Goal: Task Accomplishment & Management: Manage account settings

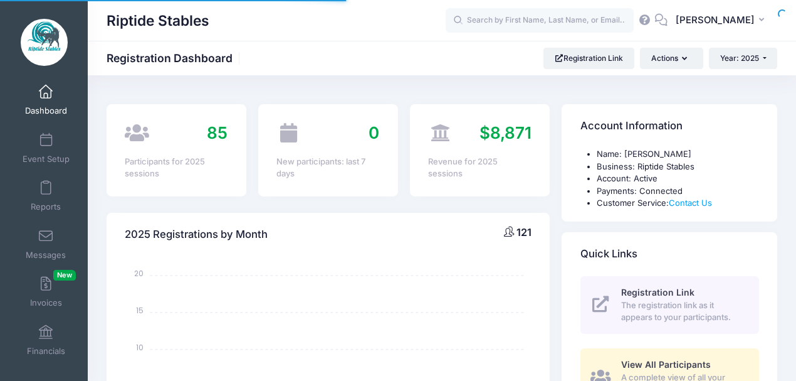
select select
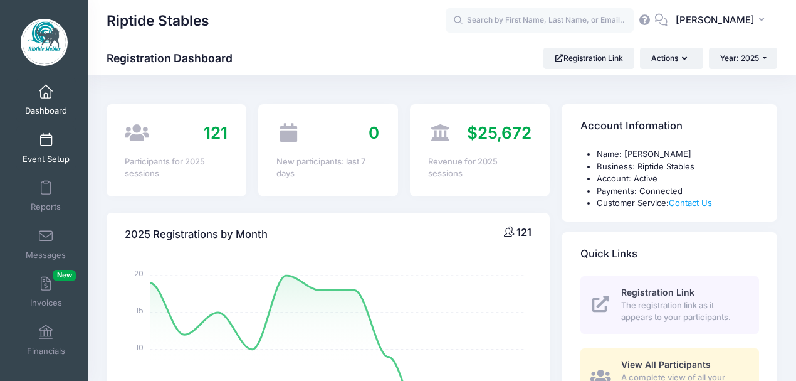
click at [46, 143] on span at bounding box center [46, 141] width 0 height 14
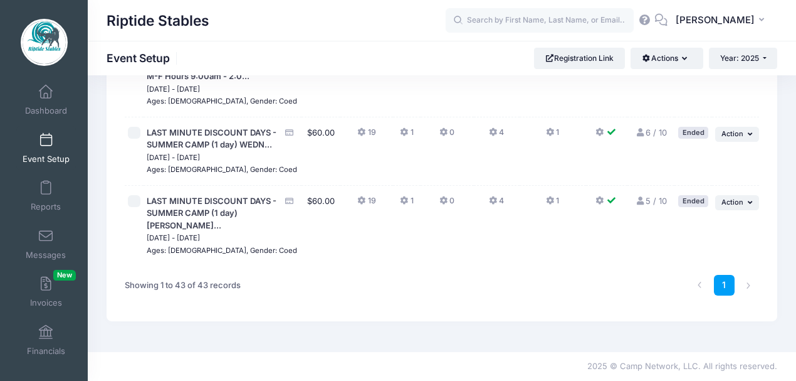
scroll to position [2986, 0]
click at [689, 59] on button "Actions" at bounding box center [667, 58] width 72 height 21
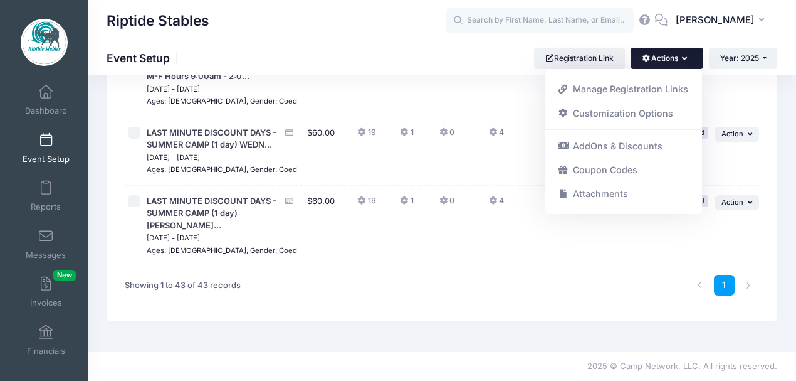
click at [443, 52] on div "Riptide Stables Event Setup Registration Link Actions Manage Registration Links…" at bounding box center [442, 58] width 709 height 21
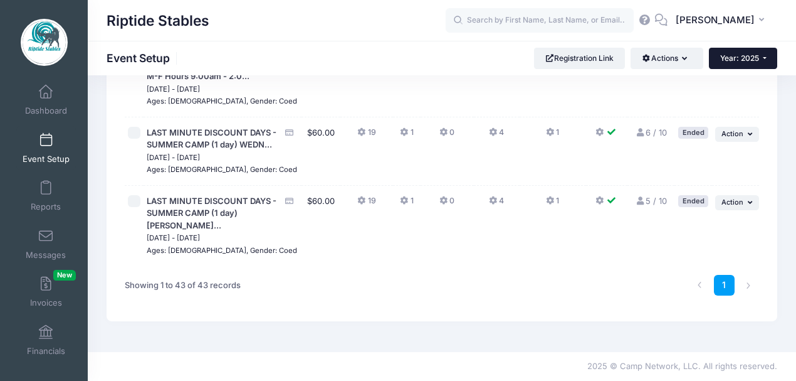
click at [749, 59] on span "Year: 2025" at bounding box center [739, 57] width 39 height 9
checkbox input "false"
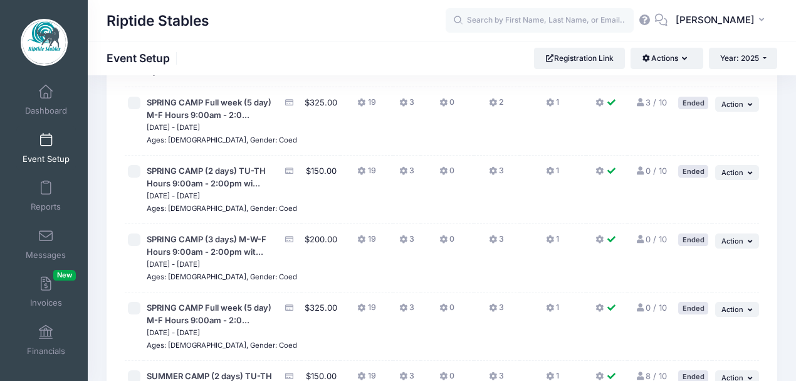
scroll to position [185, 0]
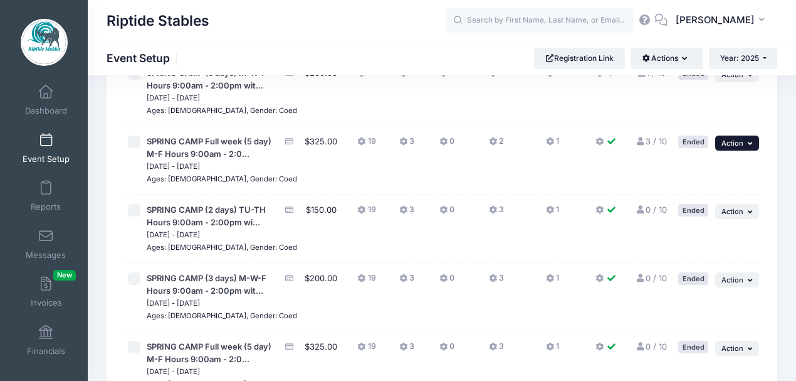
click at [746, 150] on button "... Action" at bounding box center [737, 142] width 44 height 15
click at [707, 219] on link "Duplicate Session" at bounding box center [696, 218] width 113 height 24
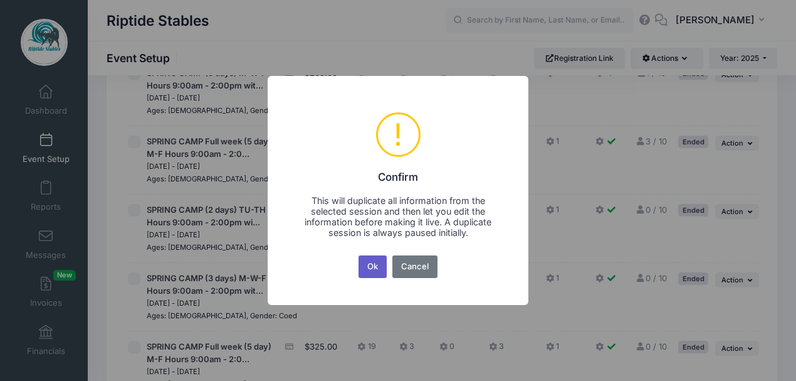
click at [376, 268] on button "Ok" at bounding box center [373, 266] width 29 height 23
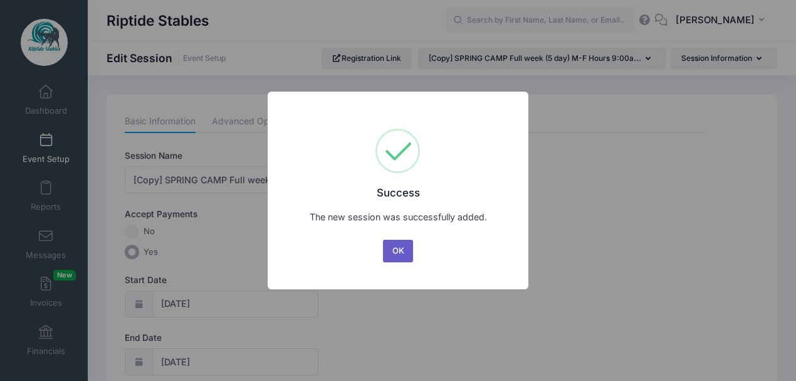
click at [398, 254] on button "OK" at bounding box center [398, 251] width 30 height 23
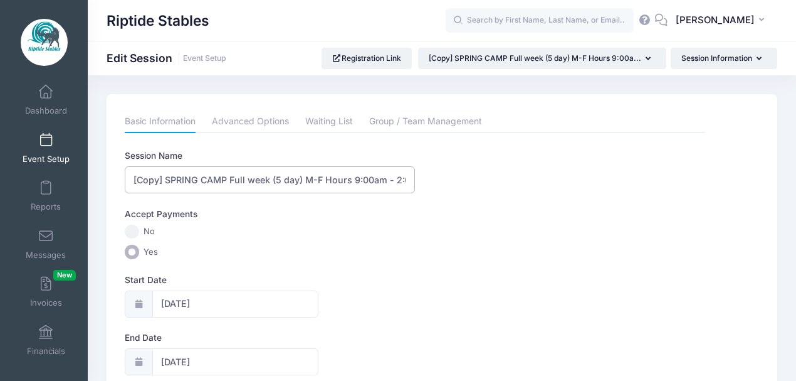
click at [159, 182] on input "[Copy] SPRING CAMP Full week (5 day) M-F Hours 9:00am - 2:00pm w/option for ear…" at bounding box center [270, 179] width 290 height 27
drag, startPoint x: 166, startPoint y: 179, endPoint x: 115, endPoint y: 189, distance: 51.9
click at [406, 182] on input "SPRING CAMP Full week (5 day) M-F Hours 9:00am - 2:00pm w/option for early drop…" at bounding box center [270, 179] width 290 height 27
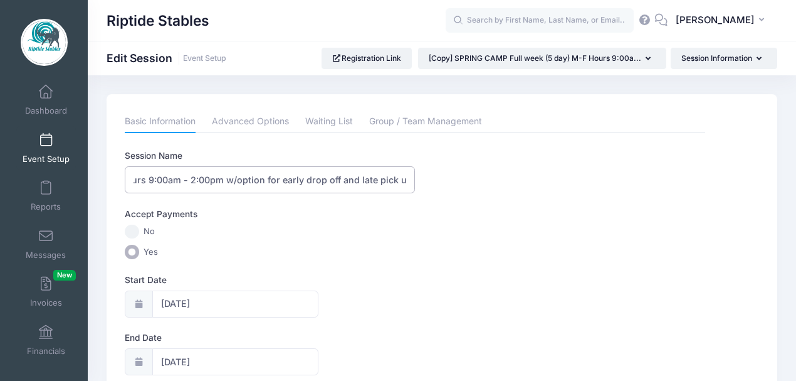
drag, startPoint x: 236, startPoint y: 181, endPoint x: 421, endPoint y: 174, distance: 185.7
click at [421, 174] on div "Session Name SPRING CAMP Full week (5 day) M-F Hours 9:00am - 2:00pm w/option f…" at bounding box center [415, 171] width 581 height 44
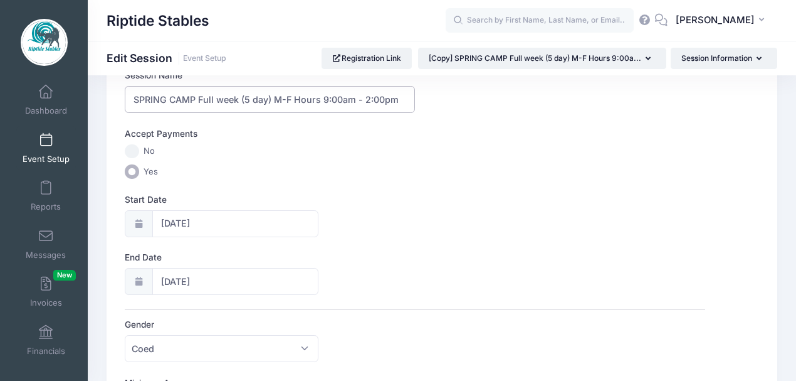
scroll to position [83, 0]
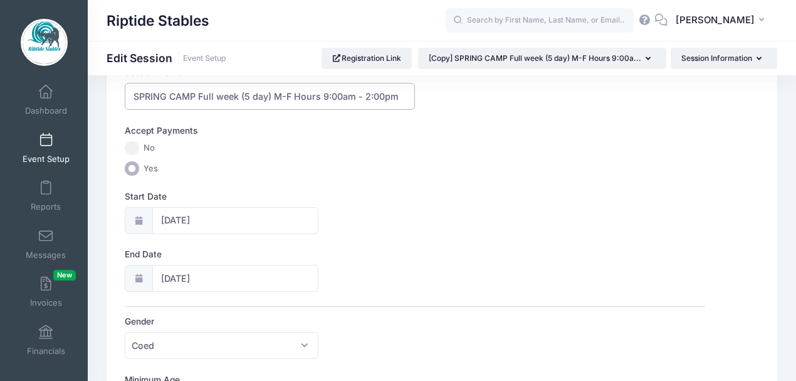
type input "SPRING CAMP Full week (5 day) M-F Hours 9:00am - 2:00pm"
click at [203, 215] on input "[DATE]" at bounding box center [235, 220] width 166 height 27
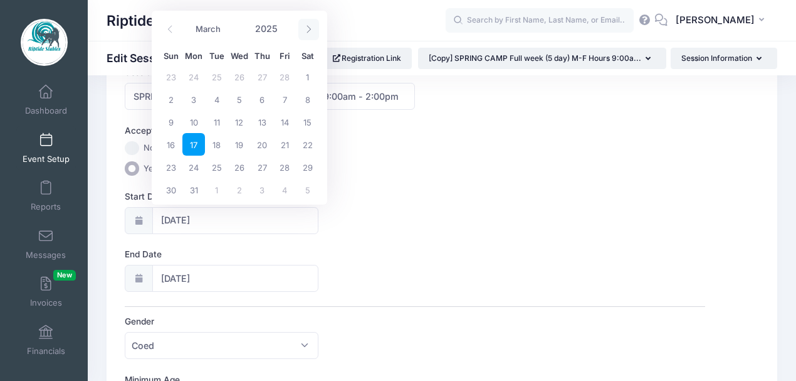
click at [307, 33] on span at bounding box center [308, 29] width 21 height 21
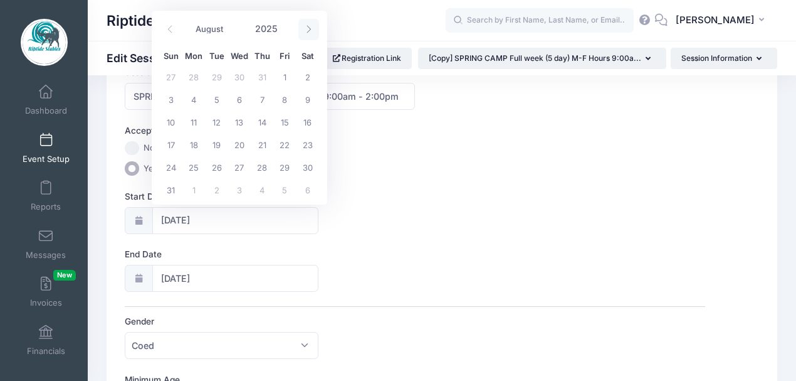
click at [307, 33] on span at bounding box center [308, 29] width 21 height 21
select select "11"
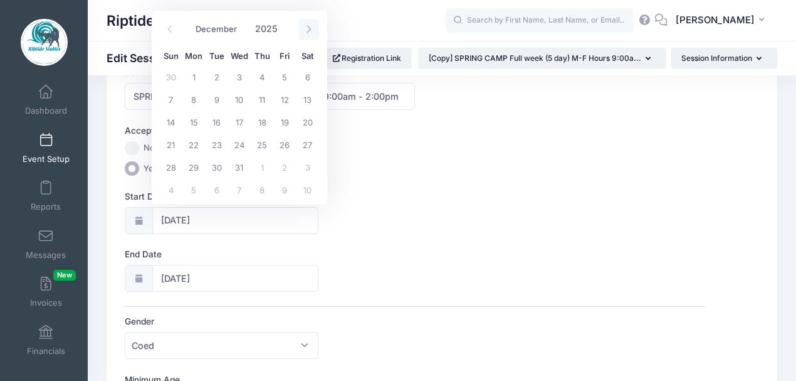
click at [307, 33] on span at bounding box center [308, 29] width 21 height 21
type input "2026"
click at [307, 33] on span at bounding box center [308, 29] width 21 height 21
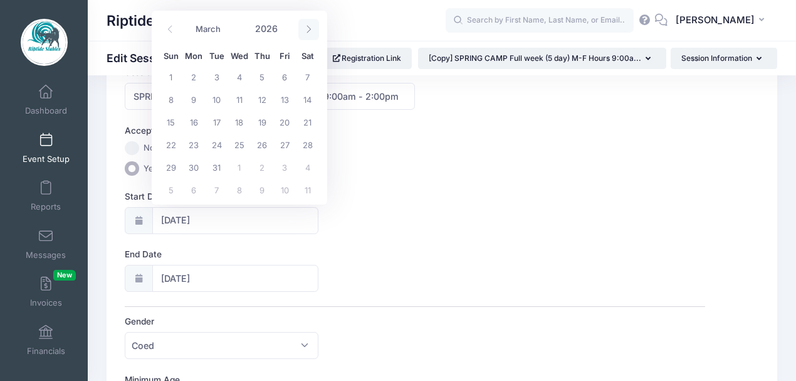
select select "3"
click at [196, 99] on span "6" at bounding box center [193, 99] width 23 height 23
type input "04/06/2026"
type input "04/07/2026"
type input "2026"
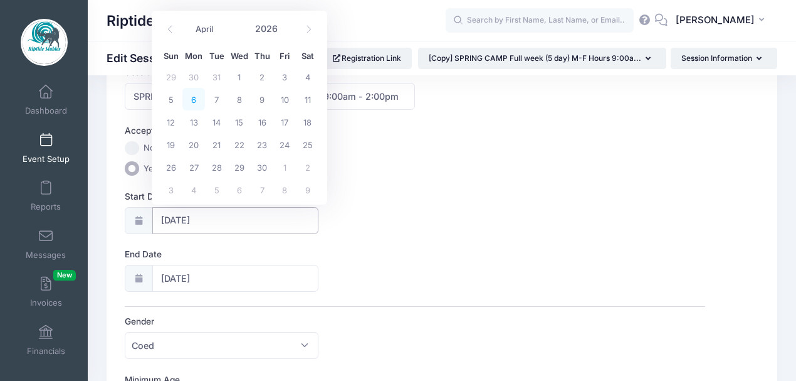
select select "3"
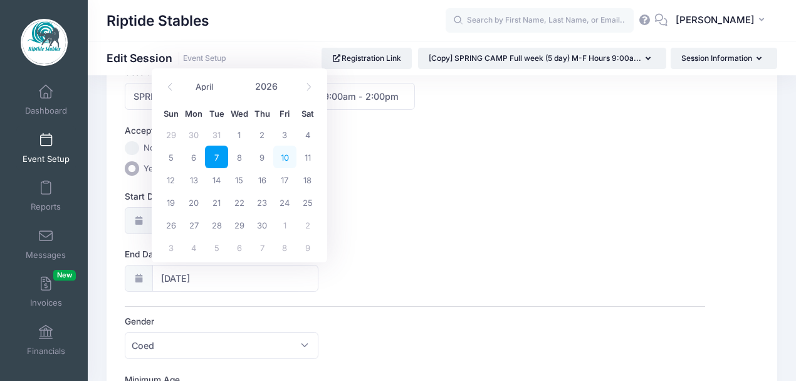
click at [280, 158] on span "10" at bounding box center [284, 156] width 23 height 23
type input "04/10/2026"
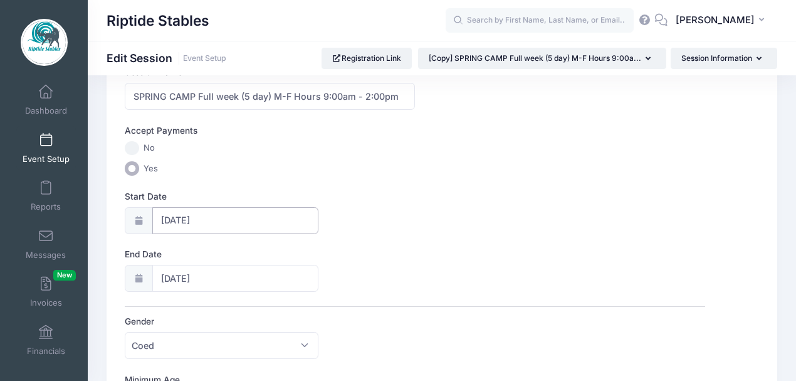
click at [161, 221] on input "04/06/2026" at bounding box center [235, 220] width 166 height 27
click at [361, 212] on div "Start Date 04/06/2026" at bounding box center [415, 212] width 581 height 44
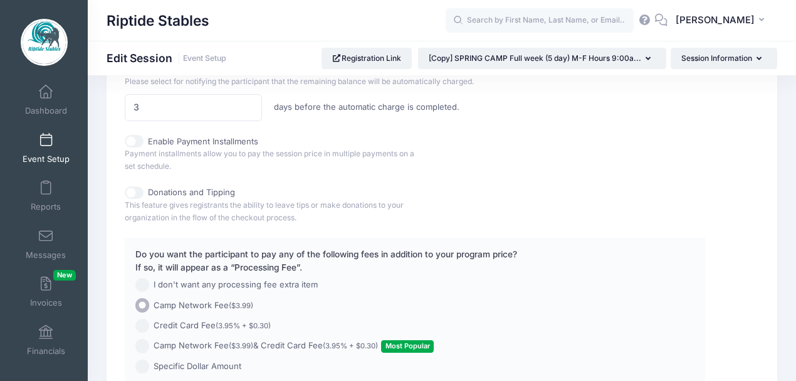
scroll to position [878, 0]
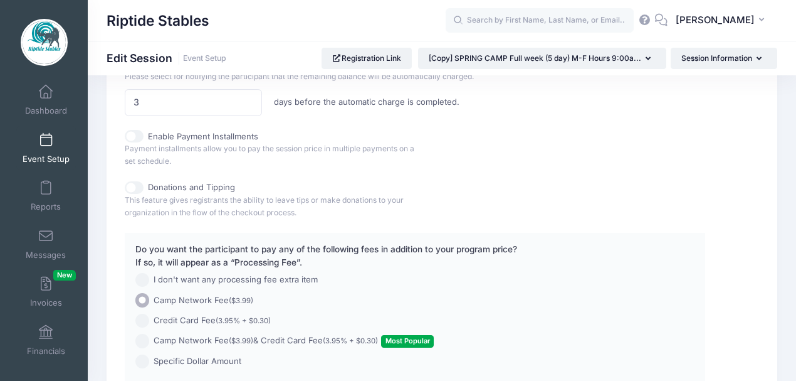
click at [135, 181] on input "Donations and Tipping" at bounding box center [134, 187] width 19 height 13
checkbox input "true"
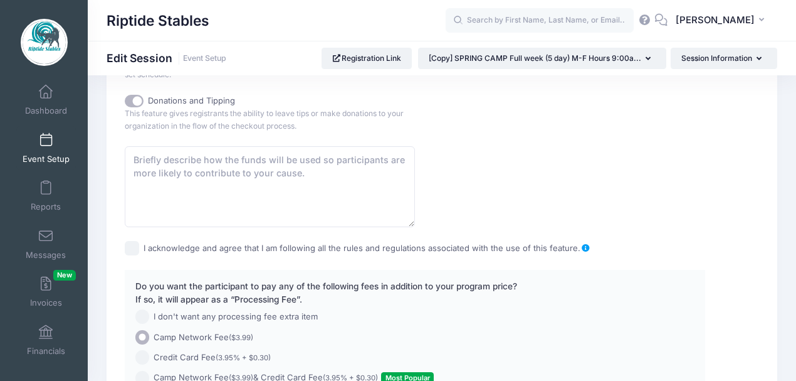
scroll to position [961, 0]
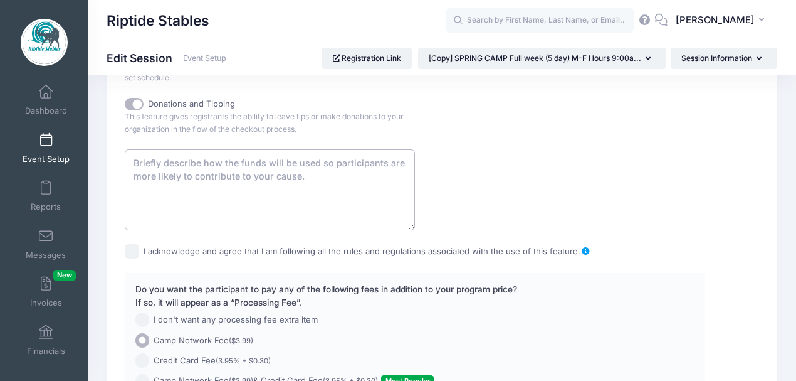
click at [131, 158] on textarea at bounding box center [270, 189] width 290 height 81
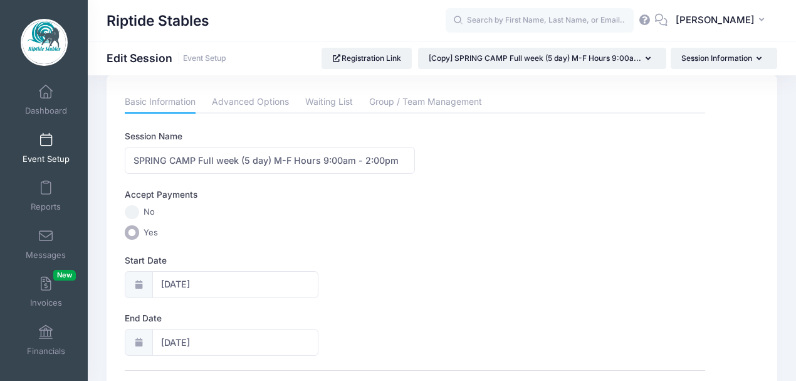
scroll to position [0, 0]
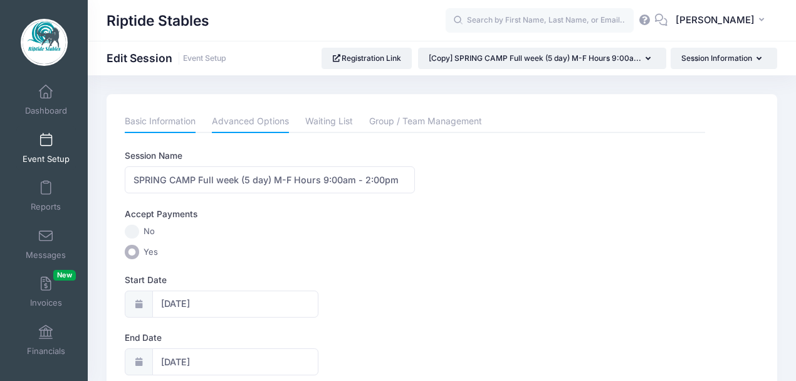
click at [250, 123] on link "Advanced Options" at bounding box center [250, 121] width 77 height 23
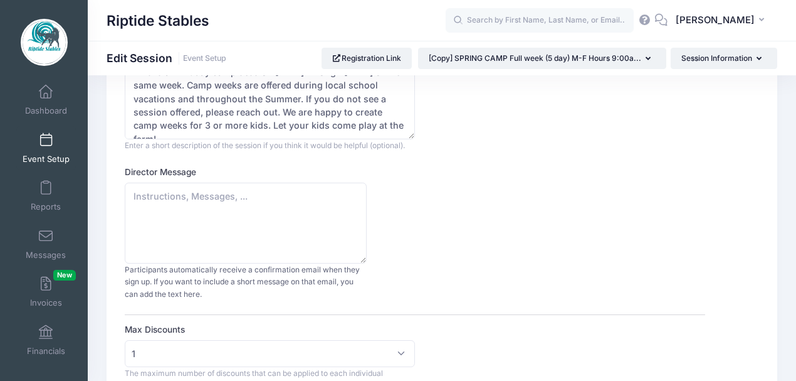
scroll to position [125, 0]
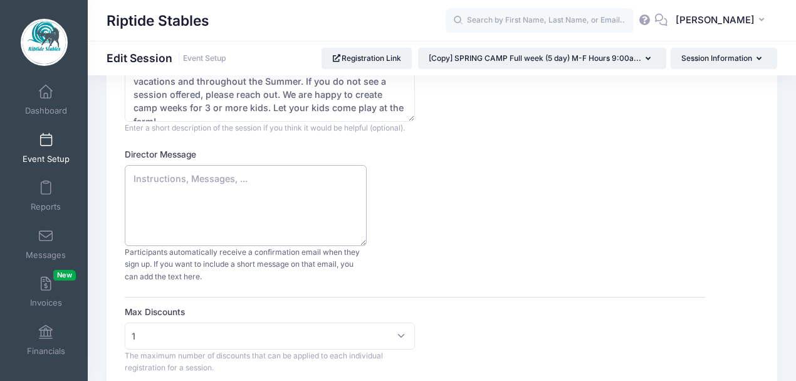
click at [137, 177] on textarea "Director Message" at bounding box center [246, 205] width 242 height 81
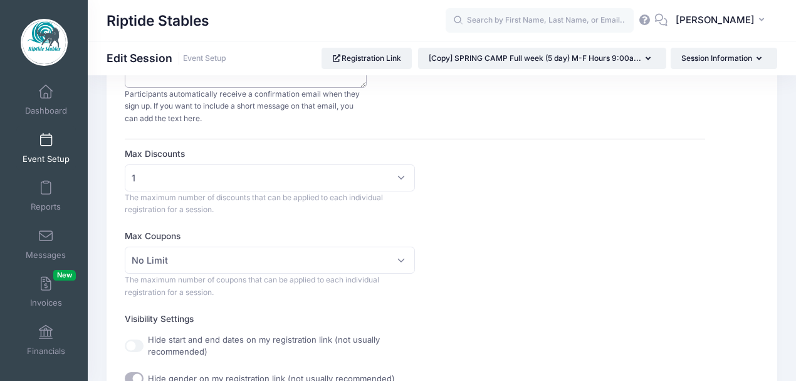
scroll to position [334, 0]
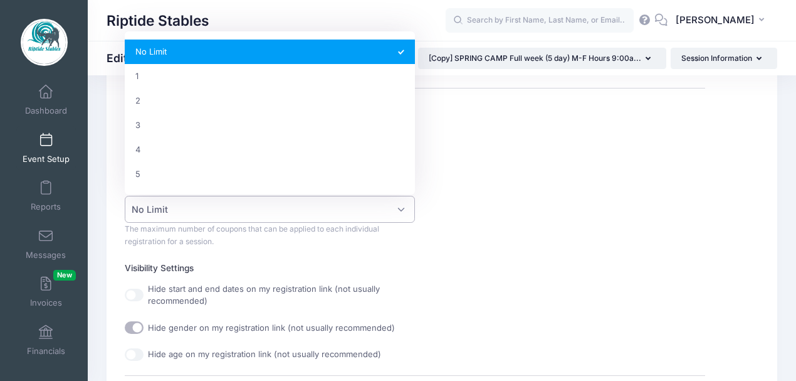
click at [402, 208] on span "No Limit" at bounding box center [270, 209] width 290 height 27
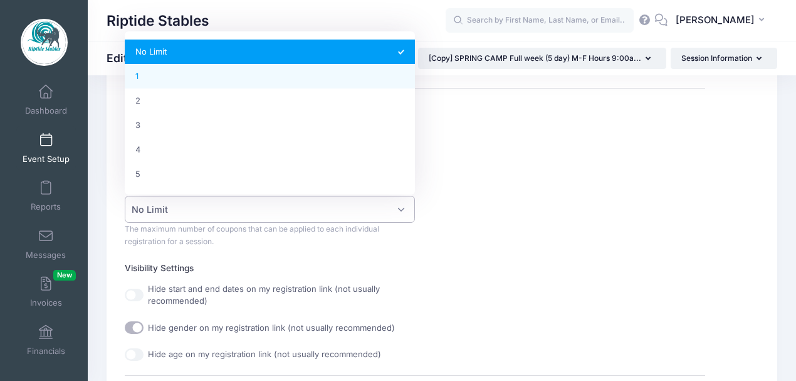
select select "1"
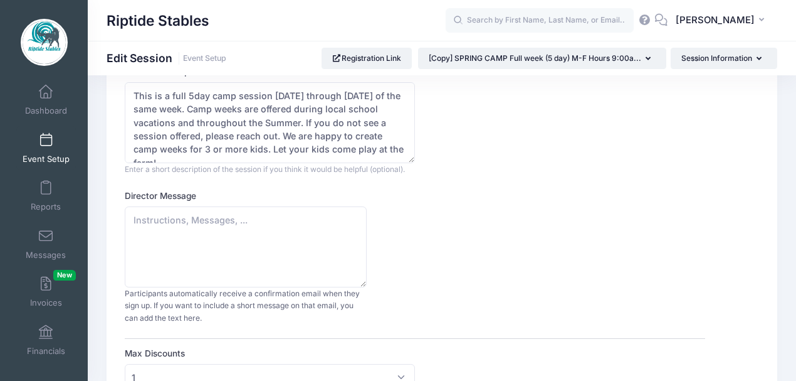
scroll to position [83, 0]
click at [158, 221] on textarea "Director Message" at bounding box center [246, 247] width 242 height 81
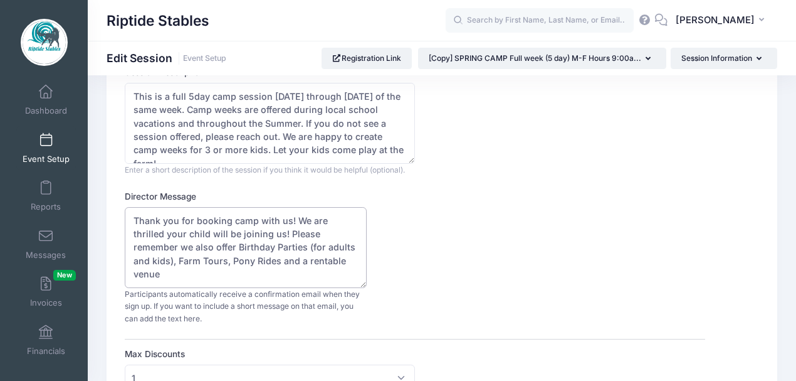
click at [235, 261] on textarea "Thank you for booking camp with us! We are thrilled your child will be joining …" at bounding box center [246, 247] width 242 height 81
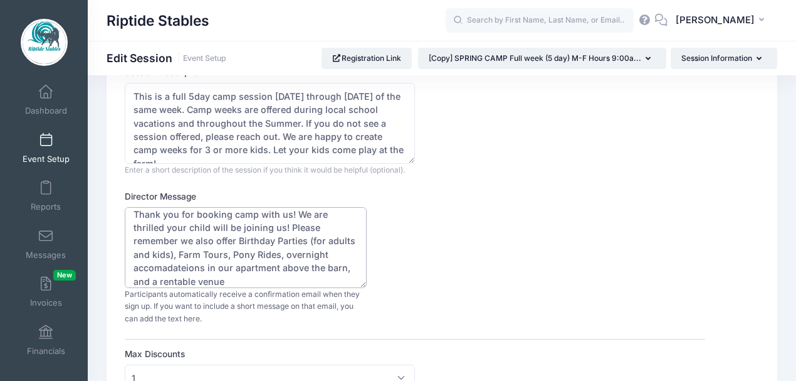
click at [300, 277] on textarea "Thank you for booking camp with us! We are thrilled your child will be joining …" at bounding box center [246, 247] width 242 height 81
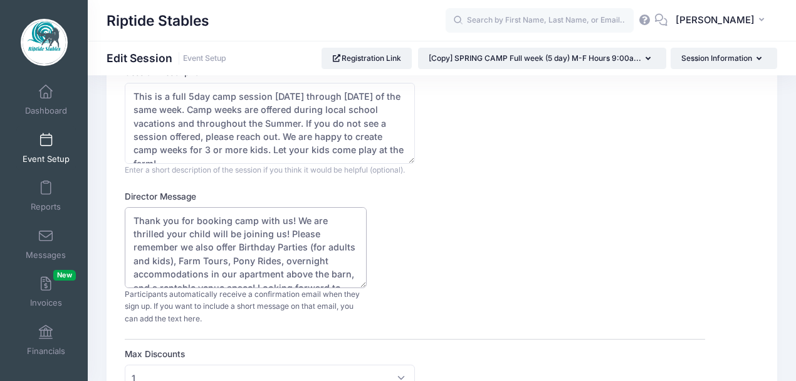
scroll to position [26, 0]
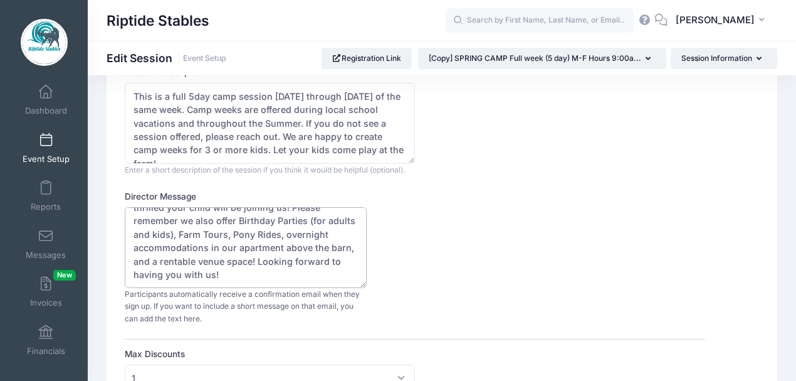
click at [339, 260] on textarea "Thank you for booking camp with us! We are thrilled your child will be joining …" at bounding box center [246, 247] width 242 height 81
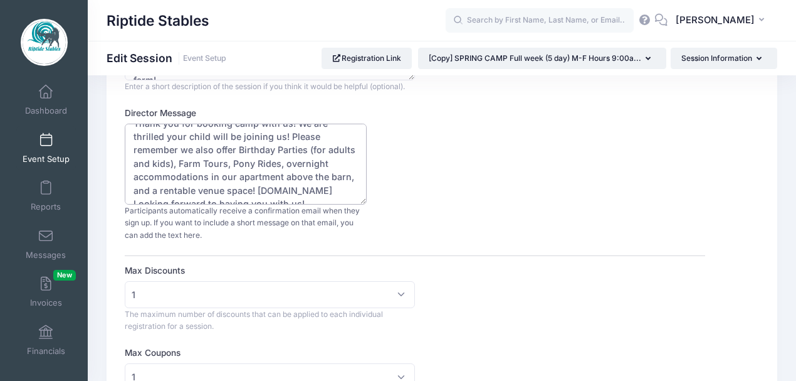
scroll to position [0, 0]
drag, startPoint x: 224, startPoint y: 193, endPoint x: 139, endPoint y: 132, distance: 105.1
click at [127, 126] on textarea "Thank you for booking camp with us! We are thrilled your child will be joining …" at bounding box center [246, 164] width 242 height 81
type textarea "Thank you for booking camp with us! We are thrilled your child will be joining …"
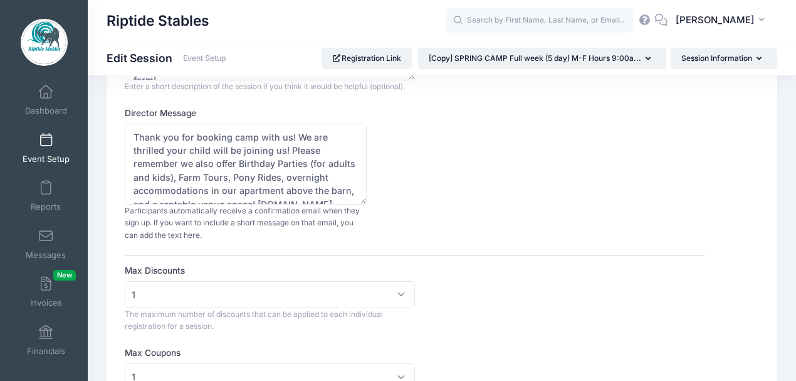
click at [518, 198] on div "Director Message Thank you for booking camp with us! We are thrilled your child…" at bounding box center [415, 174] width 581 height 134
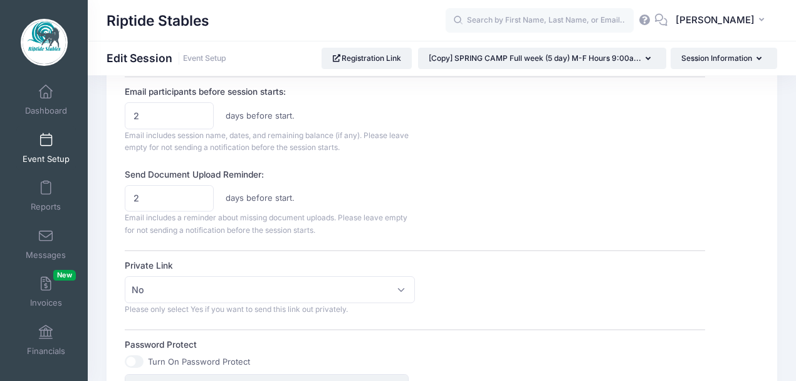
scroll to position [627, 0]
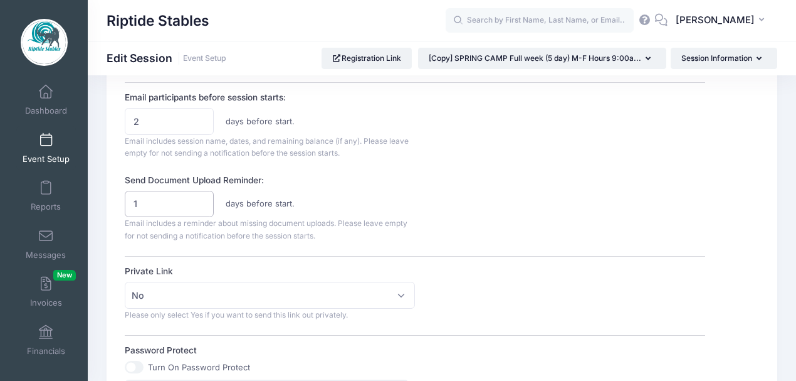
click at [201, 206] on input "1" at bounding box center [169, 204] width 88 height 27
click at [201, 198] on input "2" at bounding box center [169, 204] width 88 height 27
click at [201, 198] on input "3" at bounding box center [169, 204] width 88 height 27
click at [201, 198] on input "4" at bounding box center [169, 204] width 88 height 27
click at [201, 198] on input "5" at bounding box center [169, 204] width 88 height 27
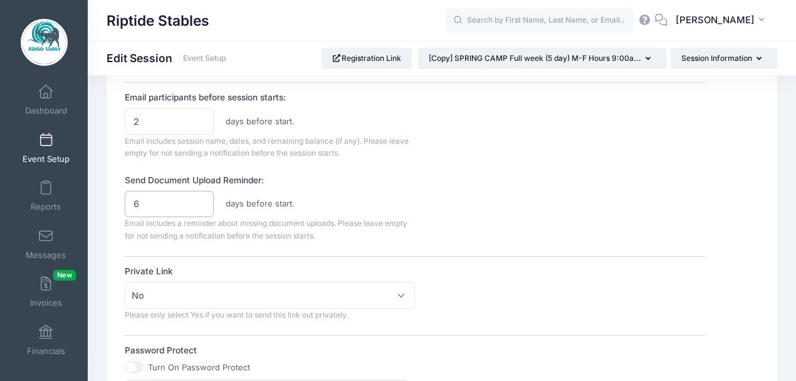
click at [201, 198] on input "6" at bounding box center [169, 204] width 88 height 27
type input "7"
click at [201, 198] on input "7" at bounding box center [169, 204] width 88 height 27
click at [385, 178] on label "Send Document Upload Reminder:" at bounding box center [270, 180] width 290 height 13
click at [213, 191] on input "7" at bounding box center [169, 204] width 88 height 27
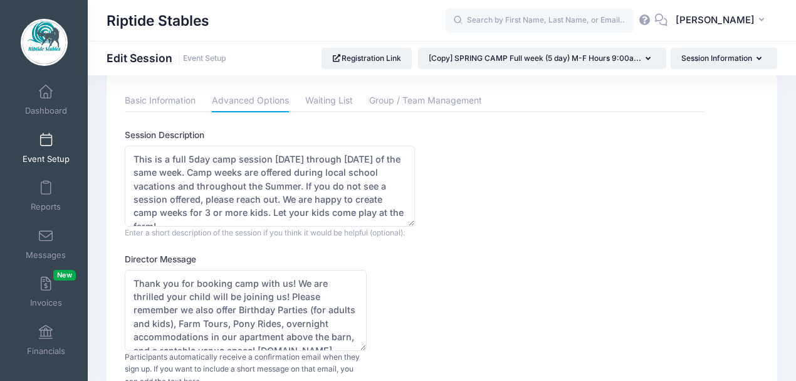
scroll to position [0, 0]
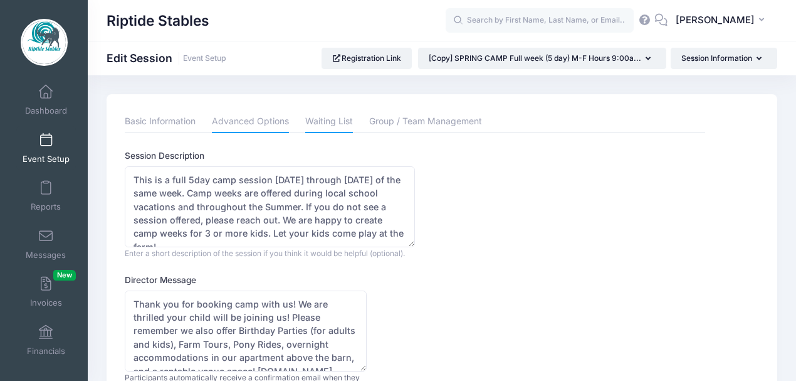
click at [337, 122] on link "Waiting List" at bounding box center [329, 121] width 48 height 23
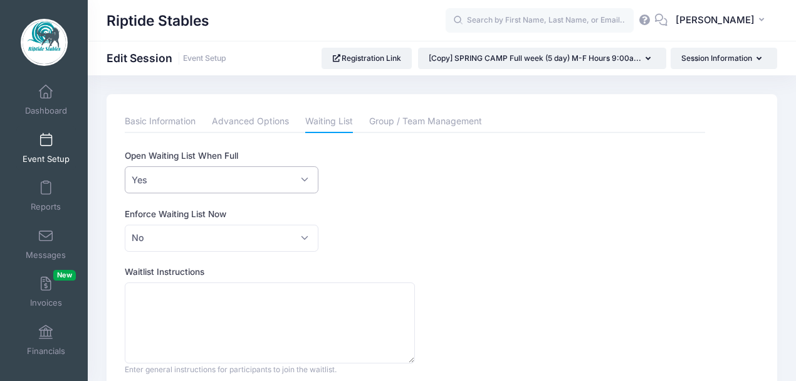
click at [283, 181] on span "Yes" at bounding box center [222, 179] width 194 height 27
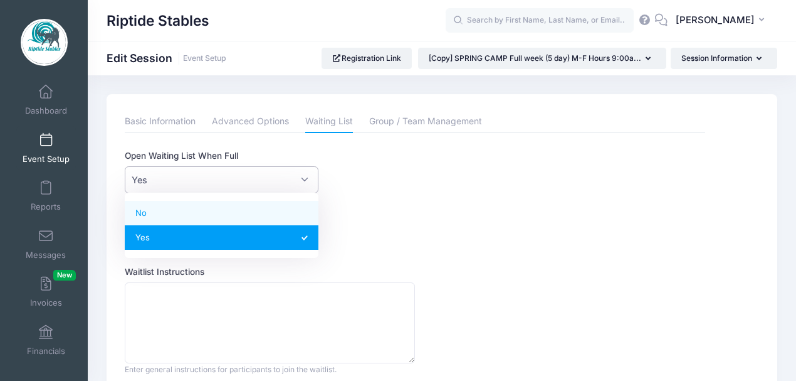
select select "0"
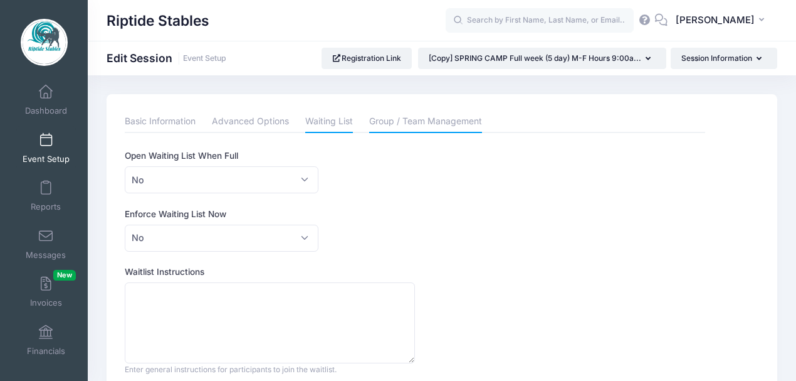
click at [403, 124] on link "Group / Team Management" at bounding box center [425, 121] width 113 height 23
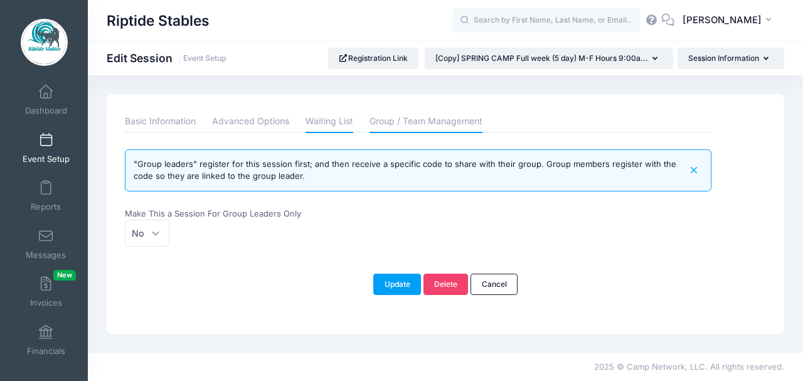
click at [322, 125] on link "Waiting List" at bounding box center [329, 121] width 48 height 23
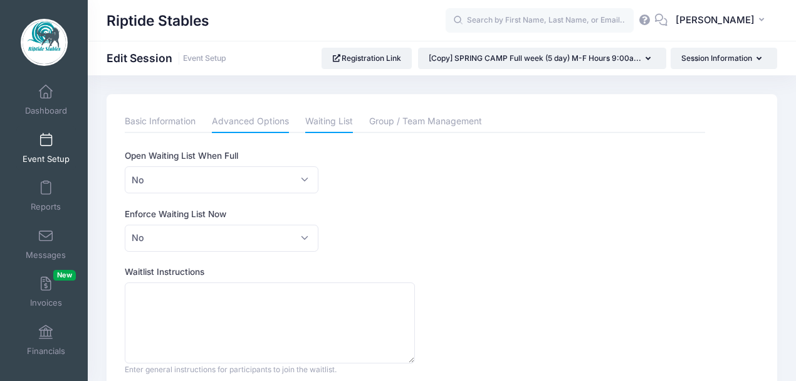
click at [260, 125] on link "Advanced Options" at bounding box center [250, 121] width 77 height 23
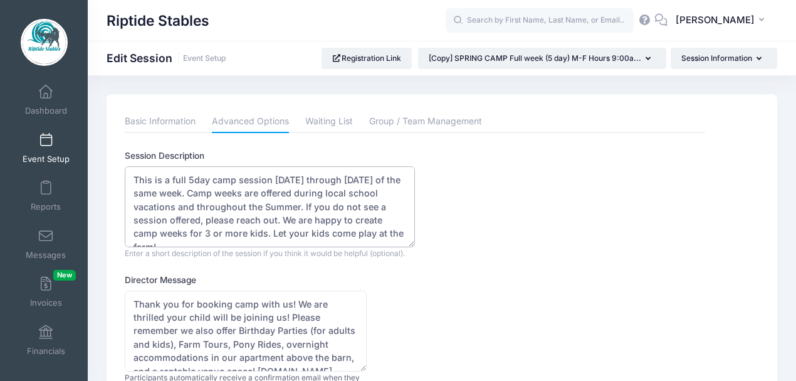
click at [189, 178] on textarea "This is a full 5day camp session on Monday through Friday of the same week. Cam…" at bounding box center [270, 206] width 290 height 81
click at [191, 179] on textarea "This is a full 5day camp session on Monday through Friday of the same week. Cam…" at bounding box center [270, 206] width 290 height 81
type textarea "This is a full 5 day camp session on Monday through Friday of the same week. Ca…"
click at [463, 222] on div "Session Description This is a full 5day camp session on Monday through Friday o…" at bounding box center [415, 204] width 581 height 110
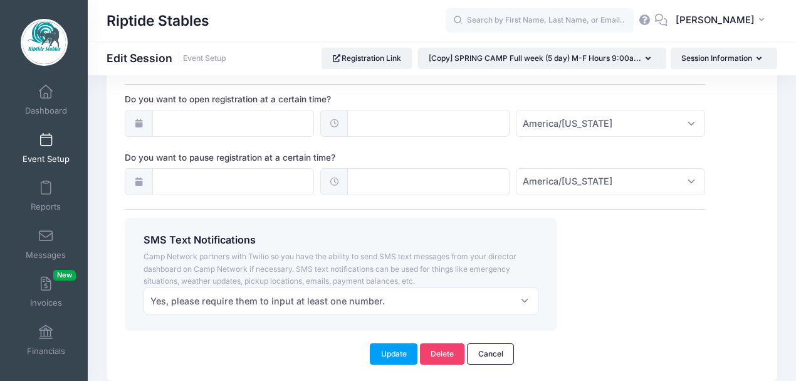
scroll to position [1025, 0]
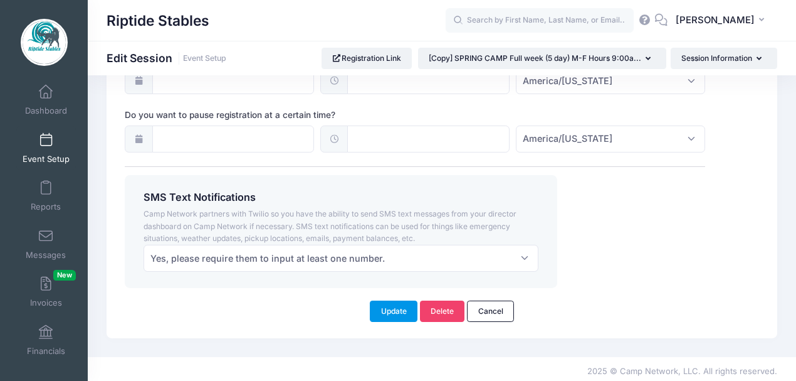
click at [398, 308] on button "Update" at bounding box center [394, 310] width 48 height 21
click at [394, 305] on button "Update" at bounding box center [394, 310] width 48 height 21
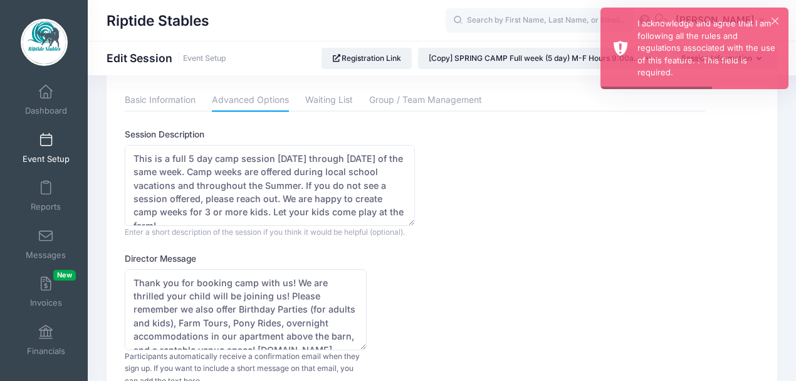
scroll to position [0, 0]
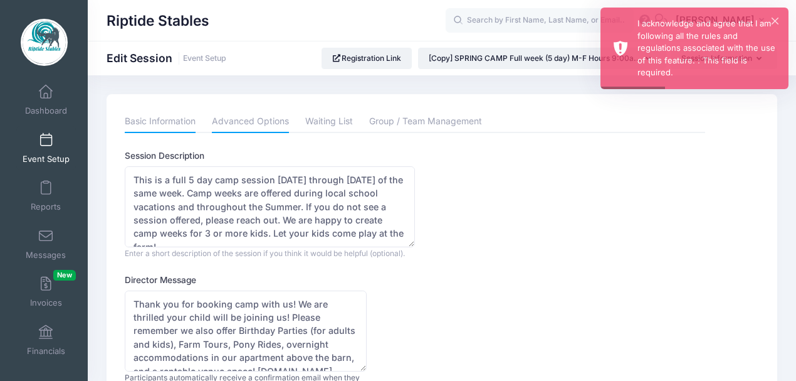
click at [176, 124] on link "Basic Information" at bounding box center [160, 121] width 71 height 23
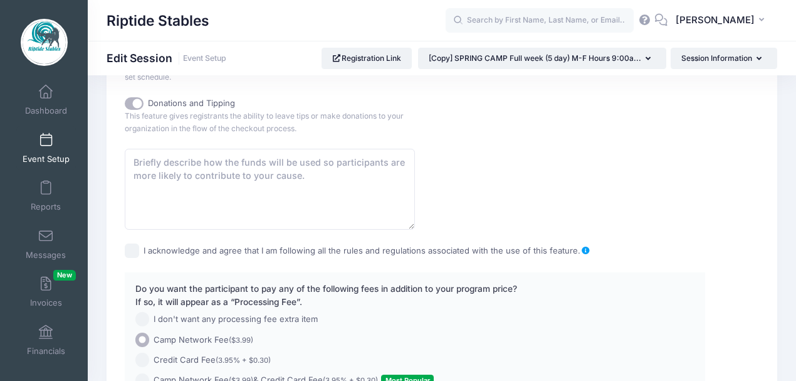
scroll to position [961, 0]
click at [136, 246] on input "I acknowledge and agree that I am following all the rules and regulations assoc…" at bounding box center [132, 251] width 14 height 14
checkbox input "true"
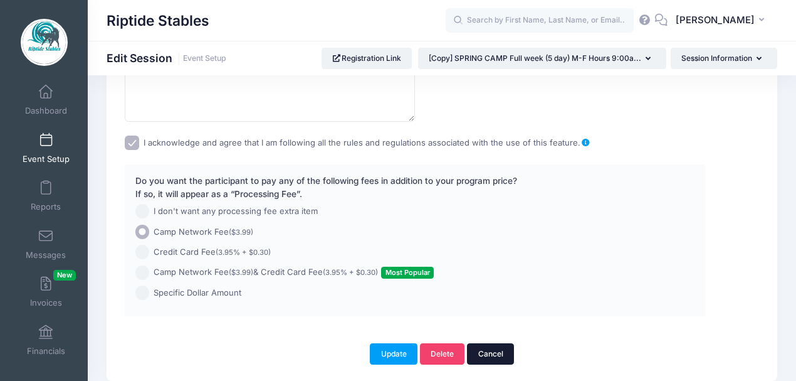
scroll to position [1112, 0]
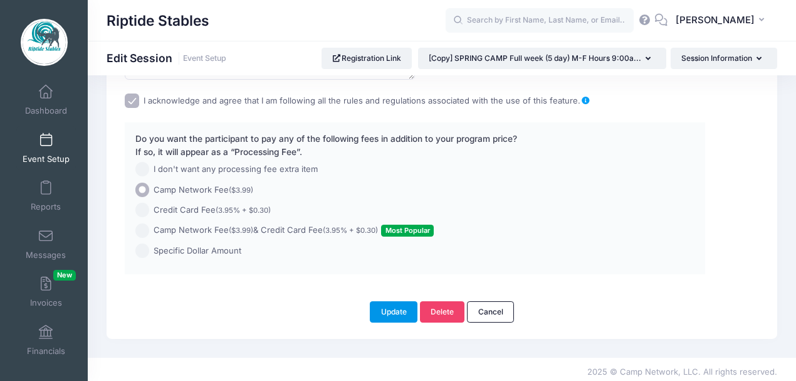
click at [393, 309] on button "Update" at bounding box center [394, 311] width 48 height 21
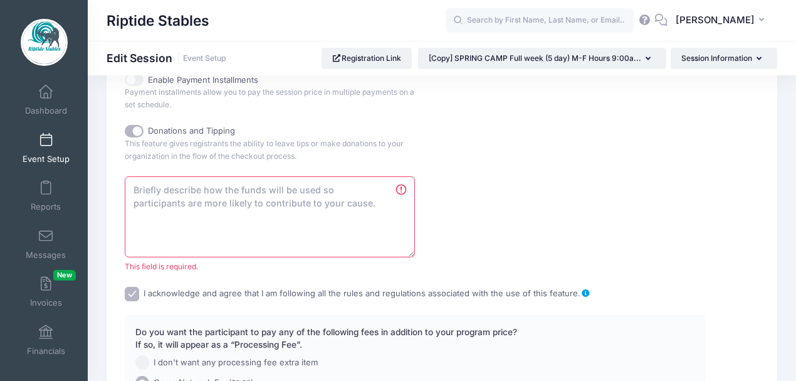
scroll to position [899, 0]
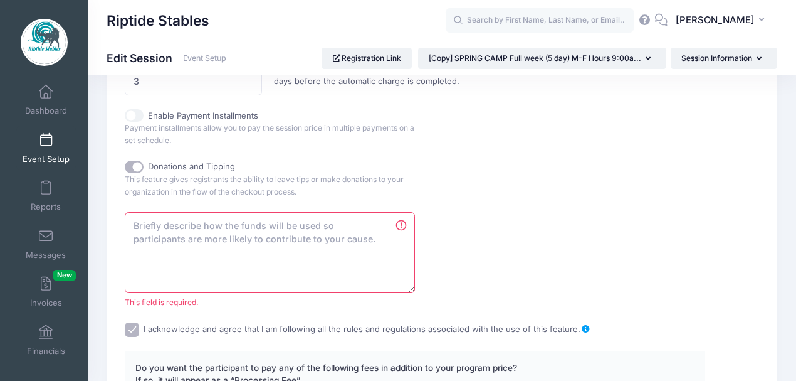
click at [134, 161] on input "Donations and Tipping" at bounding box center [134, 167] width 19 height 13
checkbox input "false"
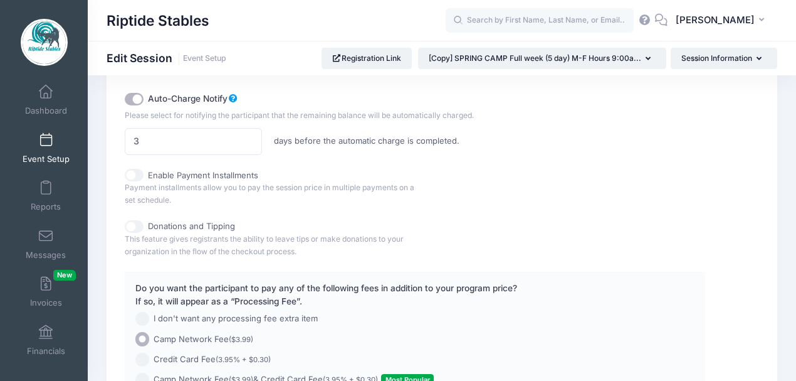
scroll to position [961, 0]
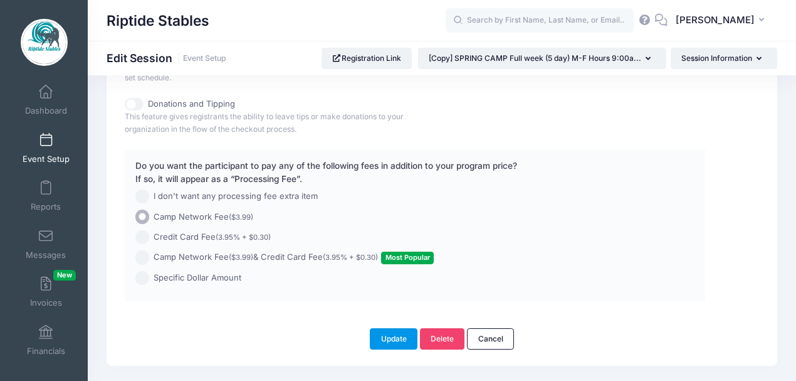
click at [393, 335] on button "Update" at bounding box center [394, 338] width 48 height 21
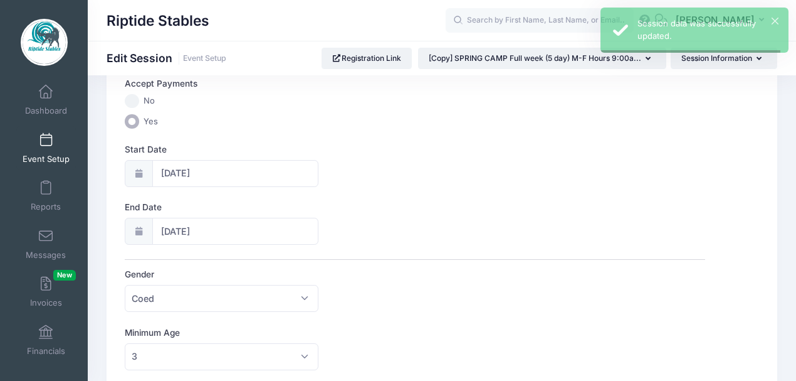
scroll to position [0, 0]
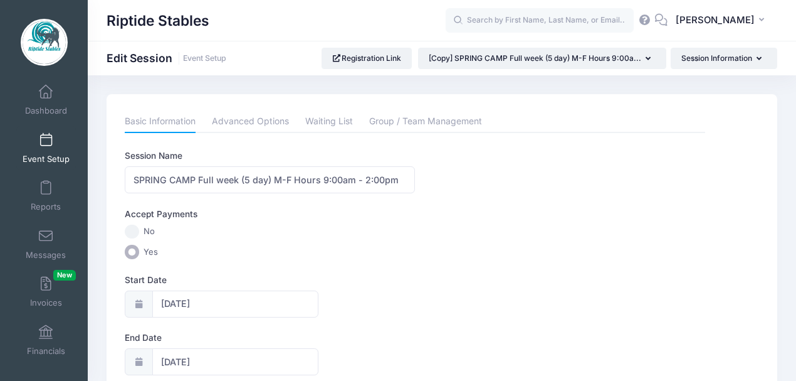
click at [44, 150] on link "Event Setup" at bounding box center [46, 148] width 60 height 44
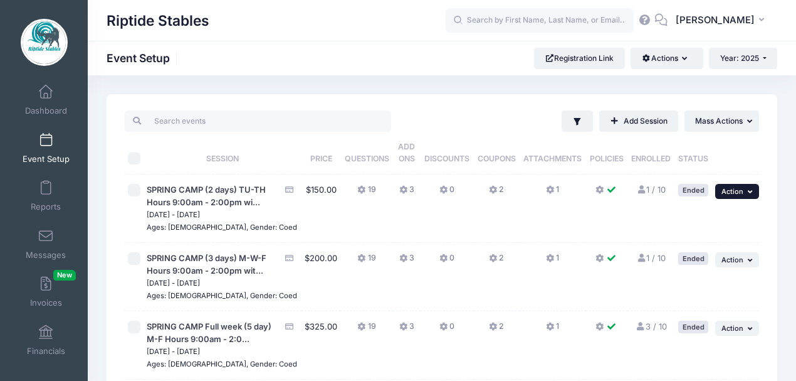
click at [743, 194] on span "Action" at bounding box center [733, 191] width 22 height 9
click at [687, 245] on link "Duplicate Session" at bounding box center [696, 243] width 113 height 24
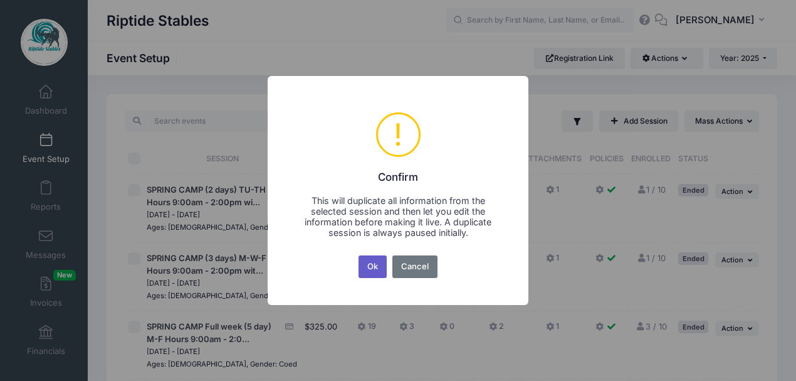
click at [375, 266] on button "Ok" at bounding box center [373, 266] width 29 height 23
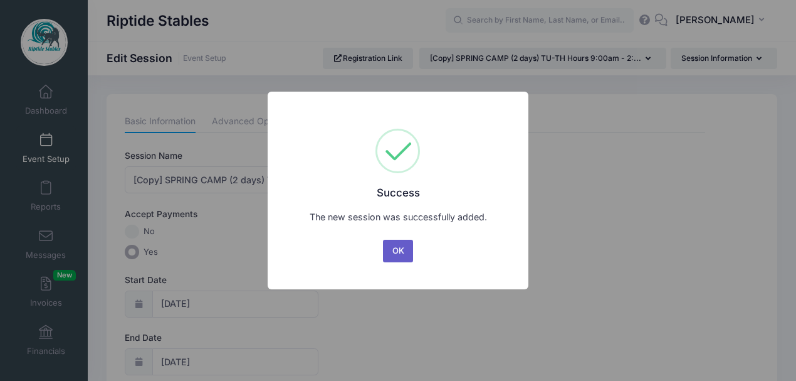
click at [397, 250] on button "OK" at bounding box center [398, 251] width 30 height 23
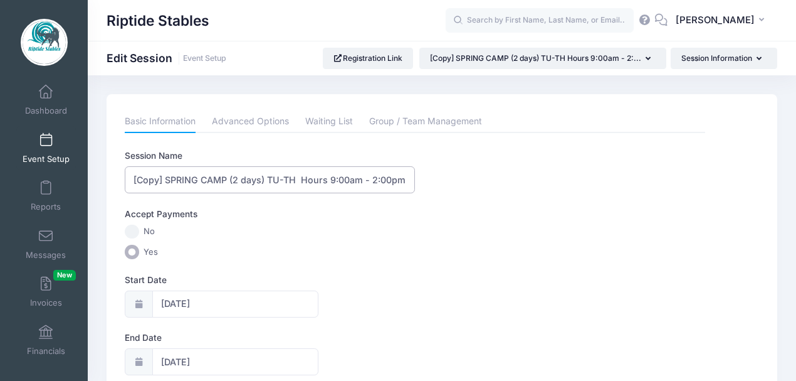
click at [181, 181] on input "[Copy] SPRING CAMP (2 days) TU-TH Hours 9:00am - 2:00pm with options for early …" at bounding box center [270, 179] width 290 height 27
drag, startPoint x: 166, startPoint y: 178, endPoint x: 97, endPoint y: 182, distance: 69.7
drag, startPoint x: 373, startPoint y: 181, endPoint x: 474, endPoint y: 167, distance: 101.9
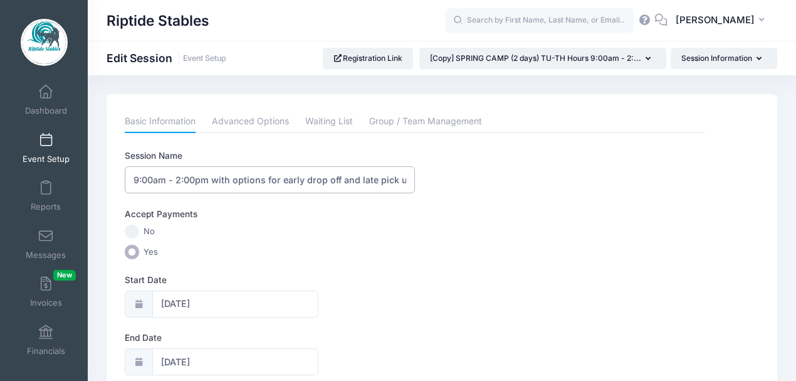
click at [473, 166] on div "Session Name SPRING CAMP (2 days) TU-TH Hours 9:00am - 2:00pm with options for …" at bounding box center [415, 171] width 581 height 44
type input "SPRING CAMP (2 days) TU-TH Hours 9:00am - 2:00pm"
click at [311, 221] on div "Accept Payments" at bounding box center [415, 216] width 593 height 17
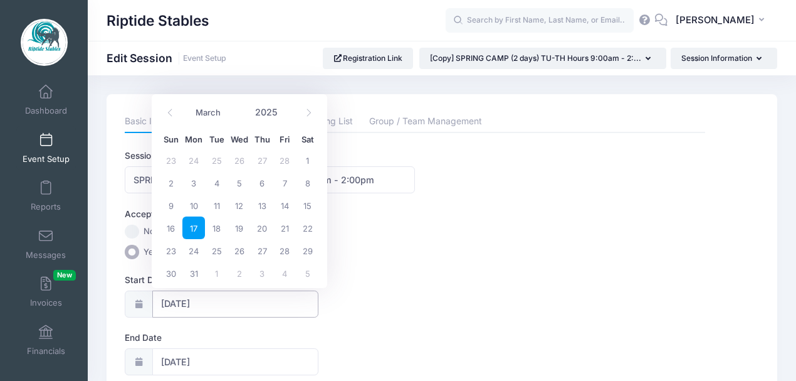
click at [171, 302] on input "[DATE]" at bounding box center [235, 303] width 166 height 27
click at [308, 112] on icon at bounding box center [309, 112] width 8 height 8
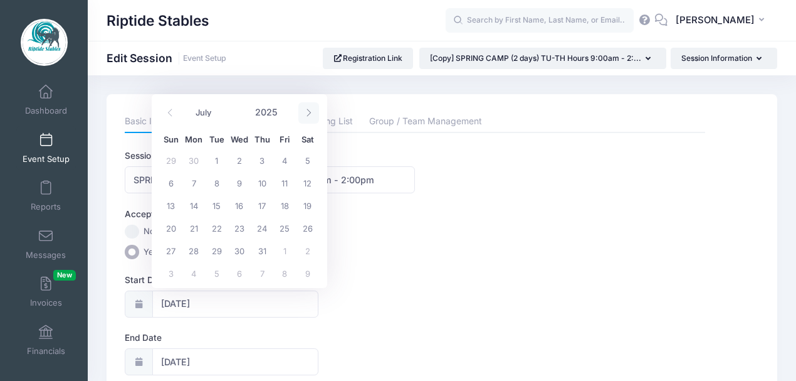
click at [308, 112] on icon at bounding box center [309, 112] width 8 height 8
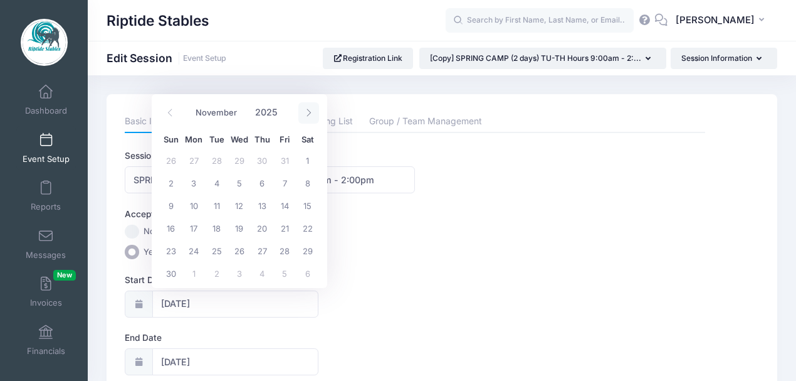
select select "11"
click at [308, 112] on icon at bounding box center [309, 112] width 8 height 8
type input "2026"
click at [308, 112] on icon at bounding box center [309, 112] width 8 height 8
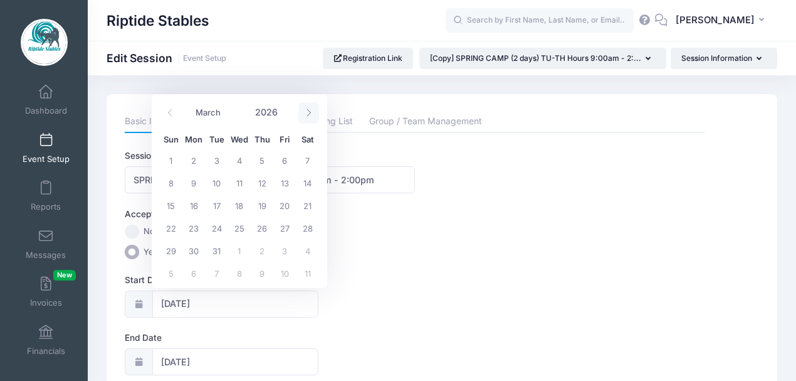
click at [308, 112] on icon at bounding box center [309, 112] width 8 height 8
select select "3"
drag, startPoint x: 191, startPoint y: 186, endPoint x: 223, endPoint y: 184, distance: 32.7
click at [191, 186] on span "6" at bounding box center [193, 182] width 23 height 23
type input "04/06/2026"
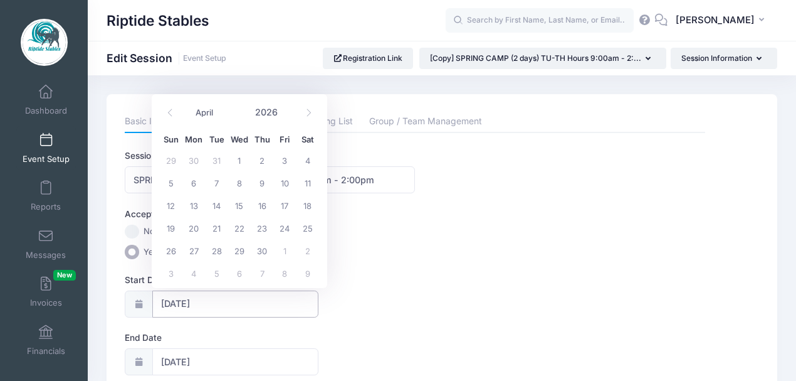
type input "04/07/2026"
type input "2026"
select select "3"
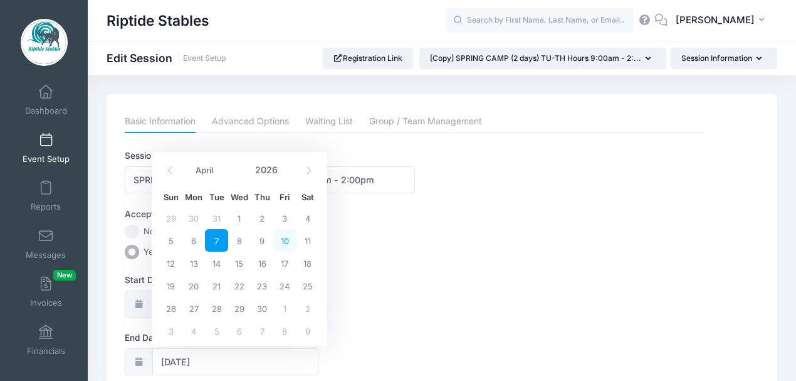
click at [283, 240] on span "10" at bounding box center [284, 240] width 23 height 23
type input "04/10/2026"
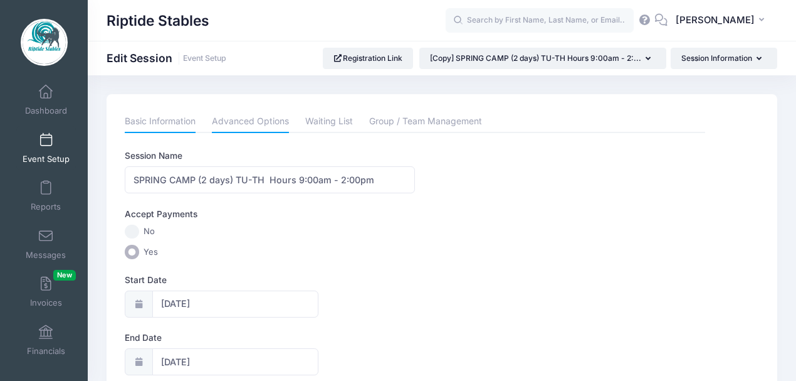
click at [270, 124] on link "Advanced Options" at bounding box center [250, 121] width 77 height 23
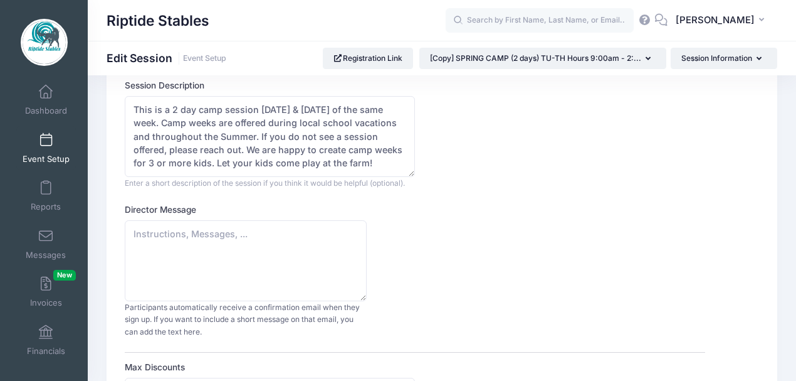
scroll to position [83, 0]
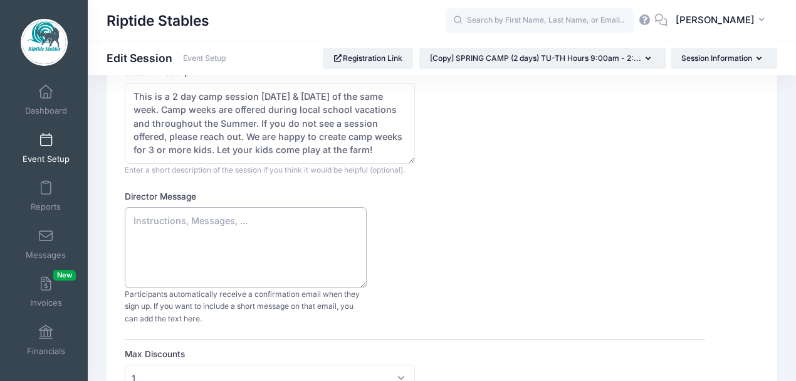
click at [151, 221] on textarea "Director Message" at bounding box center [246, 247] width 242 height 81
paste textarea "Thank you for booking camp with us! We are thrilled your child will be joining …"
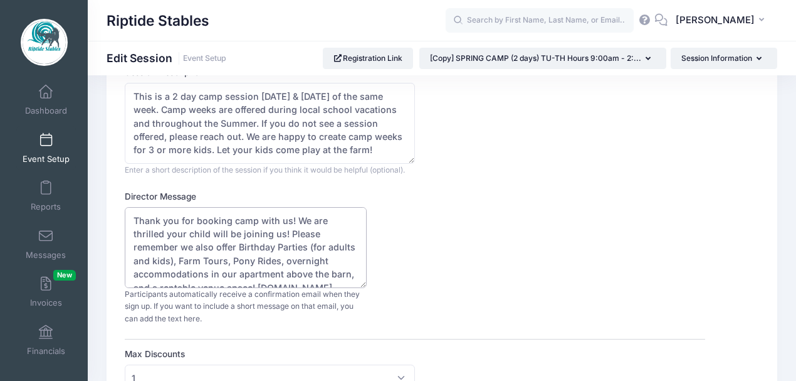
scroll to position [33, 0]
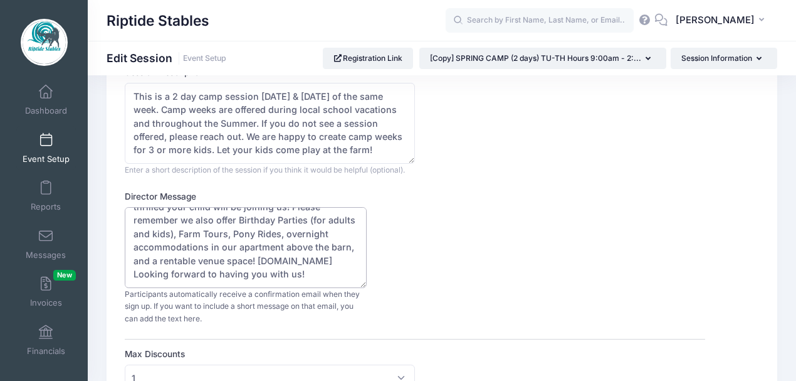
type textarea "Thank you for booking camp with us! We are thrilled your child will be joining …"
click at [384, 150] on textarea "This is a 2 day camp session on Tuesday & Thursday of the same week. Camp weeks…" at bounding box center [270, 123] width 290 height 81
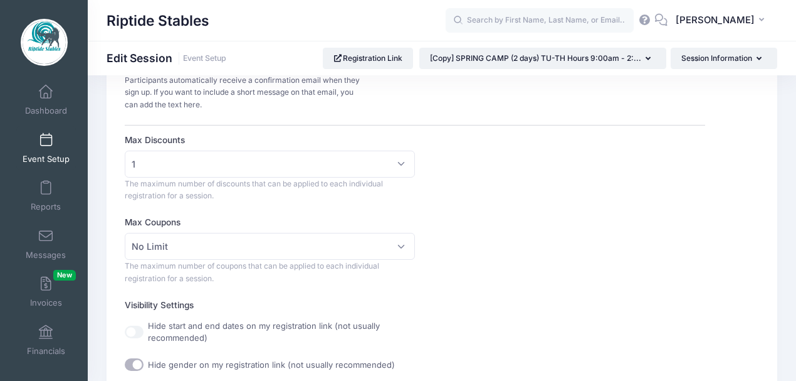
scroll to position [334, 0]
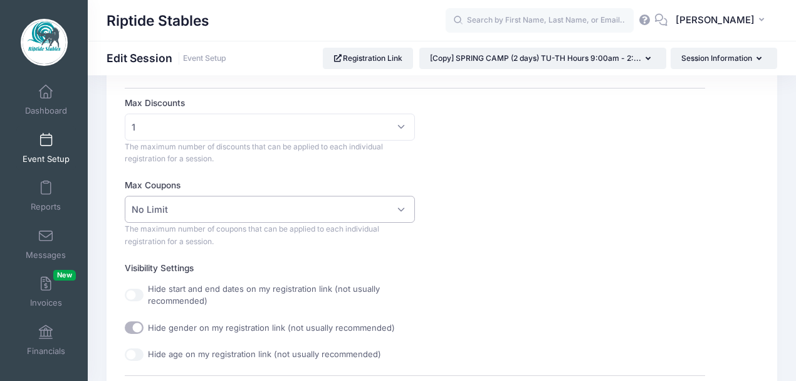
click at [344, 214] on span "No Limit" at bounding box center [270, 209] width 290 height 27
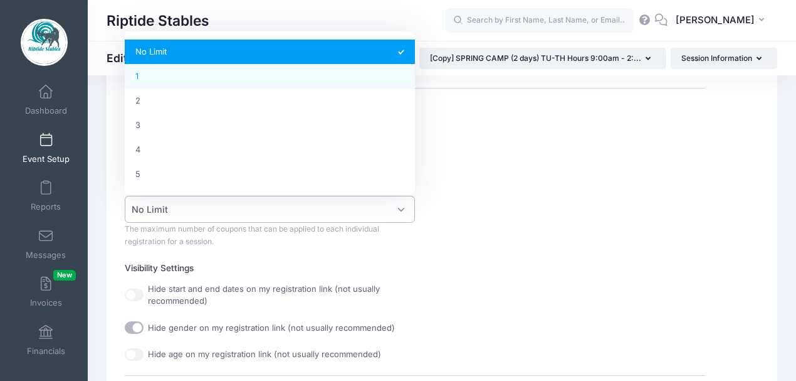
select select "1"
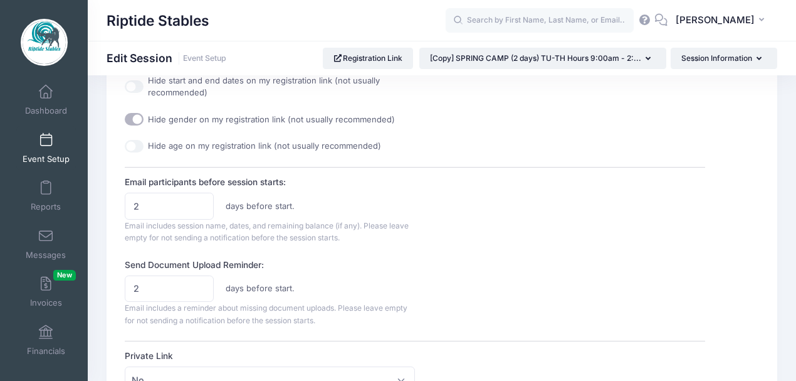
scroll to position [543, 0]
click at [201, 199] on input "3" at bounding box center [169, 205] width 88 height 27
click at [201, 199] on input "4" at bounding box center [169, 205] width 88 height 27
click at [201, 199] on input "5" at bounding box center [169, 205] width 88 height 27
click at [201, 199] on input "6" at bounding box center [169, 205] width 88 height 27
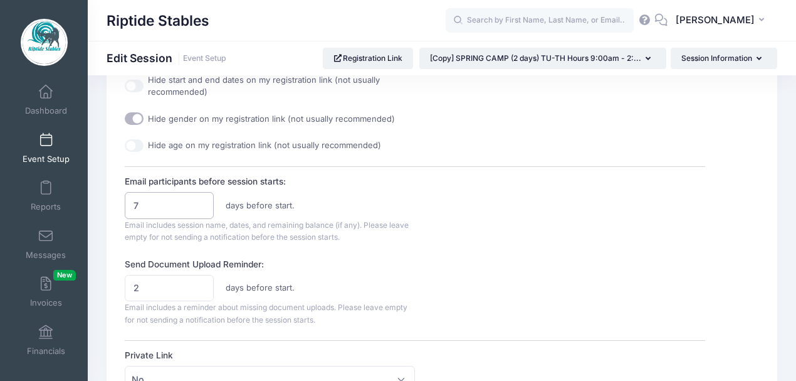
type input "7"
click at [201, 199] on input "7" at bounding box center [169, 205] width 88 height 27
click at [548, 201] on div "Email participants before session starts: 7 days before start. Email includes s…" at bounding box center [415, 209] width 581 height 68
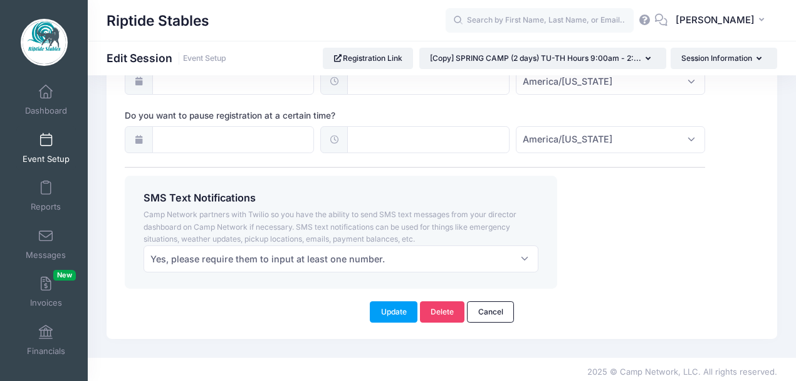
scroll to position [1025, 0]
click at [394, 310] on button "Update" at bounding box center [394, 310] width 48 height 21
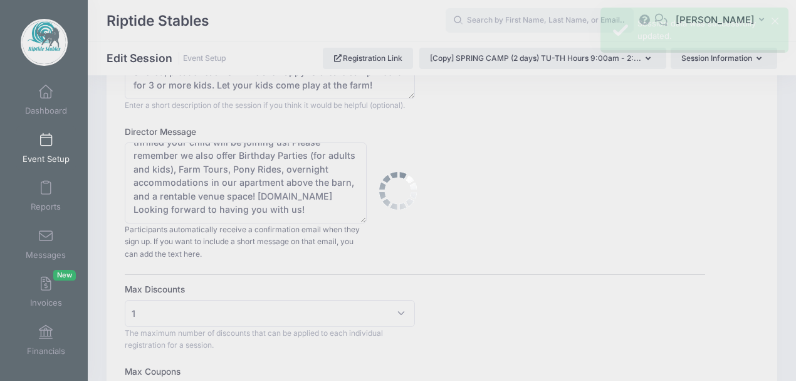
scroll to position [0, 0]
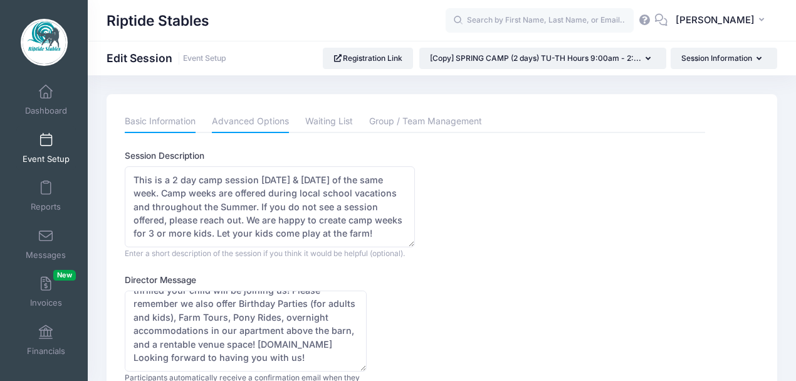
click at [155, 123] on link "Basic Information" at bounding box center [160, 121] width 71 height 23
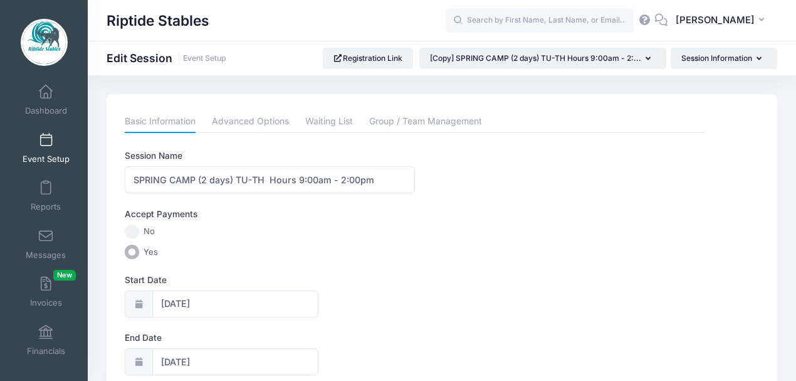
click at [46, 147] on span at bounding box center [46, 141] width 0 height 14
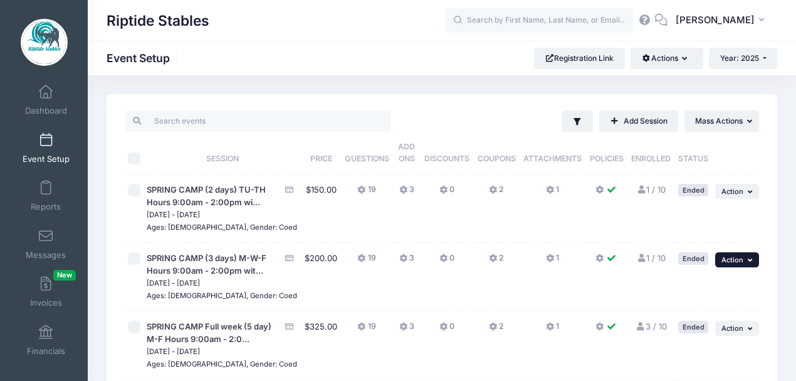
click at [744, 267] on button "... Action" at bounding box center [737, 259] width 44 height 15
click at [711, 321] on link "Duplicate Session" at bounding box center [696, 323] width 113 height 24
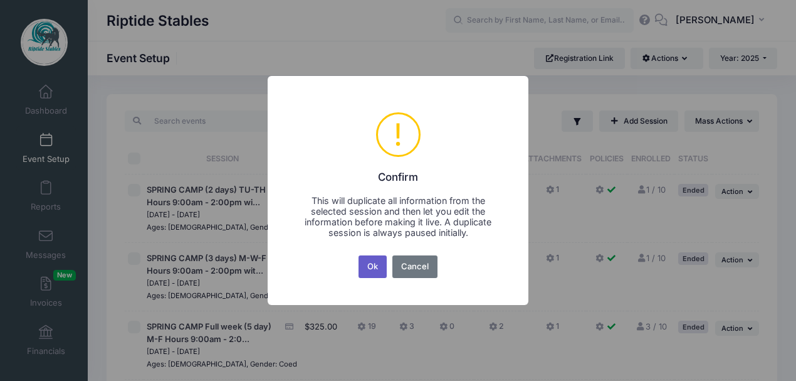
click at [374, 270] on button "Ok" at bounding box center [373, 266] width 29 height 23
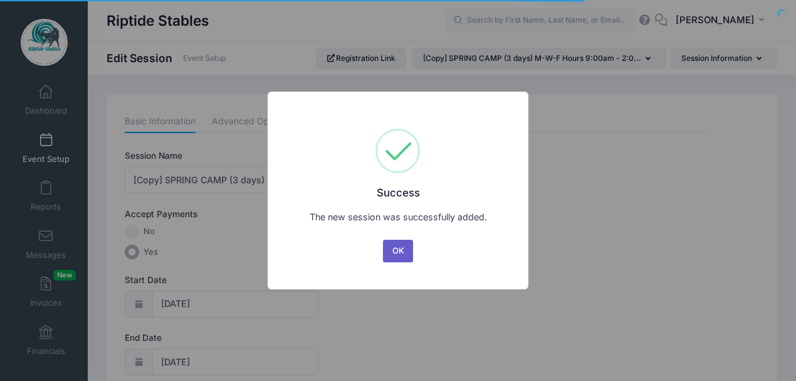
click at [398, 248] on button "OK" at bounding box center [398, 251] width 30 height 23
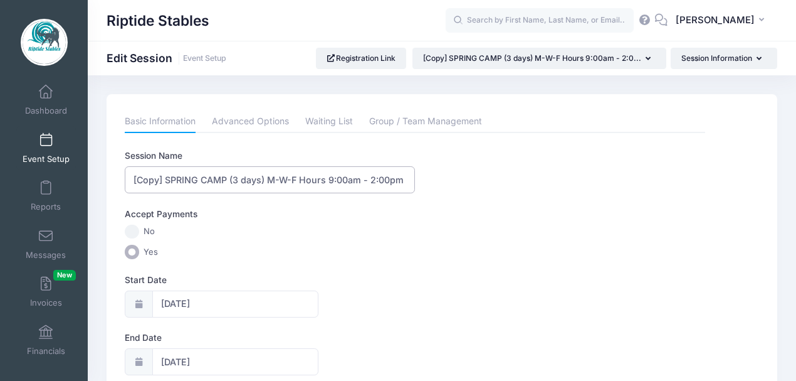
drag, startPoint x: 197, startPoint y: 182, endPoint x: 189, endPoint y: 181, distance: 8.2
click at [197, 182] on input "[Copy] SPRING CAMP (3 days) M-W-F Hours 9:00am - 2:00pm with options for early …" at bounding box center [270, 179] width 290 height 27
drag, startPoint x: 169, startPoint y: 177, endPoint x: 119, endPoint y: 190, distance: 52.3
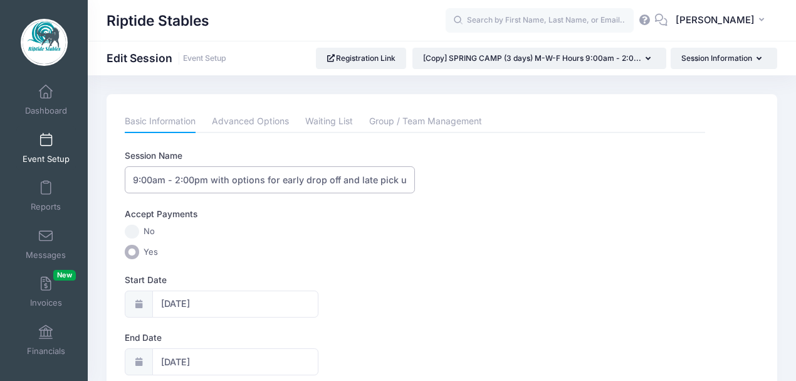
drag, startPoint x: 376, startPoint y: 181, endPoint x: 439, endPoint y: 181, distance: 62.7
click at [439, 181] on div "Session Name SPRING CAMP (3 days) M-W-F Hours 9:00am - 2:00pm with options for …" at bounding box center [415, 171] width 581 height 44
type input "SPRING CAMP (3 days) M-W-F Hours 9:00am - 2:00pm"
click at [280, 219] on div "Accept Payments" at bounding box center [415, 216] width 593 height 17
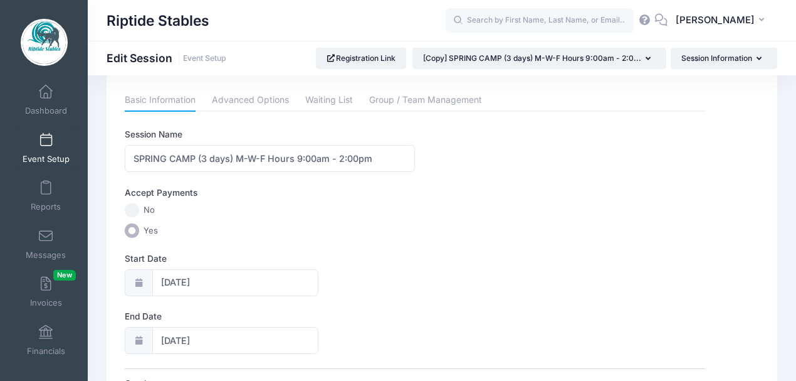
scroll to position [83, 0]
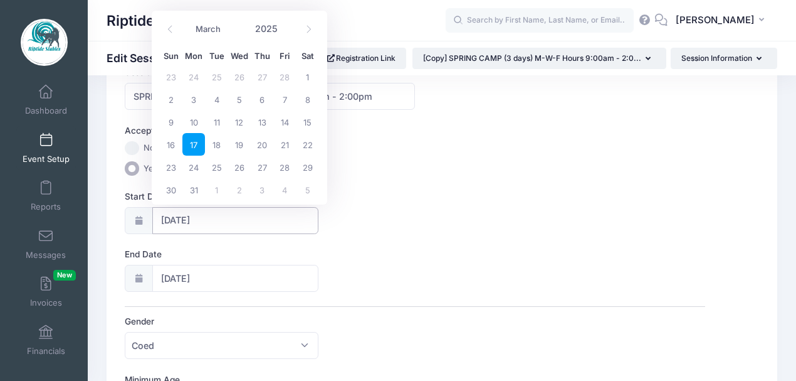
click at [231, 223] on input "[DATE]" at bounding box center [235, 220] width 166 height 27
click at [307, 34] on span at bounding box center [308, 29] width 21 height 21
click at [307, 33] on span at bounding box center [308, 29] width 21 height 21
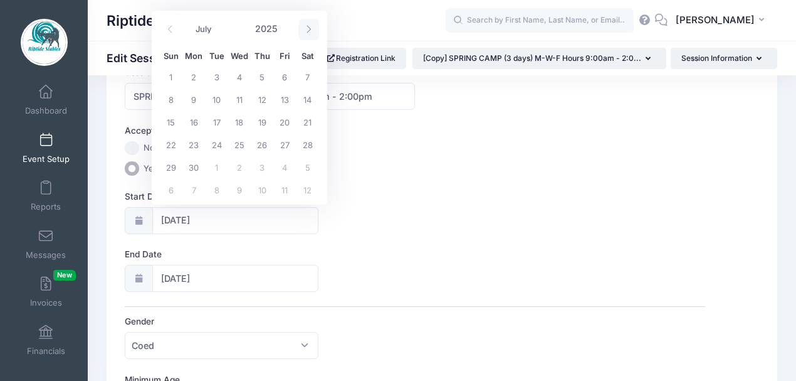
click at [307, 33] on span at bounding box center [308, 29] width 21 height 21
click at [307, 33] on icon at bounding box center [309, 29] width 8 height 8
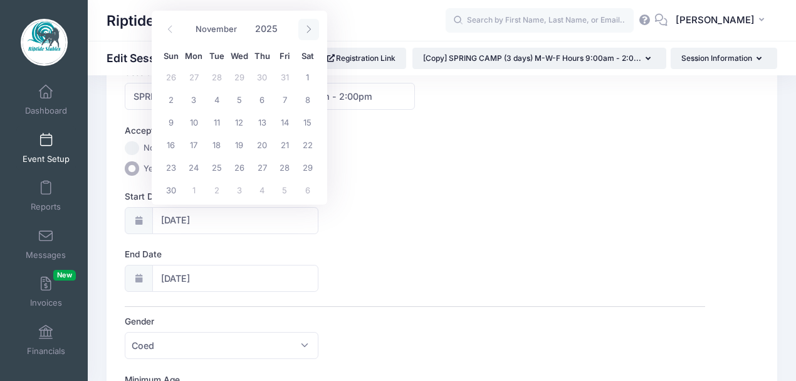
select select "11"
click at [307, 33] on icon at bounding box center [309, 29] width 8 height 8
type input "2026"
click at [307, 33] on icon at bounding box center [309, 29] width 8 height 8
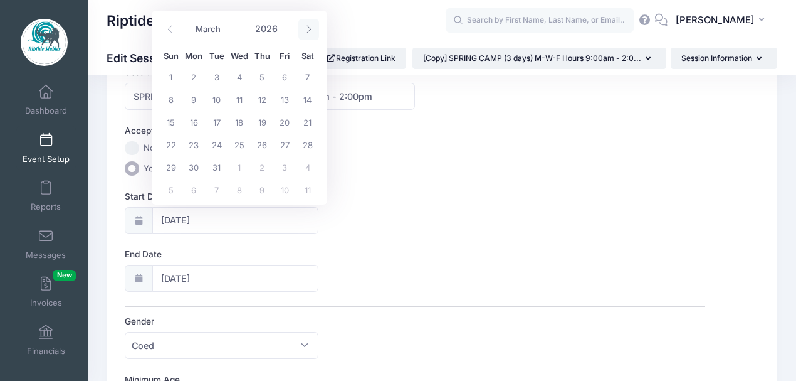
click at [311, 26] on icon at bounding box center [309, 29] width 8 height 8
select select "3"
click at [193, 97] on span "6" at bounding box center [193, 99] width 23 height 23
type input "[DATE]"
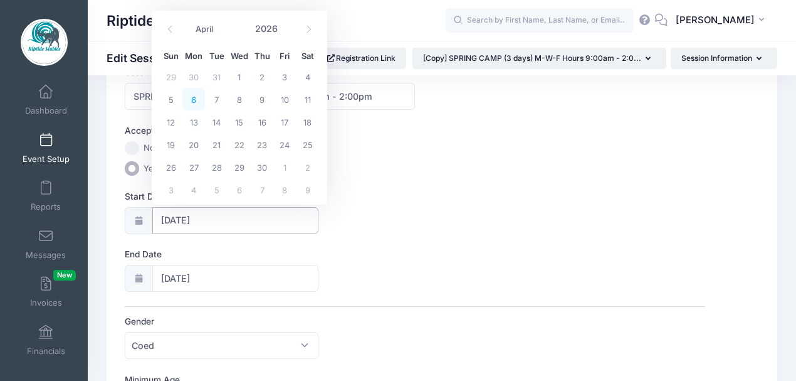
type input "2026"
select select "3"
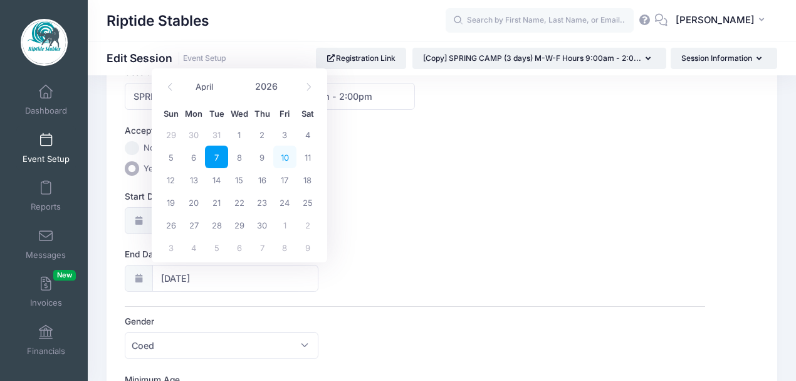
click at [284, 159] on span "10" at bounding box center [284, 156] width 23 height 23
type input "[DATE]"
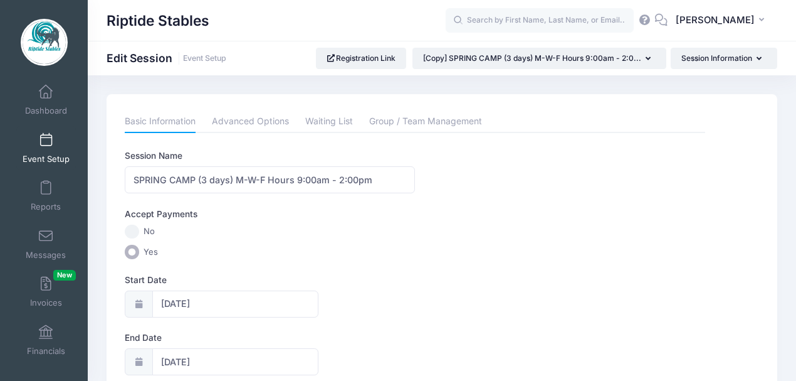
scroll to position [0, 0]
click at [241, 120] on link "Advanced Options" at bounding box center [250, 121] width 77 height 23
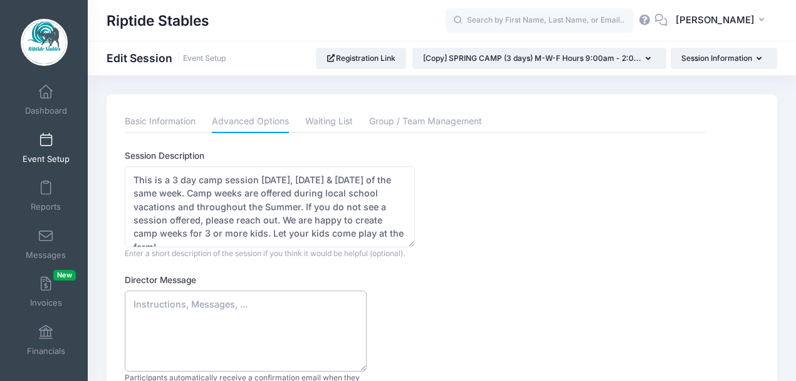
click at [193, 305] on textarea "Director Message" at bounding box center [246, 330] width 242 height 81
paste textarea "Thank you for booking camp with us! We are thrilled your child will be joining …"
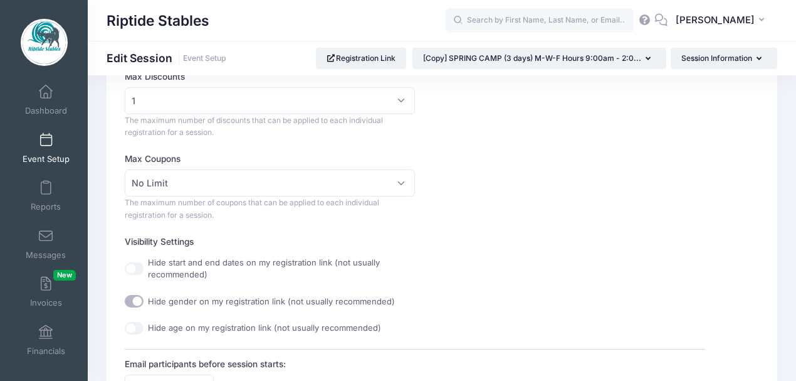
scroll to position [334, 0]
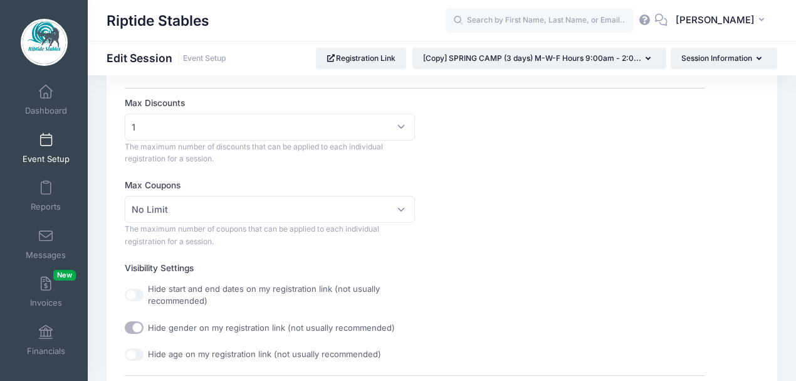
type textarea "Thank you for booking camp with us! We are thrilled your child will be joining …"
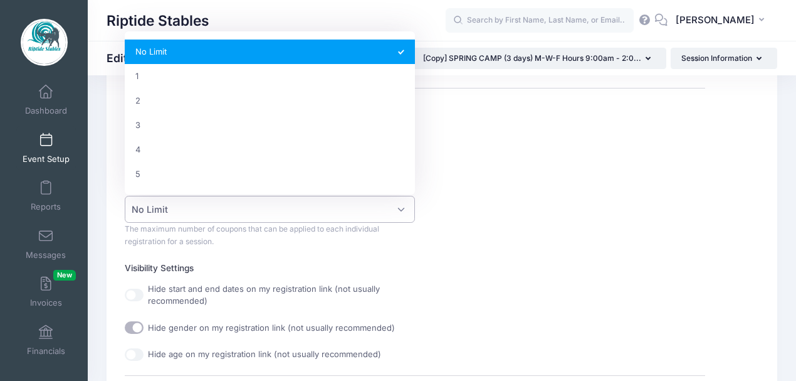
click at [267, 204] on span "No Limit" at bounding box center [270, 209] width 290 height 27
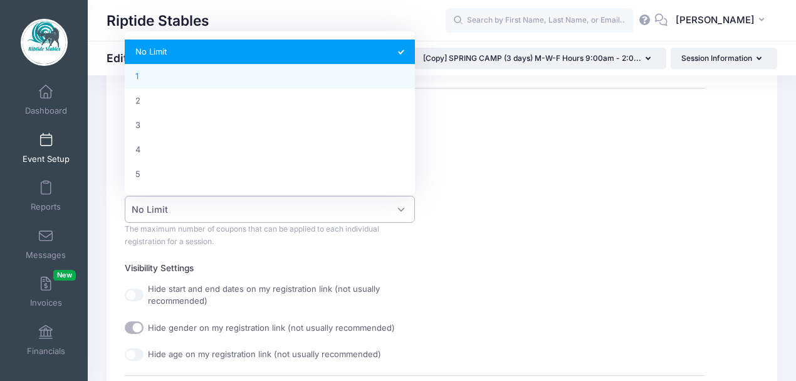
select select "1"
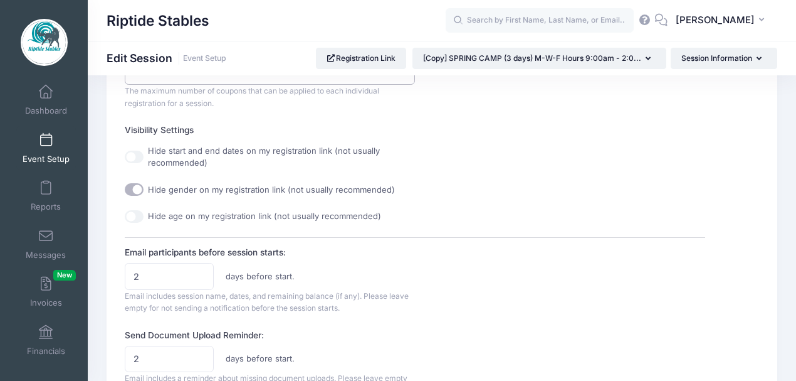
scroll to position [502, 0]
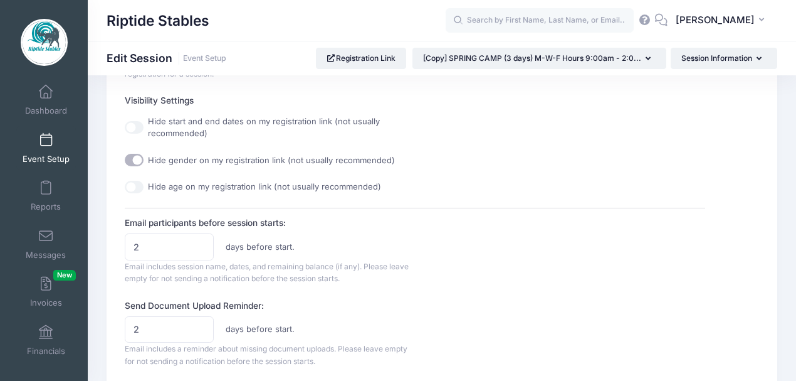
click at [495, 285] on div "Session Description This is a 3 day camp session [DATE], [DATE] & [DATE] of the…" at bounding box center [415, 229] width 581 height 1163
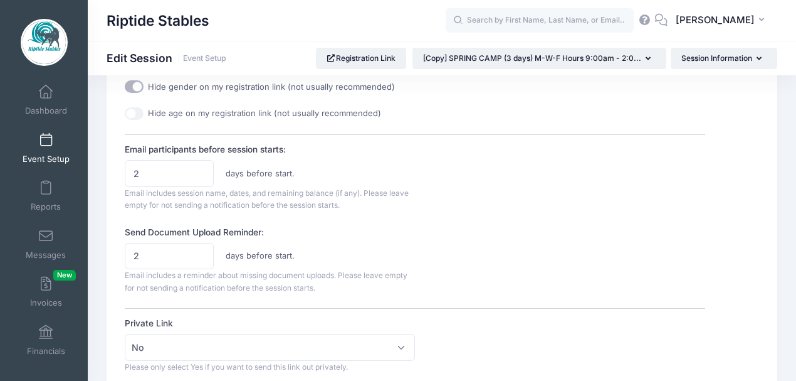
scroll to position [585, 0]
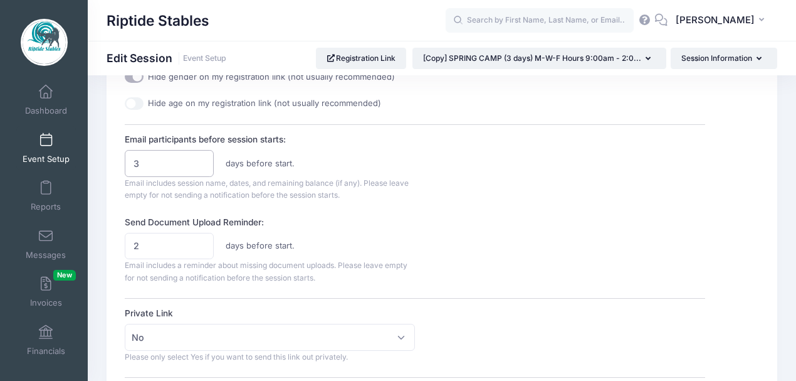
click at [199, 157] on input "3" at bounding box center [169, 163] width 88 height 27
click at [199, 157] on input "4" at bounding box center [169, 163] width 88 height 27
click at [199, 157] on input "5" at bounding box center [169, 163] width 88 height 27
click at [199, 157] on input "6" at bounding box center [169, 163] width 88 height 27
type input "7"
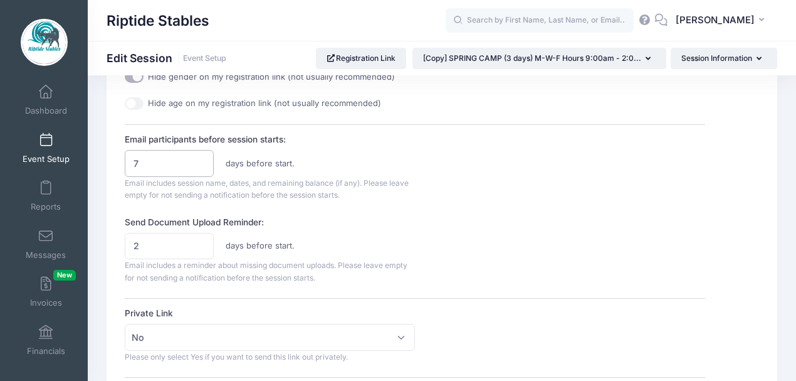
click at [199, 157] on input "7" at bounding box center [169, 163] width 88 height 27
click at [476, 156] on div "Email participants before session starts: 7 days before start. Email includes s…" at bounding box center [415, 167] width 581 height 68
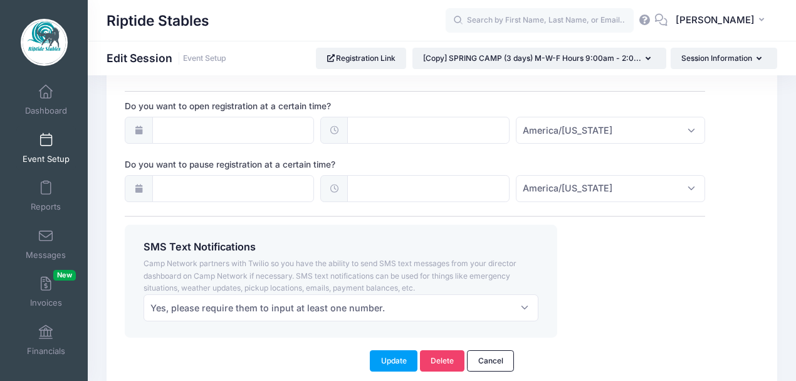
scroll to position [1025, 0]
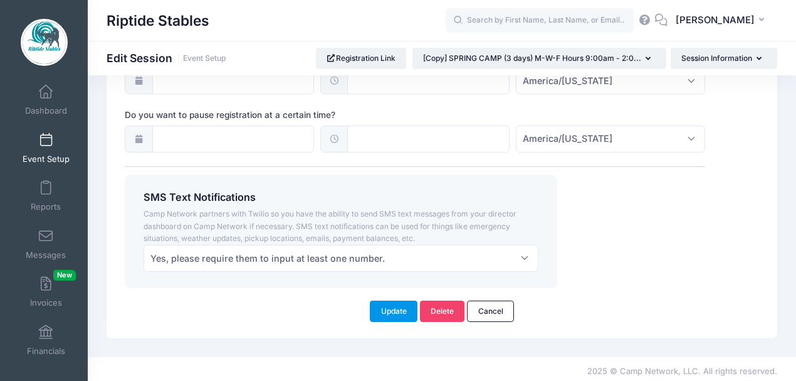
click at [398, 310] on button "Update" at bounding box center [394, 310] width 48 height 21
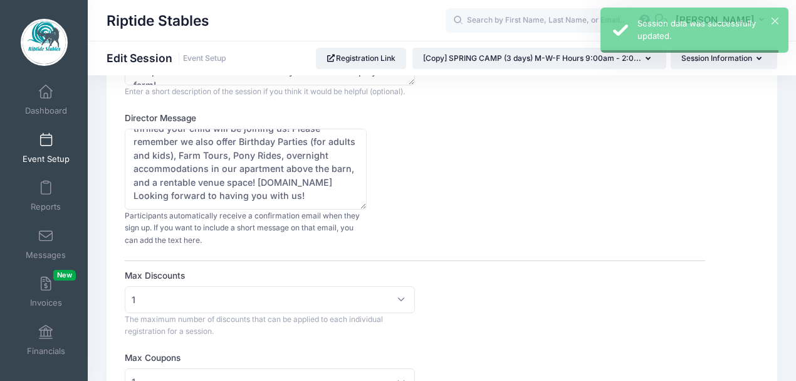
scroll to position [0, 0]
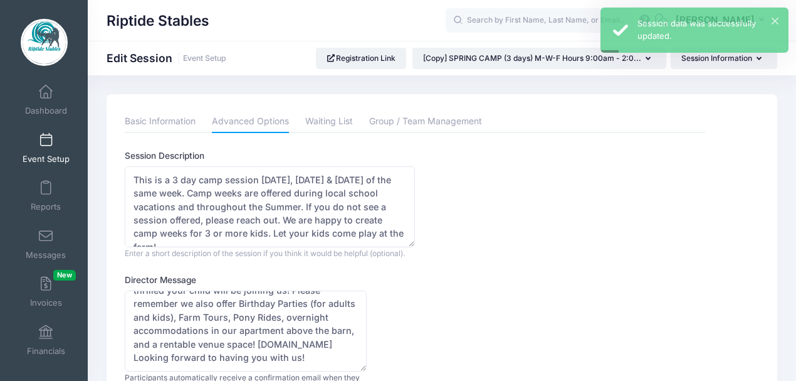
click at [46, 145] on span at bounding box center [46, 141] width 0 height 14
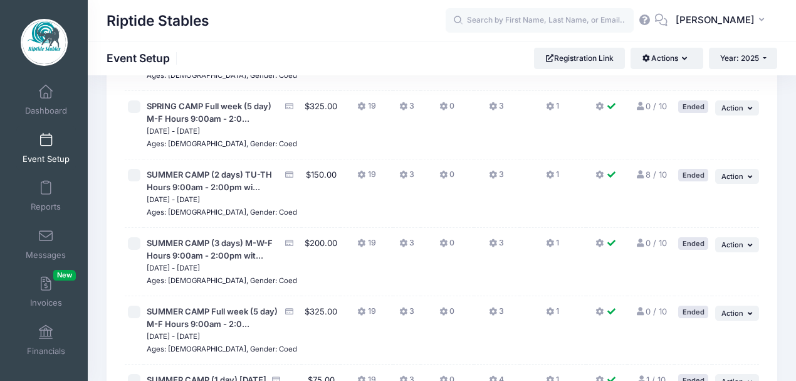
scroll to position [460, 0]
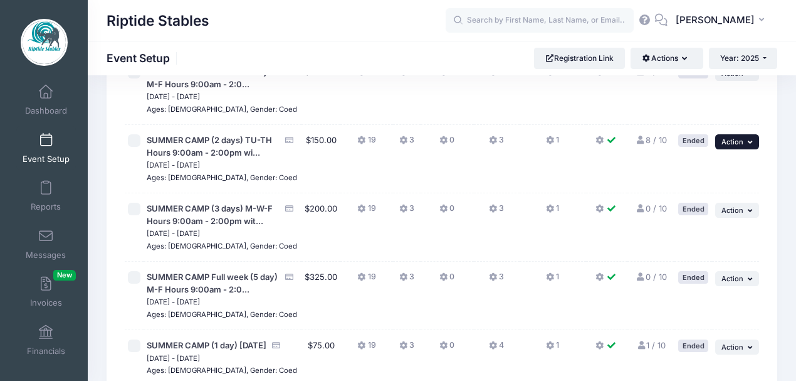
click at [749, 149] on button "... Action" at bounding box center [737, 141] width 44 height 15
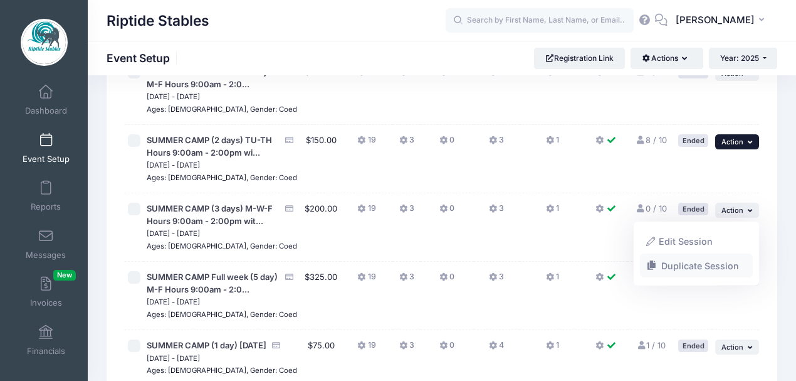
click at [689, 268] on link "Duplicate Session" at bounding box center [696, 265] width 113 height 24
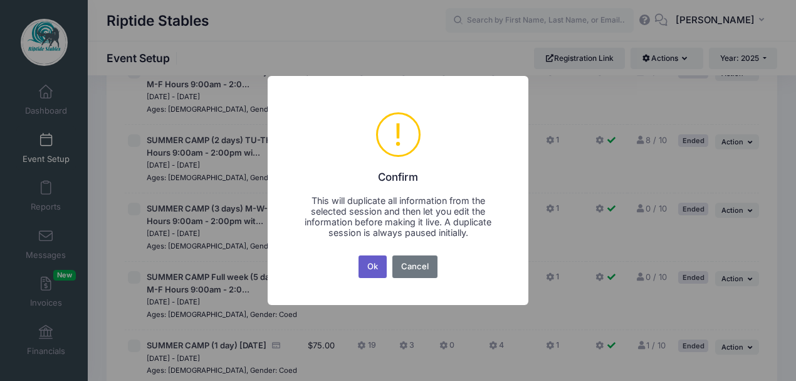
click at [371, 271] on button "Ok" at bounding box center [373, 266] width 29 height 23
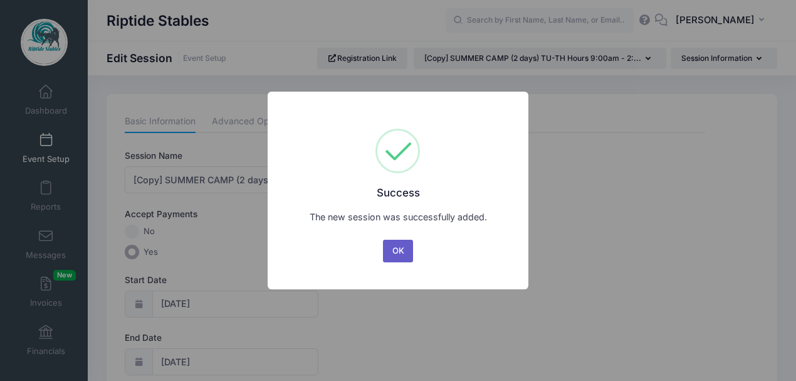
click at [398, 252] on button "OK" at bounding box center [398, 251] width 30 height 23
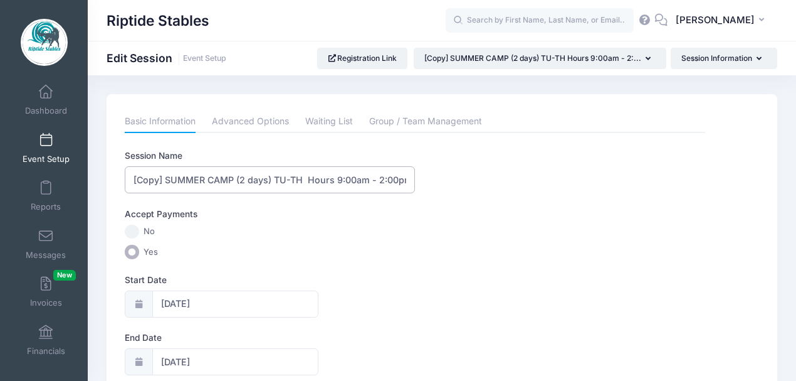
drag, startPoint x: 166, startPoint y: 178, endPoint x: 119, endPoint y: 178, distance: 46.4
drag, startPoint x: 381, startPoint y: 178, endPoint x: 498, endPoint y: 188, distance: 117.7
click at [498, 188] on div "Session Name SUMMER CAMP (2 days) TU-TH Hours 9:00am - 2:00pm with options for …" at bounding box center [415, 171] width 581 height 44
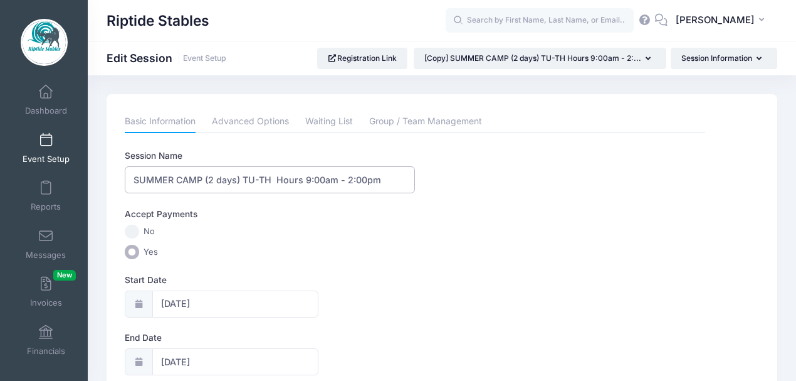
scroll to position [0, 0]
type input "SUMMER CAMP (2 days) TU-TH Hours 9:00am - 2:00pm"
click at [391, 224] on label "No" at bounding box center [415, 231] width 581 height 14
click at [139, 224] on input "No" at bounding box center [132, 231] width 14 height 14
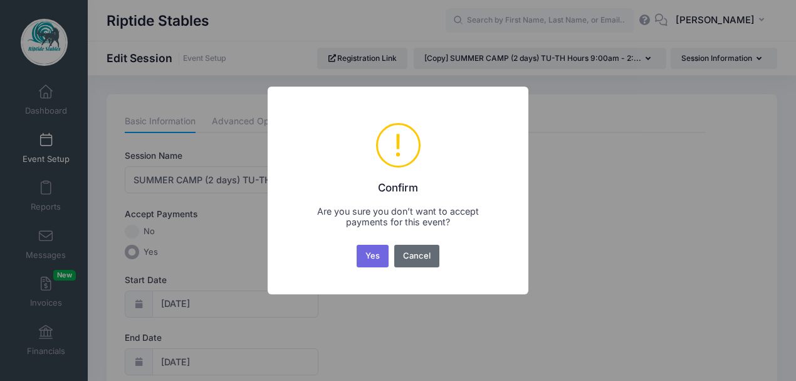
click at [401, 251] on button "Cancel" at bounding box center [417, 256] width 46 height 23
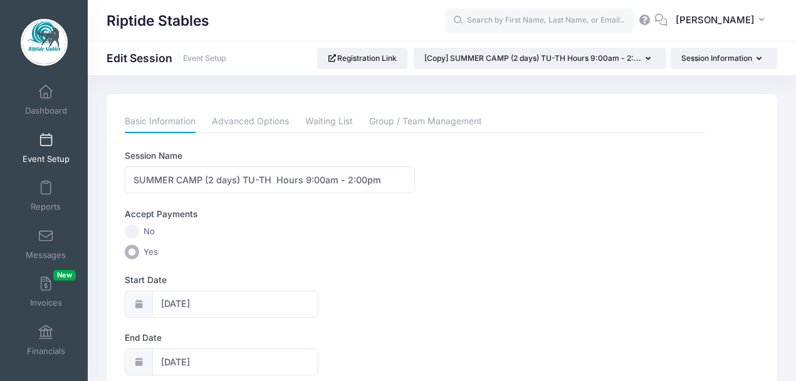
click at [376, 231] on label "No" at bounding box center [415, 231] width 581 height 14
click at [139, 231] on input "No" at bounding box center [132, 231] width 14 height 14
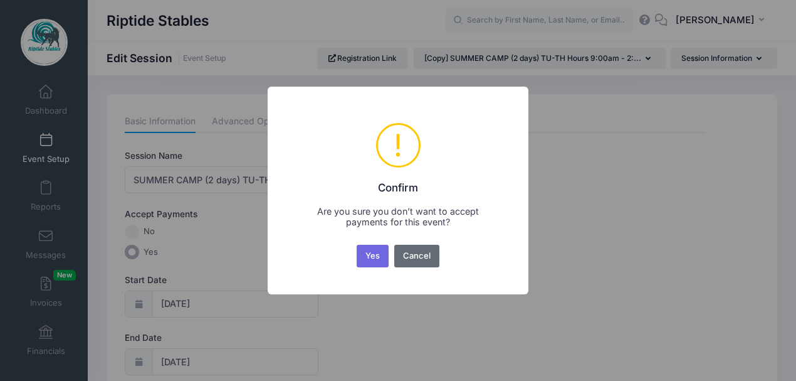
click at [409, 255] on button "Cancel" at bounding box center [417, 256] width 46 height 23
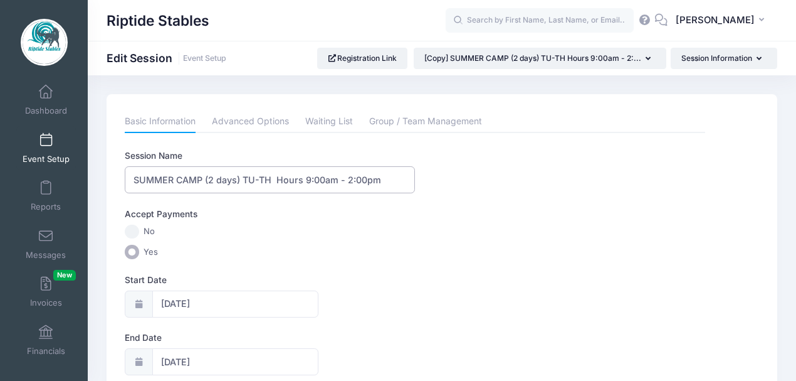
click at [382, 184] on input "SUMMER CAMP (2 days) TU-TH Hours 9:00am - 2:00pm" at bounding box center [270, 179] width 290 height 27
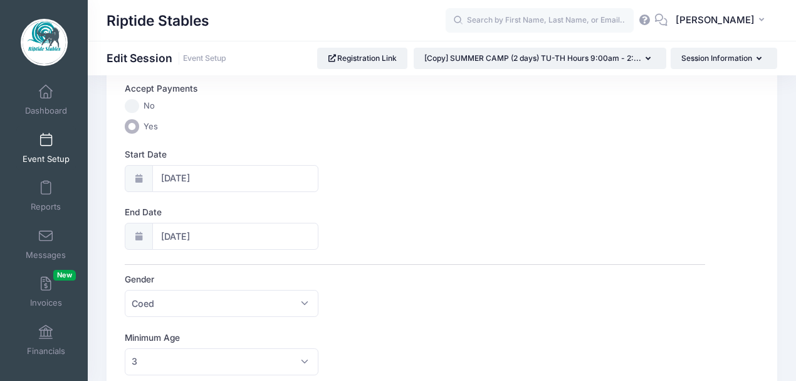
scroll to position [83, 0]
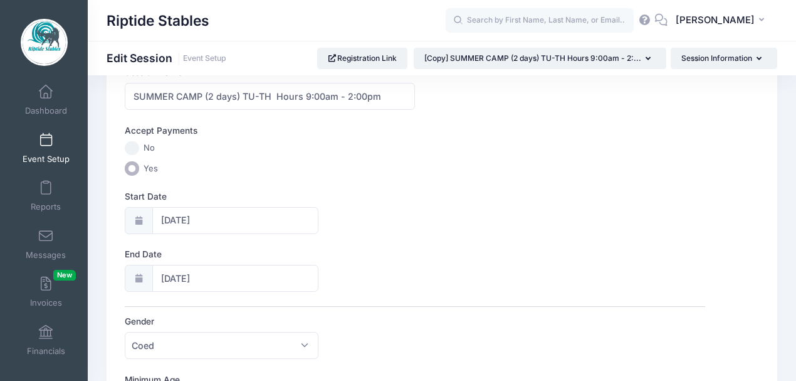
click at [129, 165] on input "Yes" at bounding box center [132, 168] width 14 height 14
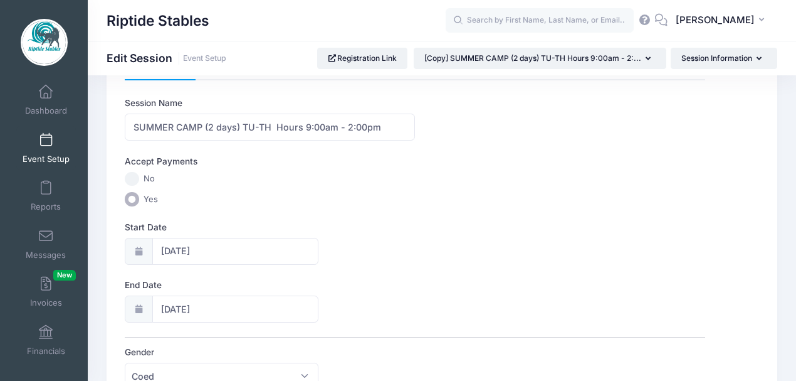
scroll to position [41, 0]
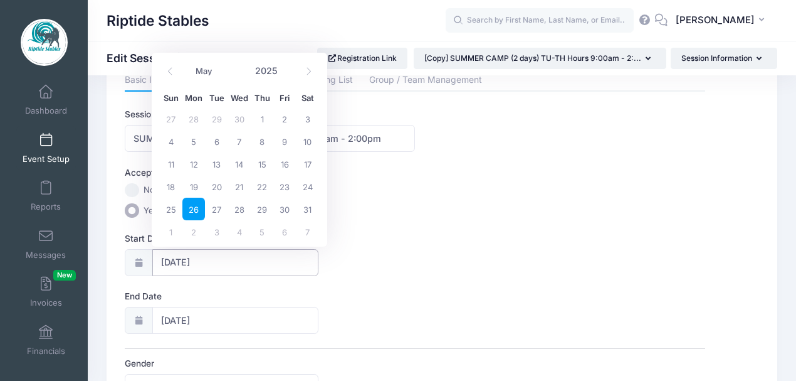
click at [235, 260] on input "05/26/2025" at bounding box center [235, 262] width 166 height 27
click at [309, 73] on icon at bounding box center [309, 71] width 8 height 8
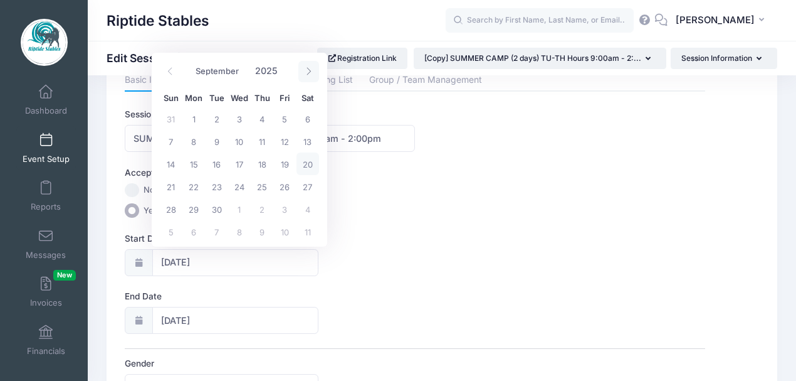
click at [309, 73] on icon at bounding box center [309, 71] width 8 height 8
select select "11"
click at [309, 73] on icon at bounding box center [309, 71] width 8 height 8
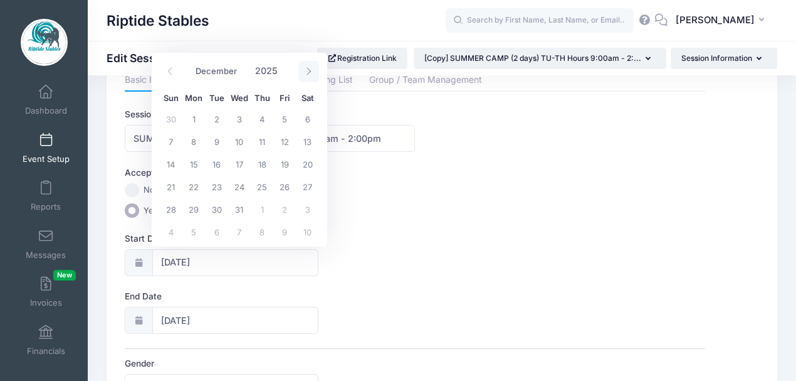
type input "2026"
click at [309, 73] on icon at bounding box center [309, 71] width 8 height 8
click at [309, 74] on icon at bounding box center [309, 71] width 8 height 8
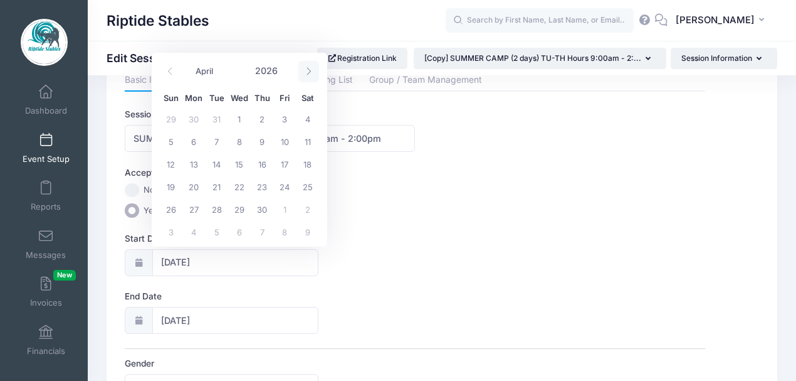
select select "4"
click at [191, 207] on span "25" at bounding box center [193, 209] width 23 height 23
type input "05/25/2026"
type input "05/26/2026"
type input "2026"
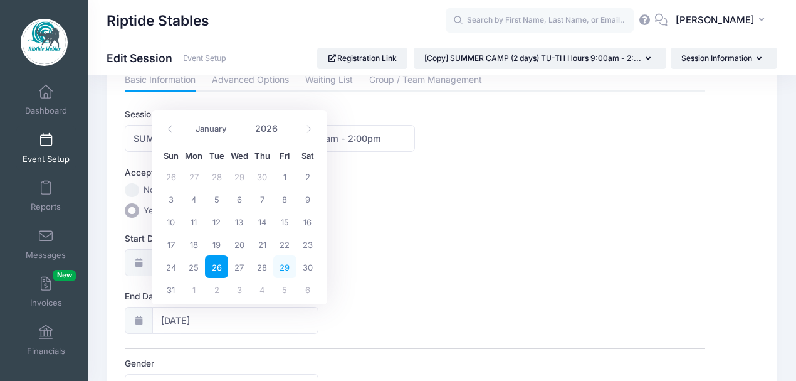
click at [280, 268] on span "29" at bounding box center [284, 266] width 23 height 23
type input "05/29/2026"
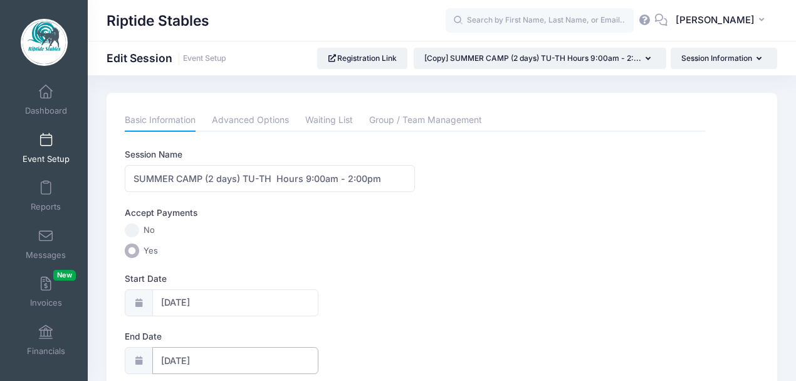
scroll to position [0, 0]
click at [280, 124] on link "Advanced Options" at bounding box center [250, 121] width 77 height 23
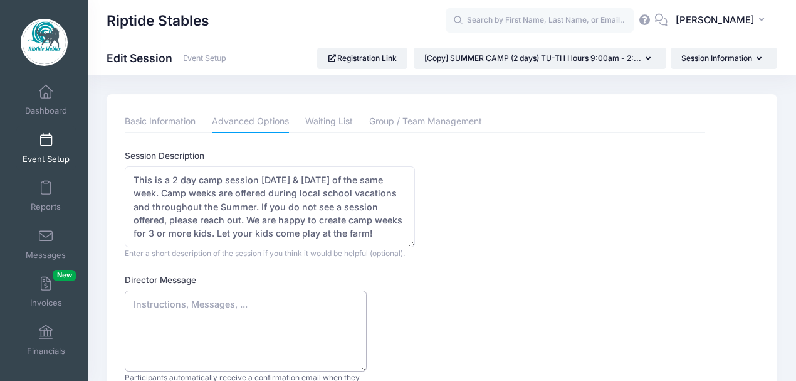
click at [179, 303] on textarea "Director Message" at bounding box center [246, 330] width 242 height 81
paste textarea "Thank you for booking camp with us! We are thrilled your child will be joining …"
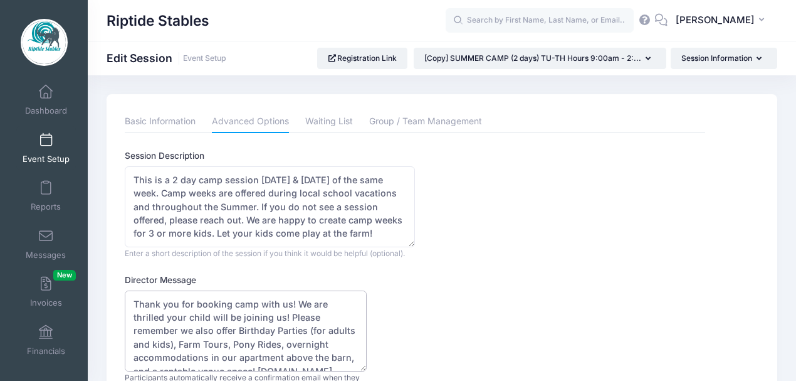
scroll to position [33, 0]
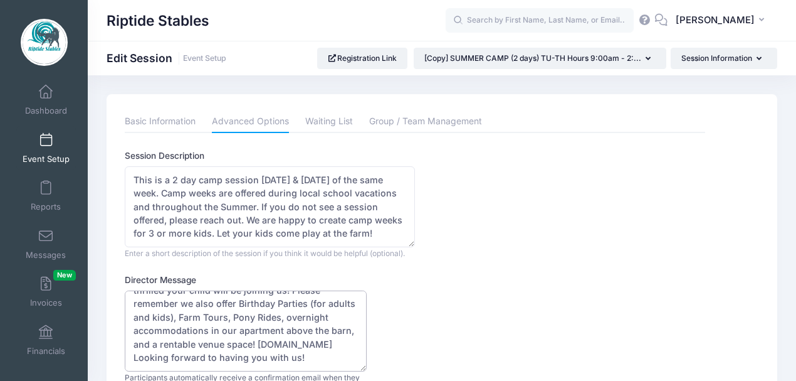
type textarea "Thank you for booking camp with us! We are thrilled your child will be joining …"
click at [312, 216] on textarea "This is a 2 day camp session on Tuesday & Thursday of the same week. Camp weeks…" at bounding box center [270, 206] width 290 height 81
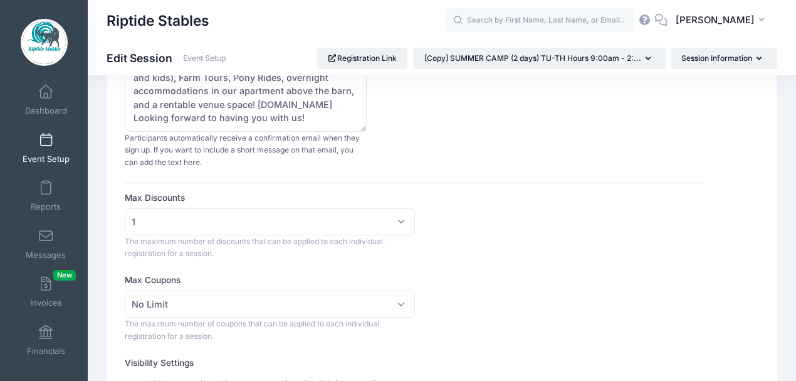
scroll to position [376, 0]
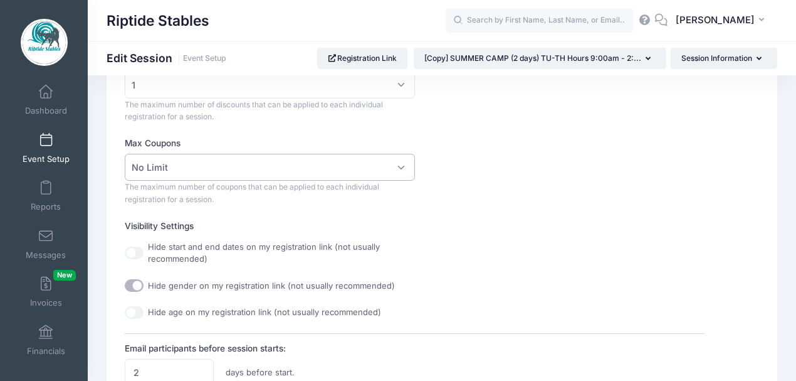
click at [372, 173] on span "No Limit" at bounding box center [270, 167] width 290 height 27
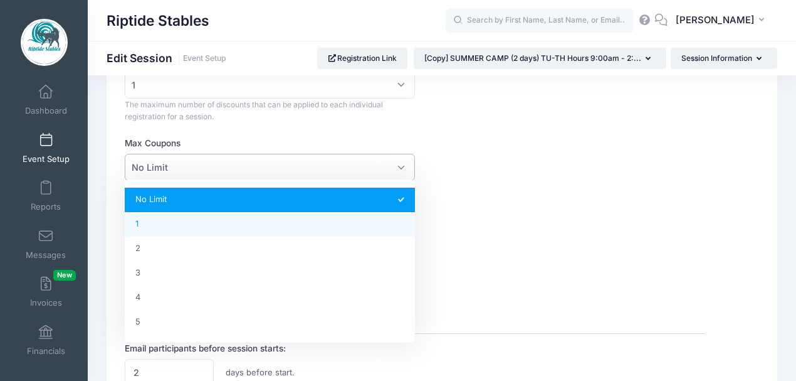
select select "1"
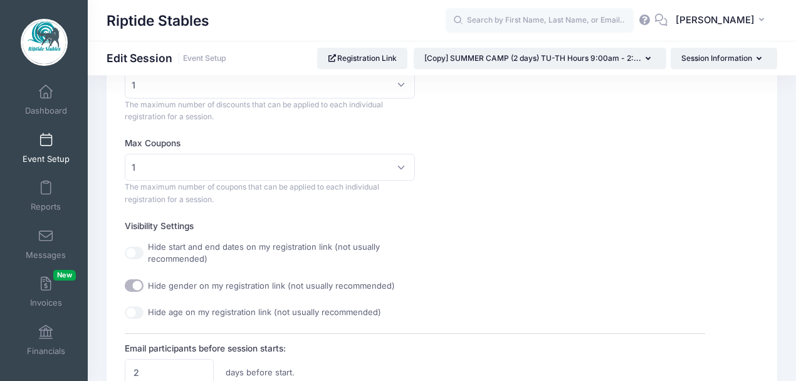
click at [502, 216] on div "Session Description This is a 2 day camp session on Tuesday & Thursday of the s…" at bounding box center [415, 354] width 581 height 1163
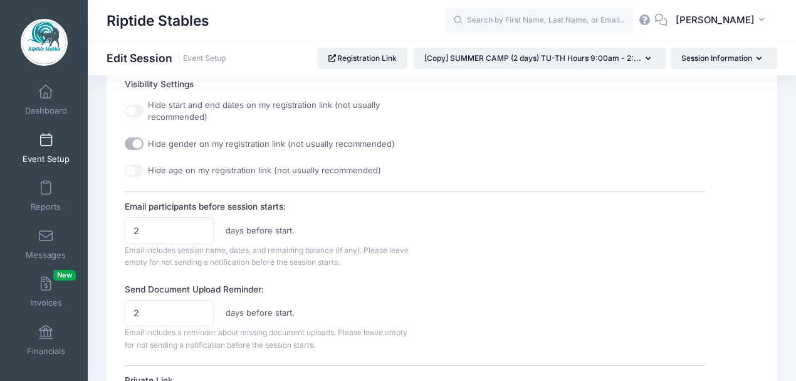
scroll to position [543, 0]
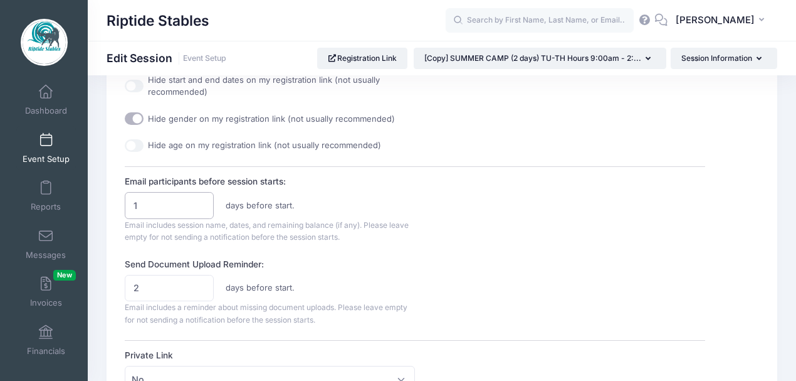
click at [200, 204] on input "1" at bounding box center [169, 205] width 88 height 27
click at [198, 199] on input "2" at bounding box center [169, 205] width 88 height 27
click at [198, 199] on input "3" at bounding box center [169, 205] width 88 height 27
click at [198, 199] on input "4" at bounding box center [169, 205] width 88 height 27
click at [198, 199] on input "5" at bounding box center [169, 205] width 88 height 27
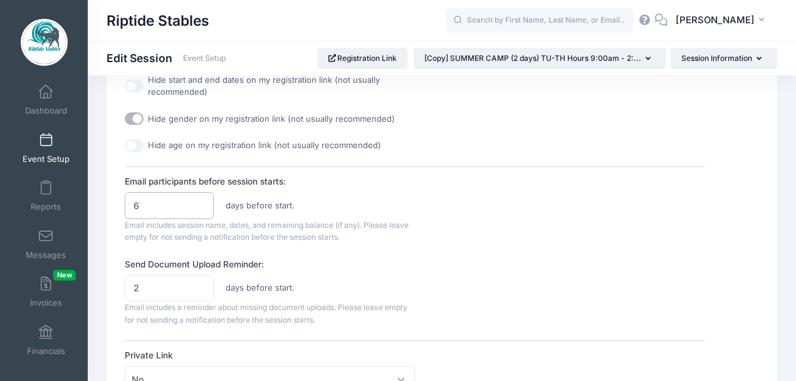
click at [198, 199] on input "6" at bounding box center [169, 205] width 88 height 27
type input "7"
click at [201, 199] on input "7" at bounding box center [169, 205] width 88 height 27
click at [473, 208] on div "Email participants before session starts: 7 days before start. Email includes s…" at bounding box center [415, 209] width 581 height 68
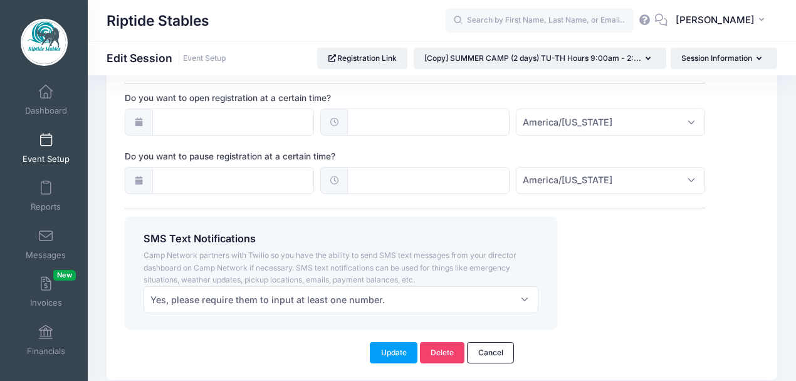
scroll to position [1025, 0]
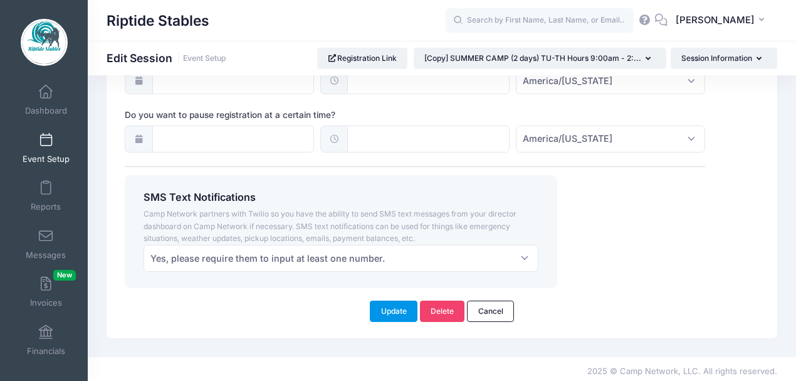
click at [394, 308] on button "Update" at bounding box center [394, 310] width 48 height 21
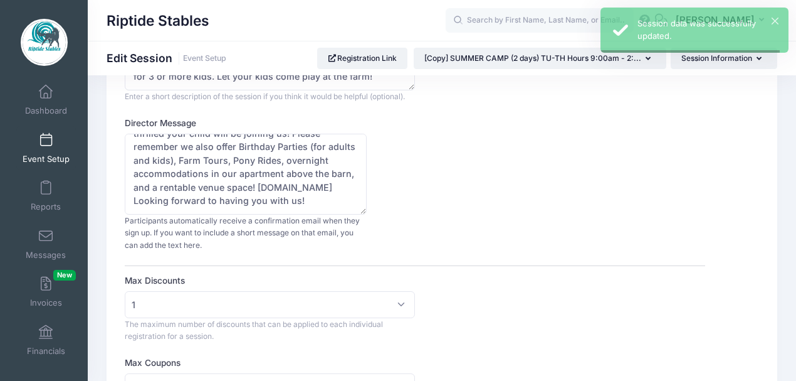
scroll to position [0, 0]
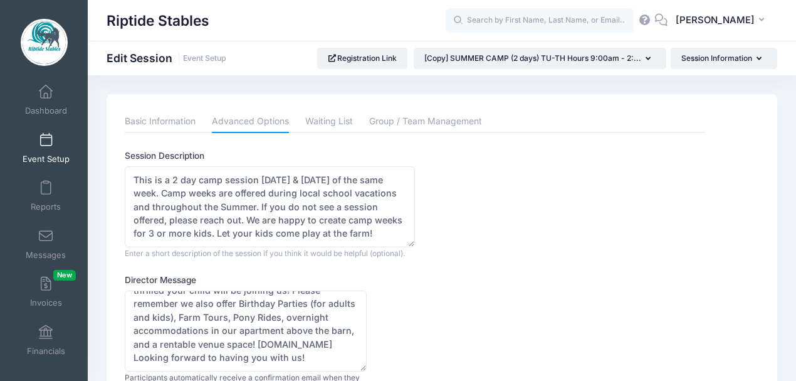
click at [46, 142] on span at bounding box center [46, 141] width 0 height 14
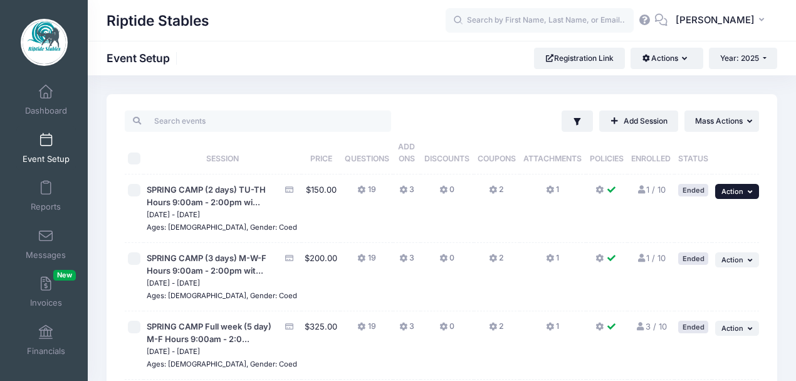
click at [749, 193] on icon "button" at bounding box center [752, 191] width 8 height 7
click at [695, 242] on link "Duplicate Session" at bounding box center [696, 243] width 113 height 24
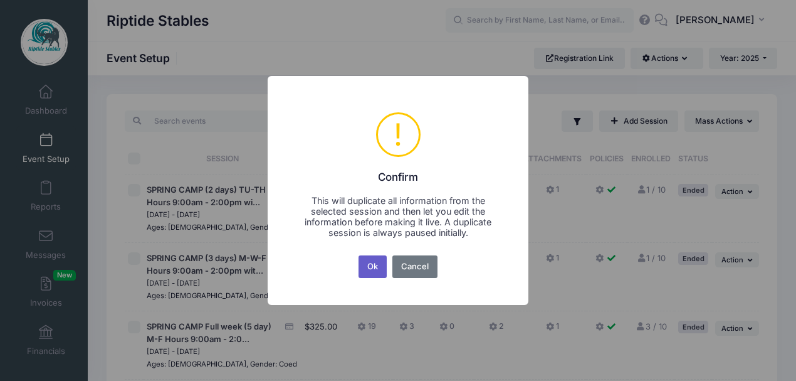
click at [377, 275] on button "Ok" at bounding box center [373, 266] width 29 height 23
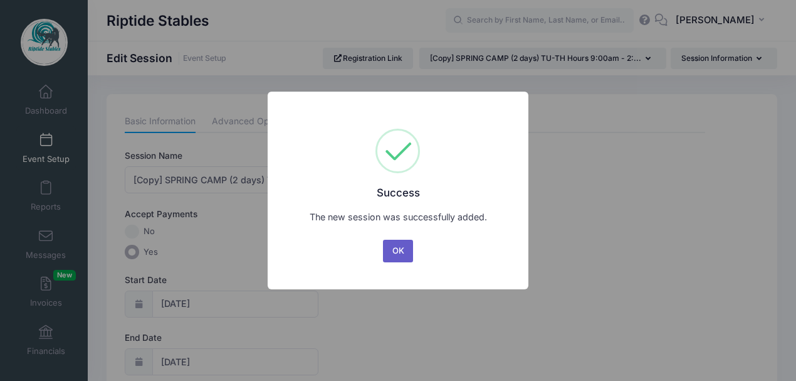
click at [403, 250] on button "OK" at bounding box center [398, 251] width 30 height 23
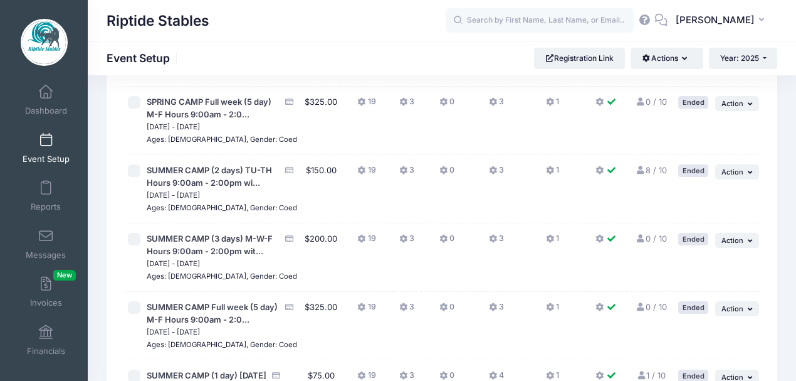
scroll to position [502, 0]
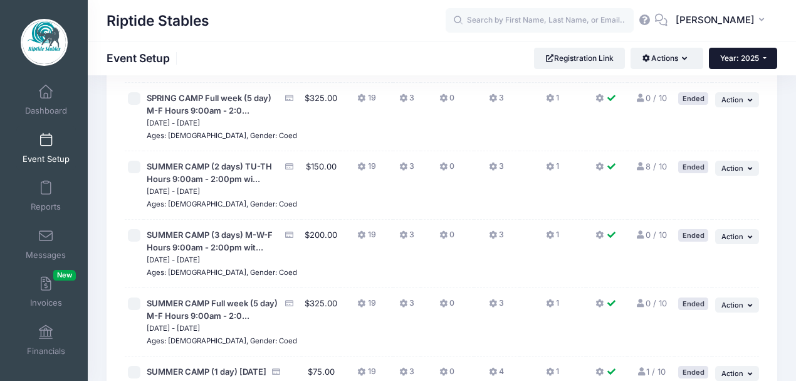
click at [751, 60] on span "Year: 2025" at bounding box center [739, 57] width 39 height 9
click at [744, 82] on link "Year: 2026" at bounding box center [750, 82] width 82 height 16
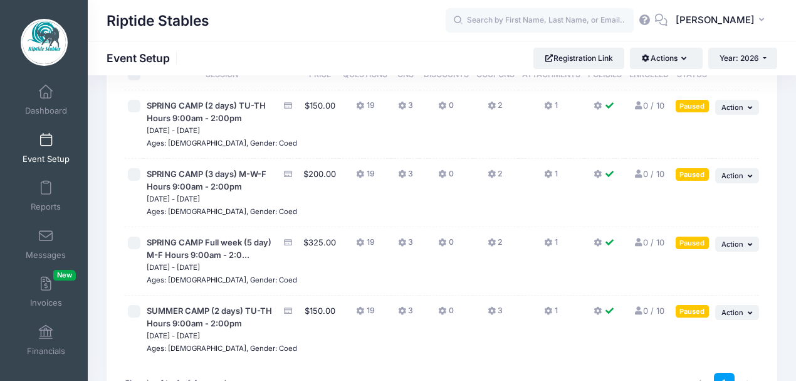
scroll to position [125, 0]
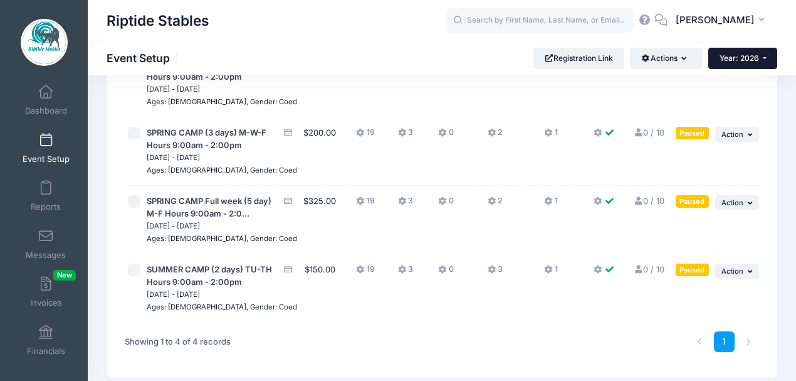
click at [731, 54] on span "Year: 2026" at bounding box center [740, 57] width 40 height 9
click at [739, 100] on link "Year: 2025" at bounding box center [750, 98] width 82 height 16
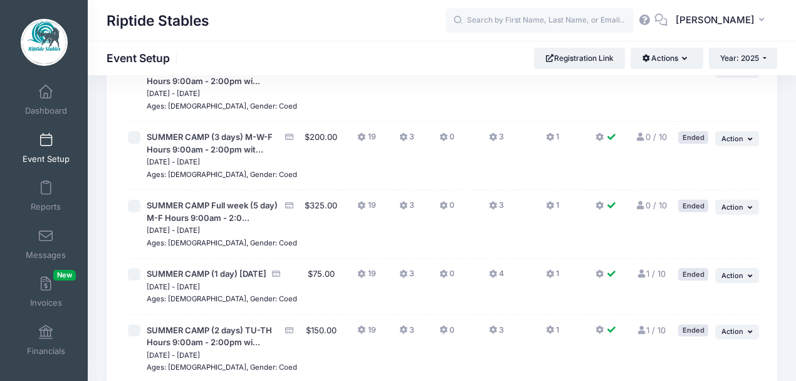
scroll to position [627, 0]
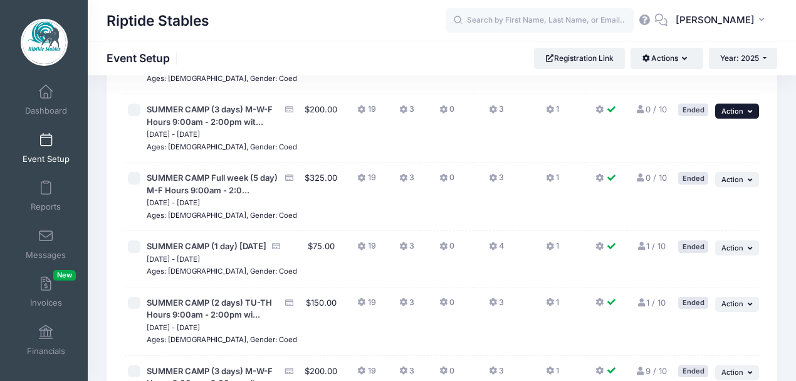
click at [746, 119] on button "... Action" at bounding box center [737, 110] width 44 height 15
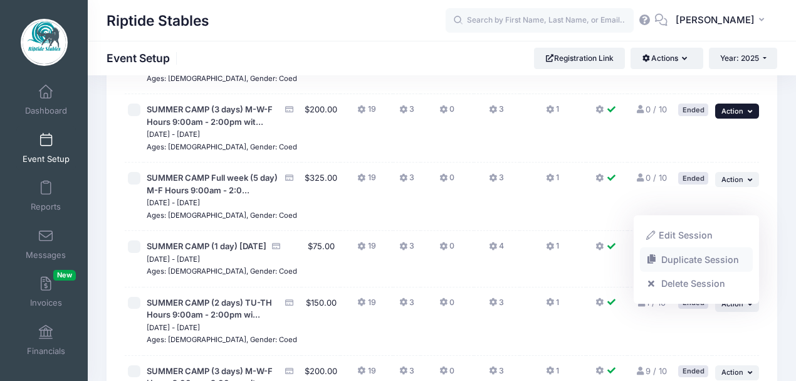
click at [678, 260] on link "Duplicate Session" at bounding box center [696, 259] width 113 height 24
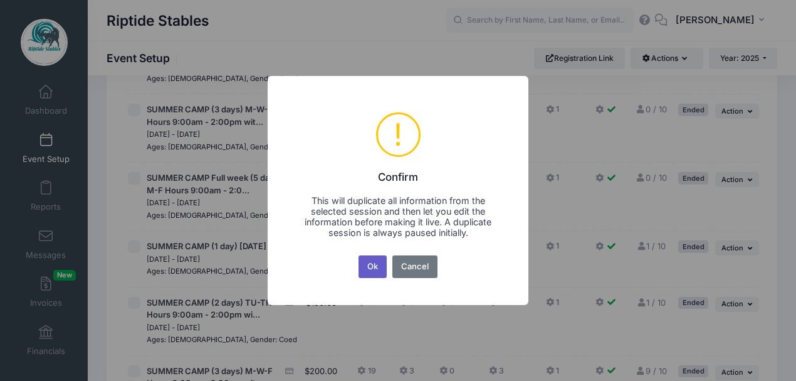
click at [370, 275] on button "Ok" at bounding box center [373, 266] width 29 height 23
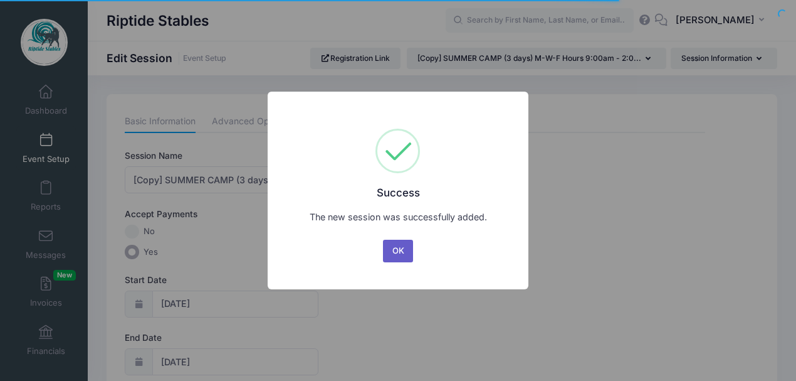
click at [400, 252] on button "OK" at bounding box center [398, 251] width 30 height 23
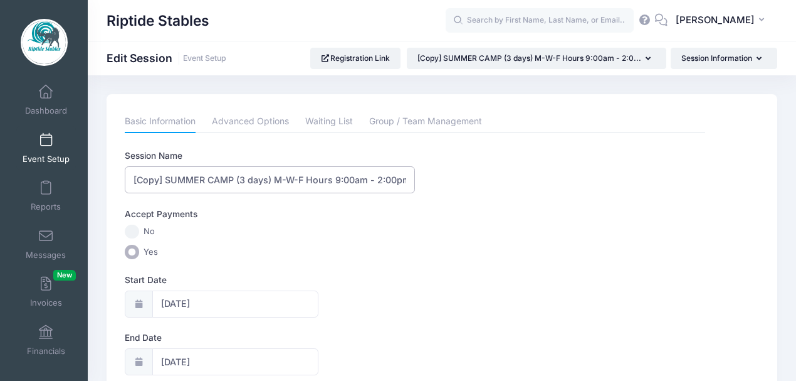
drag, startPoint x: 168, startPoint y: 180, endPoint x: 120, endPoint y: 171, distance: 48.5
drag, startPoint x: 376, startPoint y: 179, endPoint x: 453, endPoint y: 175, distance: 76.6
click at [453, 175] on div "Session Name SUMMER CAMP (3 days) M-W-F Hours 9:00am - 2:00pm with options for …" at bounding box center [415, 171] width 581 height 44
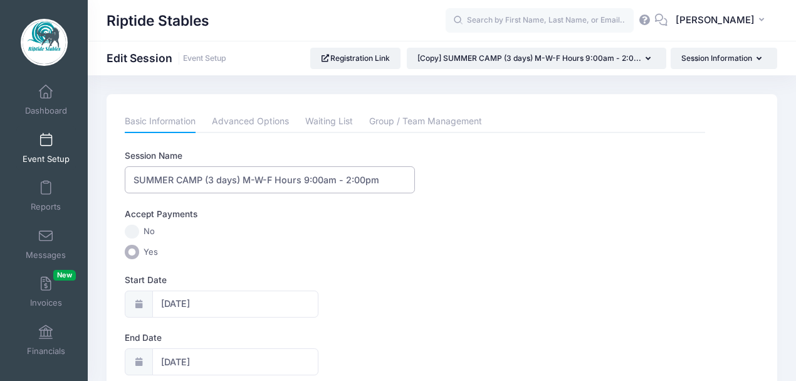
scroll to position [0, 0]
type input "SUMMER CAMP (3 days) M-W-F Hours 9:00am - 2:00pm"
click at [293, 229] on label "No" at bounding box center [415, 231] width 581 height 14
click at [139, 229] on input "No" at bounding box center [132, 231] width 14 height 14
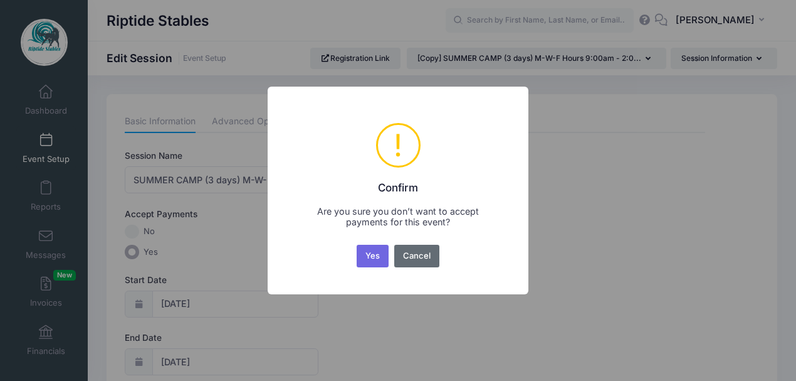
click at [406, 255] on button "Cancel" at bounding box center [417, 256] width 46 height 23
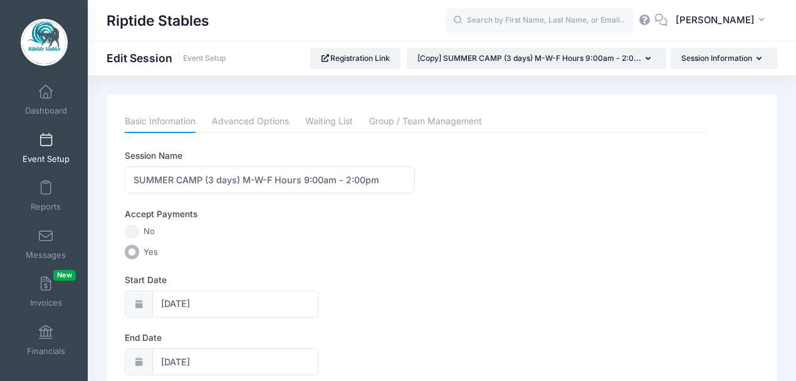
click at [132, 251] on input "Yes" at bounding box center [132, 252] width 14 height 14
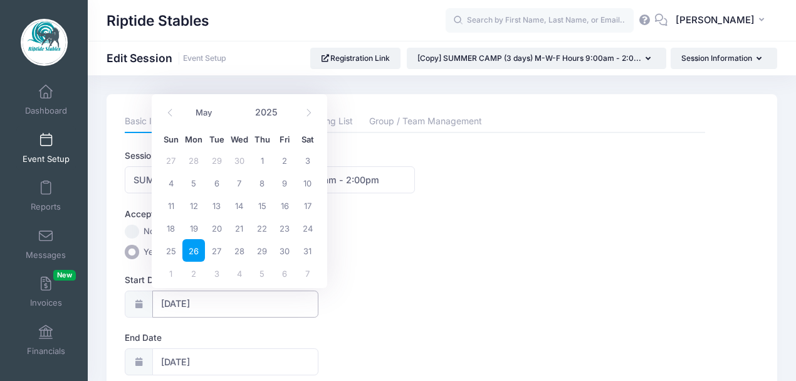
click at [182, 300] on input "[DATE]" at bounding box center [235, 303] width 166 height 27
click at [308, 111] on icon at bounding box center [309, 112] width 8 height 8
click at [308, 112] on icon at bounding box center [309, 112] width 8 height 8
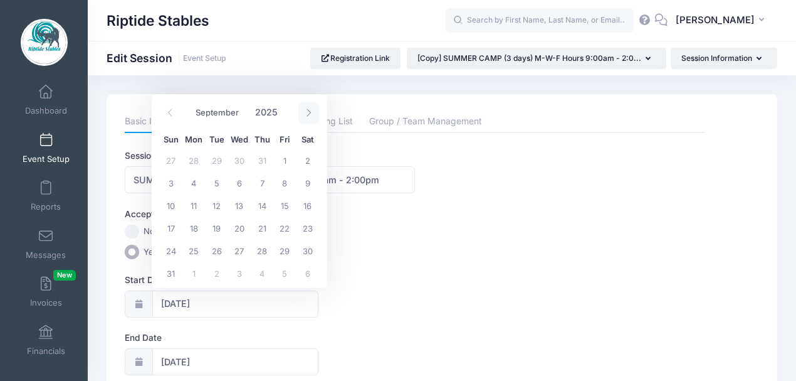
click at [308, 112] on icon at bounding box center [309, 112] width 8 height 8
click at [308, 111] on icon at bounding box center [309, 112] width 8 height 8
select select "11"
click at [308, 111] on icon at bounding box center [309, 112] width 8 height 8
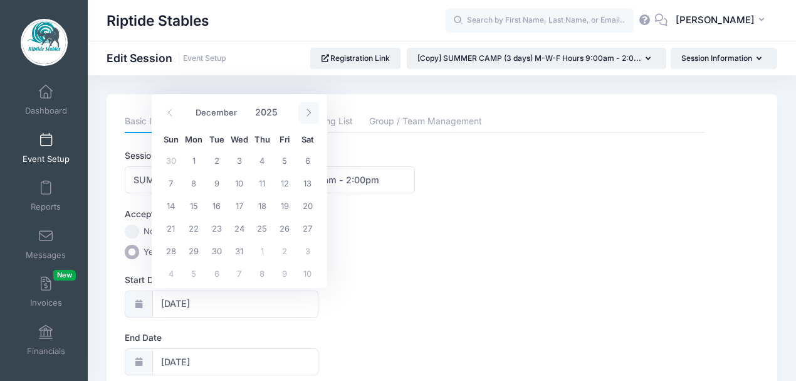
type input "2026"
click at [308, 111] on icon at bounding box center [309, 112] width 8 height 8
click at [308, 112] on icon at bounding box center [309, 112] width 8 height 8
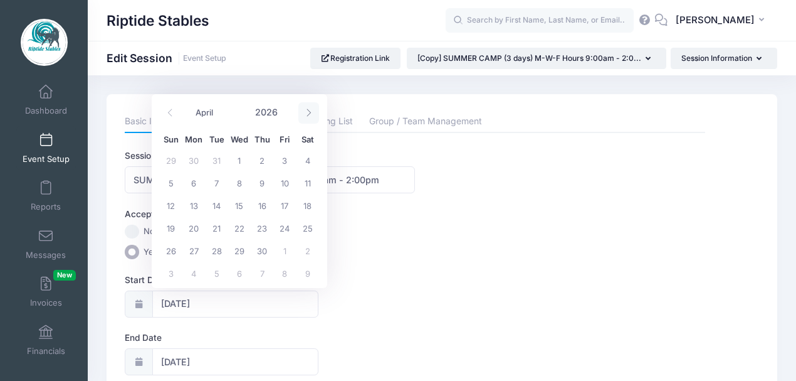
select select "4"
click at [198, 248] on span "25" at bounding box center [193, 250] width 23 height 23
type input "05/25/2026"
type input "05/26/2026"
type input "2026"
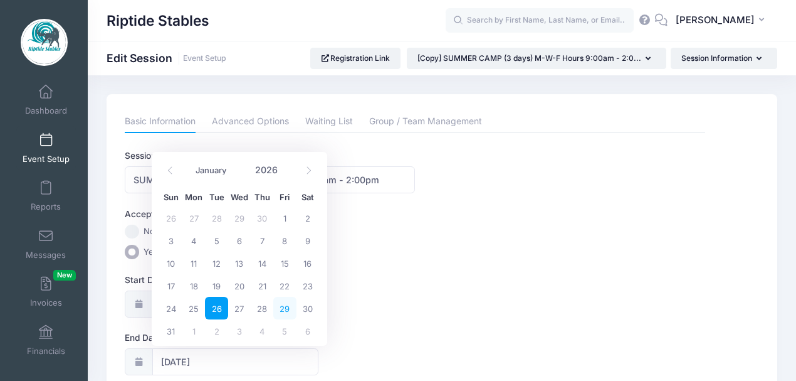
click at [285, 309] on span "29" at bounding box center [284, 308] width 23 height 23
type input "05/29/2026"
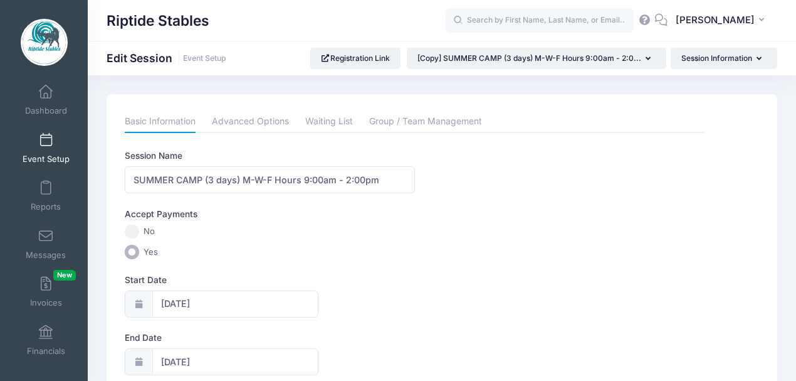
click at [359, 296] on div "Start Date 05/25/2026" at bounding box center [415, 295] width 581 height 44
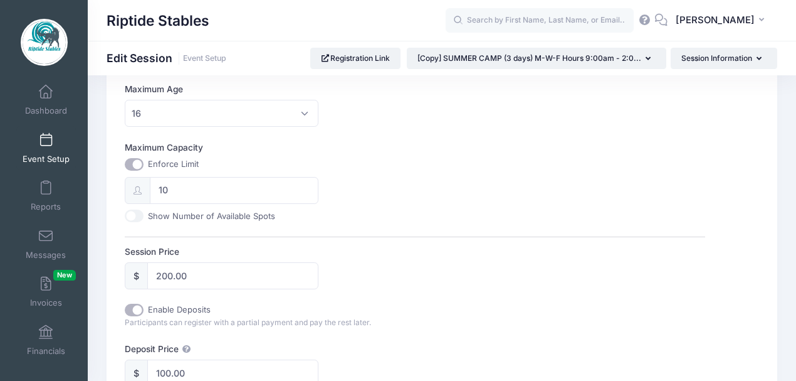
scroll to position [418, 0]
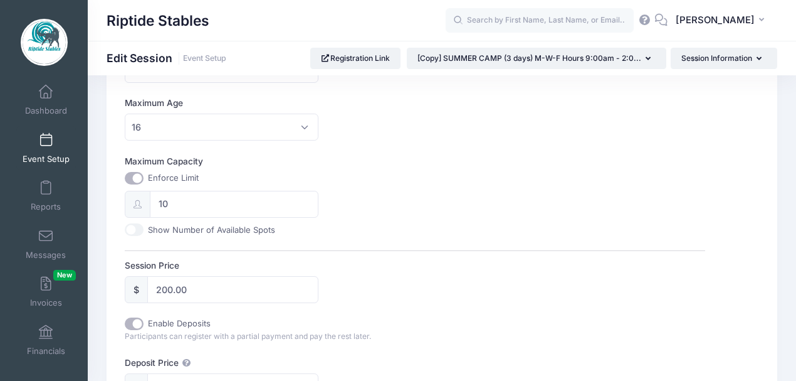
click at [134, 176] on input "Maximum Capacity" at bounding box center [134, 178] width 19 height 13
checkbox input "false"
type input "0"
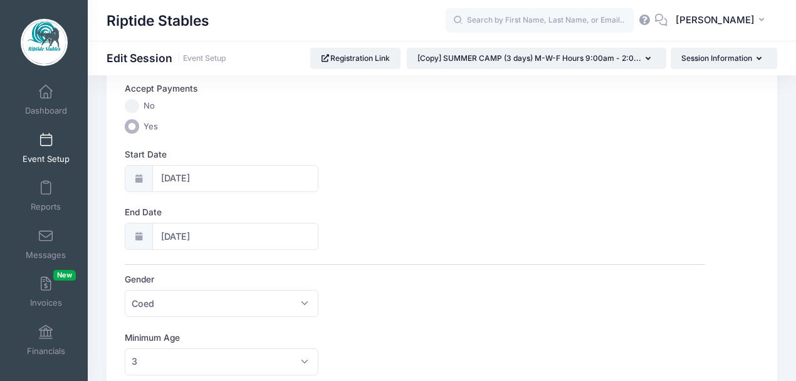
scroll to position [0, 0]
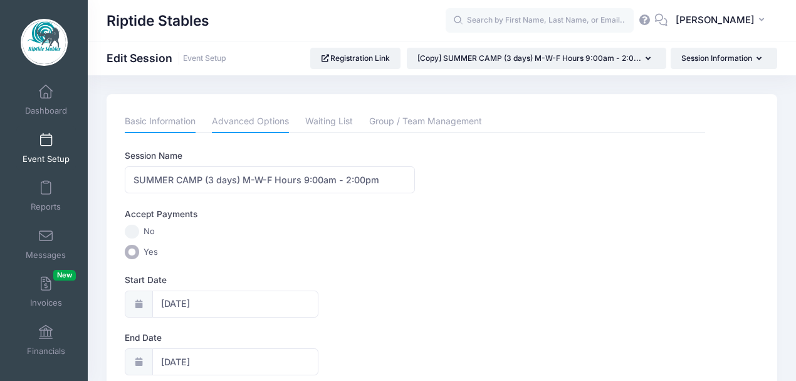
click at [258, 118] on link "Advanced Options" at bounding box center [250, 121] width 77 height 23
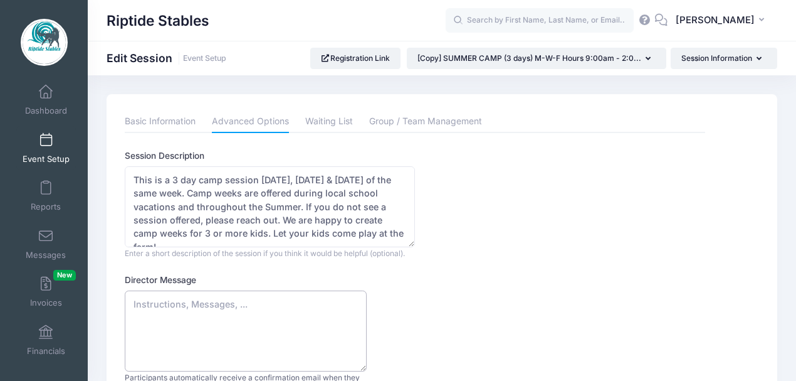
click at [166, 292] on textarea "Director Message" at bounding box center [246, 330] width 242 height 81
paste textarea "Thank you for booking camp with us! We are thrilled your child will be joining …"
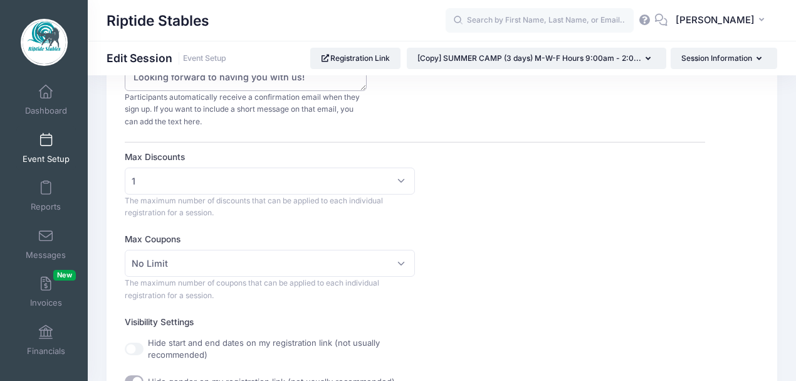
scroll to position [292, 0]
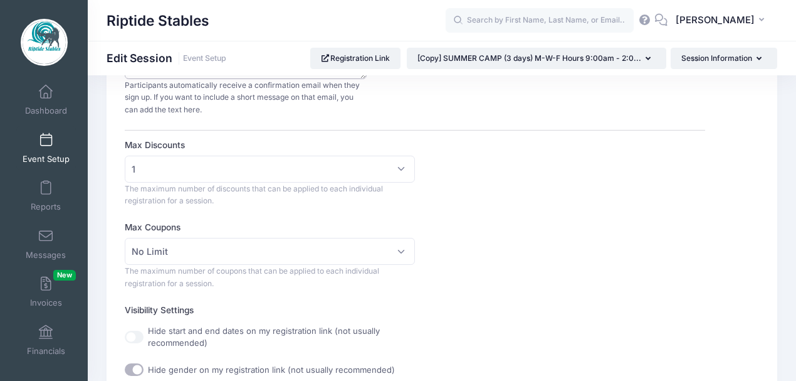
type textarea "Thank you for booking camp with us! We are thrilled your child will be joining …"
click at [295, 250] on span "No Limit" at bounding box center [270, 251] width 290 height 27
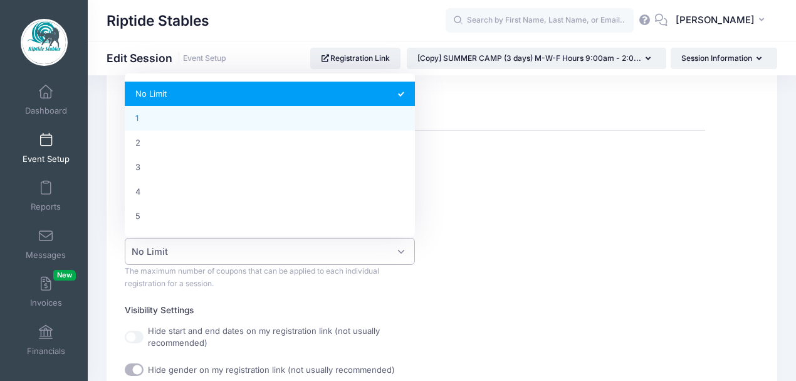
select select "1"
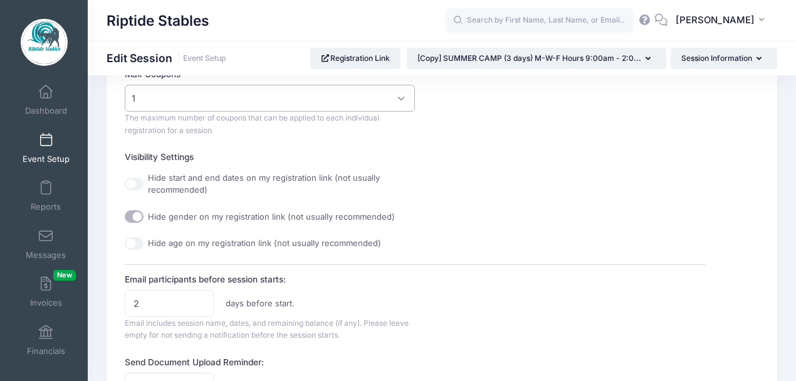
scroll to position [502, 0]
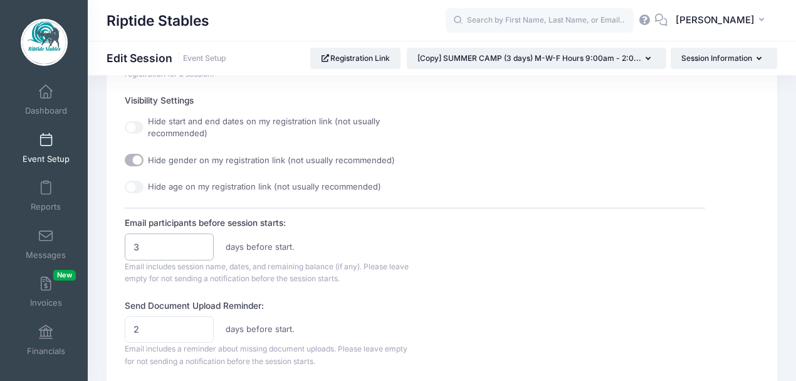
click at [202, 241] on input "3" at bounding box center [169, 246] width 88 height 27
click at [202, 241] on input "4" at bounding box center [169, 246] width 88 height 27
click at [202, 241] on input "5" at bounding box center [169, 246] width 88 height 27
click at [202, 241] on input "6" at bounding box center [169, 246] width 88 height 27
type input "7"
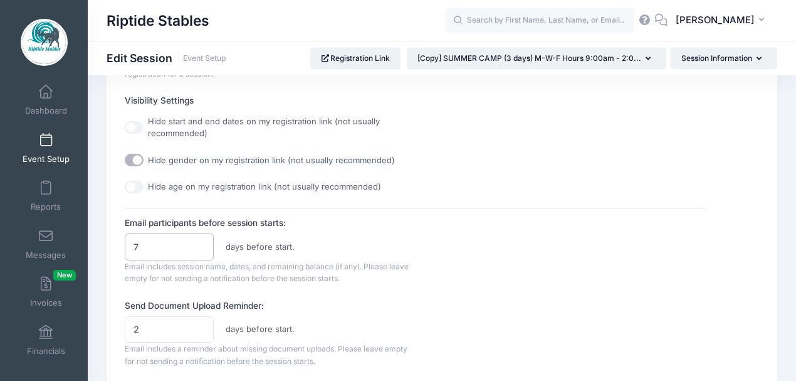
click at [202, 238] on input "7" at bounding box center [169, 246] width 88 height 27
click at [500, 238] on div "Email participants before session starts: 7 days before start. Email includes s…" at bounding box center [415, 250] width 581 height 68
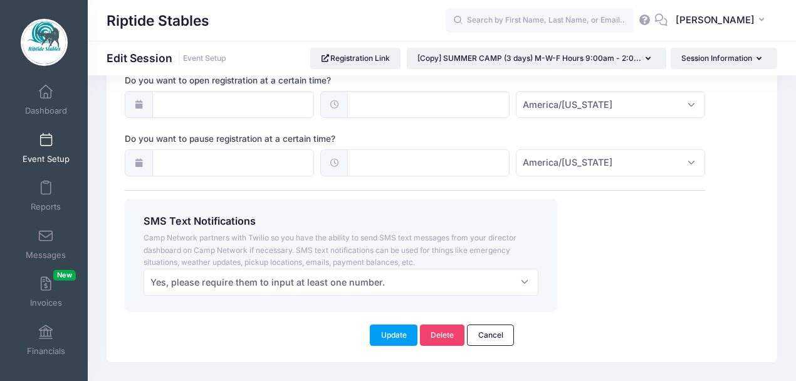
scroll to position [1025, 0]
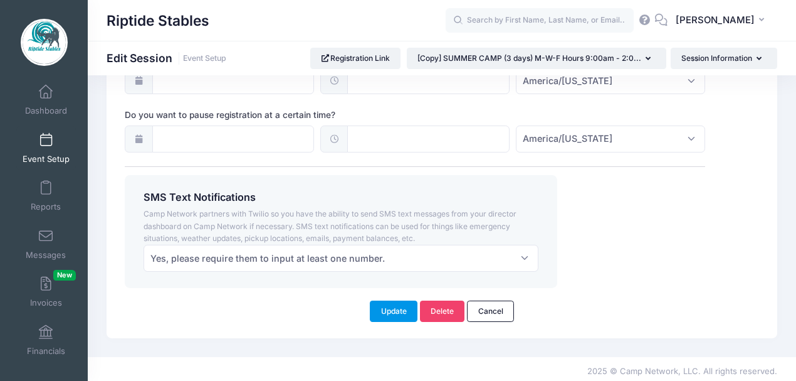
click at [401, 306] on button "Update" at bounding box center [394, 310] width 48 height 21
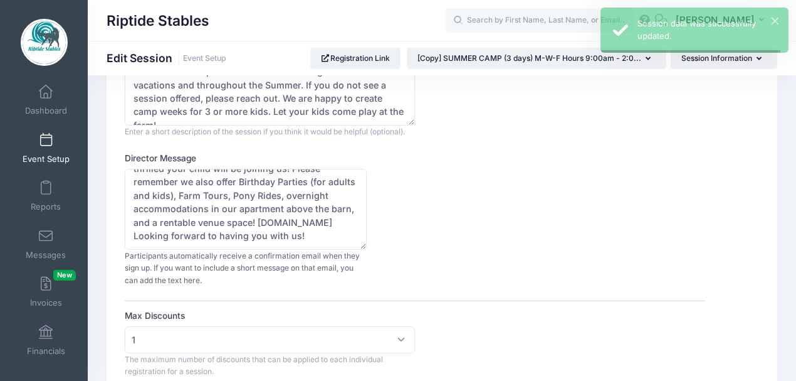
scroll to position [0, 0]
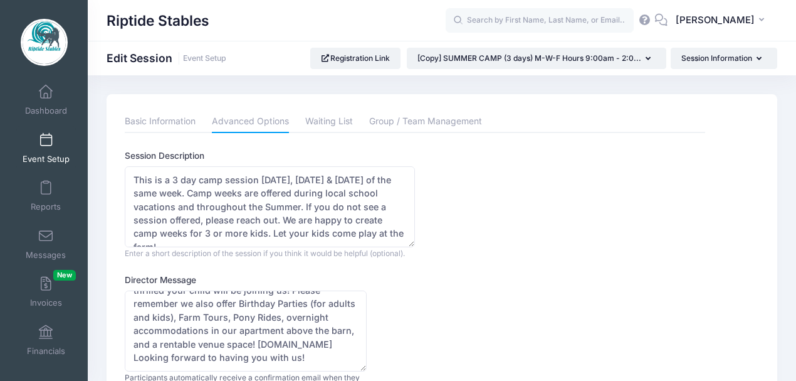
click at [46, 144] on span at bounding box center [46, 141] width 0 height 14
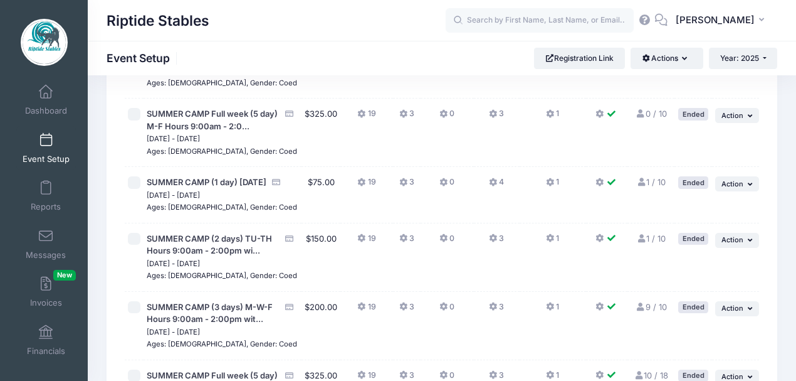
scroll to position [752, 0]
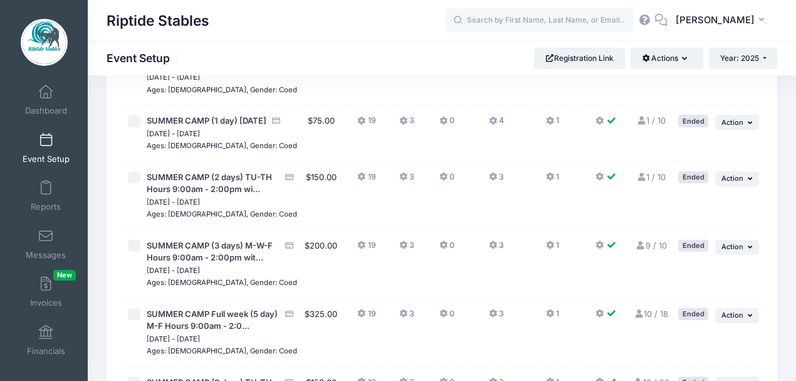
click at [742, 58] on span "Action" at bounding box center [733, 54] width 22 height 9
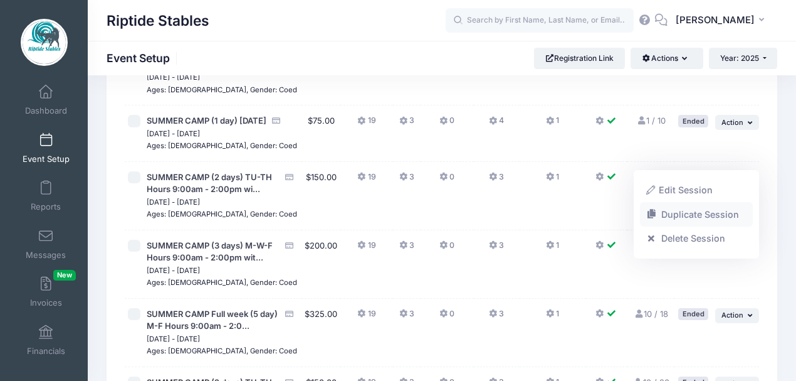
click at [689, 217] on link "Duplicate Session" at bounding box center [696, 214] width 113 height 24
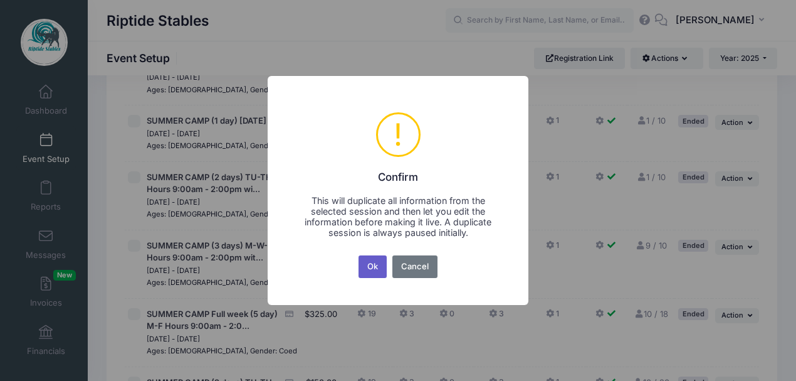
click at [371, 264] on button "Ok" at bounding box center [373, 266] width 29 height 23
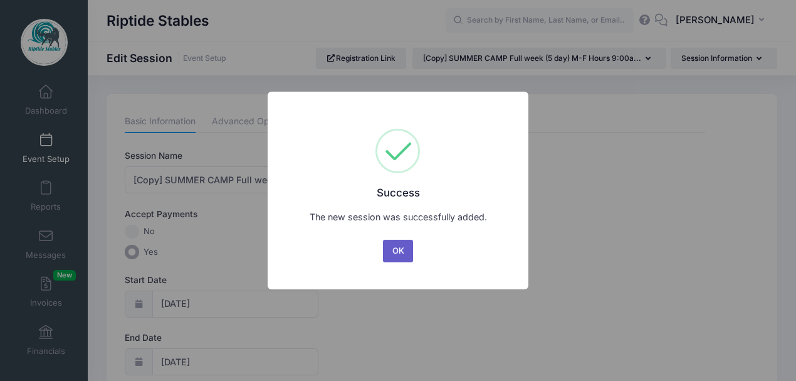
click at [401, 250] on button "OK" at bounding box center [398, 251] width 30 height 23
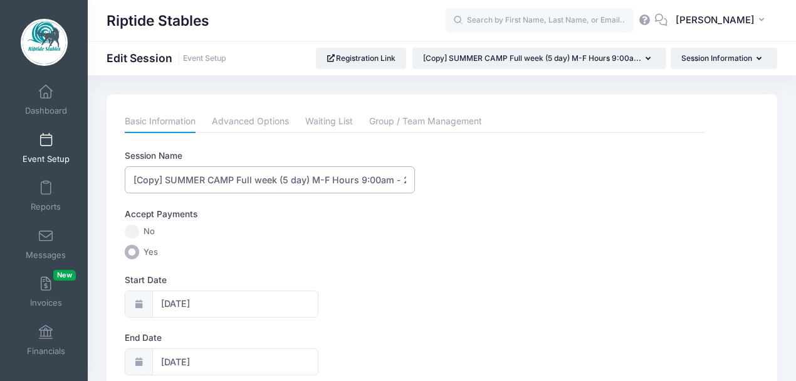
drag, startPoint x: 164, startPoint y: 179, endPoint x: 97, endPoint y: 189, distance: 68.5
click at [407, 176] on input "SUMMER CAMP Full week (5 day) M-F Hours 9:00am - 2:00pm w/option for early drop…" at bounding box center [270, 179] width 290 height 27
type input "SUMMER CAMP Full week (5 day) M-F Hours 9:00am - 2:00pm"
click at [314, 239] on div "Accept Payments No Yes" at bounding box center [415, 233] width 581 height 51
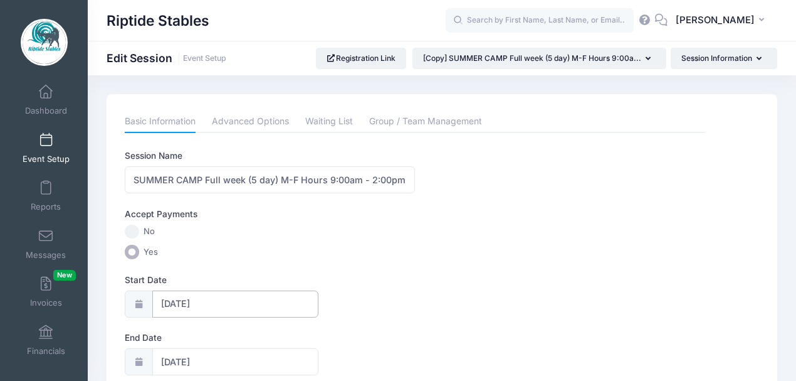
click at [238, 304] on input "05/26/2025" at bounding box center [235, 303] width 166 height 27
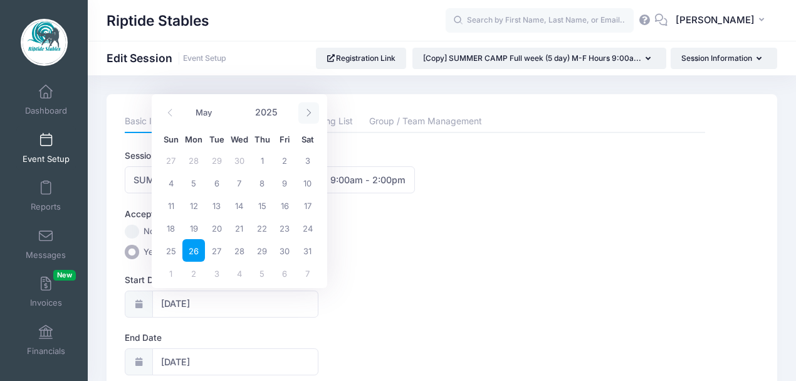
click at [305, 117] on icon at bounding box center [309, 112] width 8 height 8
click at [305, 116] on icon at bounding box center [309, 112] width 8 height 8
click at [305, 115] on icon at bounding box center [309, 112] width 8 height 8
click at [305, 113] on icon at bounding box center [309, 112] width 8 height 8
click at [303, 112] on span at bounding box center [308, 112] width 21 height 21
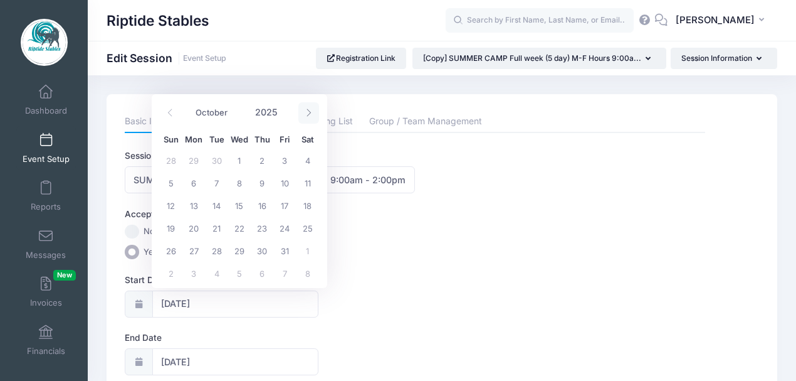
click at [303, 112] on span at bounding box center [308, 112] width 21 height 21
click at [302, 114] on span at bounding box center [308, 112] width 21 height 21
select select "11"
click at [302, 114] on span at bounding box center [308, 112] width 21 height 21
type input "2026"
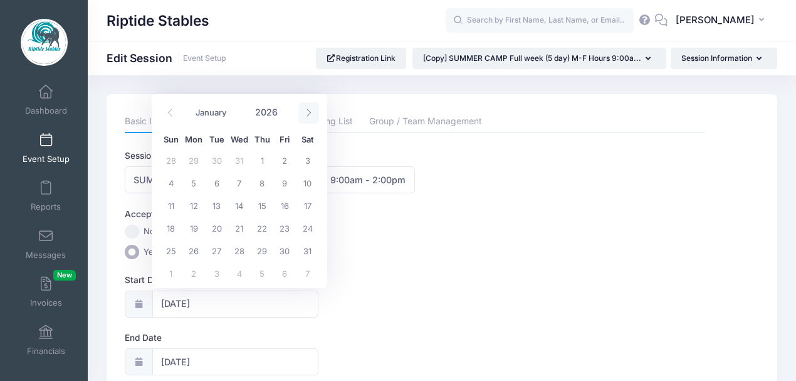
click at [302, 114] on span at bounding box center [308, 112] width 21 height 21
select select "4"
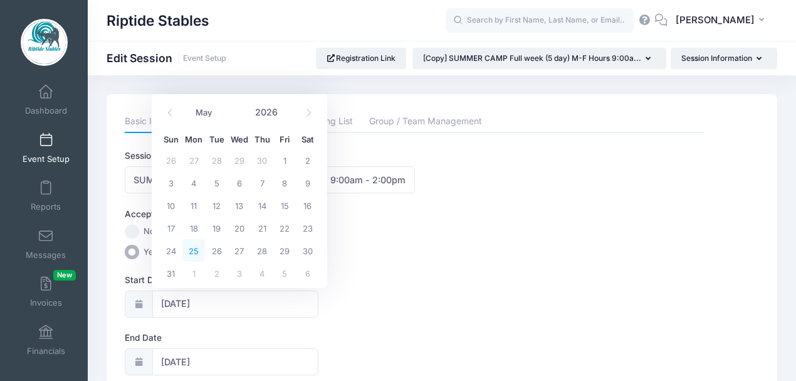
click at [195, 255] on span "25" at bounding box center [193, 250] width 23 height 23
type input "05/25/2026"
type input "05/26/2026"
type input "2026"
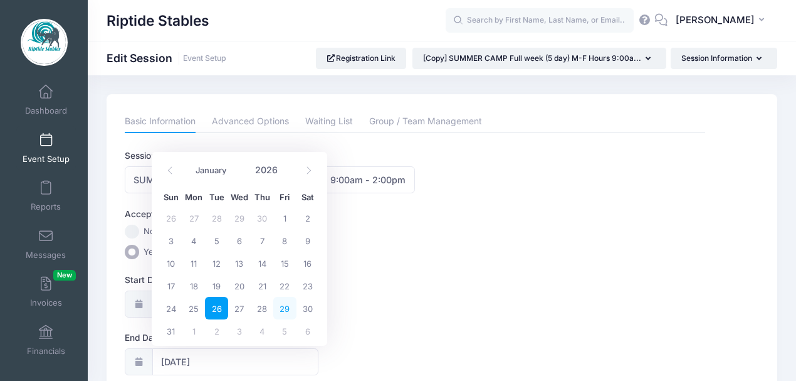
click at [286, 310] on span "29" at bounding box center [284, 308] width 23 height 23
type input "05/29/2026"
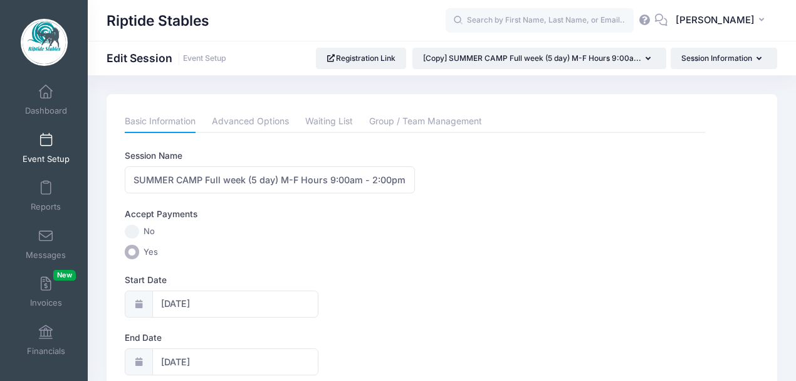
click at [421, 287] on div "Start Date 05/25/2026" at bounding box center [415, 295] width 581 height 44
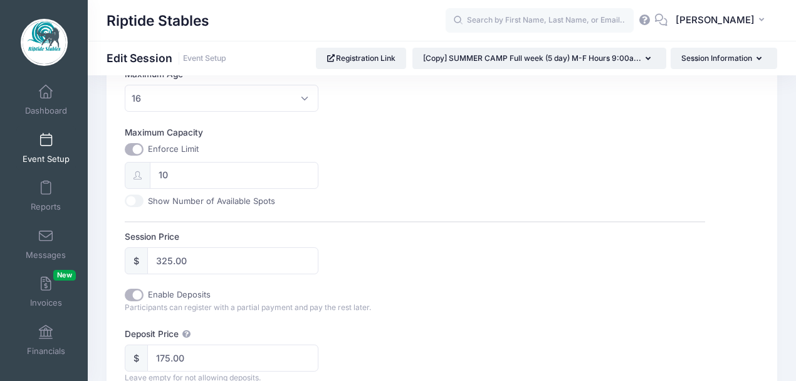
scroll to position [460, 0]
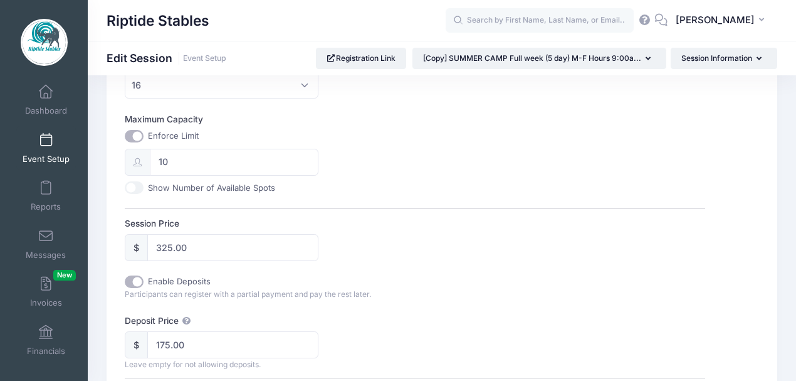
click at [133, 132] on input "Maximum Capacity" at bounding box center [134, 136] width 19 height 13
checkbox input "false"
type input "0"
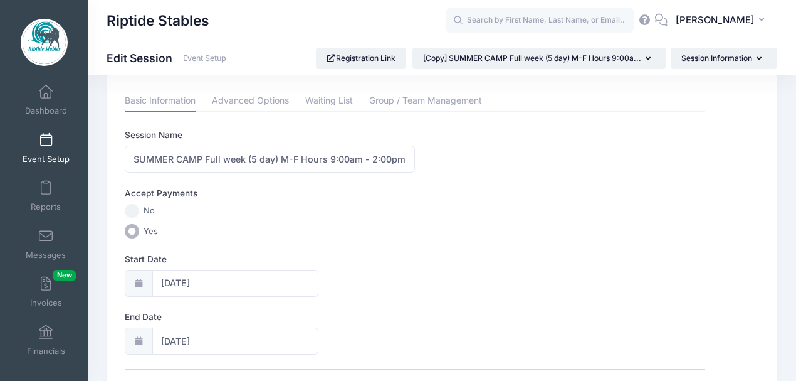
scroll to position [0, 0]
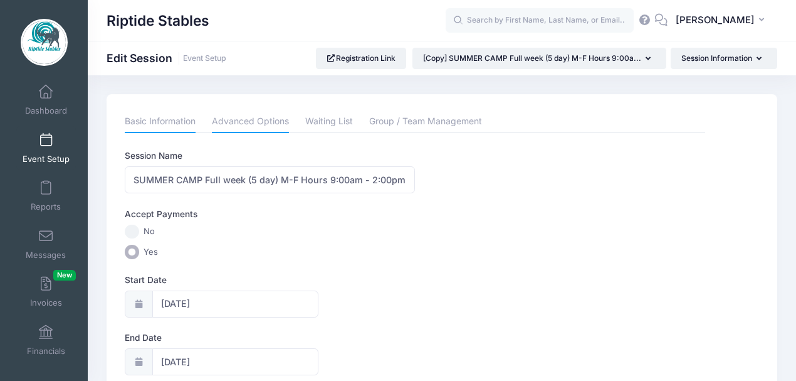
click at [268, 122] on link "Advanced Options" at bounding box center [250, 121] width 77 height 23
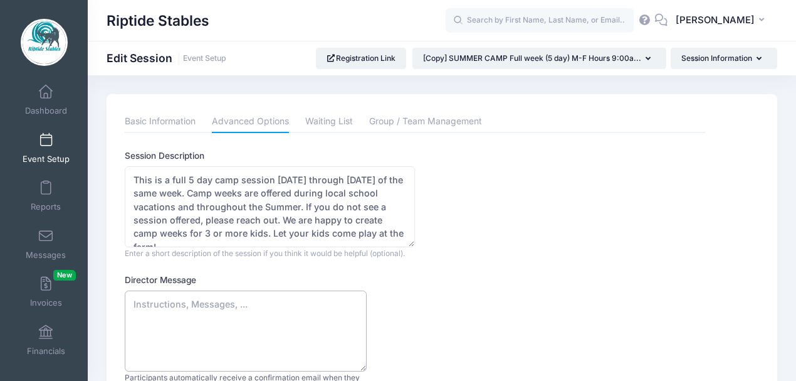
click at [159, 297] on textarea "Director Message" at bounding box center [246, 330] width 242 height 81
paste textarea "Thank you for booking camp with us! We are thrilled your child will be joining …"
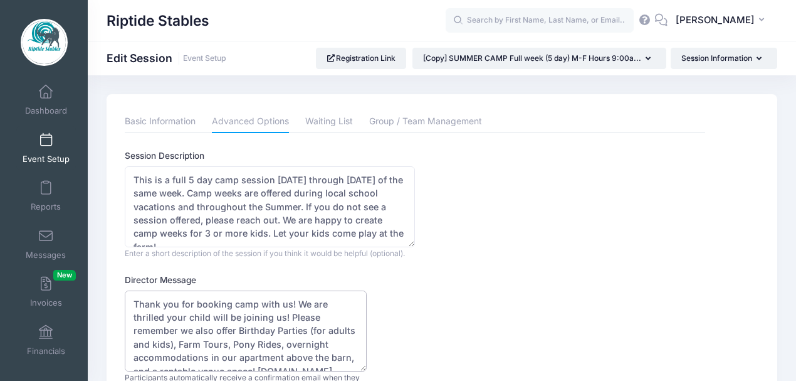
scroll to position [33, 0]
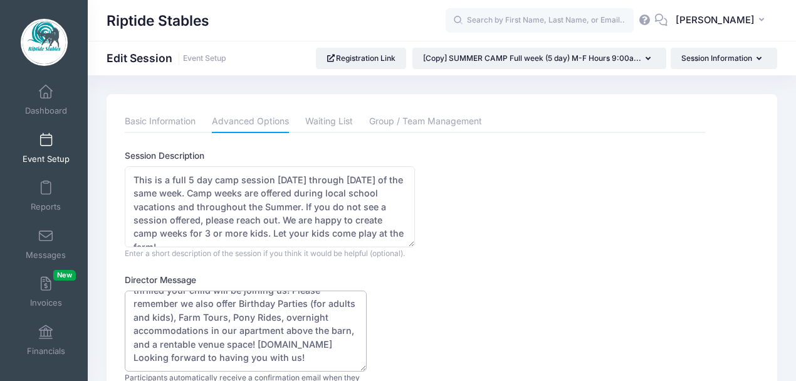
type textarea "Thank you for booking camp with us! We are thrilled your child will be joining …"
click at [475, 337] on div "Director Message Thank you for booking camp with us! We are thrilled your child…" at bounding box center [415, 340] width 581 height 134
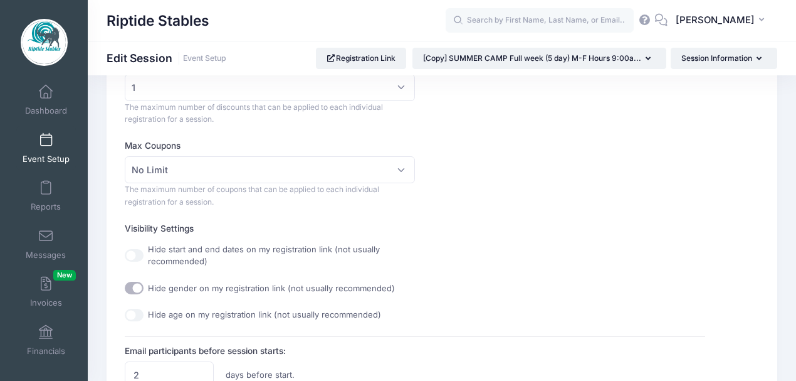
scroll to position [376, 0]
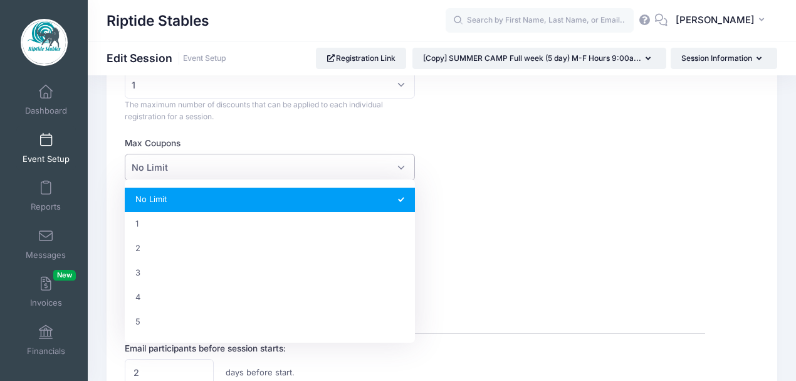
click at [336, 163] on span "No Limit" at bounding box center [270, 167] width 290 height 27
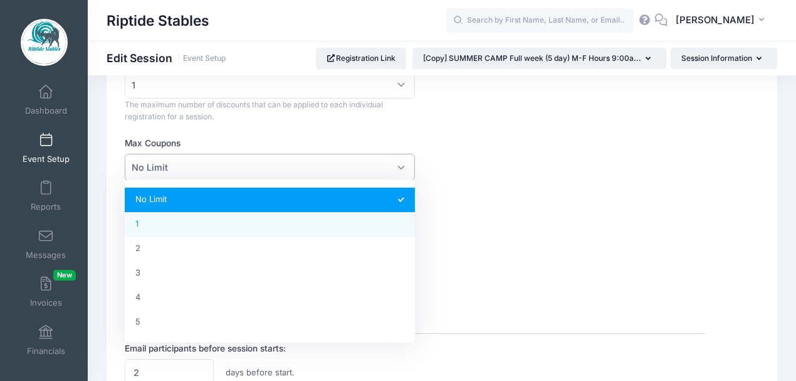
select select "1"
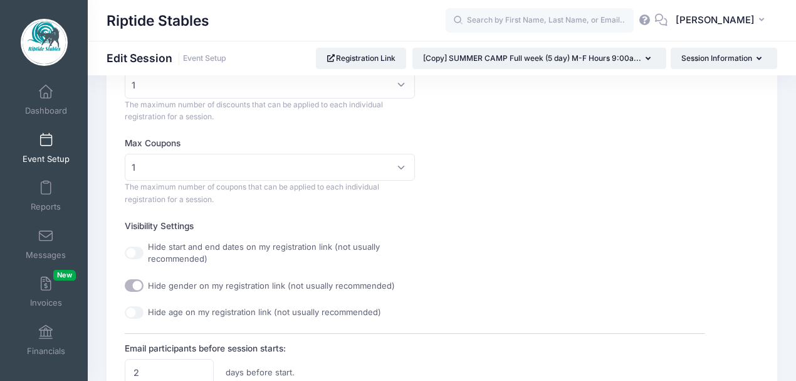
click at [500, 250] on div "Hide start and end dates on my registration link (not usually recommended)" at bounding box center [415, 253] width 581 height 24
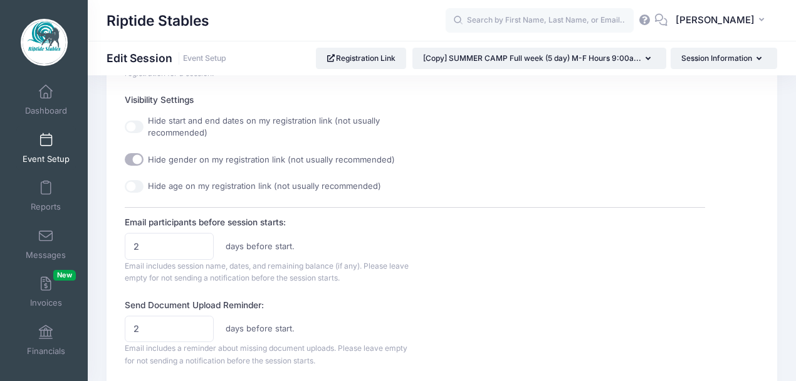
scroll to position [585, 0]
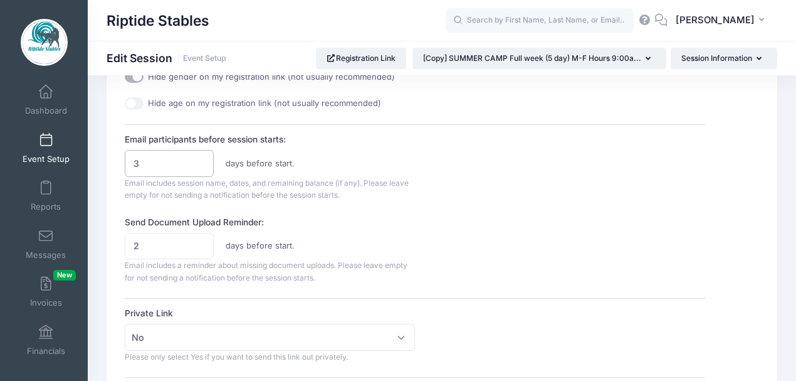
click at [201, 158] on input "3" at bounding box center [169, 163] width 88 height 27
click at [201, 158] on input "4" at bounding box center [169, 163] width 88 height 27
click at [201, 158] on input "5" at bounding box center [169, 163] width 88 height 27
click at [201, 158] on input "6" at bounding box center [169, 163] width 88 height 27
type input "7"
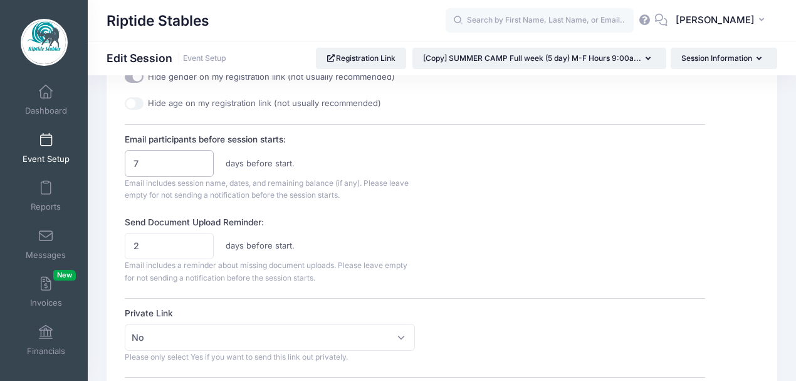
click at [201, 158] on input "7" at bounding box center [169, 163] width 88 height 27
click at [448, 203] on div "Session Description This is a full 5 day camp session on Monday through Friday …" at bounding box center [415, 145] width 581 height 1163
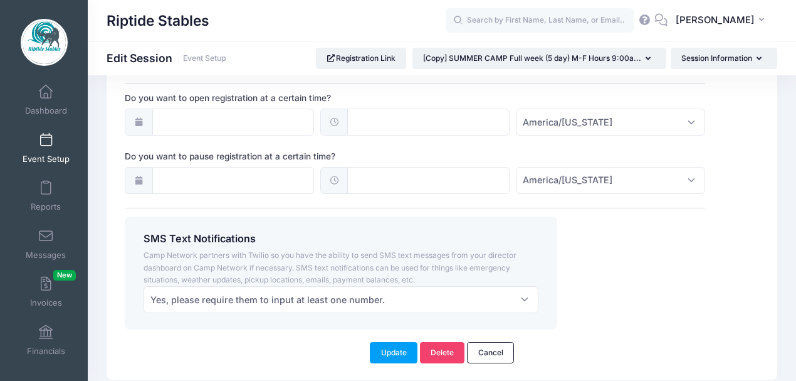
scroll to position [1025, 0]
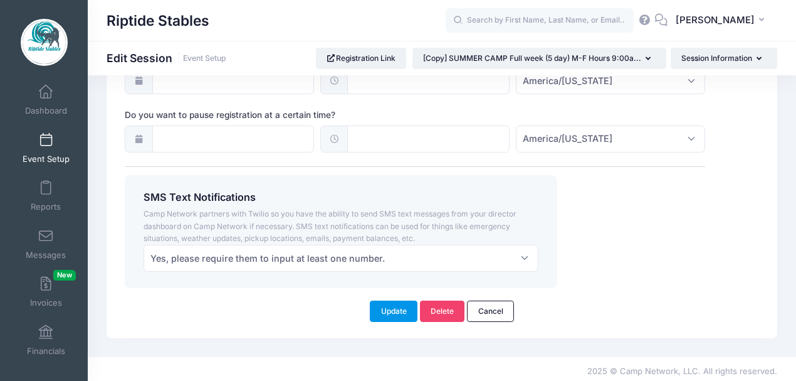
click at [399, 307] on button "Update" at bounding box center [394, 310] width 48 height 21
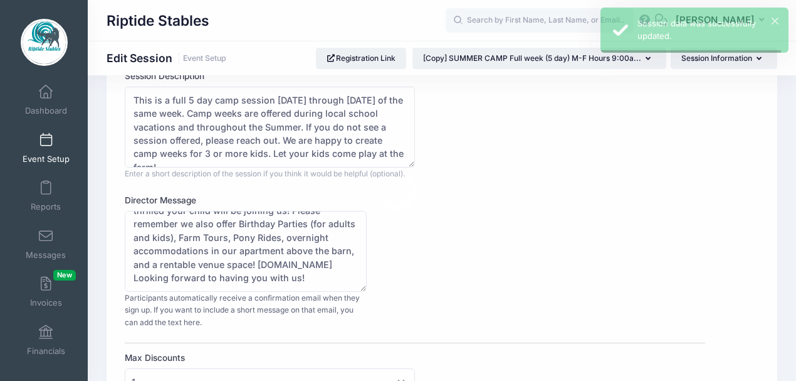
scroll to position [0, 0]
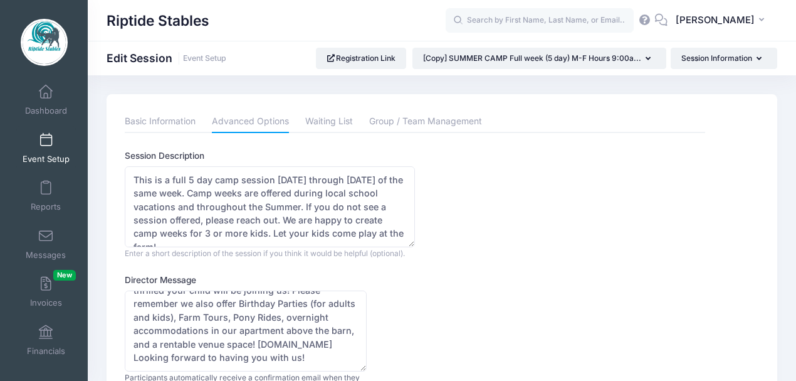
click at [46, 144] on span at bounding box center [46, 141] width 0 height 14
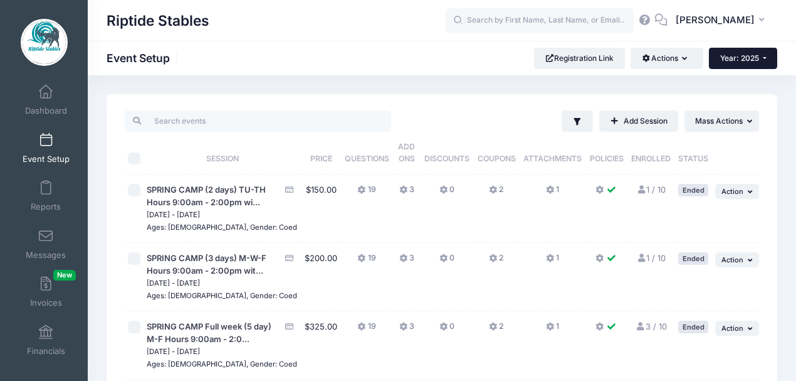
click at [741, 64] on button "Year: 2025" at bounding box center [743, 58] width 68 height 21
click at [744, 84] on link "Year: 2026" at bounding box center [750, 82] width 82 height 16
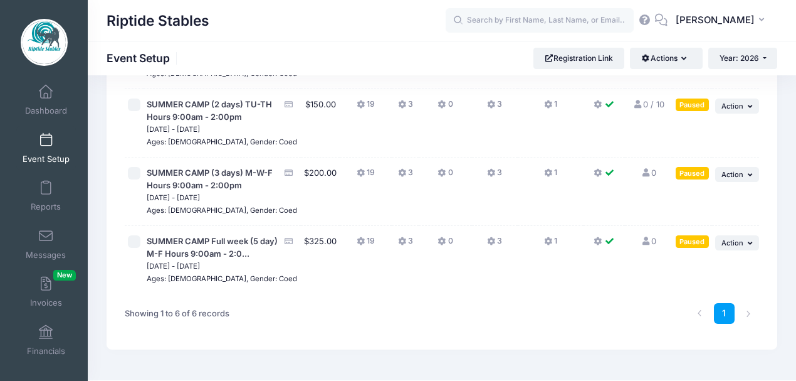
scroll to position [292, 0]
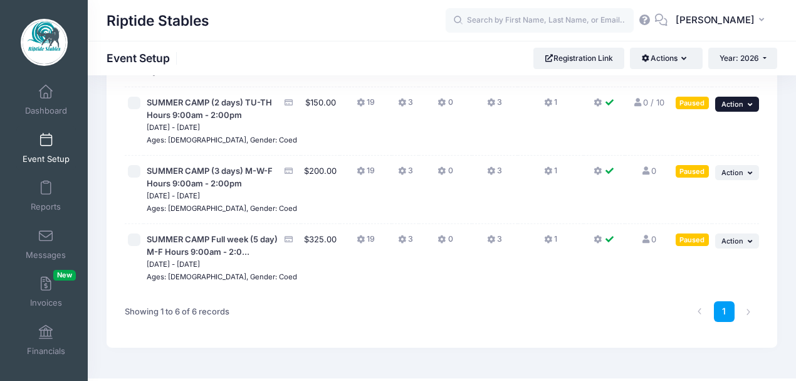
click at [755, 112] on button "... Action" at bounding box center [737, 104] width 44 height 15
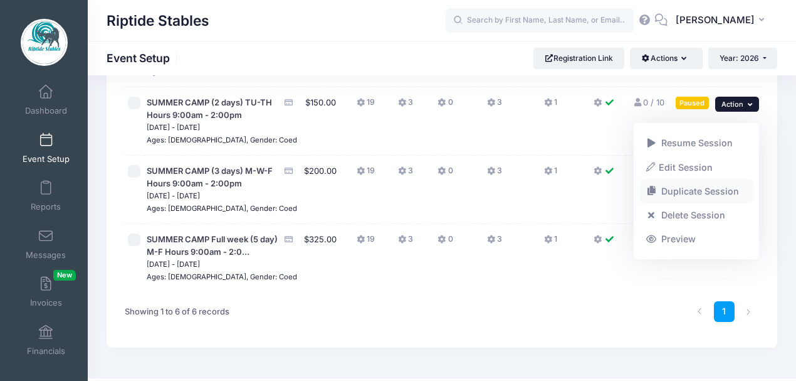
click at [714, 191] on link "Duplicate Session" at bounding box center [696, 191] width 113 height 24
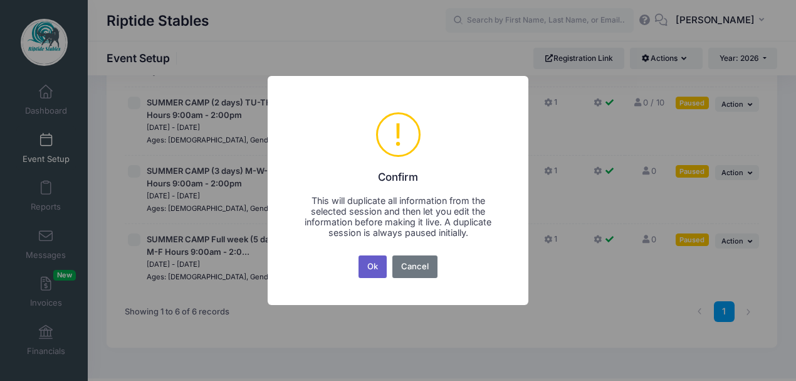
click at [373, 266] on button "Ok" at bounding box center [373, 266] width 29 height 23
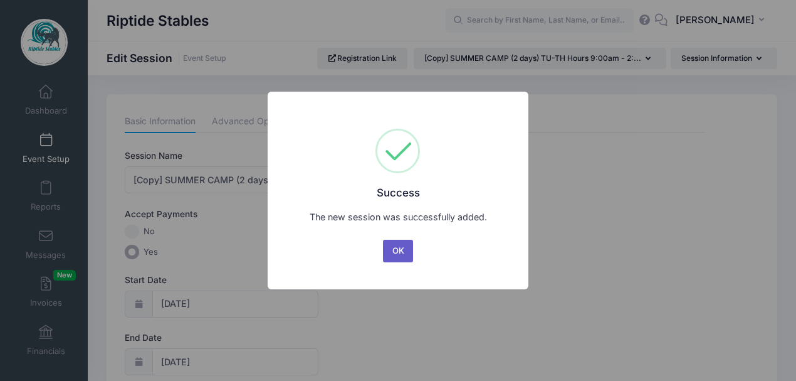
click at [400, 251] on button "OK" at bounding box center [398, 251] width 30 height 23
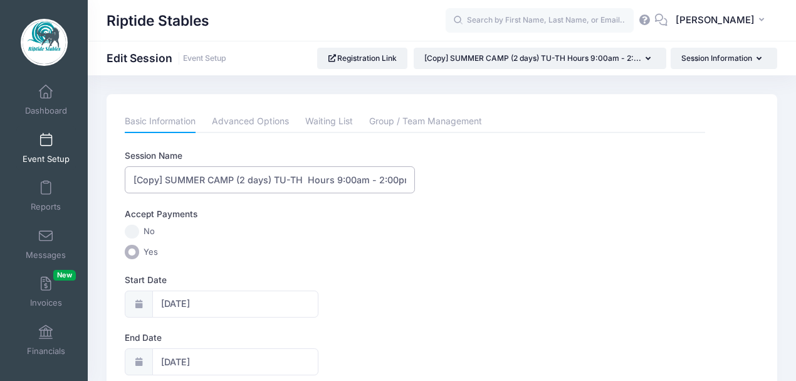
drag, startPoint x: 167, startPoint y: 179, endPoint x: 99, endPoint y: 190, distance: 68.6
type input "SUMMER CAMP (2 days) TU-TH Hours 9:00am - 2:00pm"
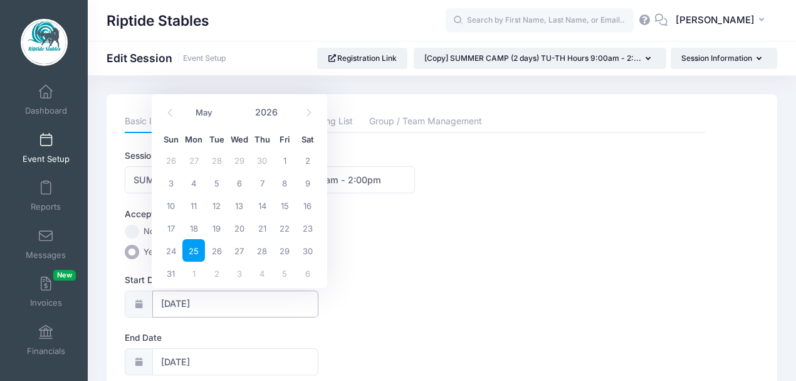
click at [226, 293] on input "[DATE]" at bounding box center [235, 303] width 166 height 27
click at [314, 112] on span at bounding box center [308, 112] width 21 height 21
select select "5"
click at [195, 162] on span "1" at bounding box center [193, 160] width 23 height 23
type input "06/01/2026"
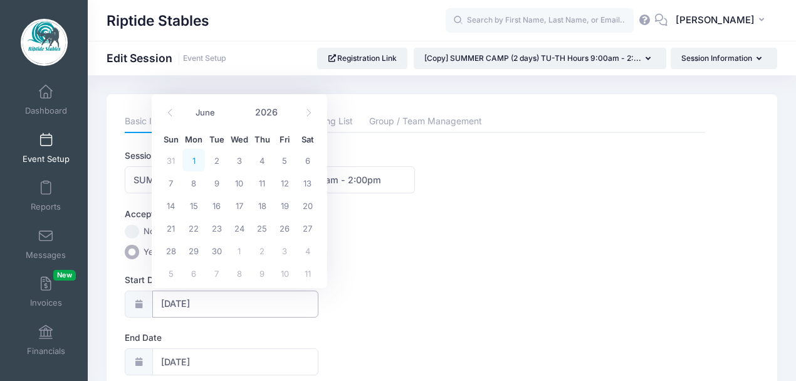
type input "06/02/2026"
select select "5"
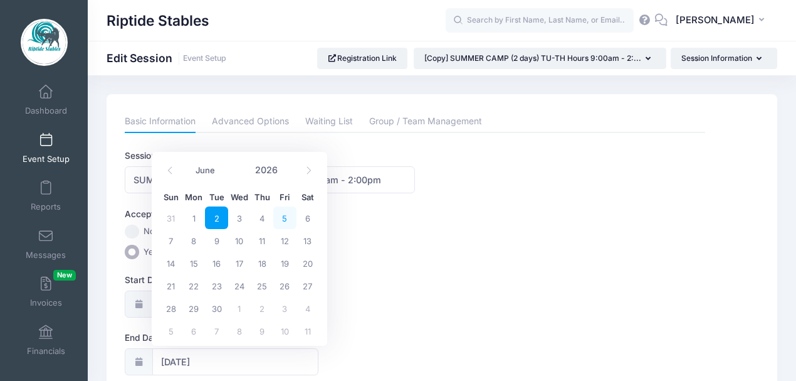
click at [282, 215] on span "5" at bounding box center [284, 217] width 23 height 23
type input "06/05/2026"
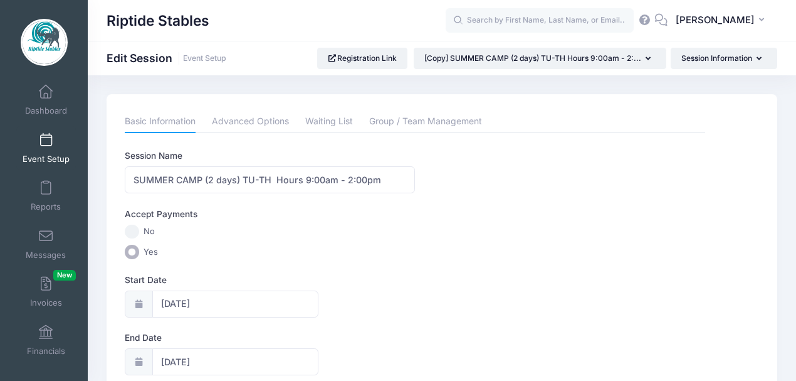
click at [377, 276] on label "Start Date" at bounding box center [270, 279] width 290 height 13
click at [319, 290] on input "06/01/2026" at bounding box center [235, 303] width 166 height 27
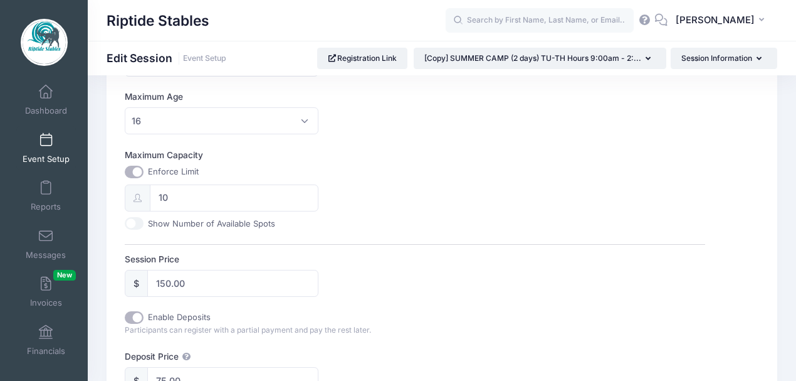
scroll to position [418, 0]
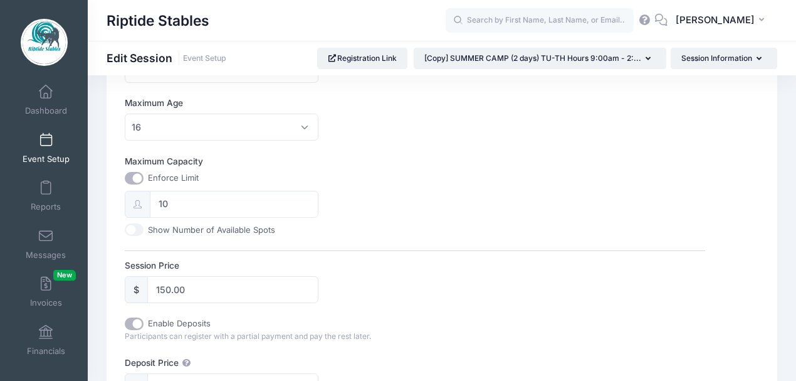
click at [134, 174] on input "Maximum Capacity" at bounding box center [134, 178] width 19 height 13
checkbox input "false"
type input "0"
click at [361, 174] on div "Maximum Capacity Enforce Limit 0 Show Number of Available Spots" at bounding box center [415, 195] width 581 height 81
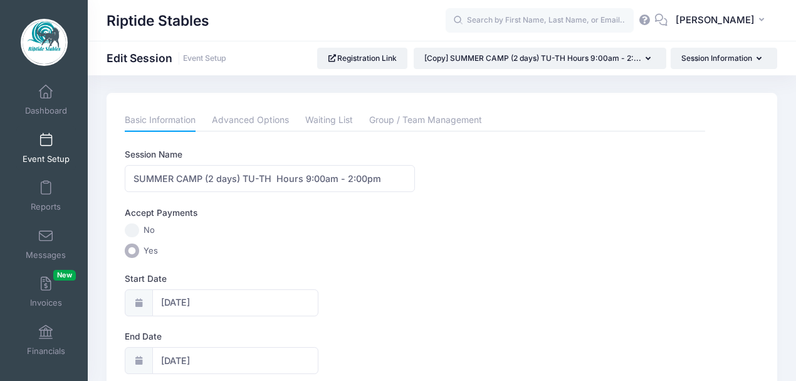
scroll to position [0, 0]
click at [256, 125] on link "Advanced Options" at bounding box center [250, 121] width 77 height 23
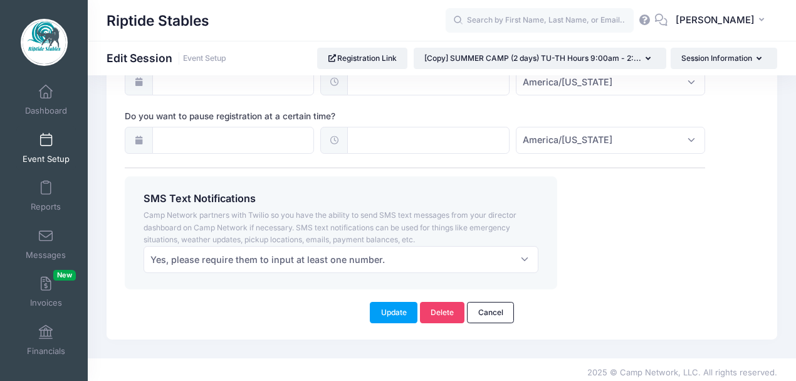
scroll to position [1025, 0]
click at [390, 305] on button "Update" at bounding box center [394, 310] width 48 height 21
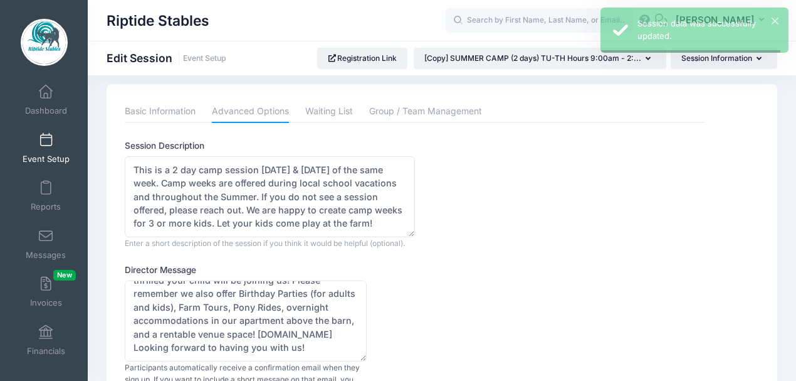
scroll to position [0, 0]
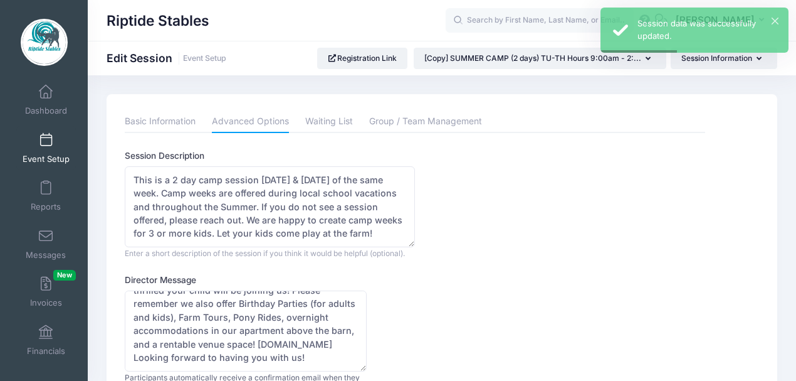
click at [43, 149] on link "Event Setup" at bounding box center [46, 148] width 60 height 44
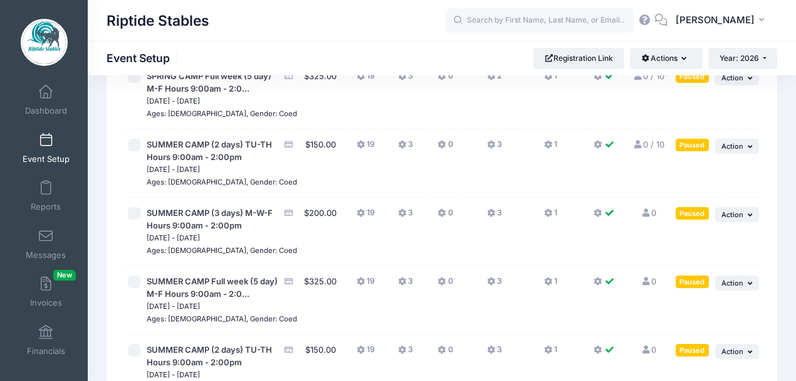
scroll to position [251, 0]
click at [749, 218] on icon "button" at bounding box center [752, 214] width 8 height 7
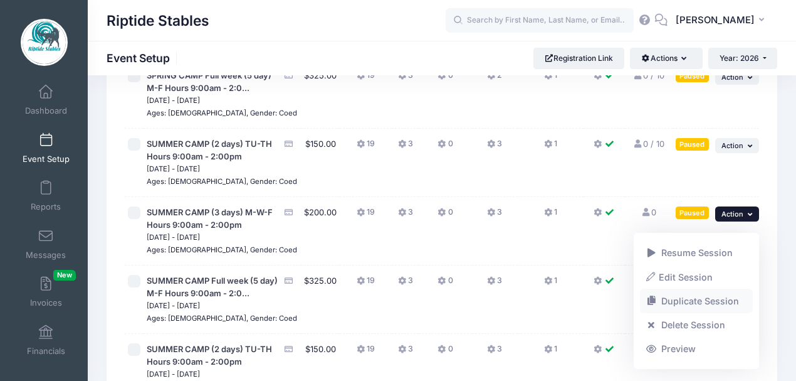
click at [692, 301] on link "Duplicate Session" at bounding box center [696, 301] width 113 height 24
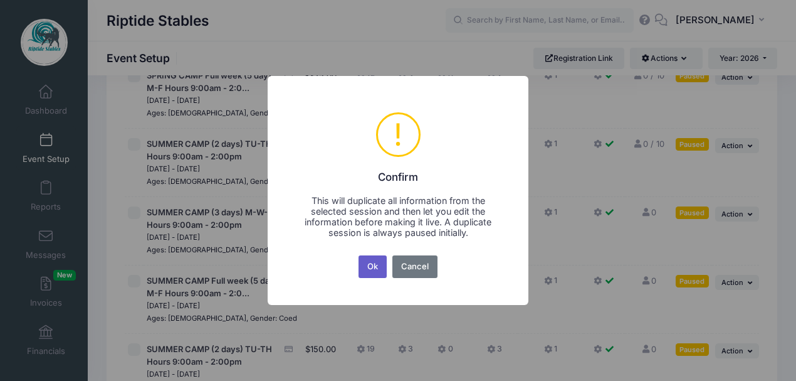
click at [370, 268] on button "Ok" at bounding box center [373, 266] width 29 height 23
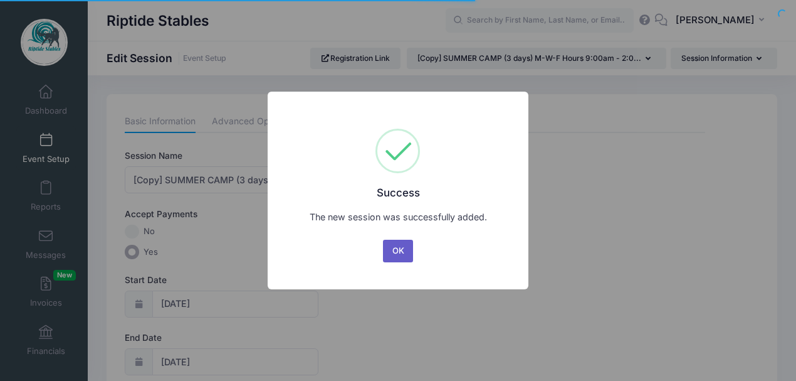
click at [399, 248] on button "OK" at bounding box center [398, 251] width 30 height 23
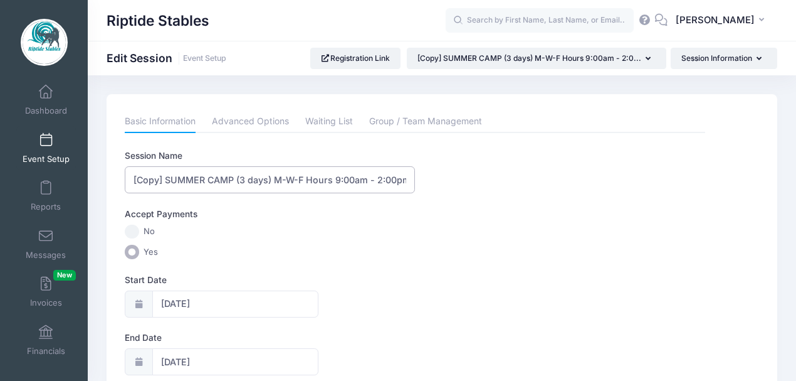
drag, startPoint x: 166, startPoint y: 176, endPoint x: 122, endPoint y: 191, distance: 46.4
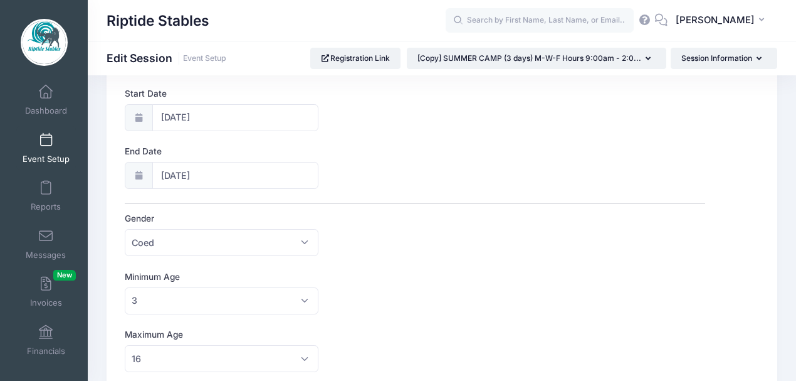
scroll to position [167, 0]
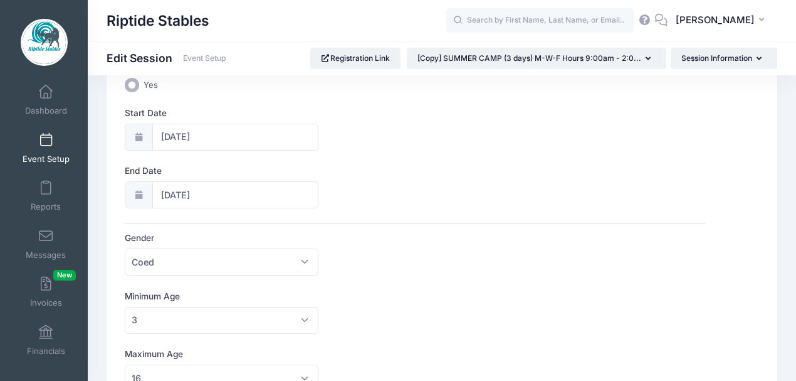
type input "SUMMER CAMP (3 days) M-W-F Hours 9:00am - 2:00pm"
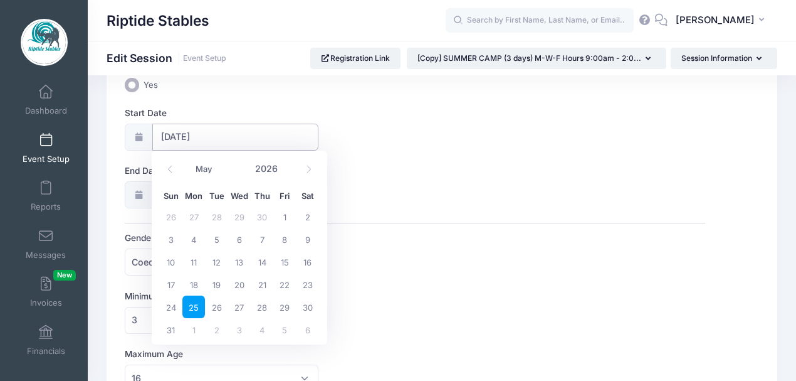
click at [219, 136] on input "[DATE]" at bounding box center [235, 137] width 166 height 27
click at [307, 166] on icon at bounding box center [309, 170] width 4 height 8
select select "5"
drag, startPoint x: 193, startPoint y: 214, endPoint x: 226, endPoint y: 221, distance: 33.2
click at [193, 214] on span "1" at bounding box center [193, 216] width 23 height 23
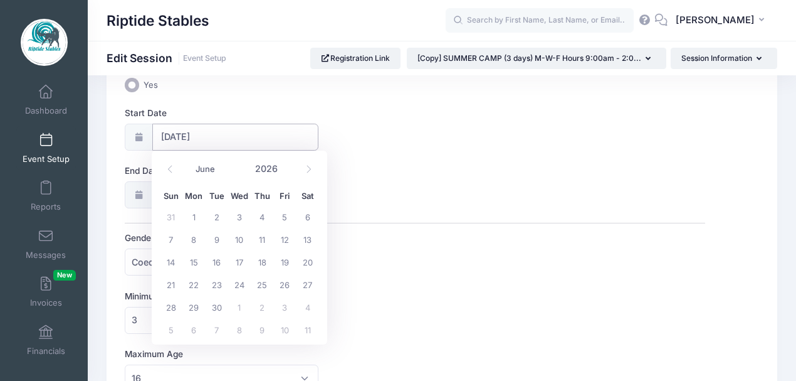
type input "[DATE]"
select select "5"
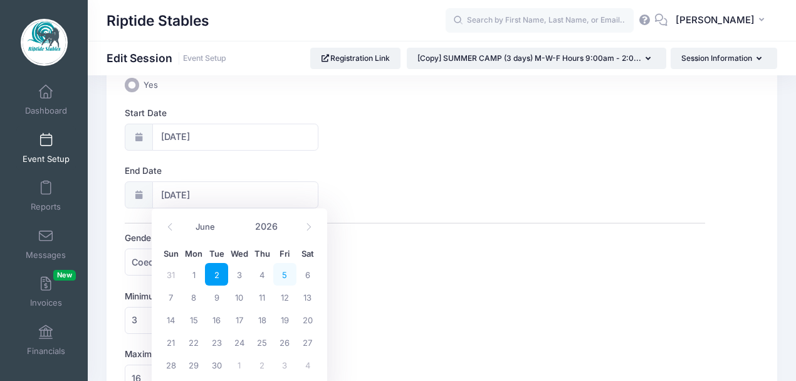
click at [286, 276] on span "5" at bounding box center [284, 274] width 23 height 23
type input "[DATE]"
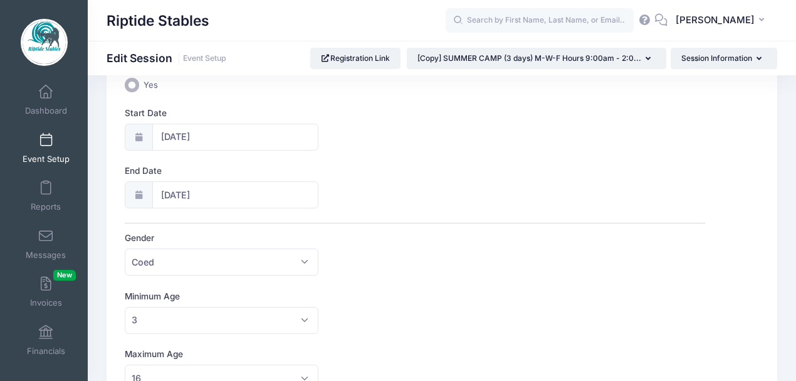
click at [398, 270] on div "Gender Please select Coed Boys Girls Any Coed" at bounding box center [415, 253] width 581 height 44
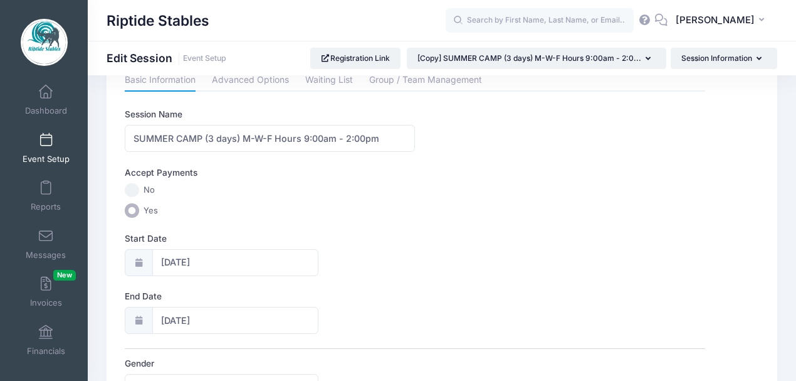
scroll to position [0, 0]
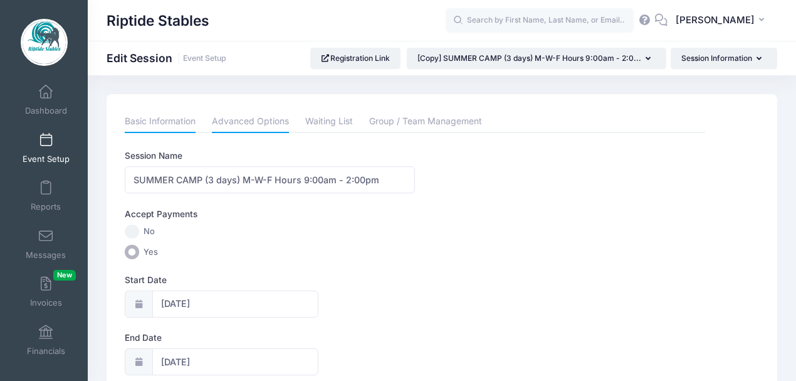
click at [267, 124] on link "Advanced Options" at bounding box center [250, 121] width 77 height 23
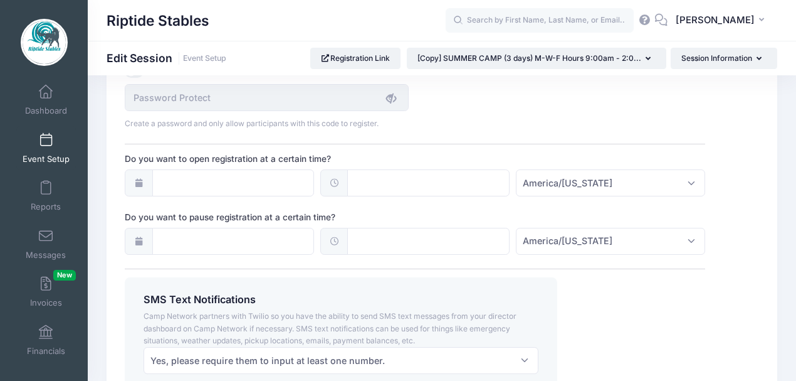
scroll to position [961, 0]
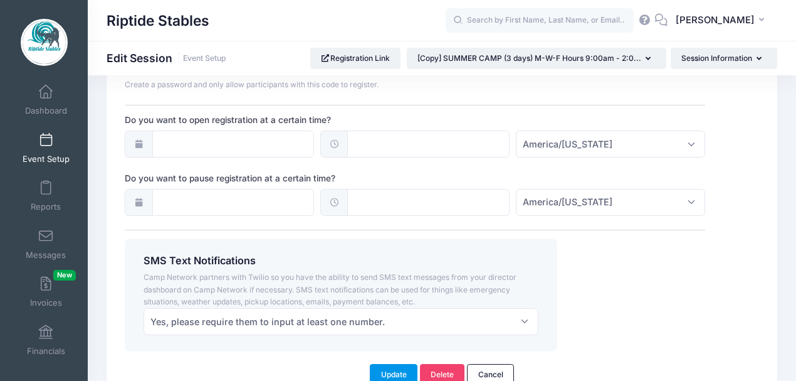
click at [398, 370] on button "Update" at bounding box center [394, 374] width 48 height 21
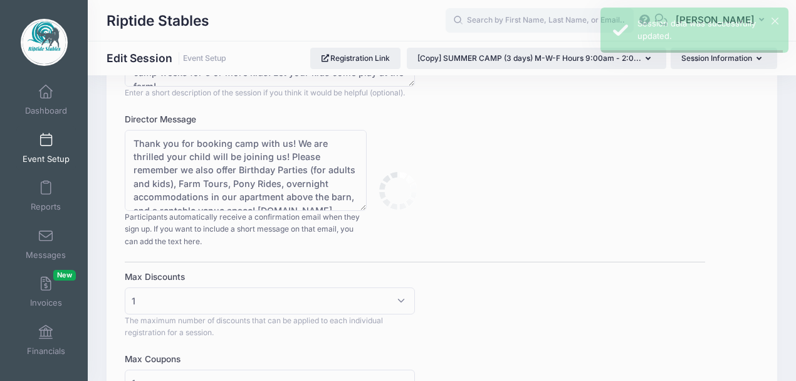
scroll to position [0, 0]
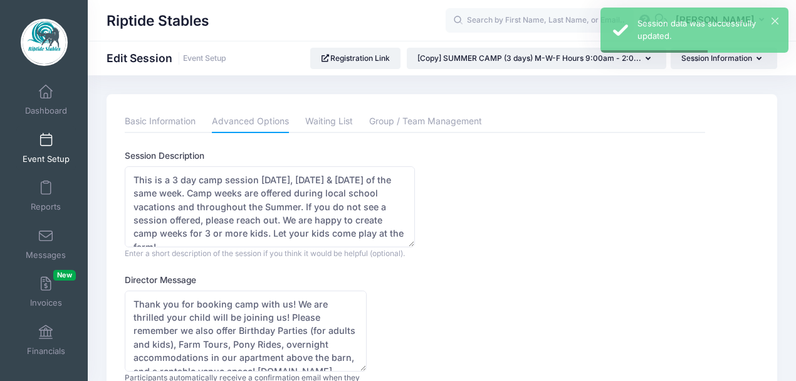
click at [50, 148] on link "Event Setup" at bounding box center [46, 148] width 60 height 44
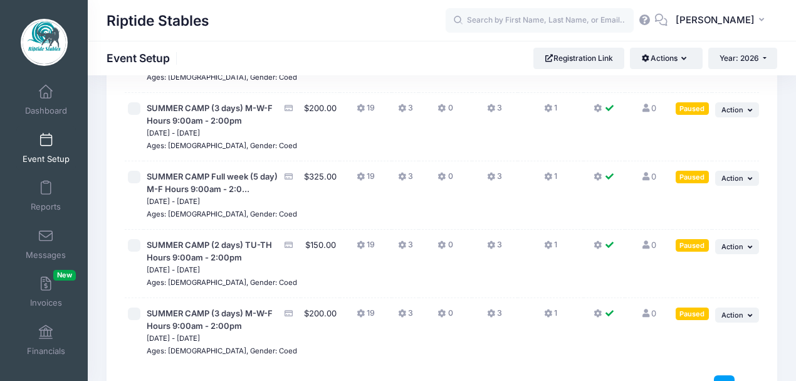
scroll to position [376, 0]
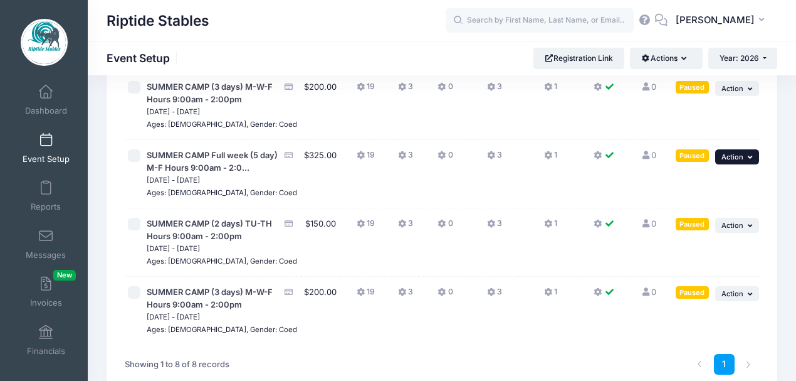
click at [744, 164] on button "... Action" at bounding box center [737, 156] width 44 height 15
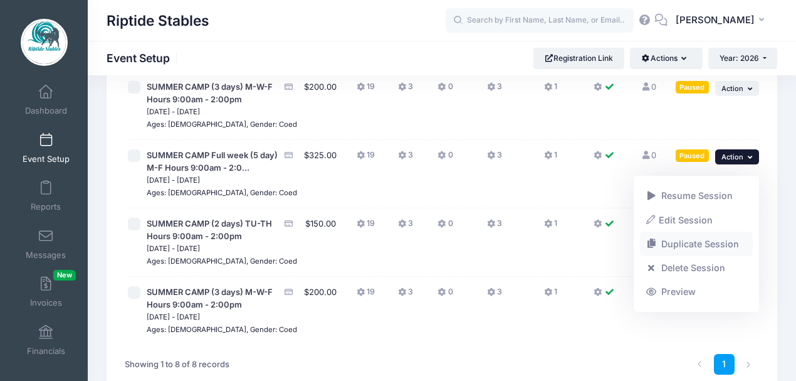
click at [682, 245] on link "Duplicate Session" at bounding box center [696, 244] width 113 height 24
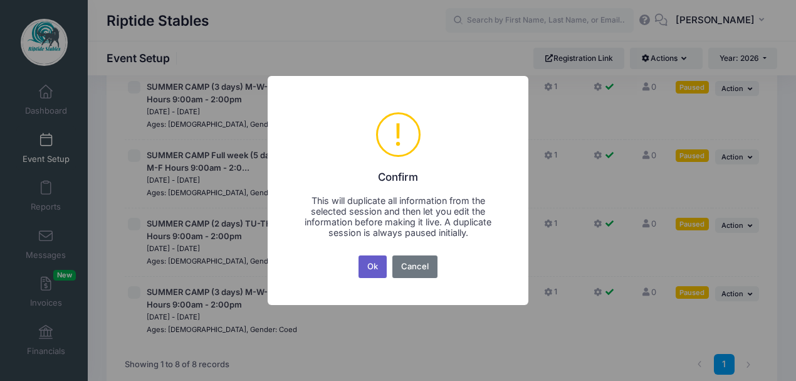
click at [375, 265] on button "Ok" at bounding box center [373, 266] width 29 height 23
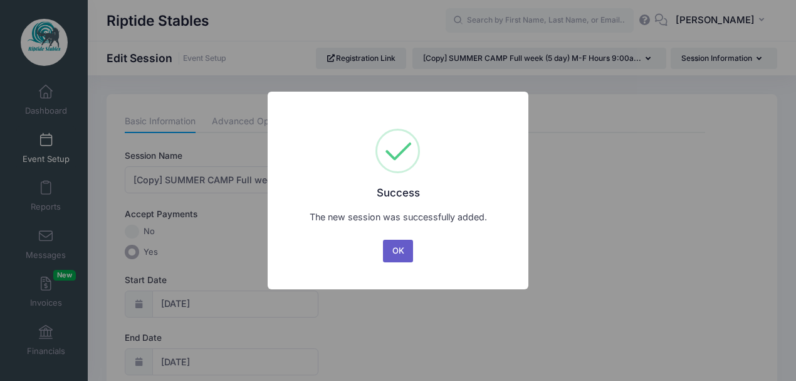
click at [400, 251] on button "OK" at bounding box center [398, 251] width 30 height 23
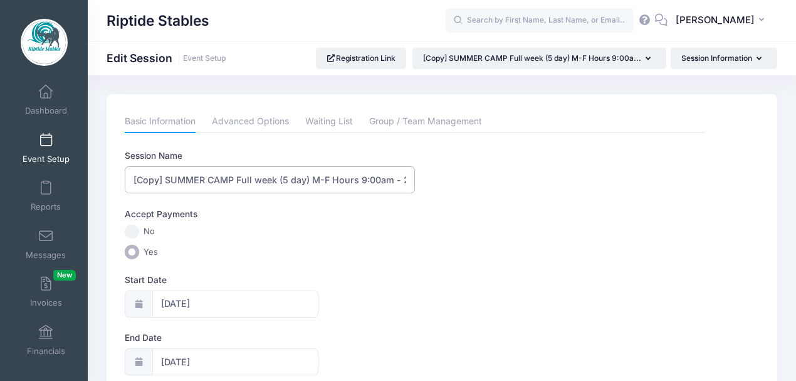
drag, startPoint x: 165, startPoint y: 179, endPoint x: 129, endPoint y: 186, distance: 36.9
click at [129, 186] on input "[Copy] SUMMER CAMP Full week (5 day) M-F Hours 9:00am - 2:00pm" at bounding box center [270, 179] width 290 height 27
type input "SUMMER CAMP Full week (5 day) M-F Hours 9:00am - 2:00pm"
click at [223, 305] on input "05/25/2026" at bounding box center [235, 303] width 166 height 27
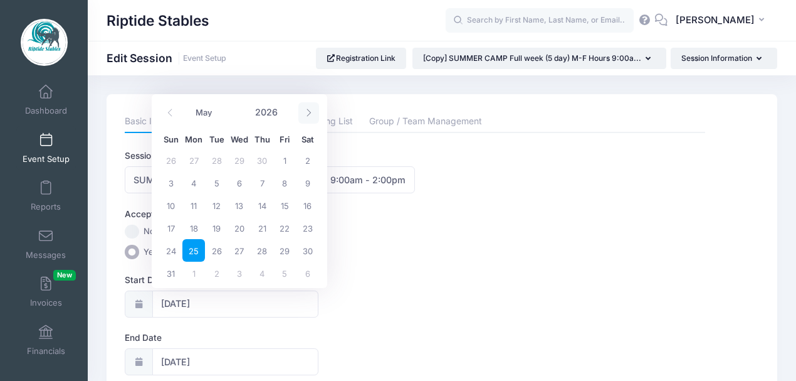
click at [308, 112] on icon at bounding box center [309, 112] width 8 height 8
select select "5"
click at [194, 161] on span "1" at bounding box center [193, 160] width 23 height 23
type input "06/01/2026"
type input "06/02/2026"
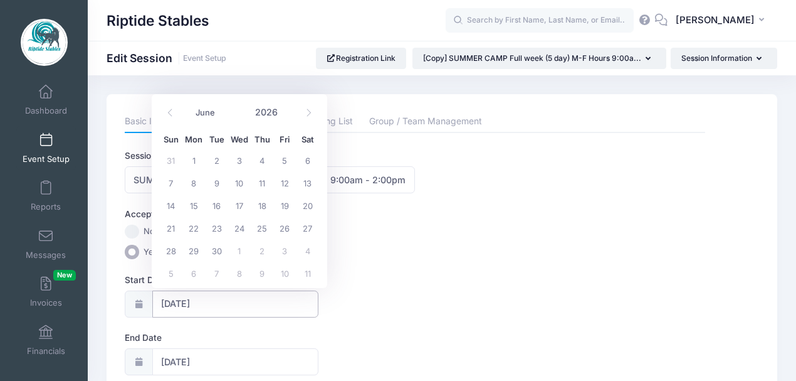
select select "5"
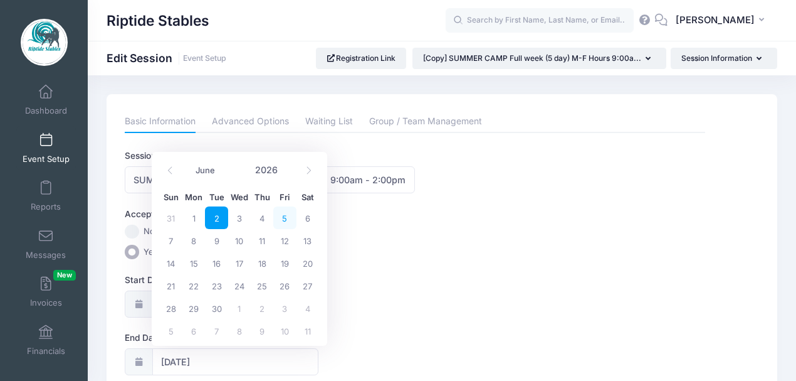
click at [285, 216] on span "5" at bounding box center [284, 217] width 23 height 23
type input "06/05/2026"
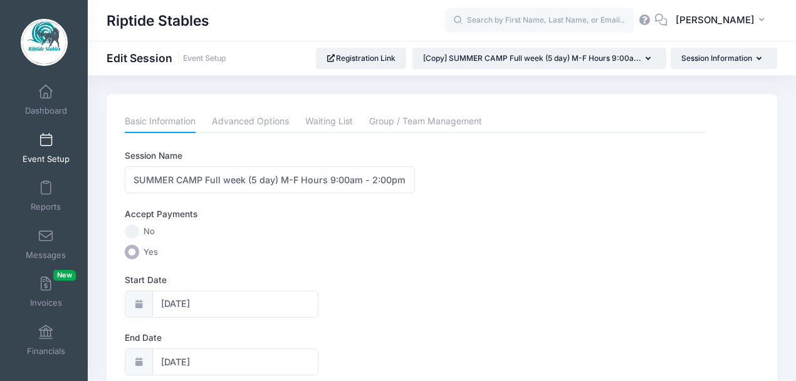
click at [356, 252] on label "Yes" at bounding box center [415, 252] width 581 height 14
click at [139, 252] on input "Yes" at bounding box center [132, 252] width 14 height 14
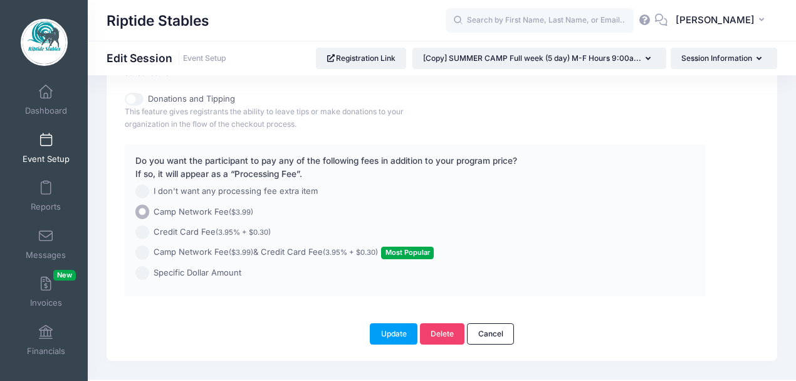
scroll to position [989, 0]
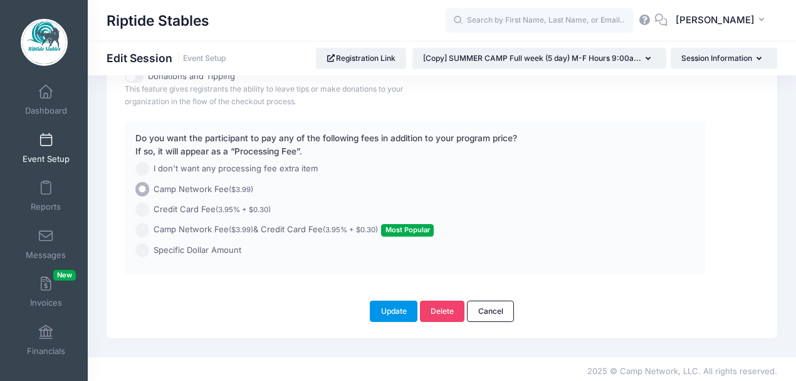
click at [391, 307] on button "Update" at bounding box center [394, 310] width 48 height 21
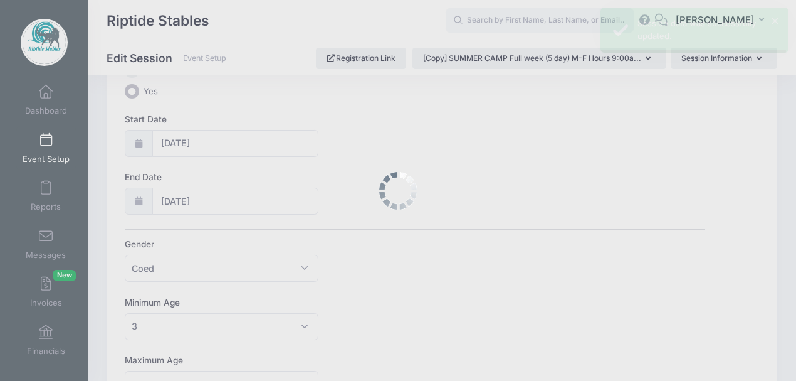
scroll to position [0, 0]
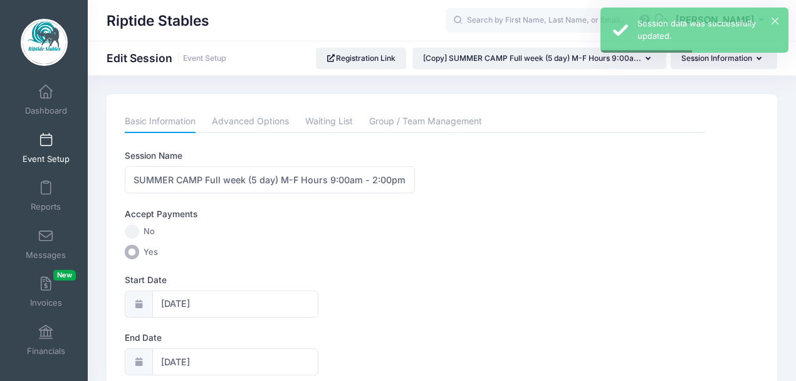
click at [44, 148] on link "Event Setup" at bounding box center [46, 148] width 60 height 44
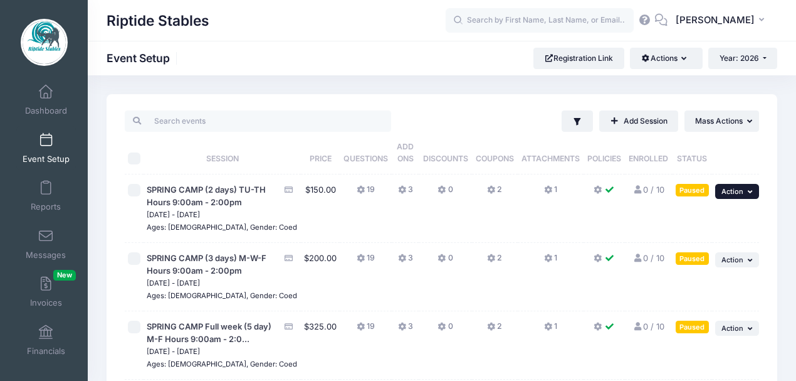
click at [735, 194] on span "Action" at bounding box center [733, 191] width 22 height 9
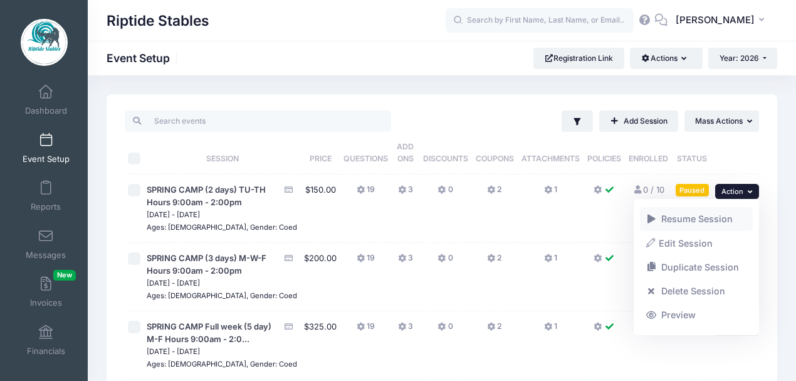
click at [724, 216] on link "Resume Session" at bounding box center [696, 219] width 113 height 24
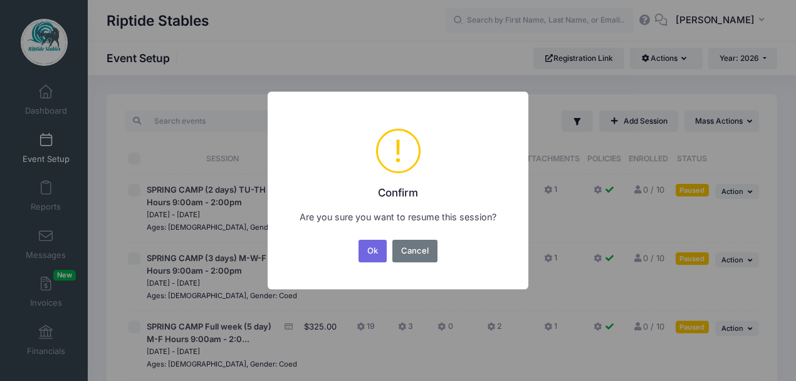
click at [371, 248] on button "Ok" at bounding box center [373, 251] width 29 height 23
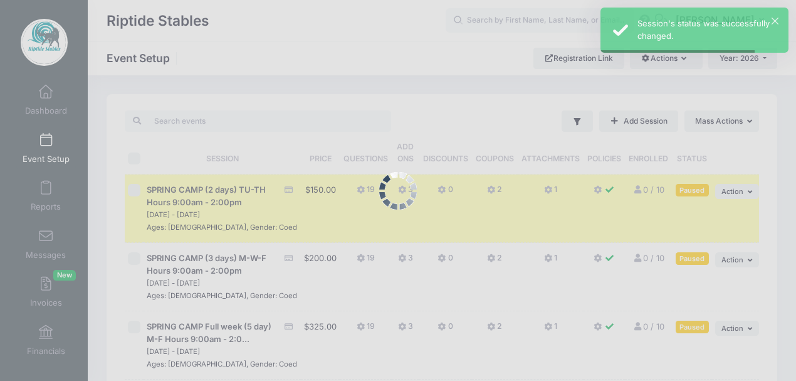
click at [743, 259] on div at bounding box center [398, 190] width 796 height 381
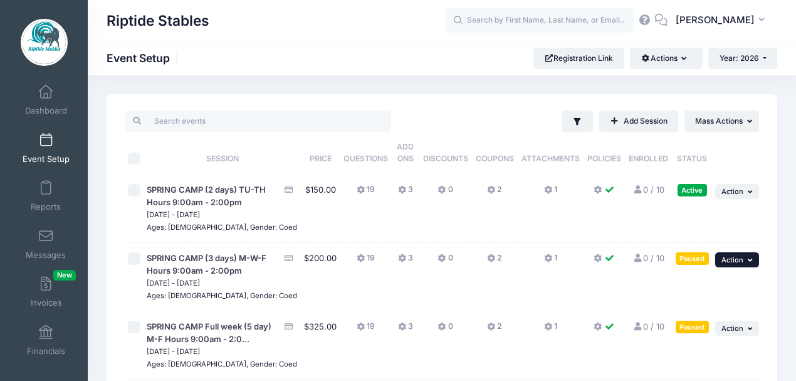
click at [748, 263] on icon "button" at bounding box center [752, 259] width 8 height 7
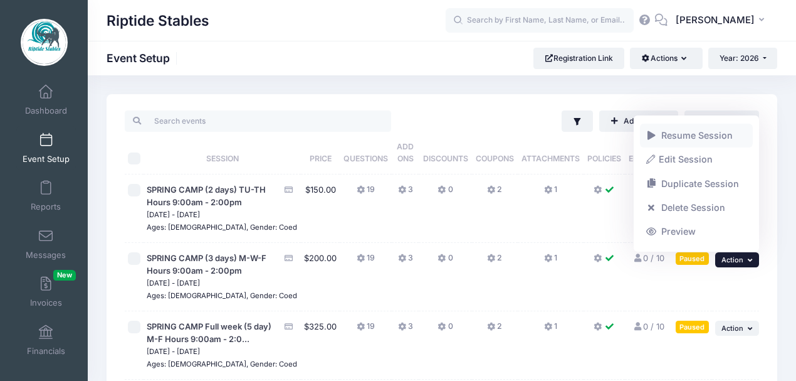
click at [682, 137] on link "Resume Session" at bounding box center [696, 136] width 113 height 24
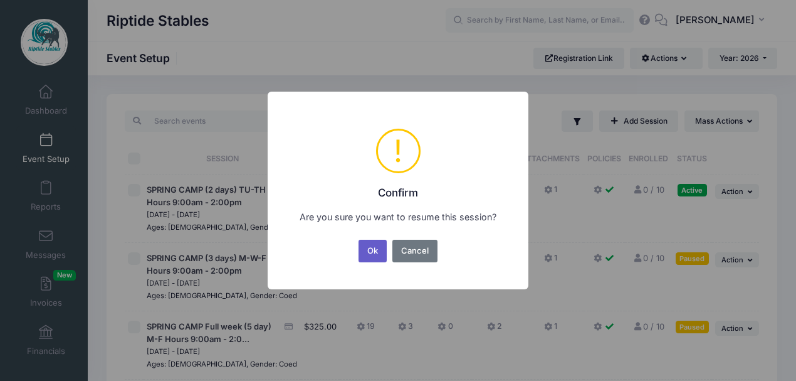
drag, startPoint x: 371, startPoint y: 251, endPoint x: 440, endPoint y: 262, distance: 69.3
click at [371, 250] on button "Ok" at bounding box center [373, 251] width 29 height 23
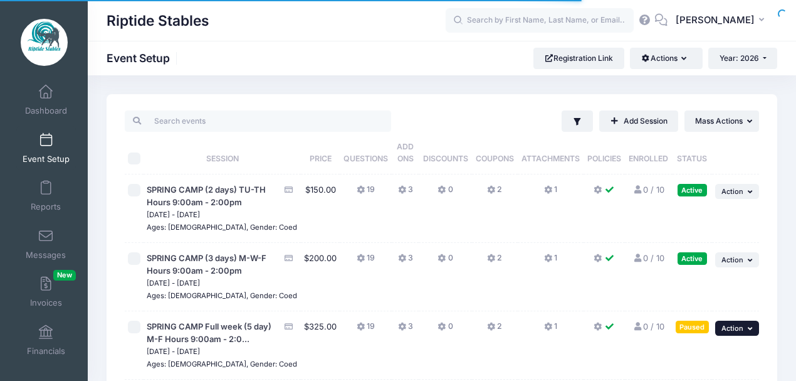
click at [749, 327] on icon "button" at bounding box center [752, 328] width 8 height 7
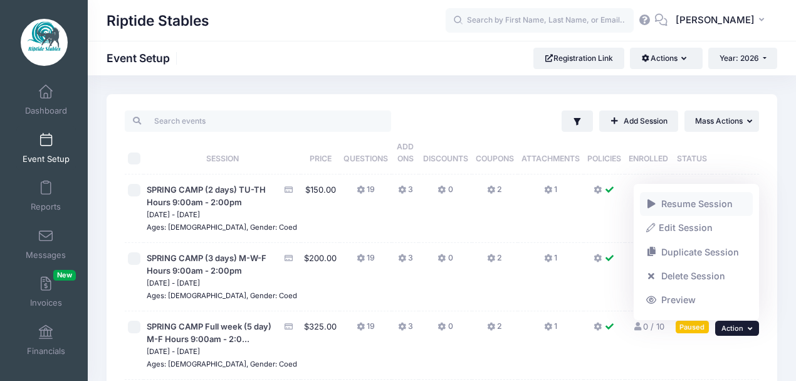
click at [689, 204] on link "Resume Session" at bounding box center [696, 204] width 113 height 24
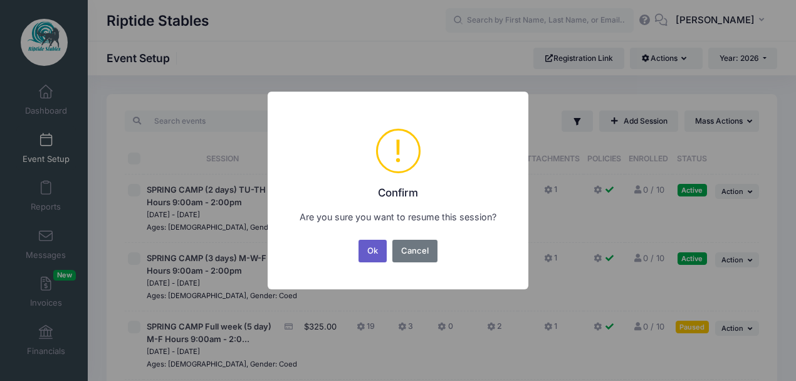
click at [376, 250] on button "Ok" at bounding box center [373, 251] width 29 height 23
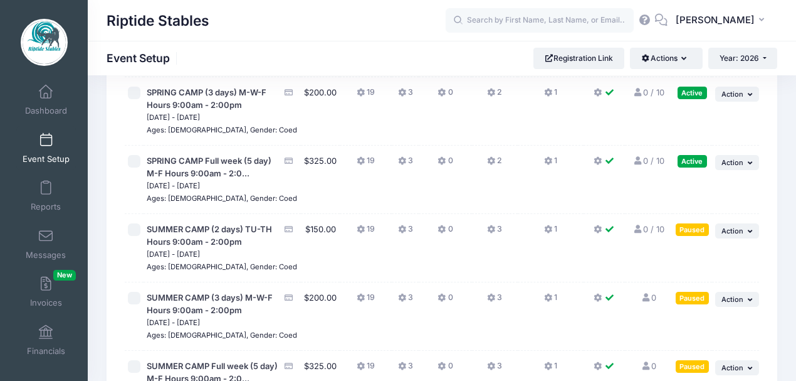
scroll to position [167, 0]
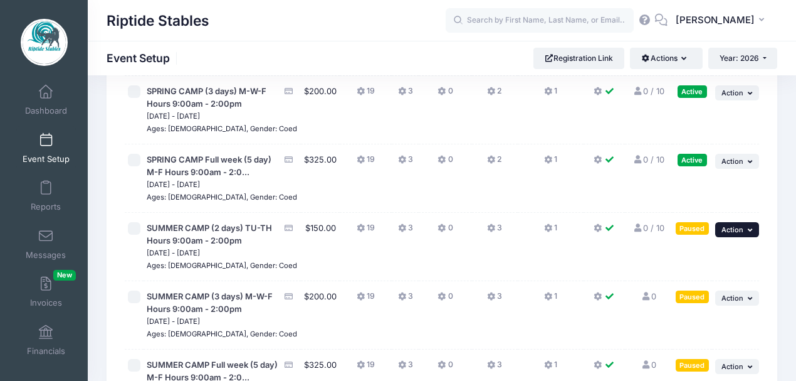
click at [739, 234] on span "Action" at bounding box center [733, 229] width 22 height 9
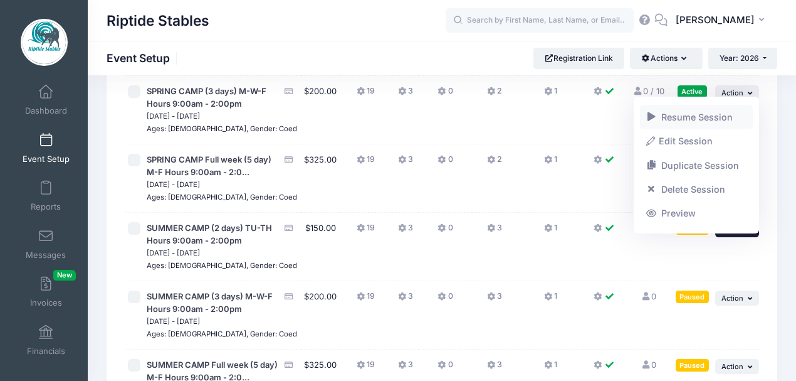
click at [690, 123] on link "Resume Session" at bounding box center [696, 117] width 113 height 24
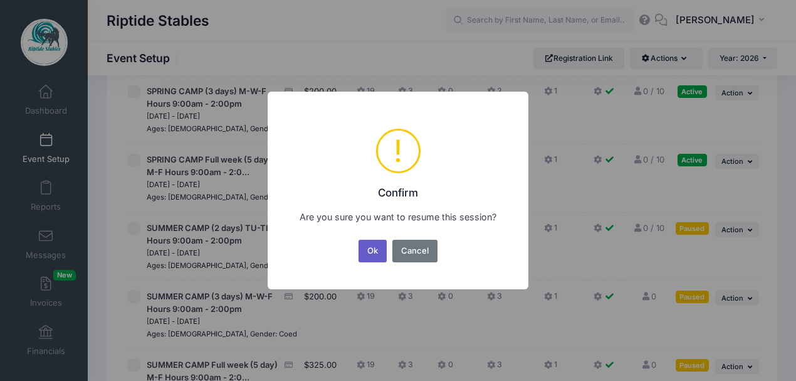
click at [374, 246] on button "Ok" at bounding box center [373, 251] width 29 height 23
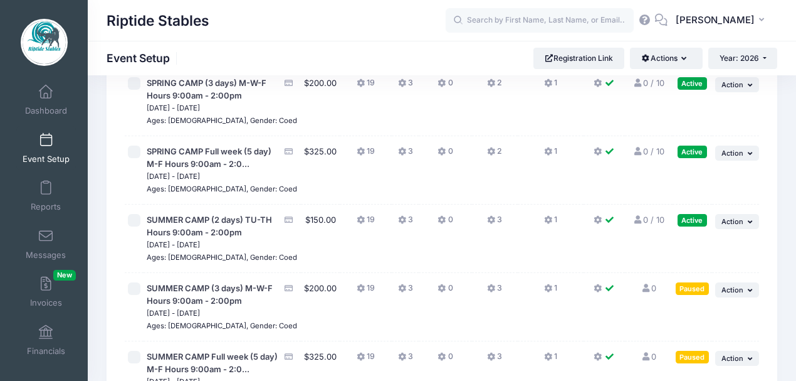
scroll to position [209, 0]
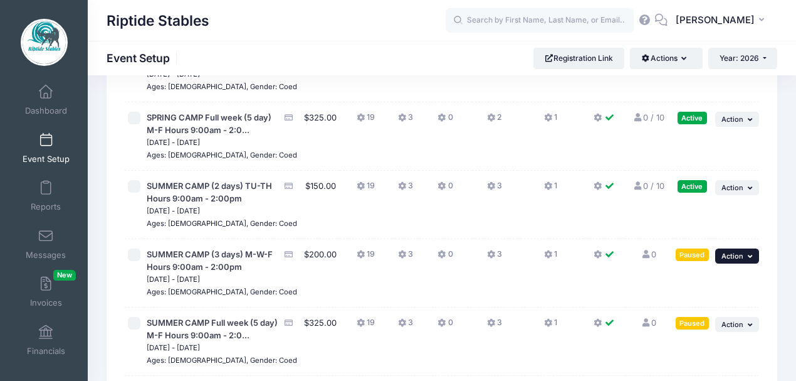
click at [750, 260] on icon "button" at bounding box center [752, 256] width 8 height 7
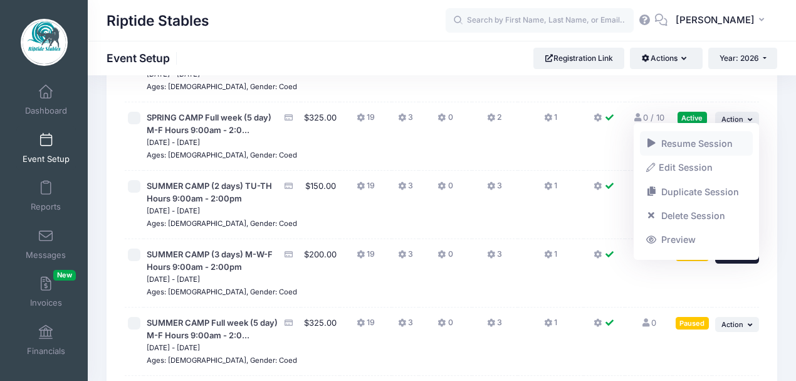
click at [691, 138] on link "Resume Session" at bounding box center [696, 143] width 113 height 24
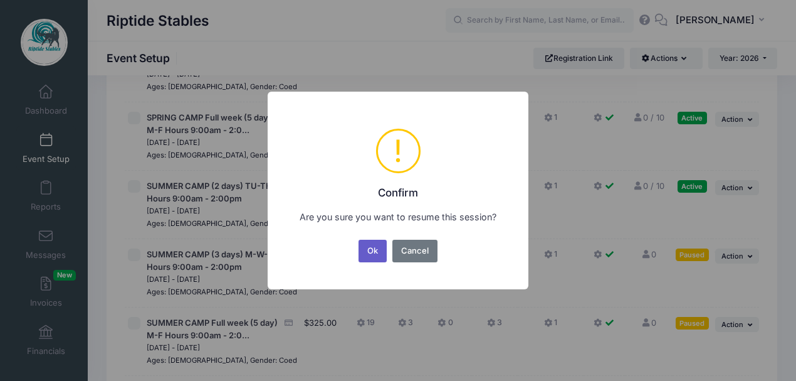
click at [374, 251] on button "Ok" at bounding box center [373, 251] width 29 height 23
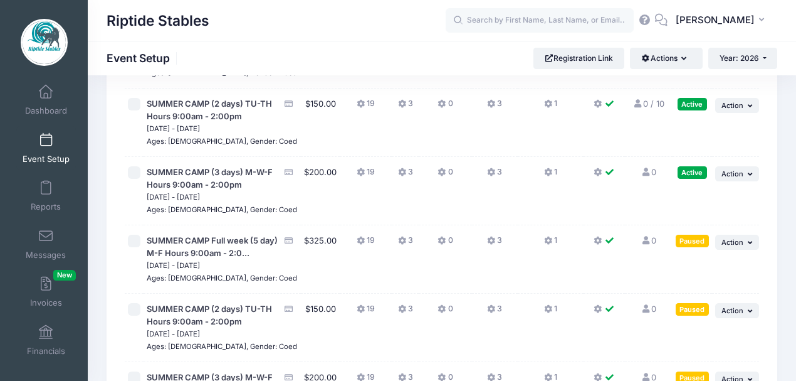
scroll to position [292, 0]
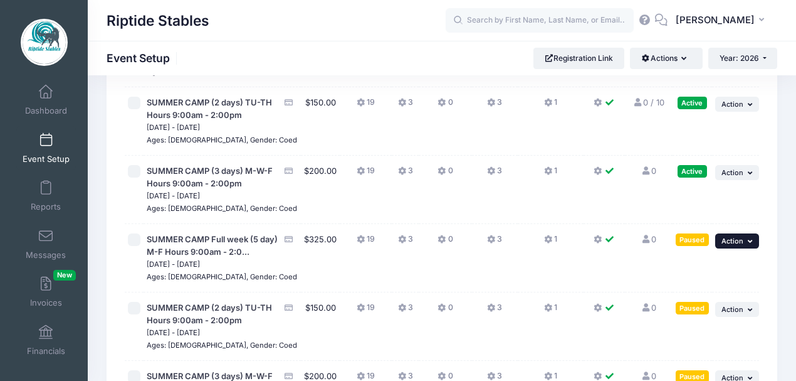
click at [747, 248] on button "... Action" at bounding box center [737, 240] width 44 height 15
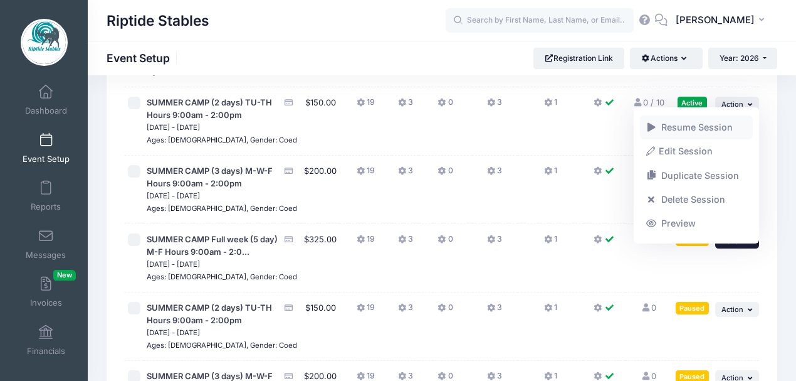
click at [689, 130] on link "Resume Session" at bounding box center [696, 127] width 113 height 24
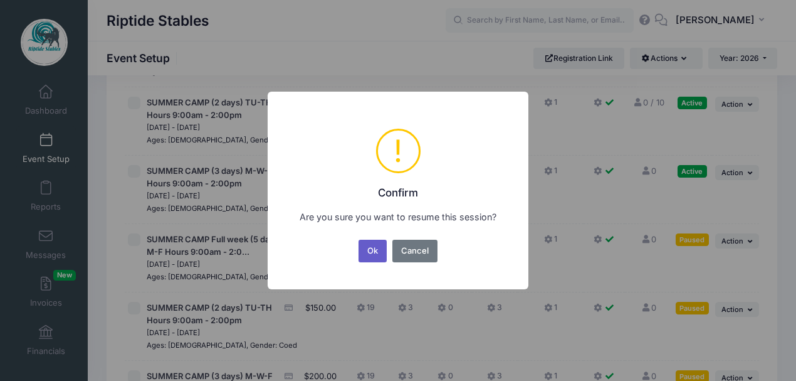
click at [371, 250] on button "Ok" at bounding box center [373, 251] width 29 height 23
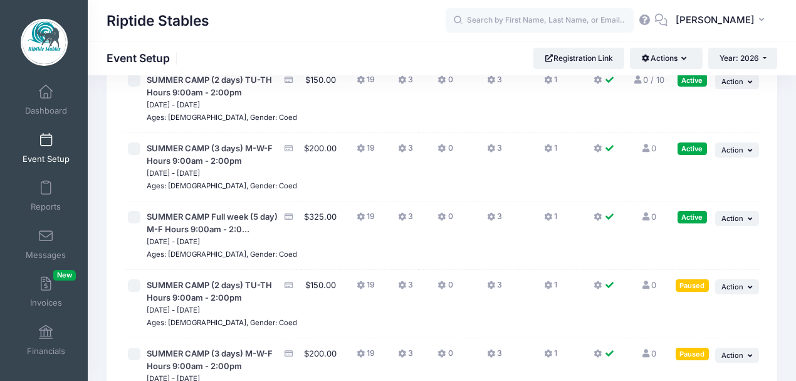
scroll to position [376, 0]
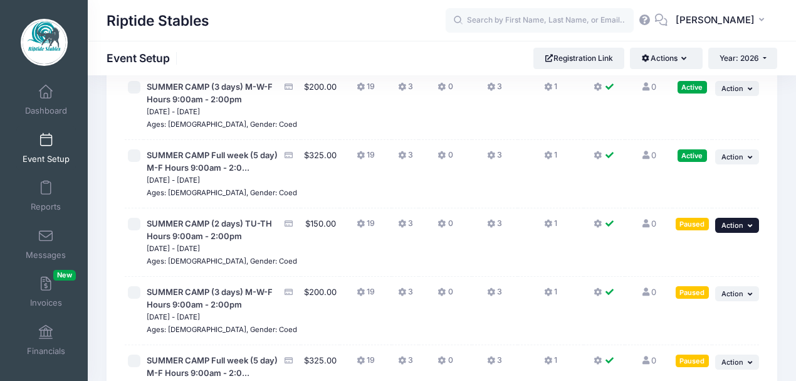
click at [752, 233] on button "... Action" at bounding box center [737, 225] width 44 height 15
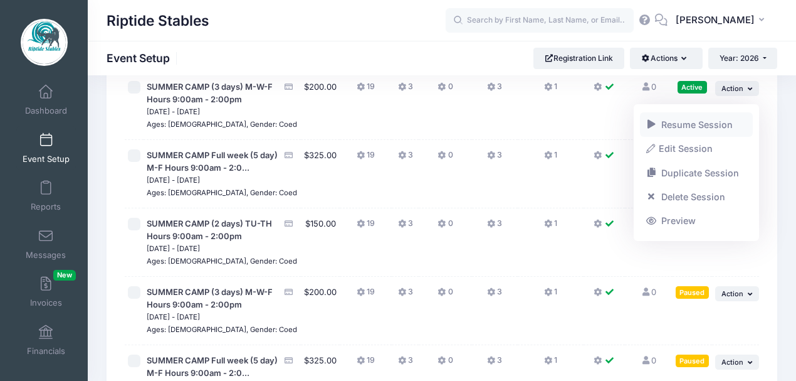
click at [686, 127] on link "Resume Session" at bounding box center [696, 124] width 113 height 24
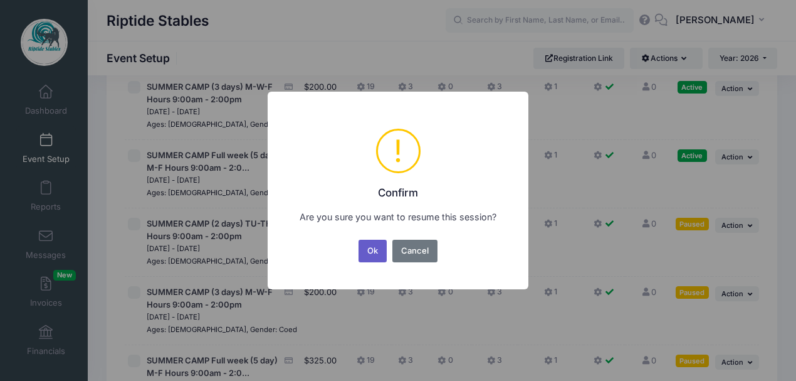
click at [372, 250] on button "Ok" at bounding box center [373, 251] width 29 height 23
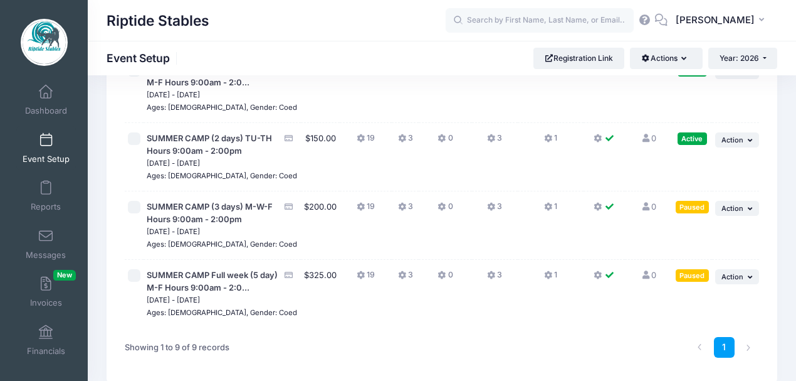
scroll to position [433, 0]
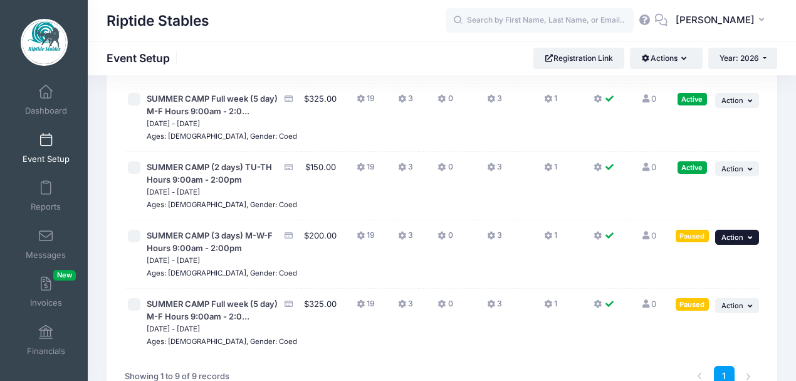
click at [739, 241] on span "Action" at bounding box center [733, 237] width 22 height 9
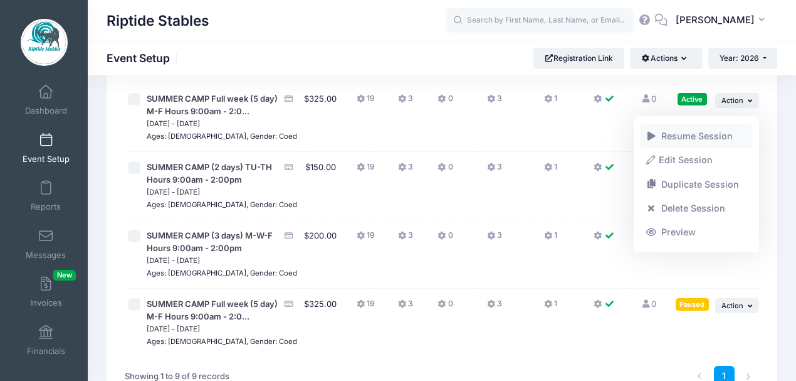
click at [676, 143] on link "Resume Session" at bounding box center [696, 136] width 113 height 24
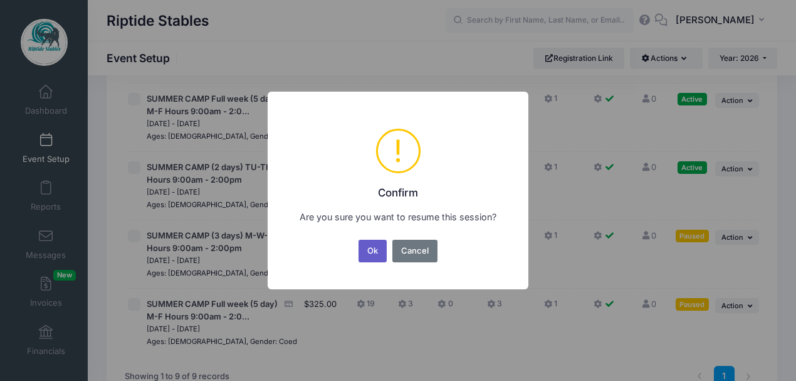
click at [368, 252] on button "Ok" at bounding box center [373, 251] width 29 height 23
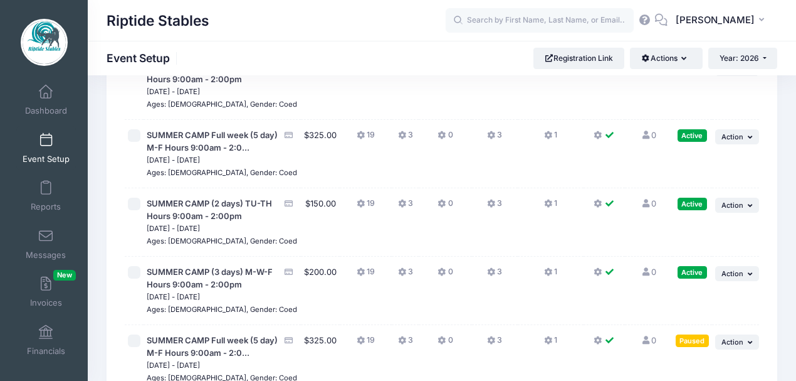
scroll to position [558, 0]
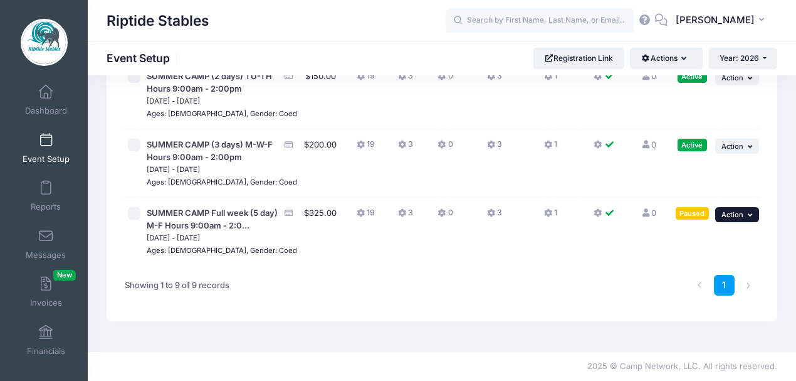
click at [745, 209] on button "... Action" at bounding box center [737, 214] width 44 height 15
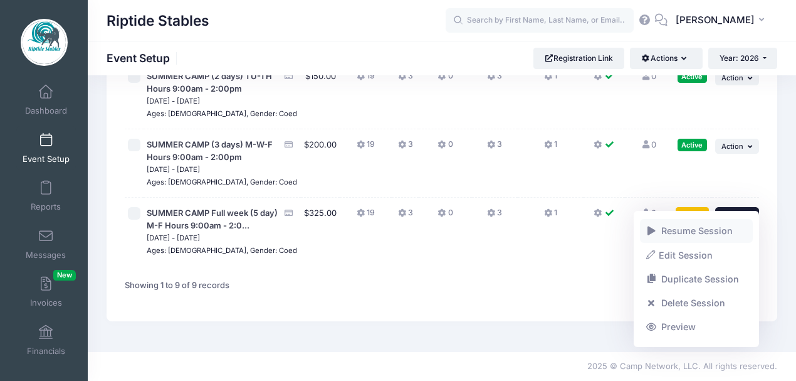
click at [682, 236] on link "Resume Session" at bounding box center [696, 231] width 113 height 24
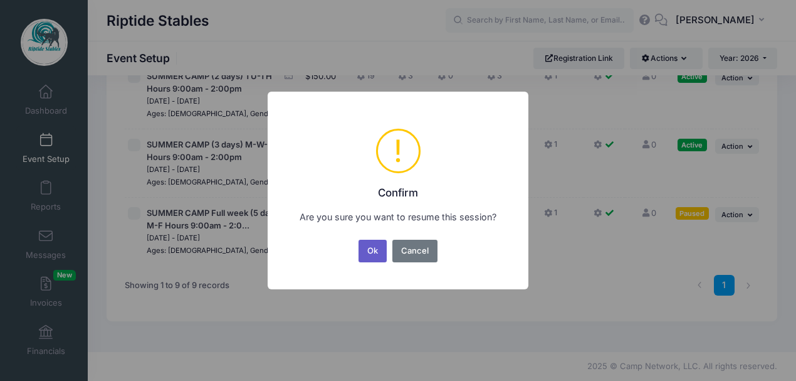
click at [377, 253] on button "Ok" at bounding box center [373, 251] width 29 height 23
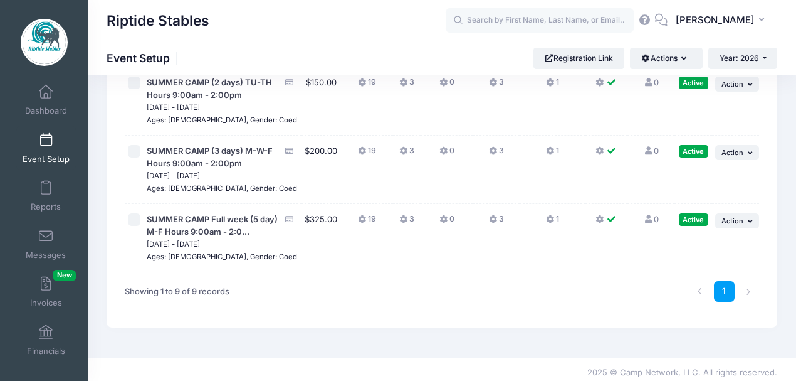
scroll to position [474, 0]
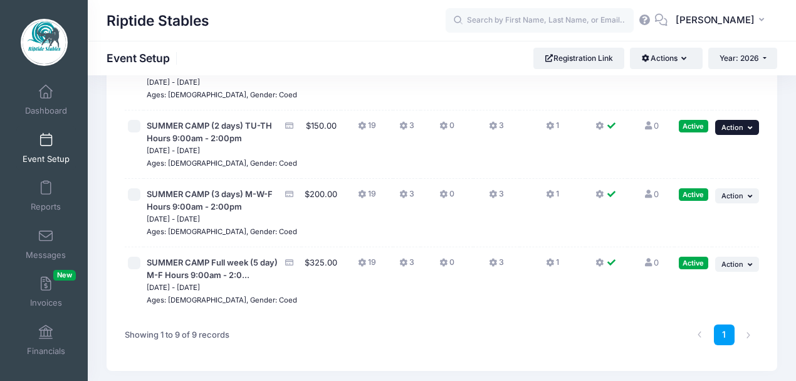
click at [749, 131] on icon "button" at bounding box center [752, 127] width 8 height 7
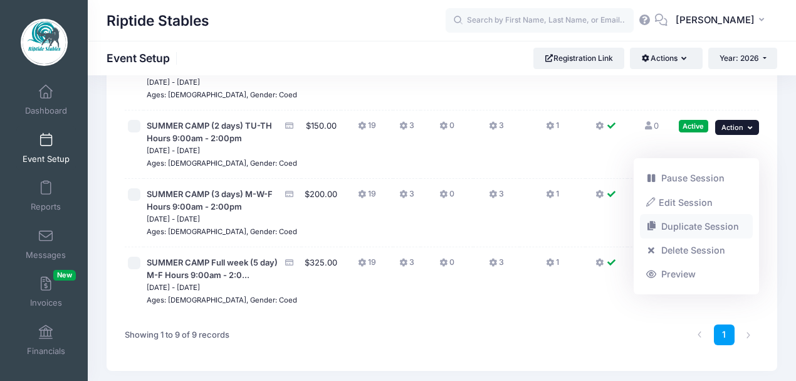
click at [702, 228] on link "Duplicate Session" at bounding box center [696, 226] width 113 height 24
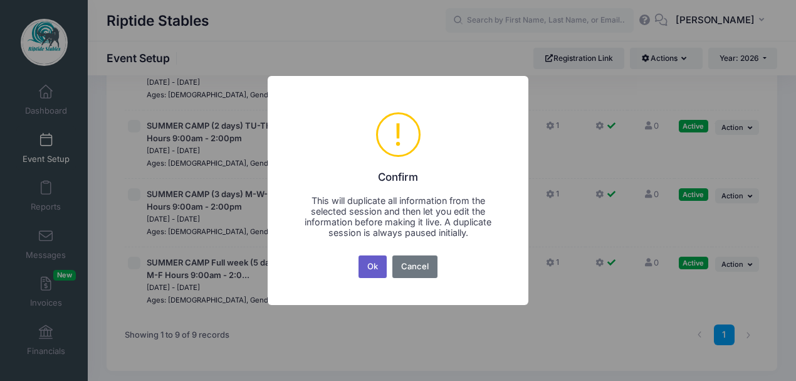
click at [375, 270] on button "Ok" at bounding box center [373, 266] width 29 height 23
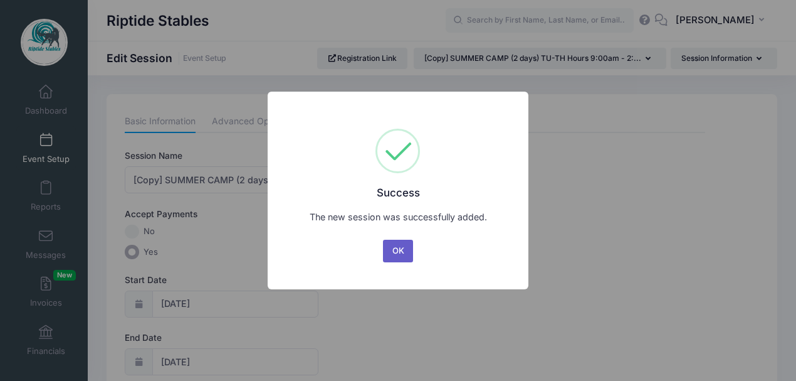
click at [402, 246] on button "OK" at bounding box center [398, 251] width 30 height 23
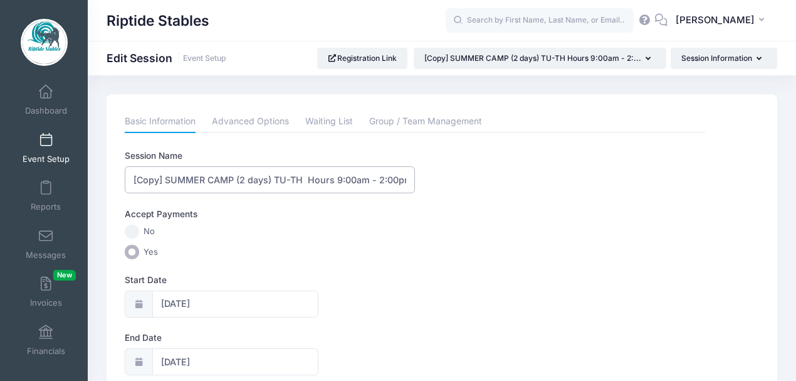
drag, startPoint x: 165, startPoint y: 179, endPoint x: 114, endPoint y: 174, distance: 51.0
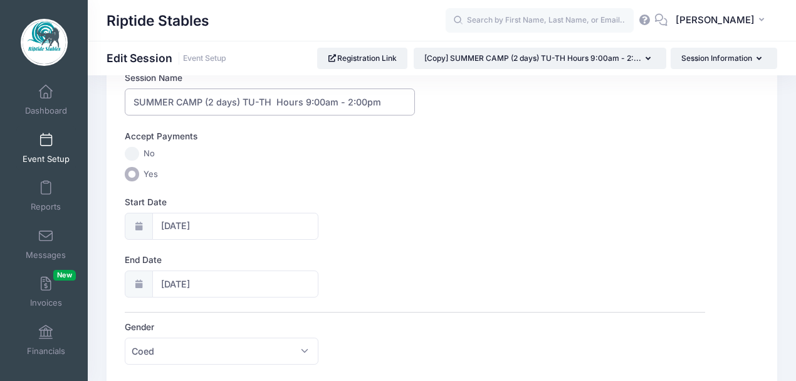
scroll to position [83, 0]
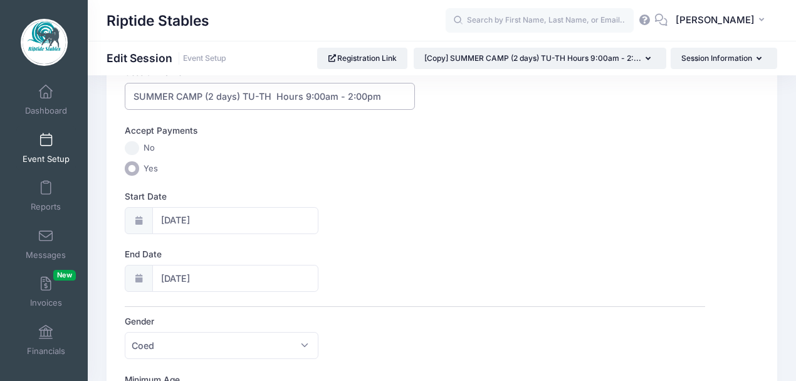
type input "SUMMER CAMP (2 days) TU-TH Hours 9:00am - 2:00pm"
click at [217, 223] on input "[DATE]" at bounding box center [235, 220] width 166 height 27
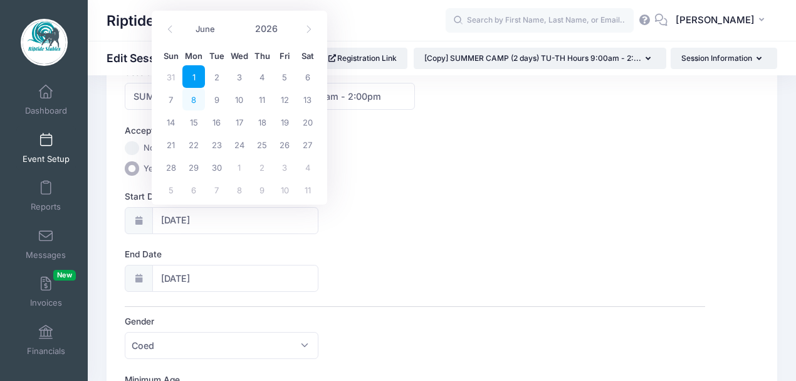
click at [197, 101] on span "8" at bounding box center [193, 99] width 23 height 23
type input "[DATE]"
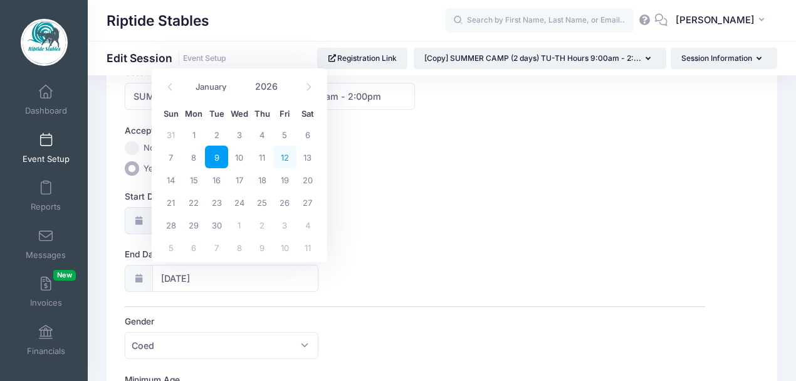
click at [287, 155] on span "12" at bounding box center [284, 156] width 23 height 23
type input "[DATE]"
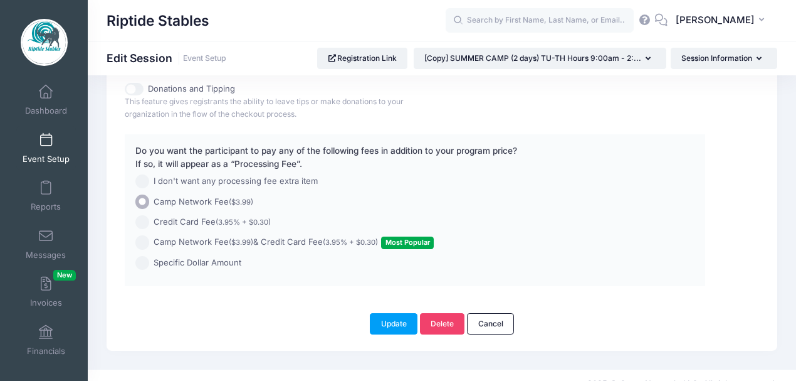
scroll to position [989, 0]
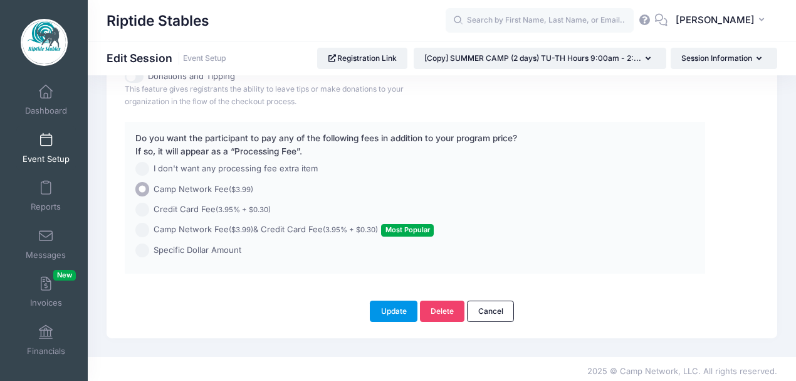
click at [399, 314] on button "Update" at bounding box center [394, 310] width 48 height 21
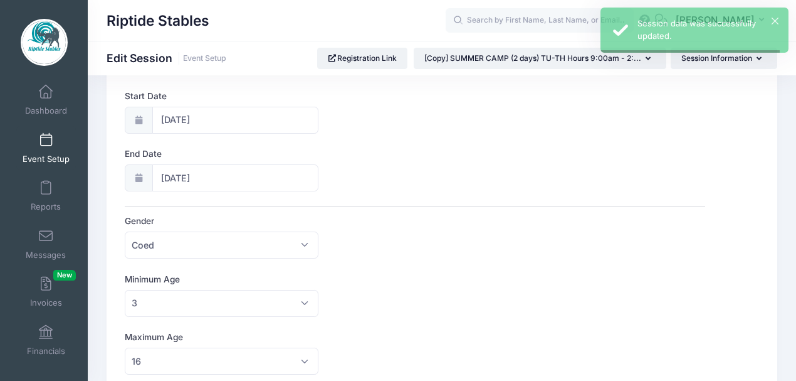
scroll to position [0, 0]
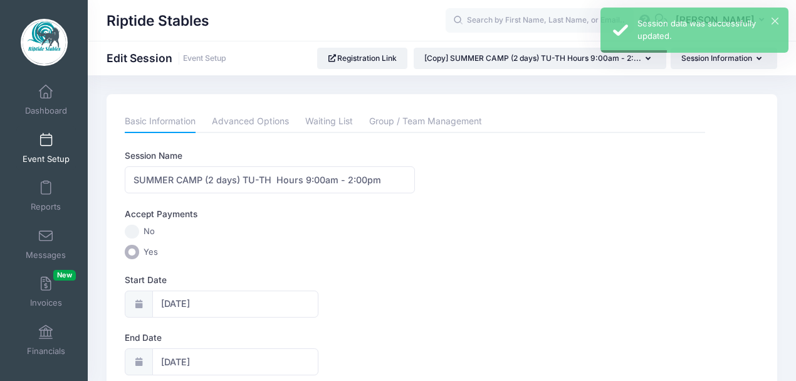
click at [46, 144] on span at bounding box center [46, 141] width 0 height 14
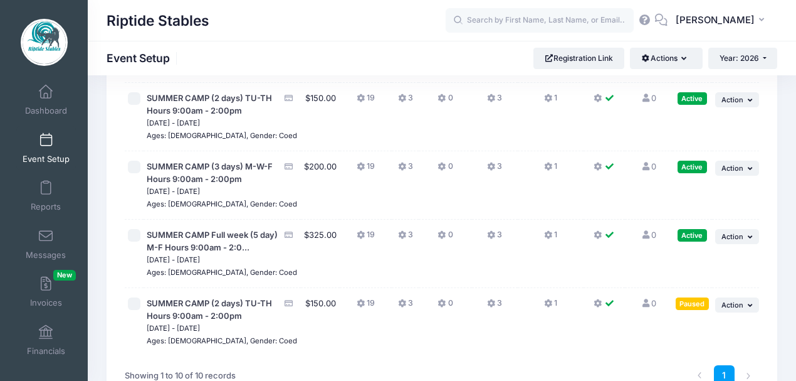
scroll to position [500, 0]
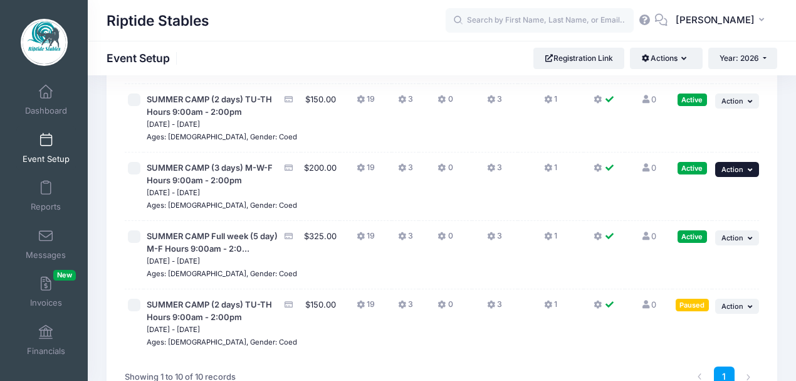
click at [744, 177] on button "... Action" at bounding box center [737, 169] width 44 height 15
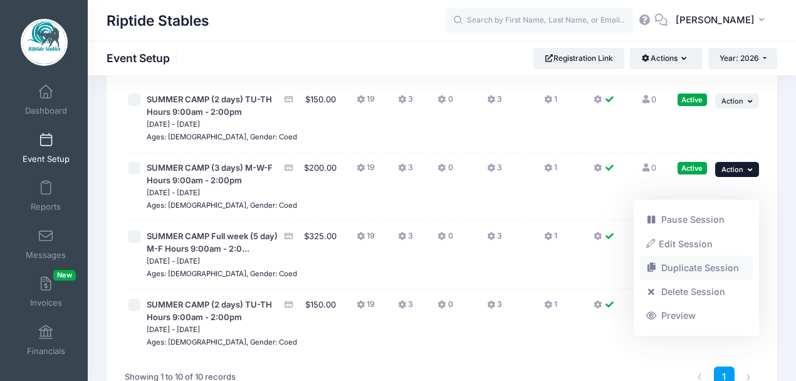
click at [693, 272] on link "Duplicate Session" at bounding box center [696, 268] width 113 height 24
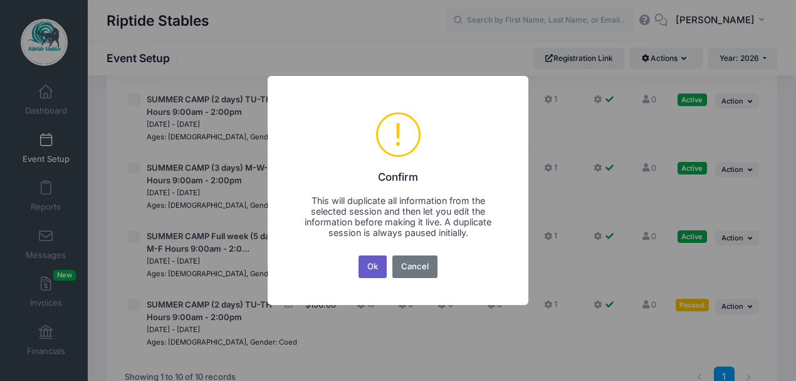
click at [372, 270] on button "Ok" at bounding box center [373, 266] width 29 height 23
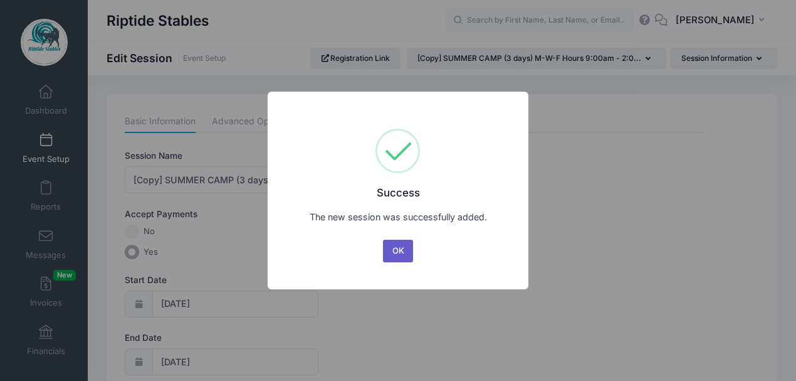
click at [403, 251] on button "OK" at bounding box center [398, 251] width 30 height 23
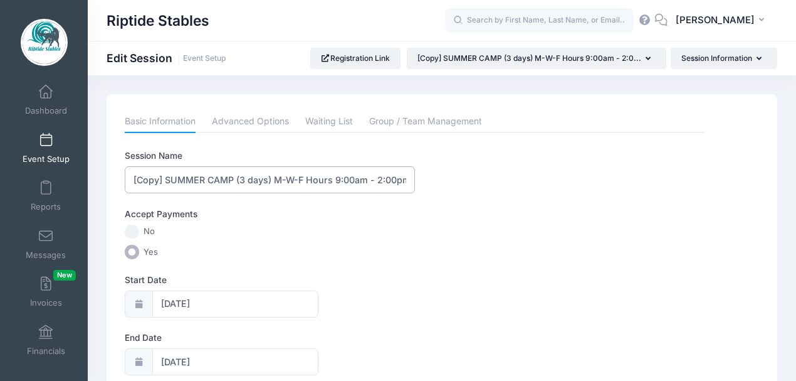
drag, startPoint x: 167, startPoint y: 179, endPoint x: 123, endPoint y: 181, distance: 43.9
type input "SUMMER CAMP (3 days) M-W-F Hours 9:00am - 2:00pm"
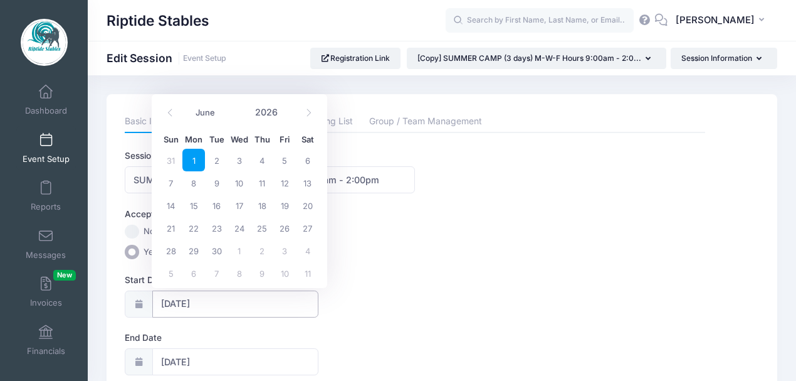
click at [202, 303] on input "06/01/2026" at bounding box center [235, 303] width 166 height 27
click at [194, 185] on span "8" at bounding box center [193, 182] width 23 height 23
type input "06/08/2026"
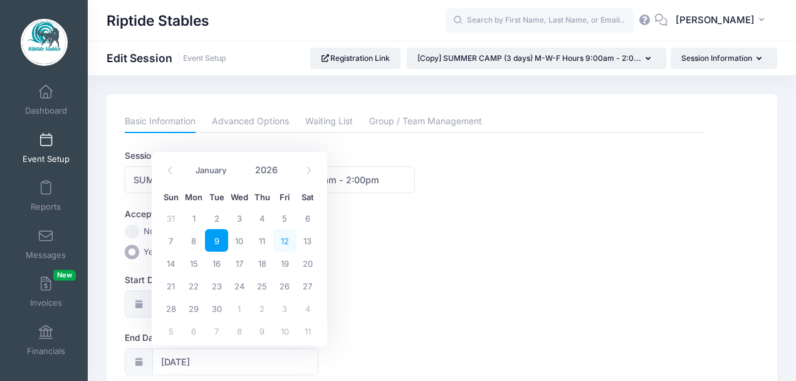
click at [285, 241] on span "12" at bounding box center [284, 240] width 23 height 23
type input "06/12/2026"
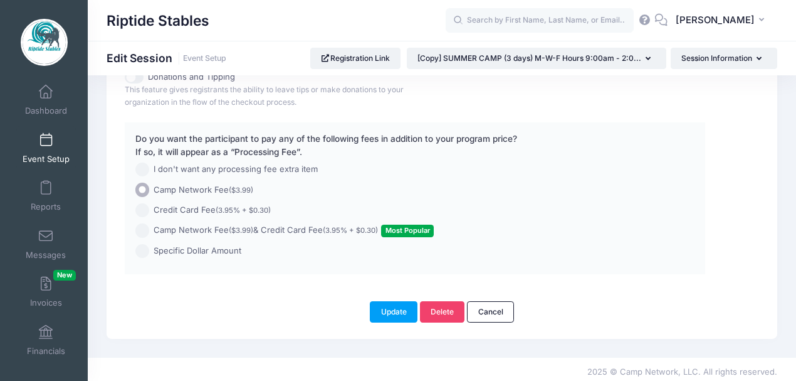
scroll to position [989, 0]
click at [400, 305] on button "Update" at bounding box center [394, 310] width 48 height 21
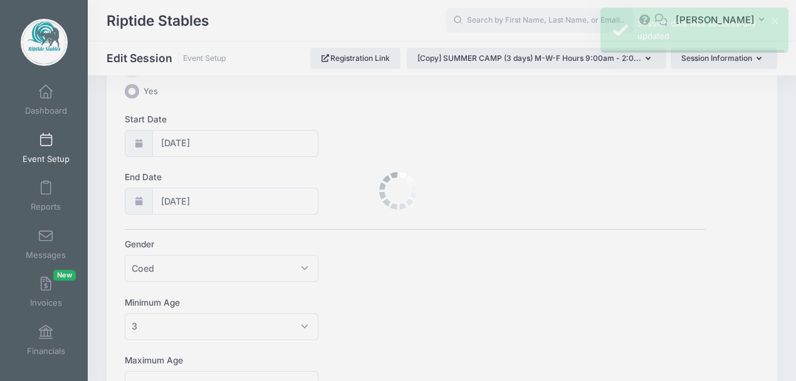
scroll to position [0, 0]
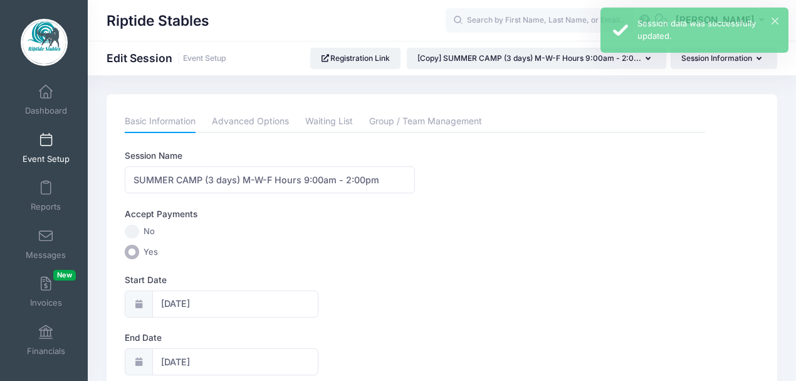
click at [46, 144] on span at bounding box center [46, 141] width 0 height 14
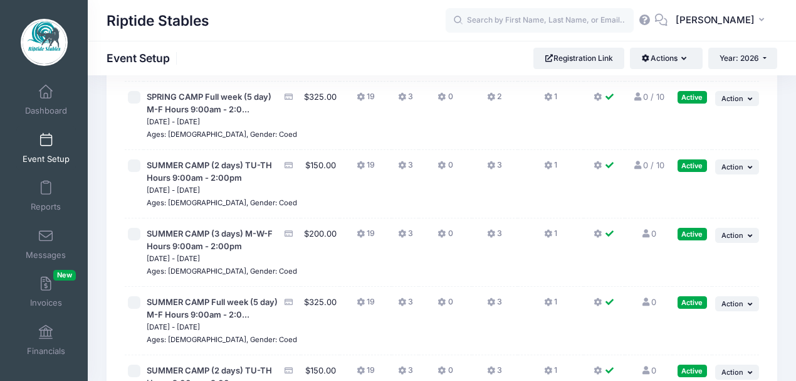
scroll to position [251, 0]
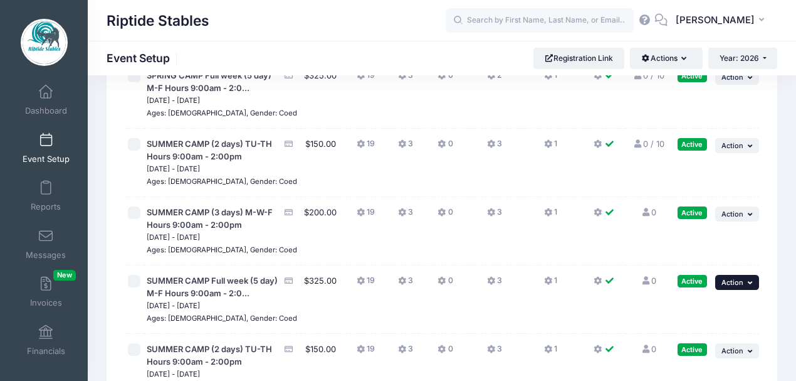
click at [749, 286] on icon "button" at bounding box center [752, 282] width 8 height 7
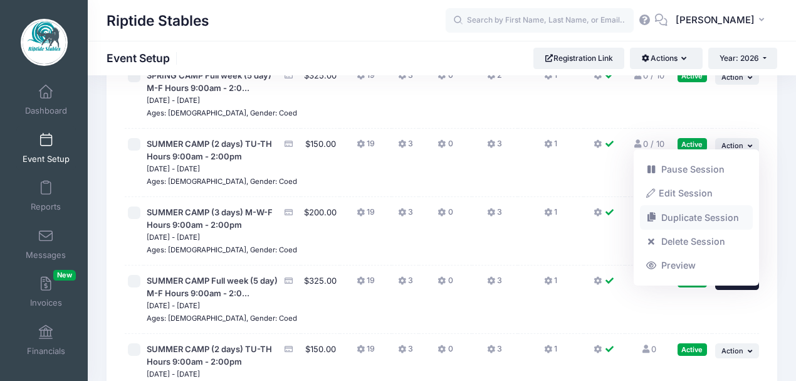
click at [686, 224] on link "Duplicate Session" at bounding box center [696, 218] width 113 height 24
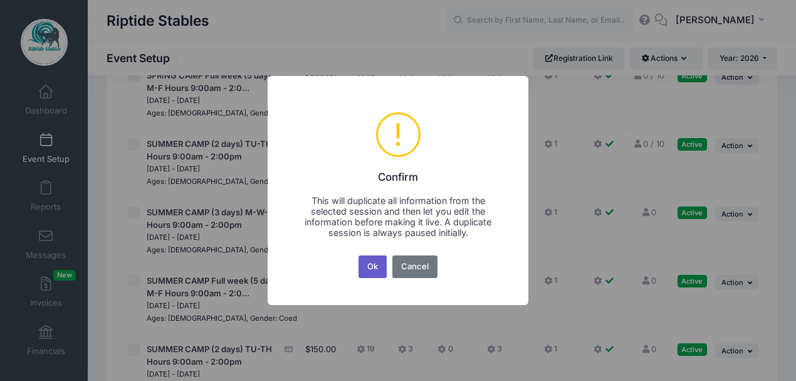
click at [367, 270] on button "Ok" at bounding box center [373, 266] width 29 height 23
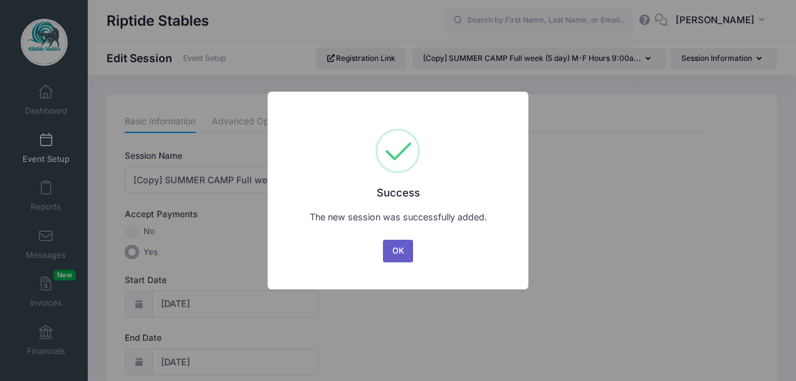
click at [392, 255] on button "OK" at bounding box center [398, 251] width 30 height 23
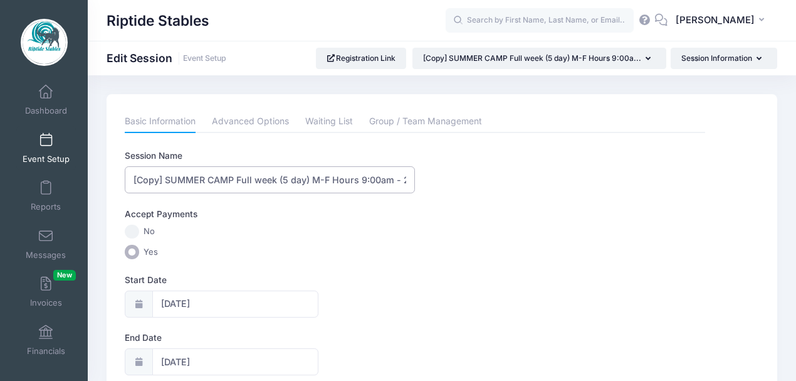
drag, startPoint x: 164, startPoint y: 178, endPoint x: 117, endPoint y: 187, distance: 48.6
type input "SUMMER CAMP Full week (5 day) M-F Hours 9:00am - 2:00pm"
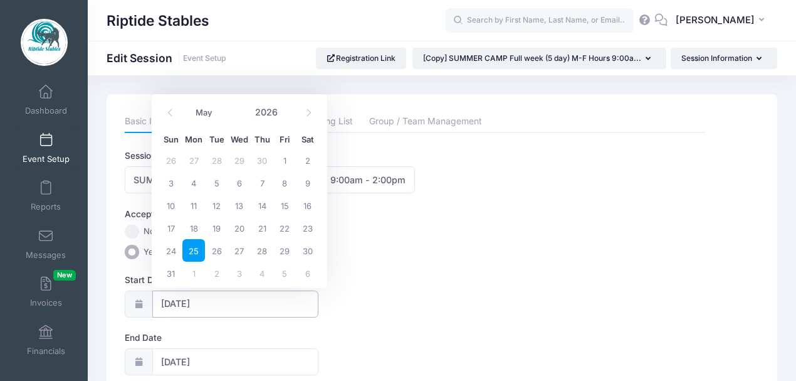
click at [214, 303] on input "[DATE]" at bounding box center [235, 303] width 166 height 27
click at [305, 114] on icon at bounding box center [309, 112] width 8 height 8
select select "5"
click at [193, 186] on span "8" at bounding box center [193, 182] width 23 height 23
type input "06/08/2026"
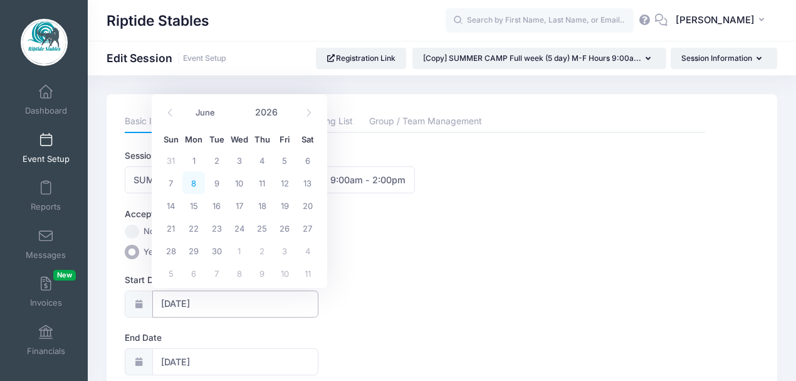
type input "06/09/2026"
select select "5"
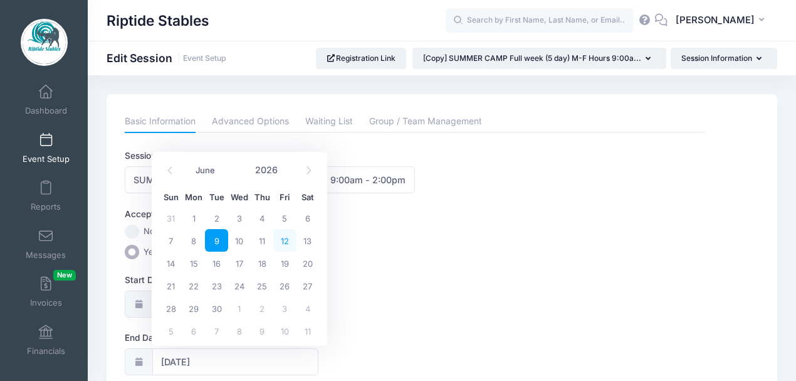
click at [283, 245] on span "12" at bounding box center [284, 240] width 23 height 23
type input "06/12/2026"
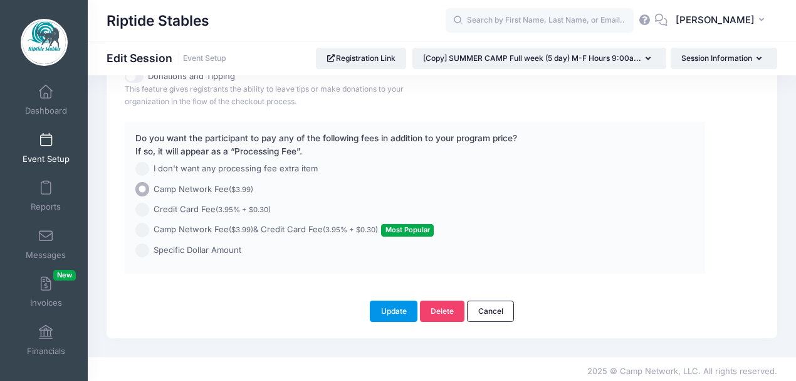
click at [389, 305] on button "Update" at bounding box center [394, 310] width 48 height 21
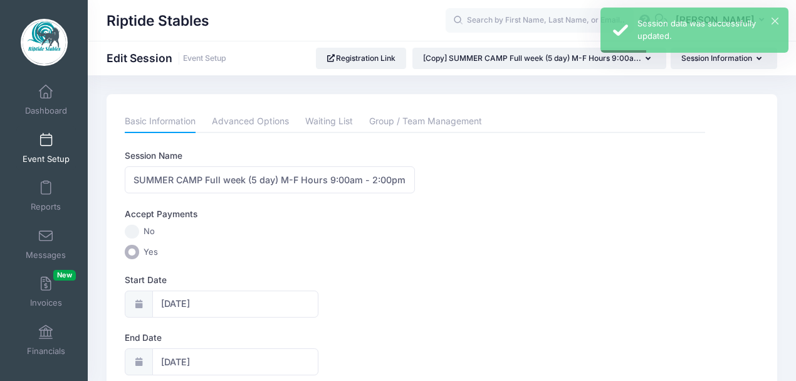
click at [46, 144] on span at bounding box center [46, 141] width 0 height 14
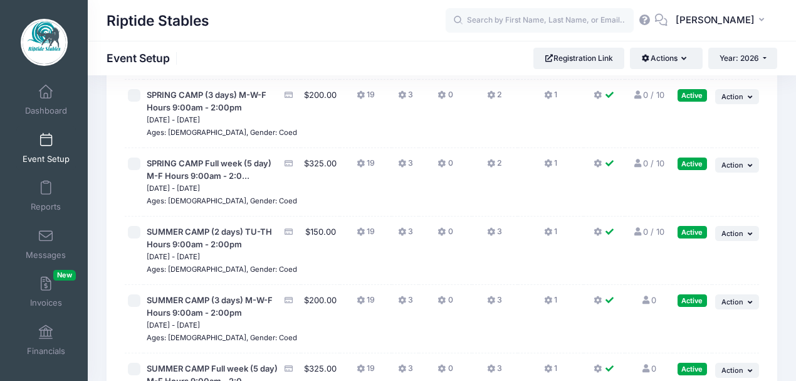
scroll to position [251, 0]
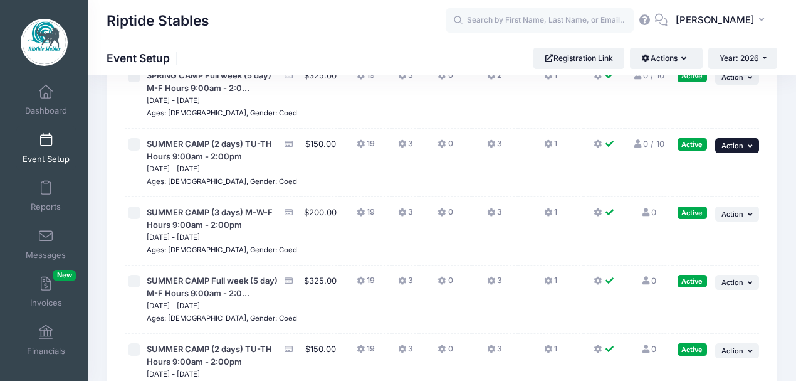
click at [730, 153] on button "... Action" at bounding box center [737, 145] width 44 height 15
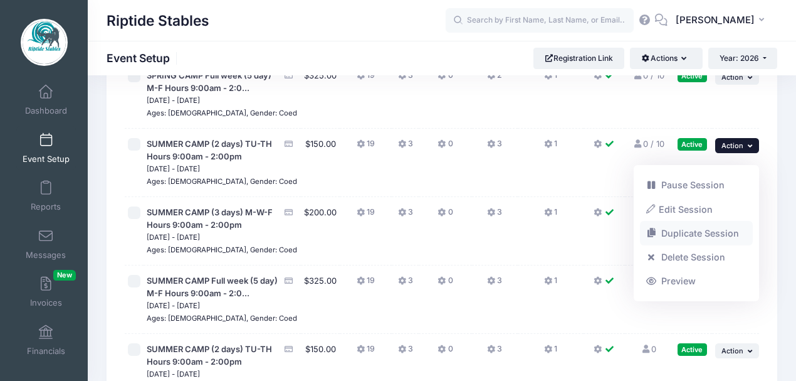
click at [686, 235] on link "Duplicate Session" at bounding box center [696, 233] width 113 height 24
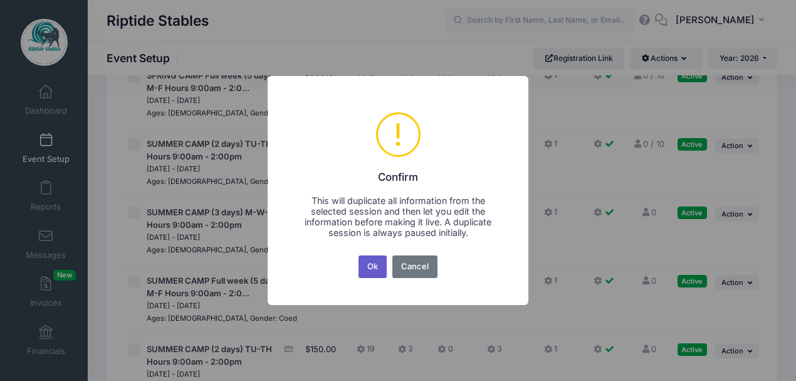
click at [381, 267] on button "Ok" at bounding box center [373, 266] width 29 height 23
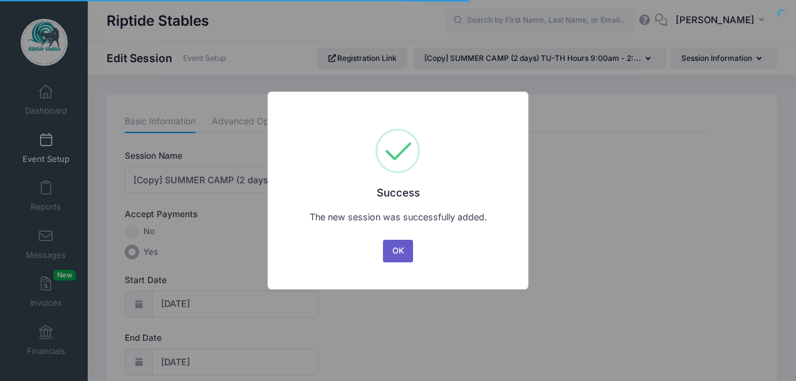
drag, startPoint x: 394, startPoint y: 251, endPoint x: 284, endPoint y: 223, distance: 113.3
click at [394, 251] on button "OK" at bounding box center [398, 251] width 30 height 23
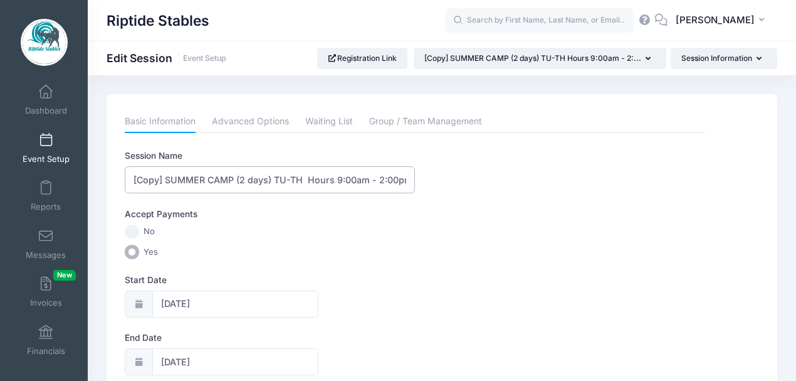
drag, startPoint x: 167, startPoint y: 178, endPoint x: 103, endPoint y: 187, distance: 64.6
type input "SUMMER CAMP (2 days) TU-TH Hours 9:00am - 2:00pm"
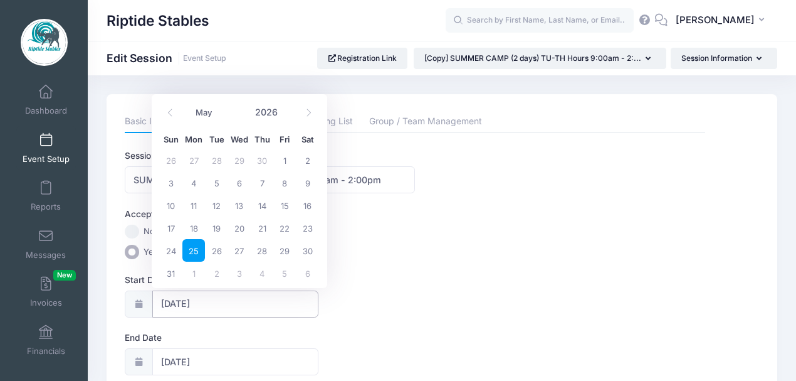
click at [184, 309] on input "05/25/2026" at bounding box center [235, 303] width 166 height 27
click at [307, 117] on span at bounding box center [308, 112] width 21 height 21
select select "5"
click at [194, 206] on span "15" at bounding box center [193, 205] width 23 height 23
type input "[DATE]"
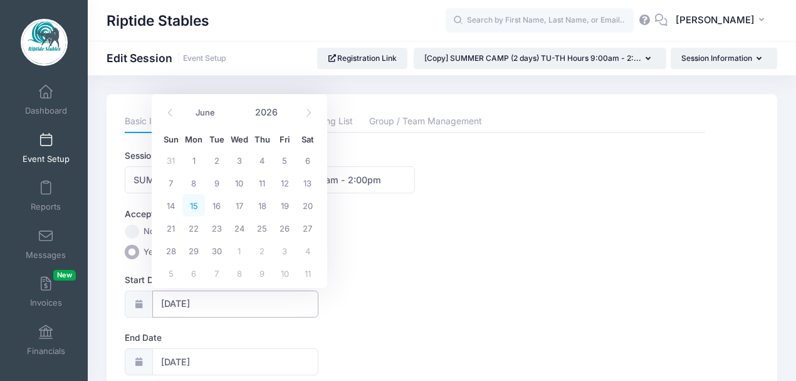
type input "[DATE]"
select select "5"
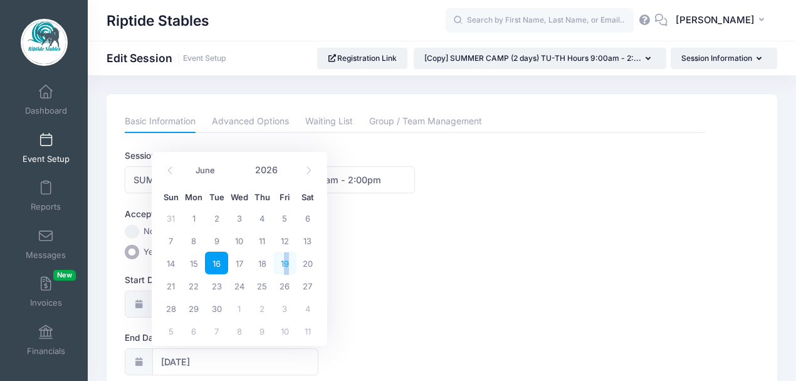
click at [287, 258] on span "19" at bounding box center [284, 262] width 23 height 23
type input "[DATE]"
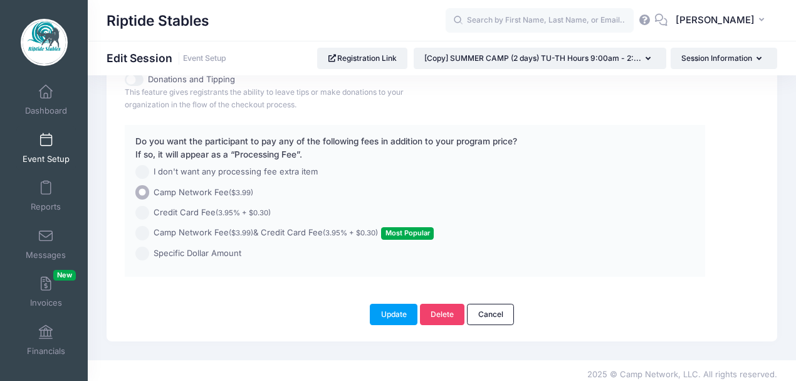
scroll to position [989, 0]
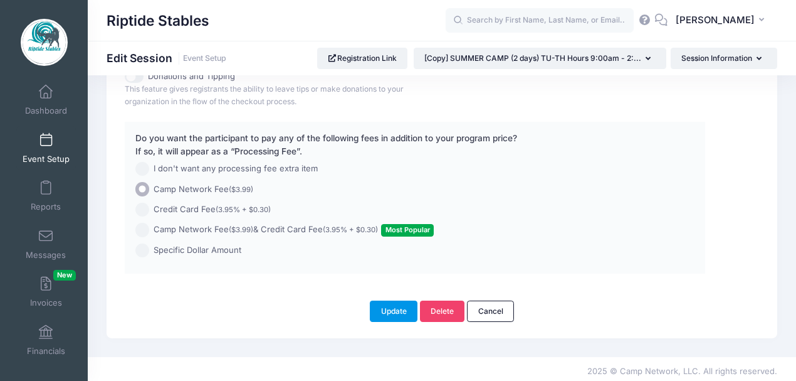
click at [386, 303] on button "Update" at bounding box center [394, 310] width 48 height 21
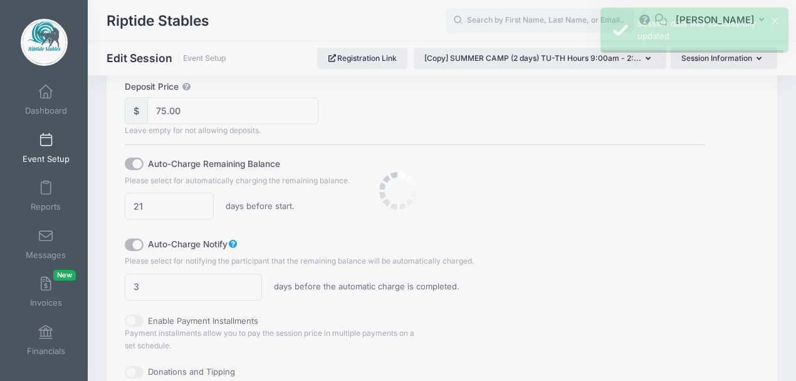
scroll to position [0, 0]
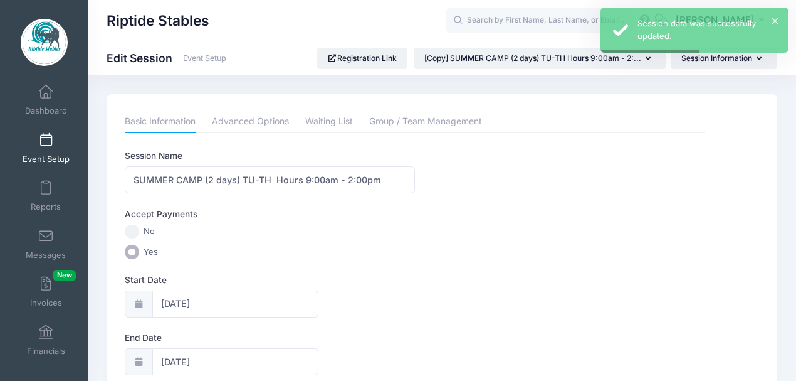
click at [44, 148] on link "Event Setup" at bounding box center [46, 148] width 60 height 44
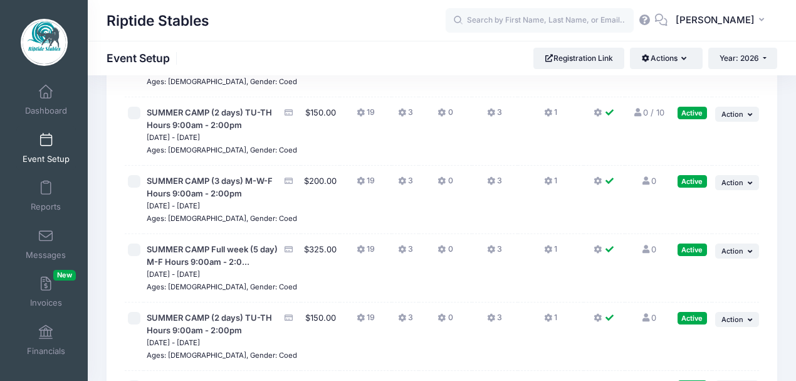
scroll to position [376, 0]
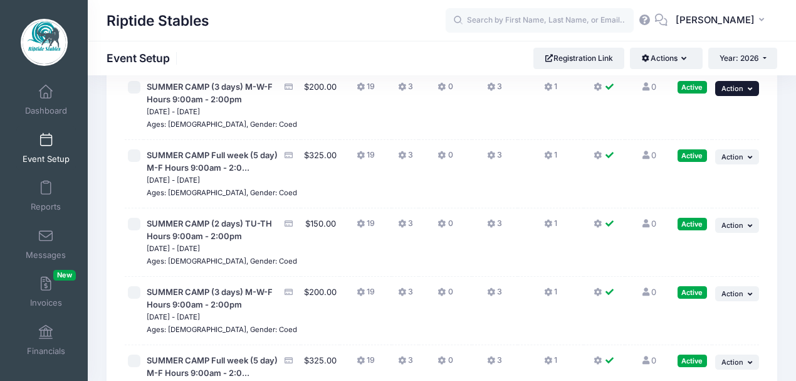
click at [725, 93] on span "Action" at bounding box center [733, 88] width 22 height 9
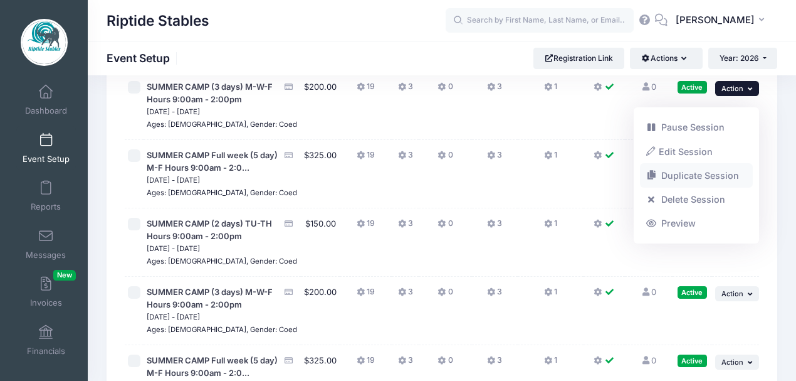
click at [689, 179] on link "Duplicate Session" at bounding box center [696, 176] width 113 height 24
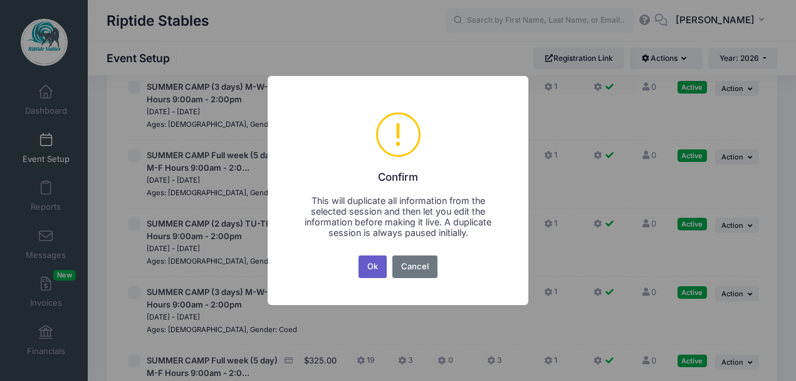
click at [379, 260] on button "Ok" at bounding box center [373, 266] width 29 height 23
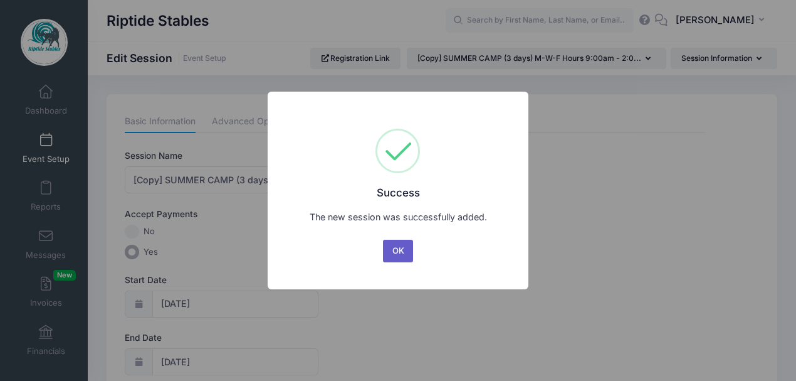
drag, startPoint x: 395, startPoint y: 250, endPoint x: 374, endPoint y: 250, distance: 21.3
click at [395, 250] on button "OK" at bounding box center [398, 251] width 30 height 23
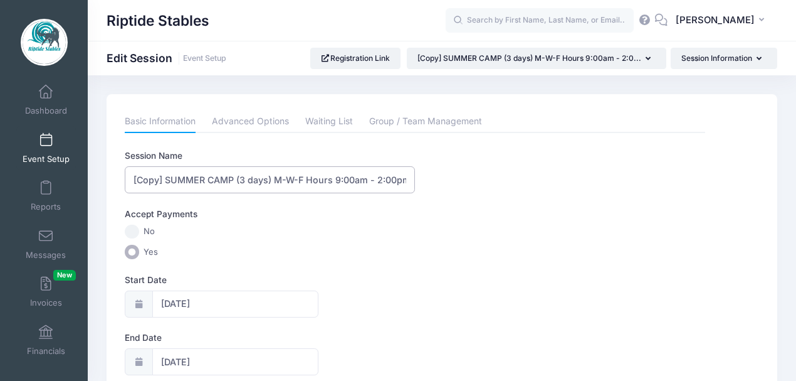
drag, startPoint x: 166, startPoint y: 179, endPoint x: 115, endPoint y: 182, distance: 50.9
type input "SUMMER CAMP (3 days) M-W-F Hours 9:00am - 2:00pm"
click at [203, 305] on input "05/25/2026" at bounding box center [235, 303] width 166 height 27
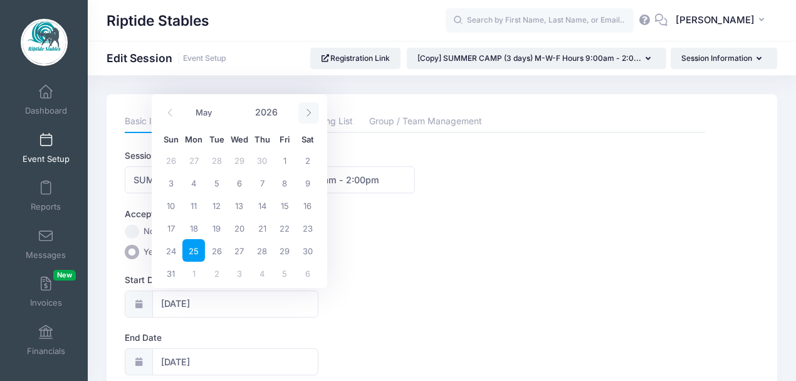
click at [305, 113] on icon at bounding box center [309, 112] width 8 height 8
select select "5"
click at [193, 209] on span "15" at bounding box center [193, 205] width 23 height 23
type input "[DATE]"
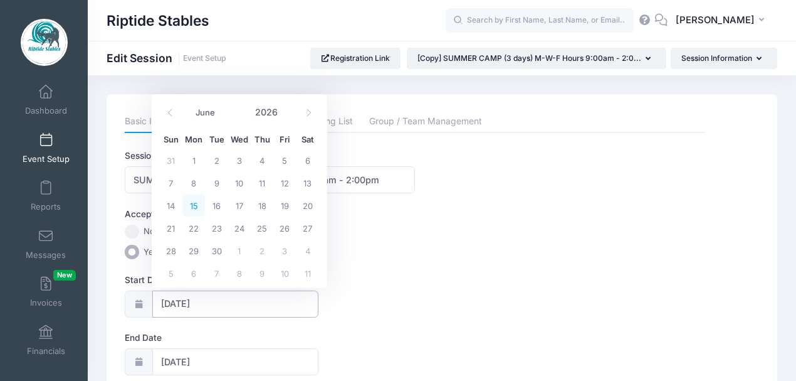
select select "5"
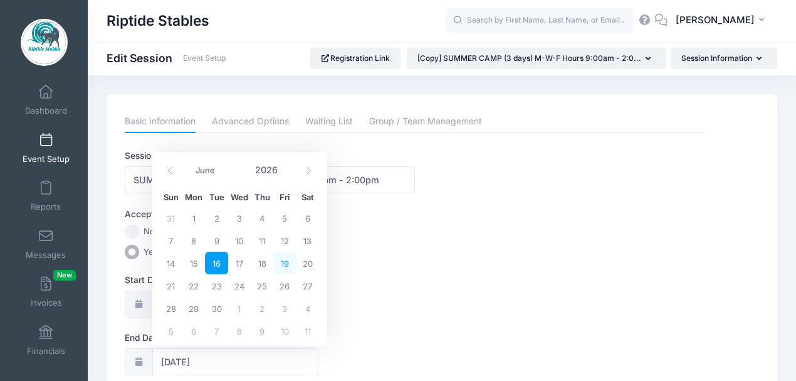
click at [282, 264] on span "19" at bounding box center [284, 262] width 23 height 23
type input "[DATE]"
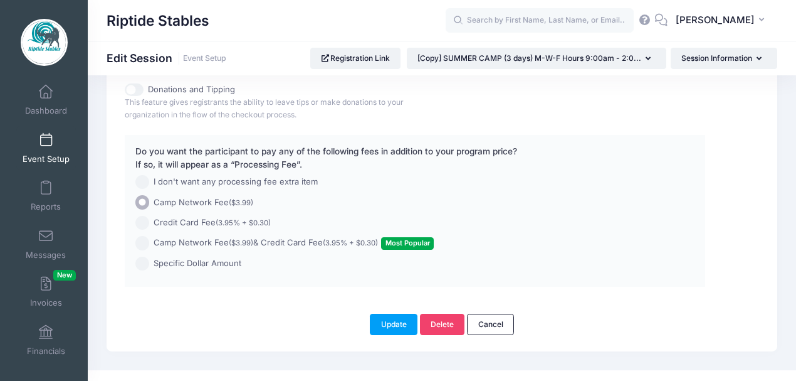
scroll to position [989, 0]
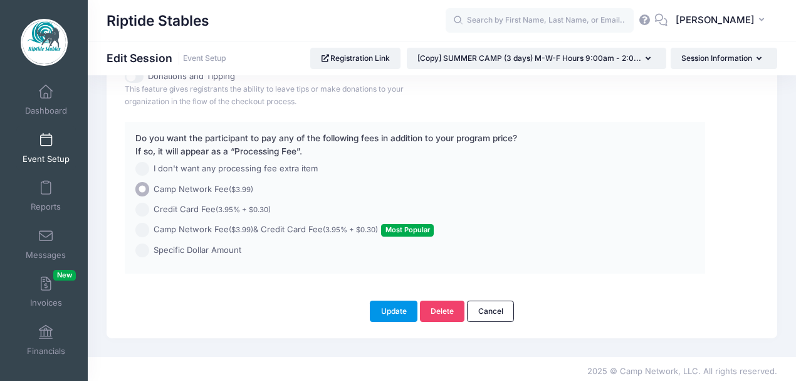
click at [396, 307] on button "Update" at bounding box center [394, 310] width 48 height 21
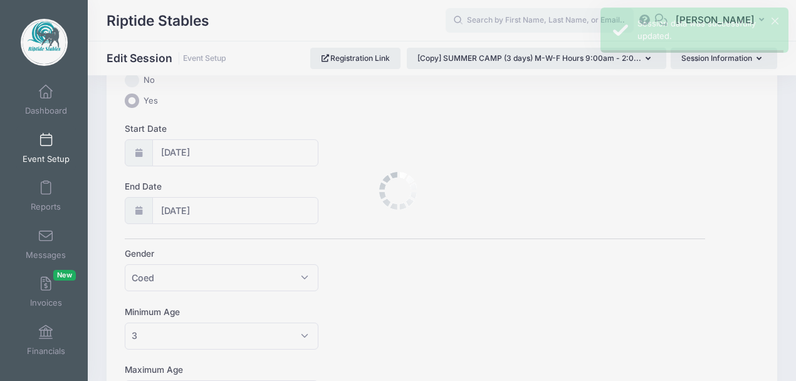
scroll to position [0, 0]
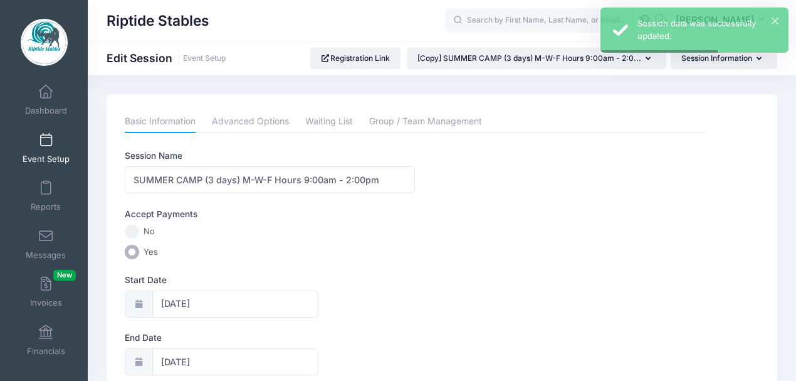
click at [46, 143] on span at bounding box center [46, 141] width 0 height 14
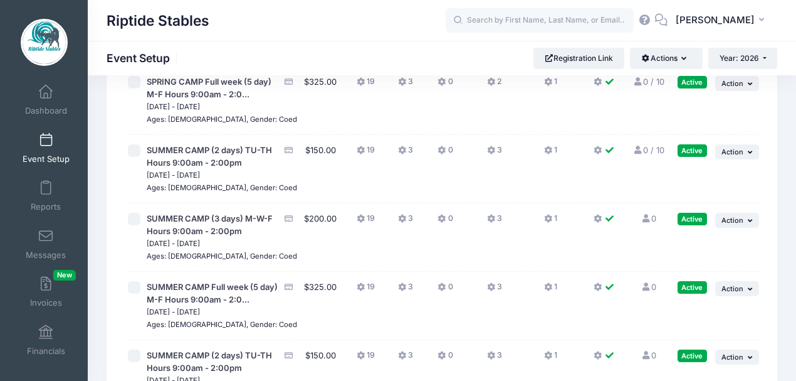
scroll to position [251, 0]
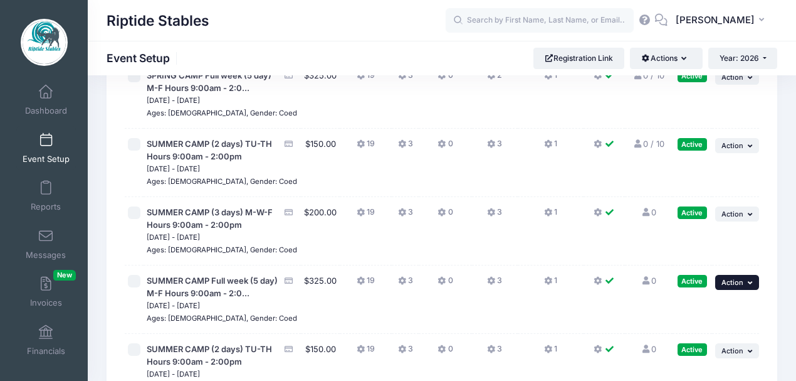
click at [739, 287] on span "Action" at bounding box center [733, 282] width 22 height 9
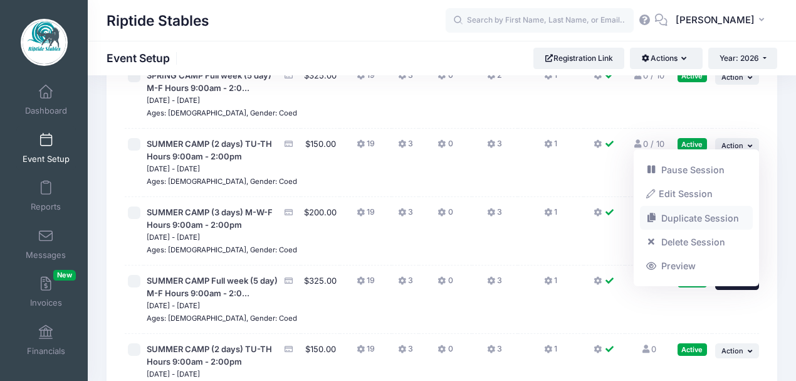
click at [692, 222] on link "Duplicate Session" at bounding box center [696, 218] width 113 height 24
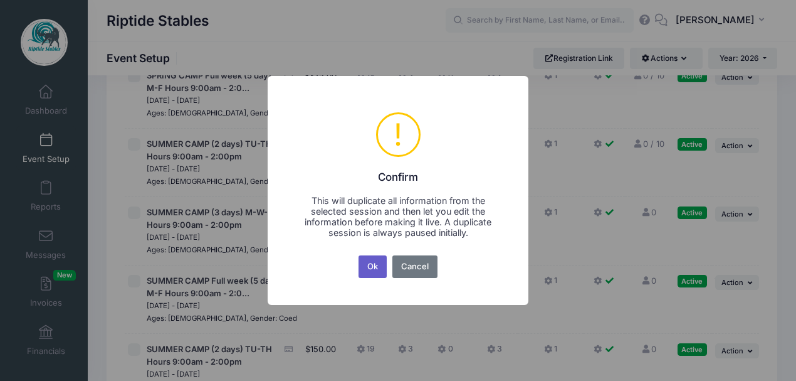
click at [375, 271] on button "Ok" at bounding box center [373, 266] width 29 height 23
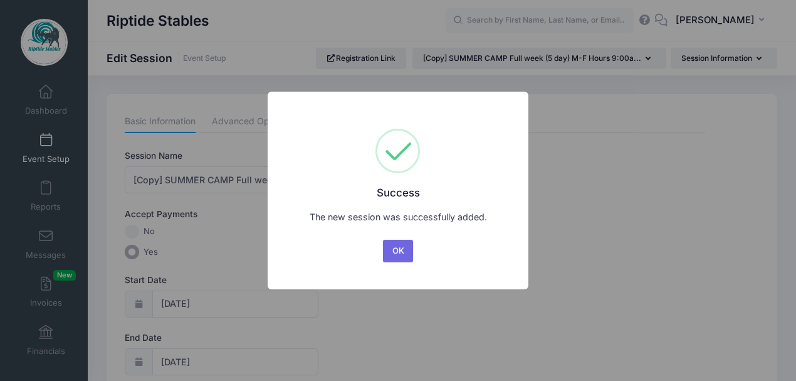
drag, startPoint x: 393, startPoint y: 252, endPoint x: 317, endPoint y: 235, distance: 77.7
click at [389, 251] on button "OK" at bounding box center [398, 251] width 30 height 23
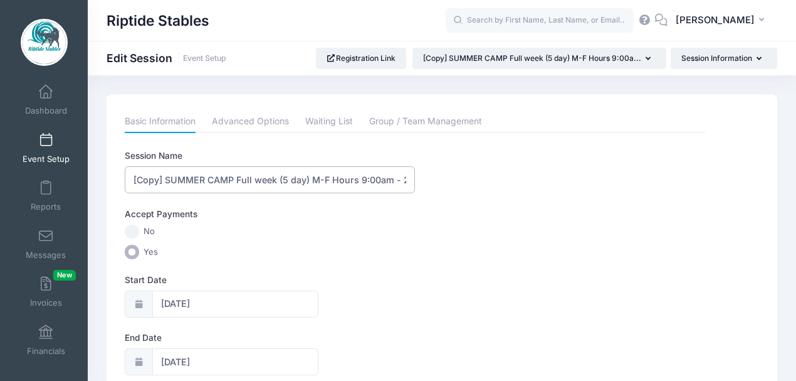
drag, startPoint x: 166, startPoint y: 181, endPoint x: 102, endPoint y: 194, distance: 65.3
type input "SUMMER CAMP Full week (5 day) M-F Hours 9:00am - 2:00pm"
drag, startPoint x: 304, startPoint y: 240, endPoint x: 295, endPoint y: 243, distance: 9.9
click at [301, 242] on div "Accept Payments No Yes" at bounding box center [415, 233] width 581 height 51
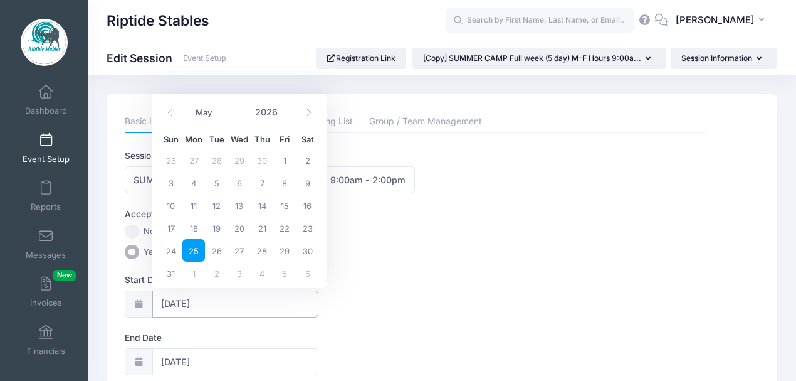
click at [211, 307] on input "[DATE]" at bounding box center [235, 303] width 166 height 27
click at [307, 108] on icon at bounding box center [309, 112] width 8 height 8
select select "5"
click at [196, 210] on span "15" at bounding box center [193, 205] width 23 height 23
type input "[DATE]"
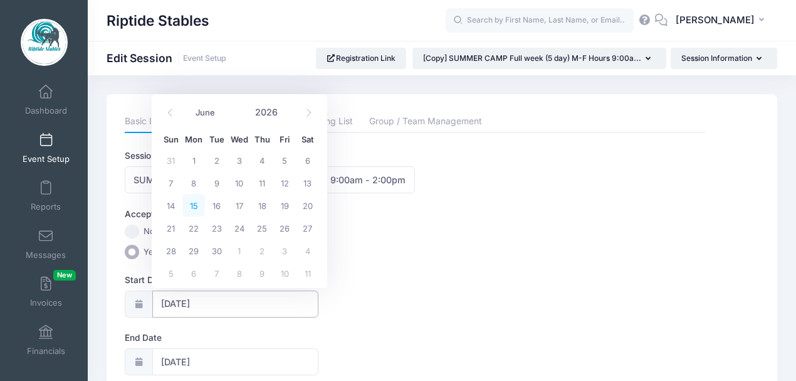
type input "[DATE]"
select select "5"
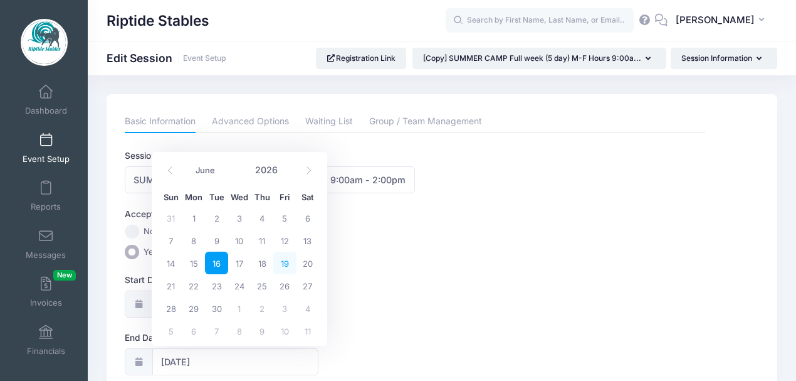
click at [282, 258] on span "19" at bounding box center [284, 262] width 23 height 23
type input "[DATE]"
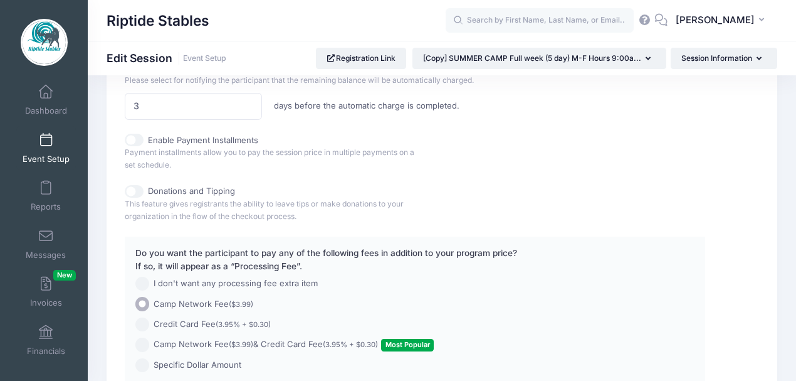
scroll to position [989, 0]
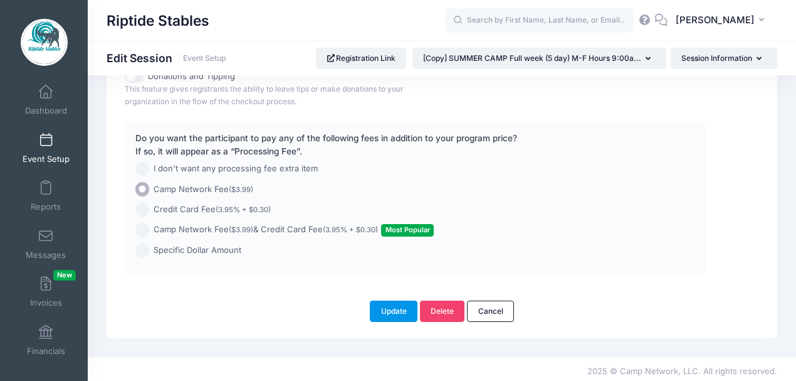
click at [406, 302] on button "Update" at bounding box center [394, 310] width 48 height 21
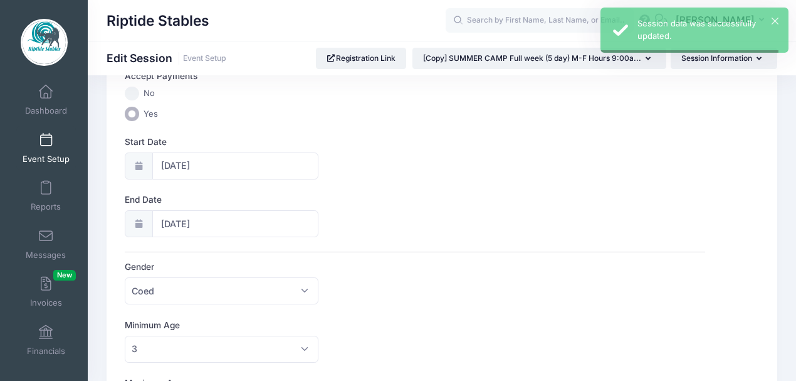
scroll to position [0, 0]
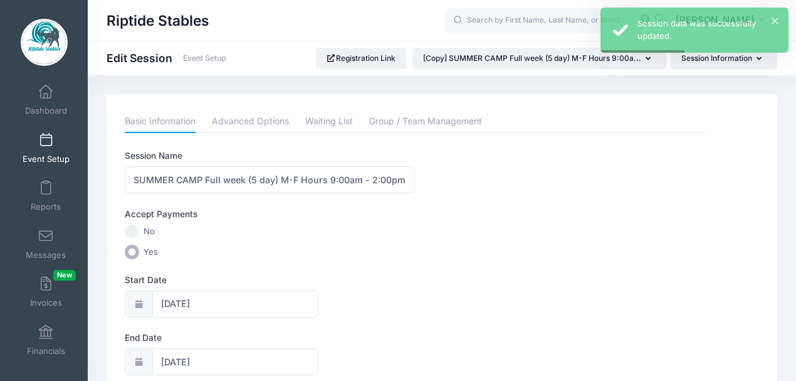
click at [46, 143] on span at bounding box center [46, 141] width 0 height 14
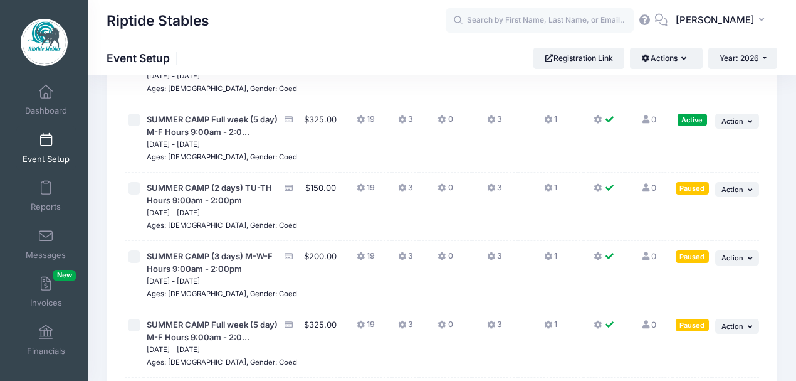
scroll to position [615, 0]
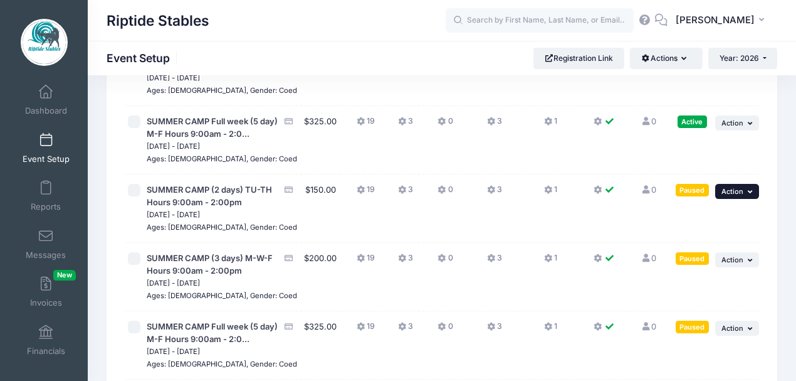
click at [732, 196] on span "Action" at bounding box center [733, 191] width 22 height 9
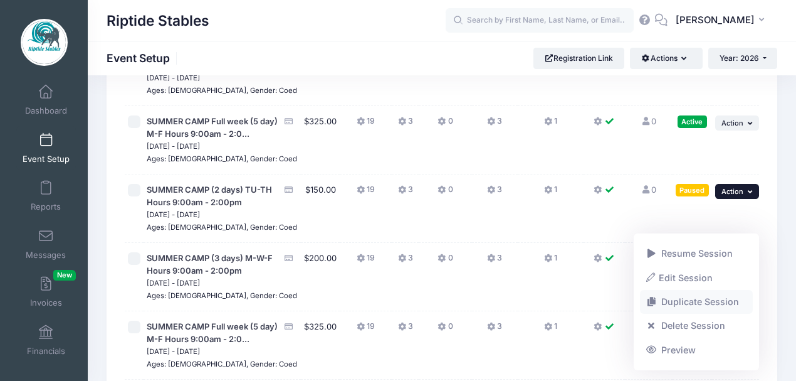
click at [705, 305] on link "Duplicate Session" at bounding box center [696, 302] width 113 height 24
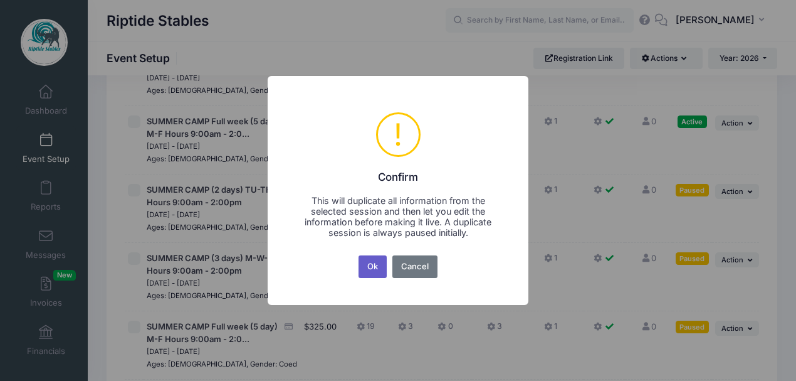
click at [381, 273] on button "Ok" at bounding box center [373, 266] width 29 height 23
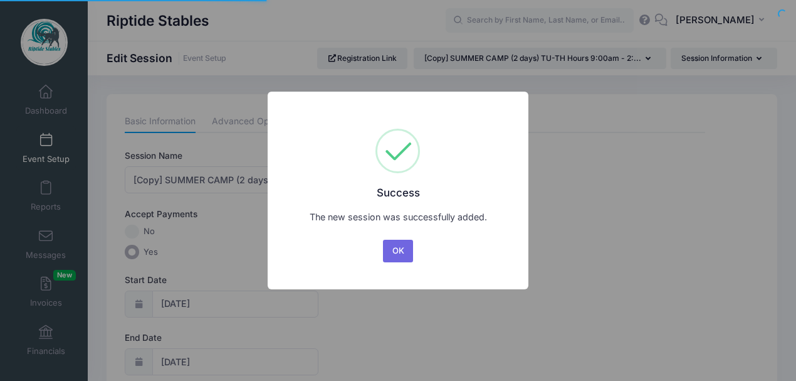
select select "5"
click at [399, 250] on button "OK" at bounding box center [398, 251] width 30 height 23
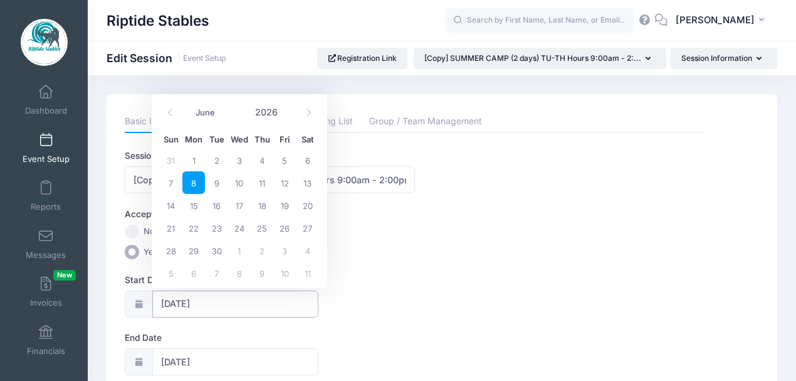
click at [201, 307] on input "06/08/2026" at bounding box center [235, 303] width 166 height 27
click at [197, 231] on span "22" at bounding box center [193, 227] width 23 height 23
type input "[DATE]"
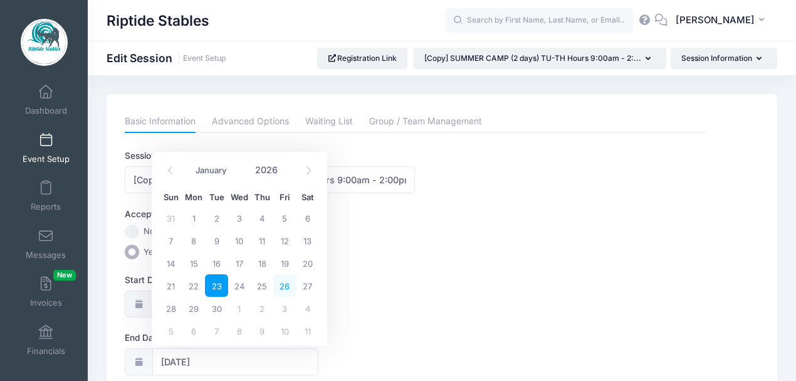
click at [283, 287] on span "26" at bounding box center [284, 285] width 23 height 23
type input "[DATE]"
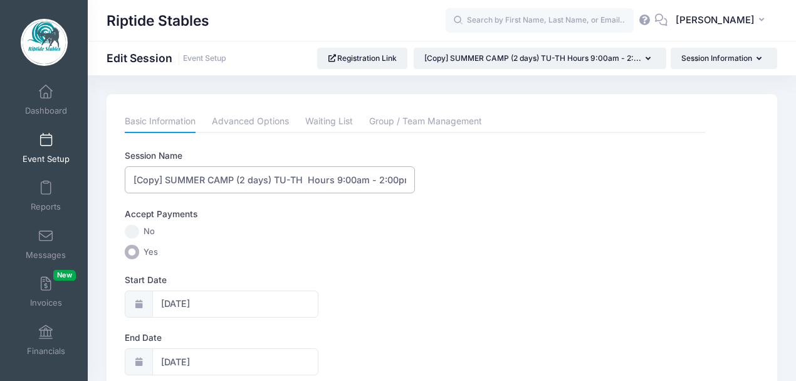
drag, startPoint x: 167, startPoint y: 176, endPoint x: 121, endPoint y: 186, distance: 46.7
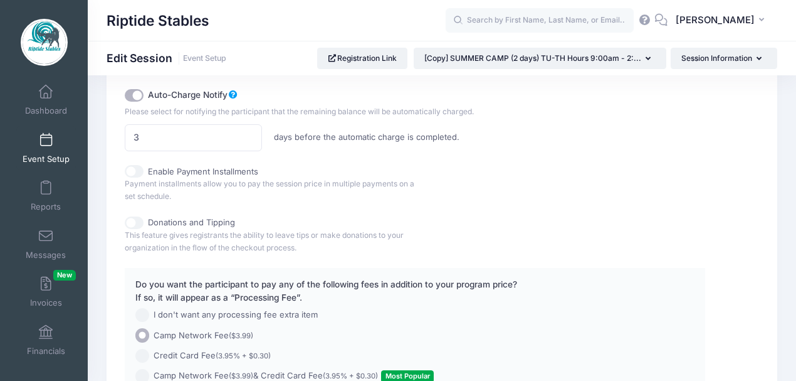
scroll to position [989, 0]
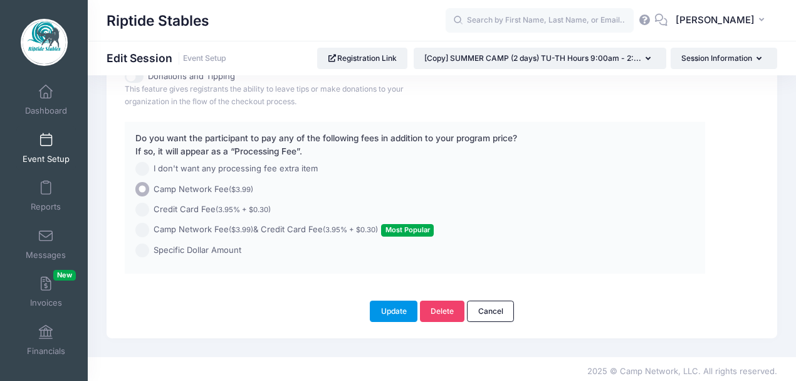
type input "SUMMER CAMP (2 days) TU-TH Hours 9:00am - 2:00pm"
click at [393, 309] on button "Update" at bounding box center [394, 310] width 48 height 21
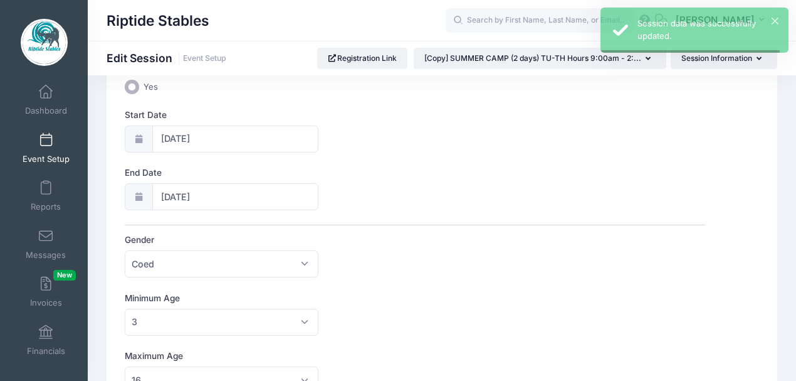
scroll to position [0, 0]
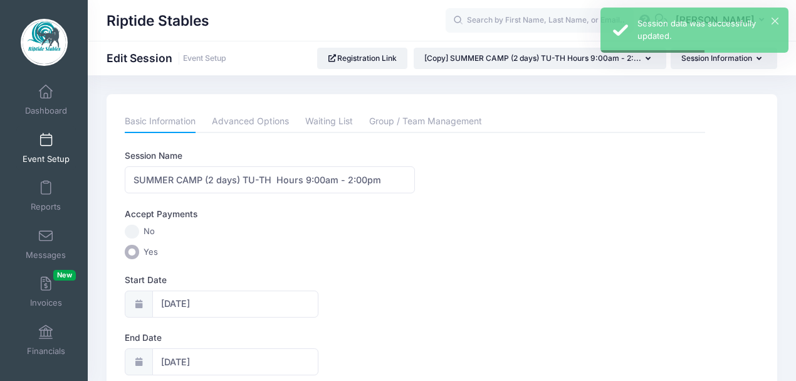
click at [48, 152] on link "Event Setup" at bounding box center [46, 148] width 60 height 44
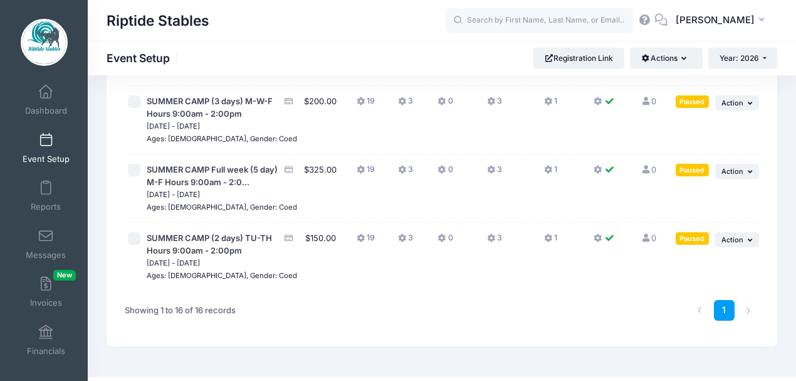
scroll to position [976, 0]
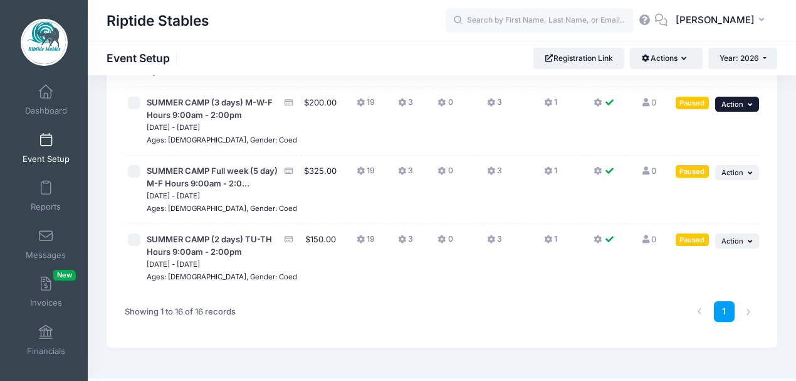
drag, startPoint x: 762, startPoint y: 157, endPoint x: 754, endPoint y: 154, distance: 8.5
click at [750, 108] on icon "button" at bounding box center [752, 104] width 8 height 7
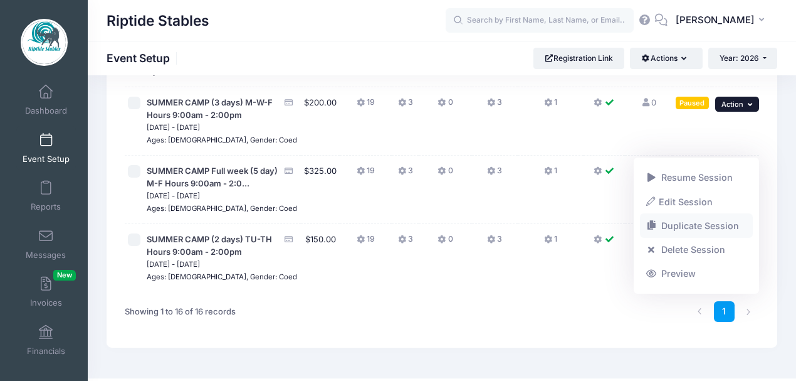
click at [699, 223] on link "Duplicate Session" at bounding box center [696, 226] width 113 height 24
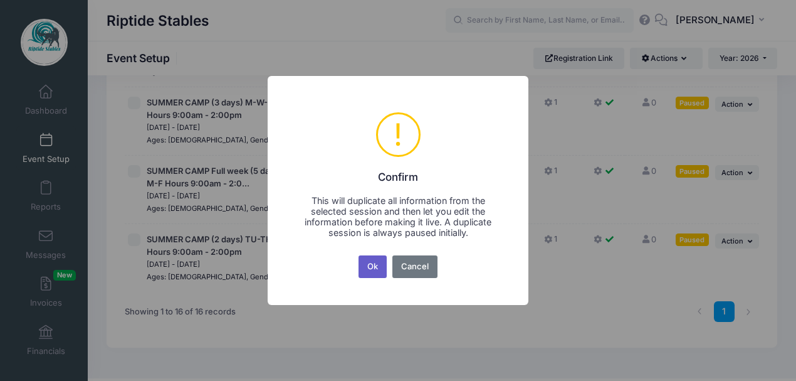
click at [375, 268] on button "Ok" at bounding box center [373, 266] width 29 height 23
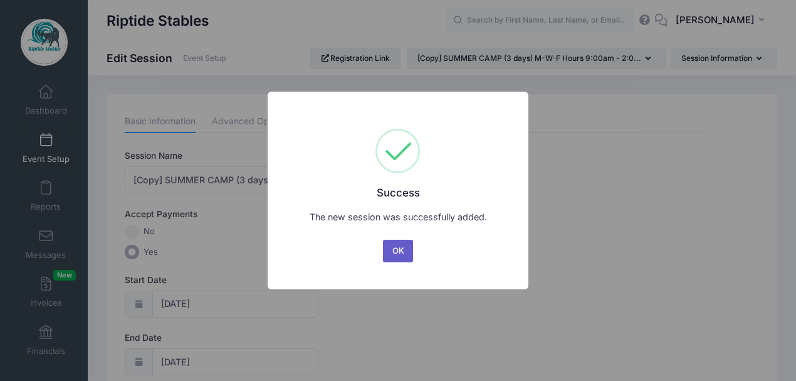
drag, startPoint x: 399, startPoint y: 247, endPoint x: 389, endPoint y: 243, distance: 10.7
click at [396, 245] on button "OK" at bounding box center [398, 251] width 30 height 23
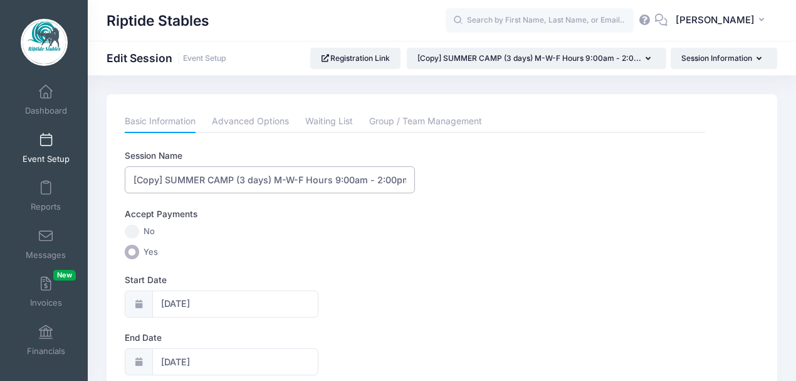
drag, startPoint x: 165, startPoint y: 182, endPoint x: 102, endPoint y: 193, distance: 64.3
type input "SUMMER CAMP (3 days) M-W-F Hours 9:00am - 2:00pm"
click at [180, 306] on input "[DATE]" at bounding box center [235, 303] width 166 height 27
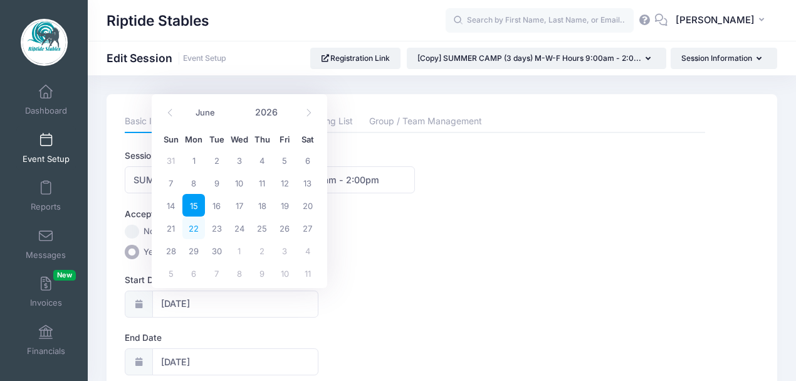
click at [191, 228] on span "22" at bounding box center [193, 227] width 23 height 23
type input "[DATE]"
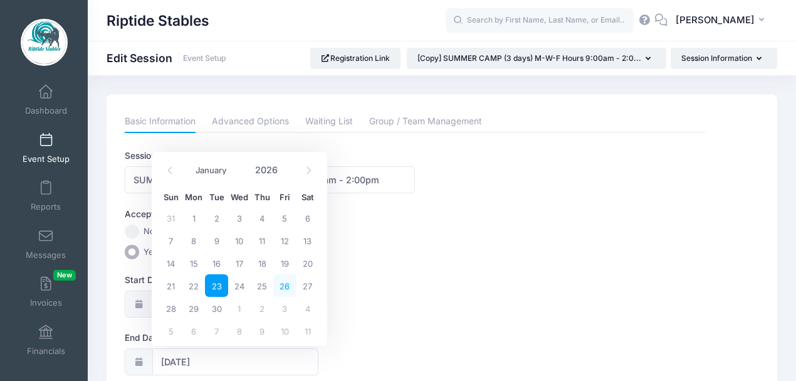
click at [281, 285] on span "26" at bounding box center [284, 285] width 23 height 23
type input "[DATE]"
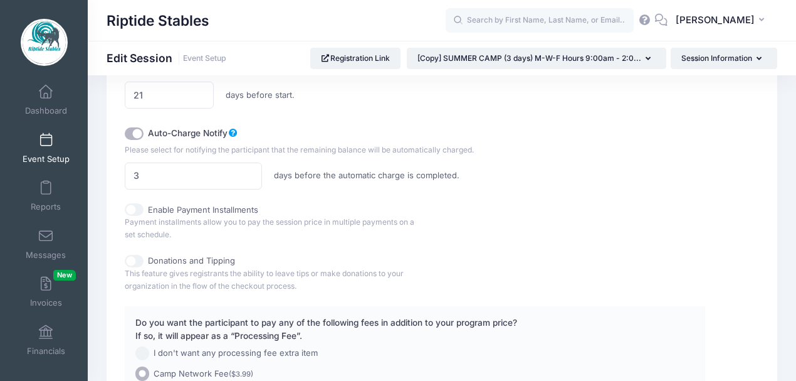
scroll to position [961, 0]
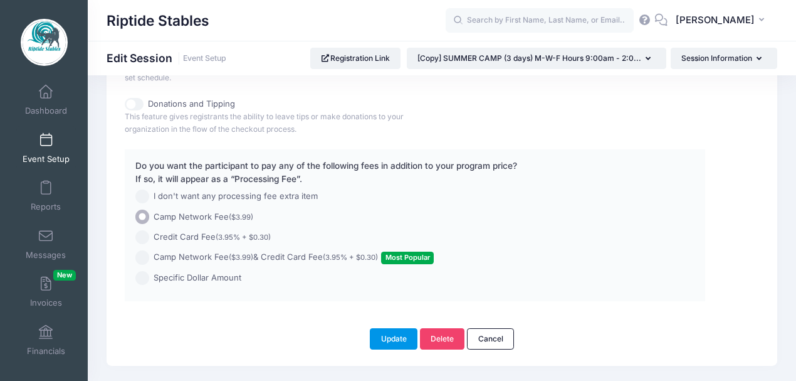
click at [393, 332] on button "Update" at bounding box center [394, 338] width 48 height 21
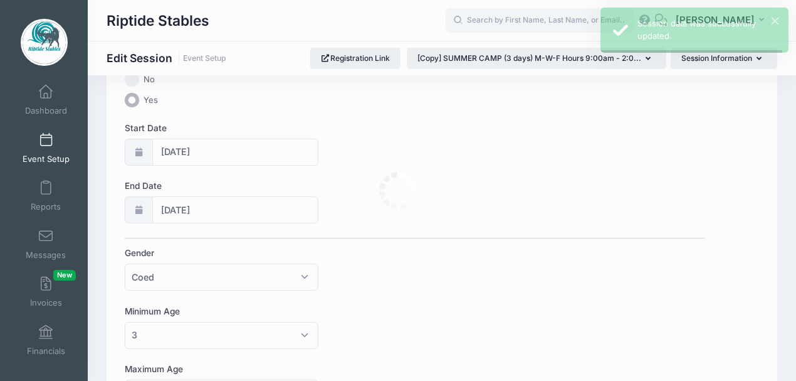
scroll to position [0, 0]
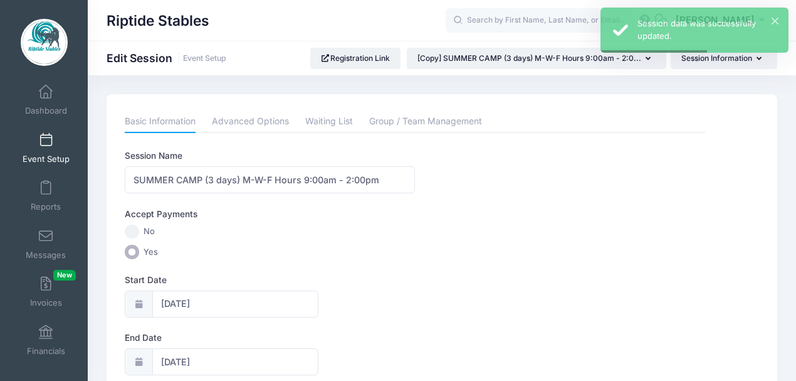
click at [45, 150] on link "Event Setup" at bounding box center [46, 148] width 60 height 44
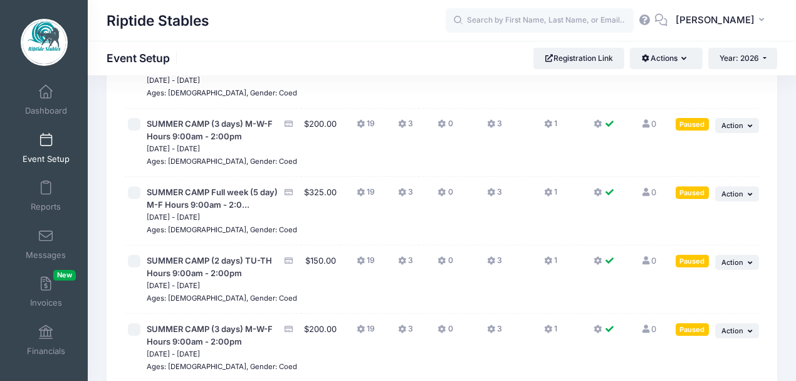
scroll to position [961, 0]
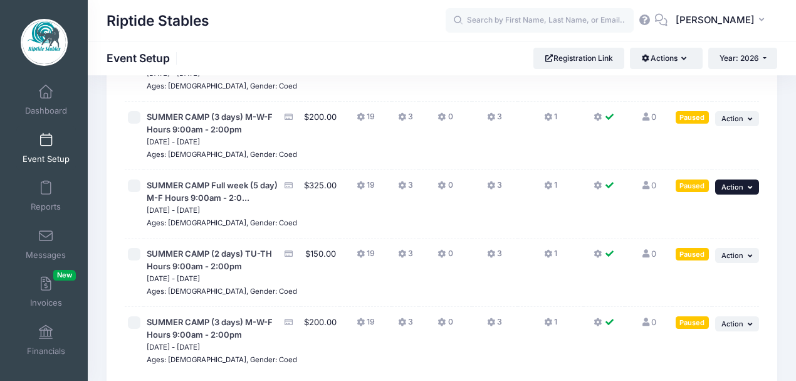
click at [737, 191] on span "Action" at bounding box center [733, 186] width 22 height 9
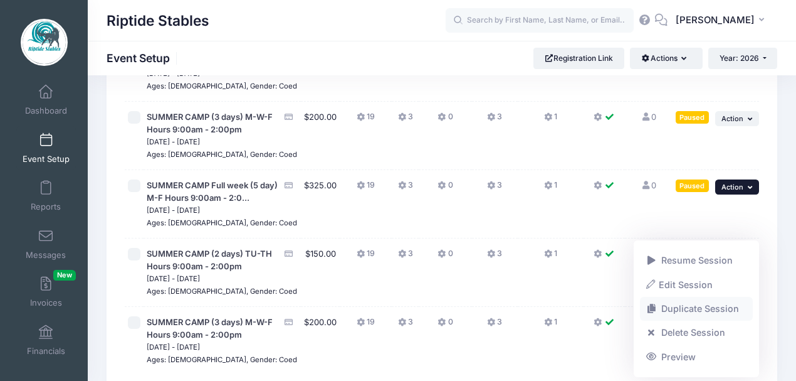
click at [688, 309] on link "Duplicate Session" at bounding box center [696, 309] width 113 height 24
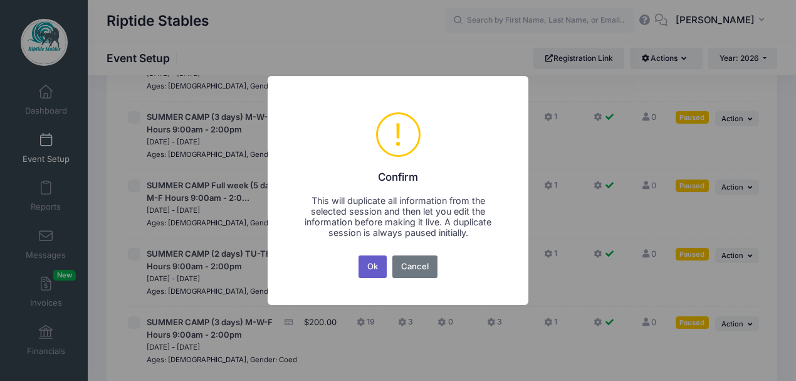
click at [376, 270] on button "Ok" at bounding box center [373, 266] width 29 height 23
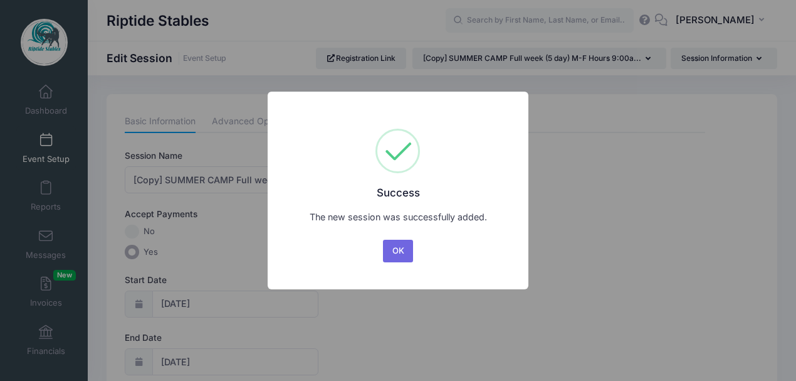
drag, startPoint x: 395, startPoint y: 250, endPoint x: 369, endPoint y: 243, distance: 27.1
click at [395, 250] on button "OK" at bounding box center [398, 251] width 30 height 23
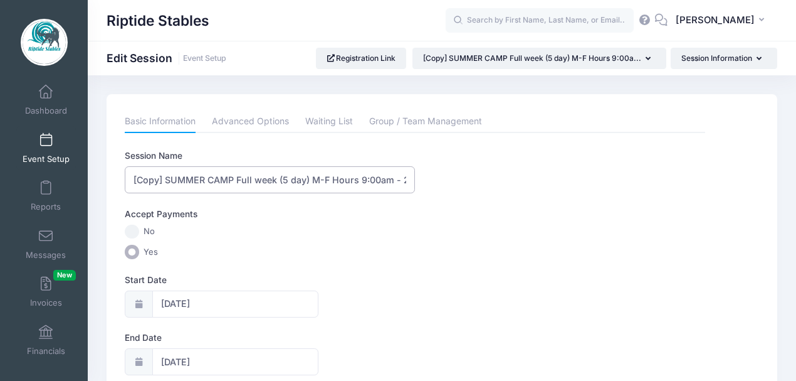
drag, startPoint x: 167, startPoint y: 180, endPoint x: 115, endPoint y: 189, distance: 52.9
type input "SUMMER CAMP Full week (5 day) M-F Hours 9:00am - 2:00pm"
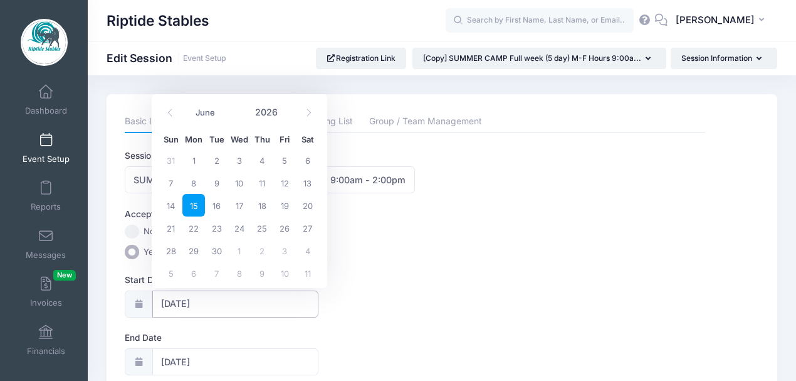
click at [224, 293] on input "[DATE]" at bounding box center [235, 303] width 166 height 27
click at [193, 229] on span "22" at bounding box center [193, 227] width 23 height 23
type input "[DATE]"
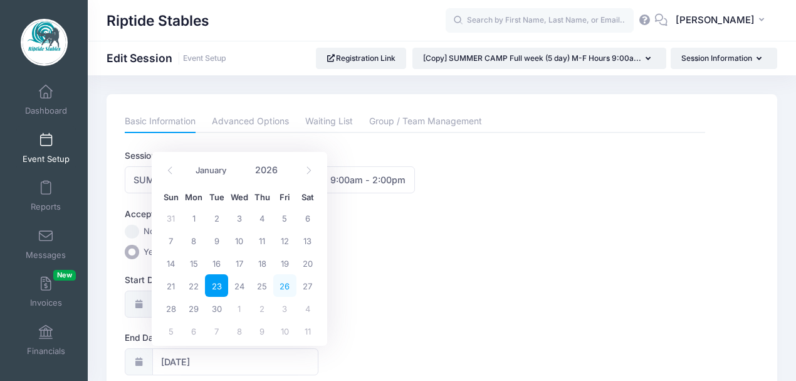
click at [286, 288] on span "26" at bounding box center [284, 285] width 23 height 23
type input "[DATE]"
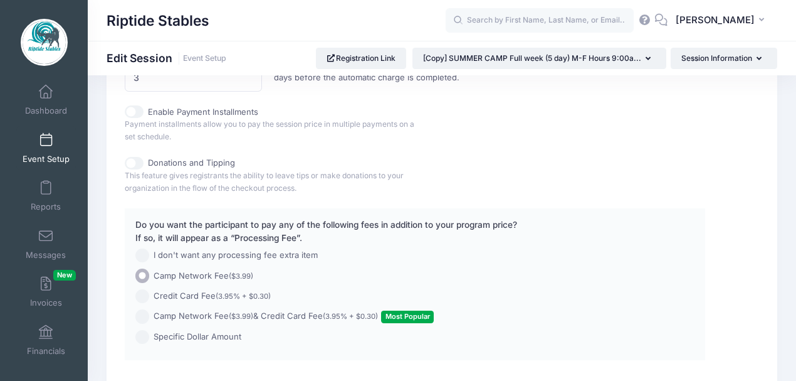
scroll to position [989, 0]
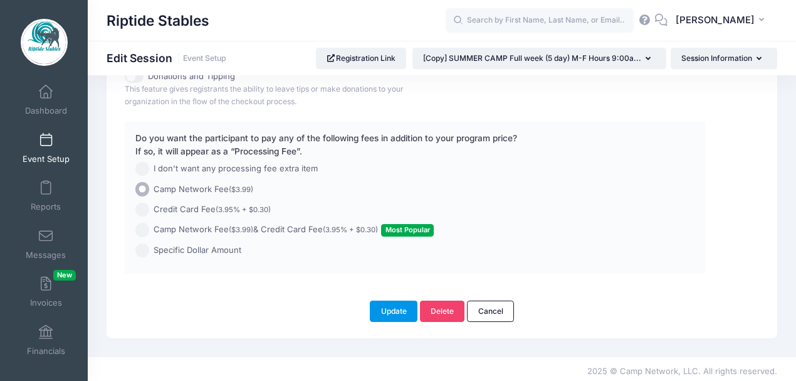
click at [386, 306] on button "Update" at bounding box center [394, 310] width 48 height 21
click at [394, 307] on button "Update" at bounding box center [394, 310] width 48 height 21
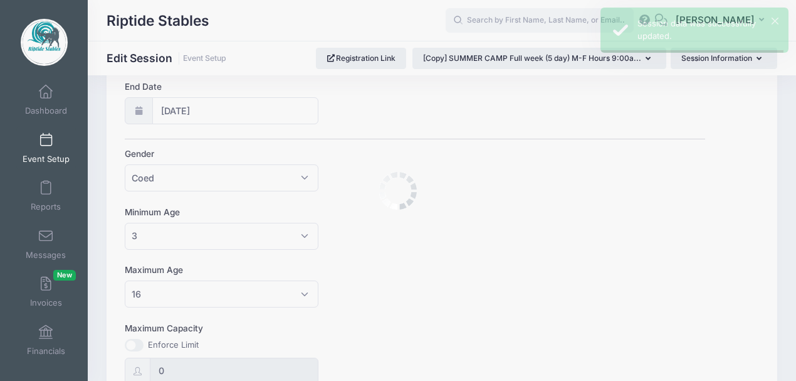
scroll to position [0, 0]
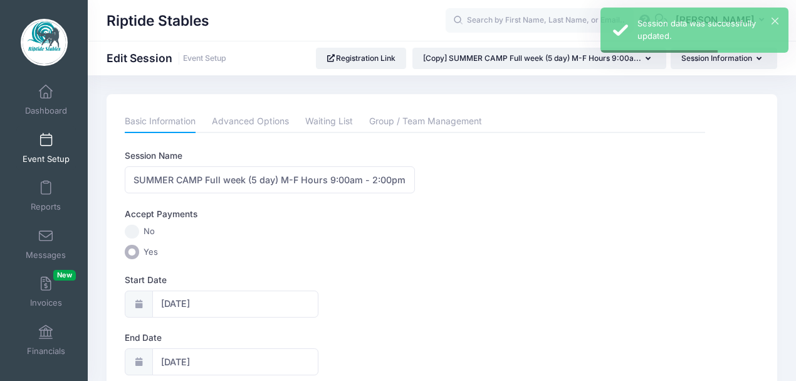
click at [41, 148] on link "Event Setup" at bounding box center [46, 148] width 60 height 44
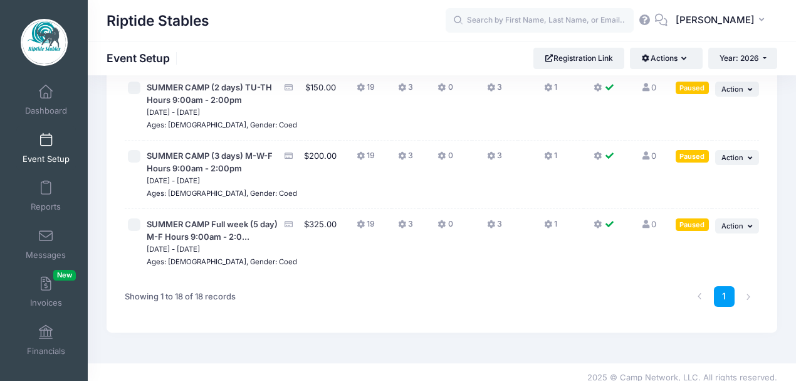
scroll to position [1129, 0]
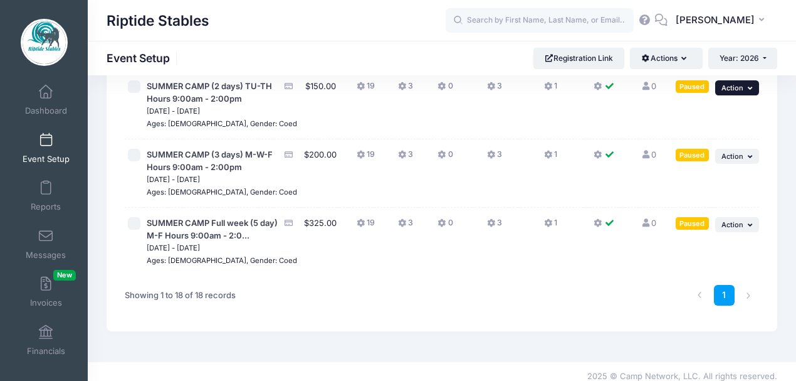
click at [742, 92] on span "Action" at bounding box center [733, 87] width 22 height 9
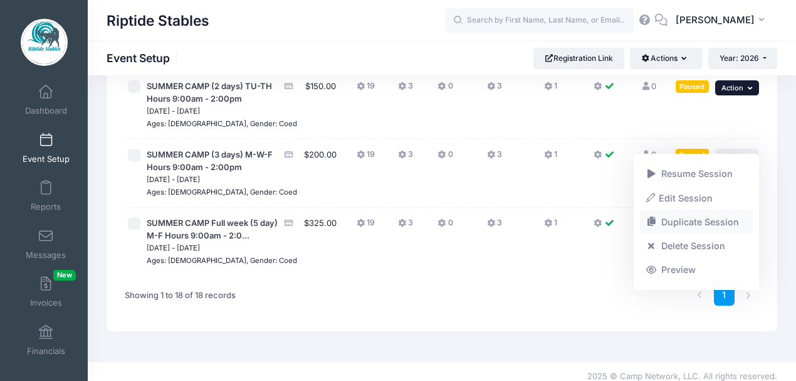
click at [693, 223] on link "Duplicate Session" at bounding box center [696, 222] width 113 height 24
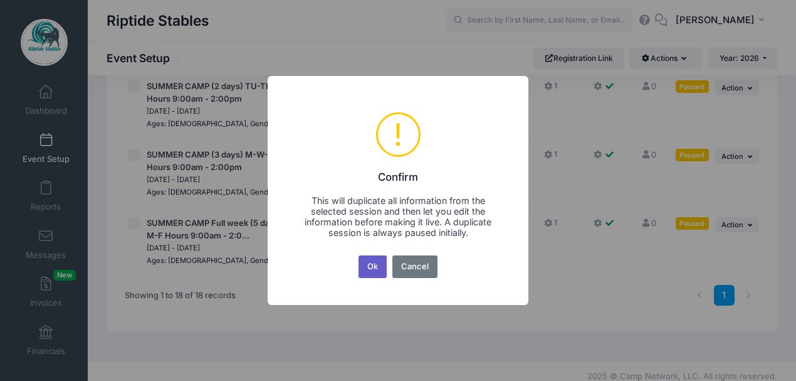
click at [377, 267] on button "Ok" at bounding box center [373, 266] width 29 height 23
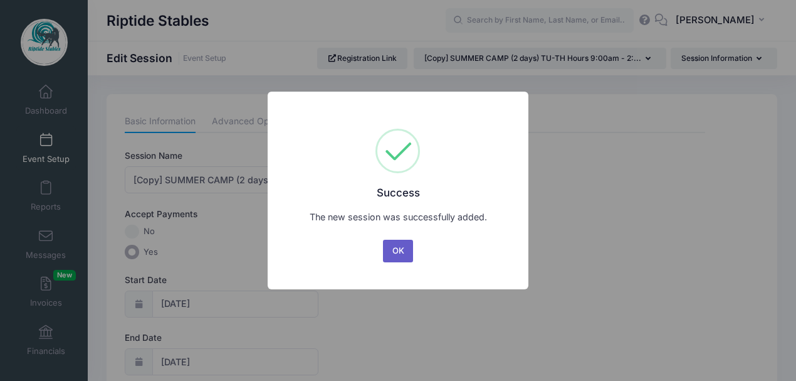
click at [396, 247] on button "OK" at bounding box center [398, 251] width 30 height 23
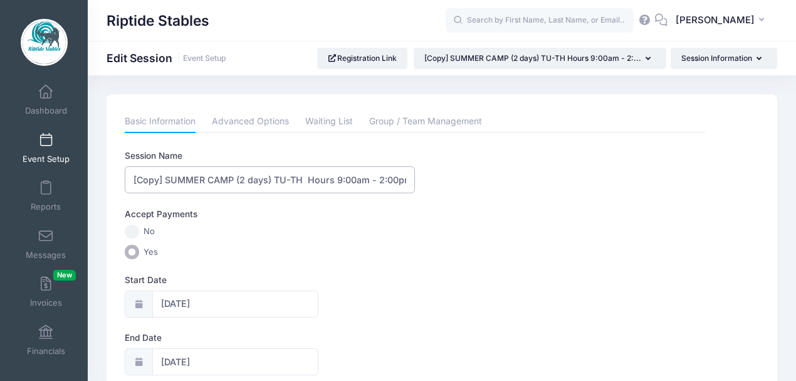
drag, startPoint x: 167, startPoint y: 178, endPoint x: 91, endPoint y: 188, distance: 76.5
type input "SUMMER CAMP (2 days) TU-TH Hours 9:00am - 2:00pm"
click at [191, 298] on input "[DATE]" at bounding box center [235, 303] width 166 height 27
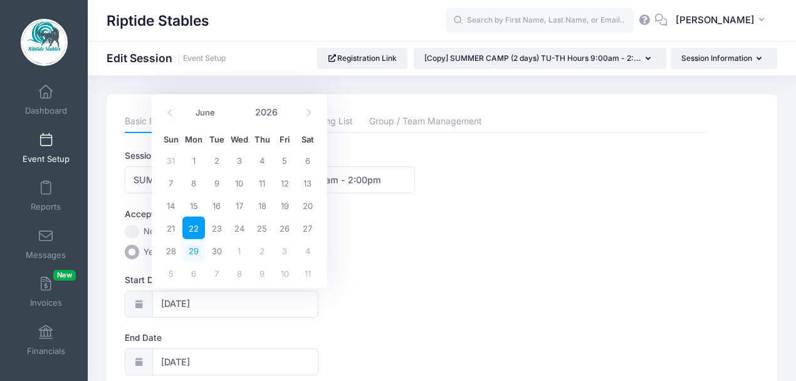
click at [198, 255] on span "29" at bounding box center [193, 250] width 23 height 23
type input "[DATE]"
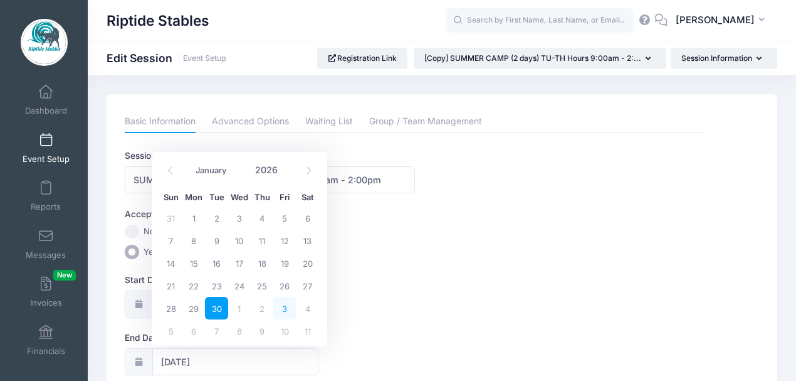
click at [285, 307] on span "3" at bounding box center [284, 308] width 23 height 23
type input "[DATE]"
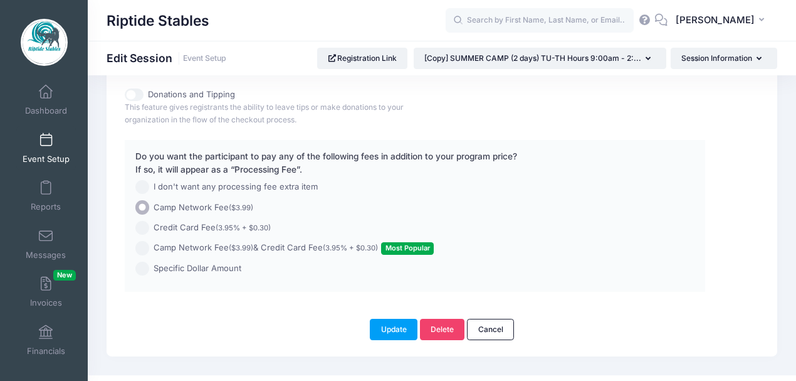
scroll to position [989, 0]
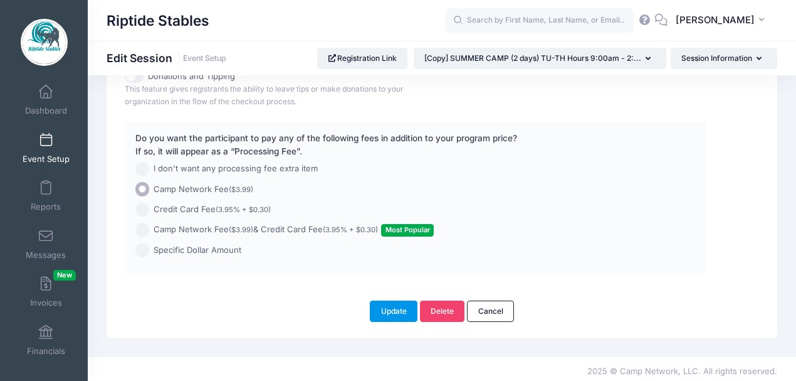
click at [386, 309] on button "Update" at bounding box center [394, 310] width 48 height 21
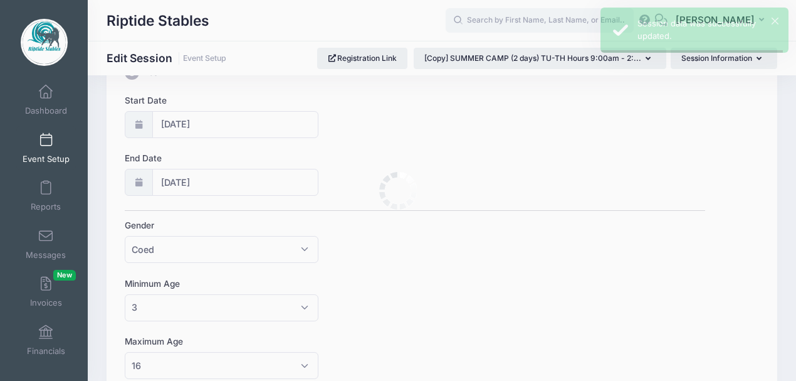
scroll to position [0, 0]
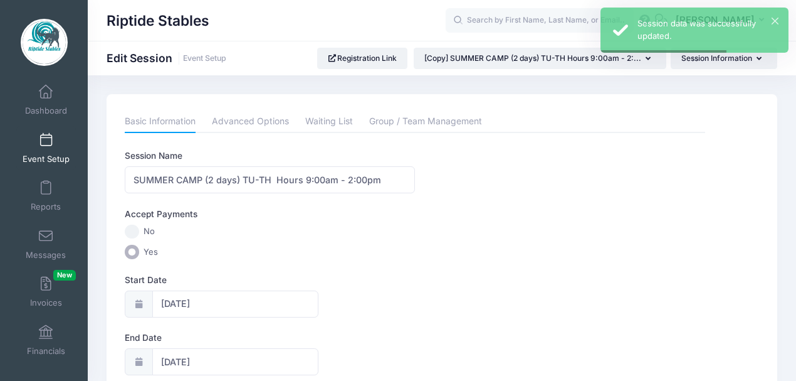
click at [46, 145] on span at bounding box center [46, 141] width 0 height 14
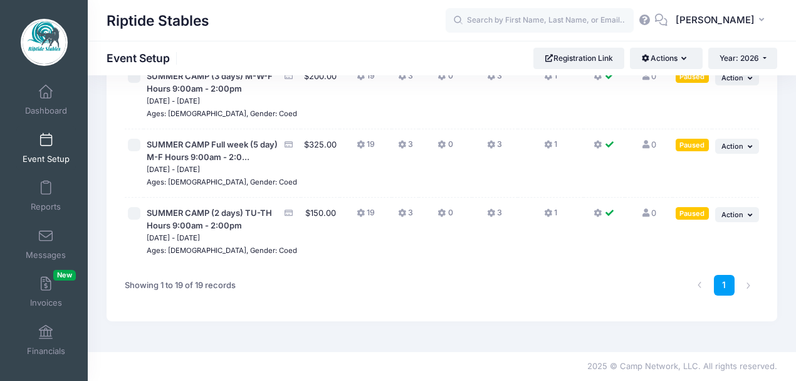
scroll to position [1151, 0]
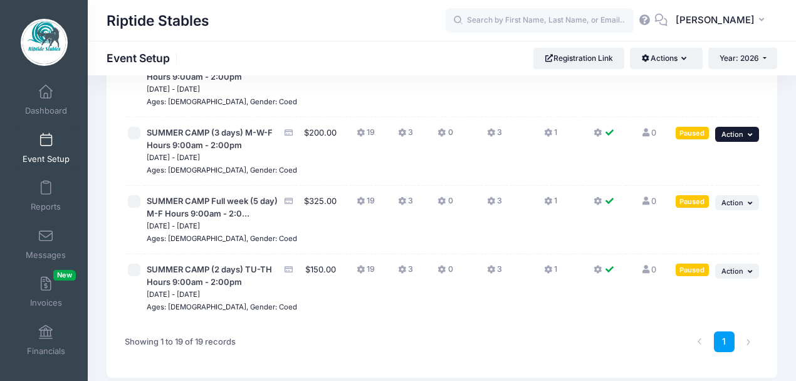
click at [734, 139] on span "Action" at bounding box center [733, 134] width 22 height 9
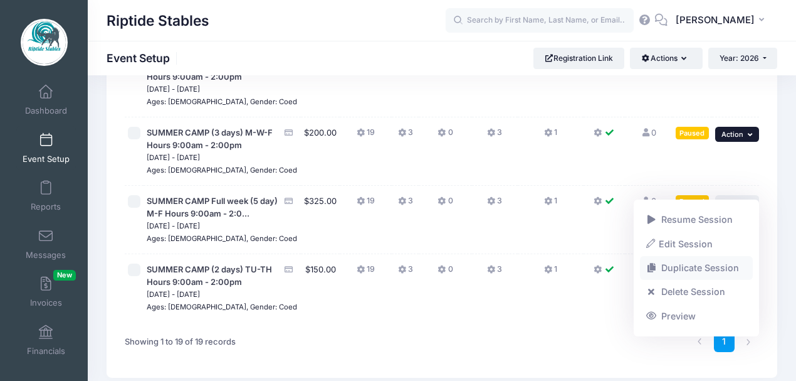
click at [682, 264] on link "Duplicate Session" at bounding box center [696, 268] width 113 height 24
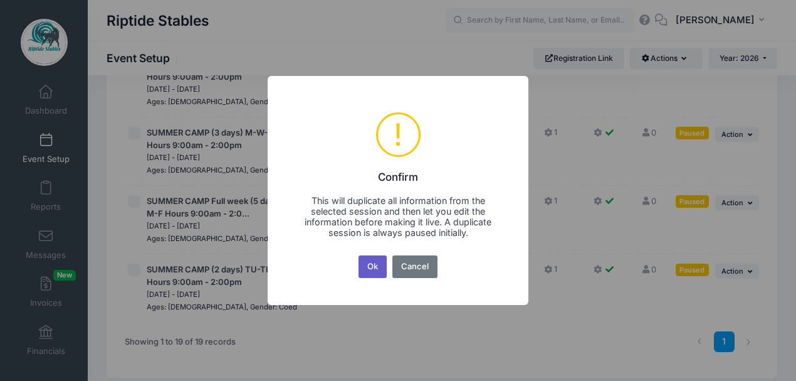
click at [377, 268] on button "Ok" at bounding box center [373, 266] width 29 height 23
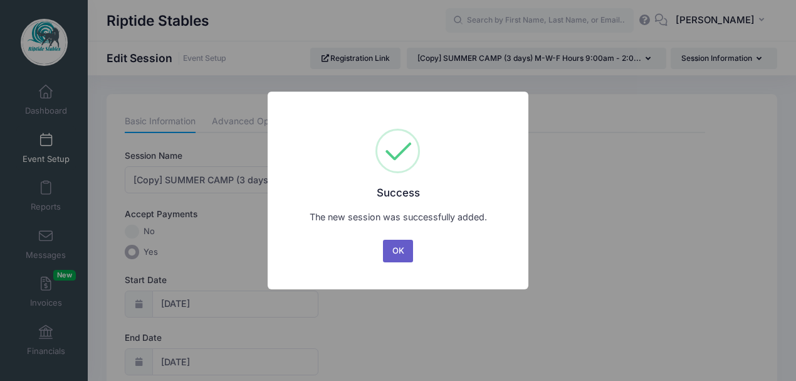
click at [394, 251] on button "OK" at bounding box center [398, 251] width 30 height 23
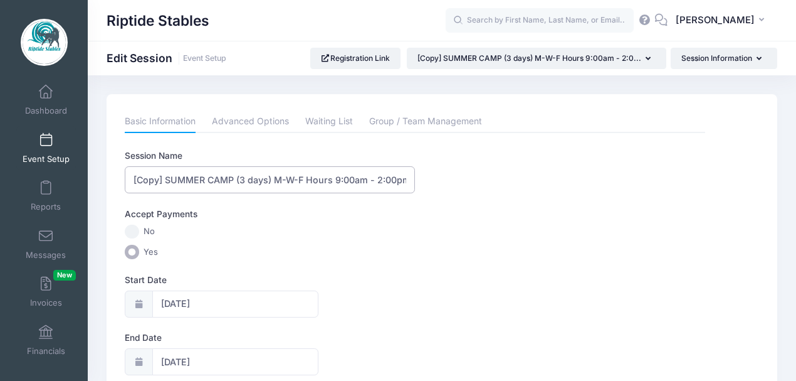
drag, startPoint x: 167, startPoint y: 177, endPoint x: 110, endPoint y: 191, distance: 58.7
type input "SUMMER CAMP (3 days) M-W-F Hours 9:00am - 2:00pm"
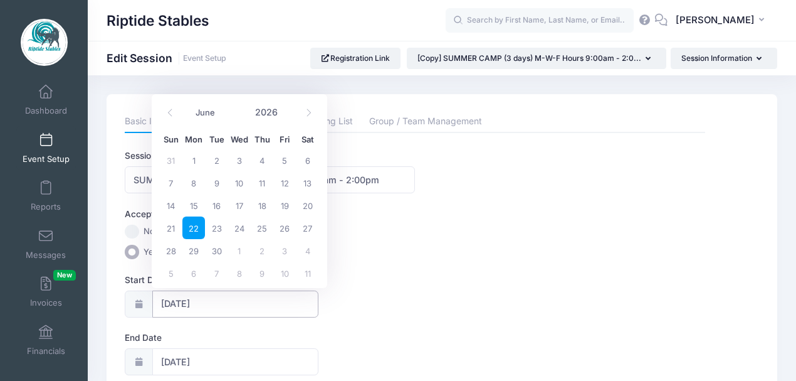
click at [201, 299] on input "06/22/2026" at bounding box center [235, 303] width 166 height 27
click at [193, 253] on span "29" at bounding box center [193, 250] width 23 height 23
type input "06/29/2026"
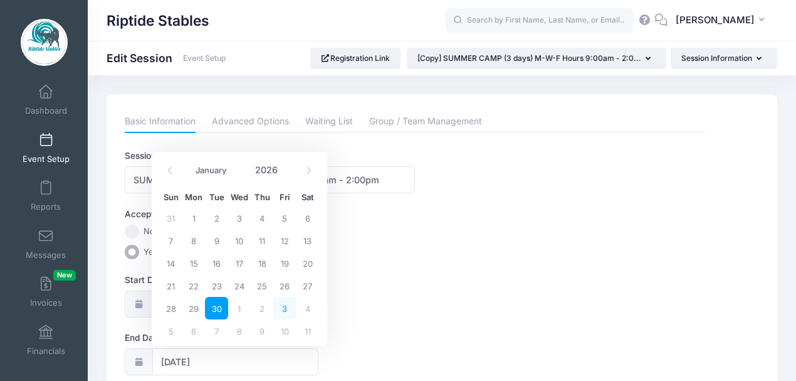
click at [288, 310] on span "3" at bounding box center [284, 308] width 23 height 23
type input "07/03/2026"
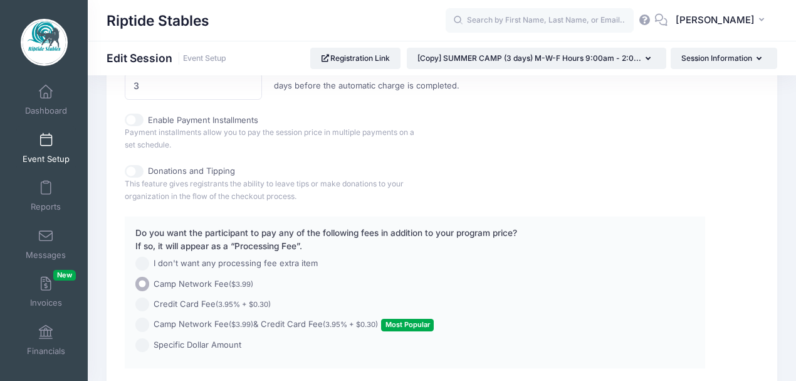
scroll to position [961, 0]
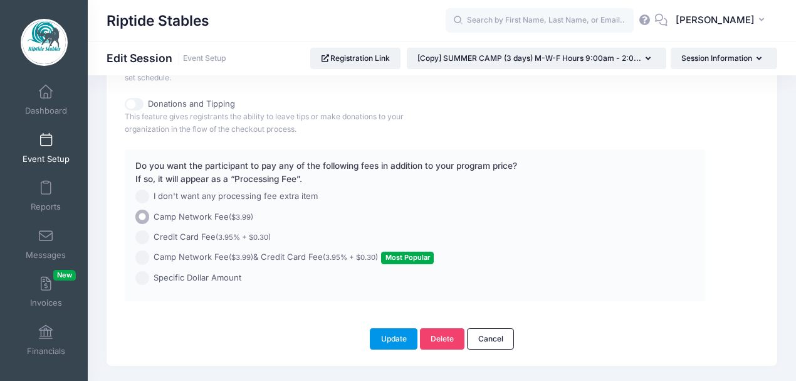
click at [399, 334] on button "Update" at bounding box center [394, 338] width 48 height 21
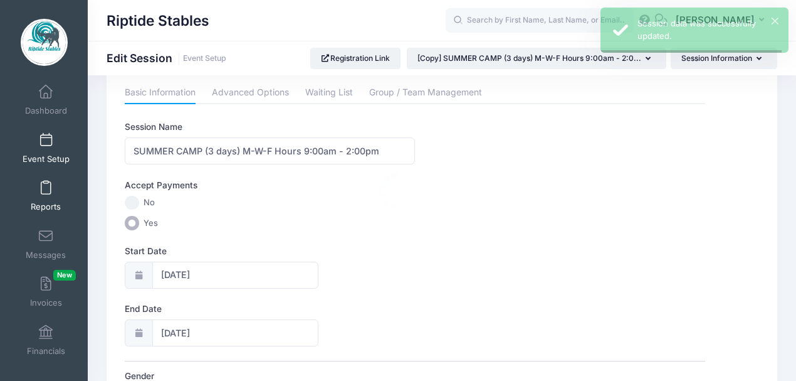
scroll to position [0, 0]
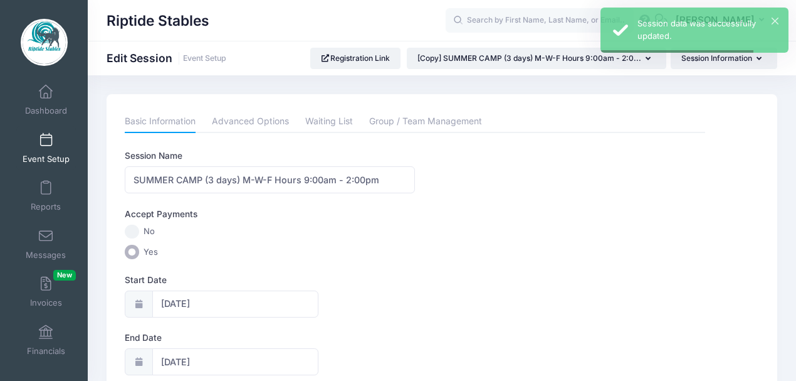
click at [41, 149] on link "Event Setup" at bounding box center [46, 148] width 60 height 44
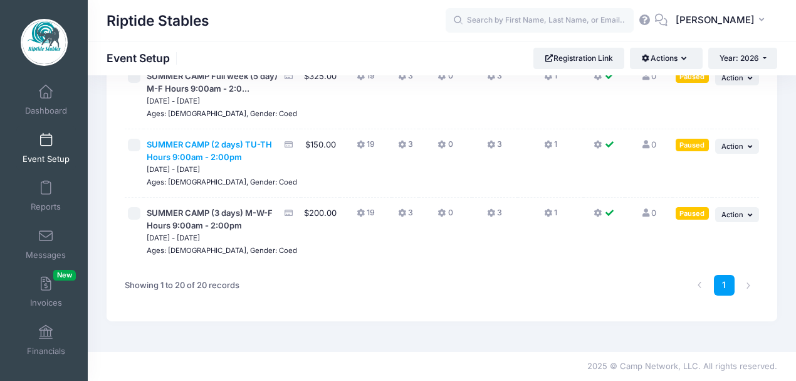
scroll to position [1302, 0]
click at [732, 82] on span "Action" at bounding box center [733, 77] width 22 height 9
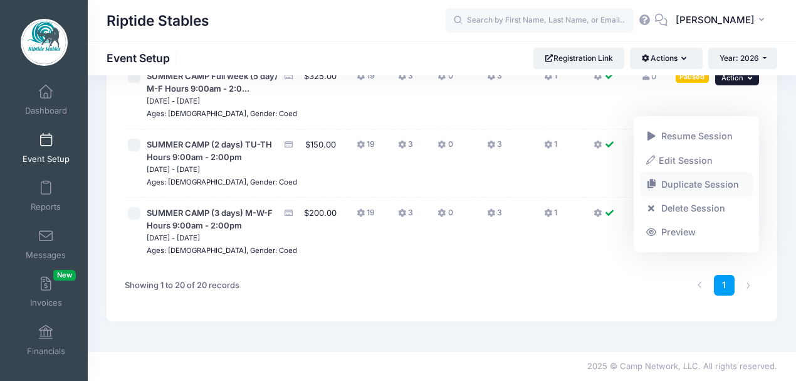
click at [685, 186] on link "Duplicate Session" at bounding box center [696, 184] width 113 height 24
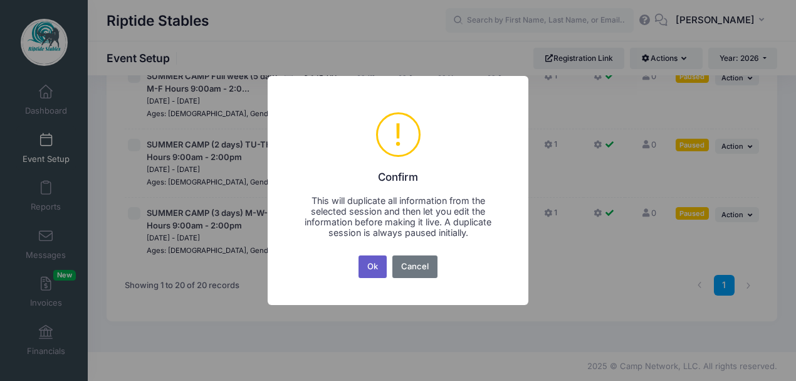
click at [377, 273] on button "Ok" at bounding box center [373, 266] width 29 height 23
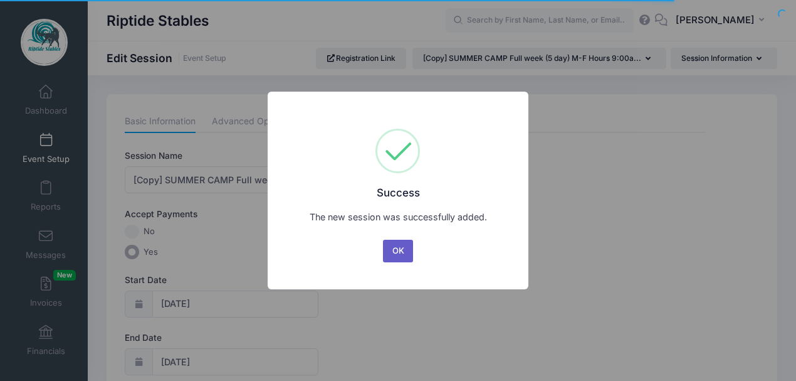
drag, startPoint x: 405, startPoint y: 253, endPoint x: 346, endPoint y: 246, distance: 59.3
click at [405, 253] on button "OK" at bounding box center [398, 251] width 30 height 23
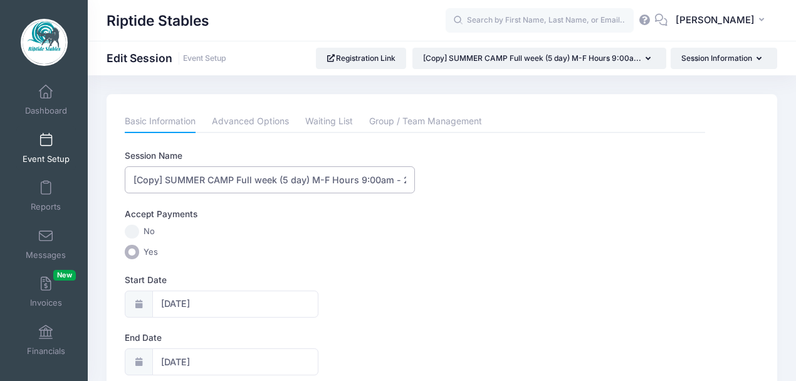
drag, startPoint x: 167, startPoint y: 181, endPoint x: 98, endPoint y: 193, distance: 69.5
type input "SUMMER CAMP Full week (5 day) M-F Hours 9:00am - 2:00pm"
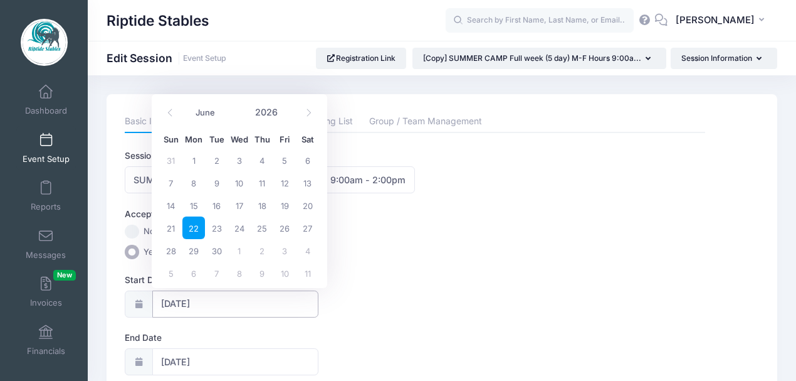
click at [177, 303] on input "06/22/2026" at bounding box center [235, 303] width 166 height 27
click at [189, 256] on span "29" at bounding box center [193, 250] width 23 height 23
type input "06/29/2026"
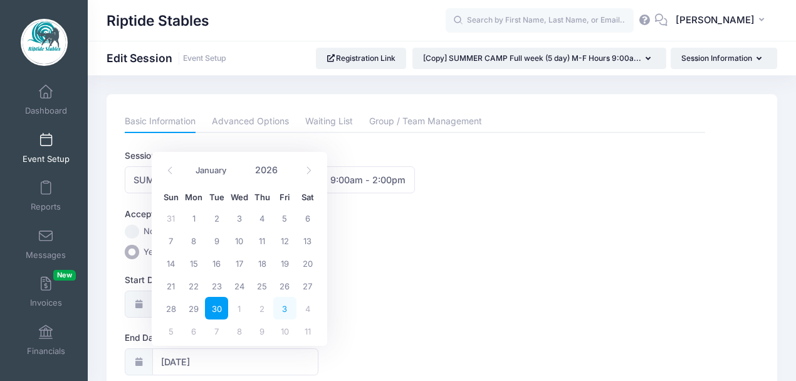
click at [288, 305] on span "3" at bounding box center [284, 308] width 23 height 23
type input "07/03/2026"
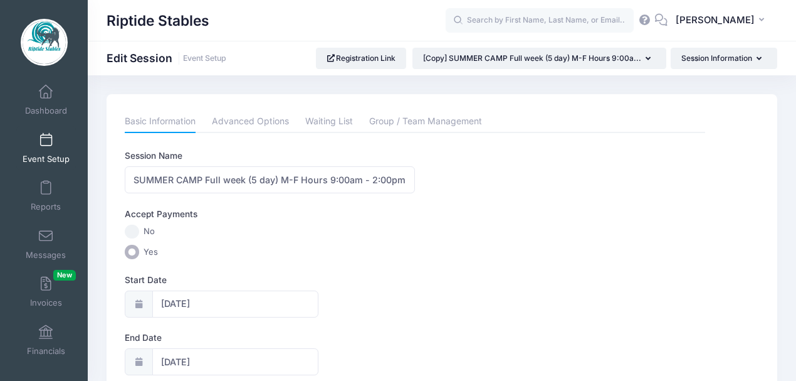
drag, startPoint x: 349, startPoint y: 295, endPoint x: 357, endPoint y: 291, distance: 9.0
click at [350, 293] on div "Start Date 06/29/2026" at bounding box center [415, 295] width 581 height 44
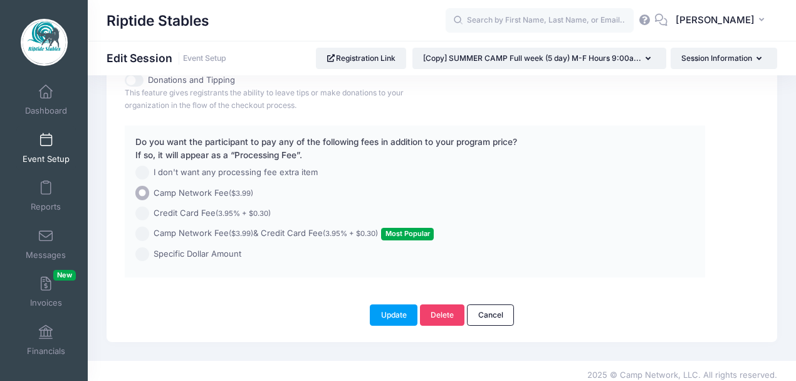
scroll to position [989, 0]
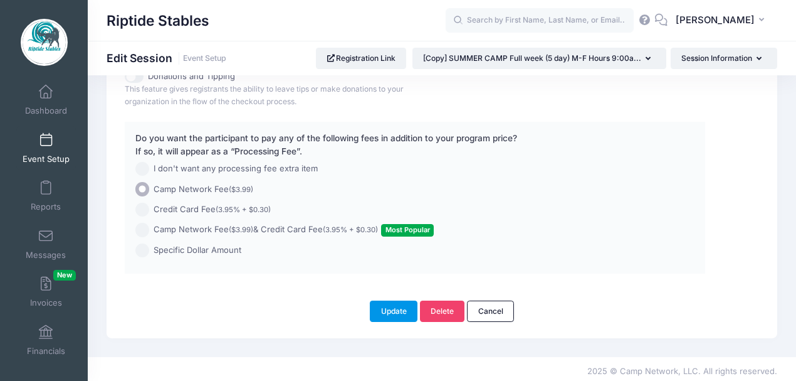
click at [398, 309] on button "Update" at bounding box center [394, 310] width 48 height 21
click at [396, 310] on button "Update" at bounding box center [394, 310] width 48 height 21
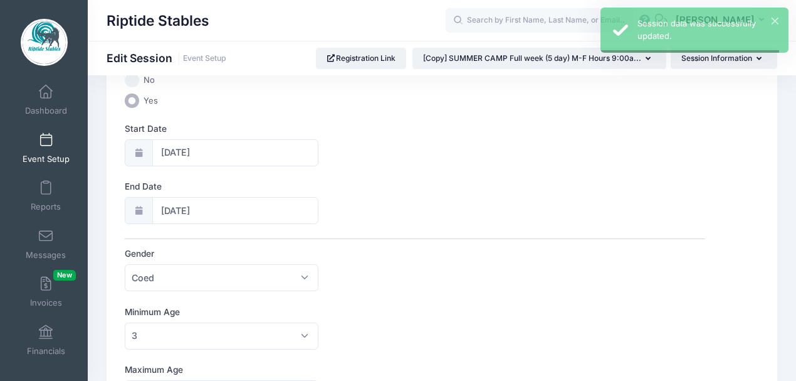
scroll to position [0, 0]
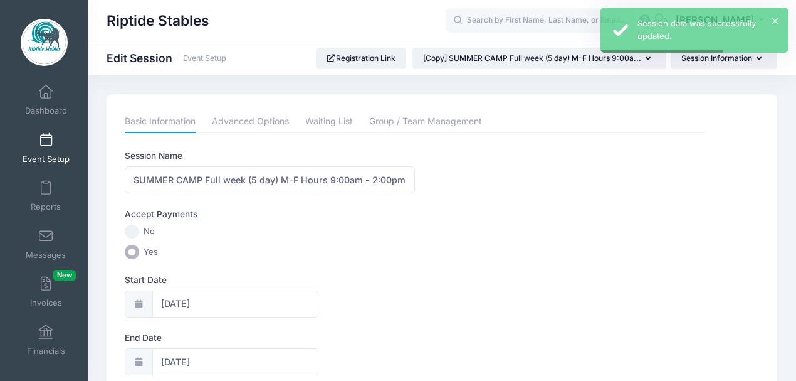
click at [43, 150] on link "Event Setup" at bounding box center [46, 148] width 60 height 44
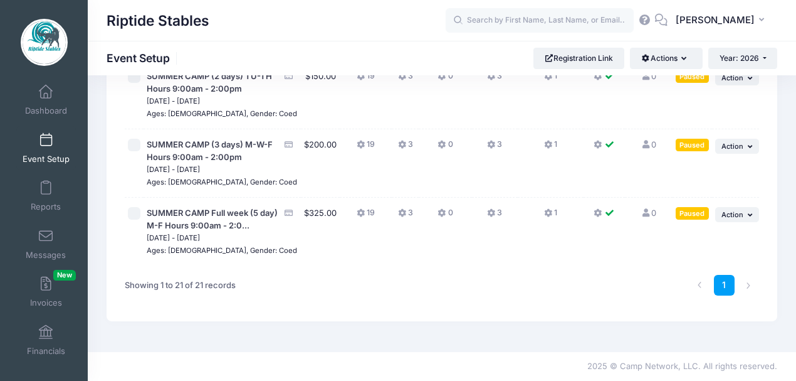
scroll to position [1383, 0]
click at [742, 82] on span "Action" at bounding box center [733, 77] width 22 height 9
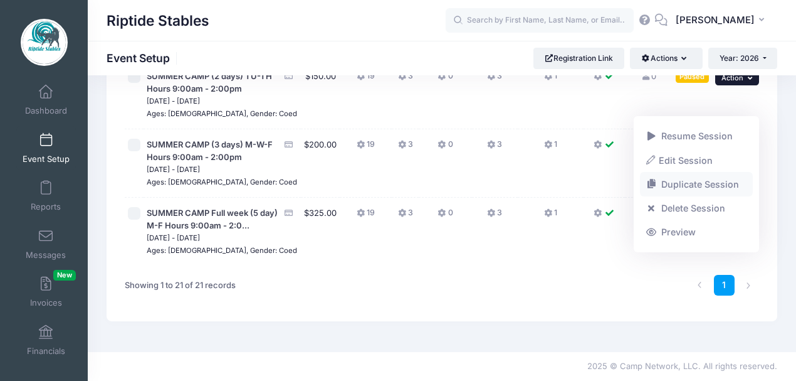
click at [691, 185] on link "Duplicate Session" at bounding box center [696, 184] width 113 height 24
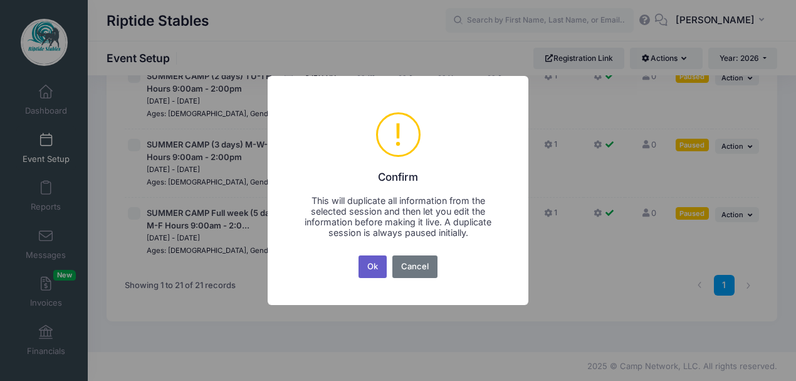
click at [380, 267] on button "Ok" at bounding box center [373, 266] width 29 height 23
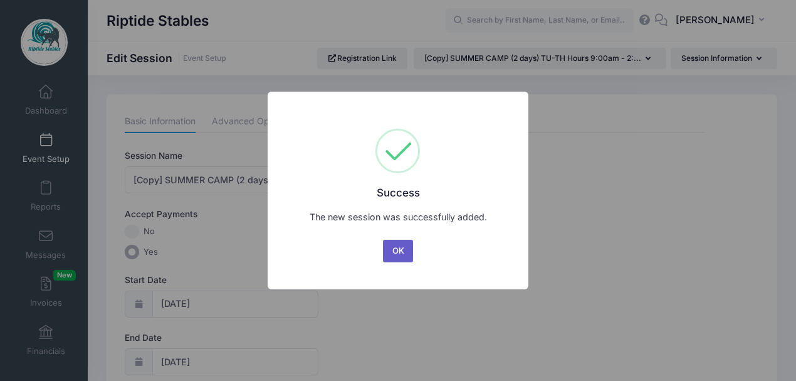
click at [407, 251] on button "OK" at bounding box center [398, 251] width 30 height 23
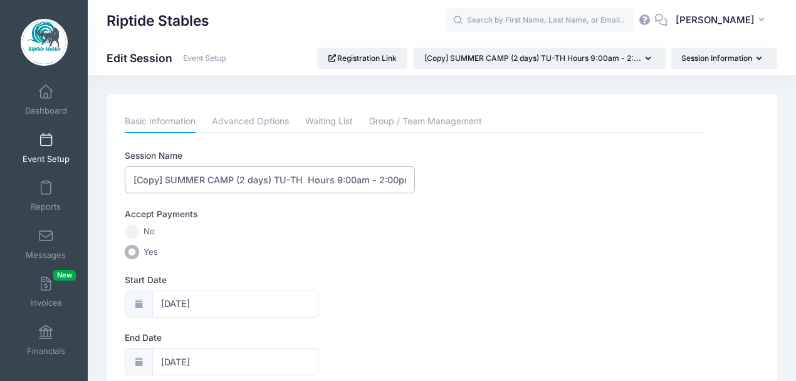
drag, startPoint x: 166, startPoint y: 179, endPoint x: 108, endPoint y: 188, distance: 58.4
type input "SUMMER CAMP (2 days) TU-TH Hours 9:00am - 2:00pm"
click at [191, 305] on input "06/29/2026" at bounding box center [235, 303] width 166 height 27
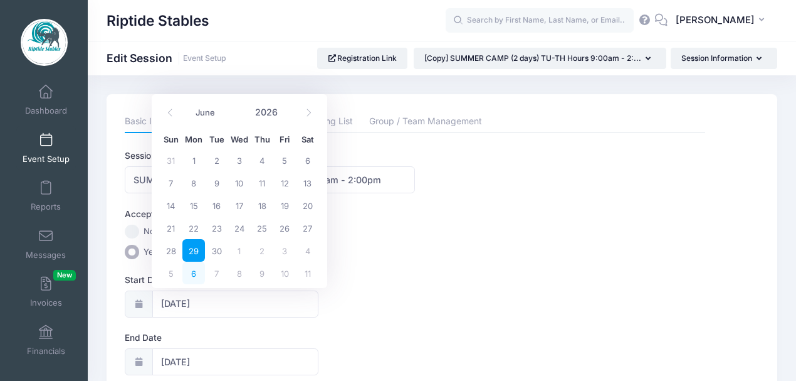
click at [195, 277] on span "6" at bounding box center [193, 272] width 23 height 23
type input "07/06/2026"
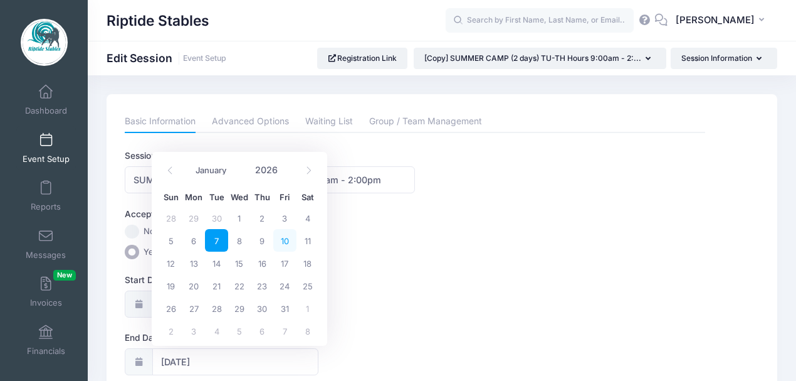
click at [283, 240] on span "10" at bounding box center [284, 240] width 23 height 23
type input "07/10/2026"
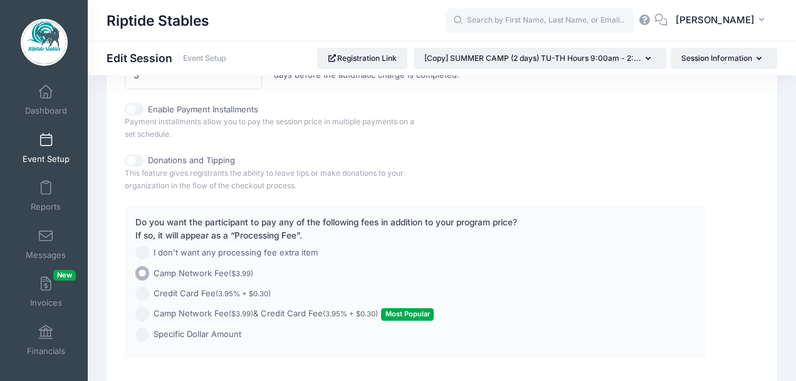
scroll to position [989, 0]
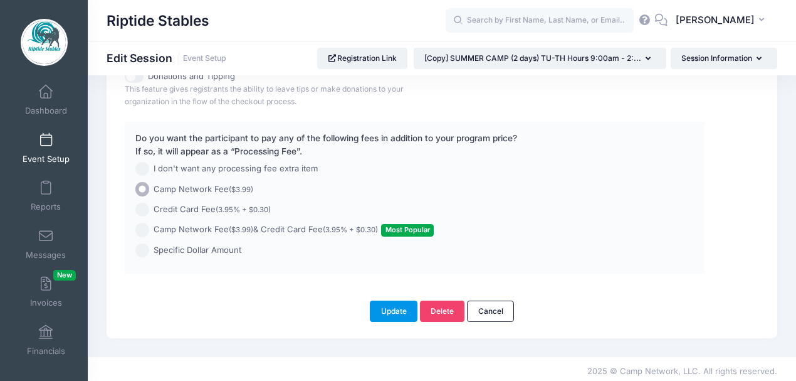
click at [398, 307] on button "Update" at bounding box center [394, 310] width 48 height 21
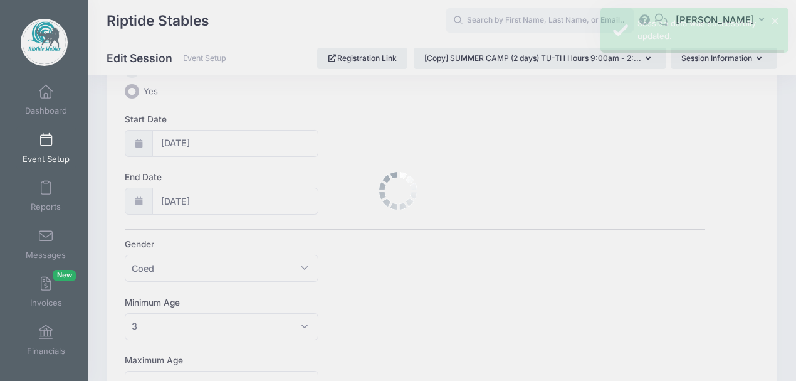
scroll to position [0, 0]
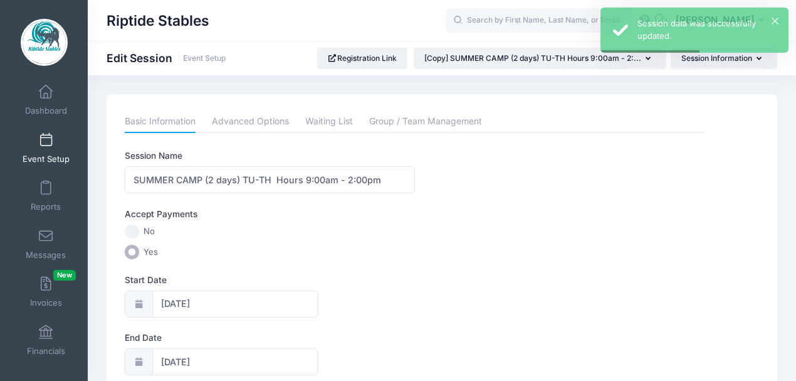
click at [50, 142] on link "Event Setup" at bounding box center [46, 148] width 60 height 44
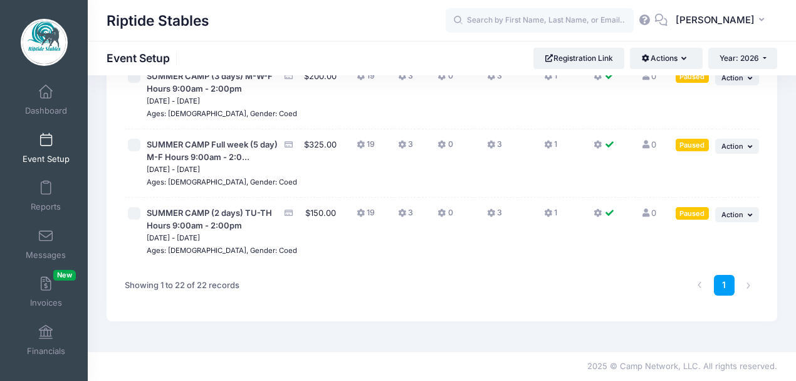
scroll to position [1409, 0]
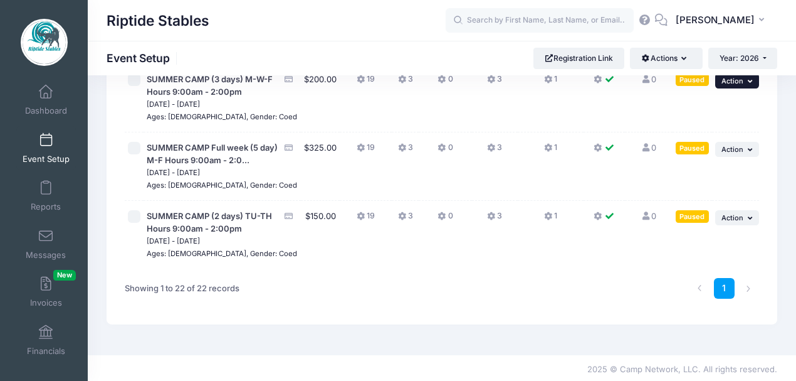
click at [740, 85] on span "Action" at bounding box center [733, 81] width 22 height 9
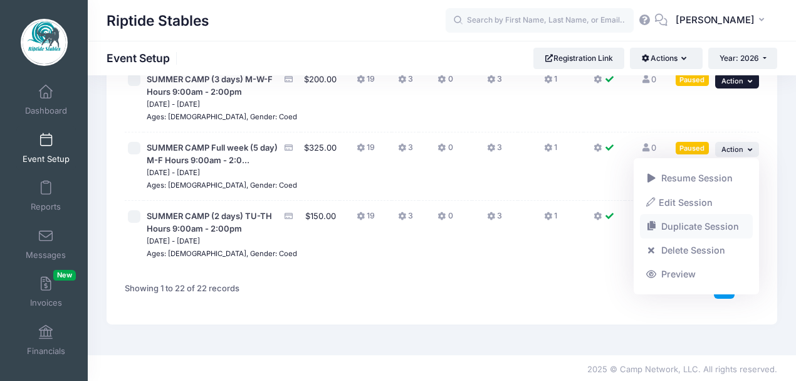
click at [680, 223] on link "Duplicate Session" at bounding box center [696, 226] width 113 height 24
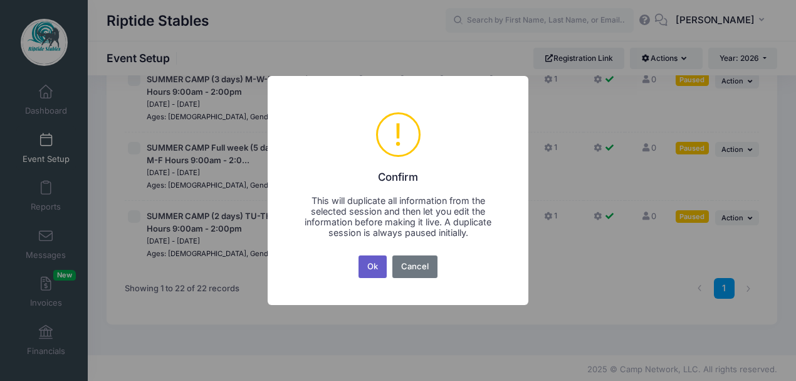
click at [374, 271] on button "Ok" at bounding box center [373, 266] width 29 height 23
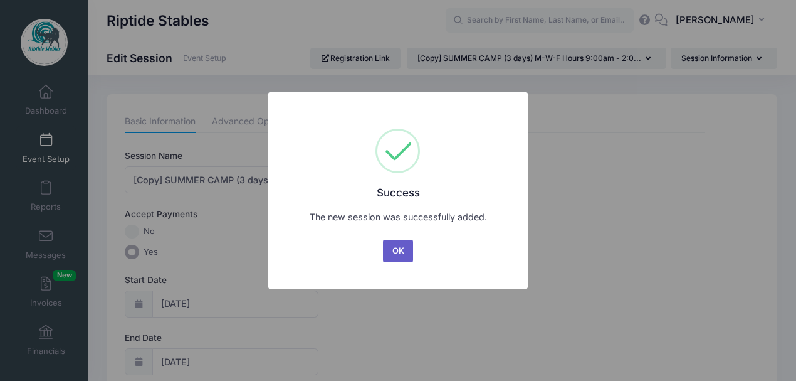
click at [401, 251] on button "OK" at bounding box center [398, 251] width 30 height 23
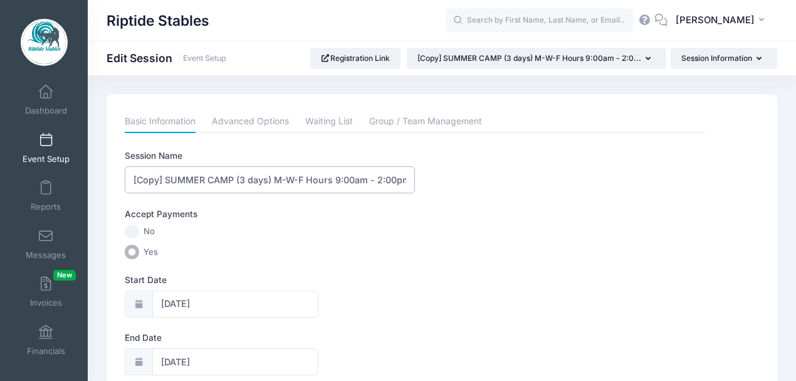
drag, startPoint x: 167, startPoint y: 178, endPoint x: 111, endPoint y: 189, distance: 56.9
type input "SUMMER CAMP (3 days) M-W-F Hours 9:00am - 2:00pm"
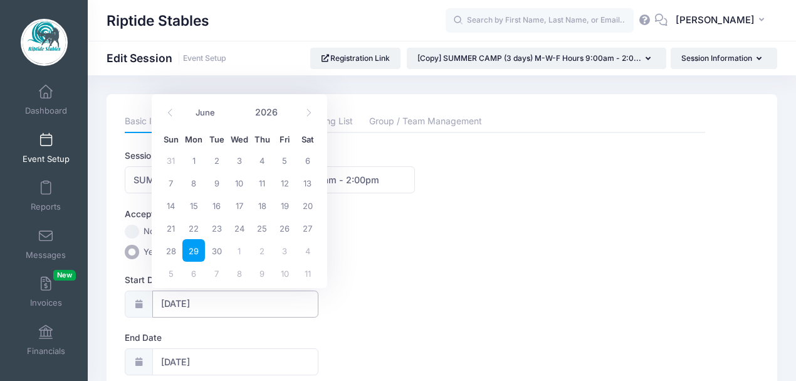
click at [193, 302] on input "06/29/2026" at bounding box center [235, 303] width 166 height 27
click at [193, 275] on span "6" at bounding box center [193, 272] width 23 height 23
type input "07/06/2026"
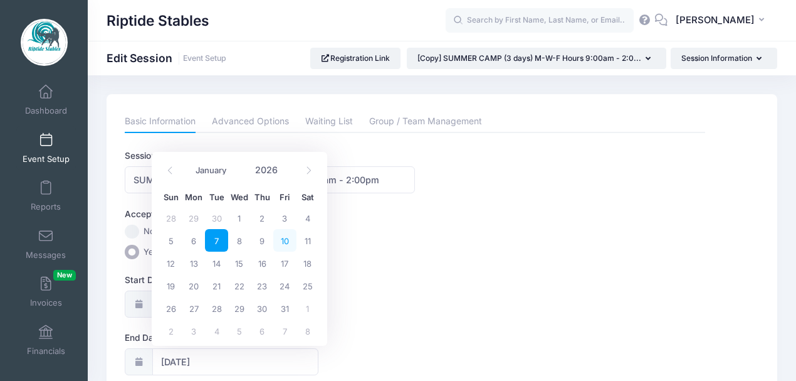
click at [287, 241] on span "10" at bounding box center [284, 240] width 23 height 23
type input "07/10/2026"
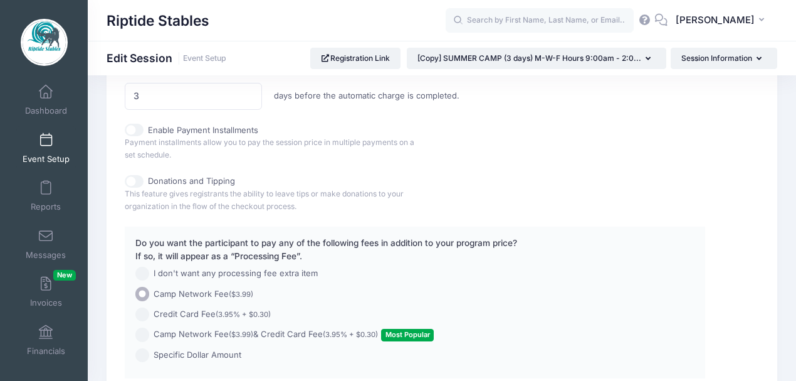
scroll to position [989, 0]
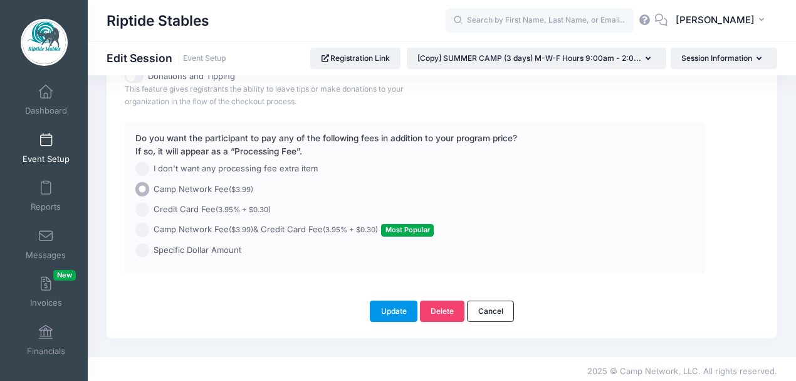
click at [393, 309] on button "Update" at bounding box center [394, 310] width 48 height 21
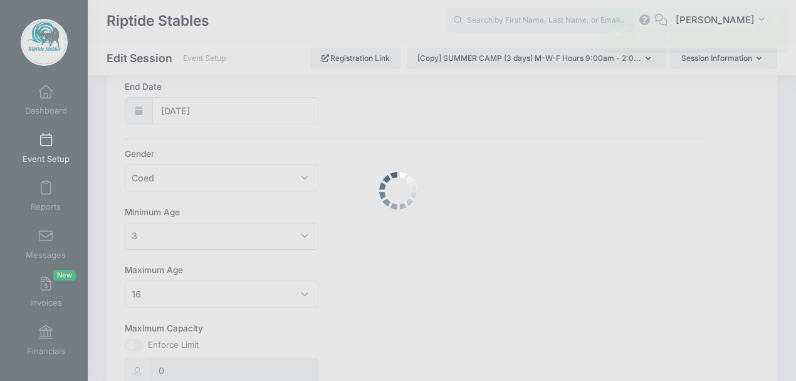
scroll to position [0, 0]
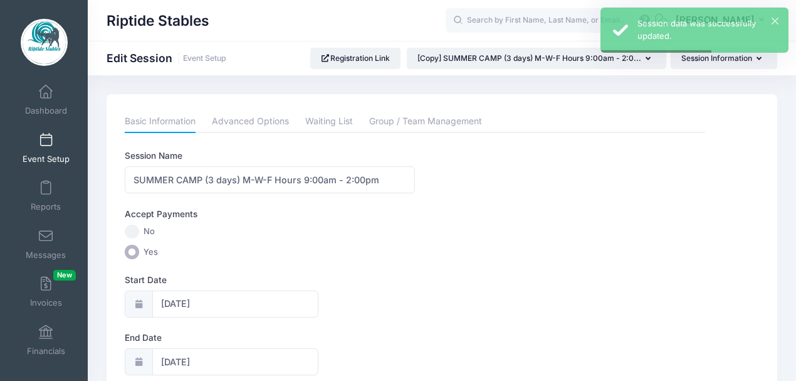
click at [38, 150] on link "Event Setup" at bounding box center [46, 148] width 60 height 44
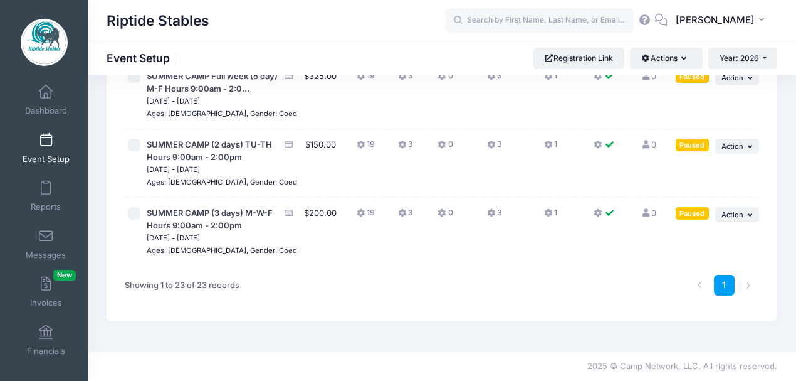
scroll to position [1477, 0]
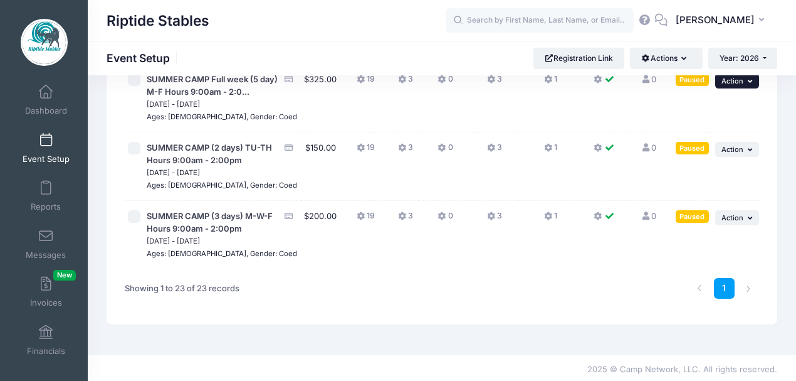
click at [744, 88] on button "... Action" at bounding box center [737, 80] width 44 height 15
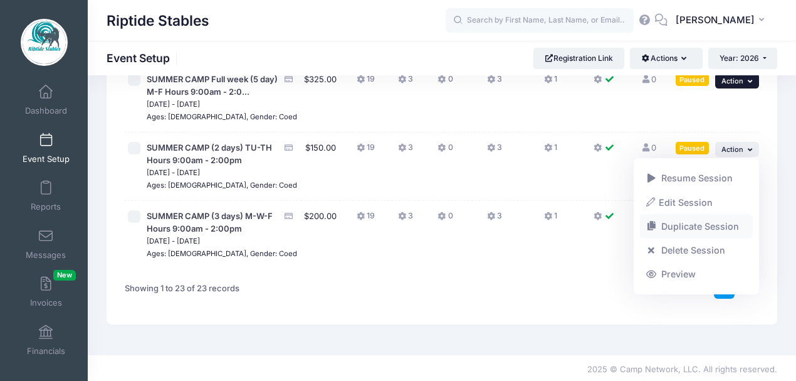
click at [683, 224] on link "Duplicate Session" at bounding box center [696, 226] width 113 height 24
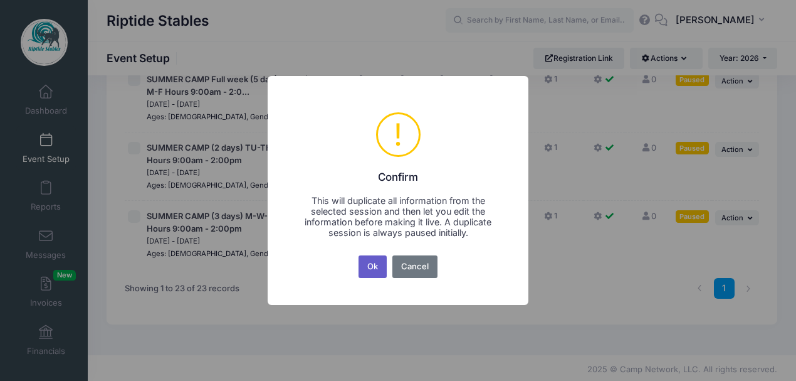
click at [368, 270] on button "Ok" at bounding box center [373, 266] width 29 height 23
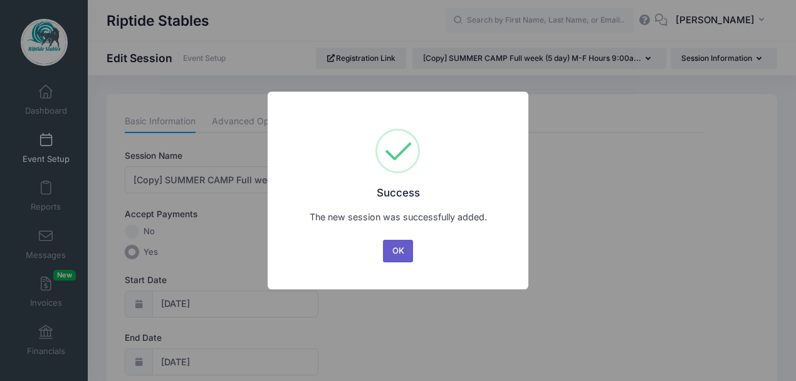
click at [401, 252] on button "OK" at bounding box center [398, 251] width 30 height 23
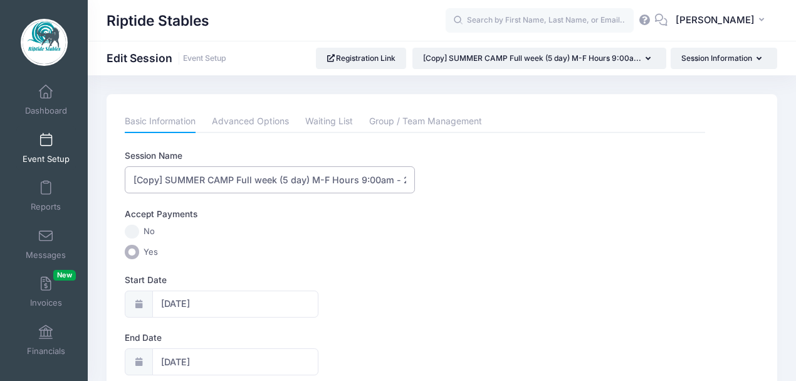
drag, startPoint x: 166, startPoint y: 178, endPoint x: 97, endPoint y: 179, distance: 68.4
type input "SUMMER CAMP Full week (5 day) M-F Hours 9:00am - 2:00pm"
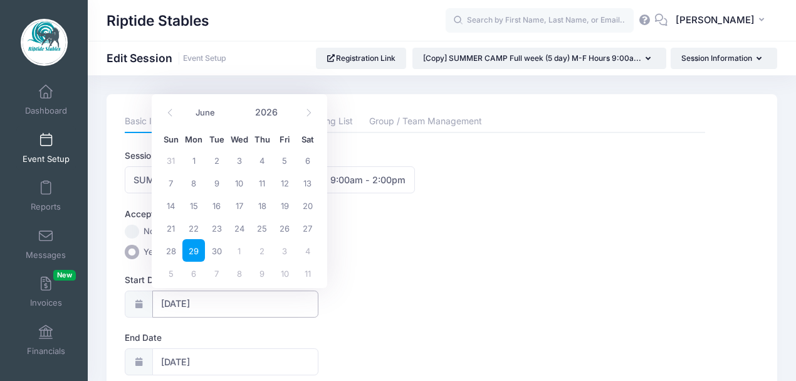
click at [204, 303] on input "06/29/2026" at bounding box center [235, 303] width 166 height 27
click at [193, 273] on span "6" at bounding box center [193, 272] width 23 height 23
type input "07/06/2026"
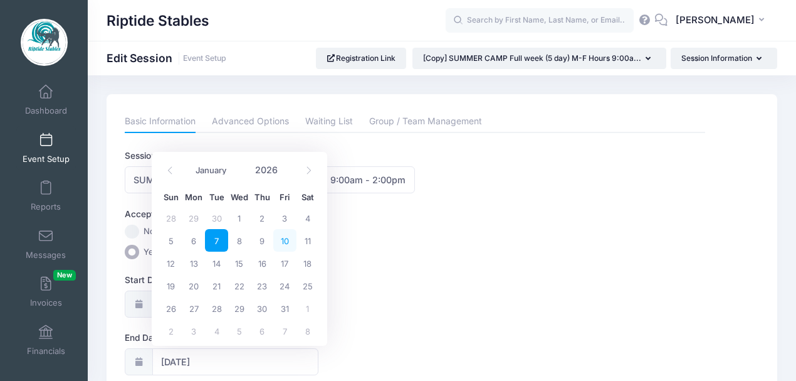
click at [286, 241] on span "10" at bounding box center [284, 240] width 23 height 23
type input "07/10/2026"
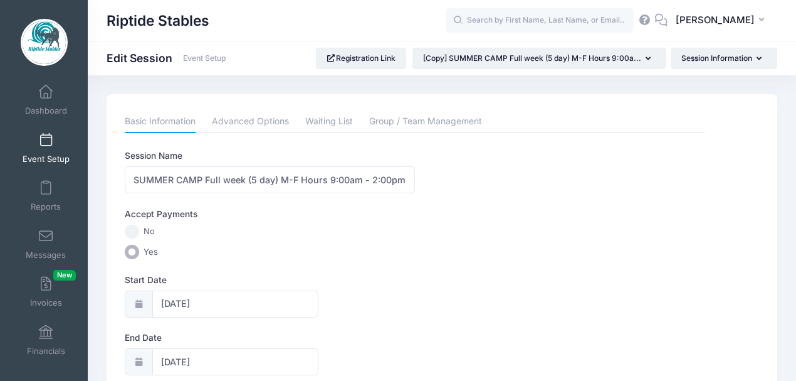
click at [436, 257] on label "Yes" at bounding box center [415, 252] width 581 height 14
click at [139, 257] on input "Yes" at bounding box center [132, 252] width 14 height 14
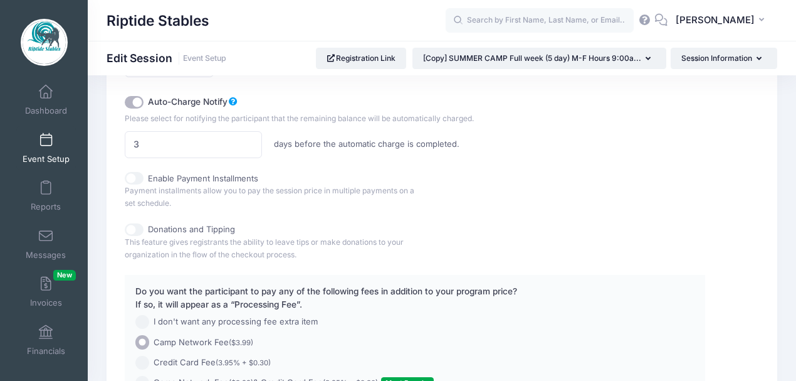
scroll to position [989, 0]
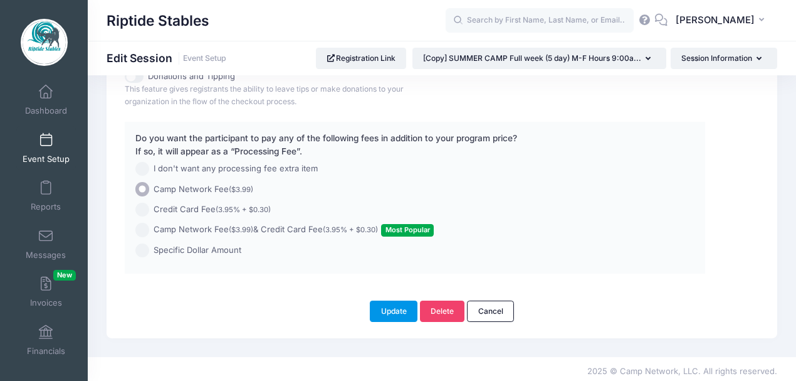
click at [388, 309] on button "Update" at bounding box center [394, 310] width 48 height 21
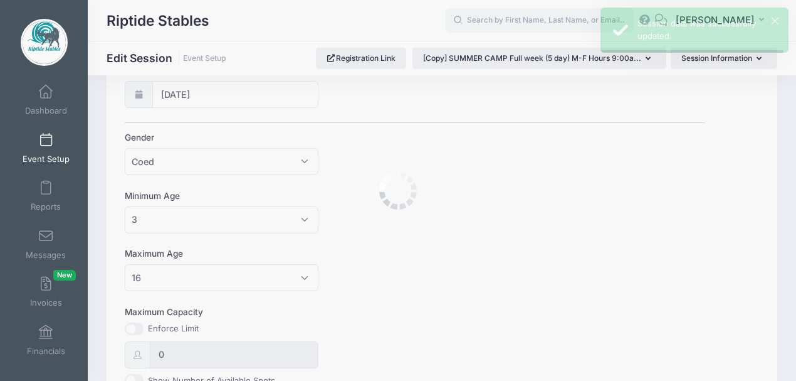
scroll to position [0, 0]
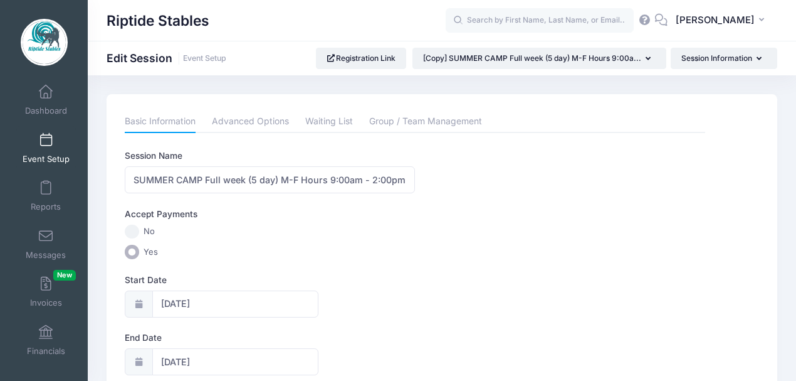
click at [46, 145] on span at bounding box center [46, 141] width 0 height 14
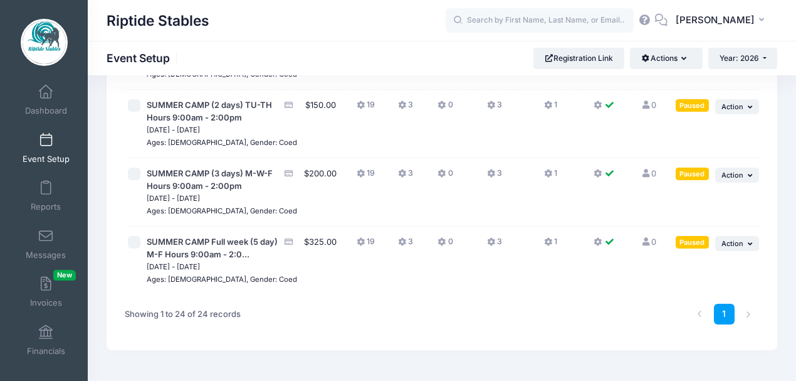
scroll to position [1474, 0]
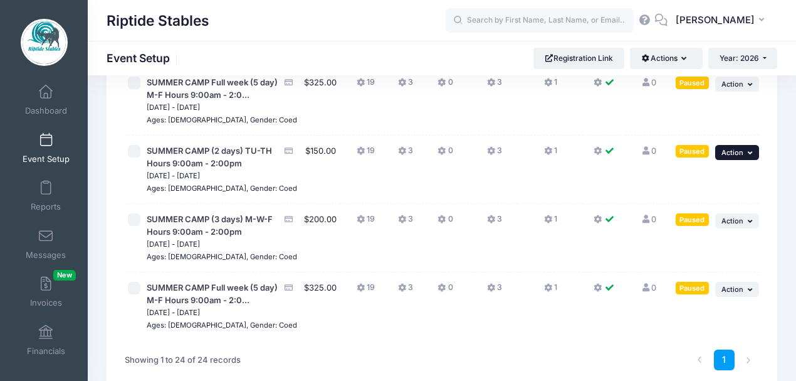
click at [735, 157] on span "Action" at bounding box center [733, 152] width 22 height 9
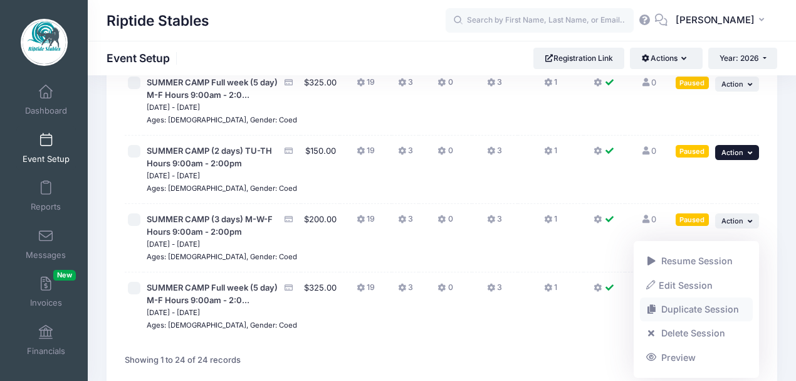
click at [691, 305] on link "Duplicate Session" at bounding box center [696, 309] width 113 height 24
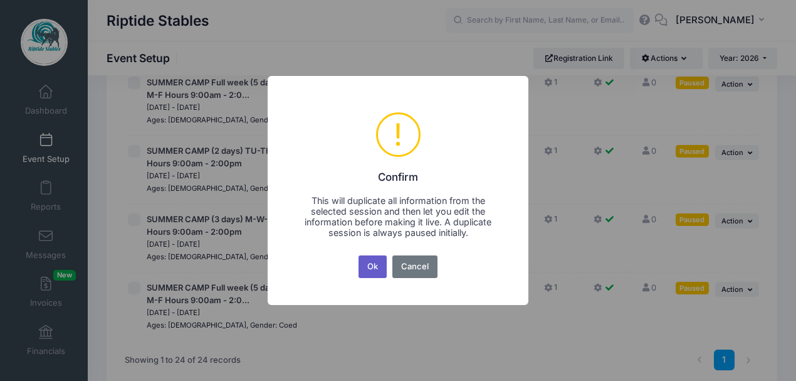
click at [372, 269] on button "Ok" at bounding box center [373, 266] width 29 height 23
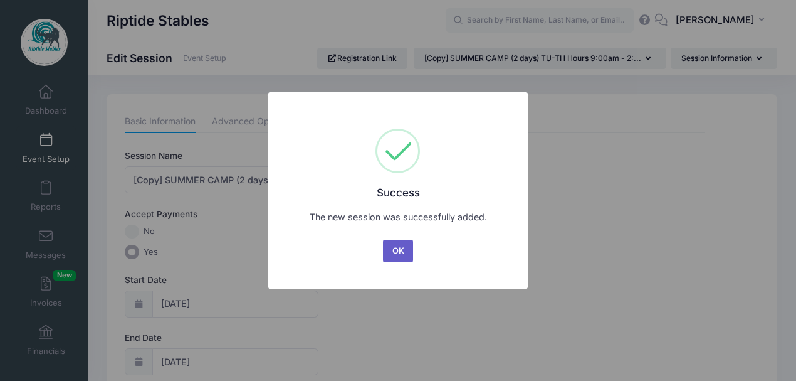
drag, startPoint x: 400, startPoint y: 253, endPoint x: 345, endPoint y: 251, distance: 55.2
click at [399, 253] on button "OK" at bounding box center [398, 251] width 30 height 23
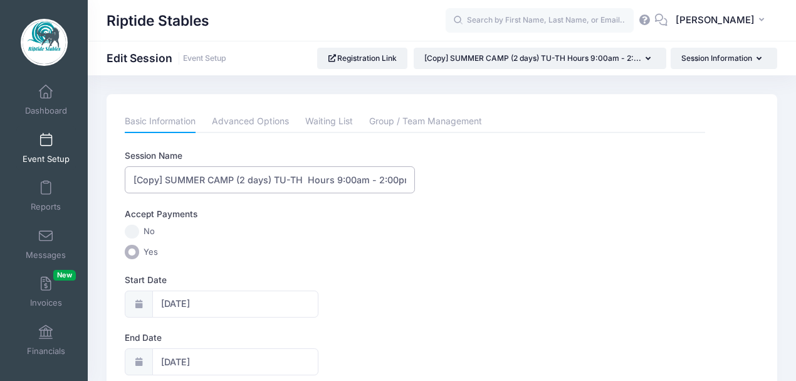
click at [168, 178] on input "[Copy] SUMMER CAMP (2 days) TU-TH Hours 9:00am - 2:00pm" at bounding box center [270, 179] width 290 height 27
drag, startPoint x: 166, startPoint y: 181, endPoint x: 167, endPoint y: 212, distance: 31.4
type input "SUMMER CAMP (2 days) TU-TH Hours 9:00am - 2:00pm"
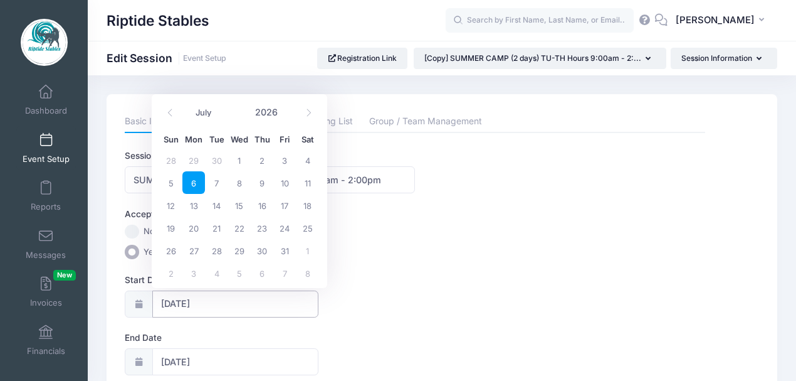
click at [208, 303] on input "07/06/2026" at bounding box center [235, 303] width 166 height 27
click at [196, 209] on span "13" at bounding box center [193, 205] width 23 height 23
type input "07/13/2026"
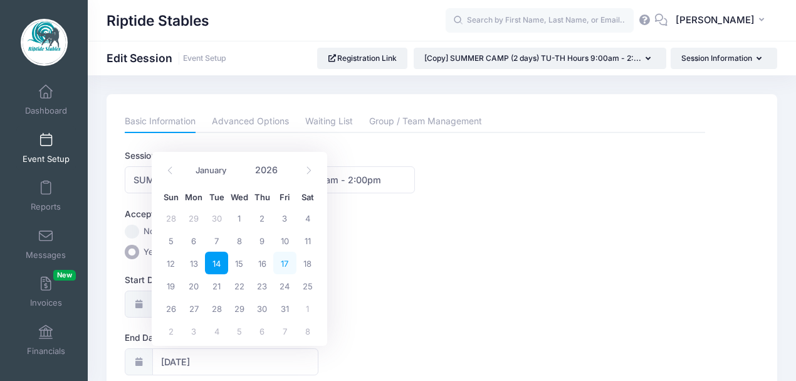
click at [282, 272] on span "17" at bounding box center [284, 262] width 23 height 23
type input "07/17/2026"
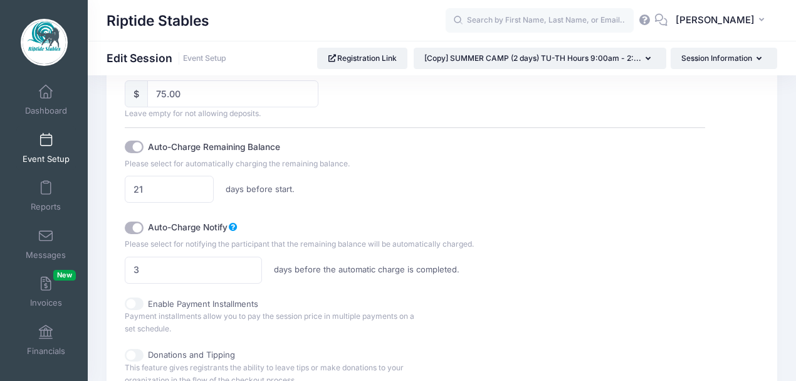
scroll to position [961, 0]
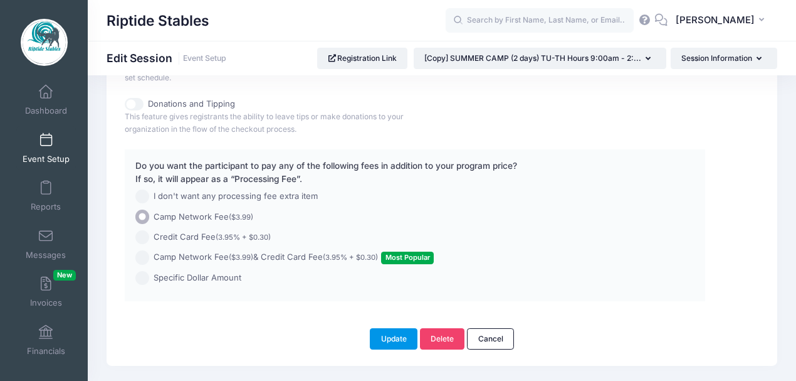
click at [391, 330] on button "Update" at bounding box center [394, 338] width 48 height 21
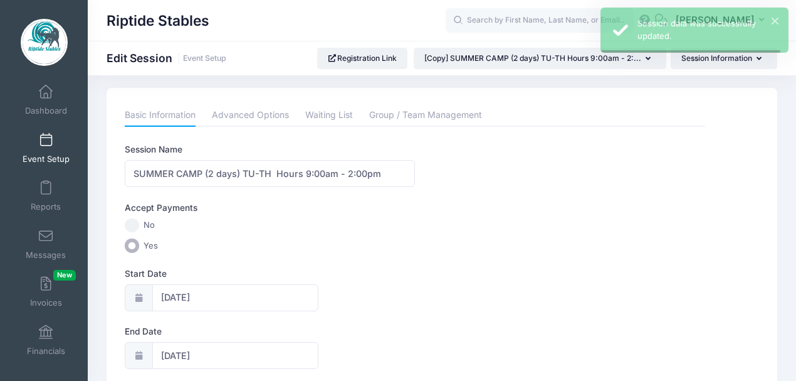
scroll to position [0, 0]
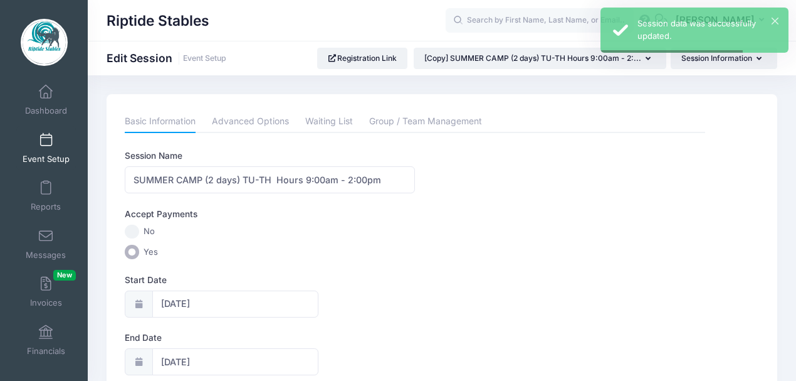
click at [44, 152] on link "Event Setup" at bounding box center [46, 148] width 60 height 44
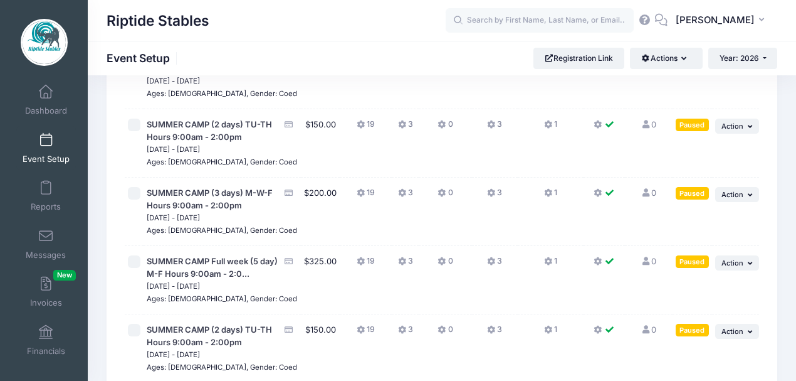
scroll to position [1709, 0]
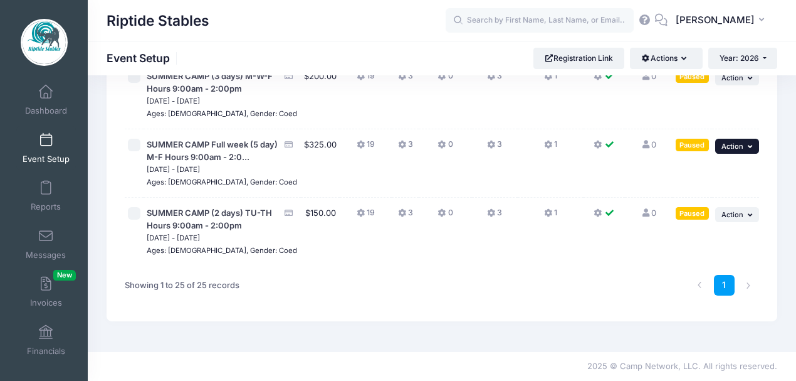
click at [734, 139] on button "... Action" at bounding box center [737, 146] width 44 height 15
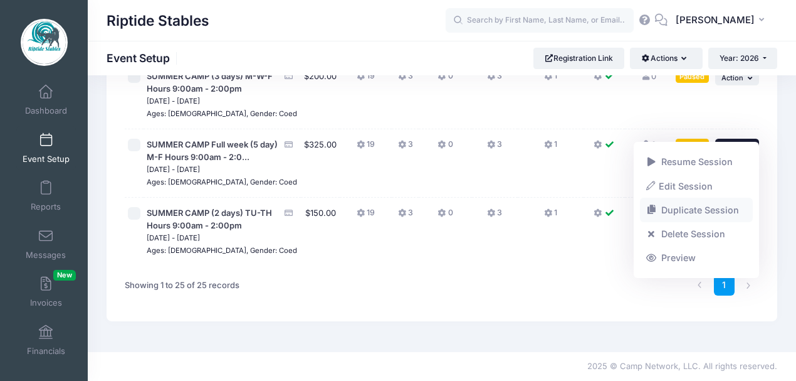
click at [687, 212] on link "Duplicate Session" at bounding box center [696, 210] width 113 height 24
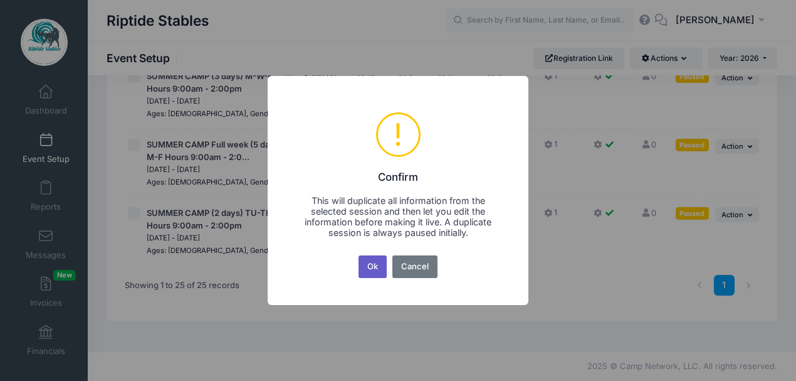
click at [372, 268] on button "Ok" at bounding box center [373, 266] width 29 height 23
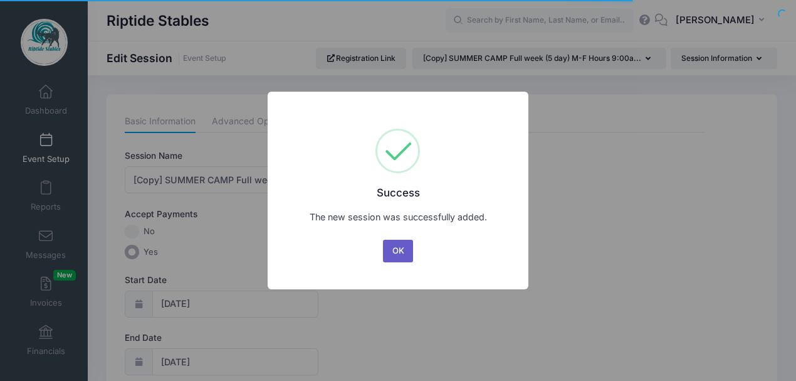
click at [403, 248] on button "OK" at bounding box center [398, 251] width 30 height 23
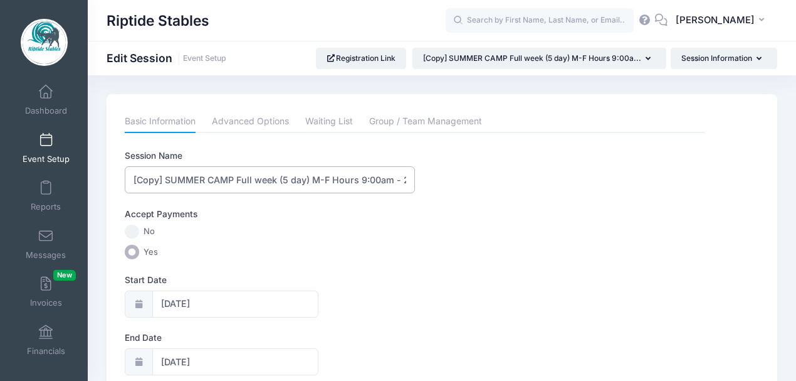
drag, startPoint x: 166, startPoint y: 181, endPoint x: 105, endPoint y: 200, distance: 63.7
type input "SUMMER CAMP Full week (5 day) M-F Hours 9:00am - 2:00pm"
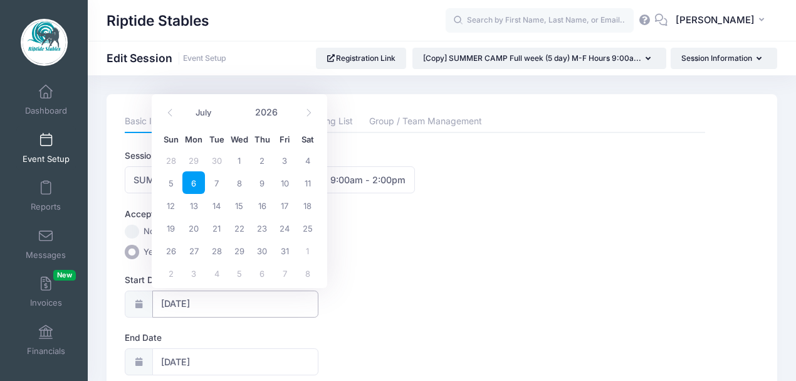
click at [201, 302] on input "[DATE]" at bounding box center [235, 303] width 166 height 27
click at [196, 206] on span "13" at bounding box center [193, 205] width 23 height 23
type input "[DATE]"
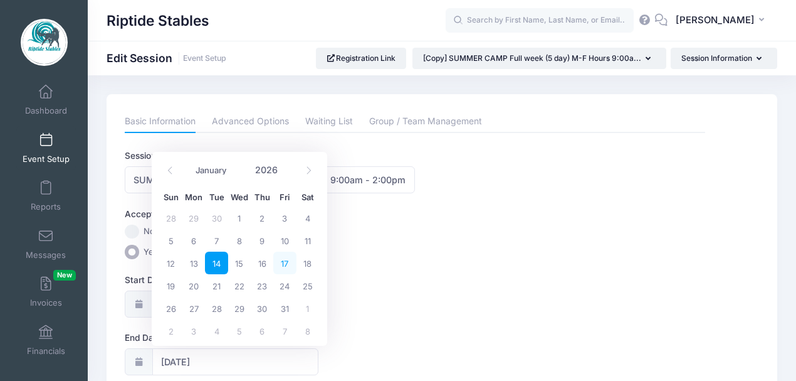
click at [283, 261] on span "17" at bounding box center [284, 262] width 23 height 23
type input "[DATE]"
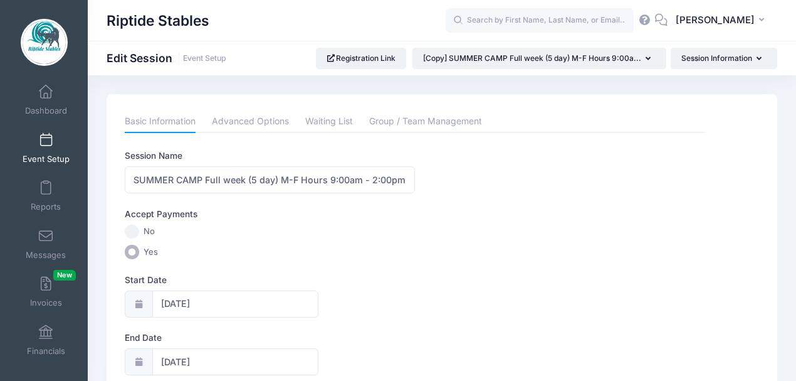
drag, startPoint x: 355, startPoint y: 266, endPoint x: 391, endPoint y: 259, distance: 36.4
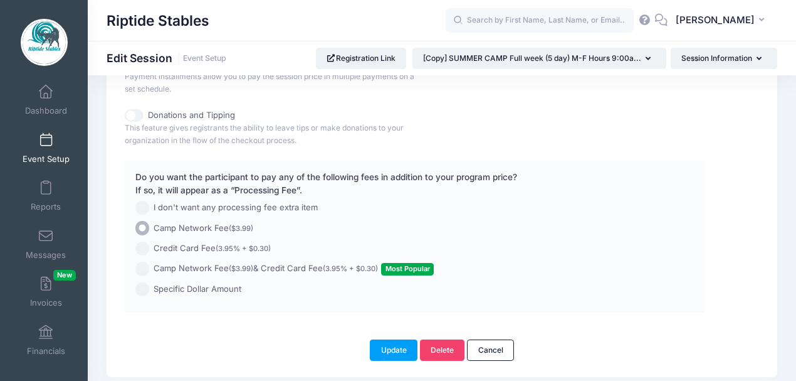
scroll to position [947, 0]
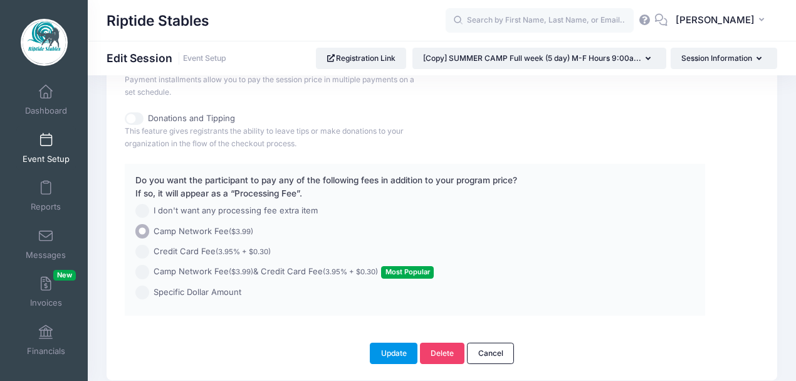
click at [394, 350] on button "Update" at bounding box center [394, 352] width 48 height 21
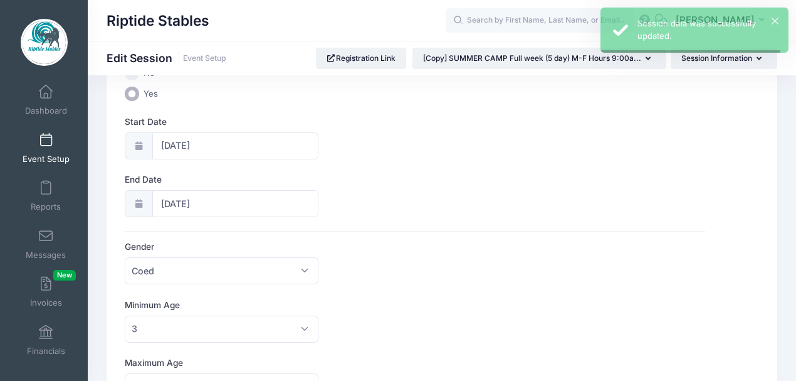
scroll to position [0, 0]
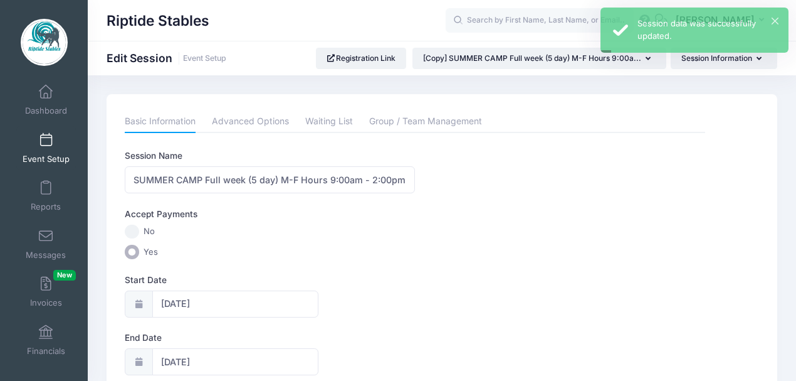
click at [45, 149] on link "Event Setup" at bounding box center [46, 148] width 60 height 44
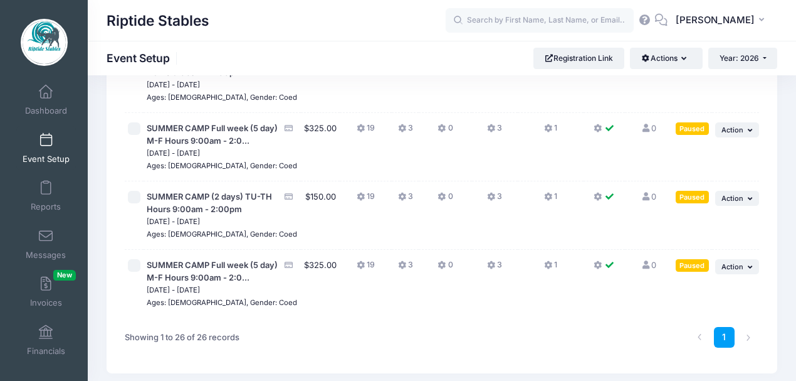
scroll to position [1623, 0]
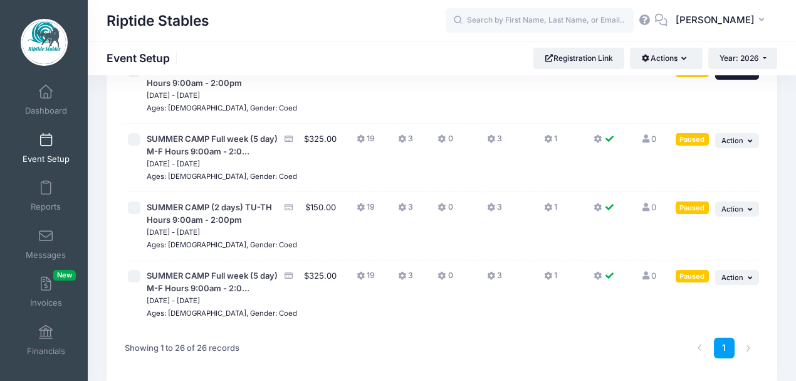
click at [744, 80] on button "... Action" at bounding box center [737, 72] width 44 height 15
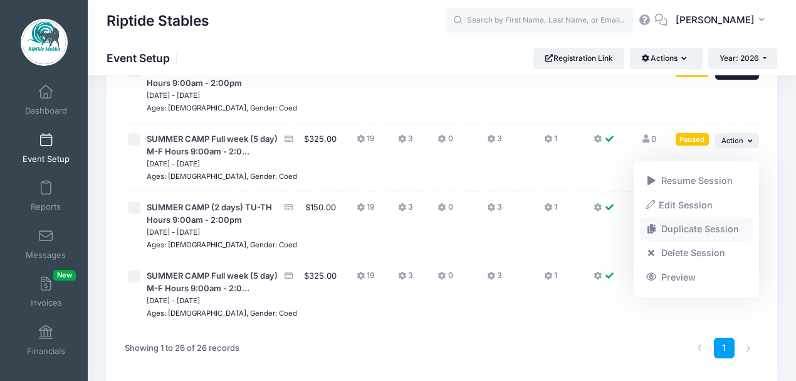
click at [692, 228] on link "Duplicate Session" at bounding box center [696, 229] width 113 height 24
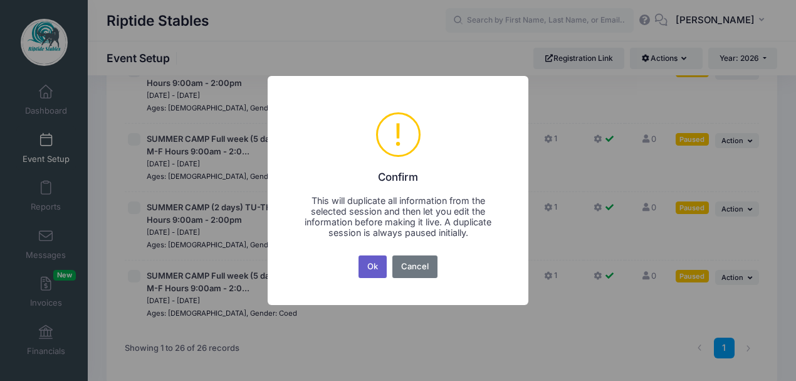
click at [372, 267] on button "Ok" at bounding box center [373, 266] width 29 height 23
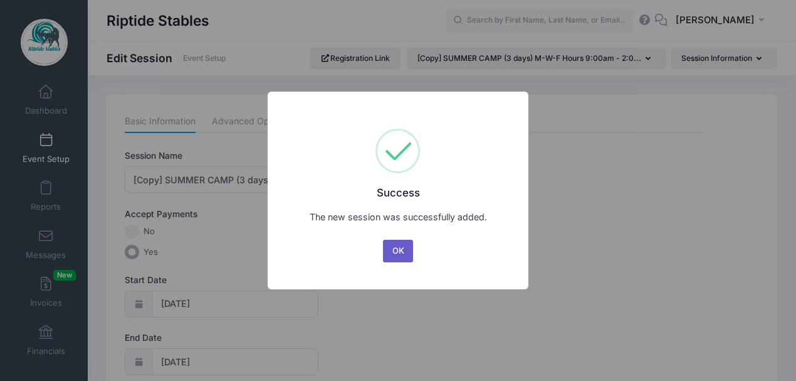
drag, startPoint x: 394, startPoint y: 247, endPoint x: 290, endPoint y: 216, distance: 108.5
click at [394, 247] on button "OK" at bounding box center [398, 251] width 30 height 23
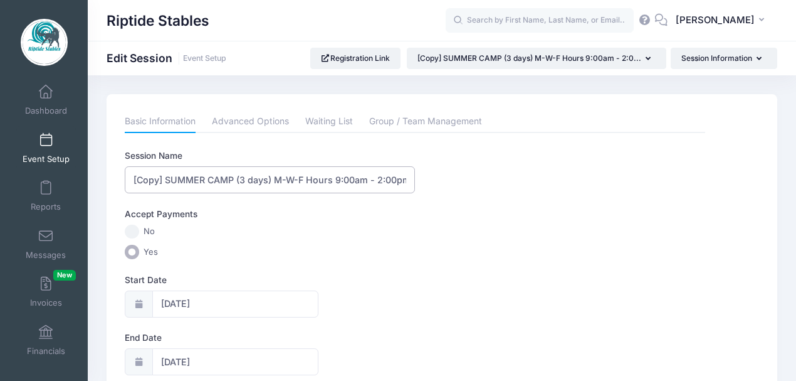
drag, startPoint x: 166, startPoint y: 178, endPoint x: 122, endPoint y: 184, distance: 44.3
type input "SUMMER CAMP (3 days) M-W-F Hours 9:00am - 2:00pm"
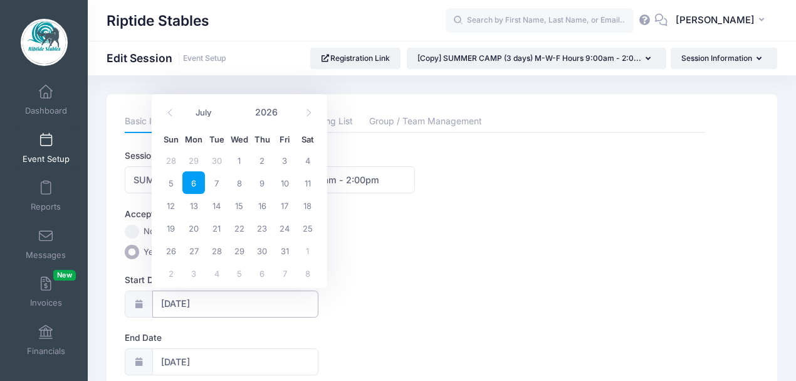
click at [183, 298] on input "[DATE]" at bounding box center [235, 303] width 166 height 27
click at [198, 206] on span "13" at bounding box center [193, 205] width 23 height 23
type input "[DATE]"
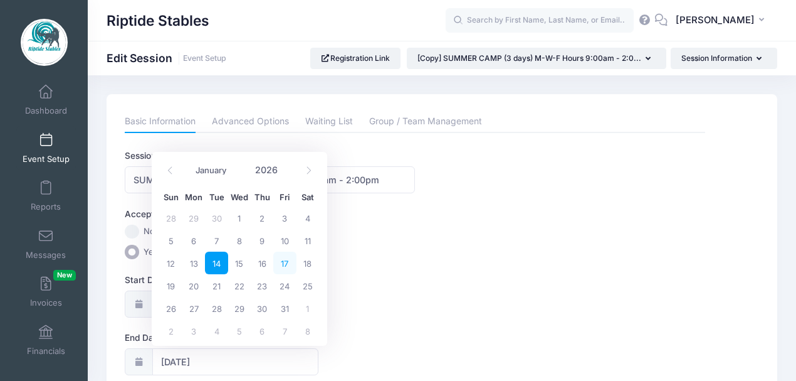
click at [288, 263] on span "17" at bounding box center [284, 262] width 23 height 23
type input "[DATE]"
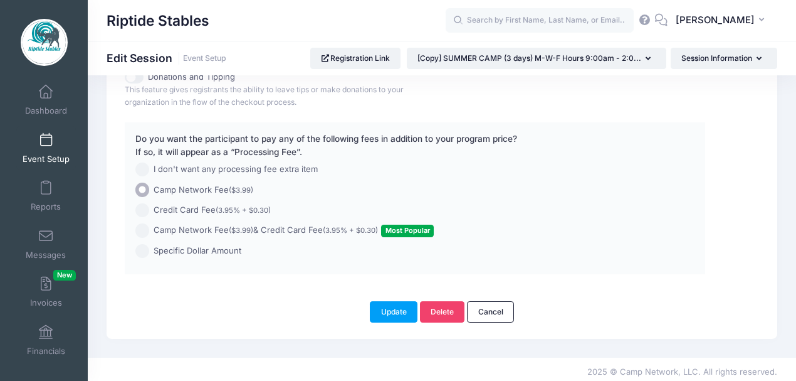
scroll to position [989, 0]
click at [400, 308] on button "Update" at bounding box center [394, 310] width 48 height 21
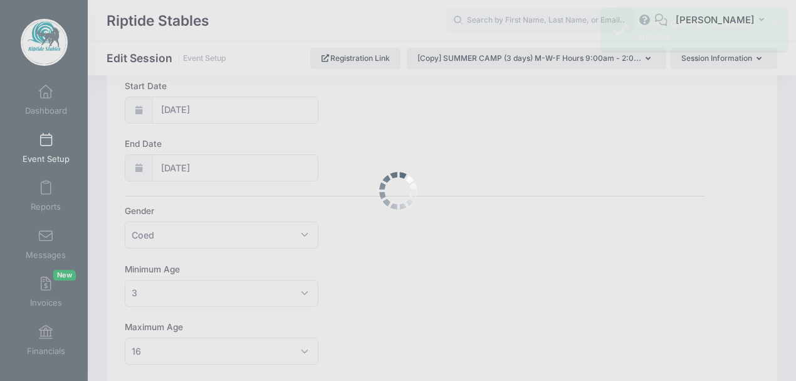
scroll to position [0, 0]
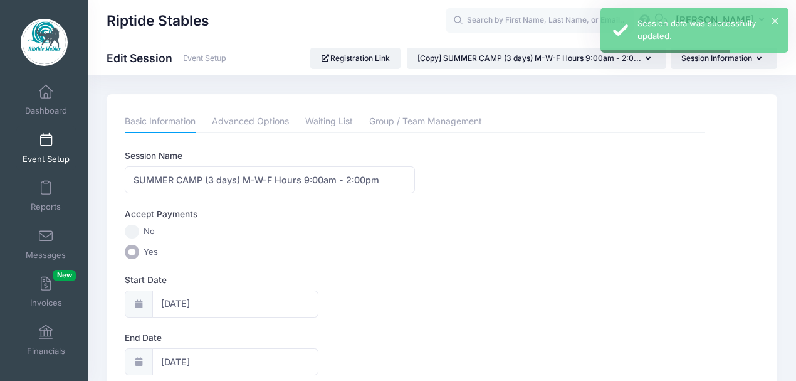
click at [46, 142] on span at bounding box center [46, 141] width 0 height 14
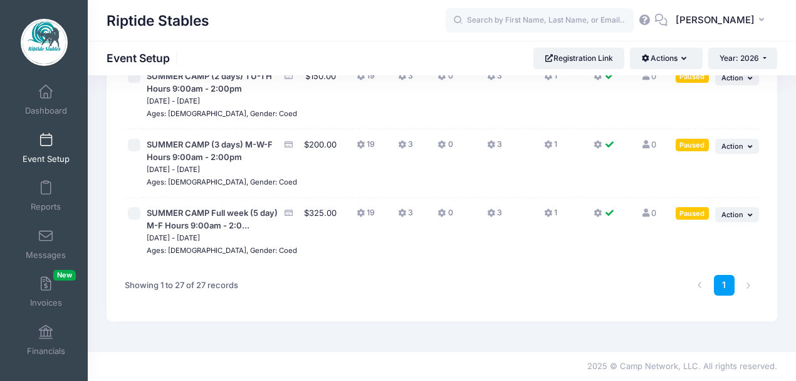
scroll to position [1816, 0]
click at [741, 85] on button "... Action" at bounding box center [737, 77] width 44 height 15
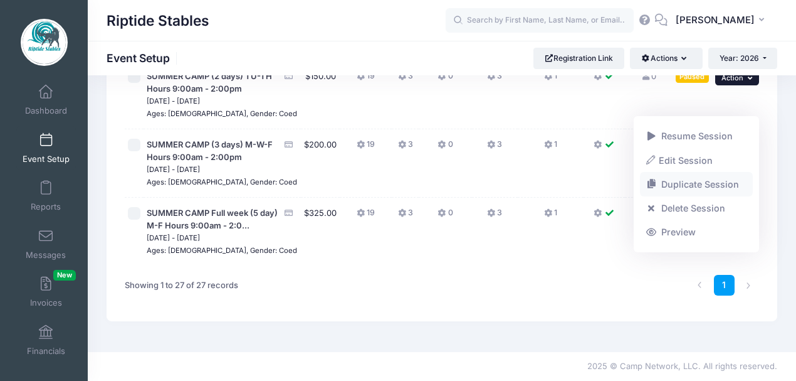
click at [690, 182] on link "Duplicate Session" at bounding box center [696, 184] width 113 height 24
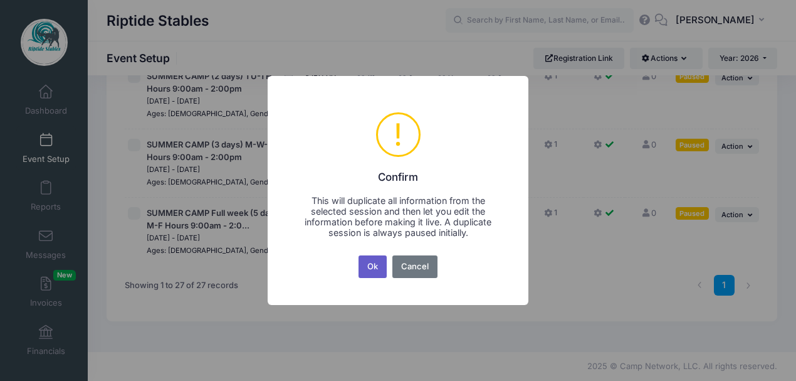
click at [372, 268] on button "Ok" at bounding box center [373, 266] width 29 height 23
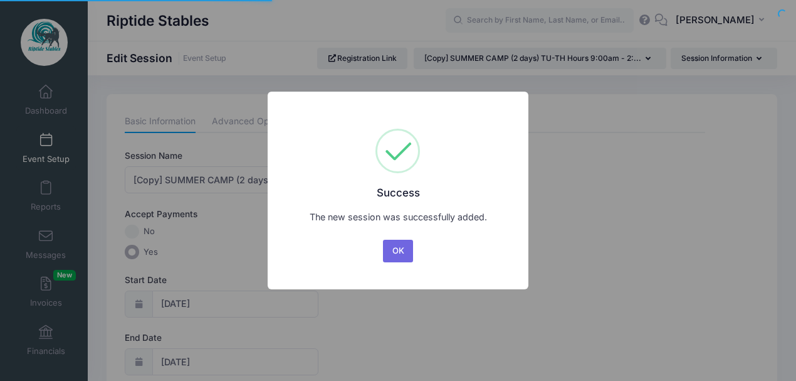
select select "6"
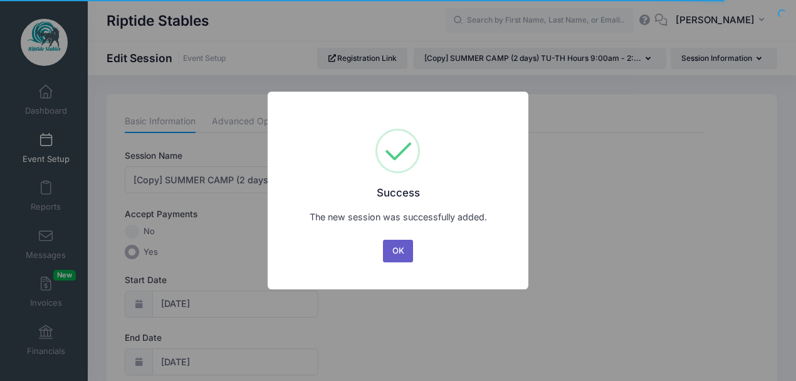
click at [401, 256] on button "OK" at bounding box center [398, 251] width 30 height 23
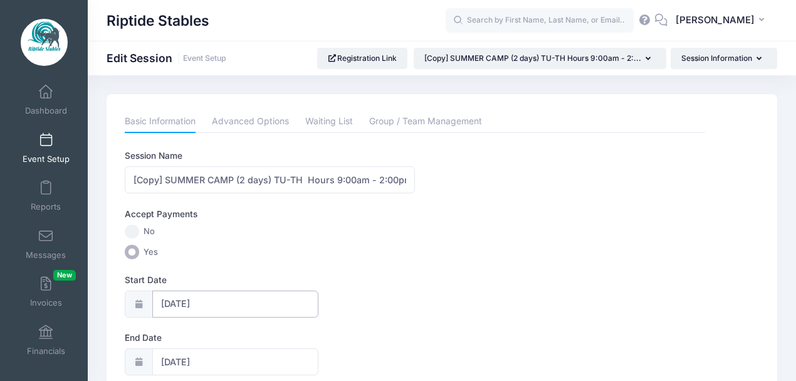
click at [226, 303] on input "07/13/2026" at bounding box center [235, 303] width 166 height 27
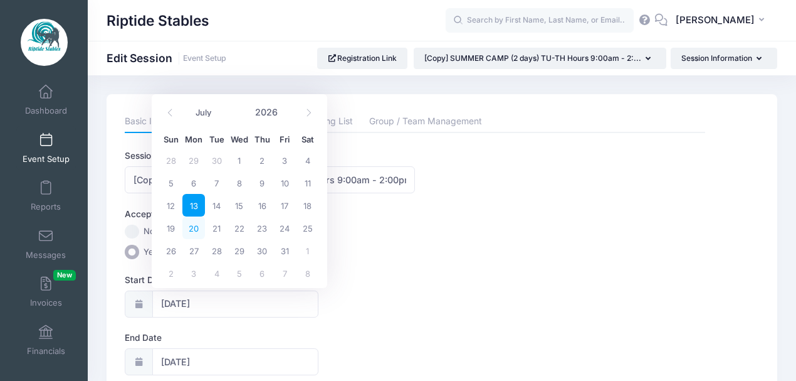
click at [197, 235] on span "20" at bounding box center [193, 227] width 23 height 23
type input "[DATE]"
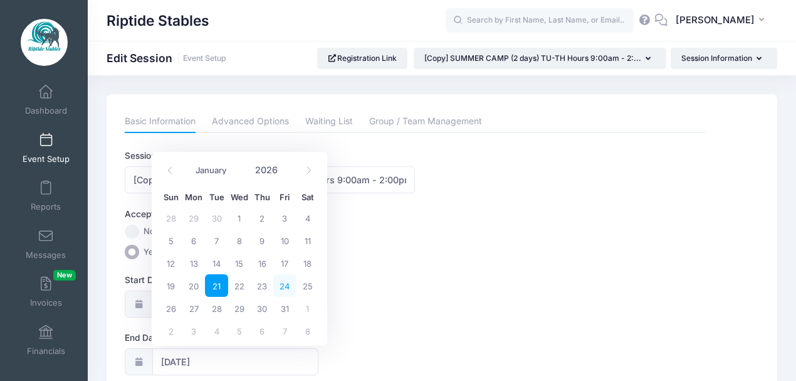
click at [285, 290] on span "24" at bounding box center [284, 285] width 23 height 23
type input "[DATE]"
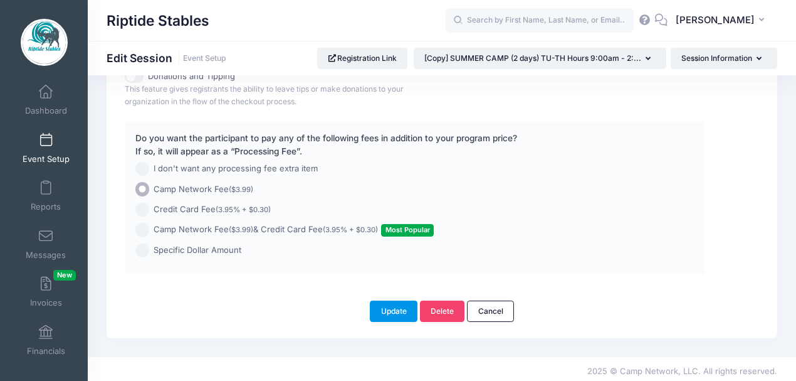
click at [381, 307] on button "Update" at bounding box center [394, 310] width 48 height 21
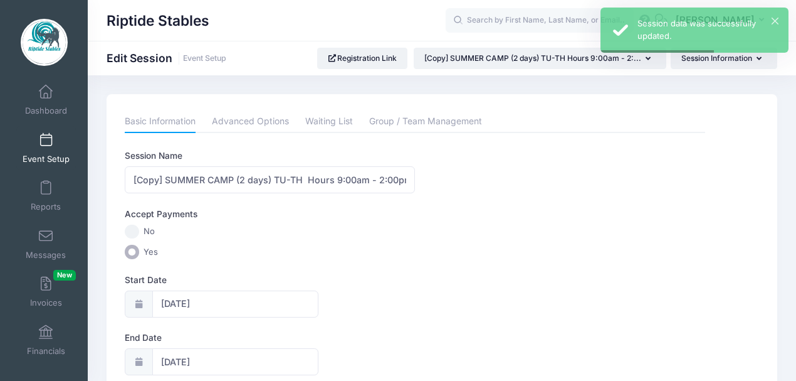
click at [46, 145] on span at bounding box center [46, 141] width 0 height 14
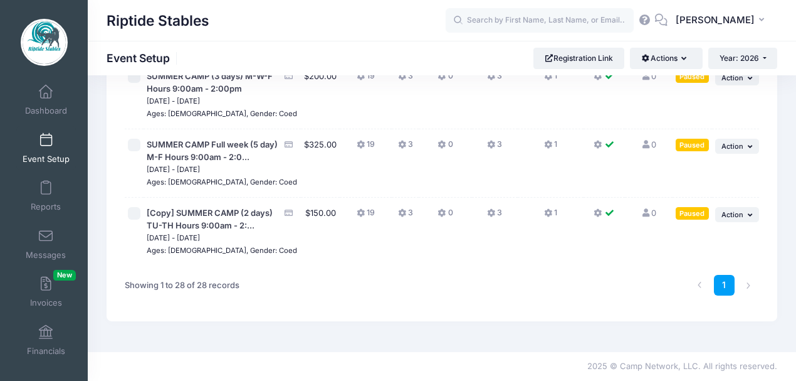
scroll to position [1938, 0]
click at [738, 210] on span "Action" at bounding box center [733, 214] width 22 height 9
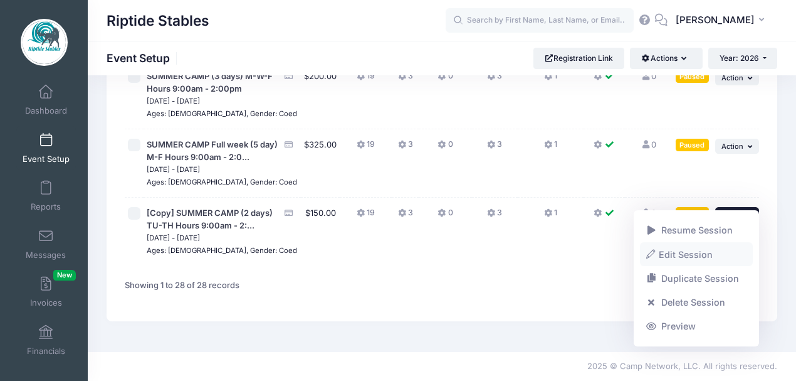
click at [685, 253] on link "Edit Session" at bounding box center [696, 254] width 113 height 24
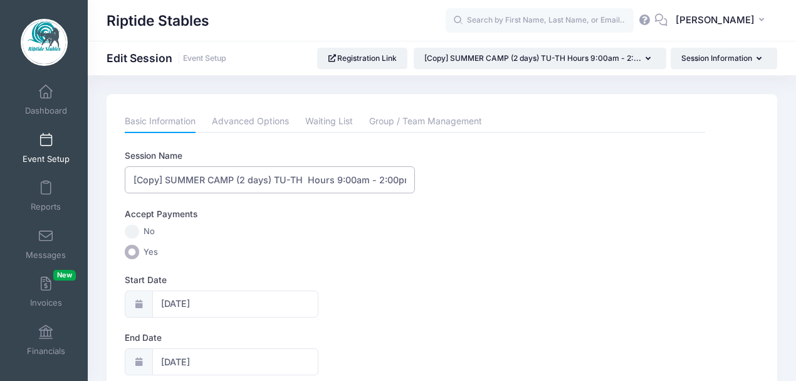
drag, startPoint x: 165, startPoint y: 176, endPoint x: 112, endPoint y: 175, distance: 53.3
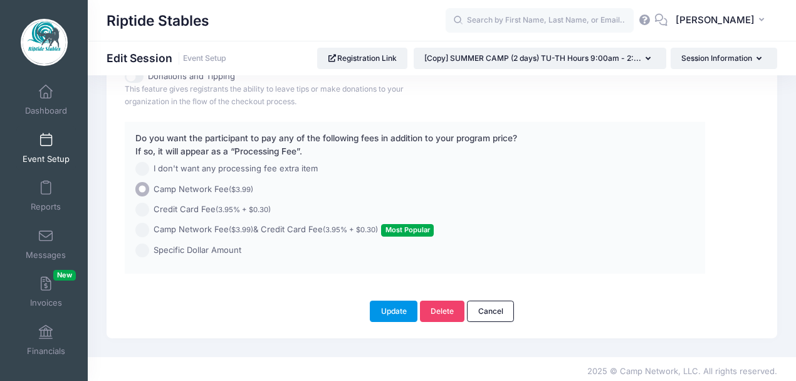
type input "SUMMER CAMP (2 days) TU-TH Hours 9:00am - 2:00pm"
click at [393, 303] on button "Update" at bounding box center [394, 310] width 48 height 21
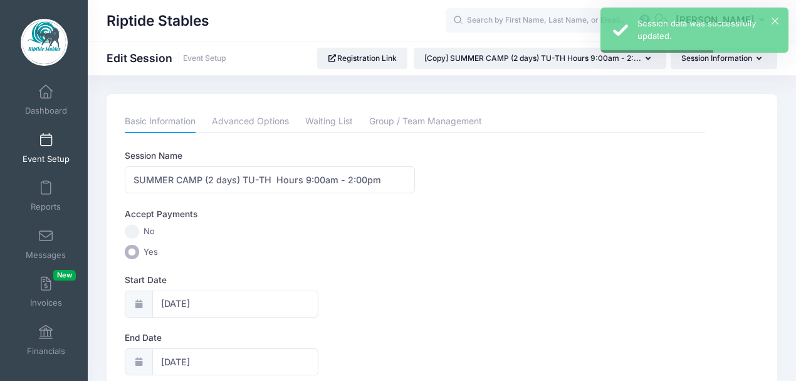
click at [48, 147] on link "Event Setup" at bounding box center [46, 148] width 60 height 44
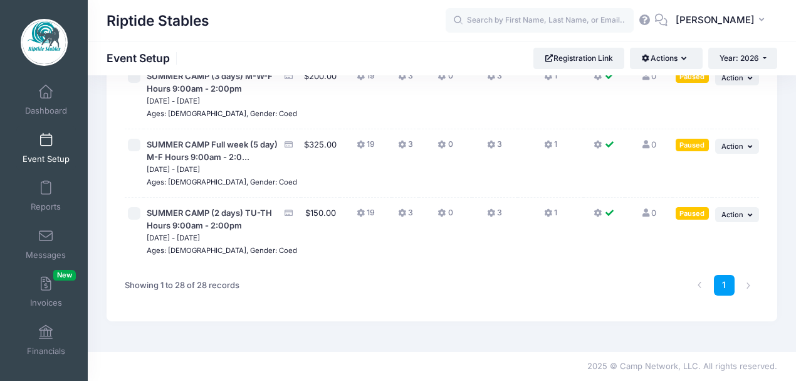
scroll to position [1884, 0]
click at [744, 85] on button "... Action" at bounding box center [737, 77] width 44 height 15
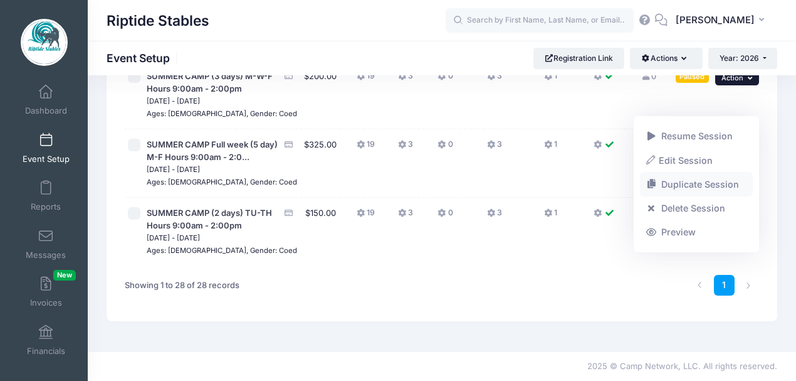
click at [690, 179] on link "Duplicate Session" at bounding box center [696, 184] width 113 height 24
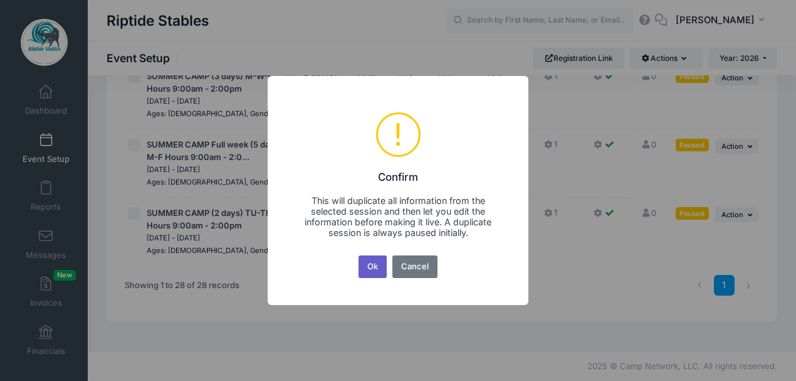
click at [372, 261] on button "Ok" at bounding box center [373, 266] width 29 height 23
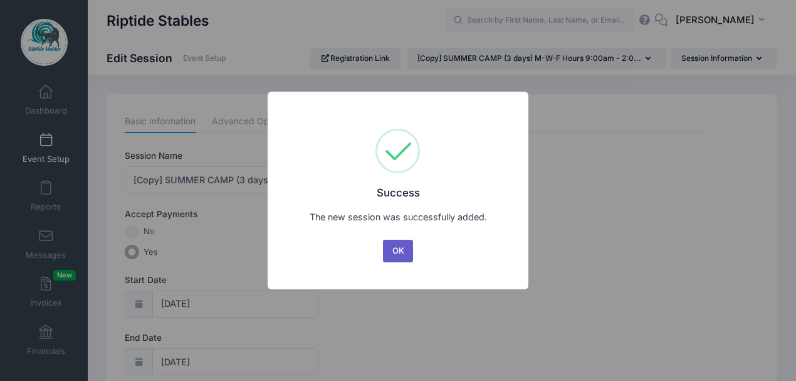
click at [400, 252] on button "OK" at bounding box center [398, 251] width 30 height 23
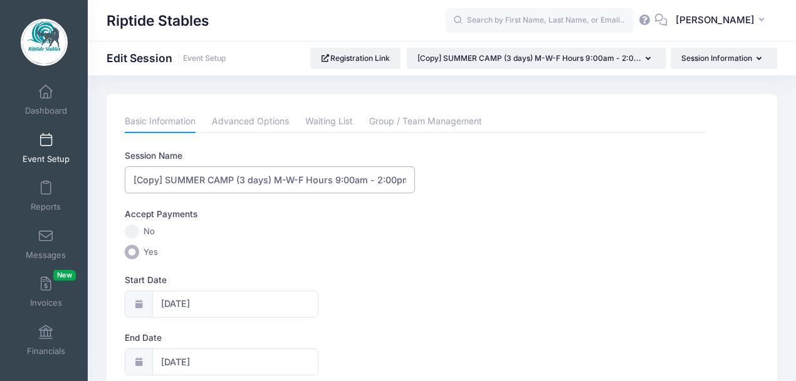
drag, startPoint x: 166, startPoint y: 178, endPoint x: 87, endPoint y: 176, distance: 78.4
type input "SUMMER CAMP (3 days) M-W-F Hours 9:00am - 2:00pm"
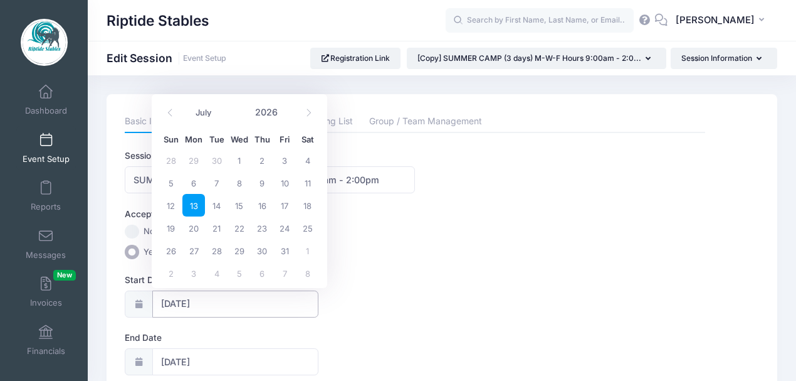
click at [174, 302] on input "[DATE]" at bounding box center [235, 303] width 166 height 27
click at [196, 228] on span "20" at bounding box center [193, 227] width 23 height 23
type input "[DATE]"
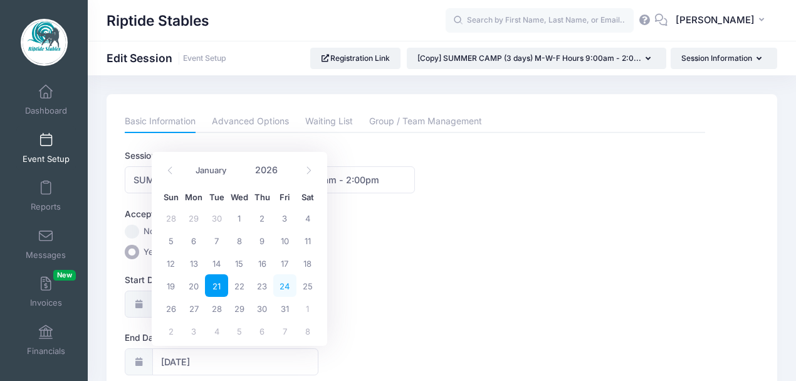
click at [287, 285] on span "24" at bounding box center [284, 285] width 23 height 23
type input "[DATE]"
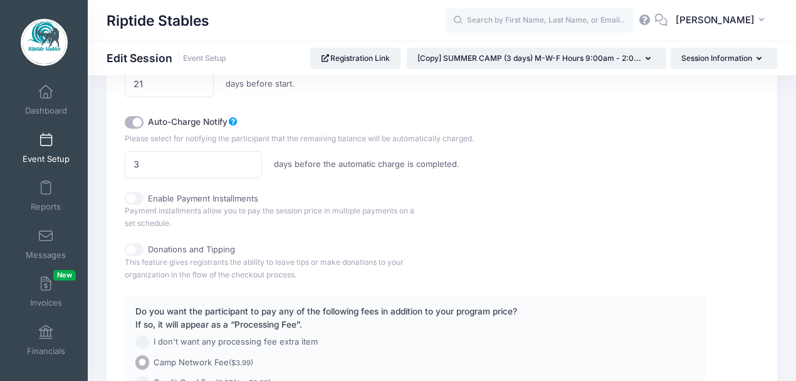
scroll to position [989, 0]
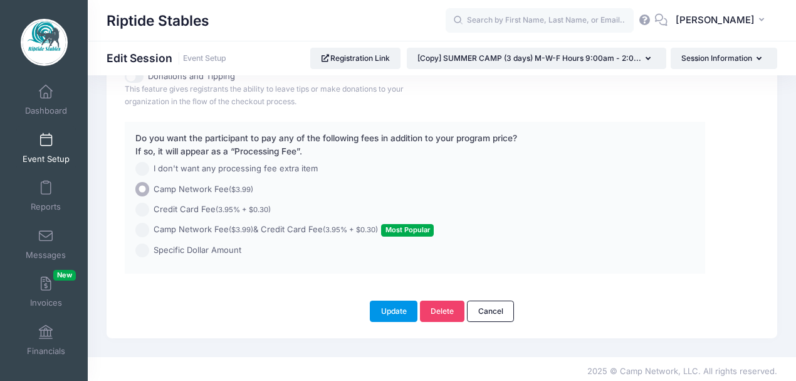
click at [394, 302] on button "Update" at bounding box center [394, 310] width 48 height 21
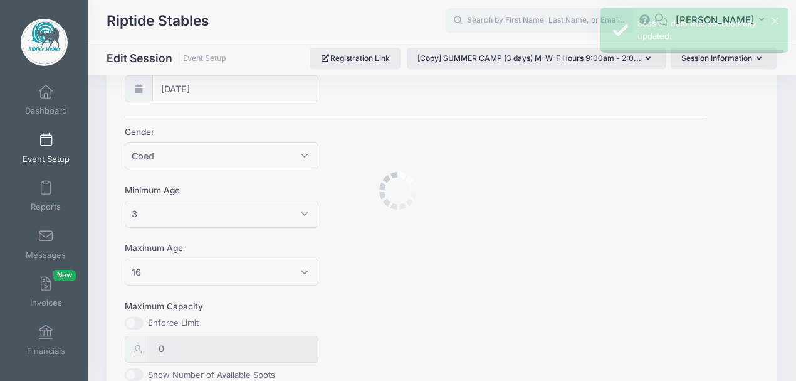
scroll to position [0, 0]
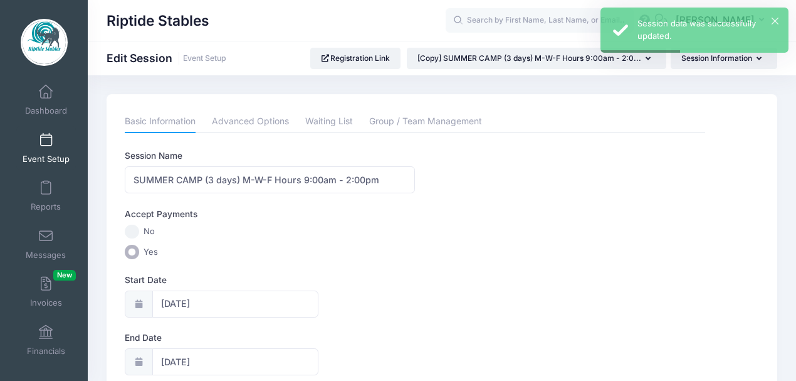
click at [53, 149] on link "Event Setup" at bounding box center [46, 148] width 60 height 44
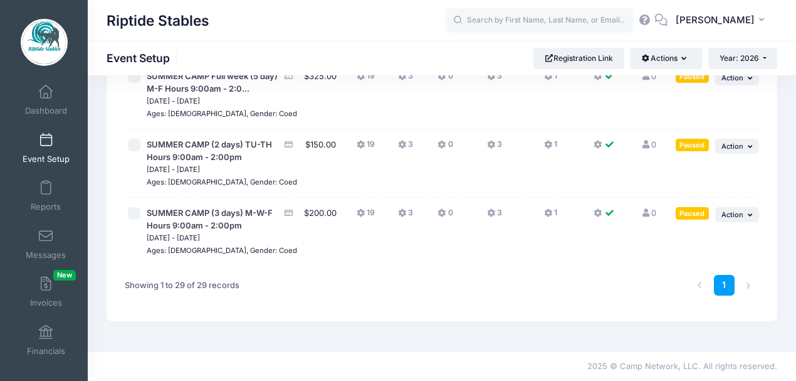
scroll to position [1911, 0]
click at [746, 85] on button "... Action" at bounding box center [737, 77] width 44 height 15
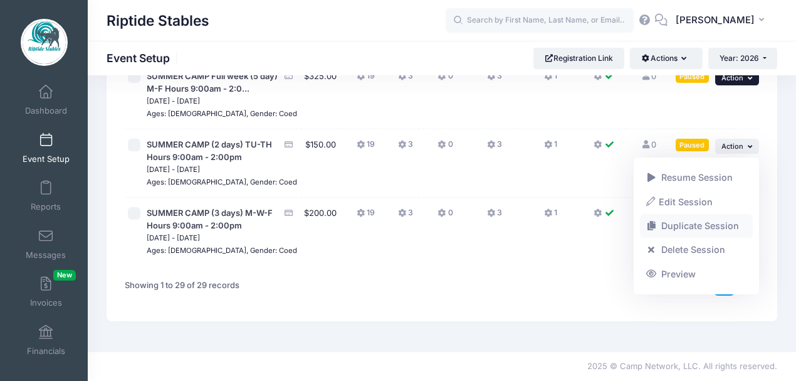
click at [689, 223] on link "Duplicate Session" at bounding box center [696, 226] width 113 height 24
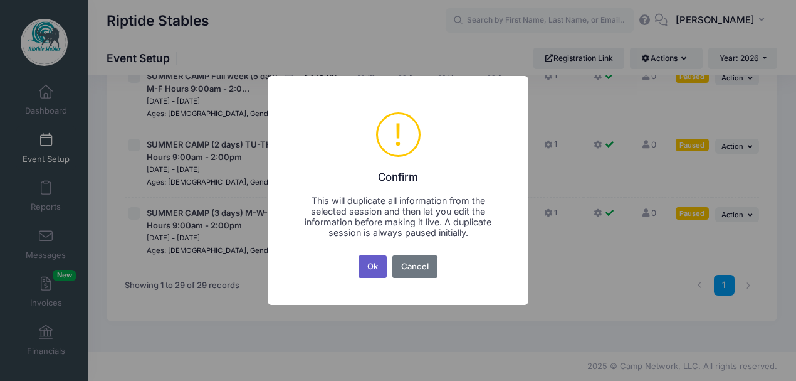
click at [380, 266] on button "Ok" at bounding box center [373, 266] width 29 height 23
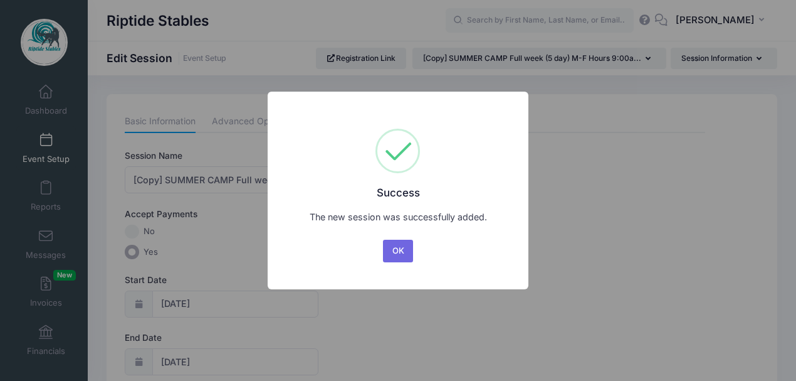
drag, startPoint x: 401, startPoint y: 252, endPoint x: 332, endPoint y: 236, distance: 71.5
click at [401, 251] on button "OK" at bounding box center [398, 251] width 30 height 23
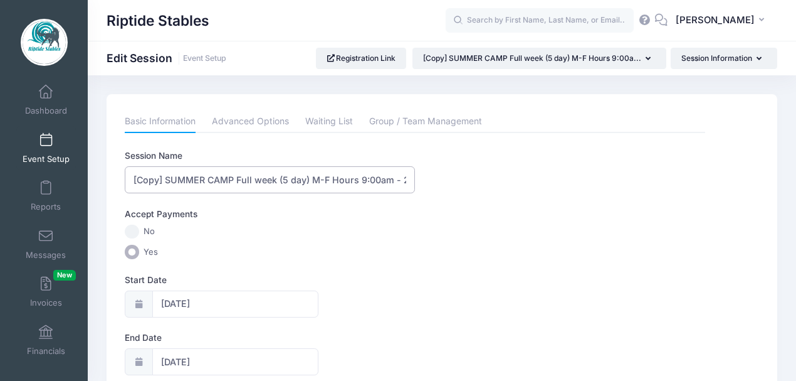
drag, startPoint x: 166, startPoint y: 178, endPoint x: 108, endPoint y: 196, distance: 60.3
type input "SUMMER CAMP Full week (5 day) M-F Hours 9:00am - 2:00pm"
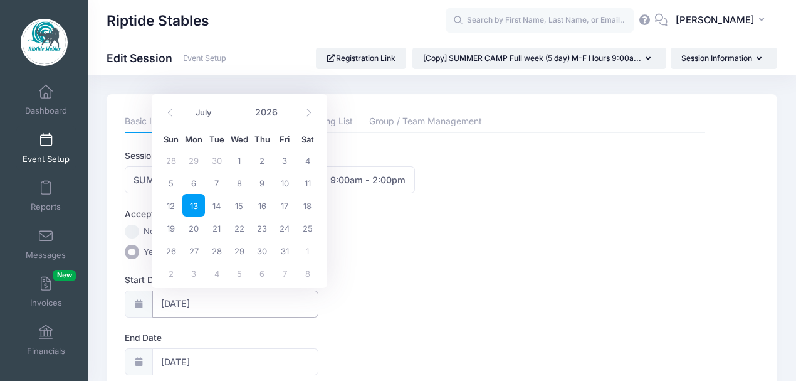
click at [230, 305] on input "07/13/2026" at bounding box center [235, 303] width 166 height 27
click at [197, 230] on span "20" at bounding box center [193, 227] width 23 height 23
type input "07/20/2026"
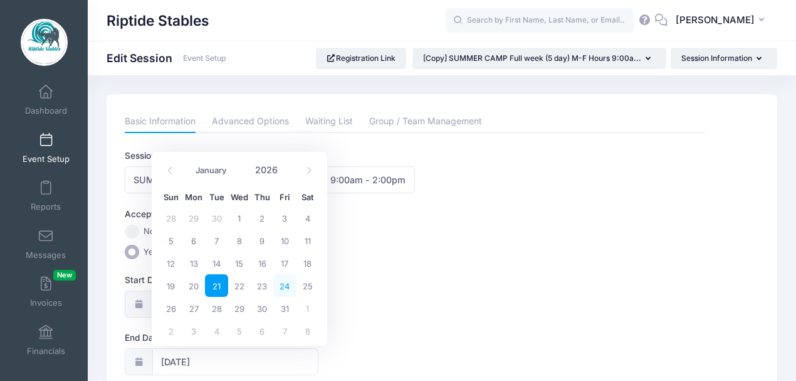
click at [283, 286] on span "24" at bounding box center [284, 285] width 23 height 23
type input "07/24/2026"
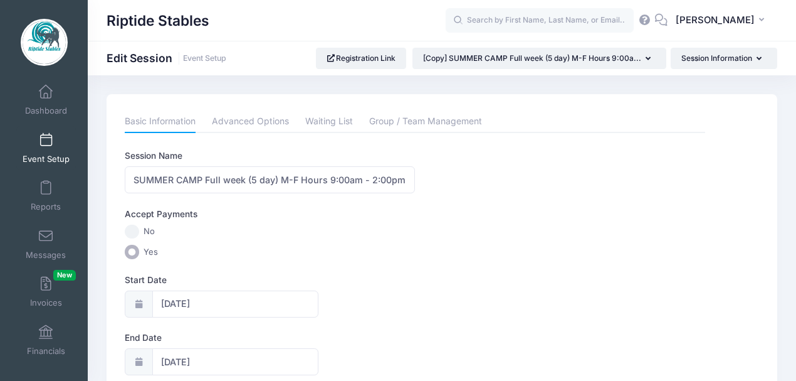
click at [378, 296] on div "Start Date 07/20/2026" at bounding box center [415, 295] width 581 height 44
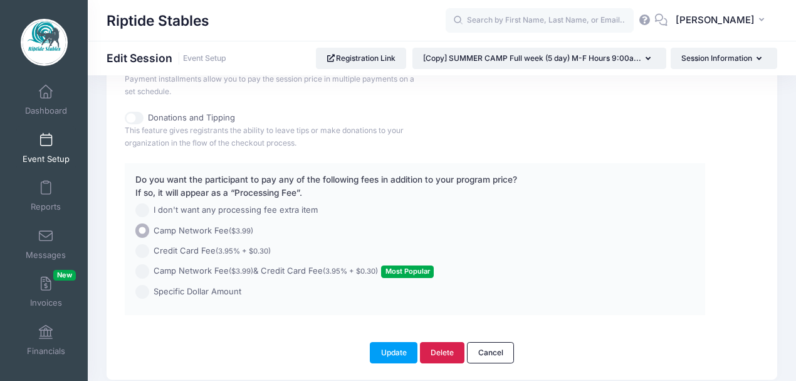
scroll to position [989, 0]
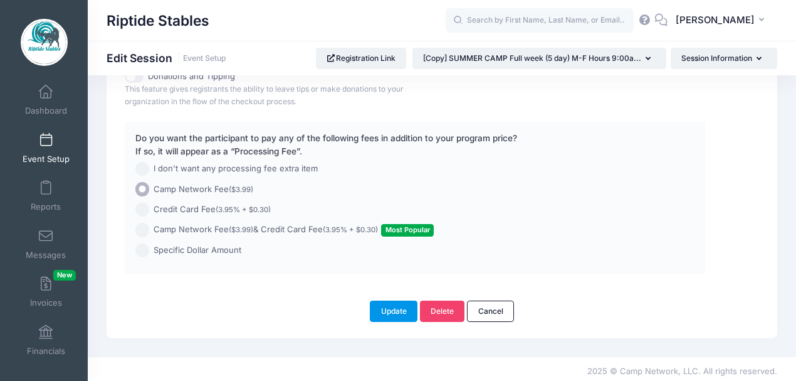
click at [396, 303] on button "Update" at bounding box center [394, 310] width 48 height 21
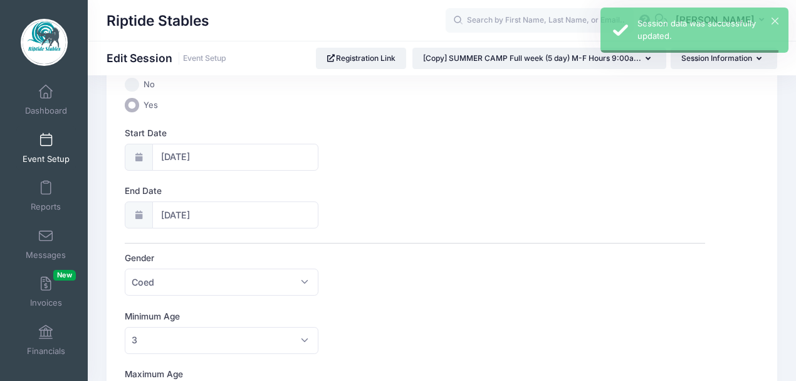
scroll to position [0, 0]
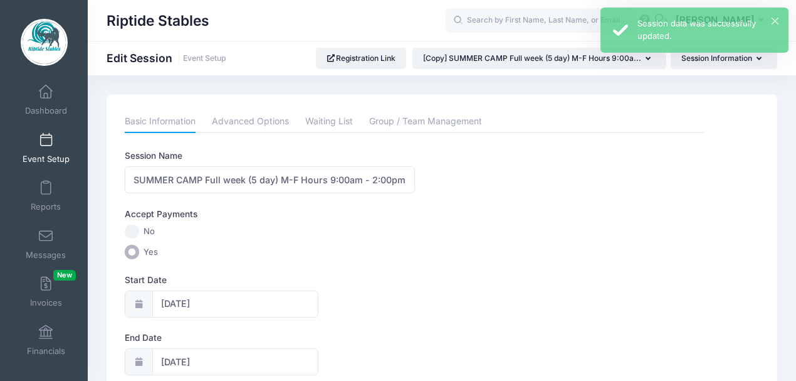
click at [43, 148] on link "Event Setup" at bounding box center [46, 148] width 60 height 44
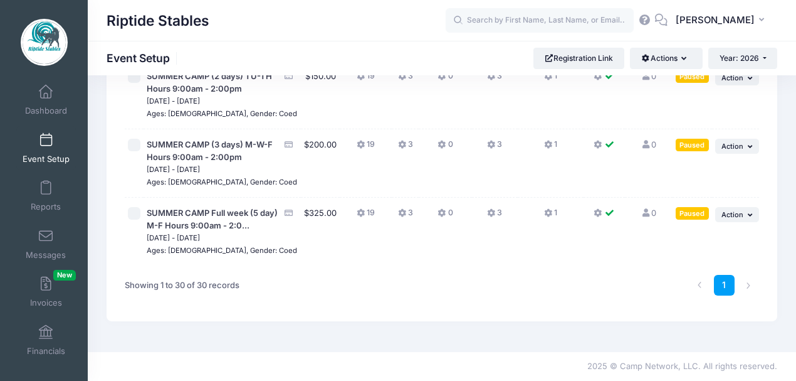
scroll to position [1991, 0]
click at [738, 85] on button "... Action" at bounding box center [737, 77] width 44 height 15
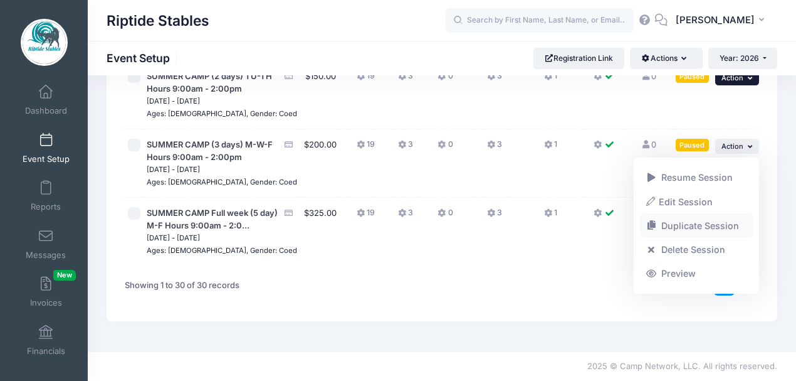
click at [683, 221] on link "Duplicate Session" at bounding box center [696, 226] width 113 height 24
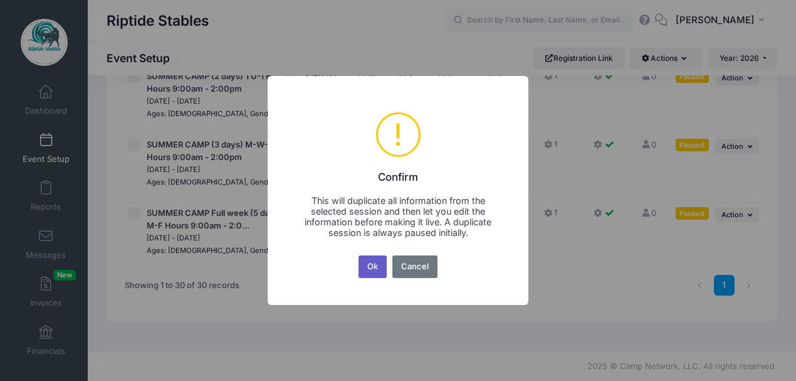
click at [364, 263] on button "Ok" at bounding box center [373, 266] width 29 height 23
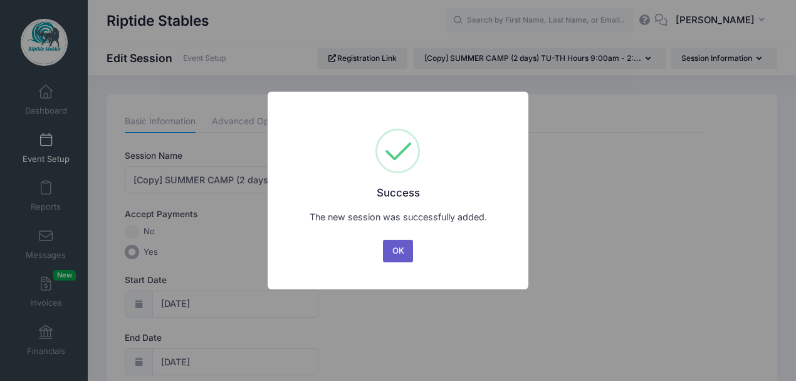
click at [401, 252] on button "OK" at bounding box center [398, 251] width 30 height 23
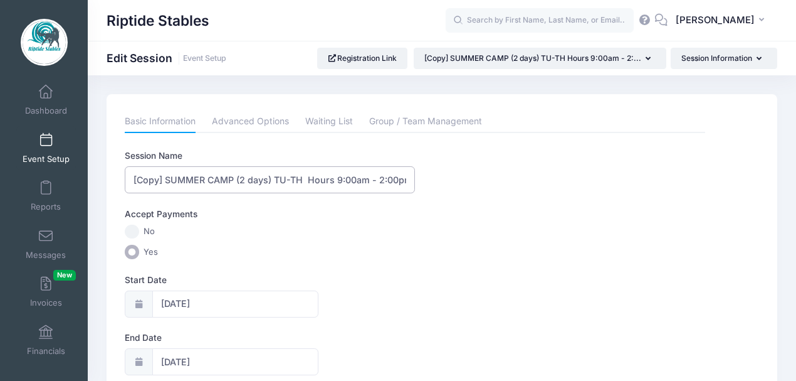
drag, startPoint x: 164, startPoint y: 178, endPoint x: 98, endPoint y: 189, distance: 67.4
type input "SUMMER CAMP (2 days) TU-TH Hours 9:00am - 2:00pm"
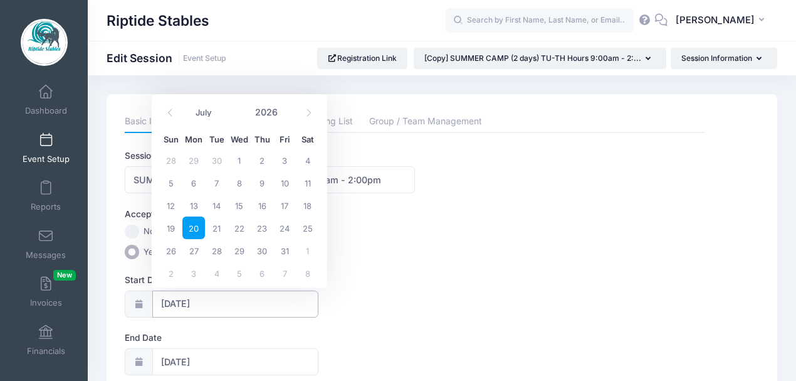
click at [170, 303] on input "[DATE]" at bounding box center [235, 303] width 166 height 27
click at [188, 251] on span "27" at bounding box center [193, 250] width 23 height 23
type input "[DATE]"
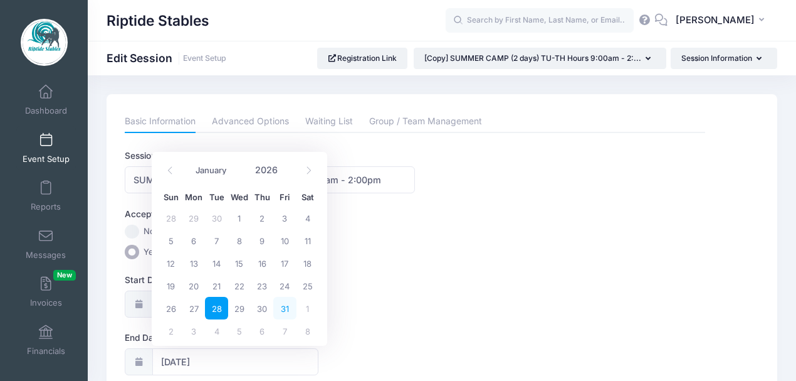
click at [287, 305] on span "31" at bounding box center [284, 308] width 23 height 23
type input "07/31/2026"
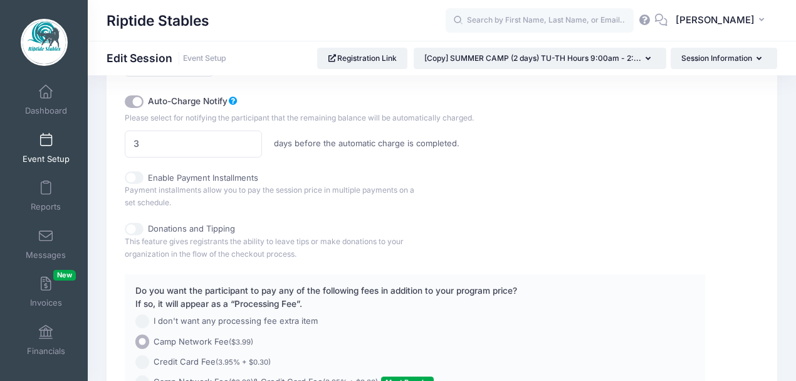
scroll to position [989, 0]
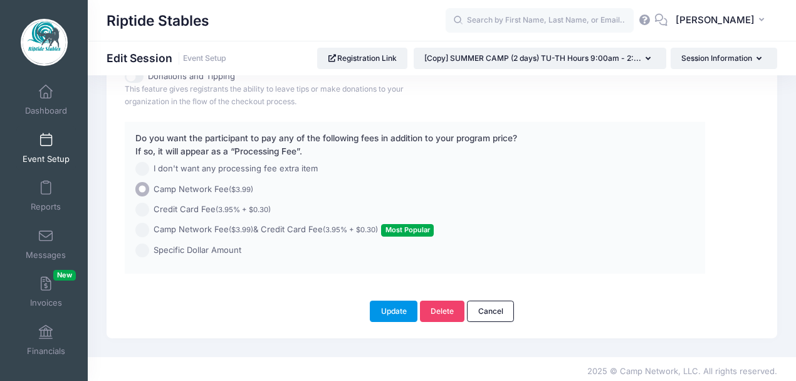
click at [399, 305] on button "Update" at bounding box center [394, 310] width 48 height 21
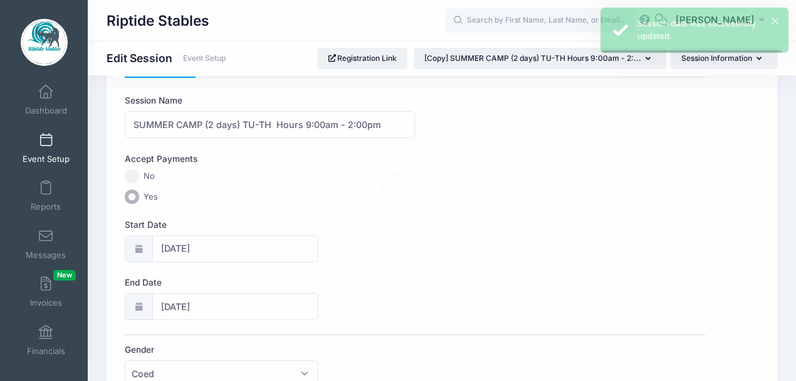
scroll to position [0, 0]
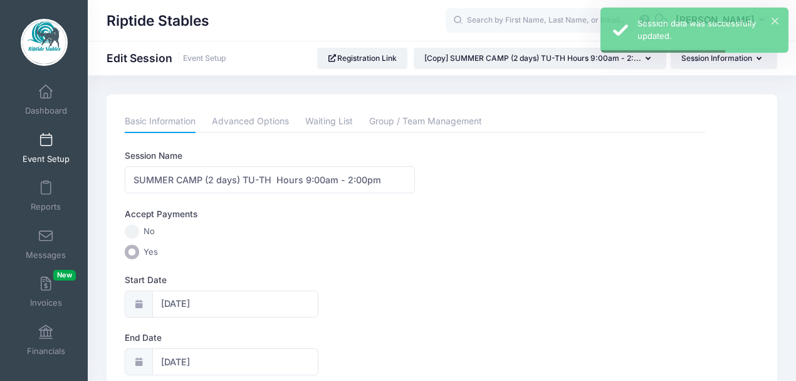
click at [39, 148] on link "Event Setup" at bounding box center [46, 148] width 60 height 44
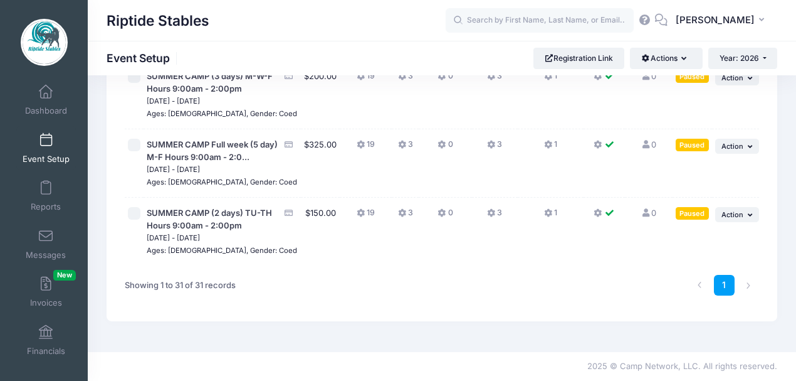
scroll to position [2101, 0]
click at [744, 85] on button "... Action" at bounding box center [737, 77] width 44 height 15
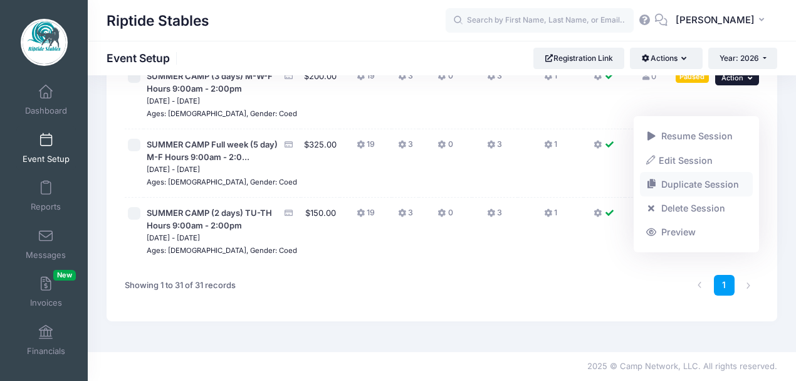
click at [689, 185] on link "Duplicate Session" at bounding box center [696, 184] width 113 height 24
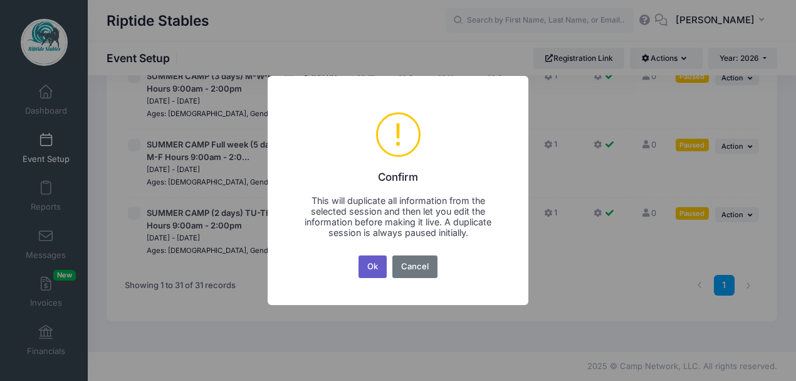
click at [379, 273] on button "Ok" at bounding box center [373, 266] width 29 height 23
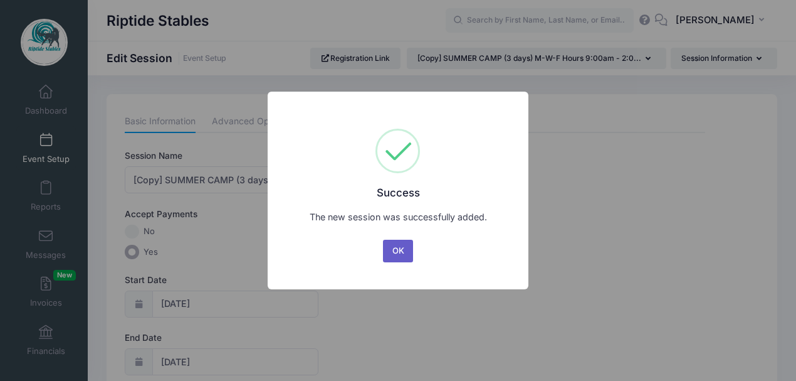
click at [394, 253] on button "OK" at bounding box center [398, 251] width 30 height 23
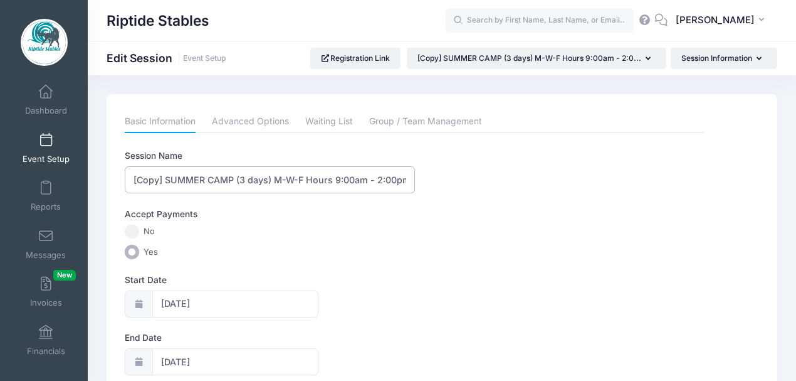
drag, startPoint x: 166, startPoint y: 178, endPoint x: 112, endPoint y: 209, distance: 62.6
type input "SUMMER CAMP (3 days) M-W-F Hours 9:00am - 2:00pm"
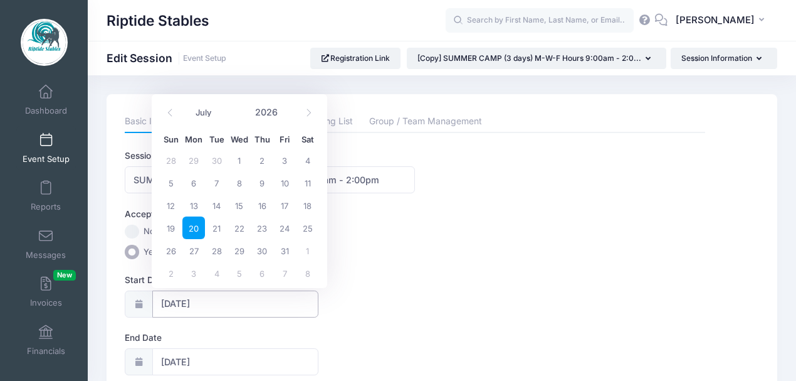
click at [199, 305] on input "[DATE]" at bounding box center [235, 303] width 166 height 27
click at [196, 255] on span "27" at bounding box center [193, 250] width 23 height 23
type input "[DATE]"
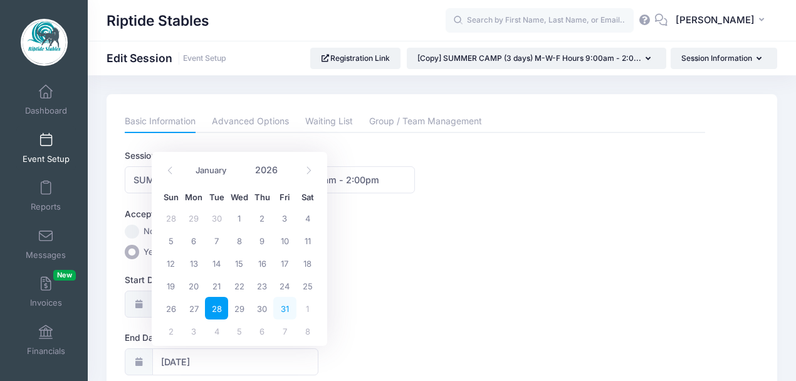
click at [284, 303] on span "31" at bounding box center [284, 308] width 23 height 23
type input "[DATE]"
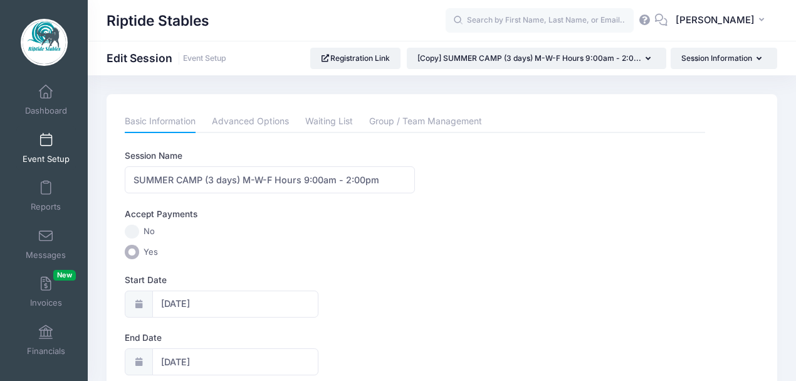
drag, startPoint x: 376, startPoint y: 297, endPoint x: 403, endPoint y: 289, distance: 27.6
click at [377, 297] on div "Start Date [DATE]" at bounding box center [415, 295] width 581 height 44
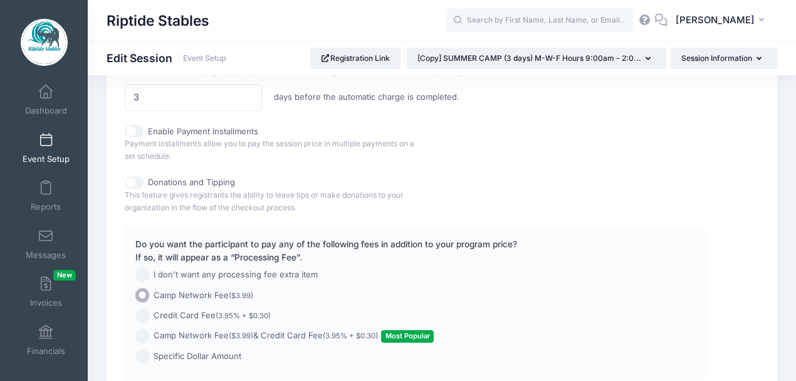
scroll to position [989, 0]
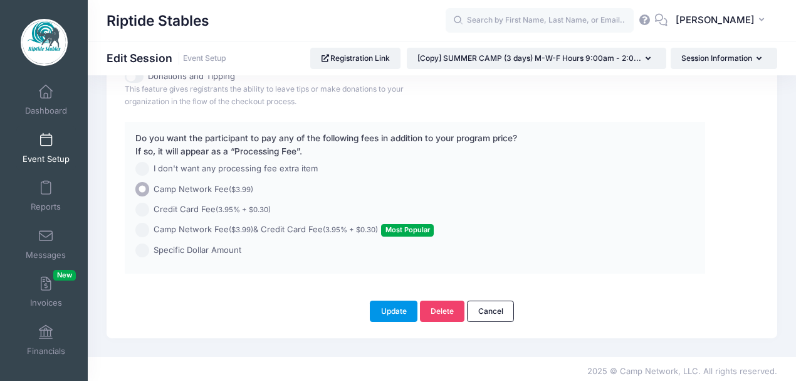
click at [393, 305] on button "Update" at bounding box center [394, 310] width 48 height 21
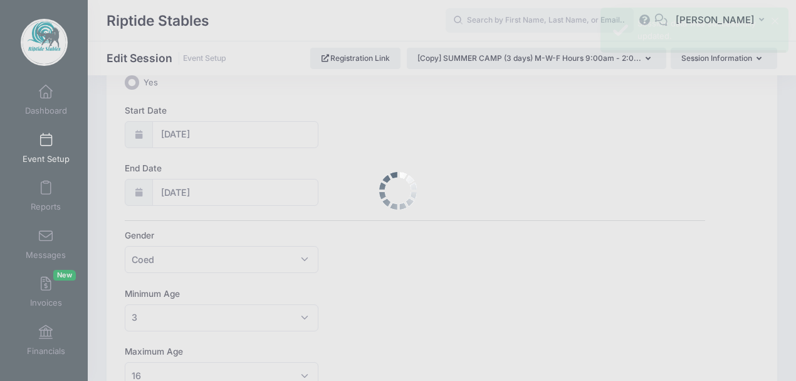
scroll to position [0, 0]
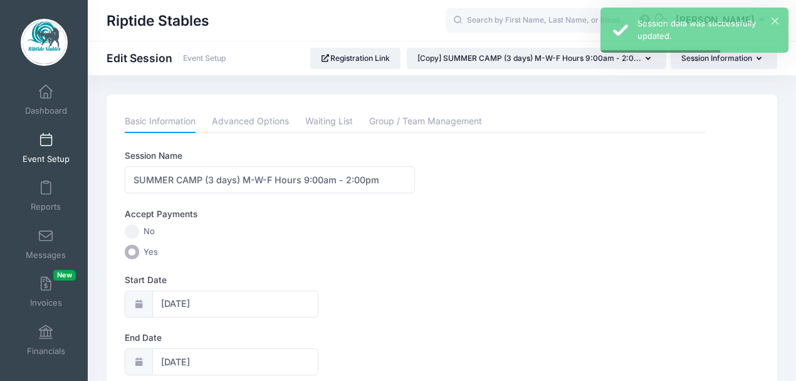
click at [46, 147] on span at bounding box center [46, 141] width 0 height 14
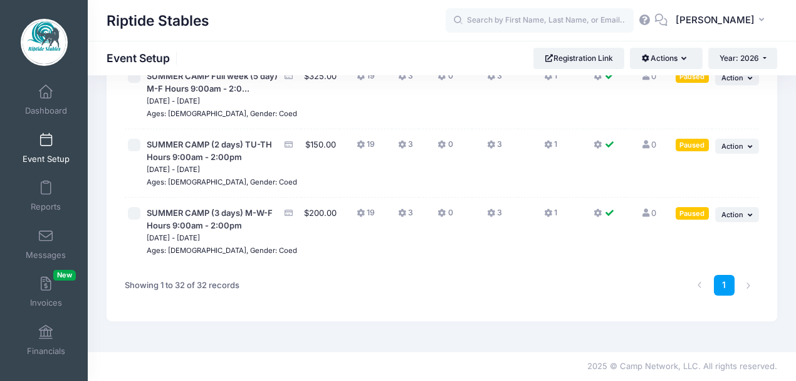
scroll to position [2169, 0]
click at [740, 82] on span "Action" at bounding box center [733, 77] width 22 height 9
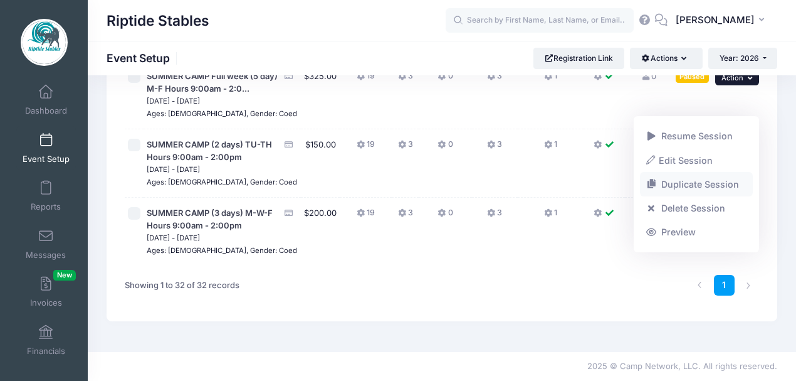
click at [689, 183] on link "Duplicate Session" at bounding box center [696, 184] width 113 height 24
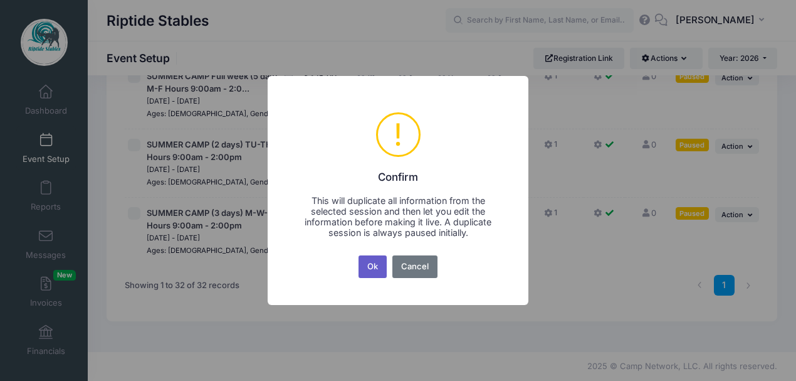
click at [367, 271] on button "Ok" at bounding box center [373, 266] width 29 height 23
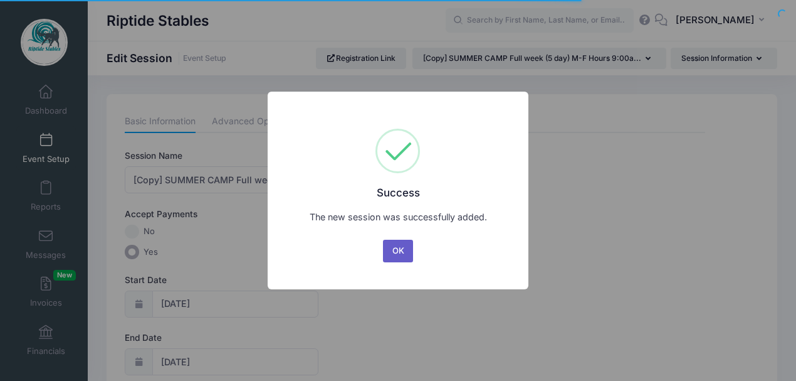
click at [403, 254] on button "OK" at bounding box center [398, 251] width 30 height 23
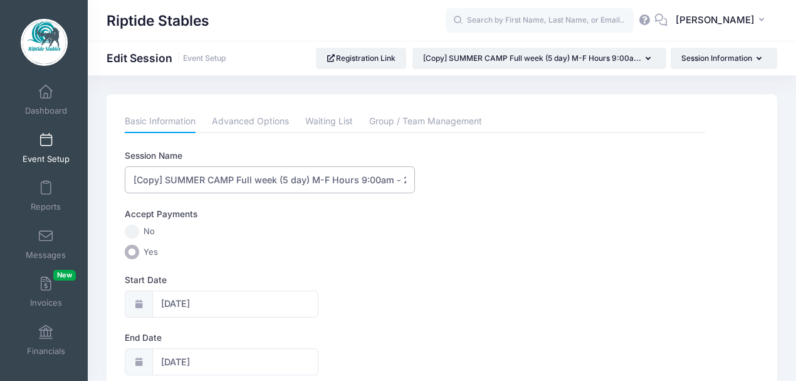
drag, startPoint x: 167, startPoint y: 178, endPoint x: 127, endPoint y: 214, distance: 53.7
type input "SUMMER CAMP Full week (5 day) M-F Hours 9:00am - 2:00pm"
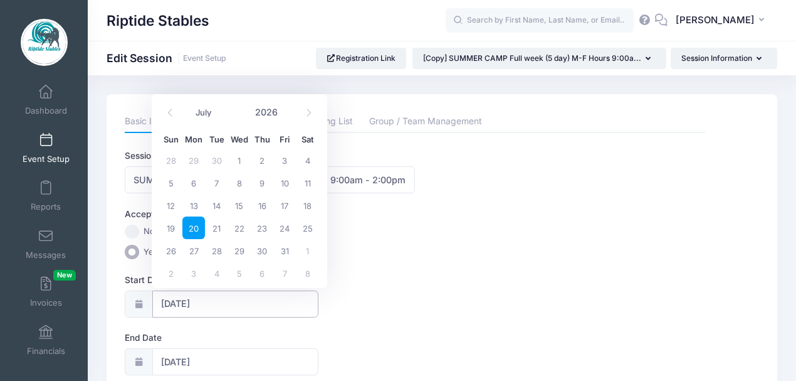
click at [187, 302] on input "07/20/2026" at bounding box center [235, 303] width 166 height 27
click at [199, 253] on span "27" at bounding box center [193, 250] width 23 height 23
type input "[DATE]"
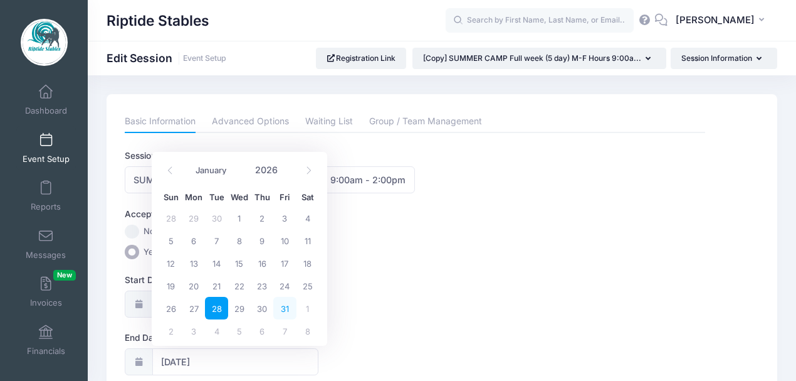
click at [283, 307] on span "31" at bounding box center [284, 308] width 23 height 23
type input "07/31/2026"
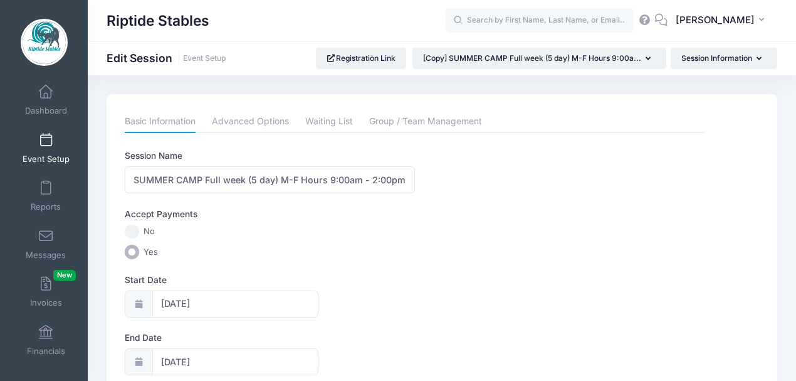
click at [374, 288] on div "Start Date 07/27/2026" at bounding box center [415, 295] width 581 height 44
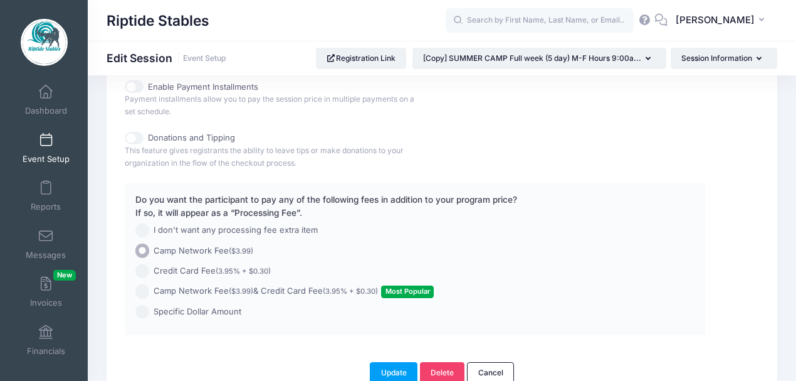
scroll to position [961, 0]
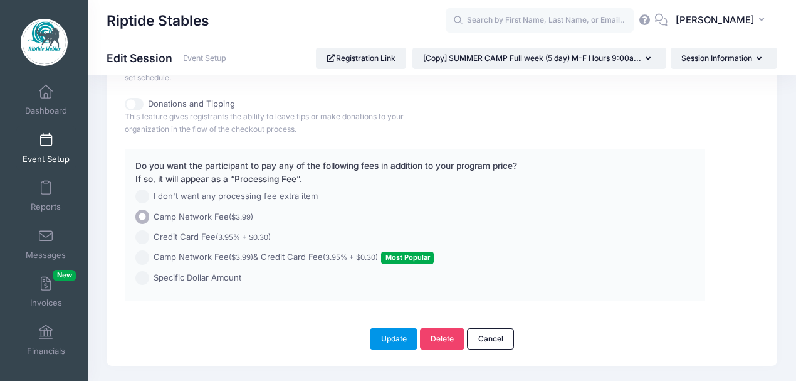
click at [394, 335] on button "Update" at bounding box center [394, 338] width 48 height 21
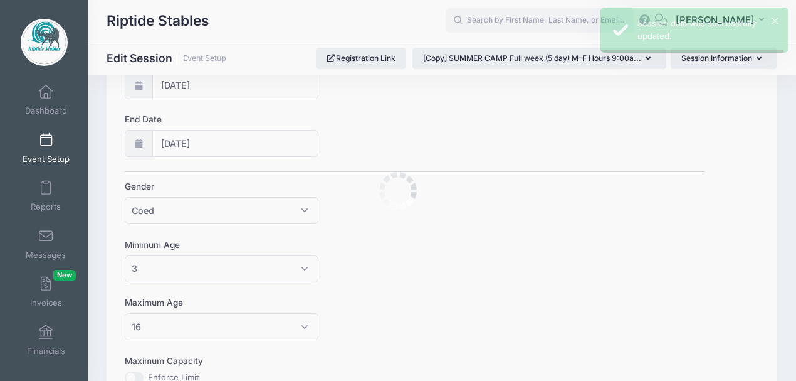
scroll to position [0, 0]
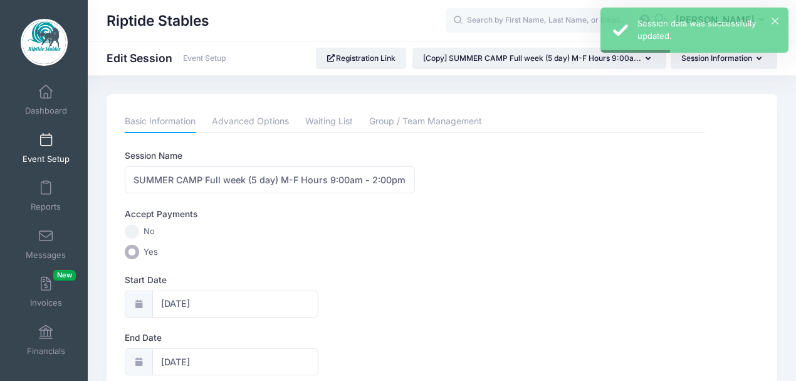
click at [46, 144] on span at bounding box center [46, 141] width 0 height 14
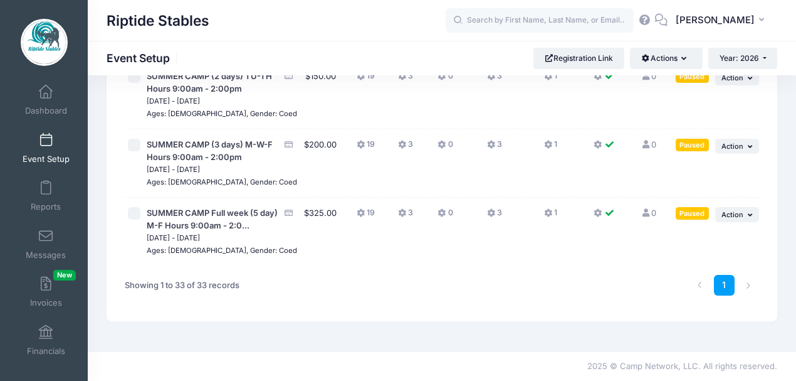
scroll to position [2198, 0]
click at [745, 85] on button "... Action" at bounding box center [737, 77] width 44 height 15
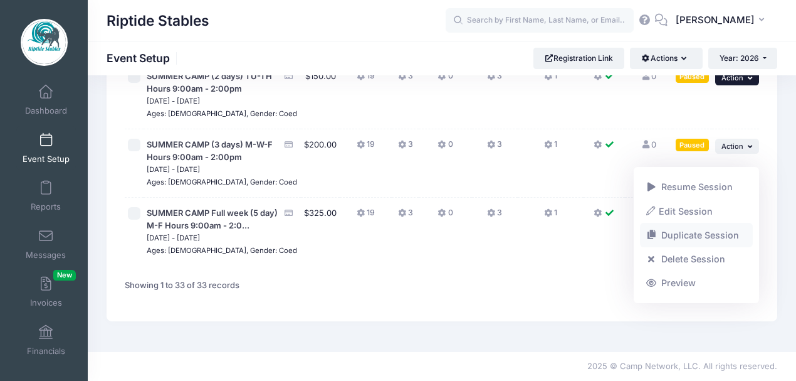
click at [683, 231] on link "Duplicate Session" at bounding box center [696, 235] width 113 height 24
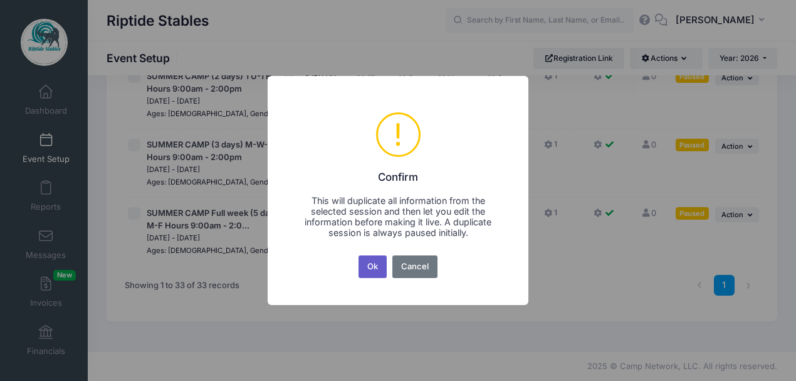
click at [367, 270] on button "Ok" at bounding box center [373, 266] width 29 height 23
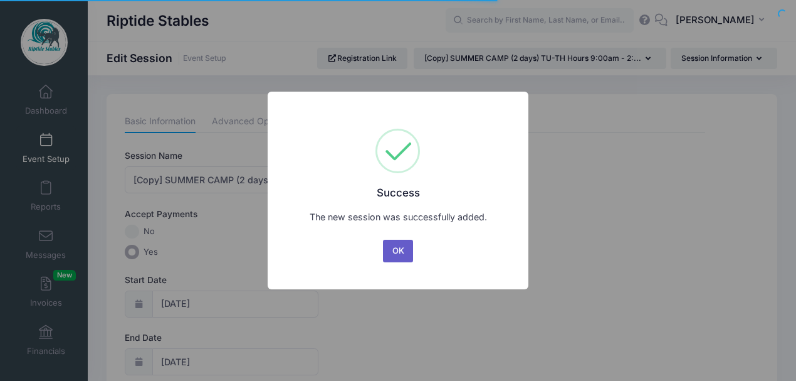
click at [400, 243] on button "OK" at bounding box center [398, 251] width 30 height 23
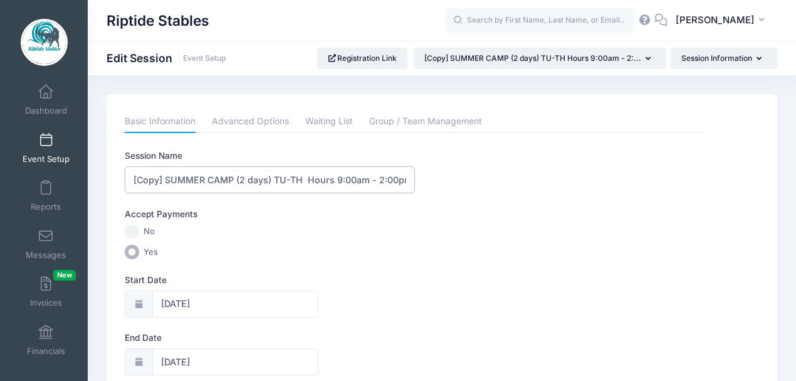
drag, startPoint x: 166, startPoint y: 177, endPoint x: 100, endPoint y: 182, distance: 66.0
type input "SUMMER CAMP (2 days) TU-TH Hours 9:00am - 2:00pm"
click at [183, 297] on input "[DATE]" at bounding box center [235, 303] width 166 height 27
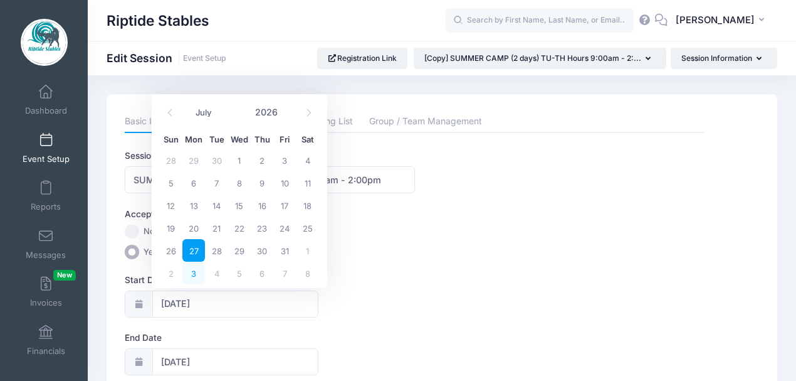
click at [197, 270] on span "3" at bounding box center [193, 272] width 23 height 23
type input "[DATE]"
select select "7"
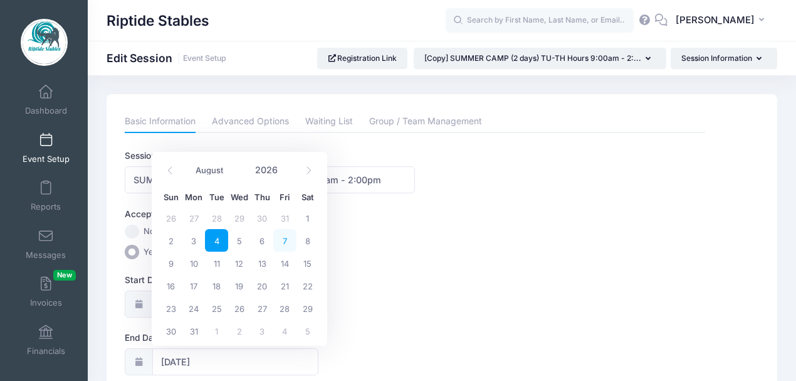
click at [282, 235] on span "7" at bounding box center [284, 240] width 23 height 23
type input "[DATE]"
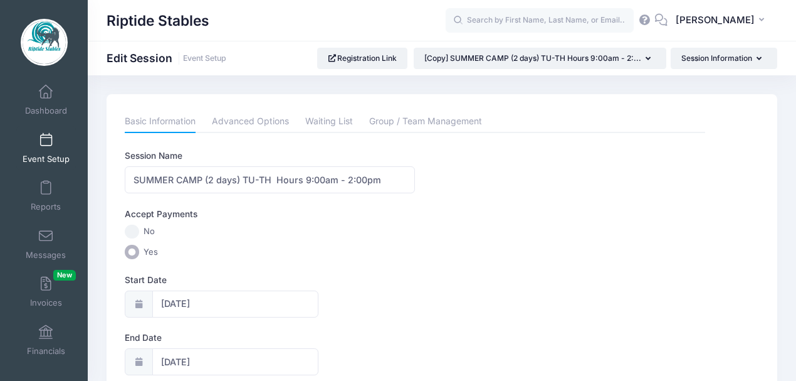
click at [334, 246] on label "Yes" at bounding box center [415, 252] width 581 height 14
click at [139, 246] on input "Yes" at bounding box center [132, 252] width 14 height 14
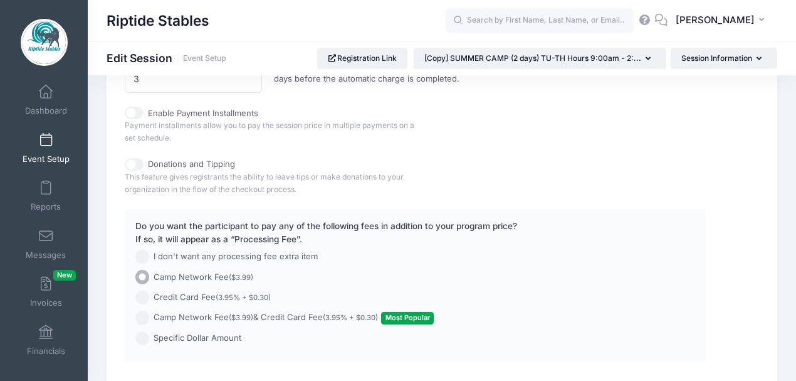
scroll to position [989, 0]
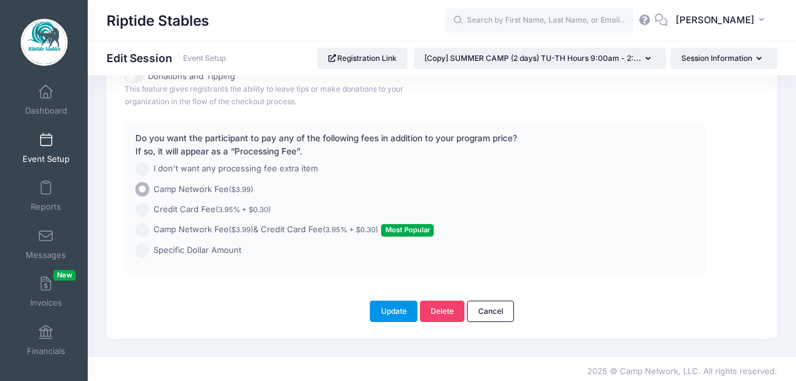
click at [393, 307] on button "Update" at bounding box center [394, 310] width 48 height 21
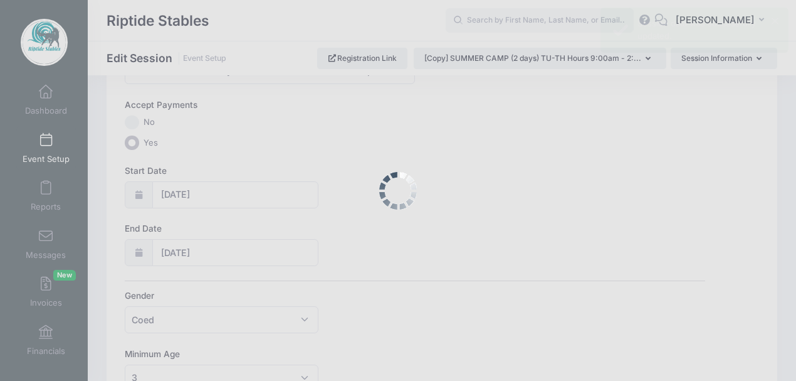
scroll to position [0, 0]
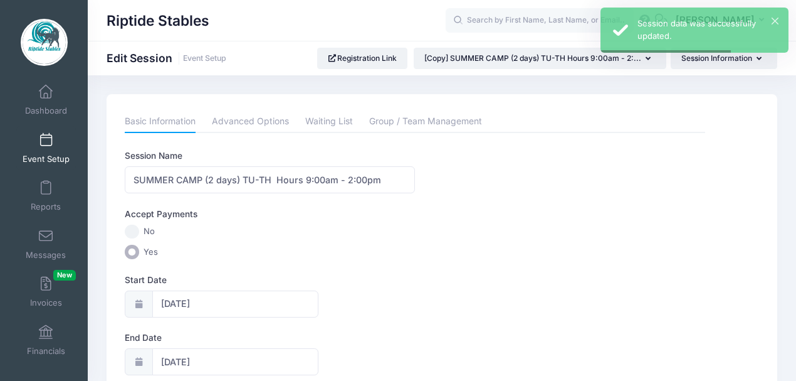
click at [50, 150] on link "Event Setup" at bounding box center [46, 148] width 60 height 44
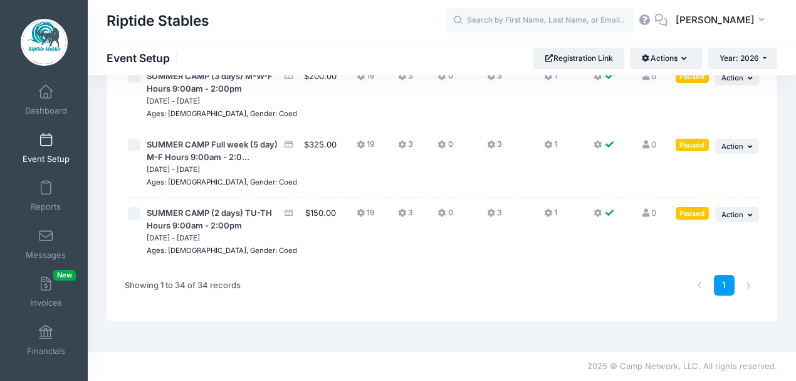
scroll to position [2276, 0]
click at [742, 82] on span "Action" at bounding box center [733, 77] width 22 height 9
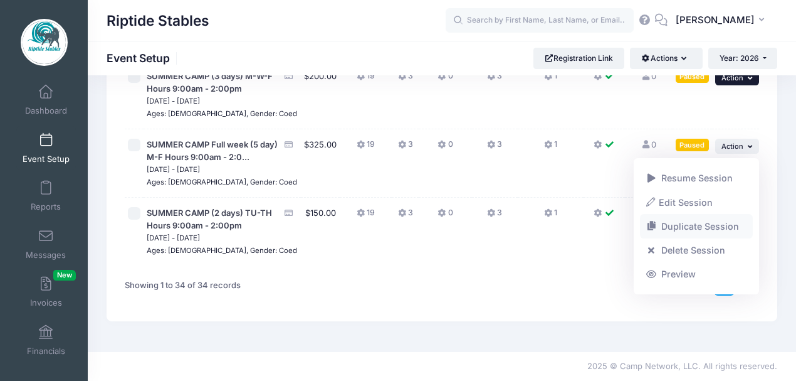
click at [699, 226] on link "Duplicate Session" at bounding box center [696, 226] width 113 height 24
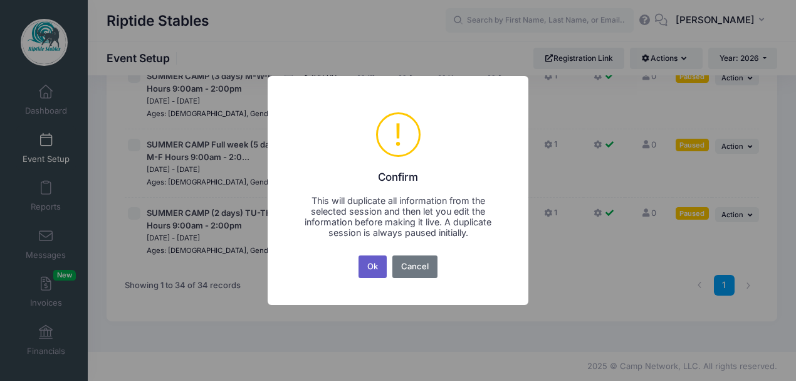
click at [366, 266] on button "Ok" at bounding box center [373, 266] width 29 height 23
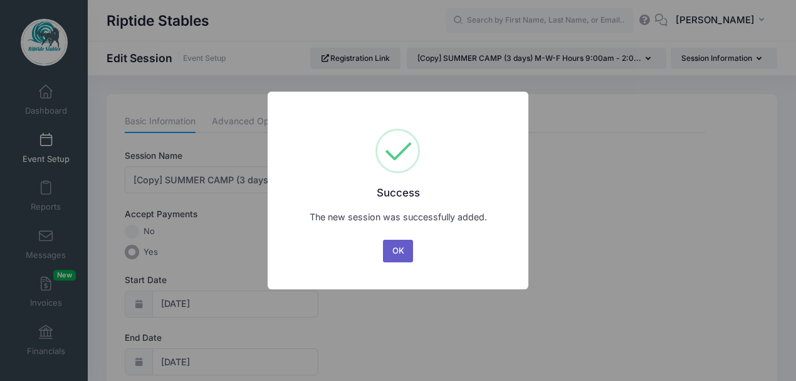
click at [401, 250] on button "OK" at bounding box center [398, 251] width 30 height 23
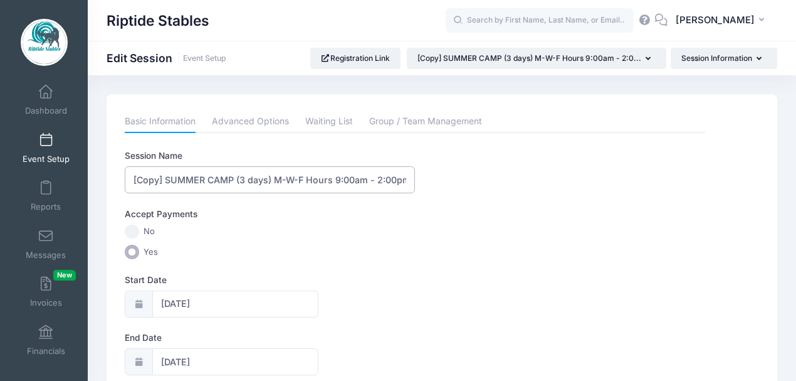
drag, startPoint x: 166, startPoint y: 179, endPoint x: 106, endPoint y: 195, distance: 61.6
type input "SUMMER CAMP (3 days) M-W-F Hours 9:00am - 2:00pm"
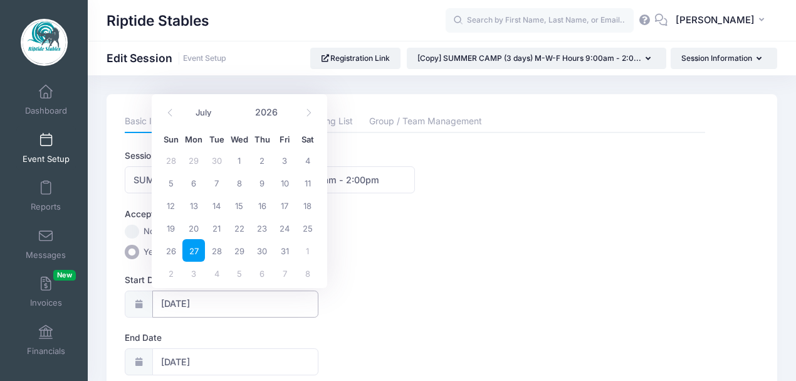
click at [193, 305] on input "[DATE]" at bounding box center [235, 303] width 166 height 27
click at [189, 270] on span "3" at bounding box center [193, 272] width 23 height 23
type input "08/03/2026"
type input "08/04/2026"
select select "7"
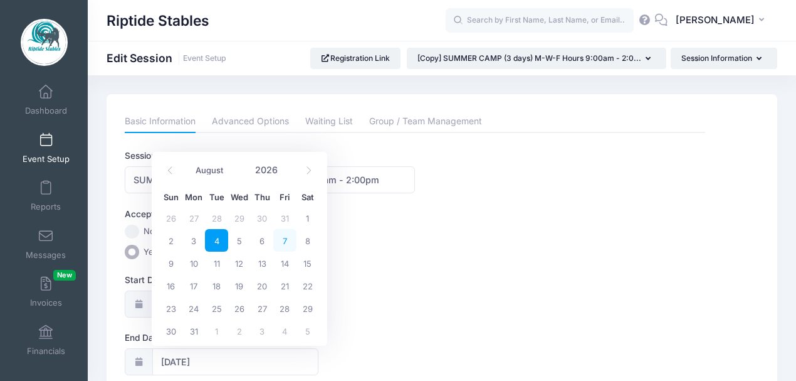
click at [283, 240] on span "7" at bounding box center [284, 240] width 23 height 23
type input "08/07/2026"
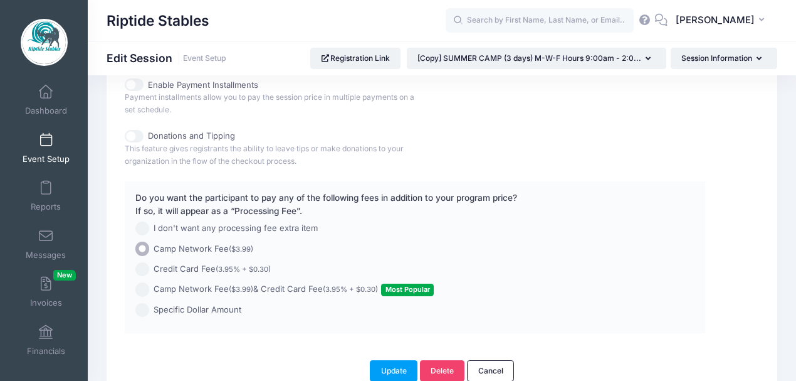
scroll to position [989, 0]
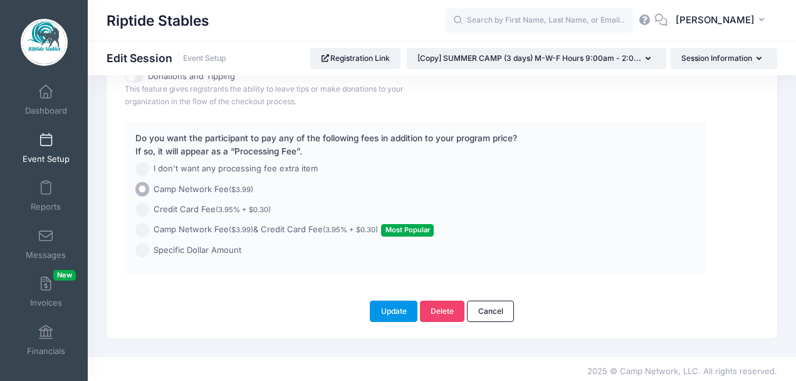
click at [398, 307] on button "Update" at bounding box center [394, 310] width 48 height 21
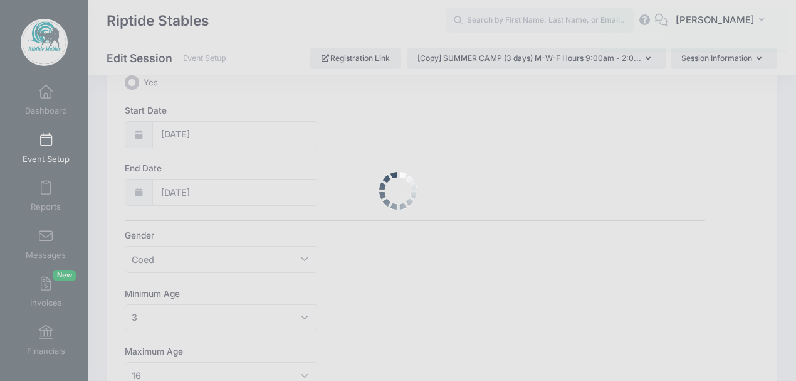
scroll to position [0, 0]
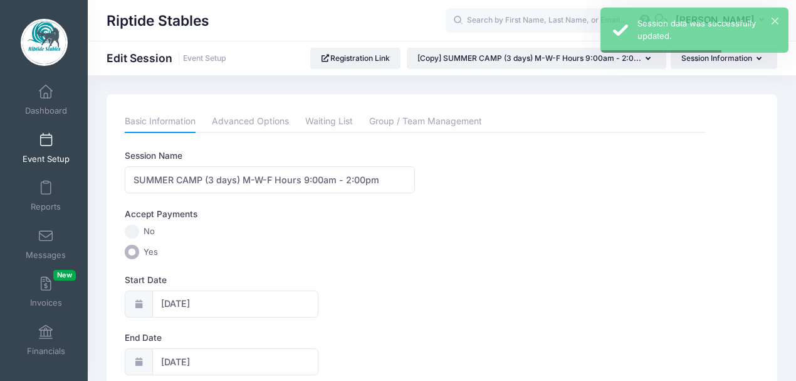
click at [46, 147] on span at bounding box center [46, 141] width 0 height 14
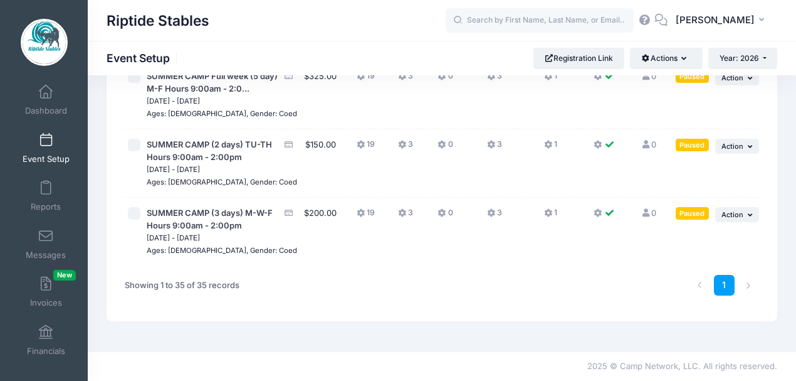
scroll to position [2344, 0]
click at [750, 82] on icon "button" at bounding box center [752, 78] width 8 height 7
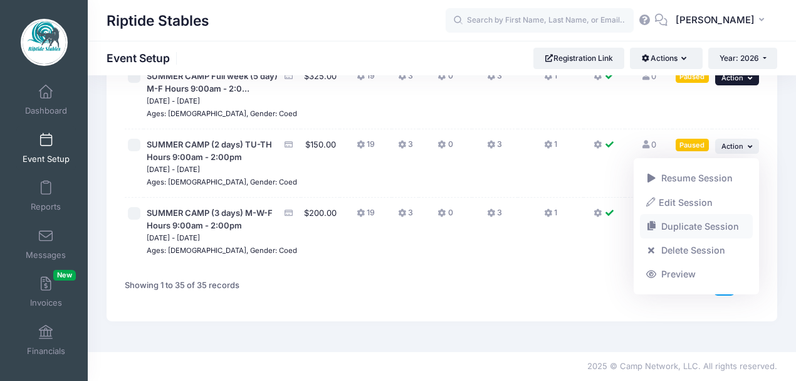
click at [683, 226] on link "Duplicate Session" at bounding box center [696, 226] width 113 height 24
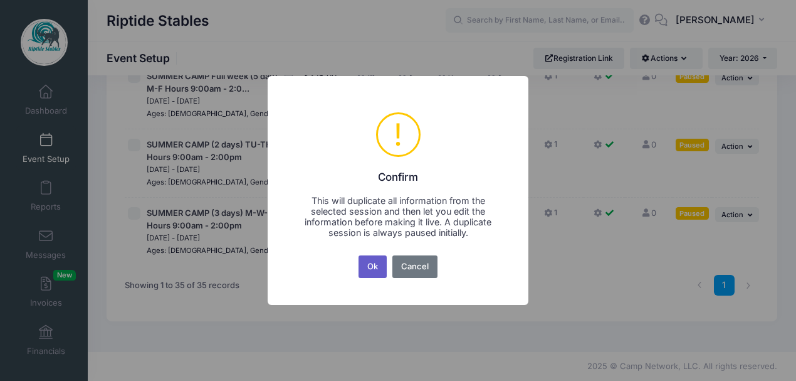
click at [376, 269] on button "Ok" at bounding box center [373, 266] width 29 height 23
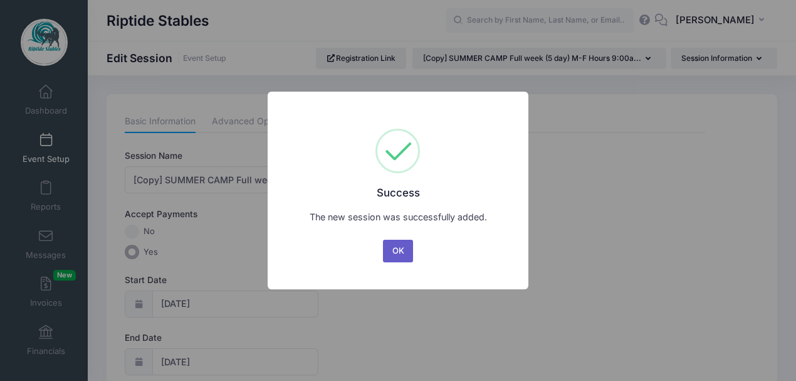
click at [401, 253] on button "OK" at bounding box center [398, 251] width 30 height 23
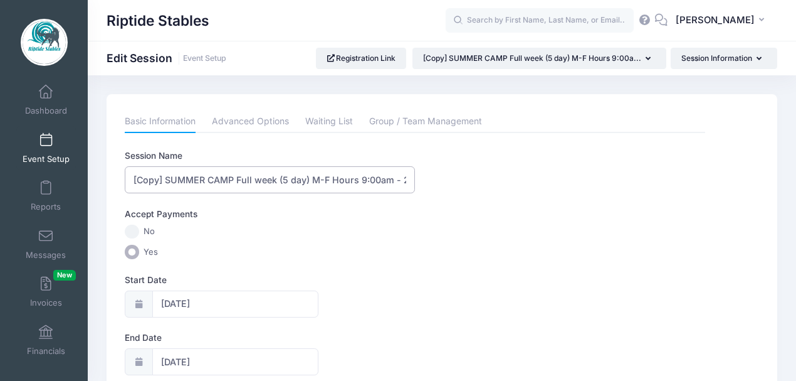
drag, startPoint x: 167, startPoint y: 178, endPoint x: 87, endPoint y: 196, distance: 82.3
type input "SUMMER CAMP Full week (5 day) M-F Hours 9:00am - 2:00pm"
click at [173, 300] on input "07/27/2026" at bounding box center [235, 303] width 166 height 27
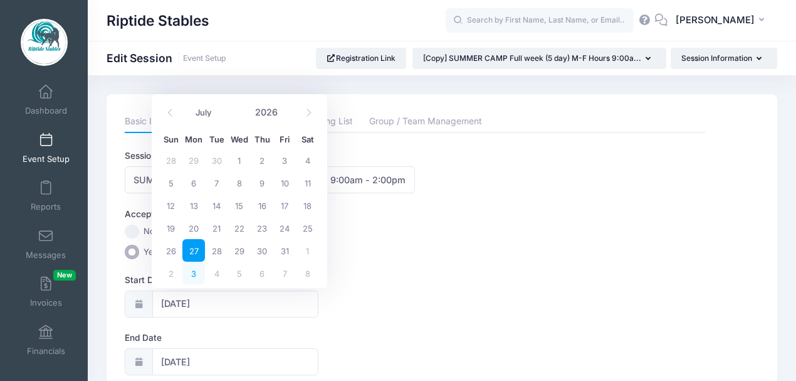
click at [189, 274] on span "3" at bounding box center [193, 272] width 23 height 23
type input "08/03/2026"
type input "08/04/2026"
select select "7"
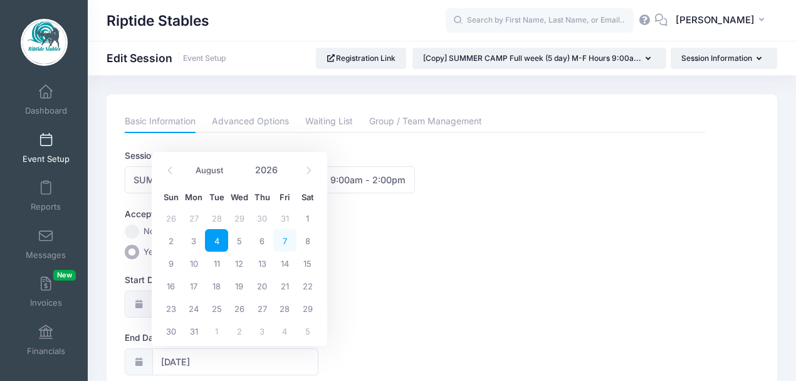
click at [285, 238] on span "7" at bounding box center [284, 240] width 23 height 23
type input "08/07/2026"
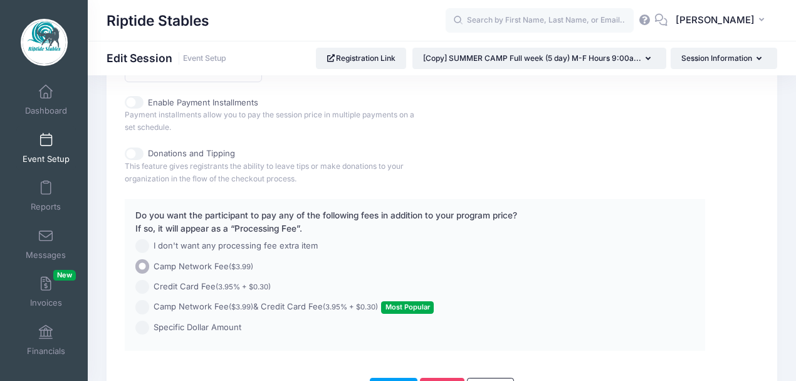
scroll to position [989, 0]
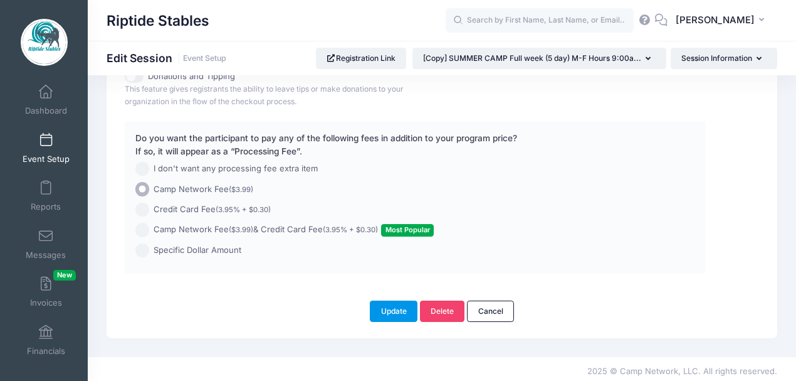
click at [394, 307] on button "Update" at bounding box center [394, 310] width 48 height 21
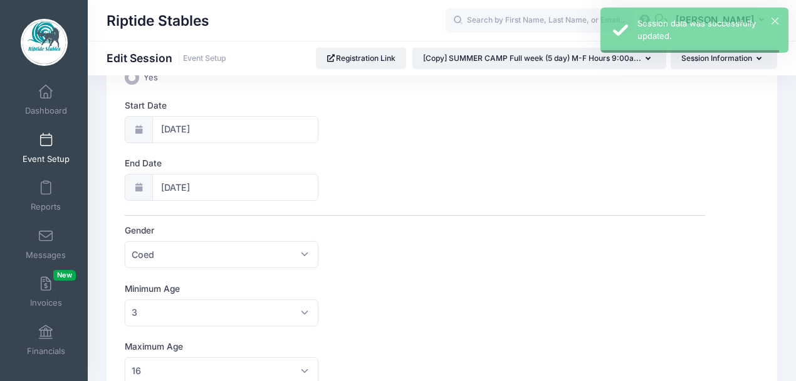
scroll to position [0, 0]
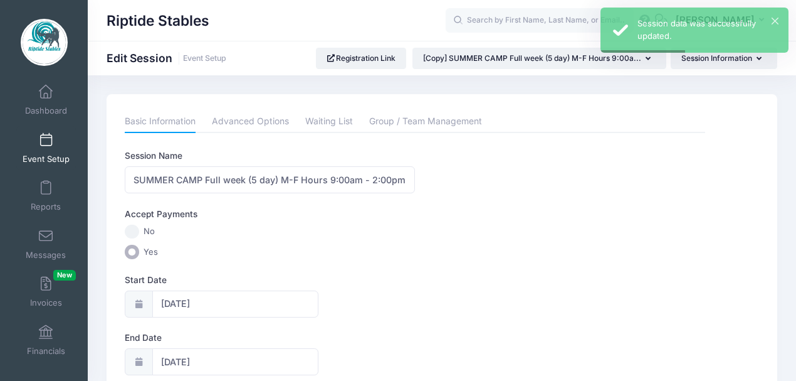
click at [46, 141] on span at bounding box center [46, 141] width 0 height 14
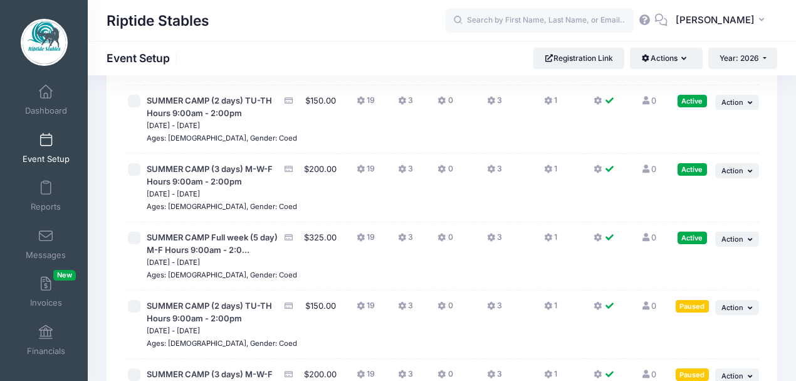
scroll to position [668, 0]
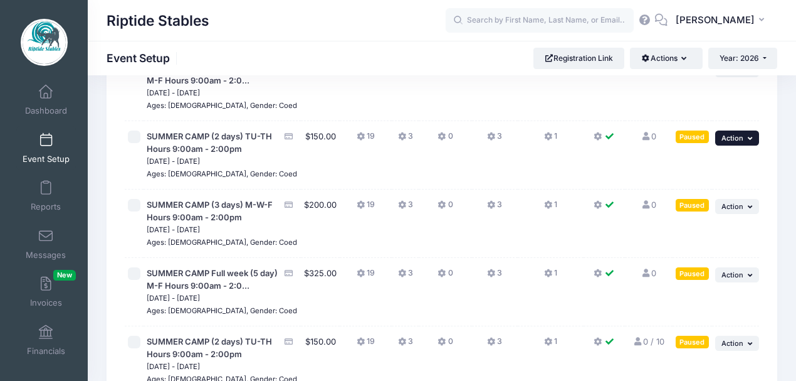
click at [748, 142] on icon "button" at bounding box center [752, 138] width 8 height 7
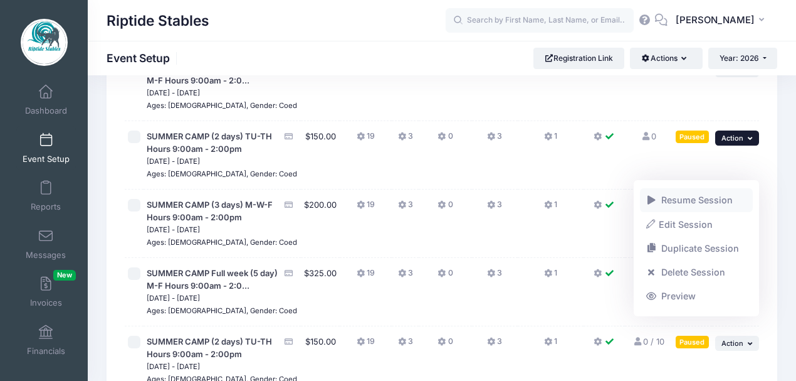
click at [709, 201] on link "Resume Session" at bounding box center [696, 200] width 113 height 24
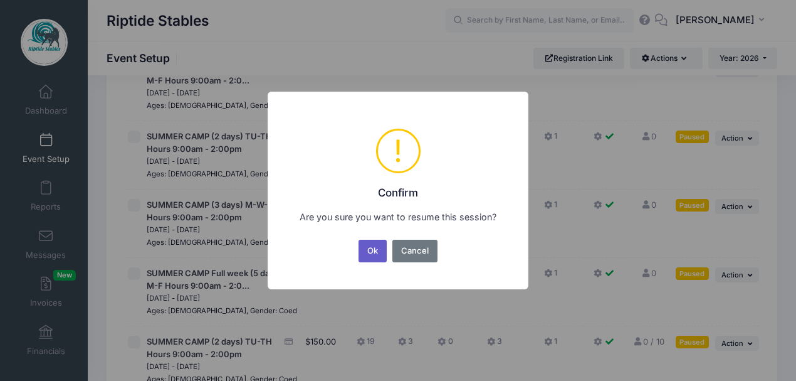
click at [380, 253] on button "Ok" at bounding box center [373, 251] width 29 height 23
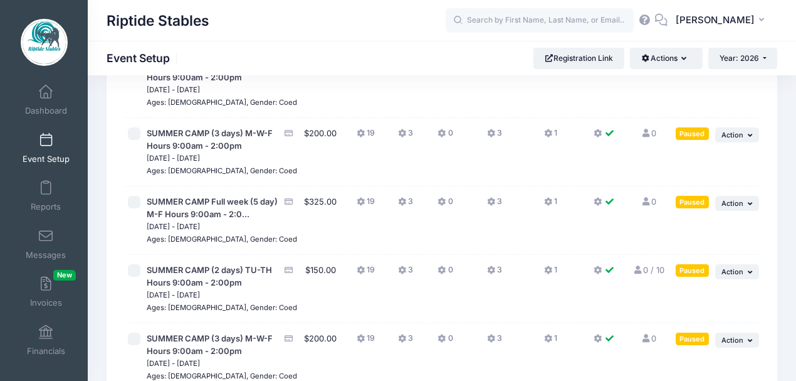
scroll to position [710, 0]
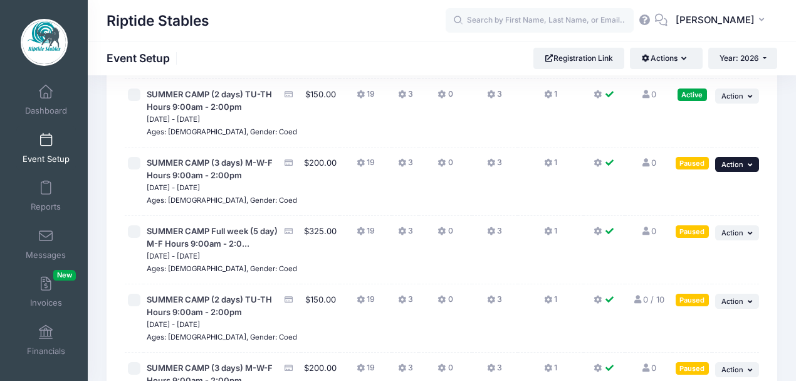
click at [752, 168] on icon "button" at bounding box center [752, 164] width 8 height 7
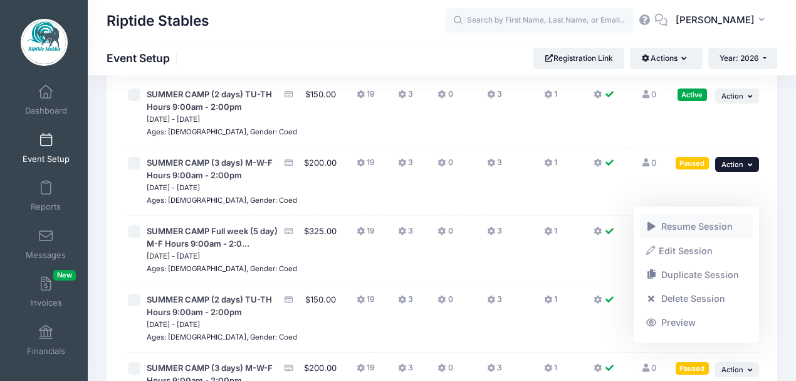
click at [695, 231] on link "Resume Session" at bounding box center [696, 226] width 113 height 24
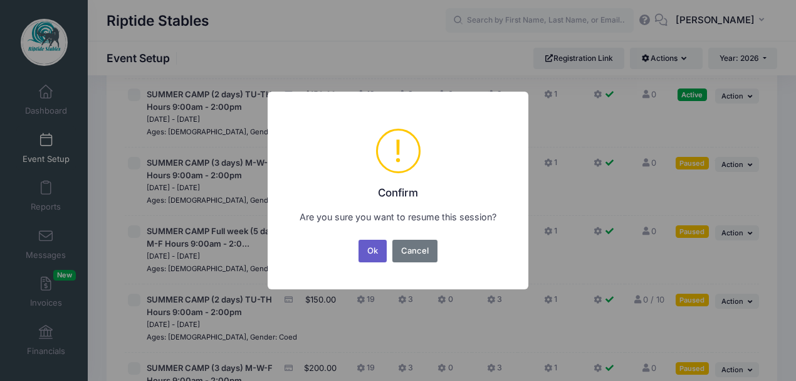
click at [375, 253] on button "Ok" at bounding box center [373, 251] width 29 height 23
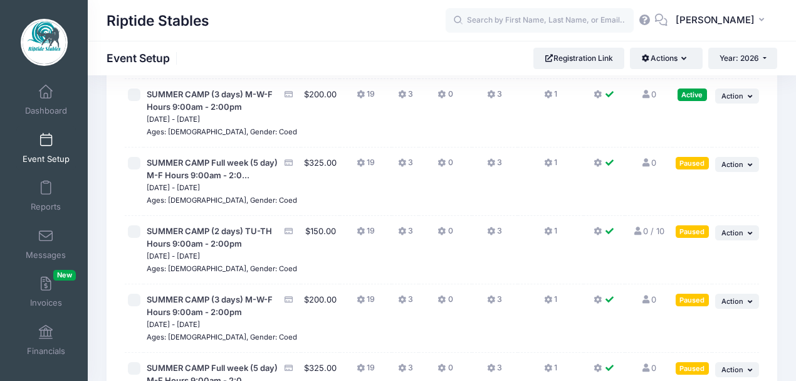
scroll to position [794, 0]
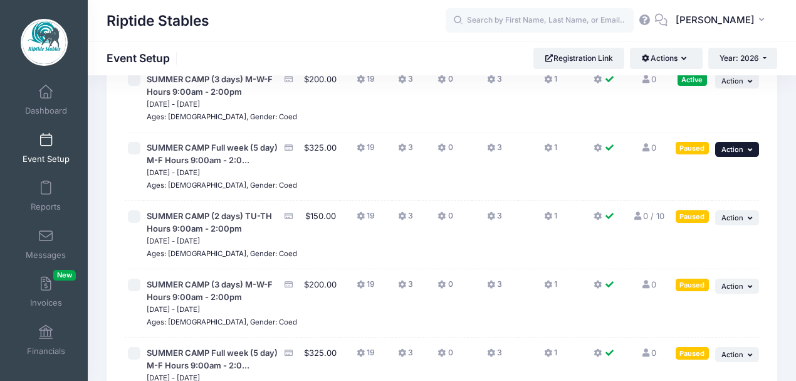
click at [746, 157] on button "... Action" at bounding box center [737, 149] width 44 height 15
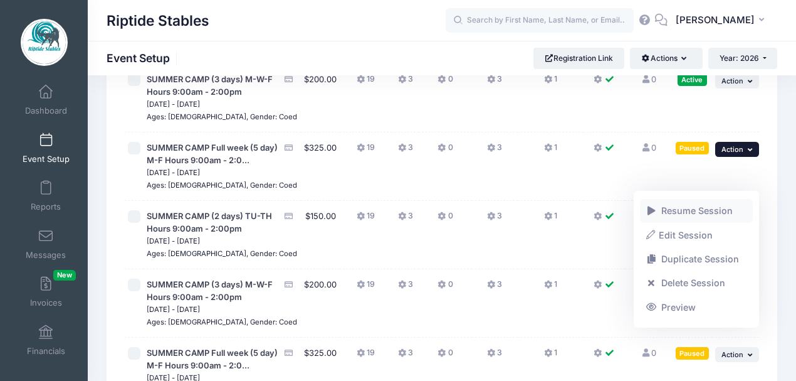
click at [687, 215] on link "Resume Session" at bounding box center [696, 211] width 113 height 24
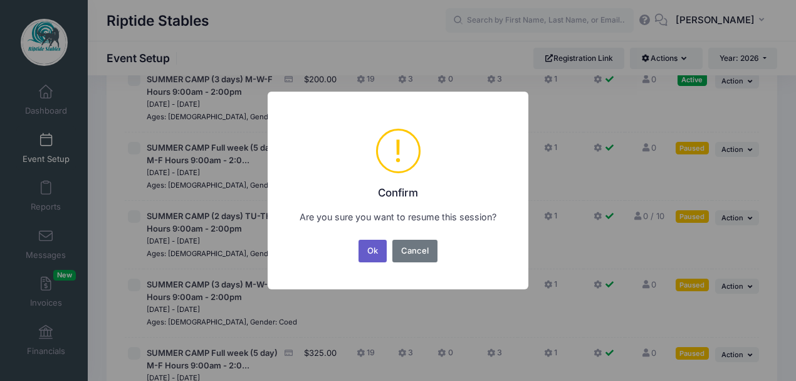
click at [381, 248] on button "Ok" at bounding box center [373, 251] width 29 height 23
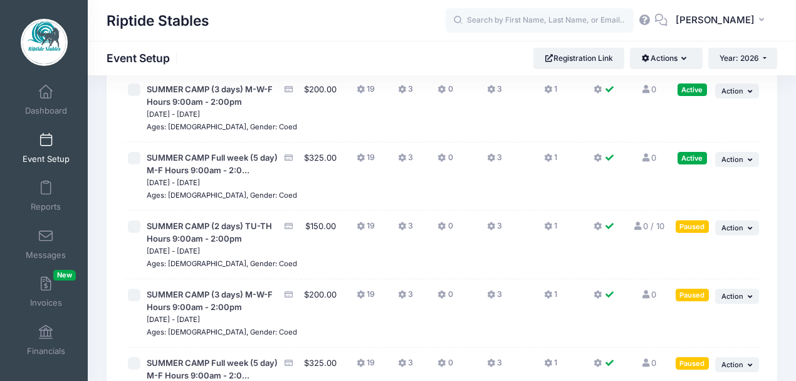
scroll to position [878, 0]
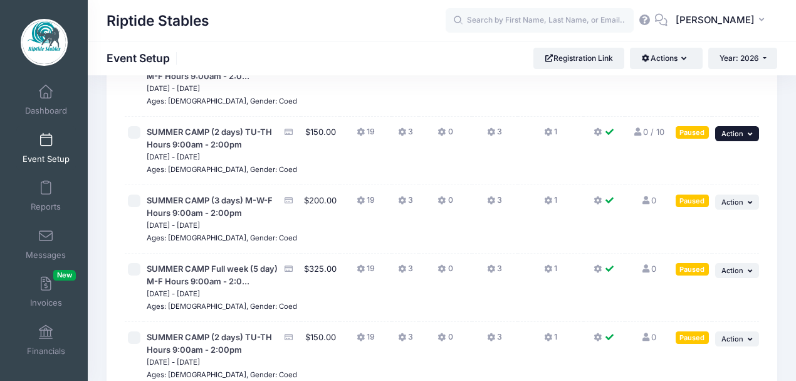
click at [746, 141] on button "... Action" at bounding box center [737, 133] width 44 height 15
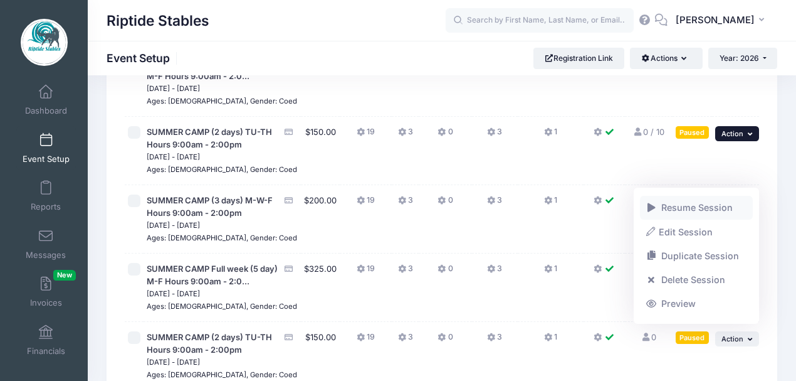
click at [700, 211] on link "Resume Session" at bounding box center [696, 208] width 113 height 24
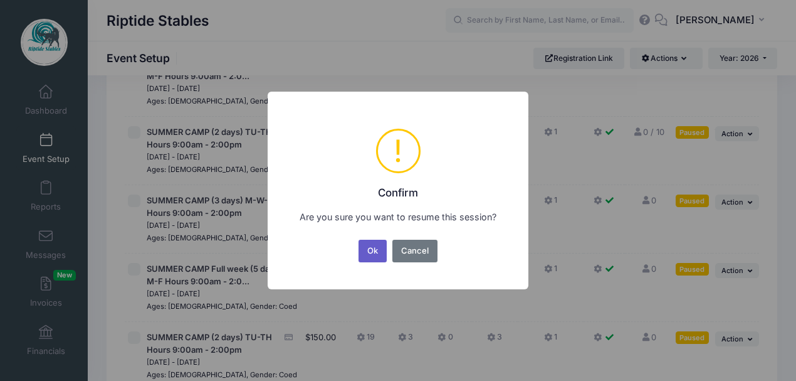
click at [376, 252] on button "Ok" at bounding box center [373, 251] width 29 height 23
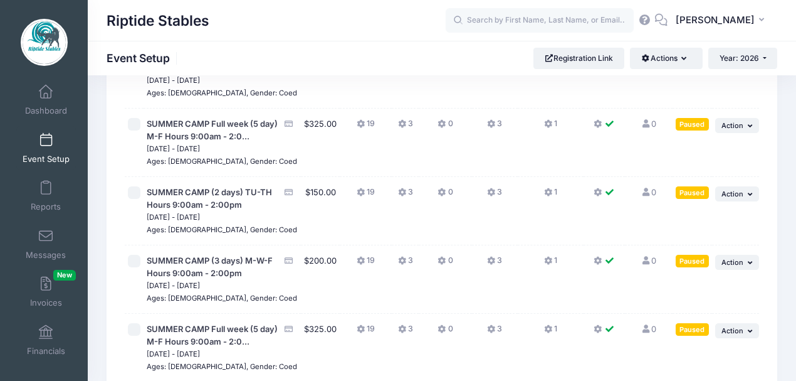
scroll to position [980, 0]
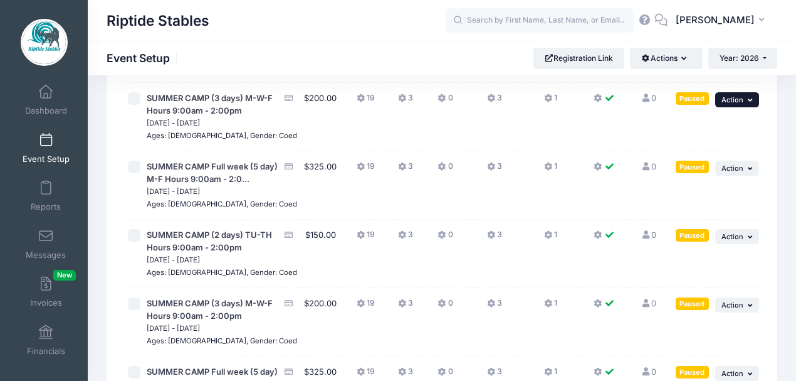
click at [750, 103] on icon "button" at bounding box center [752, 100] width 8 height 7
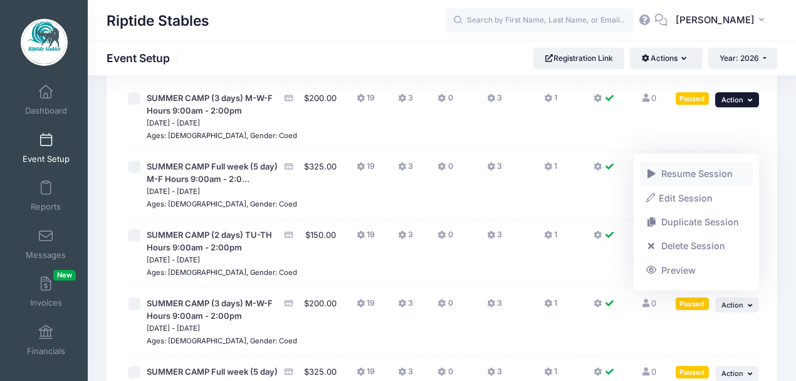
click at [716, 172] on link "Resume Session" at bounding box center [696, 174] width 113 height 24
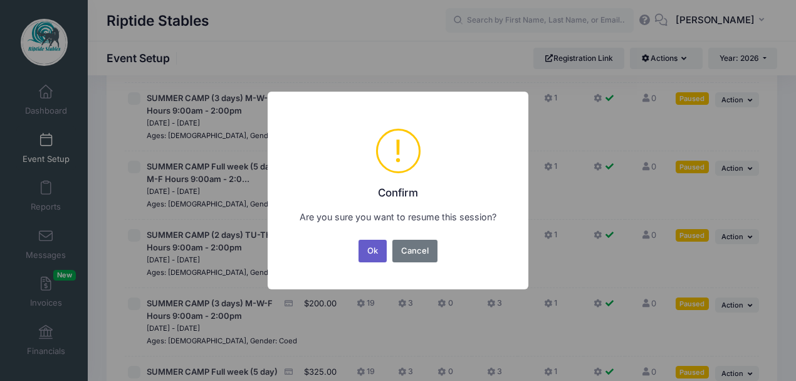
click at [367, 251] on button "Ok" at bounding box center [373, 251] width 29 height 23
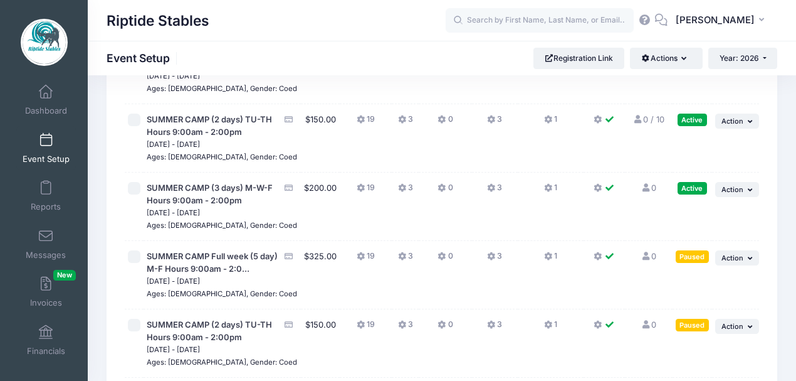
scroll to position [1045, 0]
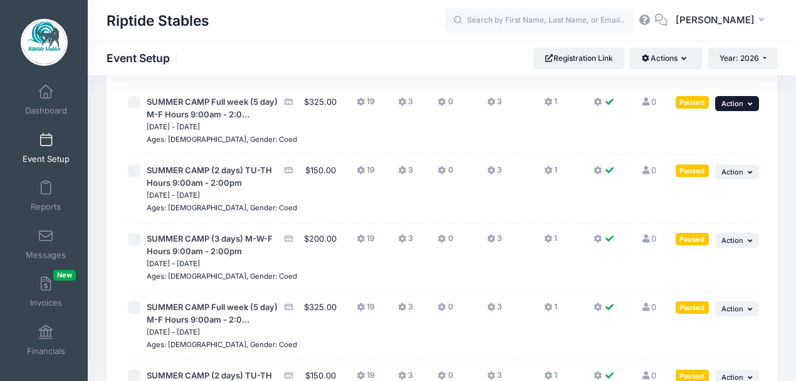
click at [747, 111] on button "... Action" at bounding box center [737, 103] width 44 height 15
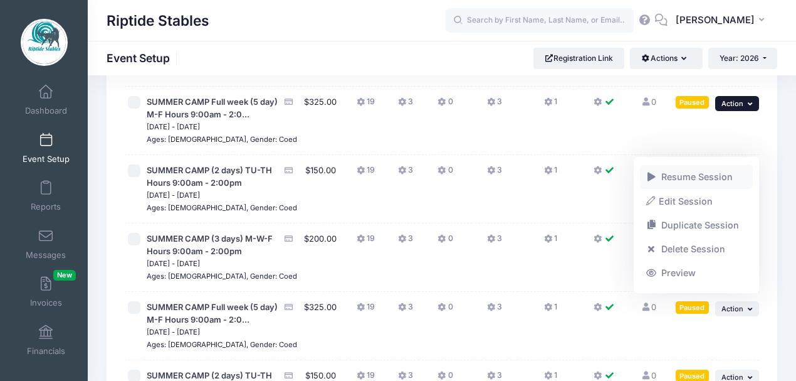
click at [698, 172] on link "Resume Session" at bounding box center [696, 177] width 113 height 24
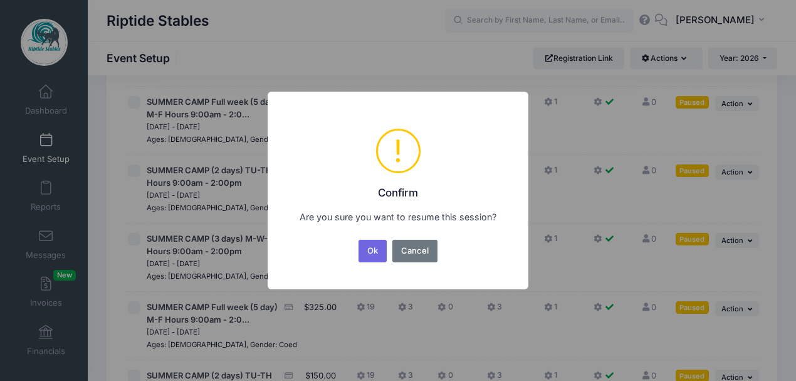
click at [364, 247] on button "Ok" at bounding box center [373, 251] width 29 height 23
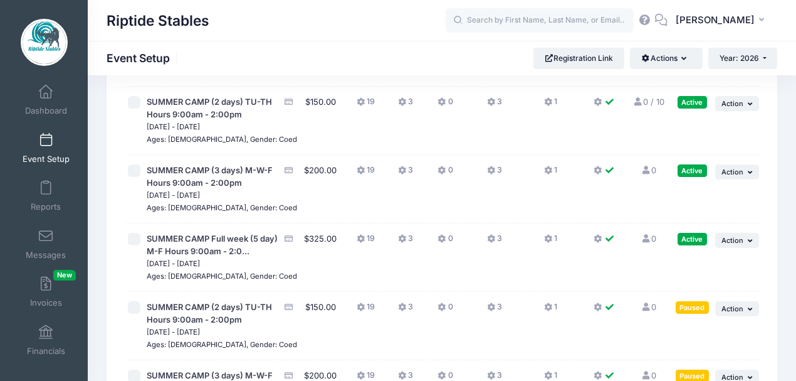
scroll to position [1045, 0]
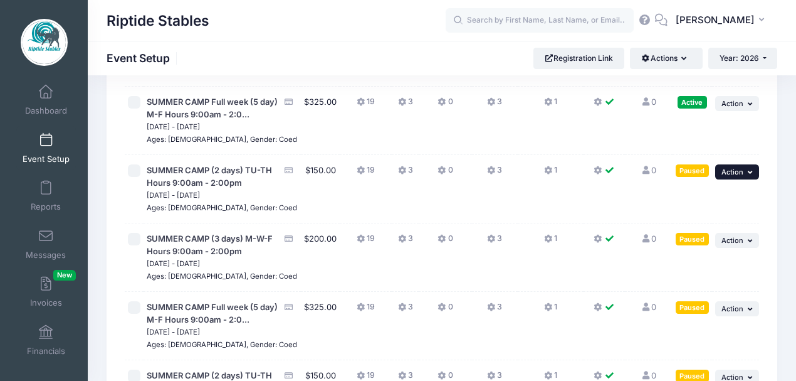
click at [723, 176] on span "Action" at bounding box center [733, 171] width 22 height 9
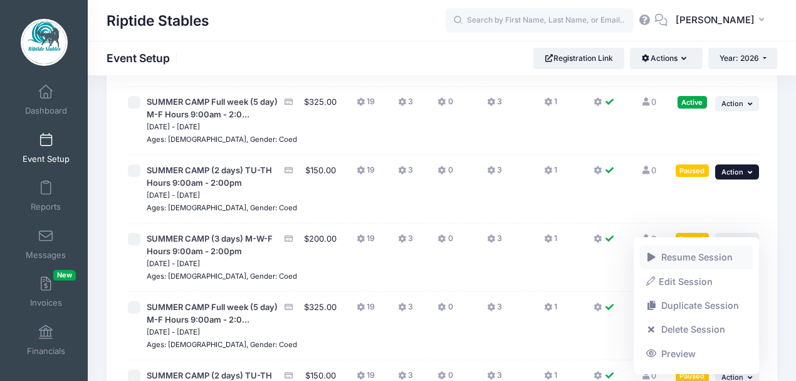
click at [687, 260] on link "Resume Session" at bounding box center [696, 257] width 113 height 24
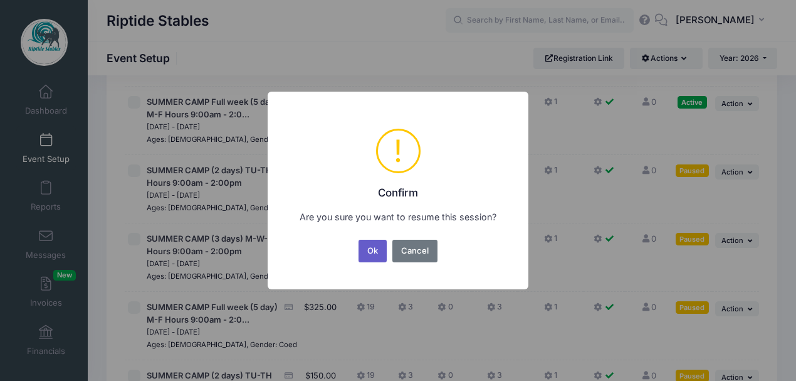
click at [377, 251] on button "Ok" at bounding box center [373, 251] width 29 height 23
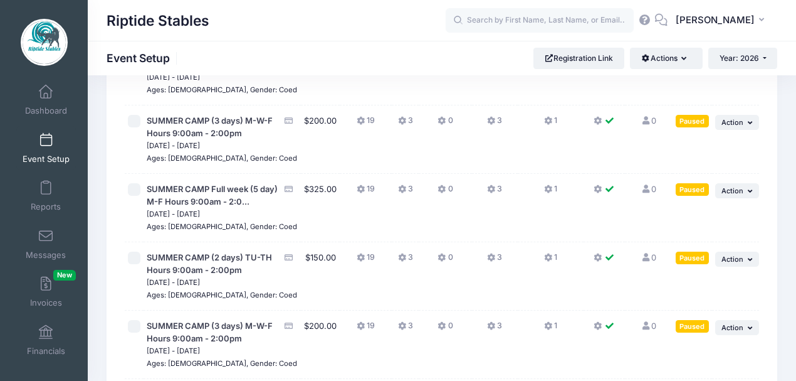
scroll to position [1170, 0]
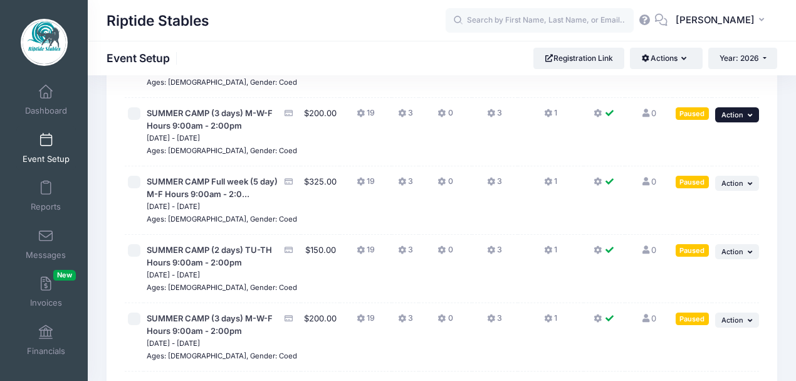
click at [739, 119] on span "Action" at bounding box center [733, 114] width 22 height 9
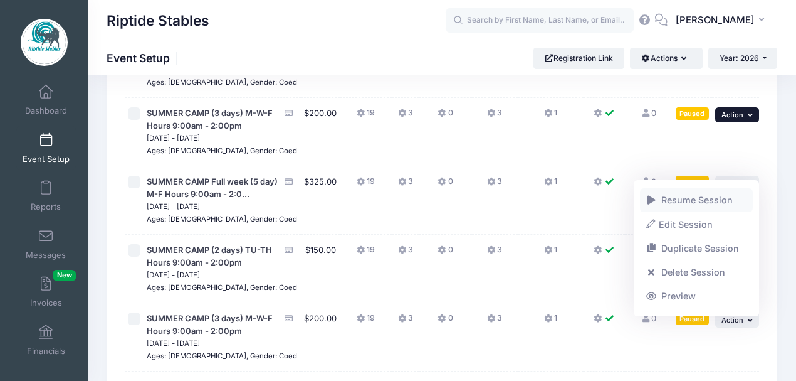
click at [699, 206] on link "Resume Session" at bounding box center [696, 200] width 113 height 24
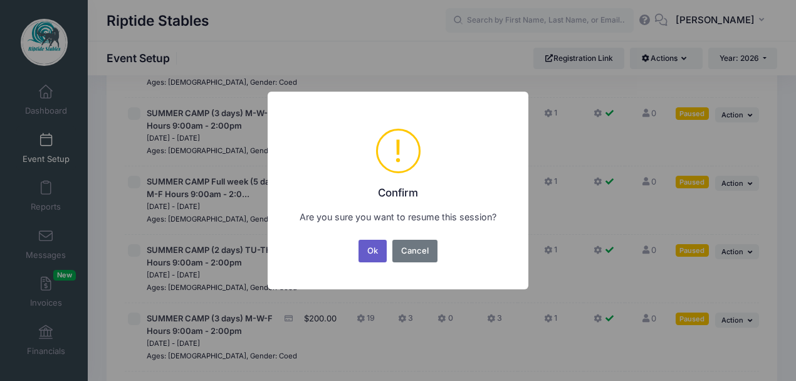
click at [365, 251] on button "Ok" at bounding box center [373, 251] width 29 height 23
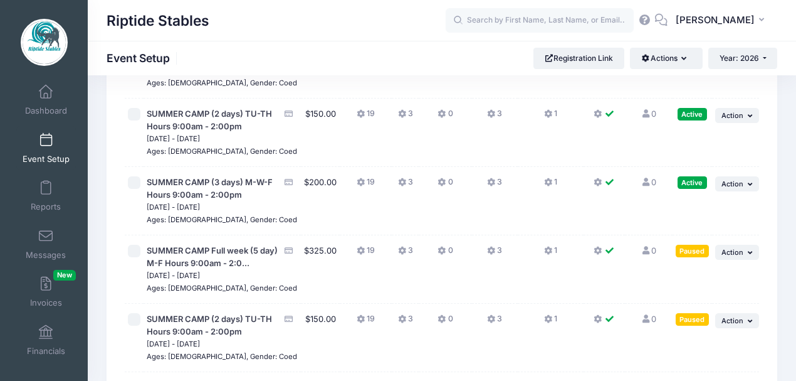
scroll to position [1129, 0]
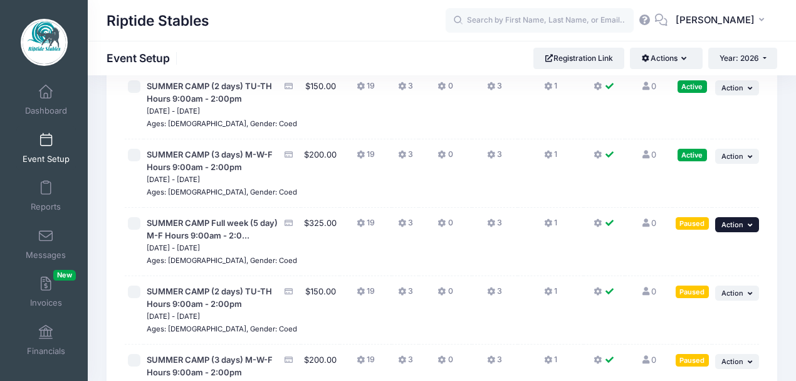
click at [747, 232] on button "... Action" at bounding box center [737, 224] width 44 height 15
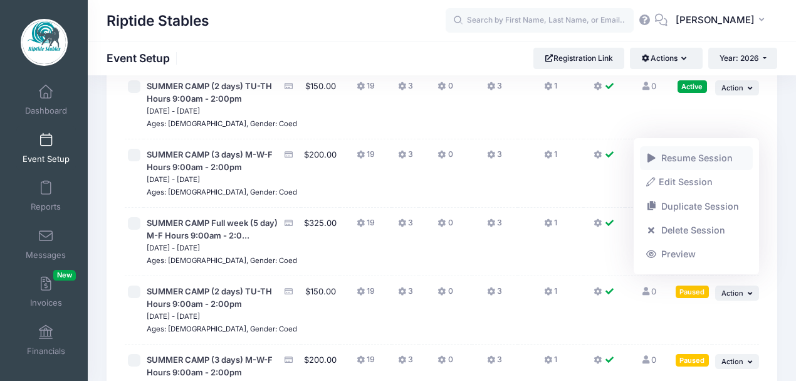
click at [683, 163] on link "Resume Session" at bounding box center [696, 158] width 113 height 24
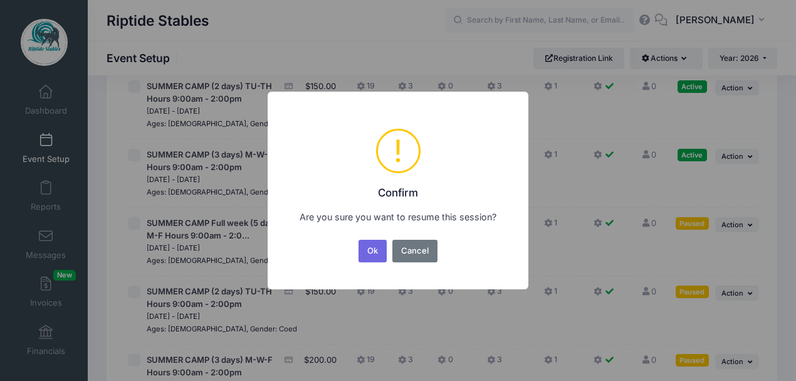
click at [377, 253] on button "Ok" at bounding box center [373, 251] width 29 height 23
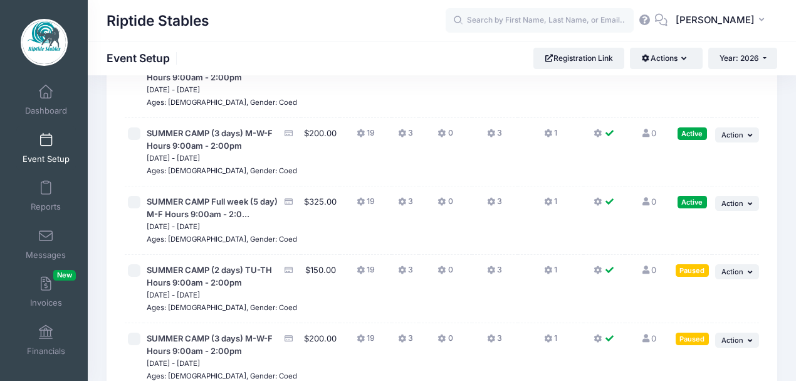
scroll to position [1338, 0]
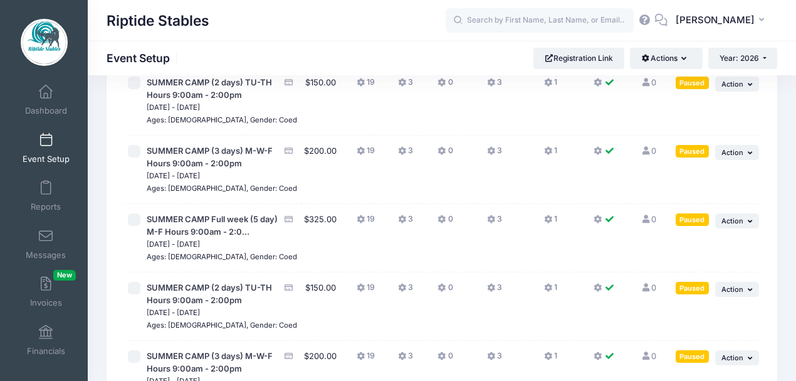
click at [742, 135] on td "... Action Resume Session Pause Session Edit Session Duplicate Session Delete S…" at bounding box center [735, 101] width 47 height 68
click at [742, 92] on button "... Action" at bounding box center [737, 84] width 44 height 15
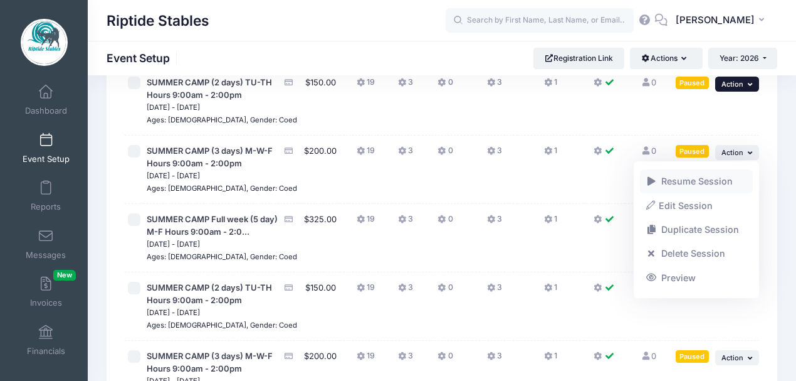
click at [722, 180] on link "Resume Session" at bounding box center [696, 181] width 113 height 24
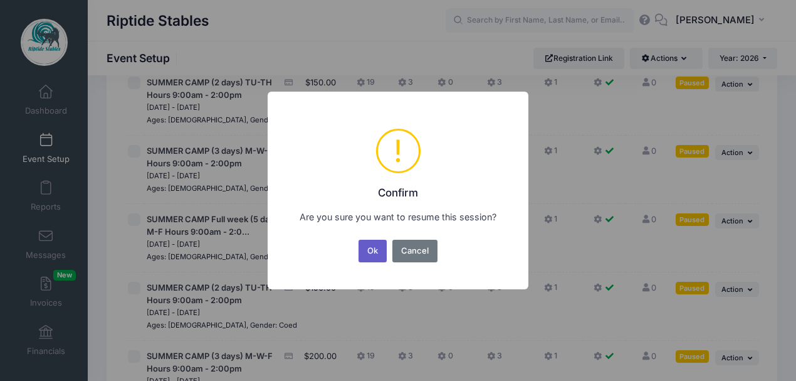
click at [367, 250] on button "Ok" at bounding box center [373, 251] width 29 height 23
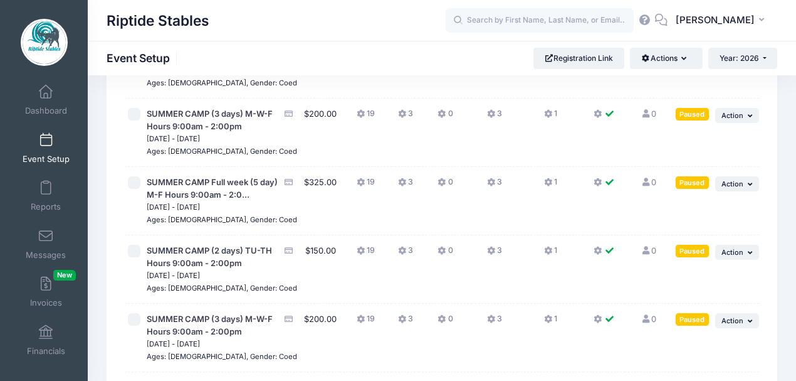
scroll to position [1380, 0]
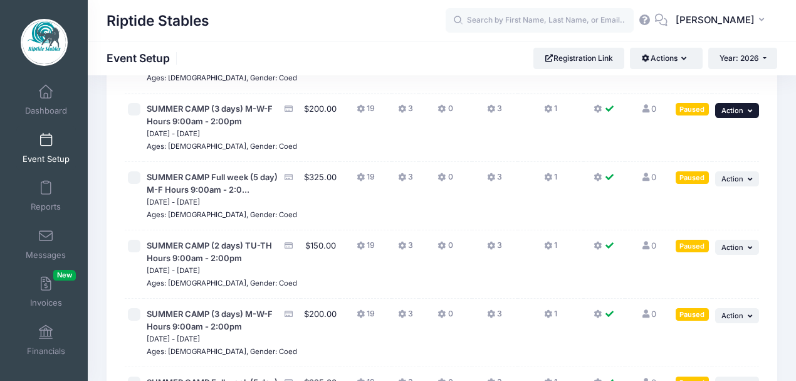
click at [741, 115] on span "Action" at bounding box center [733, 110] width 22 height 9
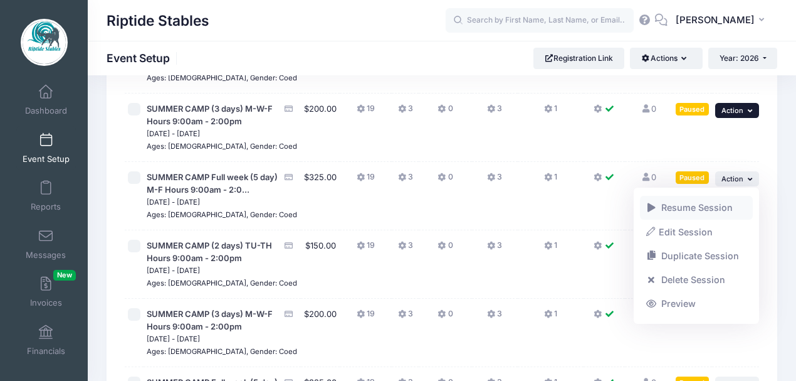
click at [712, 214] on link "Resume Session" at bounding box center [696, 208] width 113 height 24
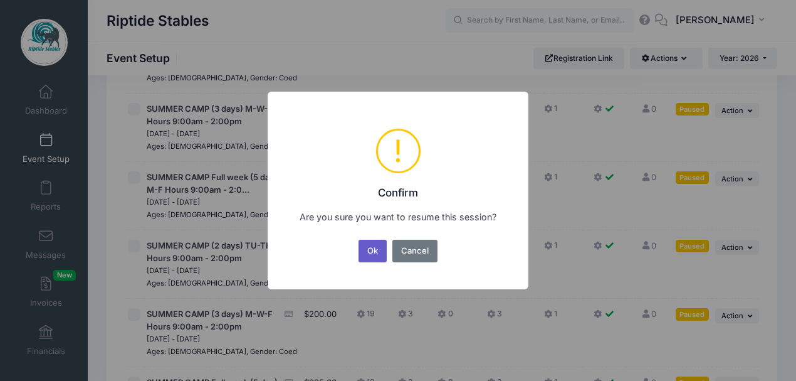
click at [373, 253] on button "Ok" at bounding box center [373, 251] width 29 height 23
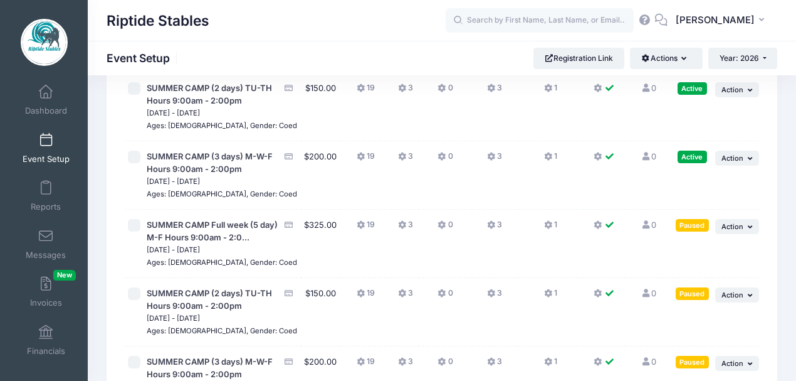
scroll to position [1338, 0]
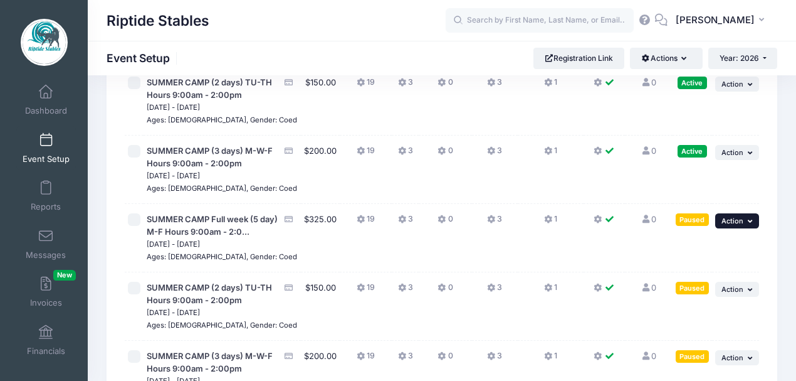
click at [751, 224] on icon "button" at bounding box center [752, 221] width 8 height 7
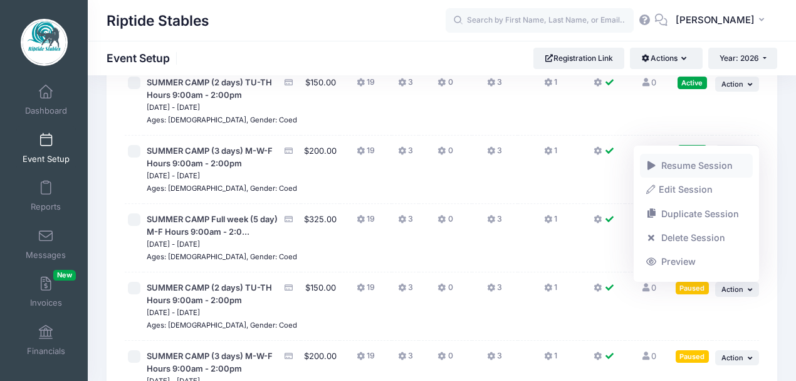
click at [692, 171] on link "Resume Session" at bounding box center [696, 166] width 113 height 24
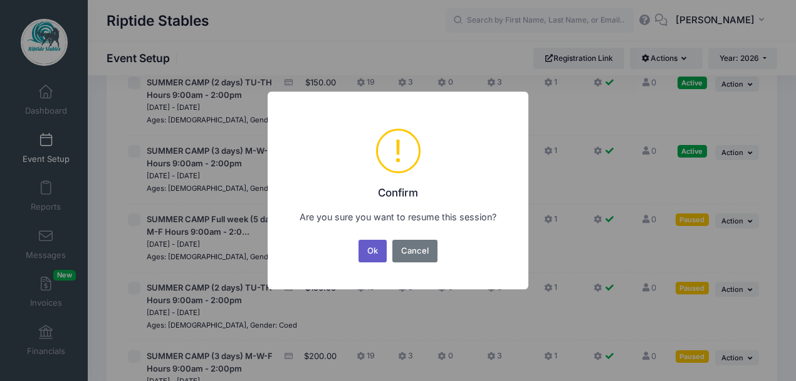
click at [380, 252] on button "Ok" at bounding box center [373, 251] width 29 height 23
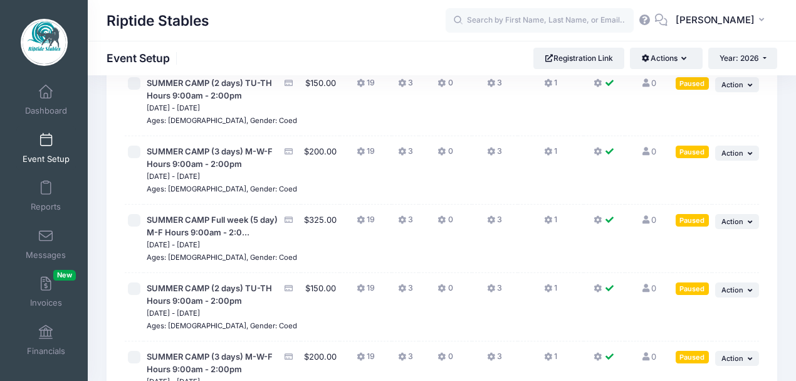
scroll to position [1546, 0]
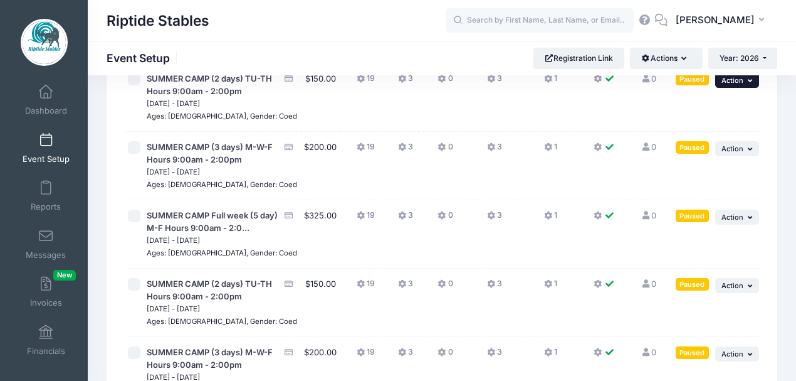
click at [752, 88] on button "... Action" at bounding box center [737, 80] width 44 height 15
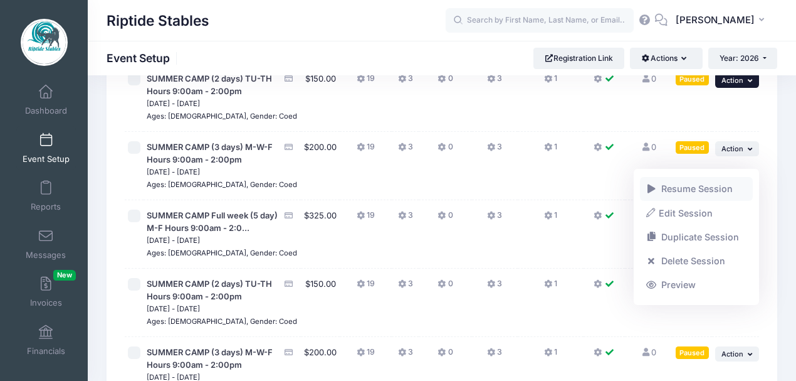
click at [702, 196] on link "Resume Session" at bounding box center [696, 189] width 113 height 24
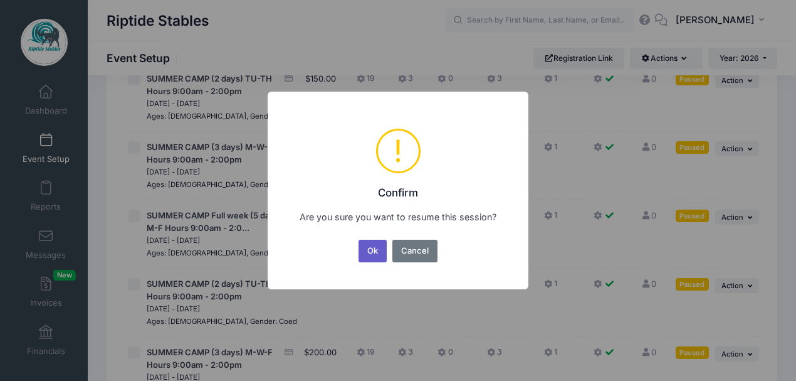
click at [379, 256] on button "Ok" at bounding box center [373, 251] width 29 height 23
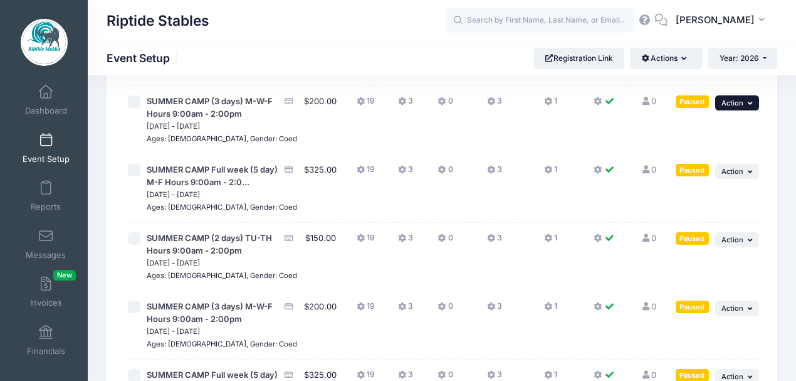
scroll to position [1588, 0]
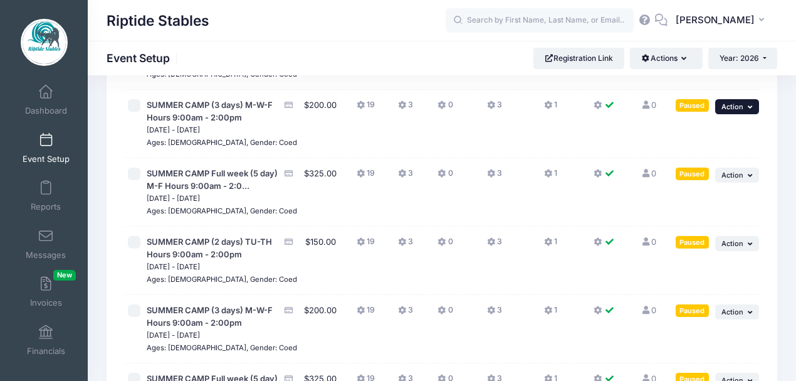
click at [739, 111] on span "Action" at bounding box center [733, 106] width 22 height 9
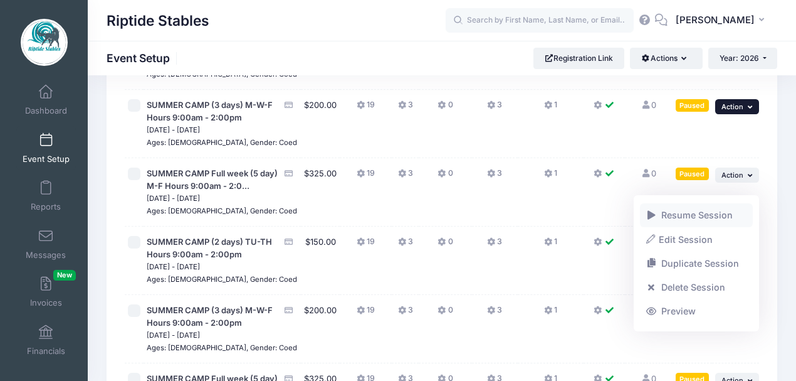
click at [705, 216] on link "Resume Session" at bounding box center [696, 215] width 113 height 24
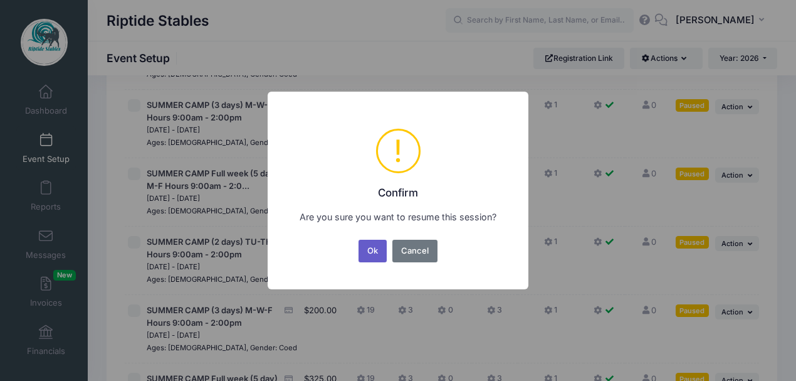
click at [377, 250] on button "Ok" at bounding box center [373, 251] width 29 height 23
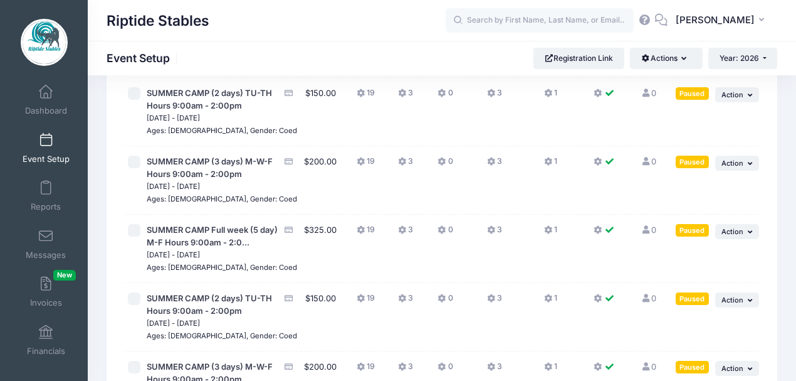
scroll to position [1630, 0]
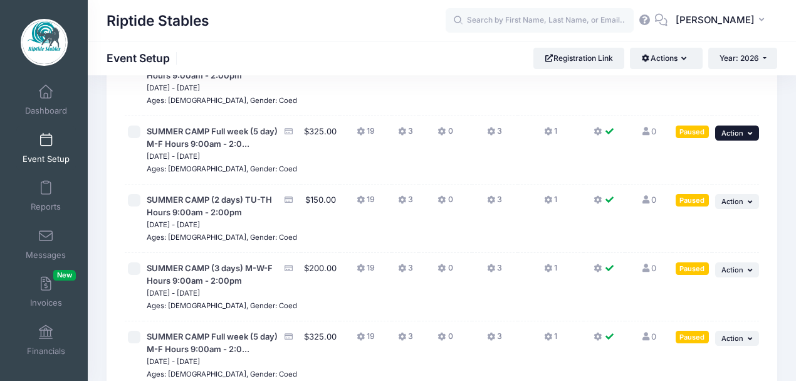
click at [737, 140] on button "... Action" at bounding box center [737, 132] width 44 height 15
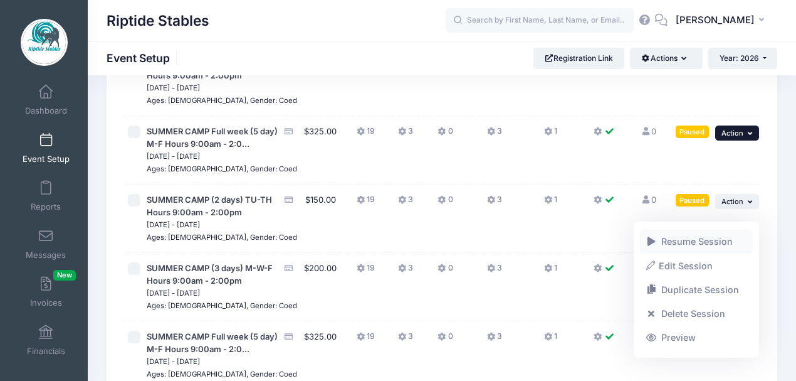
click at [691, 243] on link "Resume Session" at bounding box center [696, 242] width 113 height 24
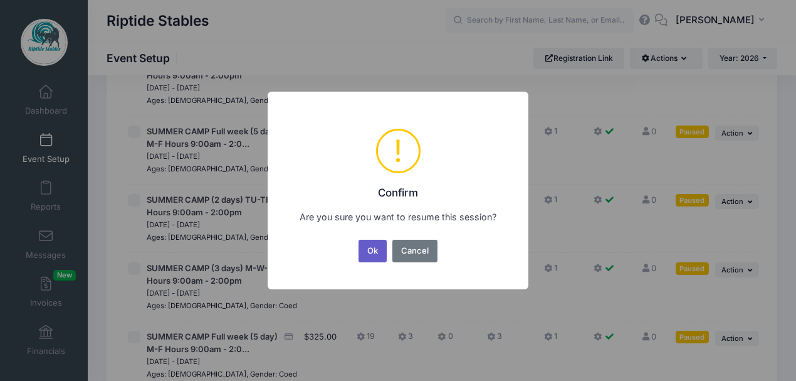
click at [380, 249] on button "Ok" at bounding box center [373, 251] width 29 height 23
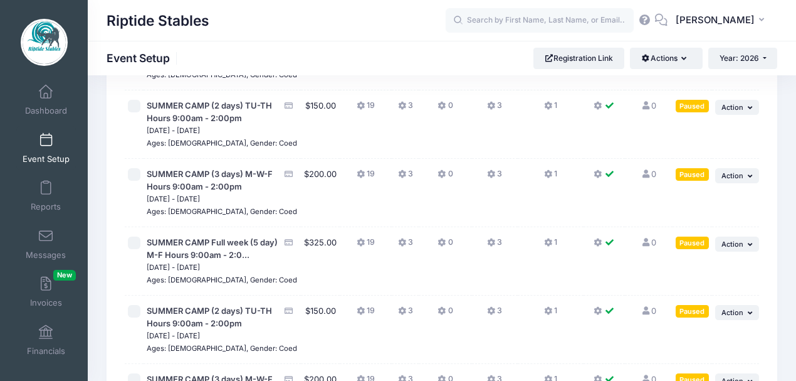
scroll to position [1714, 0]
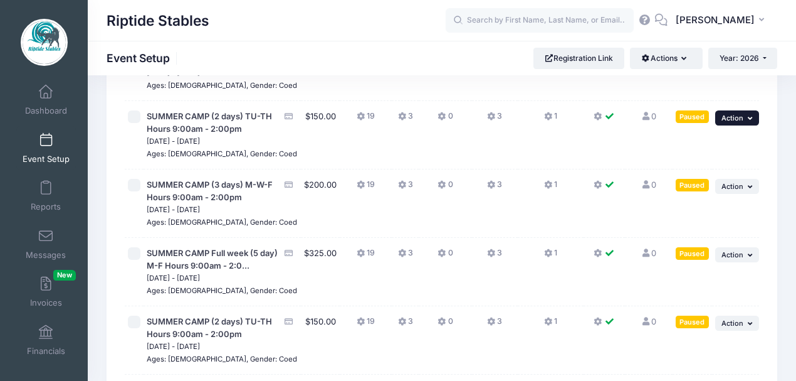
click at [747, 125] on button "... Action" at bounding box center [737, 117] width 44 height 15
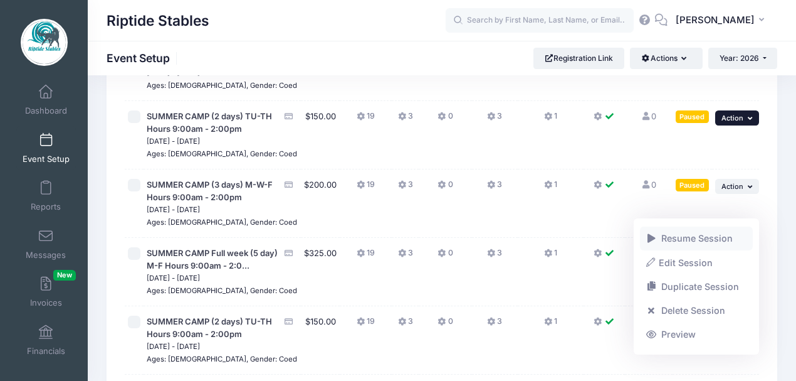
click at [690, 238] on link "Resume Session" at bounding box center [696, 238] width 113 height 24
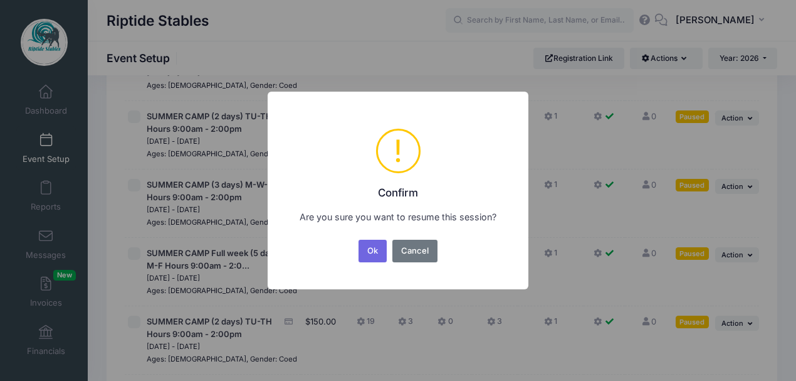
click at [379, 248] on button "Ok" at bounding box center [373, 251] width 29 height 23
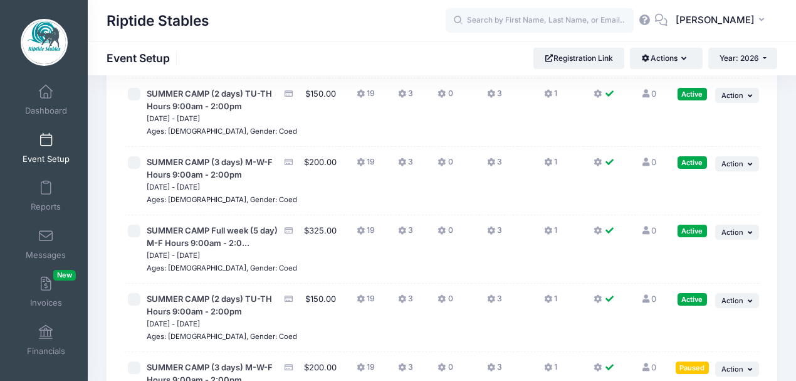
scroll to position [1714, 0]
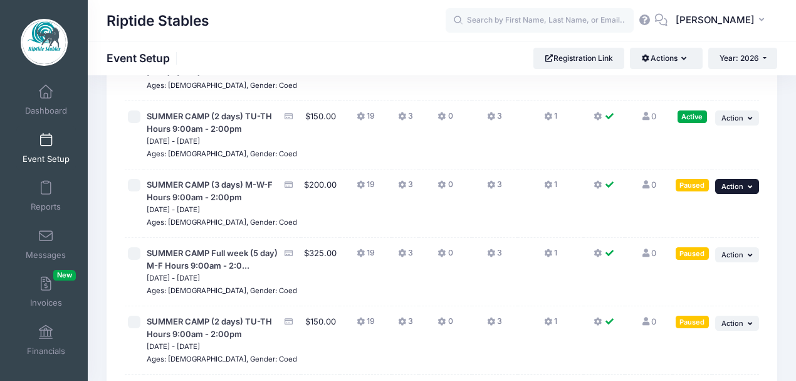
click at [743, 191] on span "Action" at bounding box center [733, 186] width 22 height 9
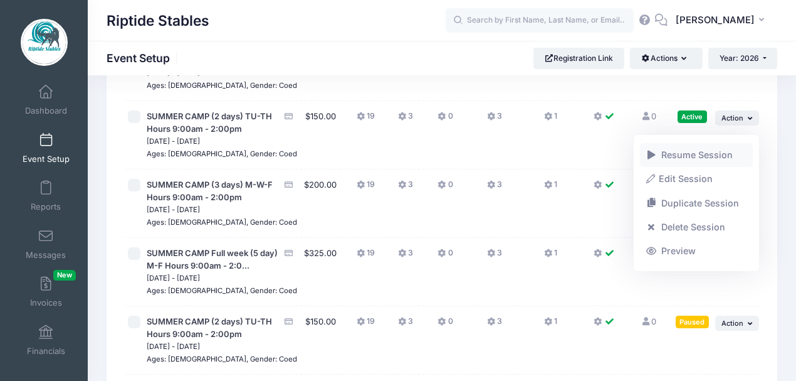
click at [701, 157] on link "Resume Session" at bounding box center [696, 155] width 113 height 24
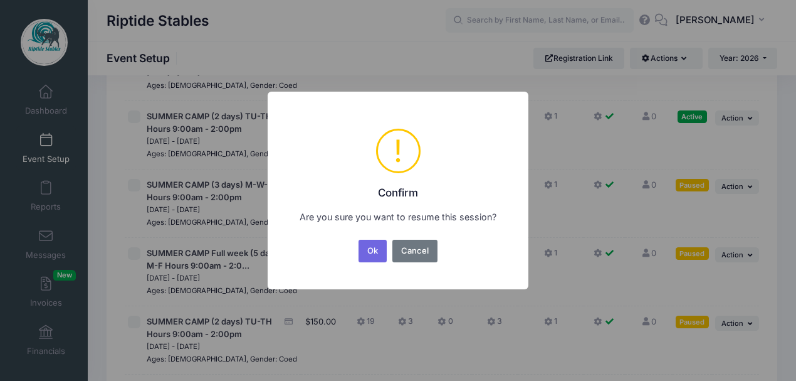
click at [383, 253] on button "Ok" at bounding box center [373, 251] width 29 height 23
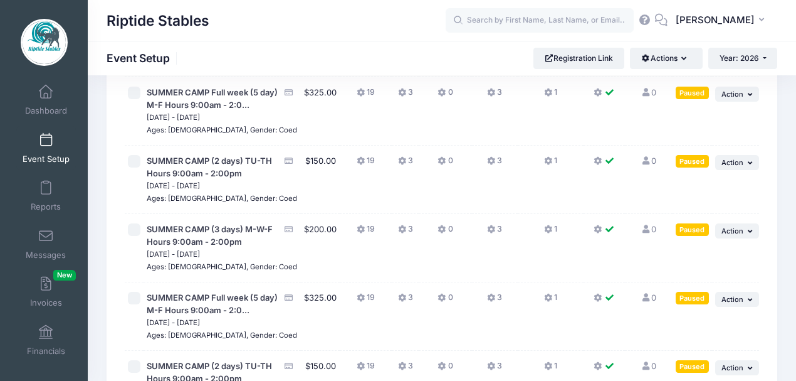
scroll to position [1881, 0]
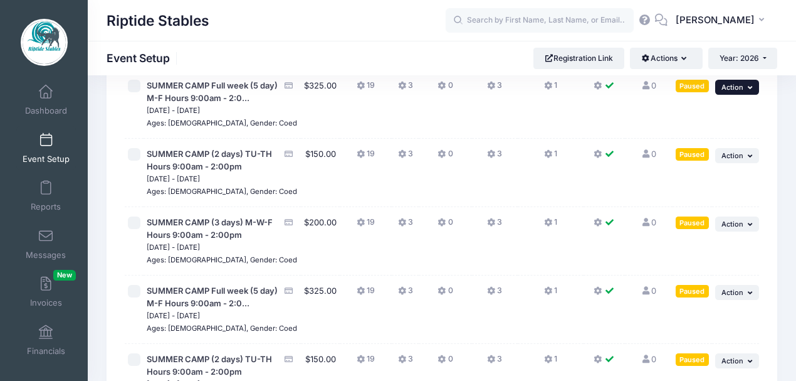
click at [740, 92] on span "Action" at bounding box center [733, 87] width 22 height 9
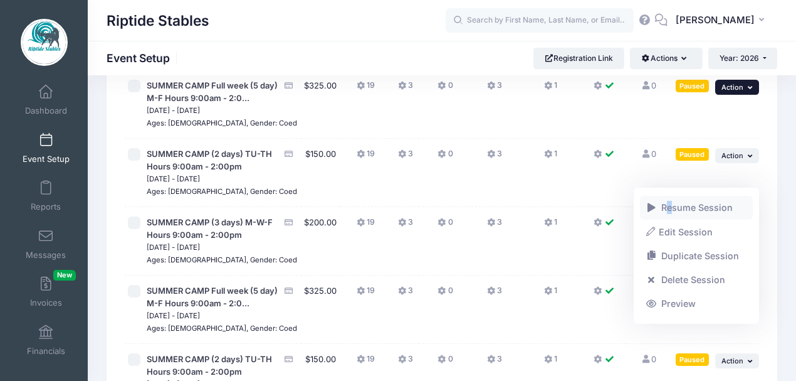
click at [672, 211] on link "Resume Session" at bounding box center [696, 208] width 113 height 24
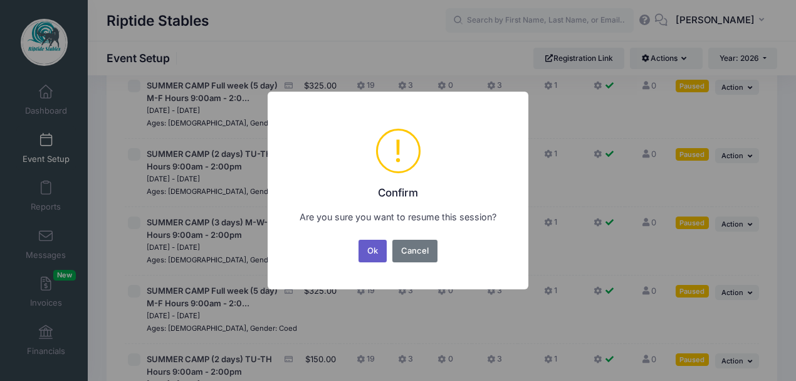
click at [383, 245] on button "Ok" at bounding box center [373, 251] width 29 height 23
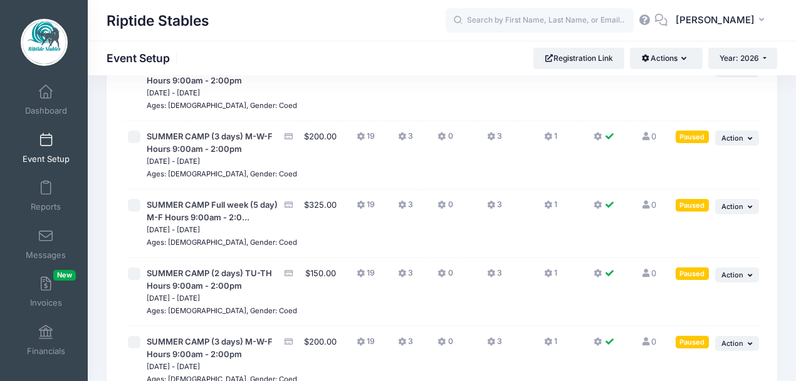
scroll to position [1965, 0]
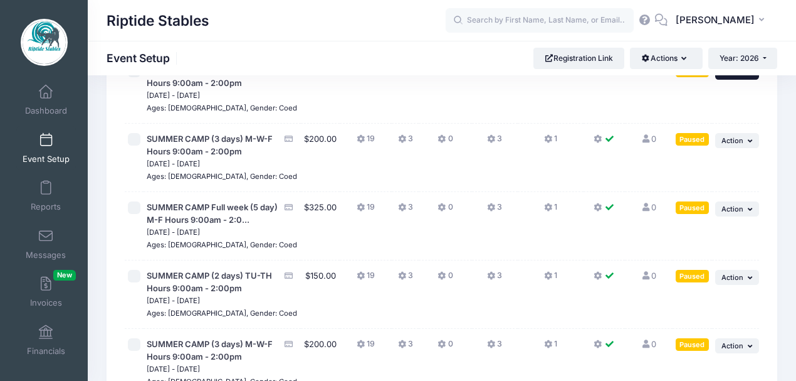
click at [742, 77] on span "Action" at bounding box center [733, 72] width 22 height 9
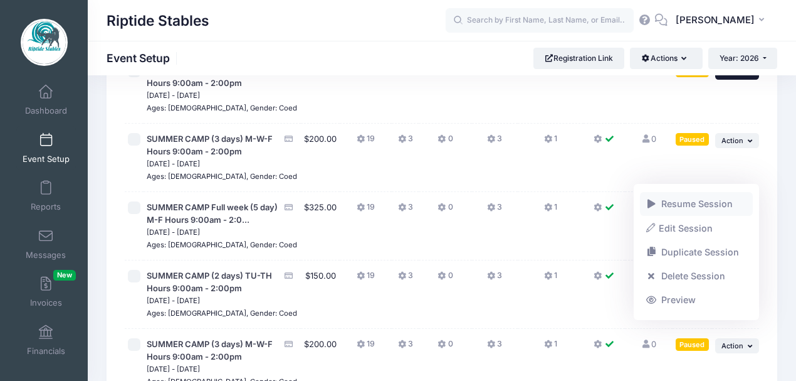
click at [665, 206] on link "Resume Session" at bounding box center [696, 204] width 113 height 24
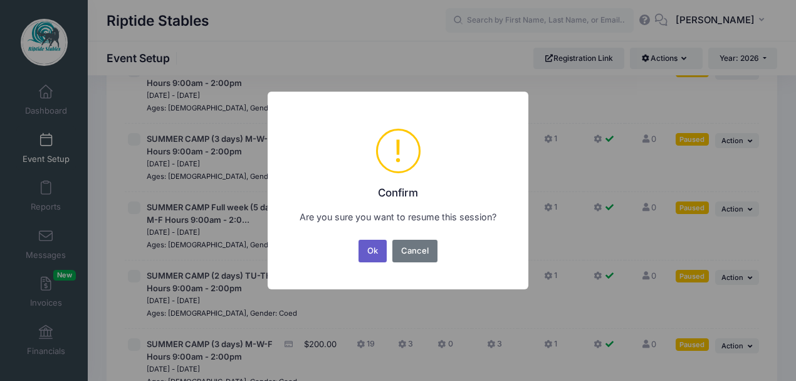
click at [374, 256] on button "Ok" at bounding box center [373, 251] width 29 height 23
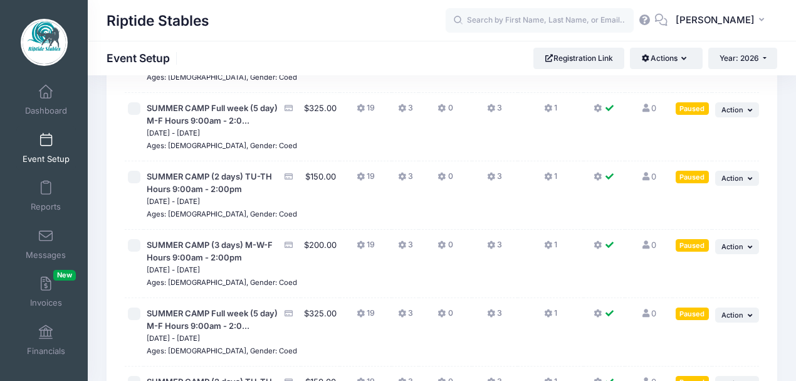
scroll to position [2007, 0]
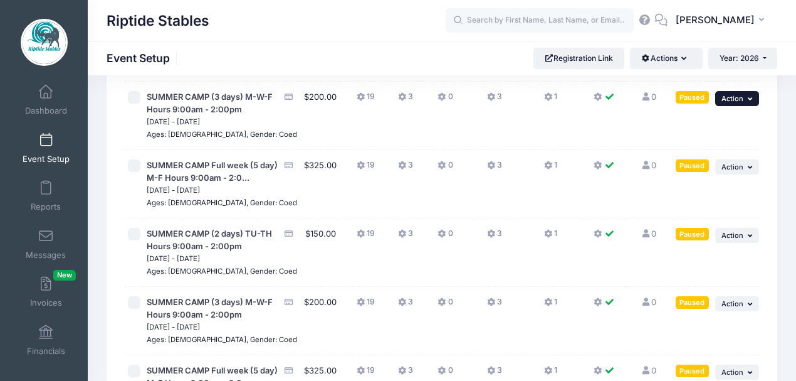
click at [736, 106] on button "... Action" at bounding box center [737, 98] width 44 height 15
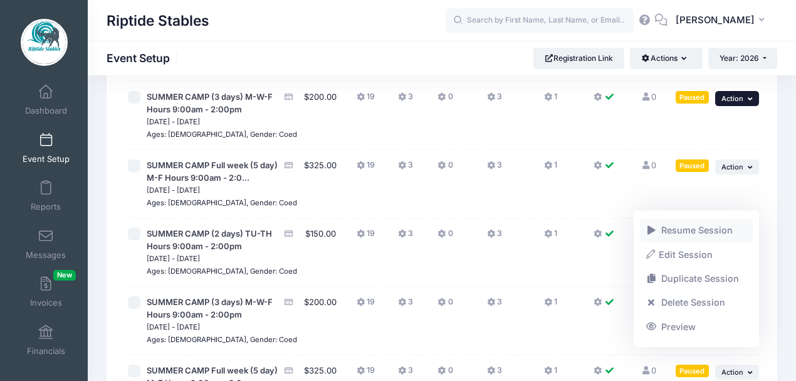
click at [712, 227] on link "Resume Session" at bounding box center [696, 230] width 113 height 24
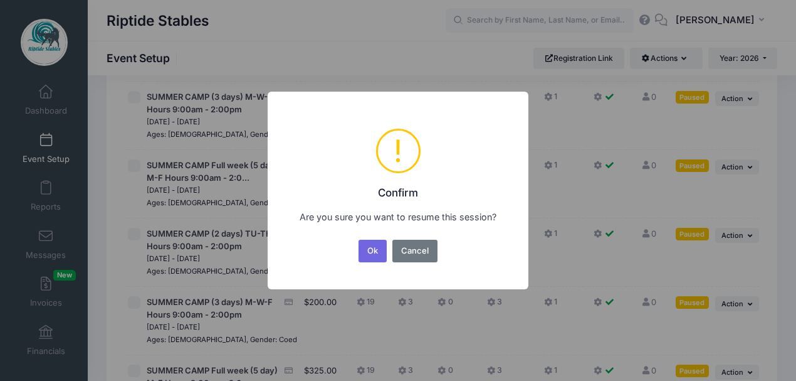
click at [375, 256] on button "Ok" at bounding box center [373, 251] width 29 height 23
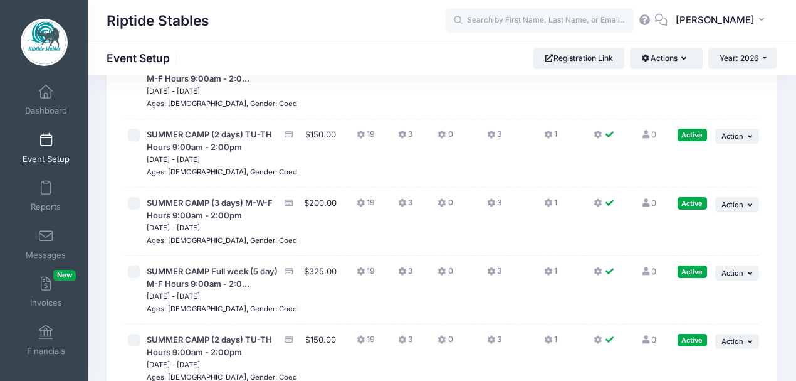
scroll to position [1965, 0]
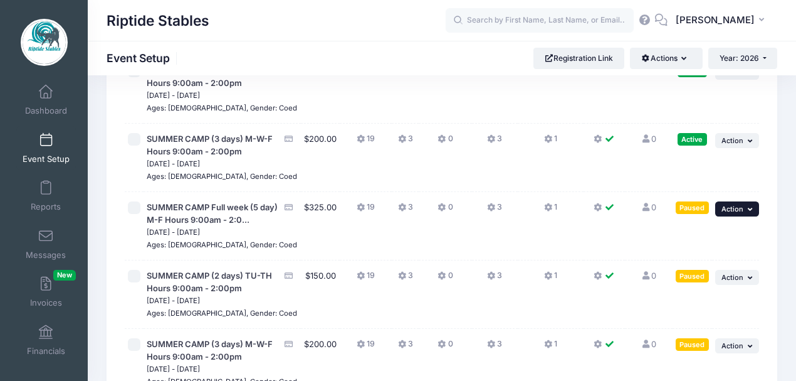
click at [731, 213] on span "Action" at bounding box center [733, 208] width 22 height 9
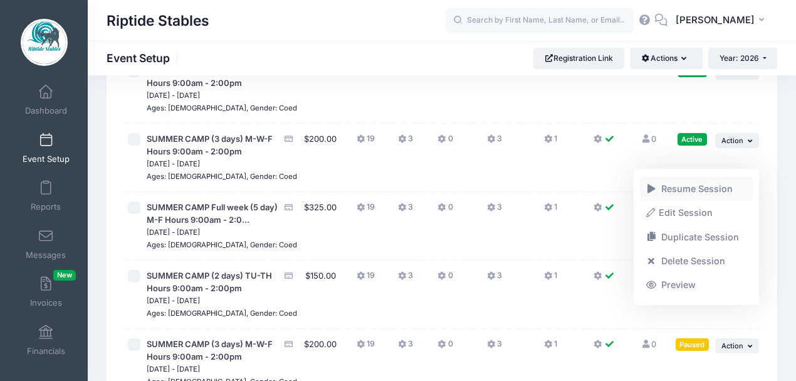
click at [694, 192] on link "Resume Session" at bounding box center [696, 189] width 113 height 24
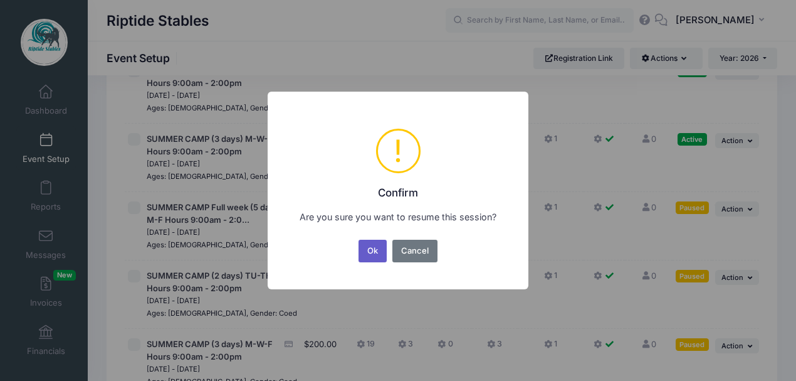
click at [374, 248] on button "Ok" at bounding box center [373, 251] width 29 height 23
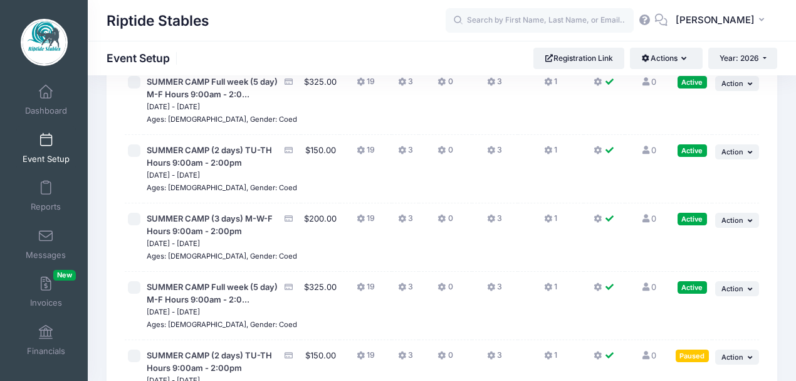
scroll to position [2132, 0]
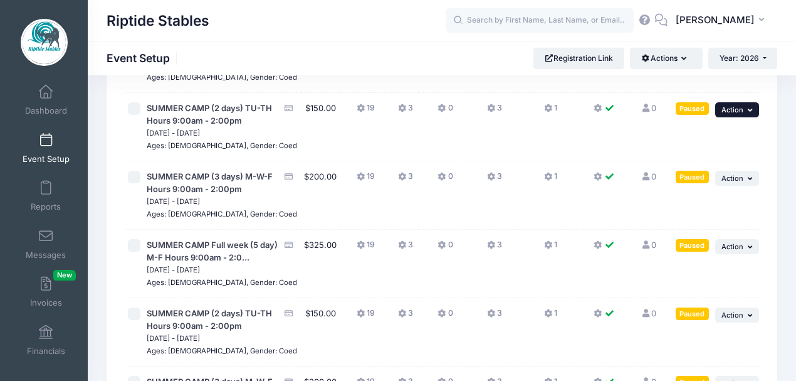
click at [730, 114] on span "Action" at bounding box center [733, 109] width 22 height 9
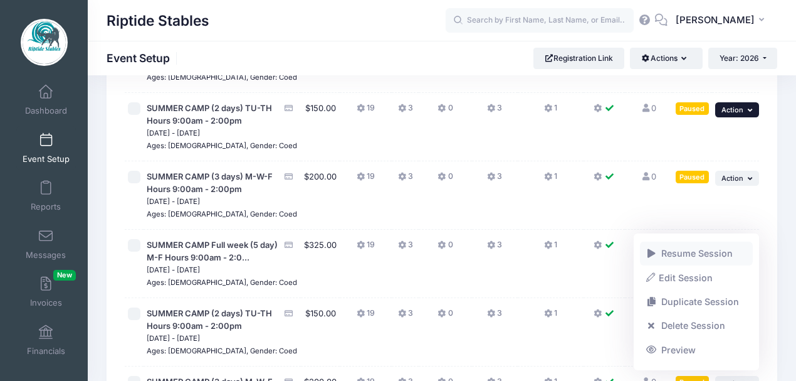
click at [694, 251] on link "Resume Session" at bounding box center [696, 253] width 113 height 24
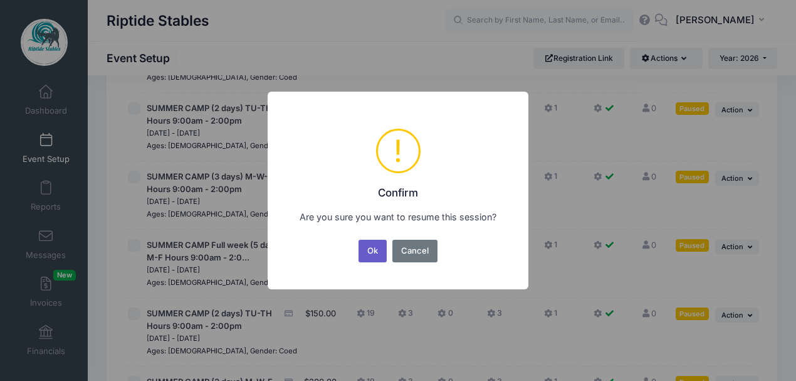
click at [377, 253] on button "Ok" at bounding box center [373, 251] width 29 height 23
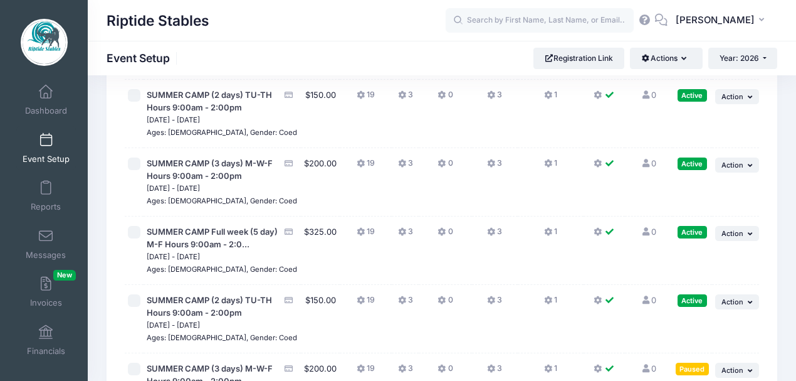
scroll to position [2173, 0]
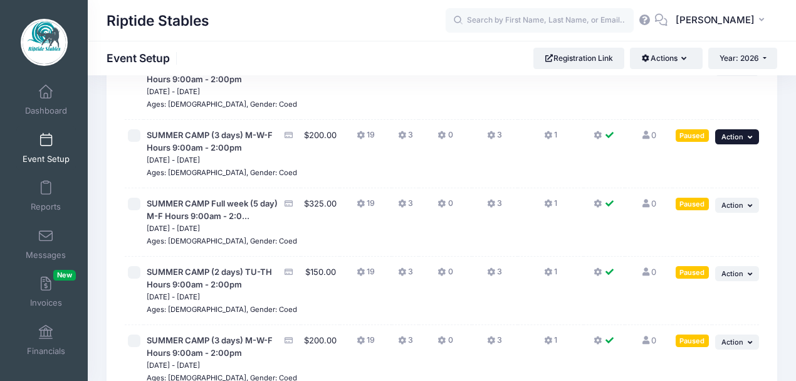
click at [734, 141] on span "Action" at bounding box center [733, 136] width 22 height 9
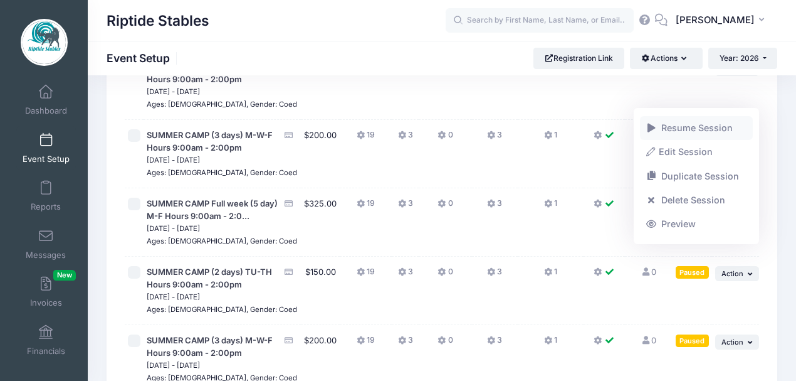
click at [696, 134] on link "Resume Session" at bounding box center [696, 128] width 113 height 24
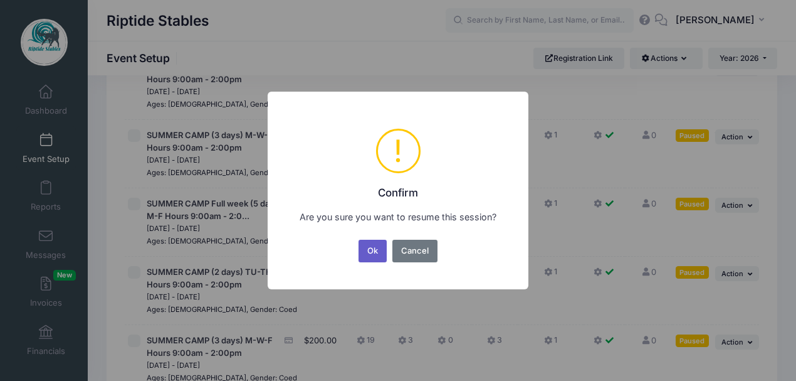
click at [377, 257] on button "Ok" at bounding box center [373, 251] width 29 height 23
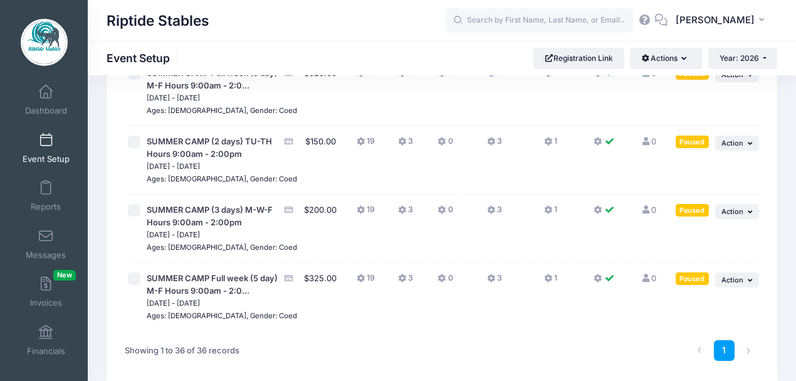
scroll to position [2299, 0]
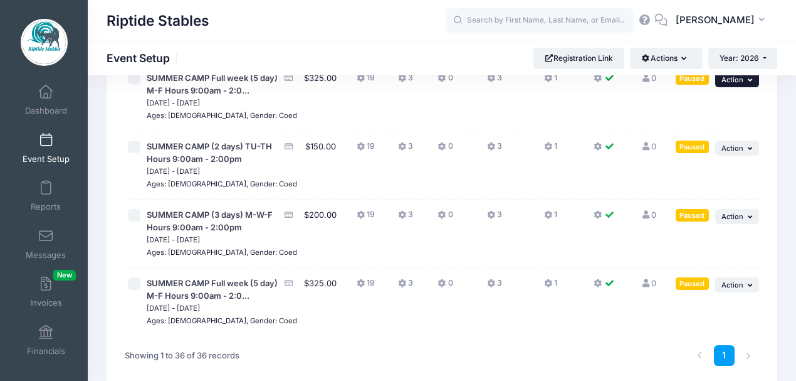
click at [747, 87] on button "... Action" at bounding box center [737, 79] width 44 height 15
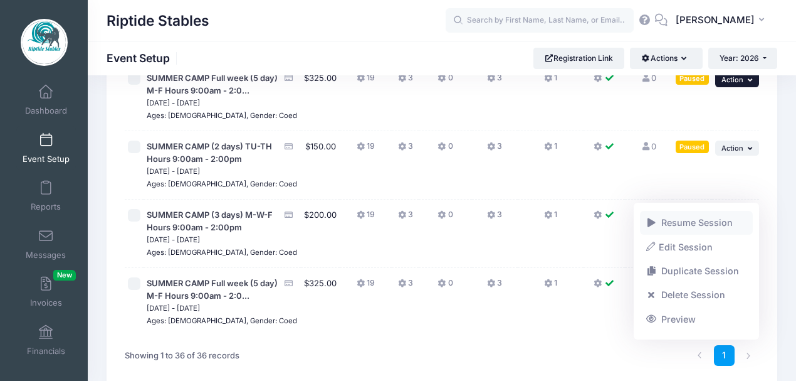
click at [714, 224] on link "Resume Session" at bounding box center [696, 223] width 113 height 24
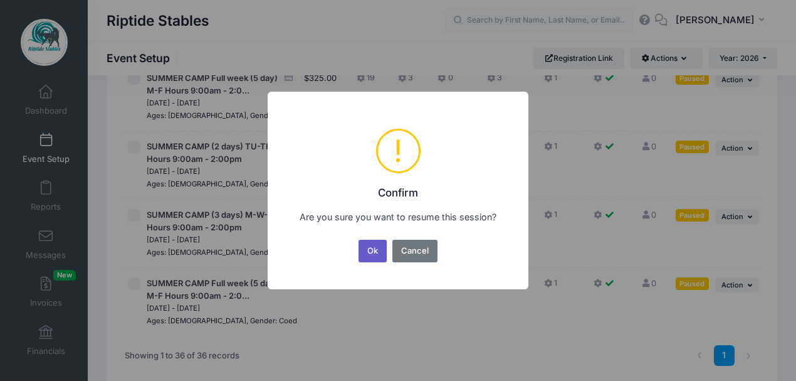
click at [372, 258] on button "Ok" at bounding box center [373, 251] width 29 height 23
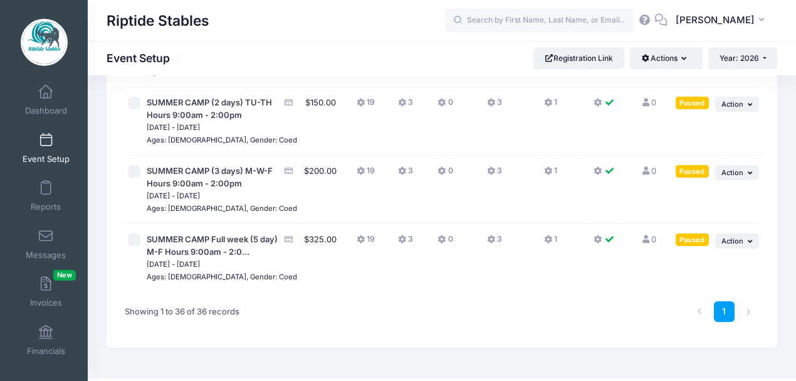
scroll to position [2341, 0]
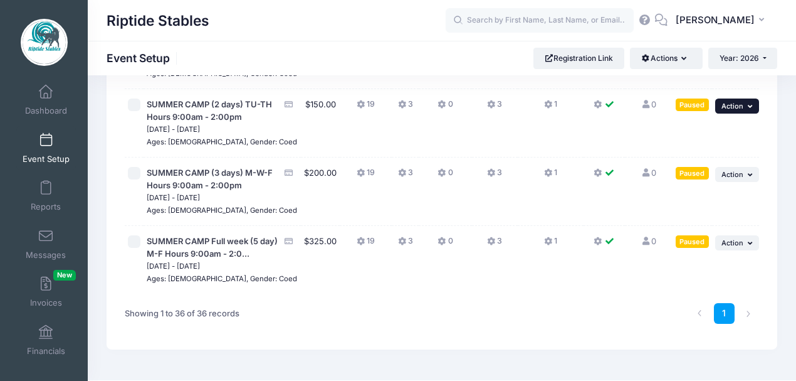
click at [736, 110] on span "Action" at bounding box center [733, 106] width 22 height 9
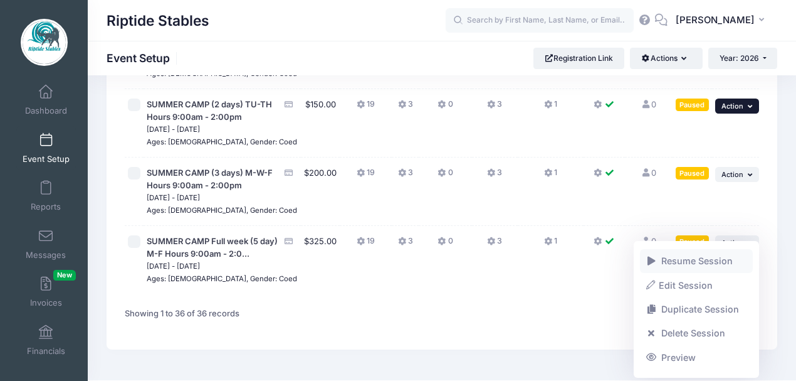
click at [710, 265] on link "Resume Session" at bounding box center [696, 261] width 113 height 24
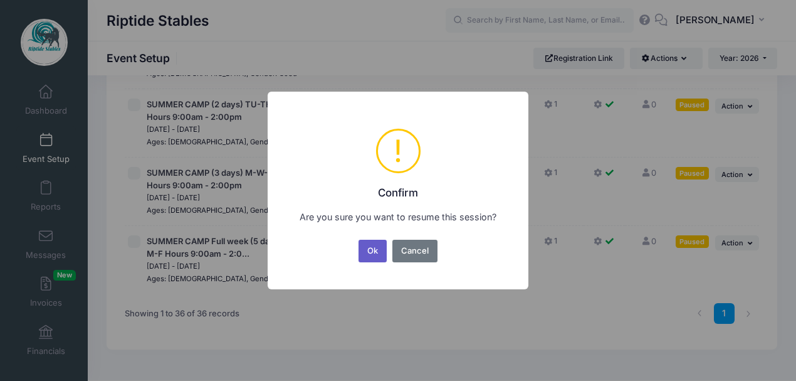
click at [376, 253] on button "Ok" at bounding box center [373, 251] width 29 height 23
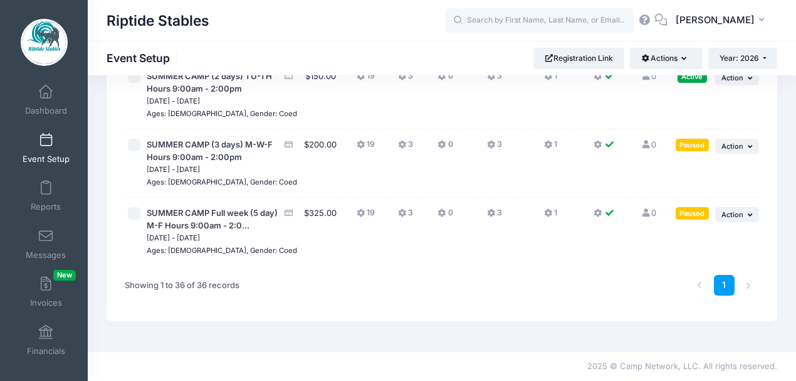
scroll to position [2383, 0]
click at [741, 150] on span "Action" at bounding box center [733, 146] width 22 height 9
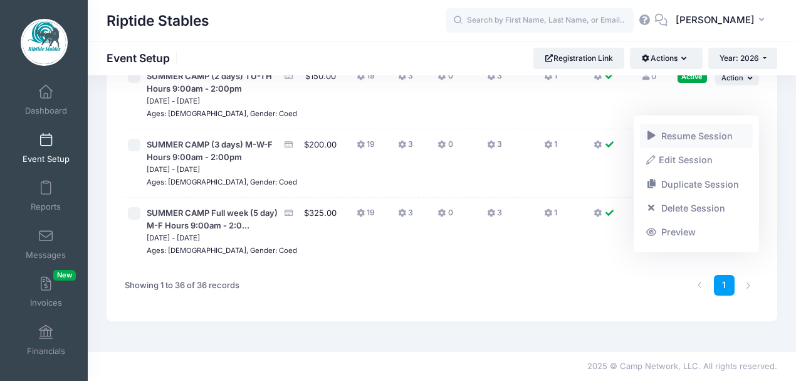
click at [683, 143] on link "Resume Session" at bounding box center [696, 136] width 113 height 24
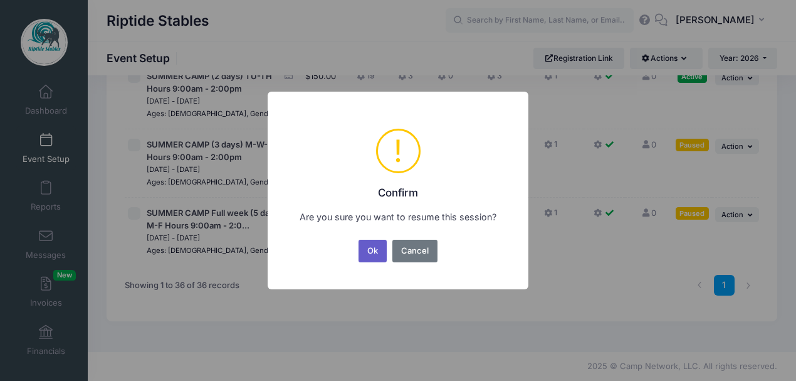
click at [374, 252] on button "Ok" at bounding box center [373, 251] width 29 height 23
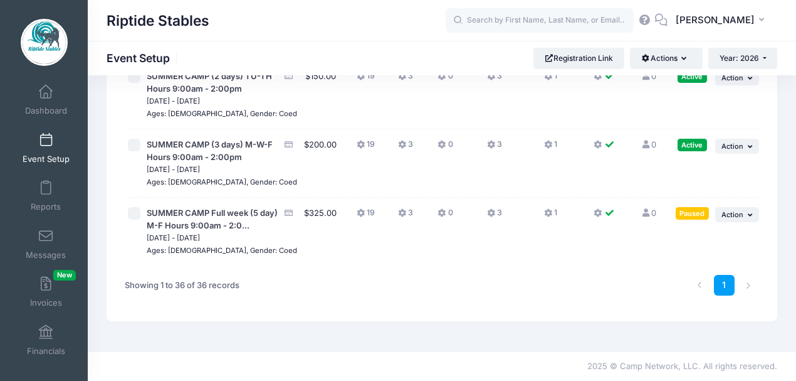
scroll to position [2508, 0]
click at [739, 210] on span "Action" at bounding box center [733, 214] width 22 height 9
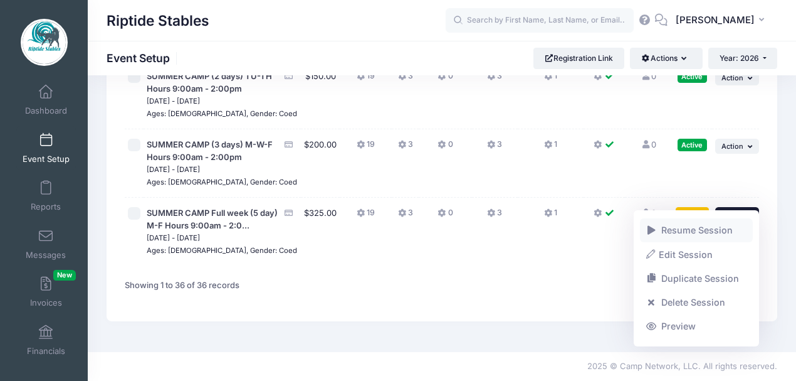
click at [685, 228] on link "Resume Session" at bounding box center [696, 230] width 113 height 24
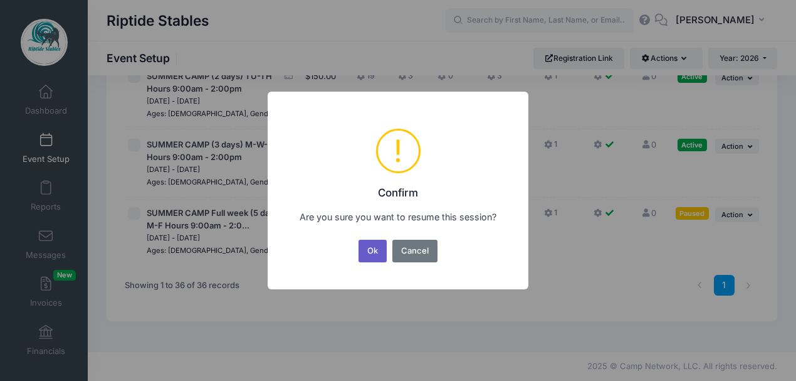
click at [375, 252] on button "Ok" at bounding box center [373, 251] width 29 height 23
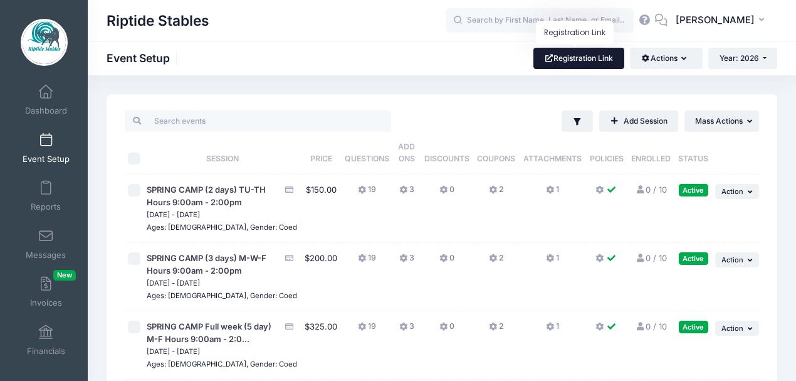
click at [590, 56] on link "Registration Link" at bounding box center [579, 58] width 91 height 21
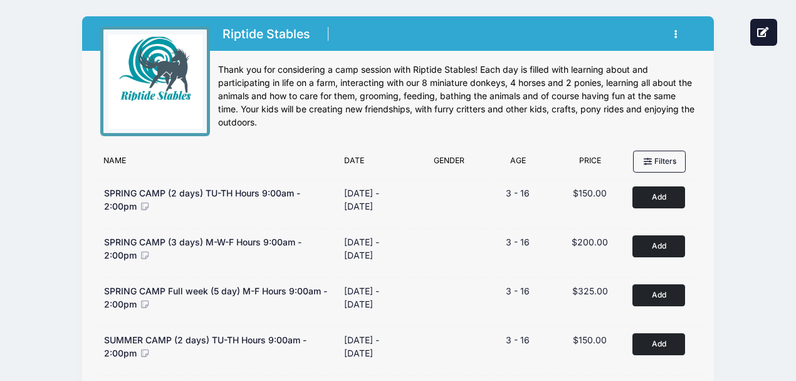
click at [677, 34] on icon "button" at bounding box center [680, 34] width 10 height 0
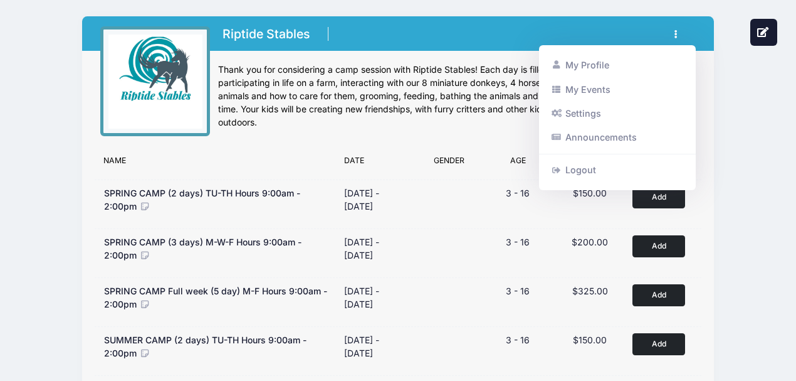
click at [499, 100] on div "Thank you for considering a camp session with Riptide Stables! Each day is fill…" at bounding box center [457, 96] width 478 height 66
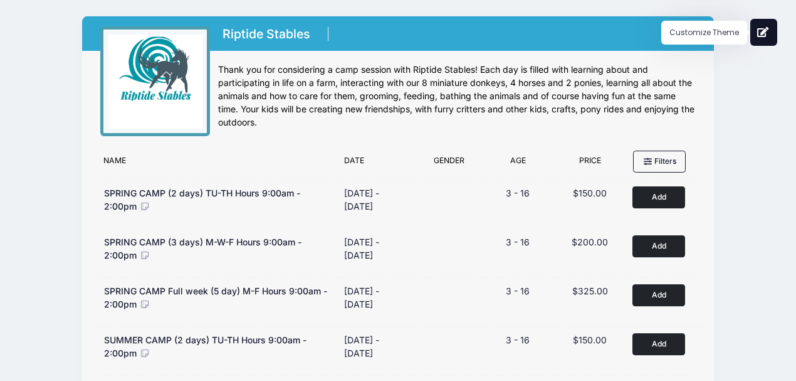
click at [765, 36] on icon at bounding box center [763, 32] width 13 height 10
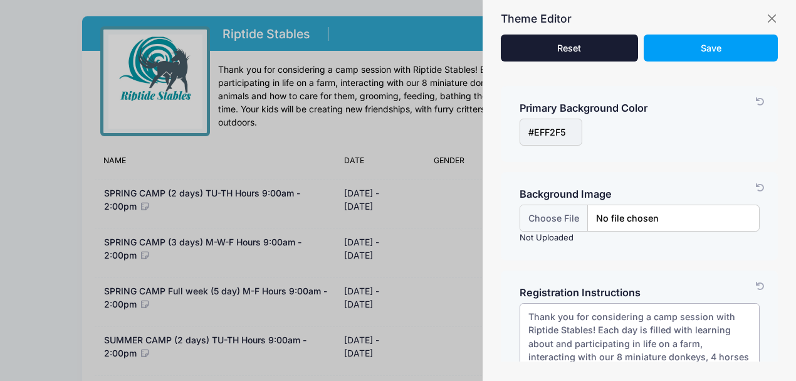
click at [617, 356] on textarea "Thank you for considering a camp session with Riptide Stables! Each day is fill…" at bounding box center [640, 343] width 240 height 81
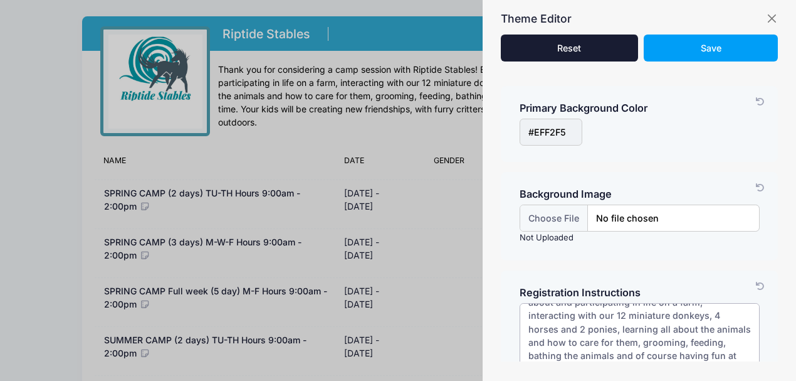
click at [715, 311] on textarea "Thank you for considering a camp session with Riptide Stables! Each day is fill…" at bounding box center [640, 343] width 240 height 81
type textarea "Thank you for considering a camp session with Riptide Stables! Each day is fill…"
click at [700, 54] on button "Save" at bounding box center [711, 47] width 134 height 27
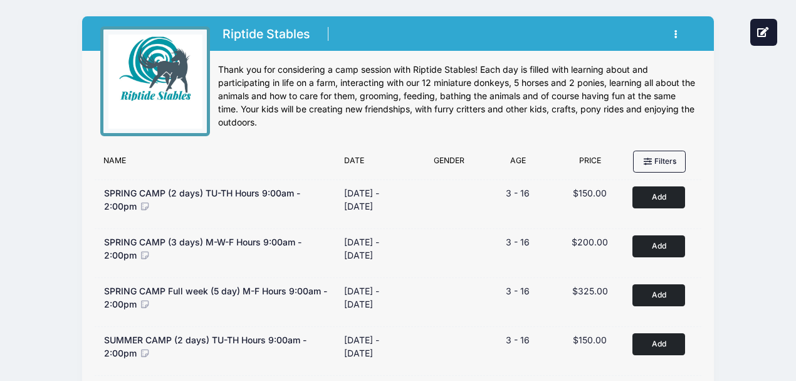
click at [438, 110] on div "Thank you for considering a camp session with Riptide Stables! Each day is fill…" at bounding box center [457, 96] width 478 height 66
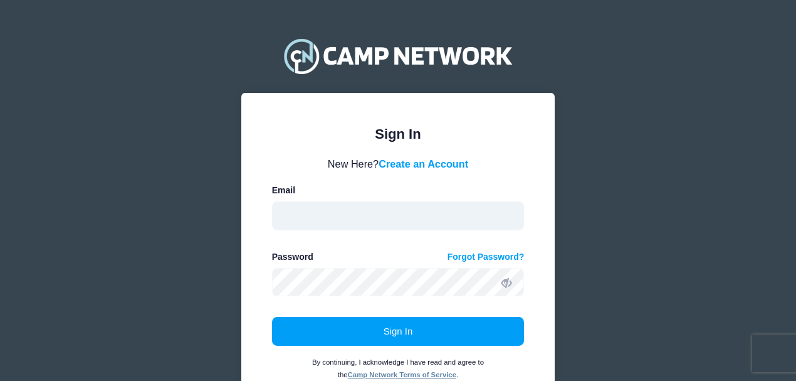
type input "[EMAIL_ADDRESS][DOMAIN_NAME]"
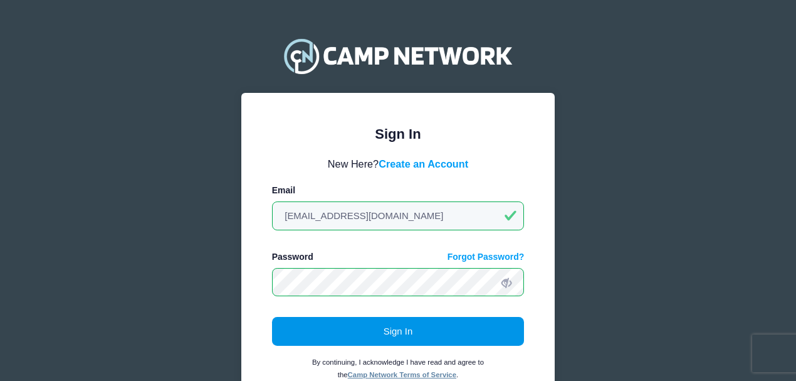
click at [393, 334] on button "Sign In" at bounding box center [398, 331] width 253 height 29
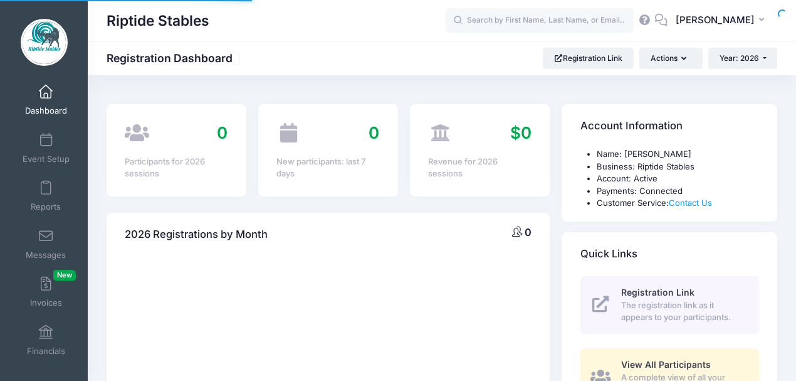
select select
click at [46, 147] on span at bounding box center [46, 141] width 0 height 14
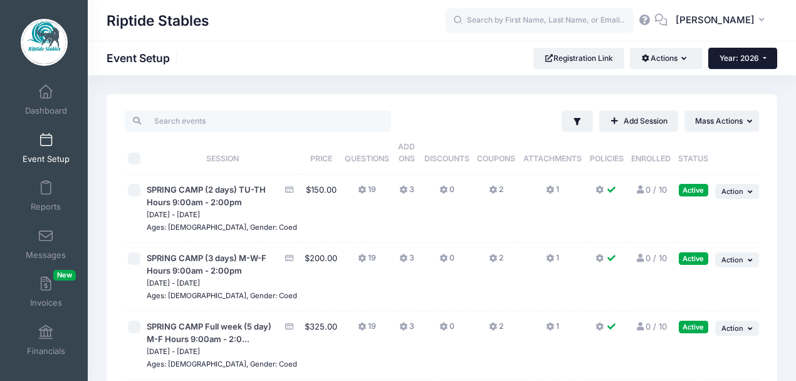
click at [720, 61] on span "Year: 2026" at bounding box center [740, 57] width 40 height 9
click at [739, 100] on link "Year: 2025" at bounding box center [750, 98] width 82 height 16
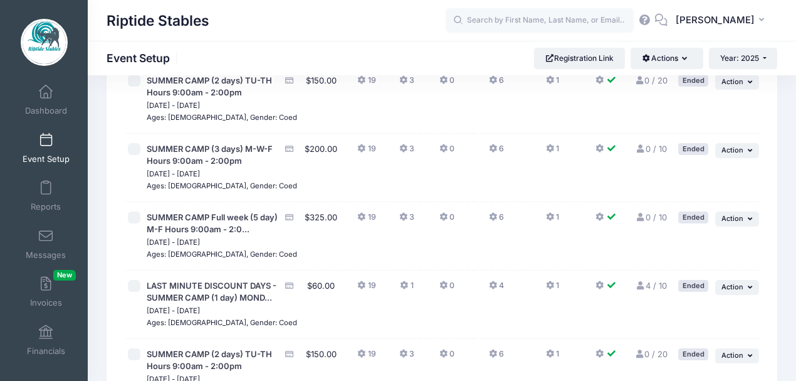
scroll to position [2550, 0]
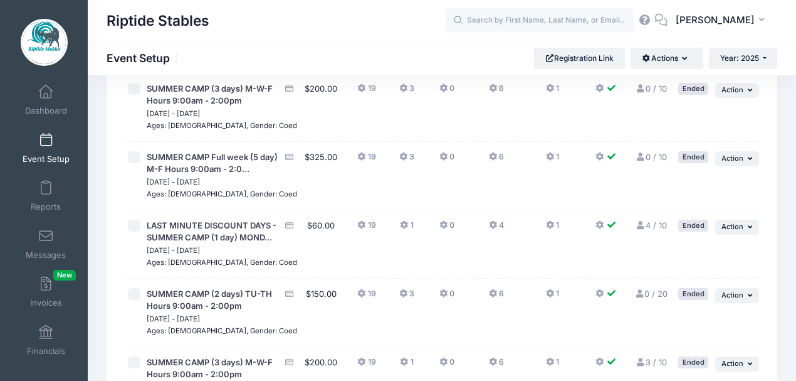
click at [698, 305] on link "Duplicate Session" at bounding box center [696, 309] width 113 height 24
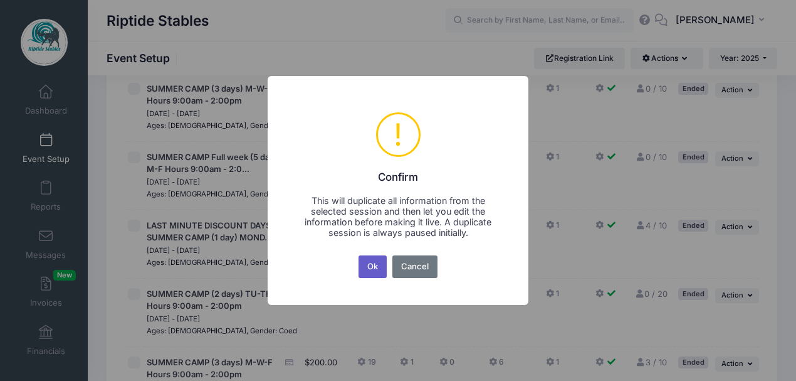
click at [376, 274] on button "Ok" at bounding box center [373, 266] width 29 height 23
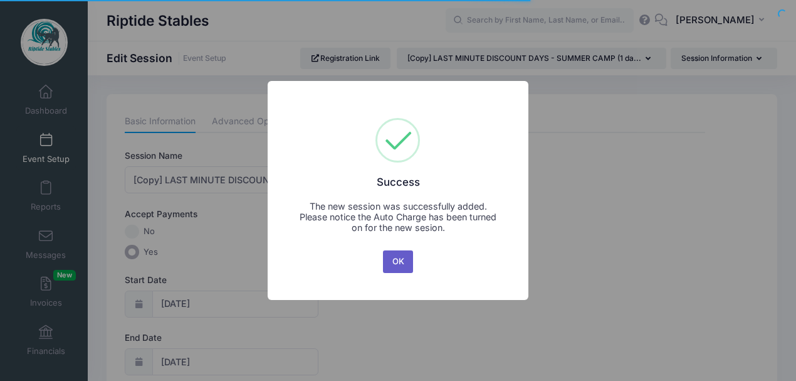
click at [398, 260] on button "OK" at bounding box center [398, 261] width 30 height 23
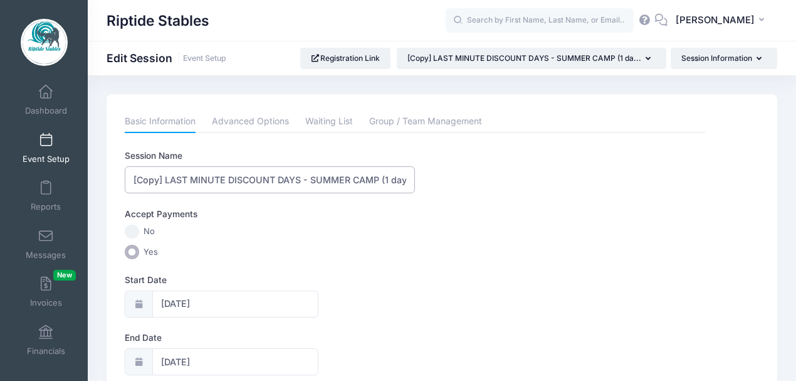
drag, startPoint x: 302, startPoint y: 179, endPoint x: 122, endPoint y: 187, distance: 180.7
drag, startPoint x: 331, startPoint y: 182, endPoint x: 410, endPoint y: 182, distance: 79.0
click at [410, 182] on input "[DATE][DATE] DROP THEN SHOP DAY CAMP - SUMMER CAMP (1 day) TUES 7-29" at bounding box center [270, 179] width 290 height 27
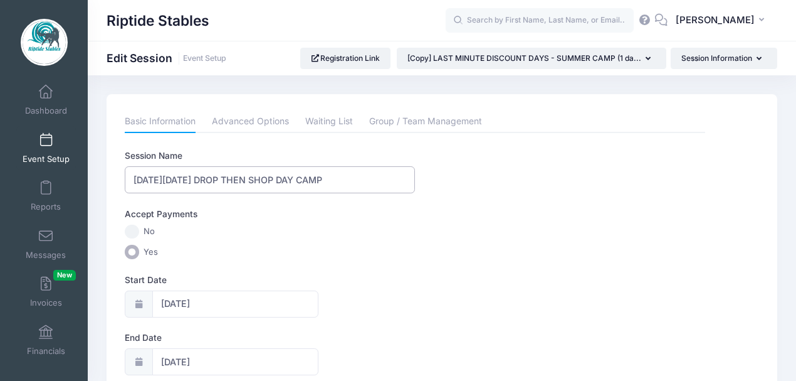
scroll to position [0, 0]
click at [339, 182] on input "BLACK FRIDAY DROP THEN SHOP DAY CAMP" at bounding box center [270, 179] width 290 height 27
type input "BLACK FRIDAY DROP THEN SHOP DAY CAMP 6AM - 2PM!"
click at [389, 238] on div "Accept Payments No Yes" at bounding box center [415, 233] width 581 height 51
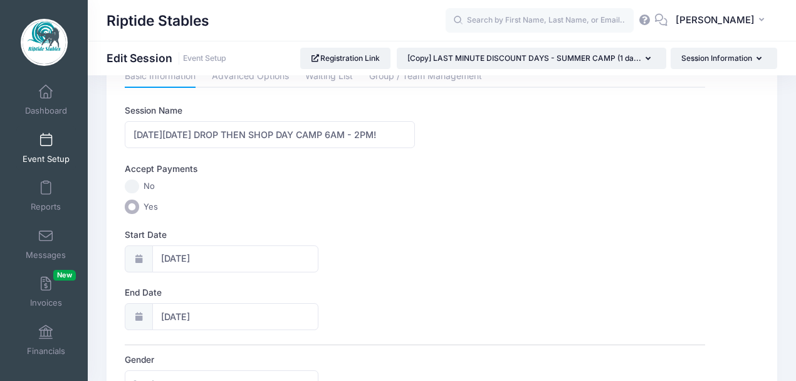
scroll to position [83, 0]
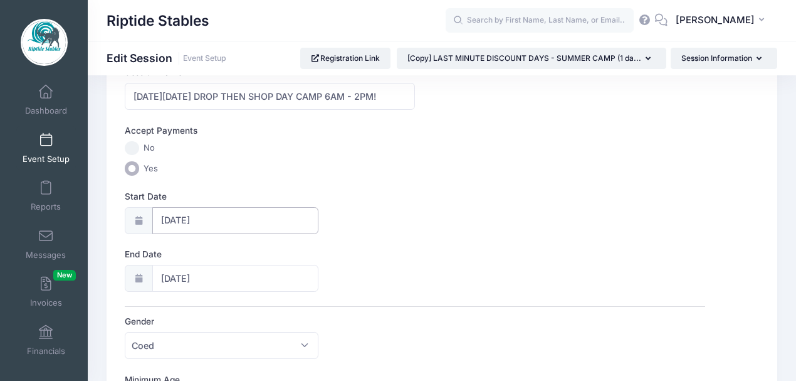
click at [209, 221] on input "07/29/2025" at bounding box center [235, 220] width 166 height 27
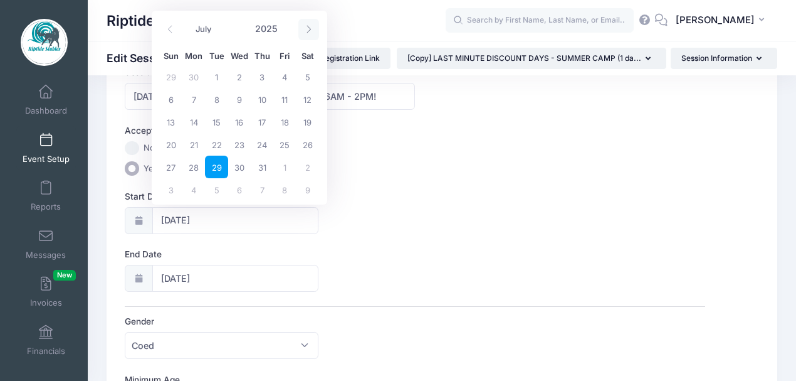
click at [307, 26] on icon at bounding box center [309, 29] width 8 height 8
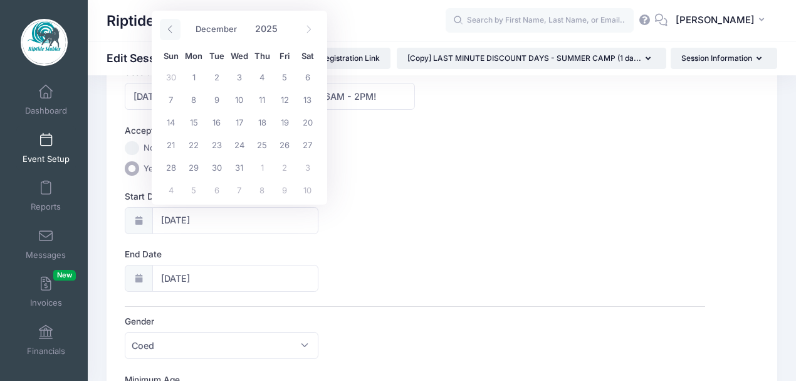
click at [170, 28] on icon at bounding box center [170, 29] width 8 height 8
select select "10"
click at [284, 168] on span "28" at bounding box center [284, 167] width 23 height 23
type input "11/28/2025"
type input "11/29/2025"
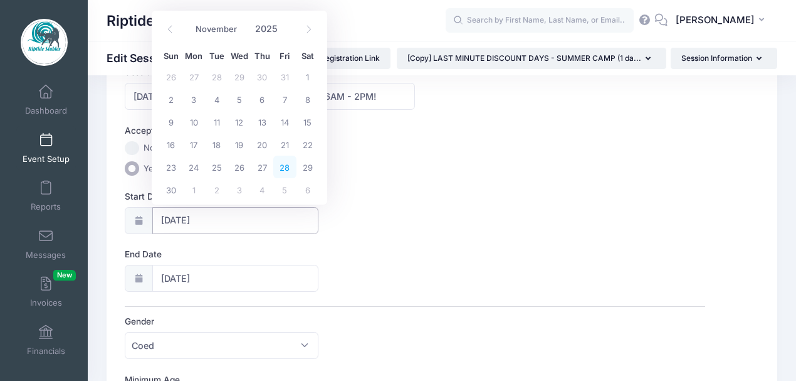
select select "10"
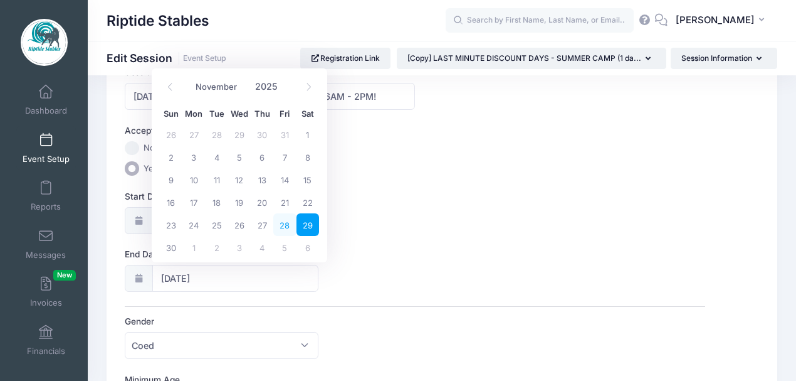
click at [286, 223] on span "28" at bounding box center [284, 224] width 23 height 23
type input "11/28/2025"
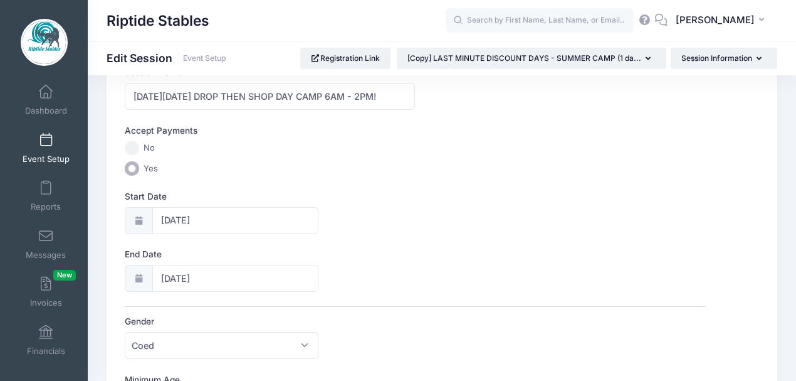
click at [393, 212] on div "Start Date 11/28/2025" at bounding box center [415, 212] width 581 height 44
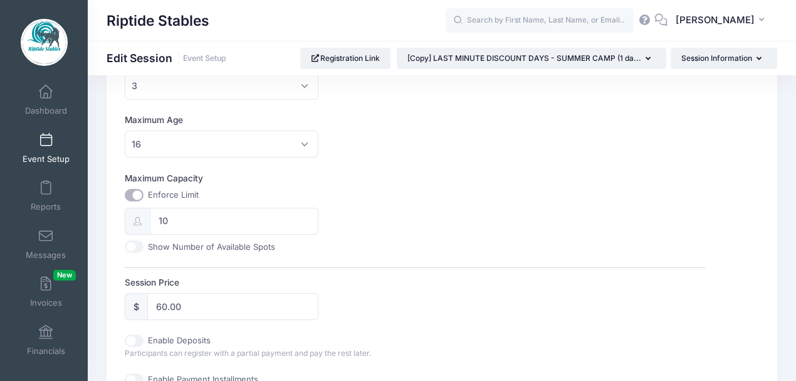
scroll to position [418, 0]
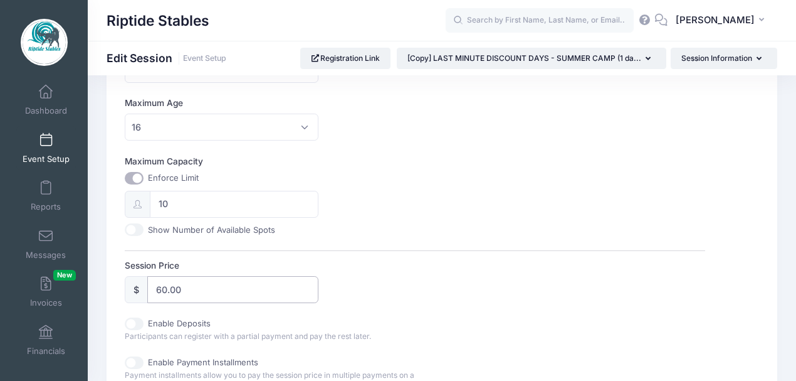
drag, startPoint x: 188, startPoint y: 285, endPoint x: 154, endPoint y: 282, distance: 34.1
click at [154, 282] on input "60.00" at bounding box center [232, 289] width 171 height 27
type input "125"
click at [377, 200] on div "Maximum Capacity Enforce Limit 10 Show Number of Available Spots" at bounding box center [415, 195] width 581 height 81
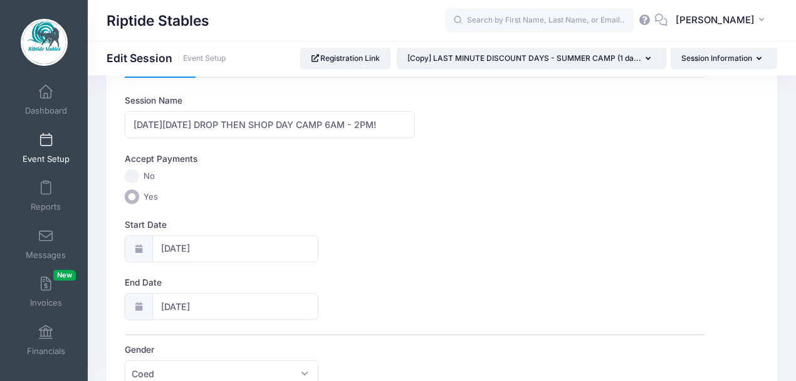
scroll to position [0, 0]
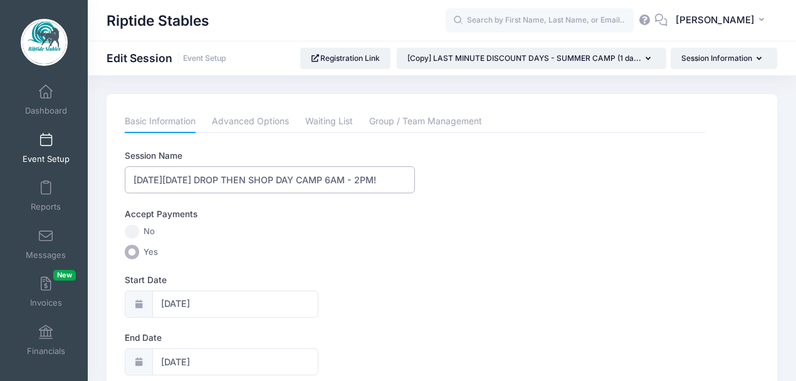
click at [366, 179] on input "BLACK FRIDAY DROP THEN SHOP DAY CAMP 6AM - 2PM!" at bounding box center [270, 179] width 290 height 27
type input "[DATE][DATE] DROP THEN SHOP DAY CAMP 6AM - 3PM!"
click at [425, 216] on div "Accept Payments" at bounding box center [415, 216] width 593 height 17
click at [271, 125] on link "Advanced Options" at bounding box center [250, 121] width 77 height 23
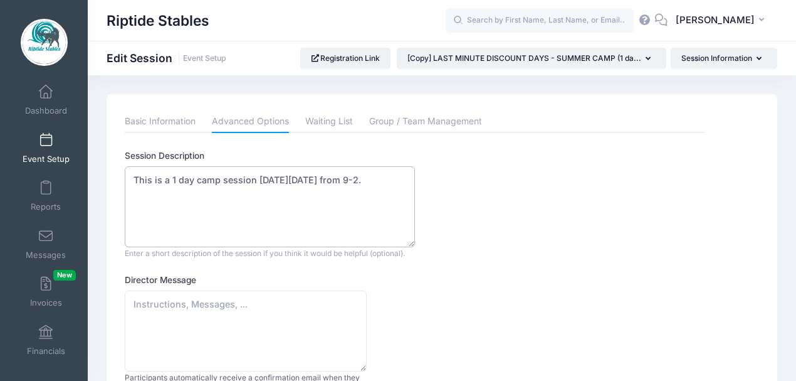
drag, startPoint x: 134, startPoint y: 177, endPoint x: 142, endPoint y: 201, distance: 24.8
click at [142, 201] on textarea "This is a 1 day camp session on Tuesday, July 29, 2025 from 9-2." at bounding box center [270, 206] width 290 height 81
type textarea "S"
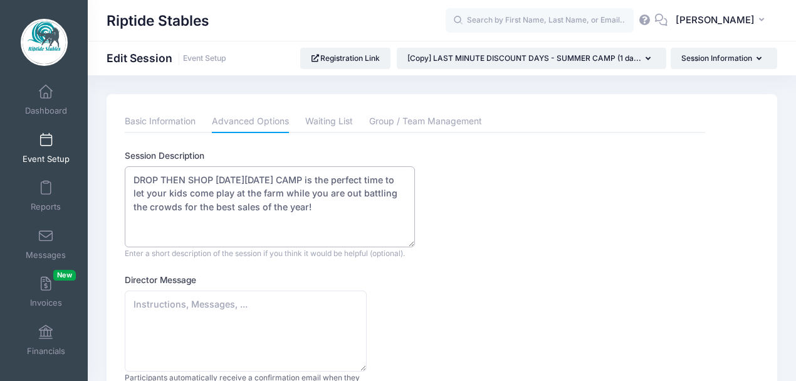
click at [334, 209] on textarea "This is a 1 day camp session on Tuesday, July 29, 2025 from 9-2." at bounding box center [270, 206] width 290 height 81
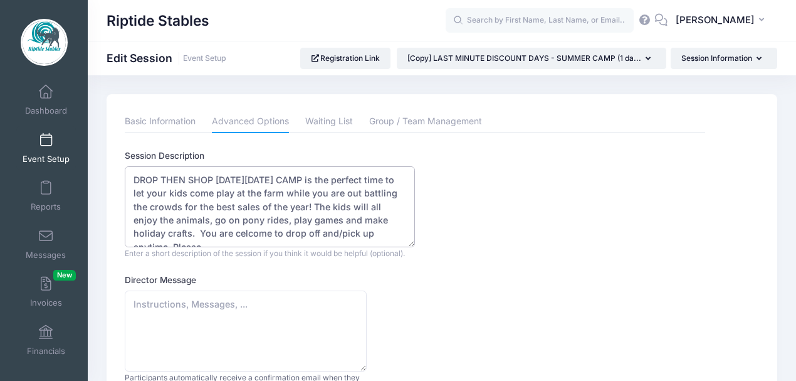
scroll to position [6, 0]
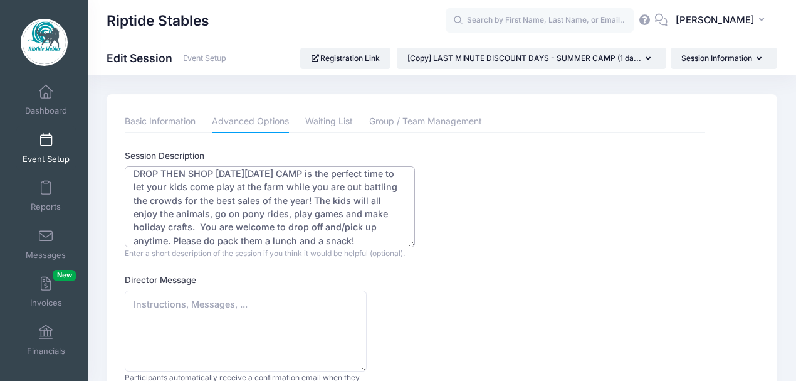
click at [174, 241] on textarea "This is a 1 day camp session on Tuesday, July 29, 2025 from 9-2." at bounding box center [270, 206] width 290 height 81
type textarea "DROP THEN SHOP BLACK FRIDAY CAMP is the perfect time to let your kids come play…"
click at [162, 300] on textarea "Director Message" at bounding box center [246, 330] width 242 height 81
paste textarea "Thank you for booking camp with us! We are thrilled your child will be joining …"
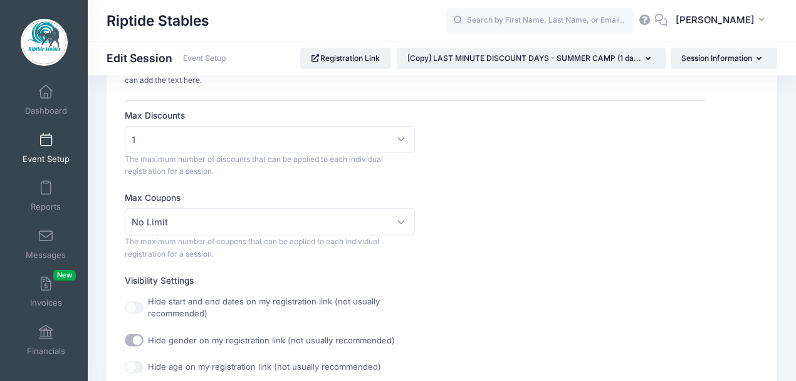
scroll to position [334, 0]
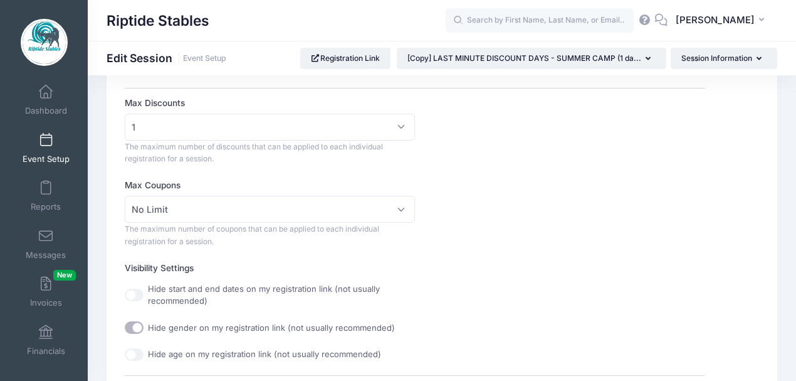
type textarea "Thank you for booking camp with us! We are thrilled your child will be joining …"
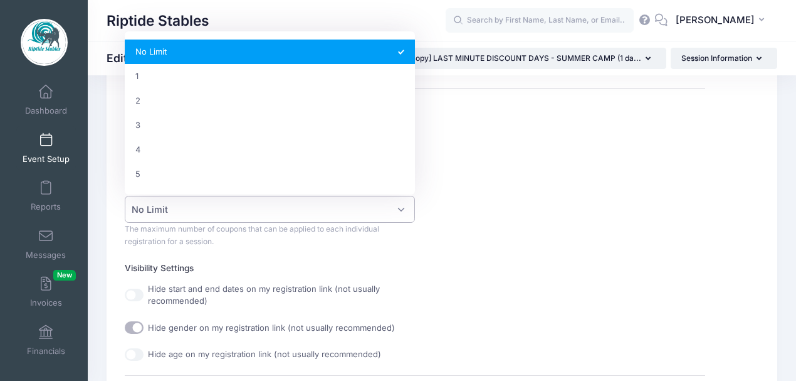
click at [397, 212] on span "No Limit" at bounding box center [270, 209] width 290 height 27
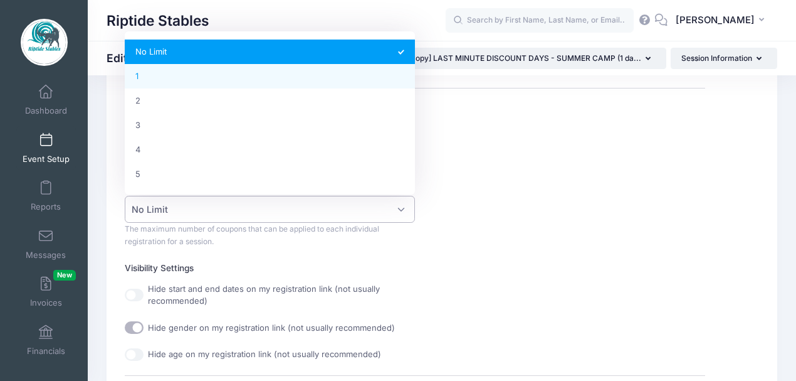
select select "1"
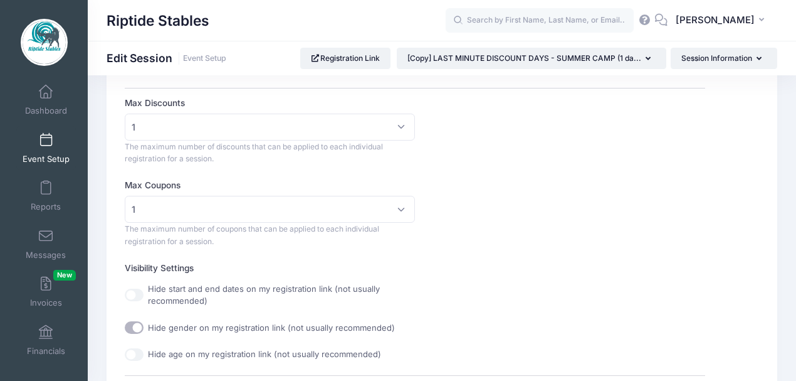
click at [482, 230] on div "Max Coupons No Limit 1 2 3 4 5 1 The maximum number of coupons that can be appl…" at bounding box center [415, 213] width 581 height 68
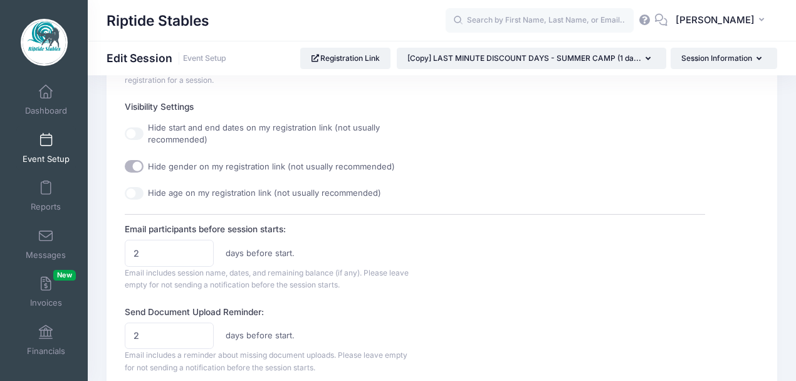
scroll to position [502, 0]
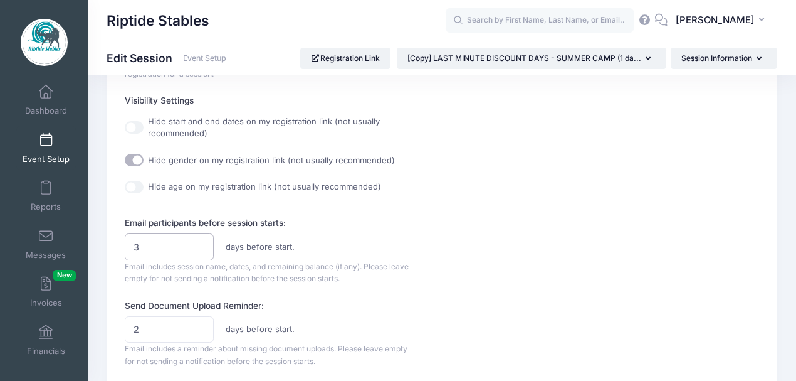
click at [199, 241] on input "3" at bounding box center [169, 246] width 88 height 27
click at [199, 241] on input "4" at bounding box center [169, 246] width 88 height 27
click at [199, 241] on input "5" at bounding box center [169, 246] width 88 height 27
click at [199, 241] on input "6" at bounding box center [169, 246] width 88 height 27
type input "7"
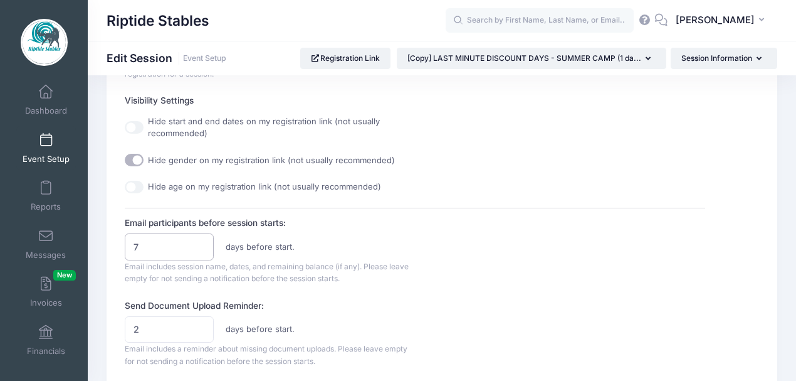
click at [199, 241] on input "7" at bounding box center [169, 246] width 88 height 27
click at [470, 238] on div "Email participants before session starts: 7 days before start. Email includes s…" at bounding box center [415, 250] width 581 height 68
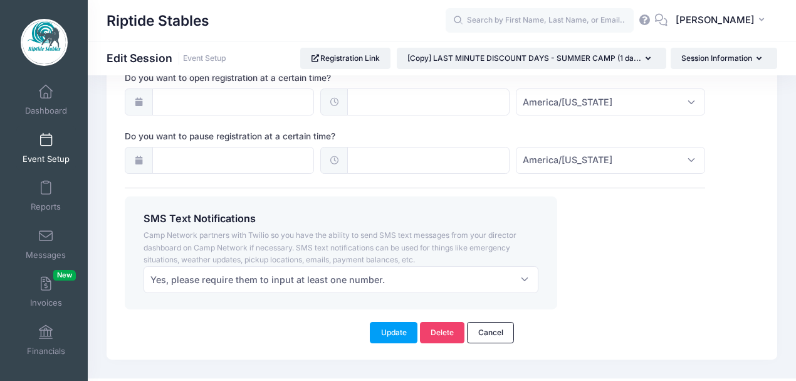
scroll to position [1025, 0]
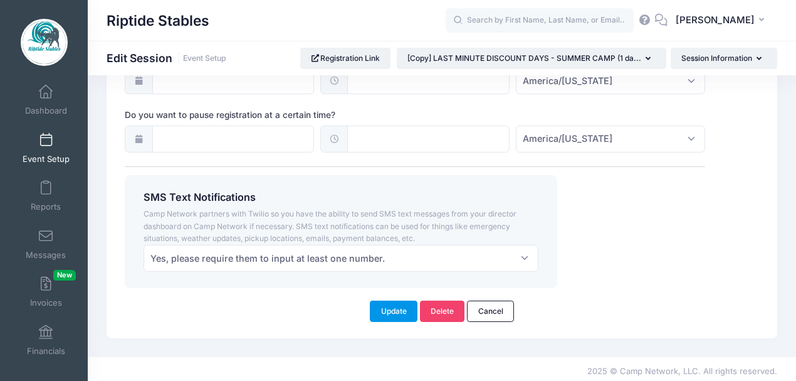
click at [394, 310] on button "Update" at bounding box center [394, 310] width 48 height 21
click at [394, 312] on button "Update" at bounding box center [394, 310] width 48 height 21
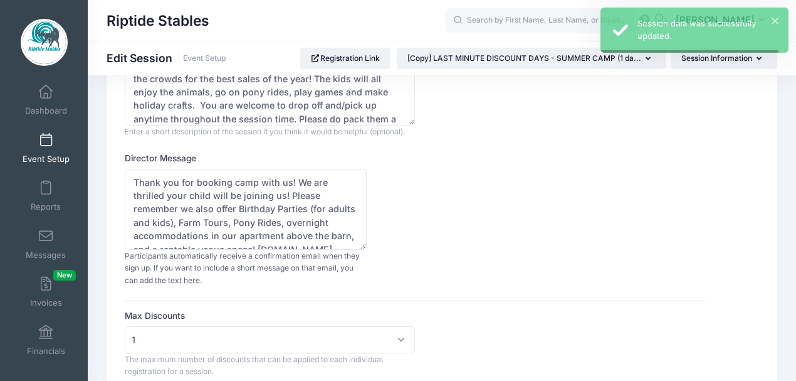
scroll to position [0, 0]
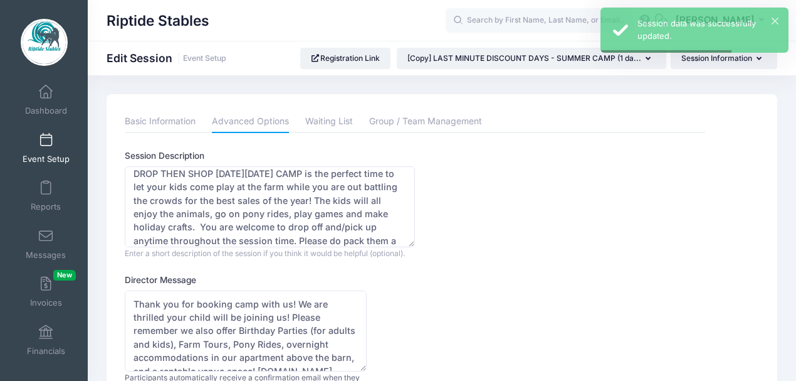
click at [51, 142] on link "Event Setup" at bounding box center [46, 148] width 60 height 44
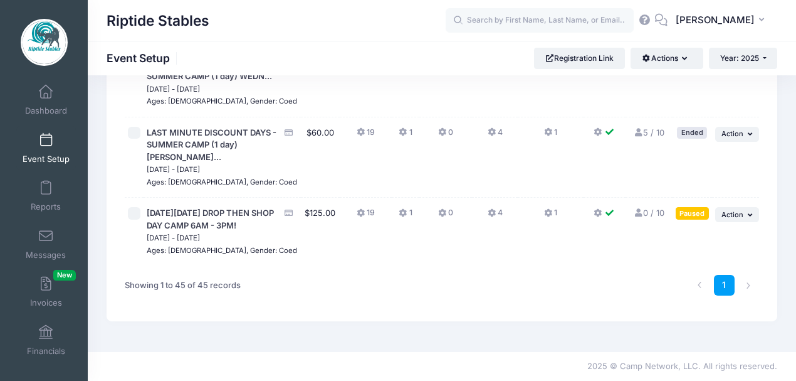
scroll to position [3439, 0]
click at [730, 210] on span "Action" at bounding box center [733, 214] width 22 height 9
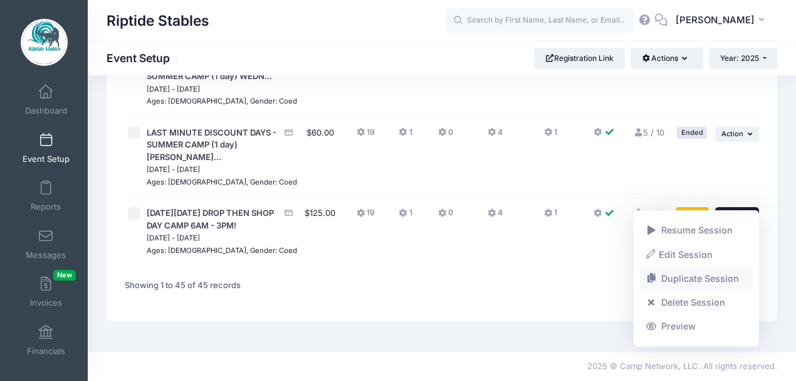
click at [700, 277] on link "Duplicate Session" at bounding box center [696, 278] width 113 height 24
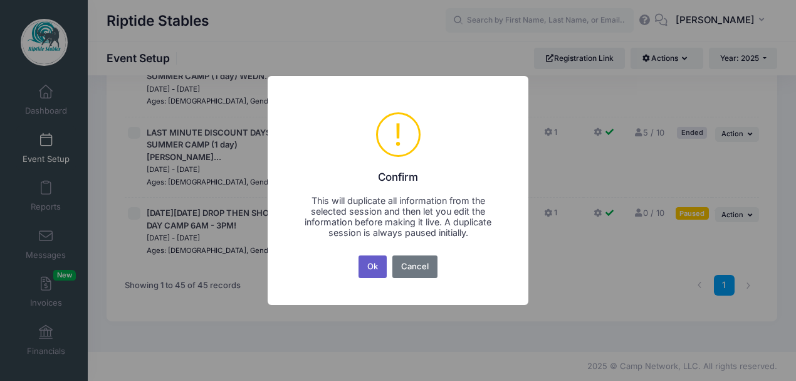
click at [374, 271] on button "Ok" at bounding box center [373, 266] width 29 height 23
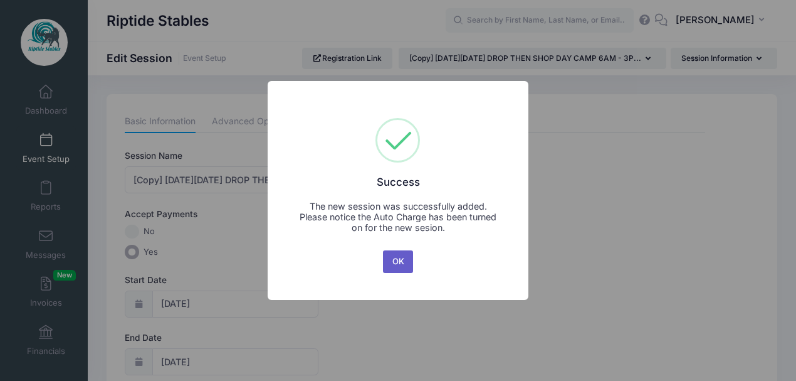
click at [395, 262] on button "OK" at bounding box center [398, 261] width 30 height 23
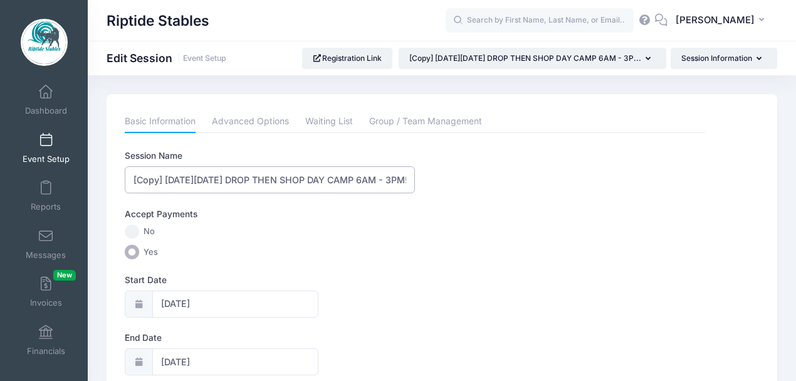
drag, startPoint x: 330, startPoint y: 177, endPoint x: 128, endPoint y: 191, distance: 202.4
click at [128, 191] on input "[Copy] BLACK FRIDAY DROP THEN SHOP DAY CAMP 6AM - 3PM!" at bounding box center [270, 179] width 290 height 27
click at [304, 181] on input "SANTA'S LITTLE HELPERS DAY CAMP 6AM - 3PM!" at bounding box center [270, 179] width 290 height 27
drag, startPoint x: 298, startPoint y: 177, endPoint x: 362, endPoint y: 168, distance: 64.6
click at [362, 168] on input "SANTA'S LITTLE HELPERS DAY CAMP 6AM - 3PM!" at bounding box center [270, 179] width 290 height 27
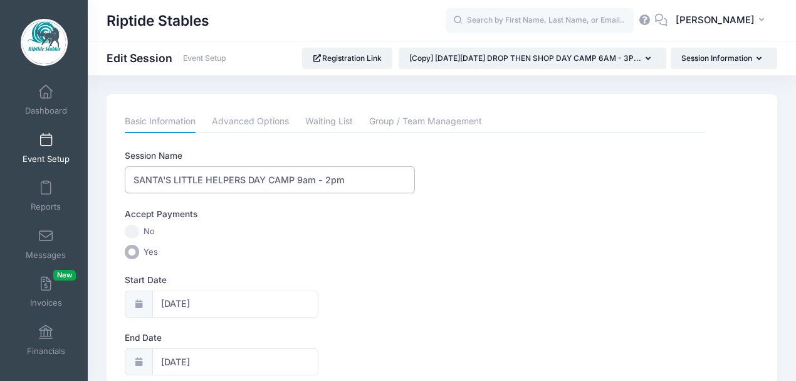
type input "SANTA'S LITTLE HELPERS DAY CAMP 9am - 2pm"
click at [406, 216] on div "Accept Payments" at bounding box center [415, 216] width 593 height 17
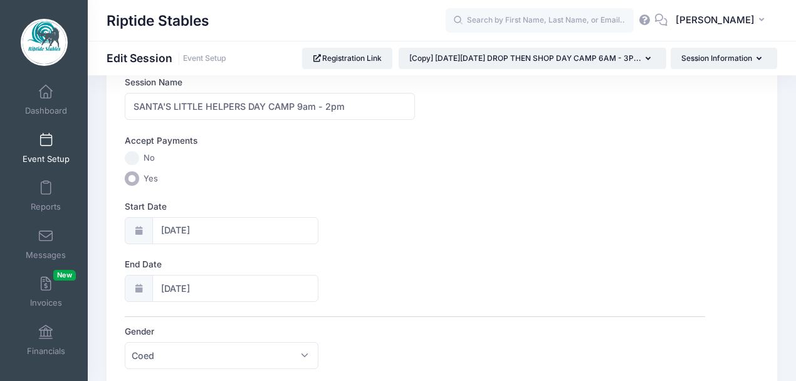
scroll to position [83, 0]
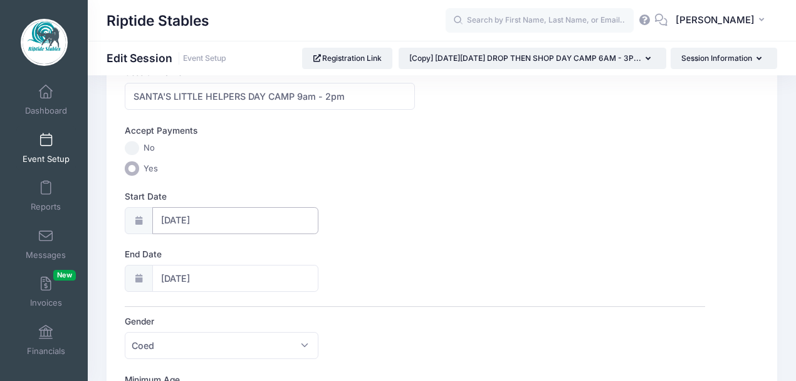
click at [188, 221] on input "11/28/2025" at bounding box center [235, 220] width 166 height 27
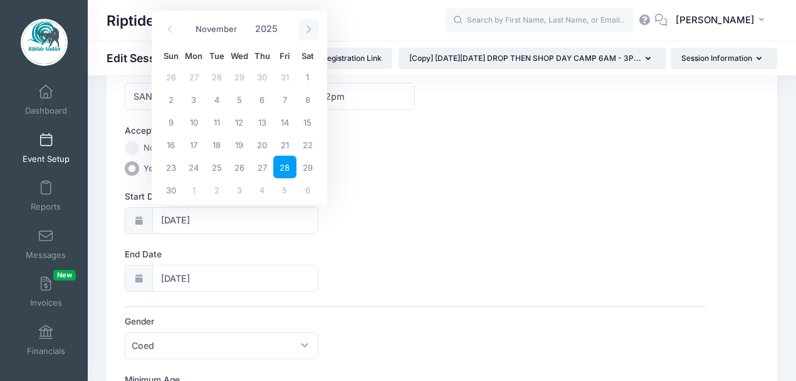
click at [312, 30] on icon at bounding box center [309, 29] width 8 height 8
select select "11"
click at [213, 145] on span "23" at bounding box center [216, 144] width 23 height 23
type input "12/23/2025"
type input "12/24/2025"
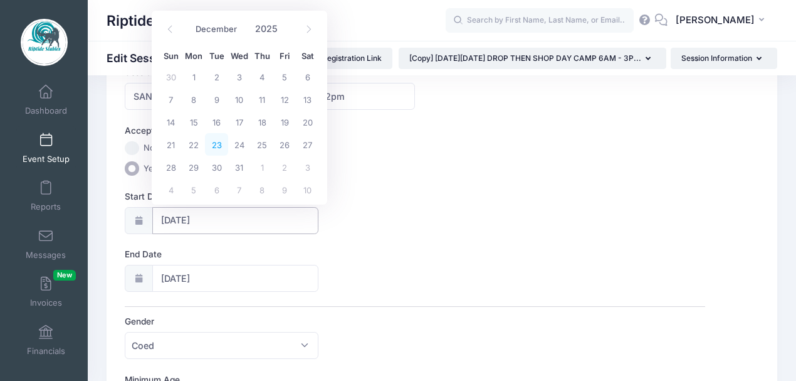
select select "11"
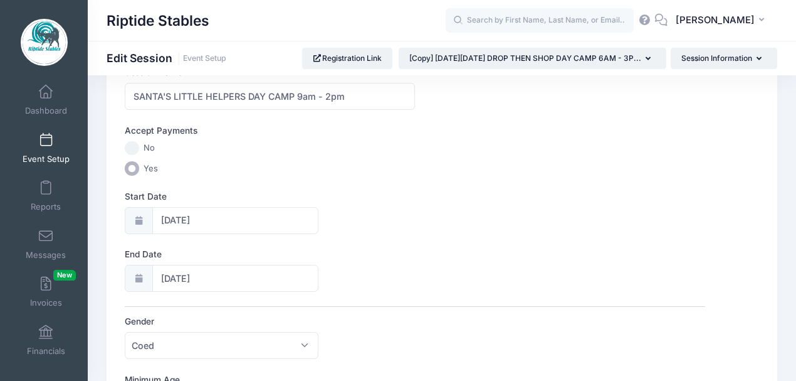
click at [381, 206] on div "Start Date 12/23/2025" at bounding box center [415, 212] width 581 height 44
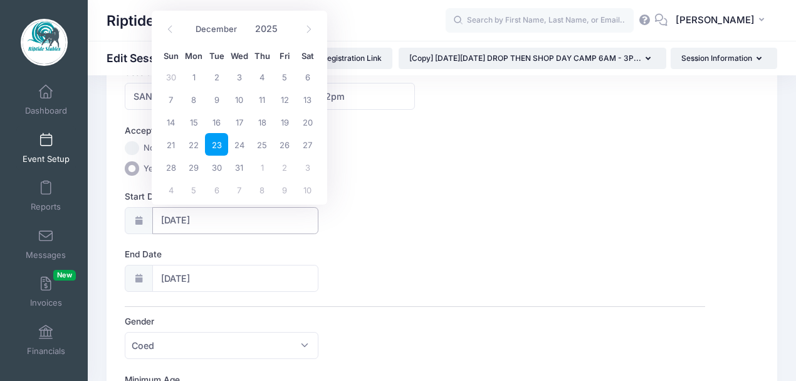
click at [203, 219] on input "12/23/2025" at bounding box center [235, 220] width 166 height 27
click at [221, 147] on span "23" at bounding box center [216, 144] width 23 height 23
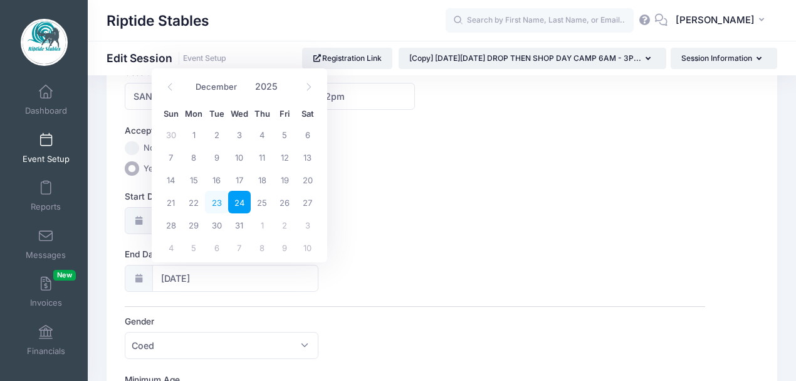
click at [221, 202] on span "23" at bounding box center [216, 202] width 23 height 23
type input "12/23/2025"
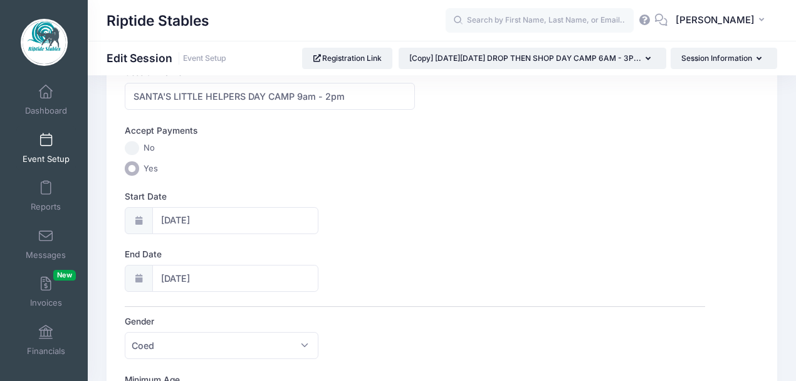
click at [389, 228] on div "Start Date 12/23/2025" at bounding box center [415, 212] width 581 height 44
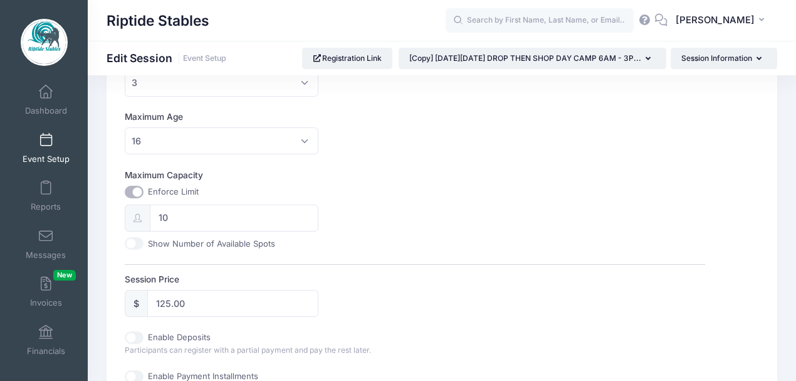
scroll to position [418, 0]
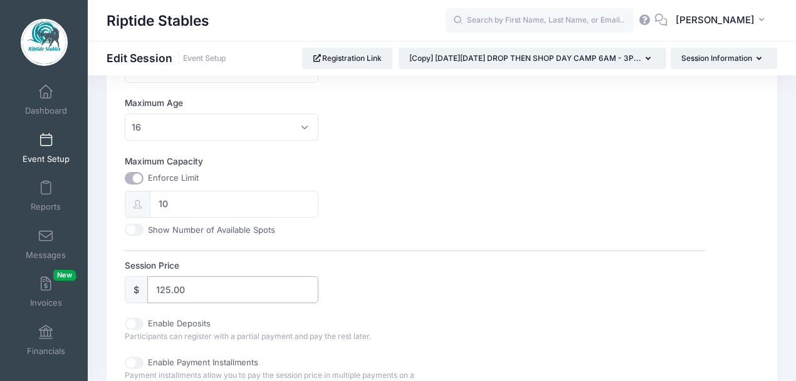
drag, startPoint x: 183, startPoint y: 288, endPoint x: 147, endPoint y: 283, distance: 36.6
click at [147, 283] on div "$ 125.00" at bounding box center [222, 289] width 194 height 27
type input "75"
click at [456, 206] on div "Maximum Capacity Enforce Limit 10 Show Number of Available Spots" at bounding box center [415, 195] width 581 height 81
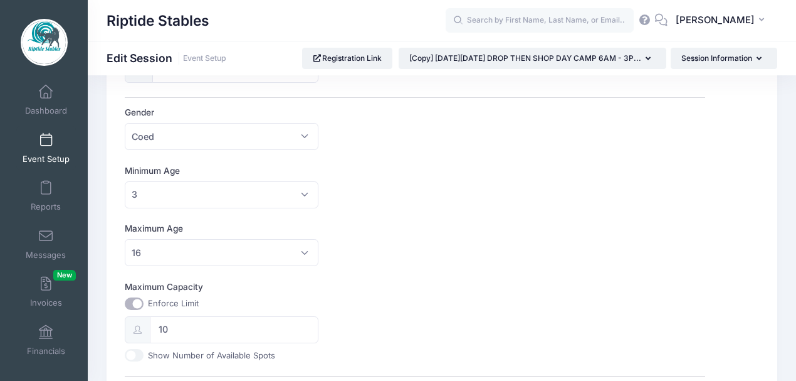
scroll to position [0, 0]
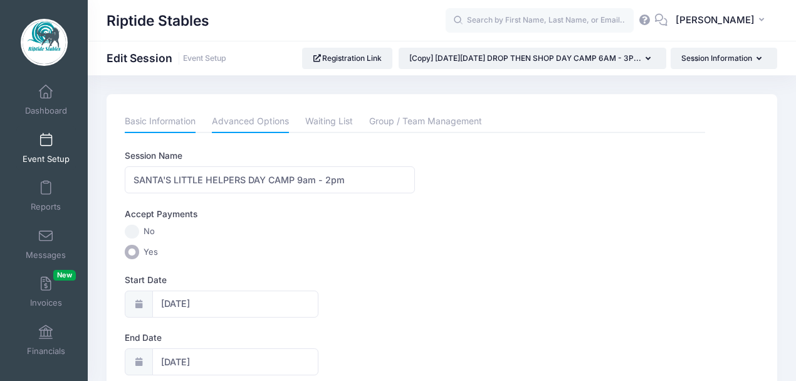
click at [241, 125] on link "Advanced Options" at bounding box center [250, 121] width 77 height 23
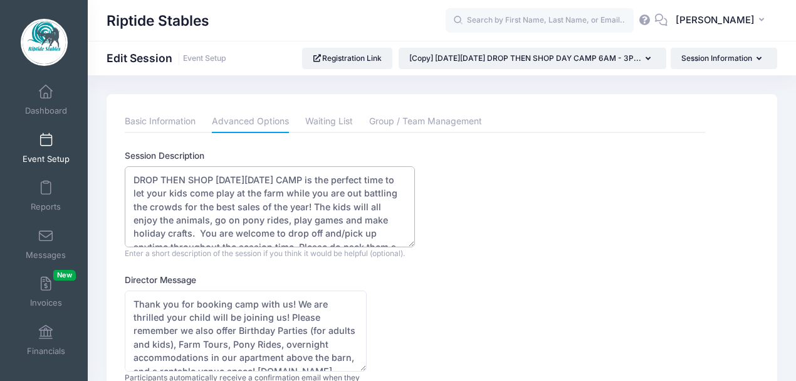
drag, startPoint x: 308, startPoint y: 177, endPoint x: 118, endPoint y: 177, distance: 190.0
drag, startPoint x: 295, startPoint y: 194, endPoint x: 291, endPoint y: 201, distance: 7.9
click at [291, 201] on textarea "DROP THEN SHOP BLACK FRIDAY CAMP is the perfect time to let your kids come play…" at bounding box center [270, 206] width 290 height 81
drag, startPoint x: 179, startPoint y: 206, endPoint x: 167, endPoint y: 232, distance: 28.3
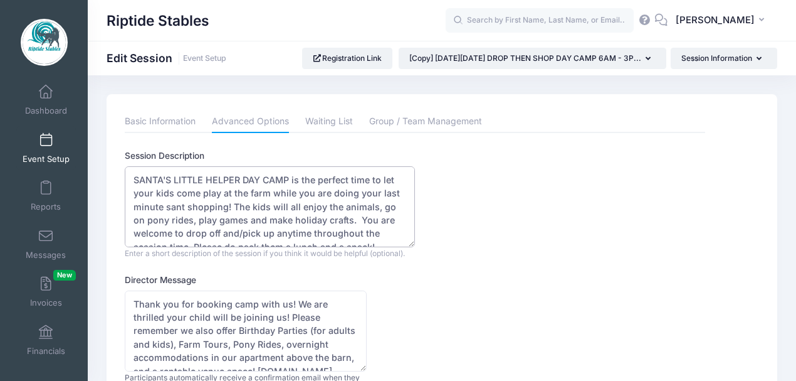
click at [167, 233] on textarea "DROP THEN SHOP BLACK FRIDAY CAMP is the perfect time to let your kids come play…" at bounding box center [270, 206] width 290 height 81
click at [183, 205] on textarea "DROP THEN SHOP BLACK FRIDAY CAMP is the perfect time to let your kids come play…" at bounding box center [270, 206] width 290 height 81
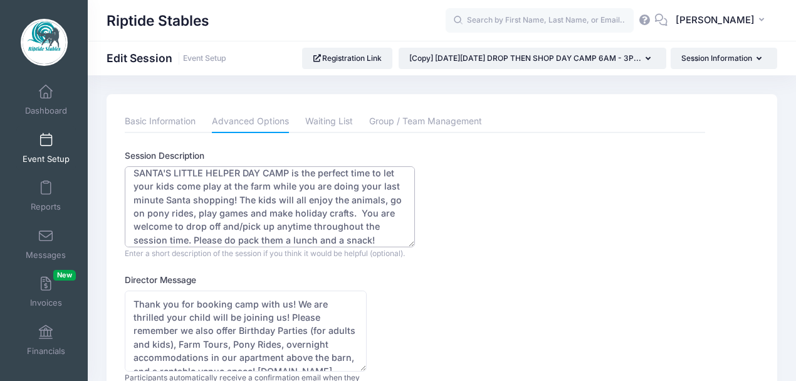
scroll to position [13, 0]
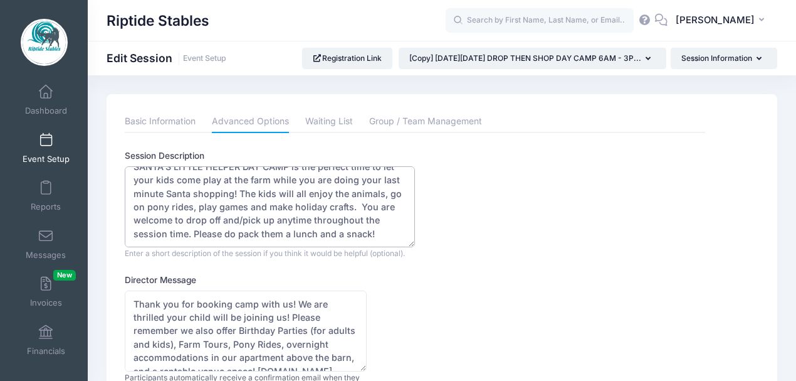
drag, startPoint x: 356, startPoint y: 205, endPoint x: 190, endPoint y: 239, distance: 169.6
click at [190, 239] on textarea "DROP THEN SHOP BLACK FRIDAY CAMP is the perfect time to let your kids come play…" at bounding box center [270, 206] width 290 height 81
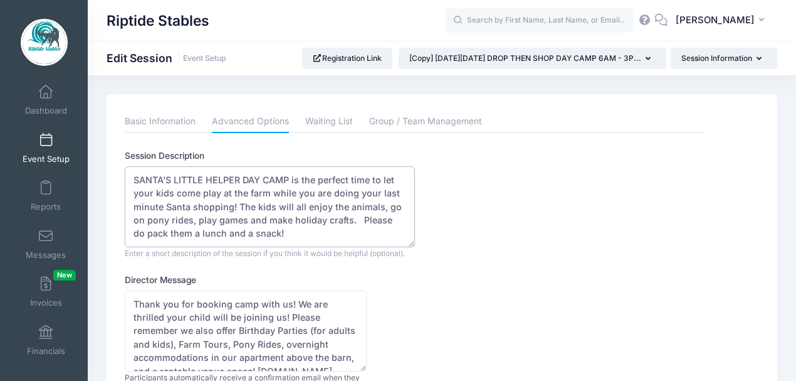
scroll to position [0, 0]
drag, startPoint x: 390, startPoint y: 221, endPoint x: 401, endPoint y: 219, distance: 11.4
click at [401, 219] on textarea "DROP THEN SHOP BLACK FRIDAY CAMP is the perfect time to let your kids come play…" at bounding box center [270, 206] width 290 height 81
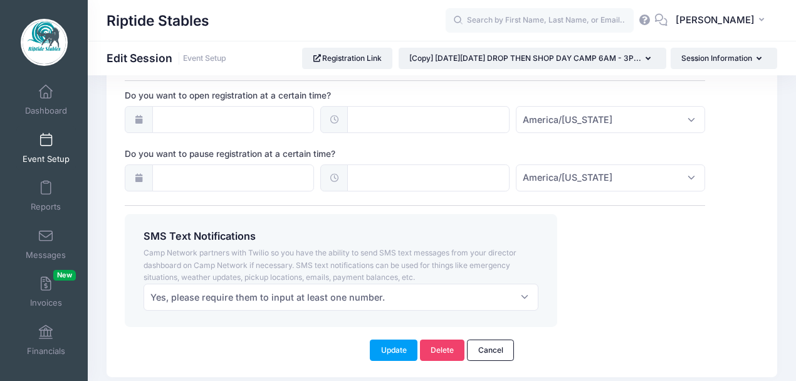
scroll to position [1025, 0]
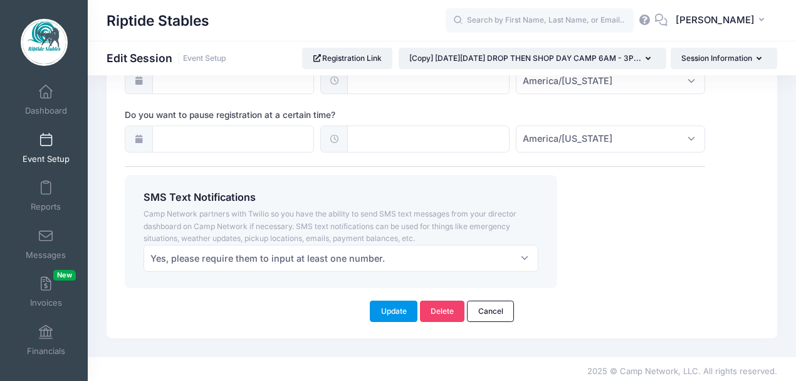
type textarea "SANTA'S LITTLE HELPER DAY CAMP is the perfect time to let your kids come play a…"
click at [393, 307] on button "Update" at bounding box center [394, 310] width 48 height 21
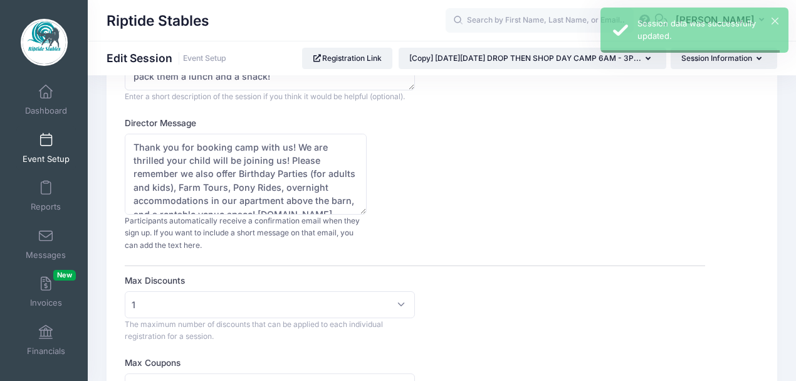
scroll to position [0, 0]
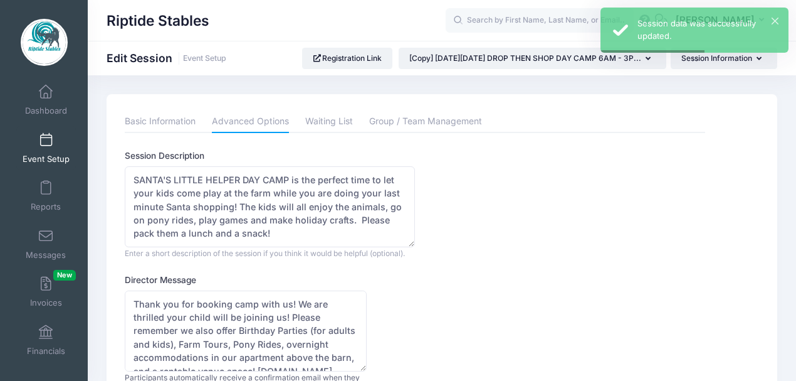
click at [51, 146] on link "Event Setup" at bounding box center [46, 148] width 60 height 44
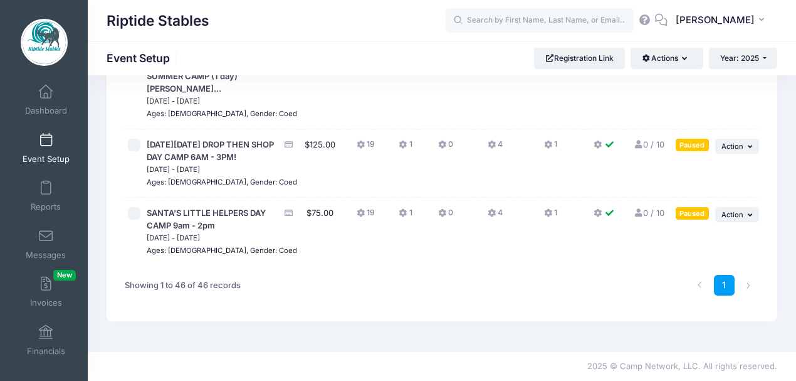
scroll to position [3469, 0]
click at [749, 218] on icon "button" at bounding box center [752, 214] width 8 height 7
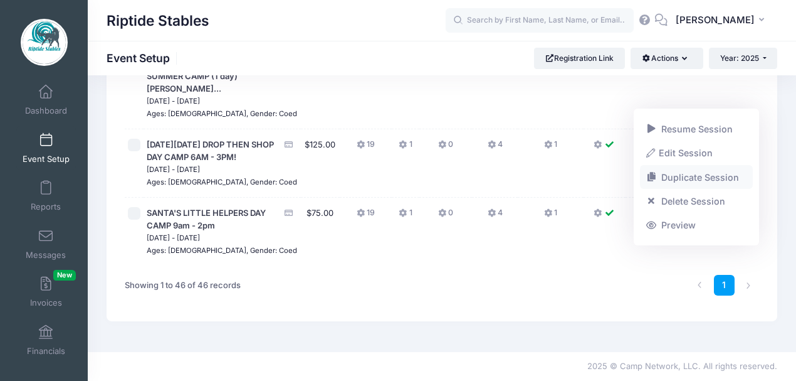
click at [686, 179] on link "Duplicate Session" at bounding box center [696, 177] width 113 height 24
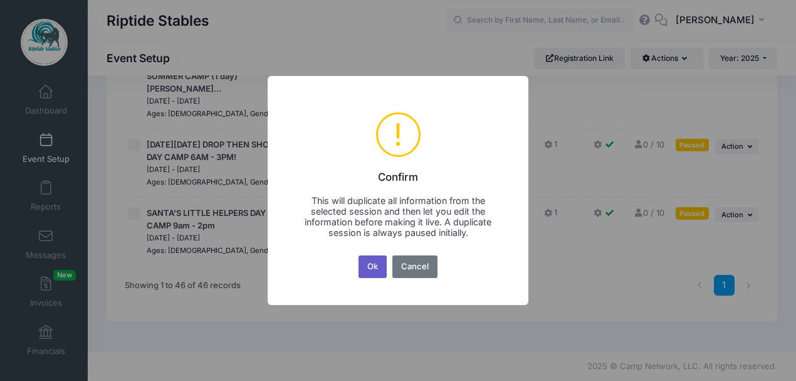
click at [373, 270] on button "Ok" at bounding box center [373, 266] width 29 height 23
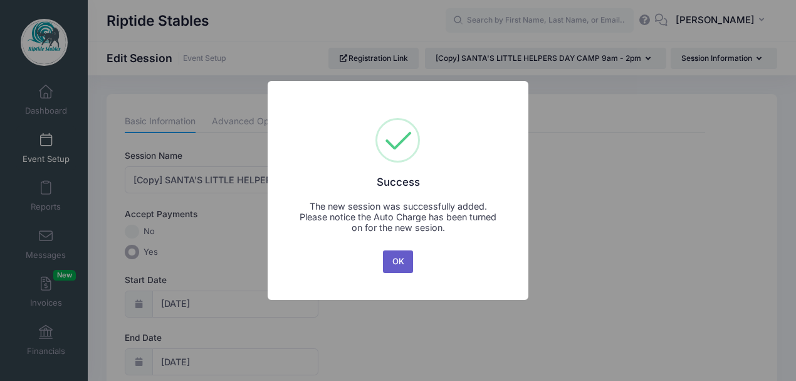
click at [406, 259] on button "OK" at bounding box center [398, 261] width 30 height 23
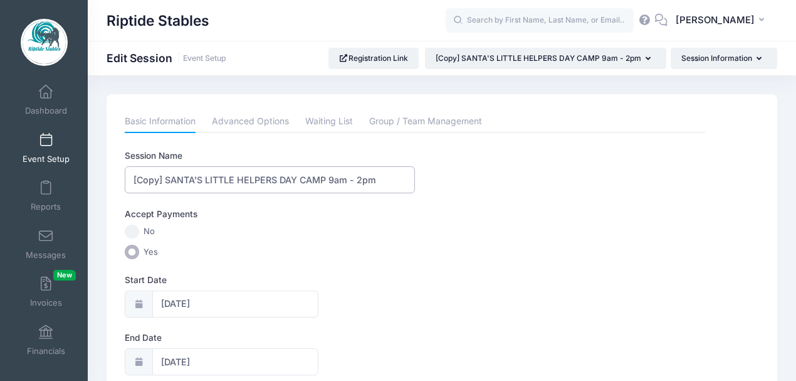
drag, startPoint x: 166, startPoint y: 178, endPoint x: 112, endPoint y: 182, distance: 54.1
type input "SANTA'S LITTLE HELPERS DAY CAMP 9am - 2pm"
click at [197, 305] on input "[DATE]" at bounding box center [235, 303] width 166 height 27
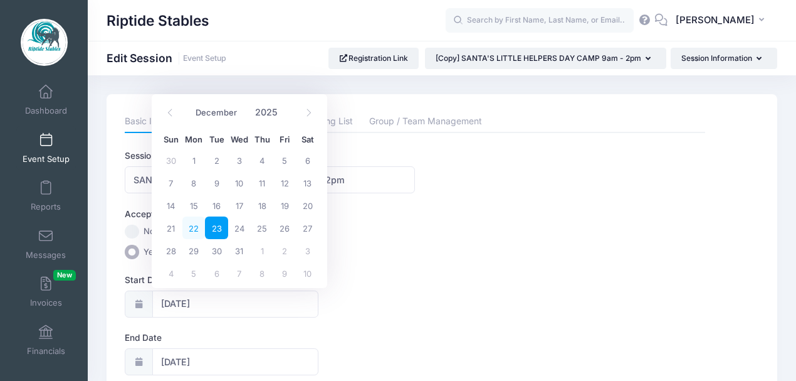
click at [196, 227] on span "22" at bounding box center [193, 227] width 23 height 23
type input "[DATE]"
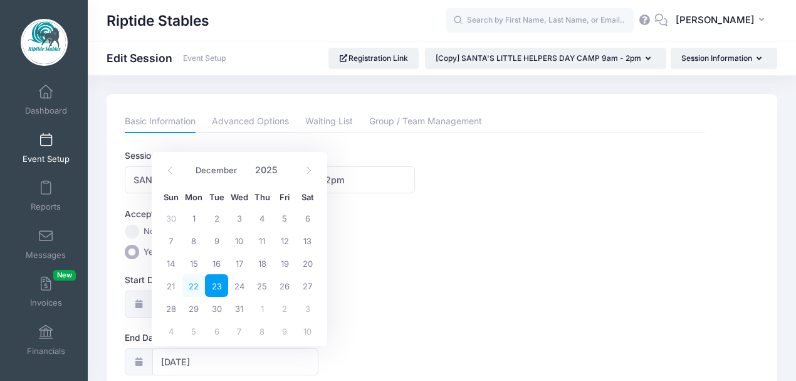
click at [195, 282] on span "22" at bounding box center [193, 285] width 23 height 23
type input "12/22/2025"
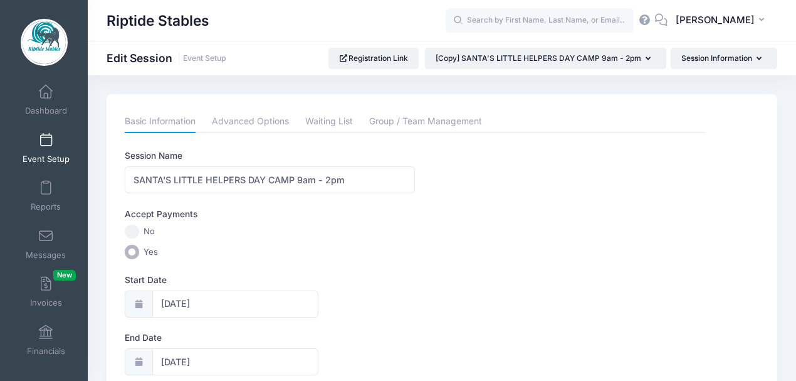
click at [375, 276] on label "Start Date" at bounding box center [270, 279] width 290 height 13
click at [319, 290] on input "12/22/2025" at bounding box center [235, 303] width 166 height 27
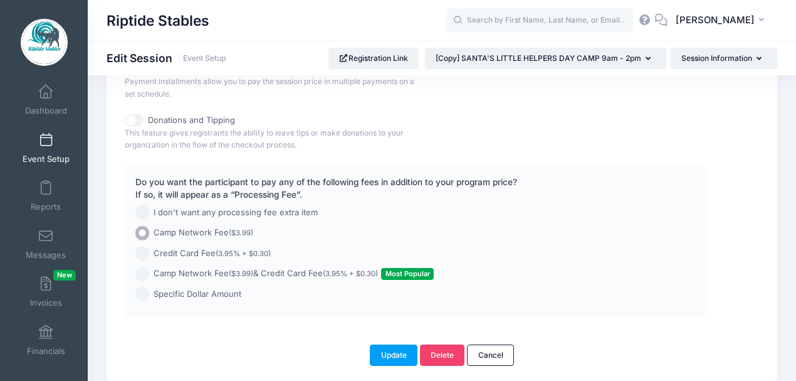
scroll to position [756, 0]
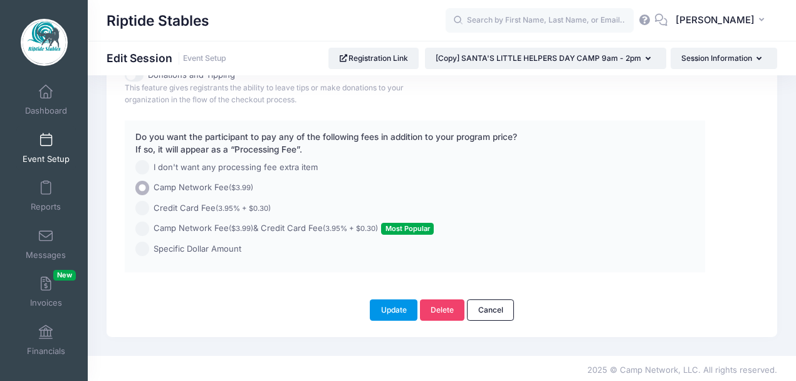
click at [395, 307] on button "Update" at bounding box center [394, 309] width 48 height 21
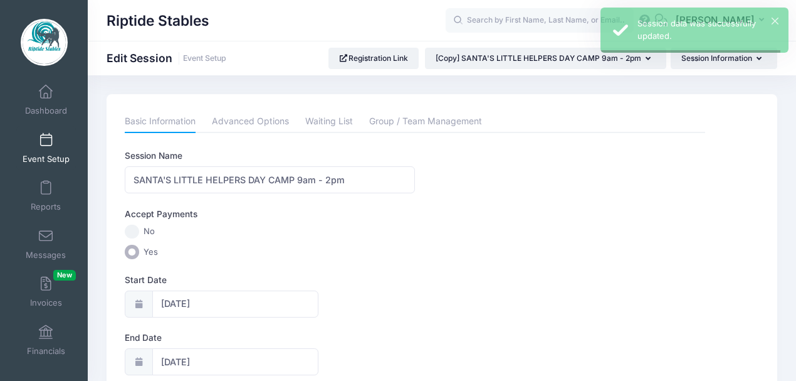
scroll to position [0, 0]
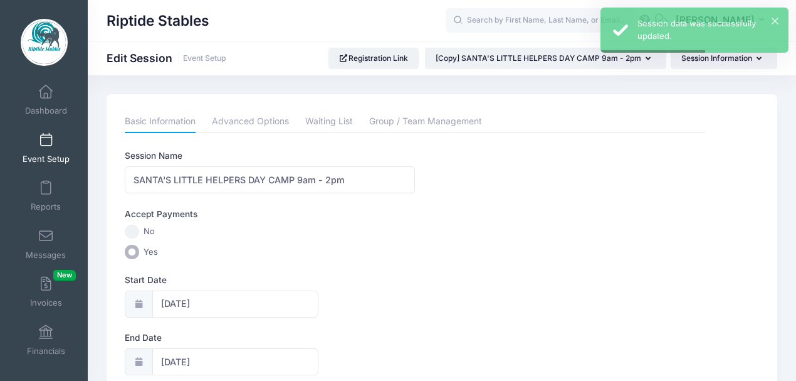
click at [46, 144] on span at bounding box center [46, 141] width 0 height 14
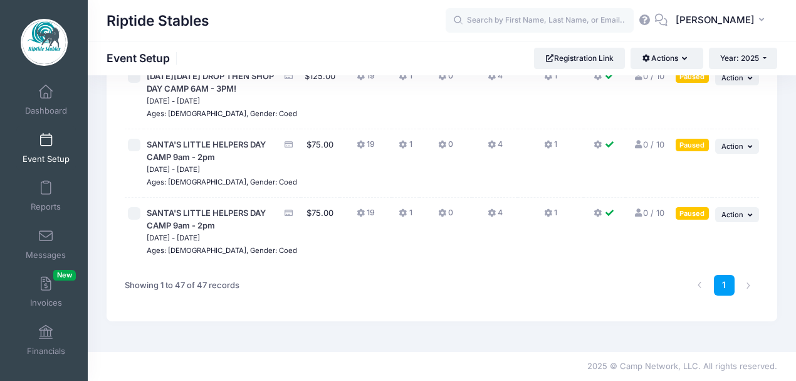
scroll to position [3575, 0]
click at [742, 149] on span "Action" at bounding box center [733, 146] width 22 height 9
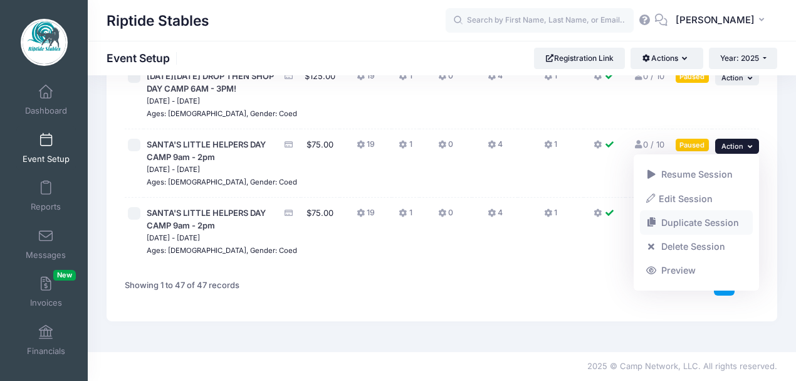
click at [678, 223] on link "Duplicate Session" at bounding box center [696, 223] width 113 height 24
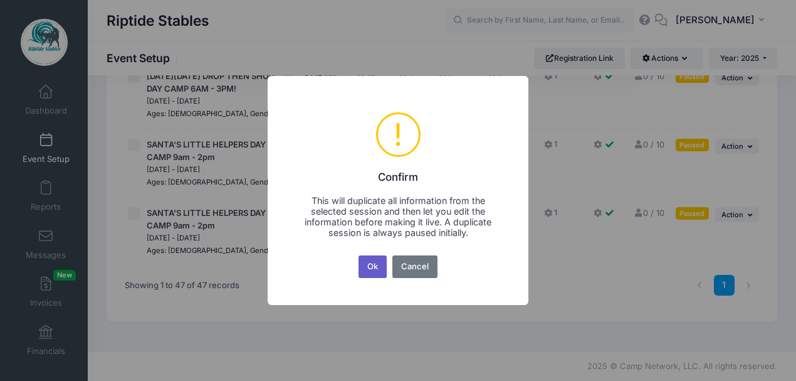
click at [372, 272] on button "Ok" at bounding box center [373, 266] width 29 height 23
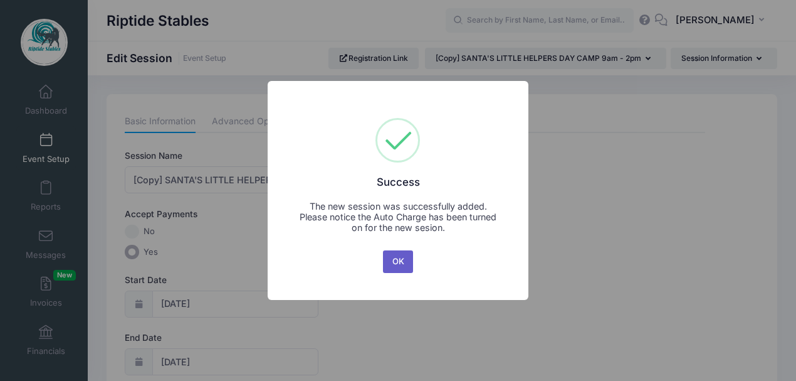
click at [405, 265] on button "OK" at bounding box center [398, 261] width 30 height 23
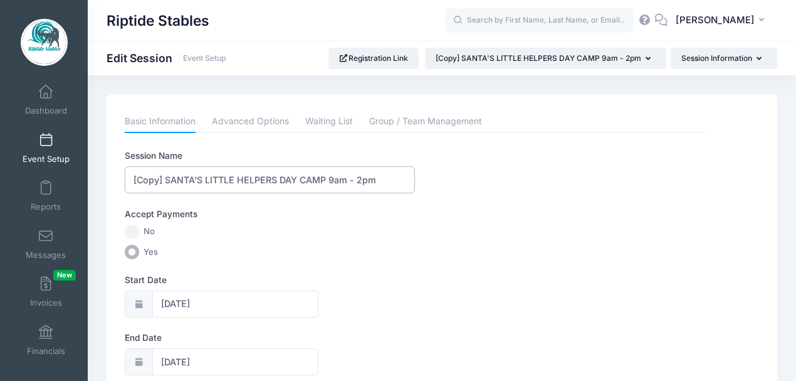
drag, startPoint x: 166, startPoint y: 176, endPoint x: 113, endPoint y: 189, distance: 54.1
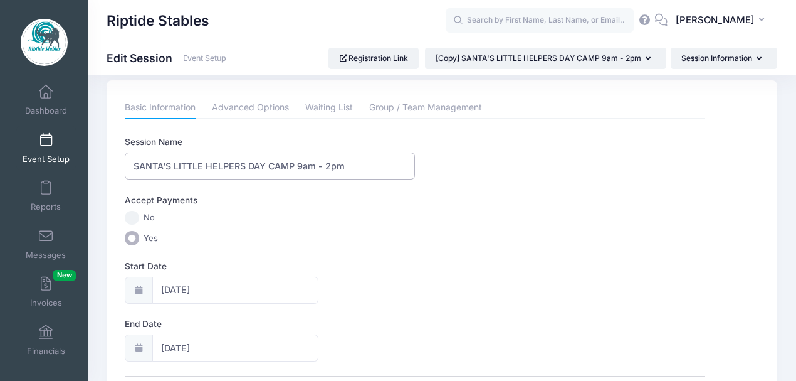
scroll to position [83, 0]
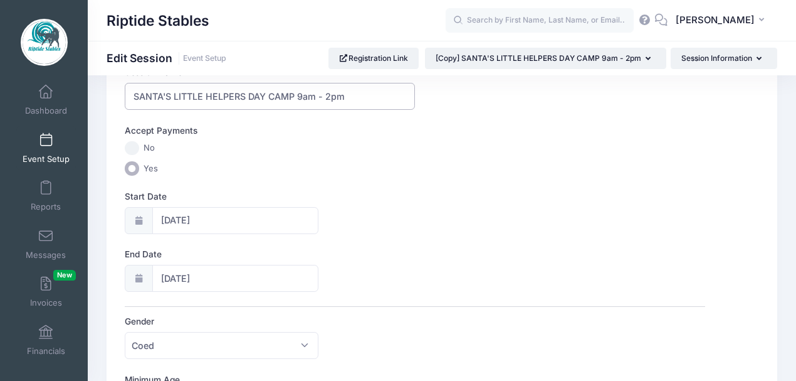
type input "SANTA'S LITTLE HELPERS DAY CAMP 9am - 2pm"
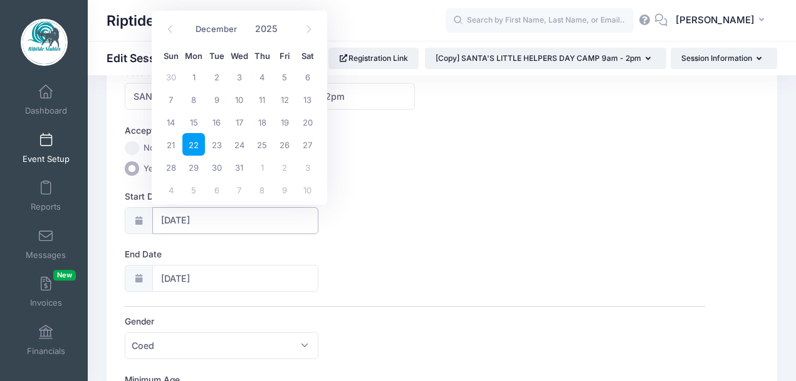
click at [196, 223] on input "[DATE]" at bounding box center [235, 220] width 166 height 27
click at [241, 144] on span "24" at bounding box center [239, 144] width 23 height 23
type input "[DATE]"
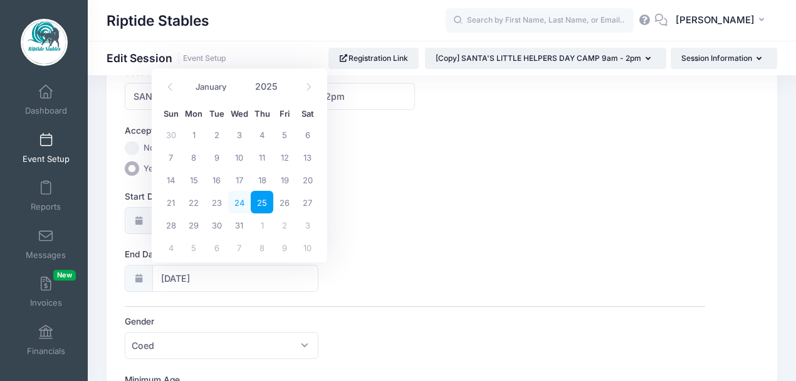
click at [242, 199] on span "24" at bounding box center [239, 202] width 23 height 23
type input "[DATE]"
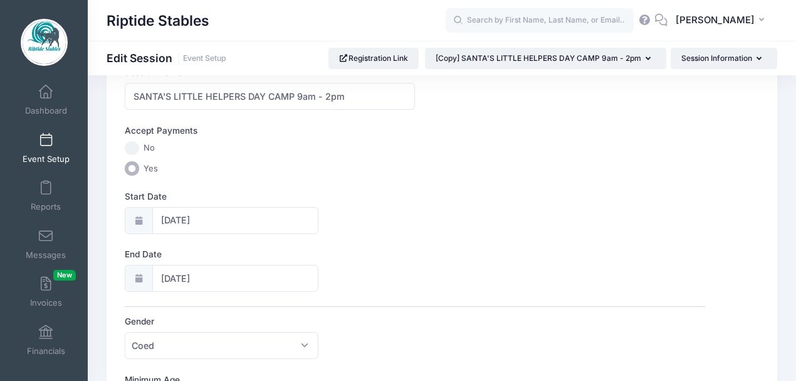
click at [354, 206] on div "Start Date [DATE]" at bounding box center [415, 212] width 581 height 44
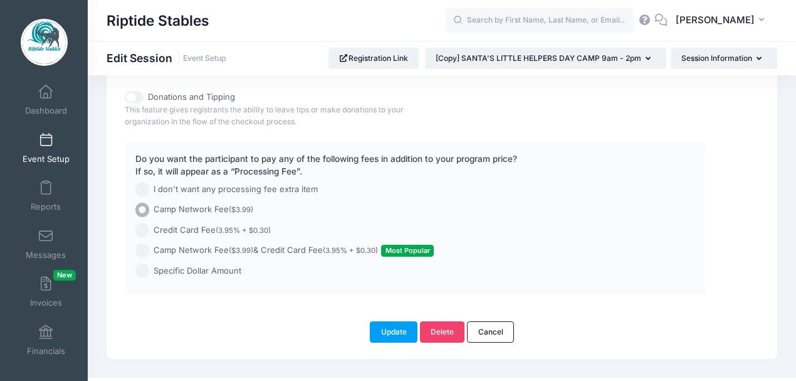
scroll to position [756, 0]
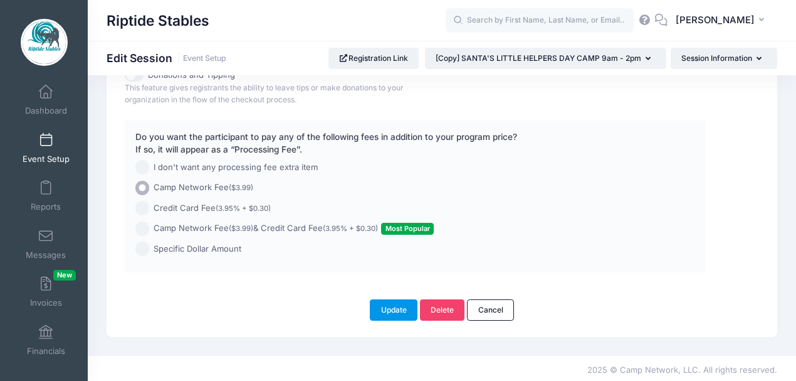
click at [391, 307] on button "Update" at bounding box center [394, 309] width 48 height 21
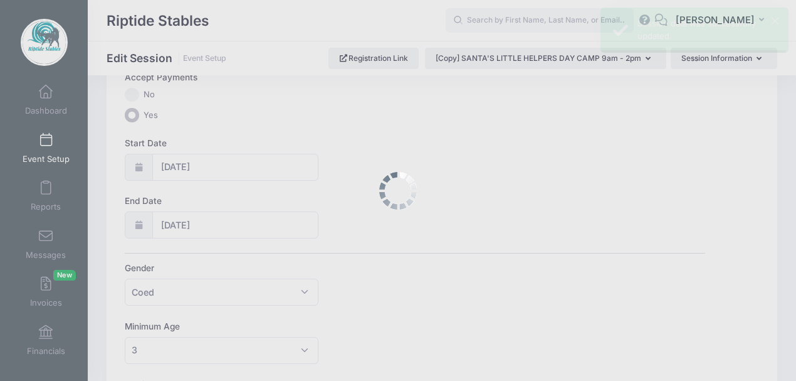
scroll to position [0, 0]
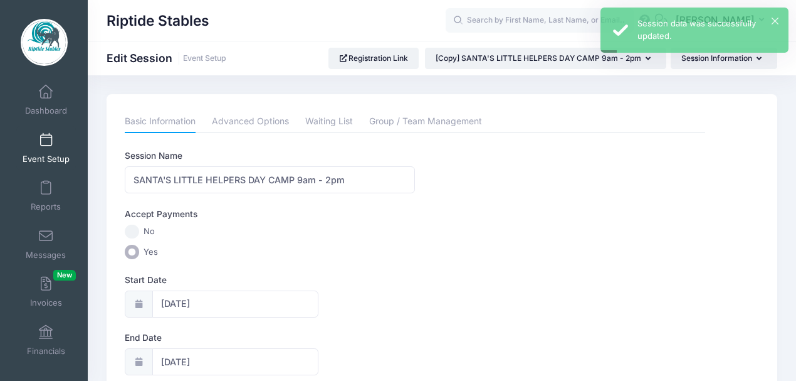
click at [46, 142] on span at bounding box center [46, 141] width 0 height 14
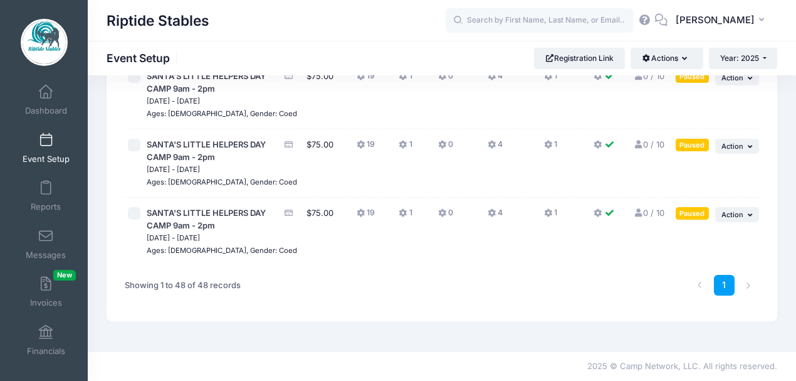
scroll to position [3643, 0]
click at [739, 219] on span "Action" at bounding box center [733, 214] width 22 height 9
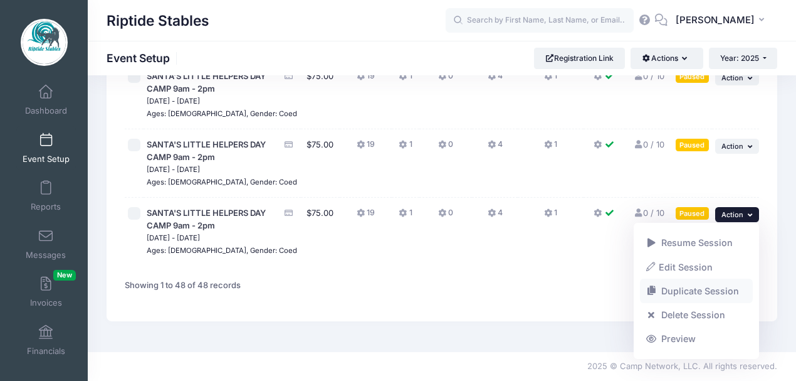
click at [699, 294] on link "Duplicate Session" at bounding box center [696, 291] width 113 height 24
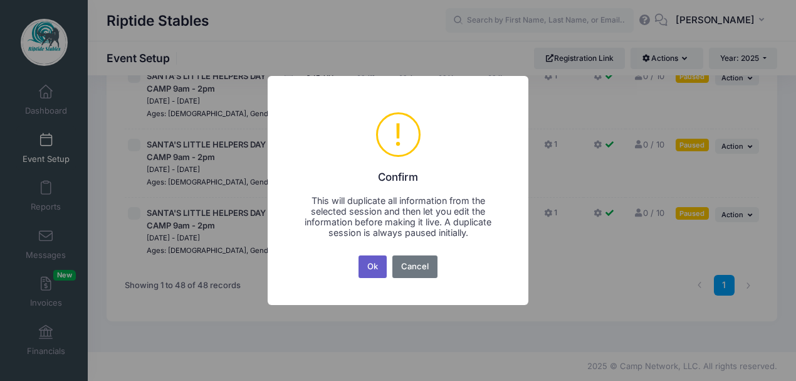
click at [378, 268] on button "Ok" at bounding box center [373, 266] width 29 height 23
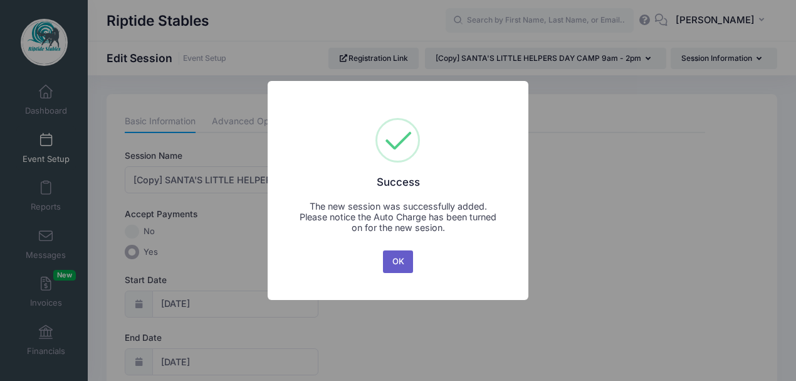
click at [396, 258] on button "OK" at bounding box center [398, 261] width 30 height 23
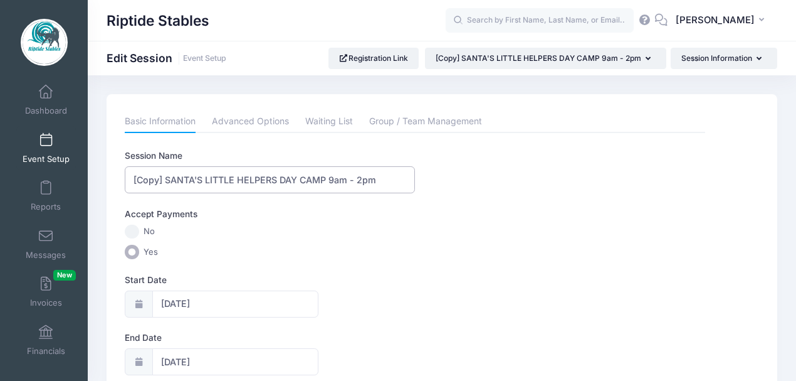
click at [164, 177] on input "[Copy] SANTA'S LITTLE HELPERS DAY CAMP 9am - 2pm" at bounding box center [270, 179] width 290 height 27
drag, startPoint x: 325, startPoint y: 179, endPoint x: 124, endPoint y: 181, distance: 200.7
click at [322, 180] on input "TWAS THE NIGHT BEFORE CHRISTMAS PM CAMP! 9am - 2pm" at bounding box center [270, 179] width 290 height 27
drag, startPoint x: 341, startPoint y: 179, endPoint x: 392, endPoint y: 182, distance: 50.9
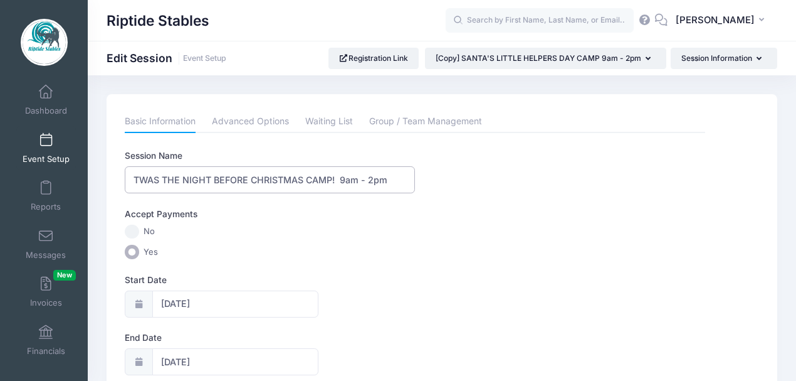
click at [392, 182] on input "TWAS THE NIGHT BEFORE CHRISTMAS CAMP! 9am - 2pm" at bounding box center [270, 179] width 290 height 27
type input "TWAS THE NIGHT BEFORE CHRISTMAS CAMP! 3PM - 9PM"
click at [374, 241] on div "Accept Payments No Yes" at bounding box center [415, 233] width 581 height 51
click at [378, 254] on label "Yes" at bounding box center [415, 252] width 581 height 14
click at [139, 254] on input "Yes" at bounding box center [132, 252] width 14 height 14
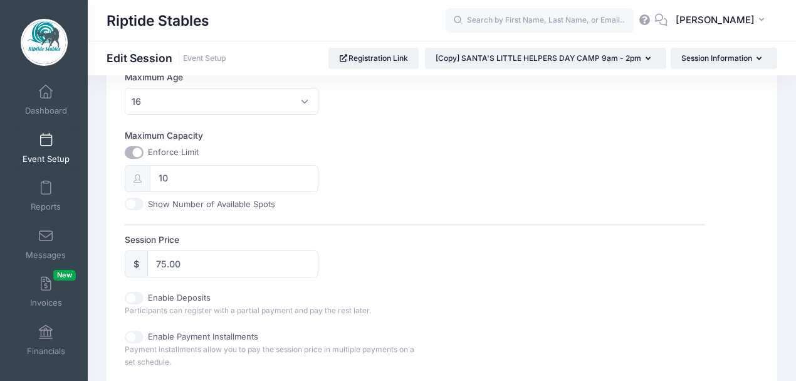
scroll to position [460, 0]
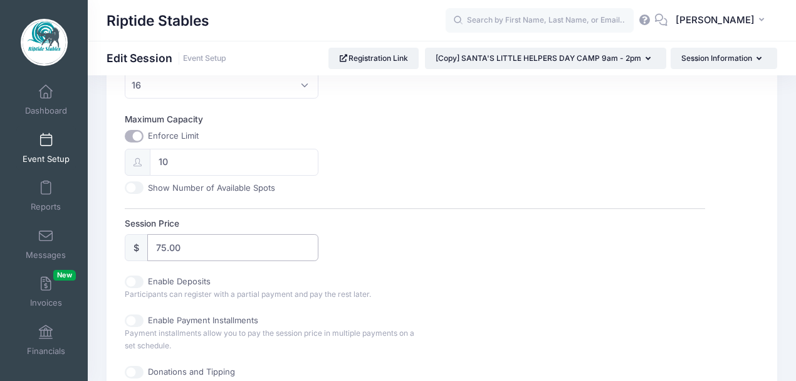
drag, startPoint x: 188, startPoint y: 250, endPoint x: 134, endPoint y: 248, distance: 54.0
click at [134, 248] on div "$ 75.00" at bounding box center [222, 247] width 194 height 27
click at [381, 222] on label "Session Price" at bounding box center [270, 223] width 290 height 13
click at [319, 234] on input "75.00" at bounding box center [232, 247] width 171 height 27
click at [174, 250] on input "75.00" at bounding box center [232, 247] width 171 height 27
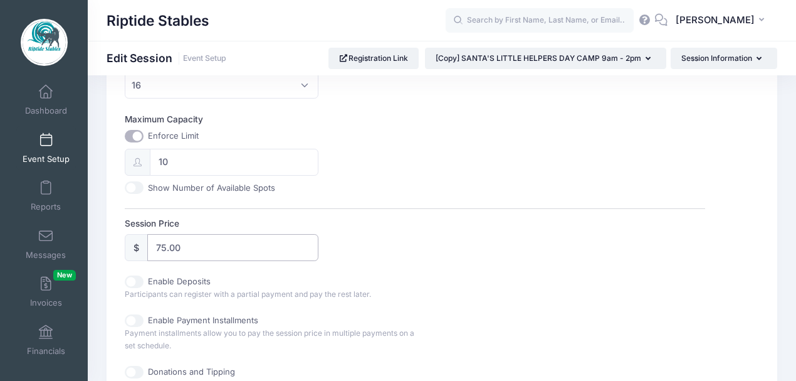
click at [161, 244] on input "75.00" at bounding box center [232, 247] width 171 height 27
type input "95.00"
click at [454, 211] on div "Session Name TWAS THE NIGHT BEFORE CHRISTMAS CAMP! 3PM - 9PM Accept Payments No…" at bounding box center [415, 129] width 581 height 879
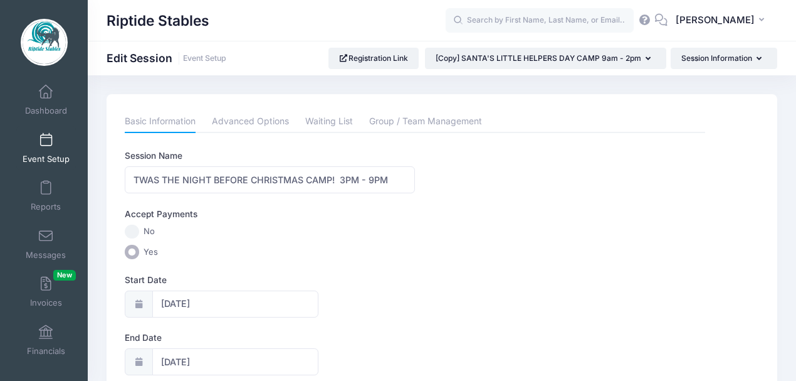
scroll to position [0, 0]
click at [251, 123] on link "Advanced Options" at bounding box center [250, 121] width 77 height 23
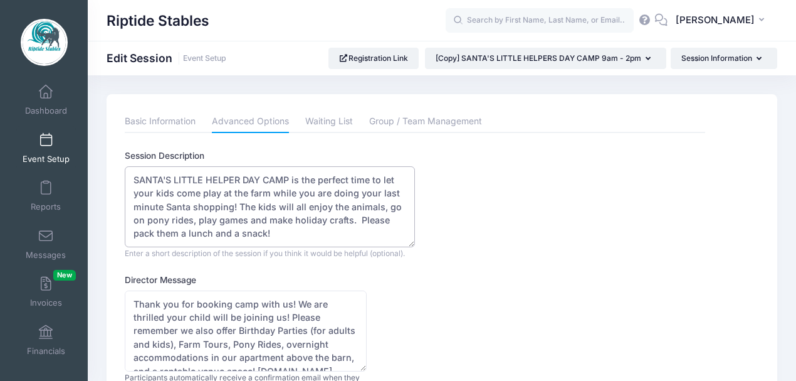
drag, startPoint x: 291, startPoint y: 181, endPoint x: 85, endPoint y: 177, distance: 206.3
click at [271, 206] on textarea "SANTA'S LITTLE HELPER DAY CAMP is the perfect time to let your kids come play a…" at bounding box center [270, 206] width 290 height 81
drag, startPoint x: 189, startPoint y: 222, endPoint x: 262, endPoint y: 218, distance: 73.5
click at [262, 218] on textarea "SANTA'S LITTLE HELPER DAY CAMP is the perfect time to let your kids come play a…" at bounding box center [270, 206] width 290 height 81
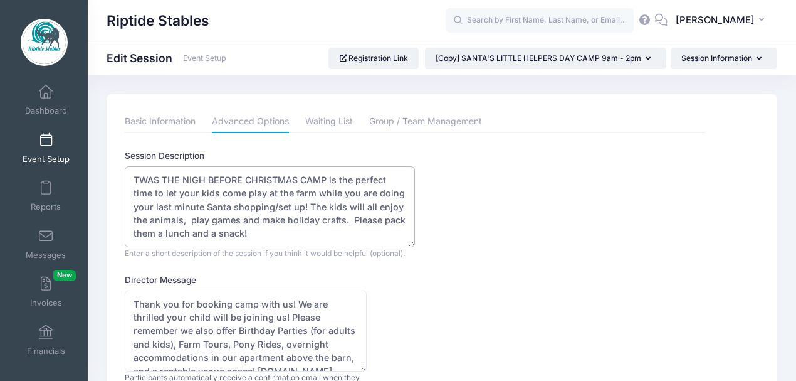
click at [238, 219] on textarea "SANTA'S LITTLE HELPER DAY CAMP is the perfect time to let your kids come play a…" at bounding box center [270, 206] width 290 height 81
click at [269, 220] on textarea "SANTA'S LITTLE HELPER DAY CAMP is the perfect time to let your kids come play a…" at bounding box center [270, 206] width 290 height 81
click at [337, 219] on textarea "SANTA'S LITTLE HELPER DAY CAMP is the perfect time to let your kids come play a…" at bounding box center [270, 206] width 290 height 81
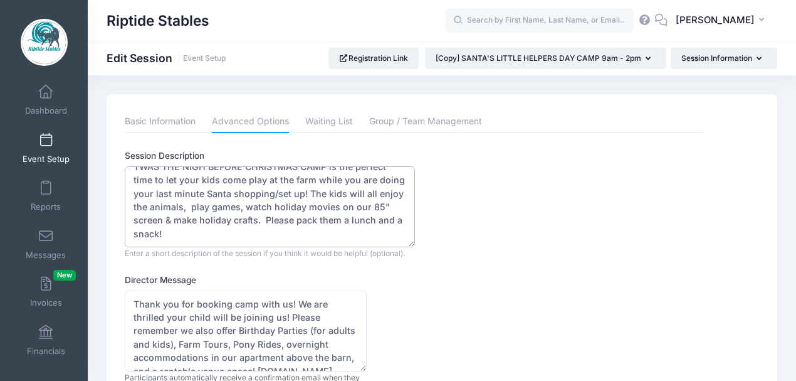
drag, startPoint x: 349, startPoint y: 221, endPoint x: 376, endPoint y: 221, distance: 26.3
click at [376, 221] on textarea "SANTA'S LITTLE HELPER DAY CAMP is the perfect time to let your kids come play a…" at bounding box center [270, 206] width 290 height 81
click at [477, 204] on div "Session Description SANTA'S LITTLE HELPER DAY CAMP is the perfect time to let y…" at bounding box center [415, 204] width 581 height 110
click at [219, 235] on textarea "SANTA'S LITTLE HELPER DAY CAMP is the perfect time to let your kids come play a…" at bounding box center [270, 206] width 290 height 81
type textarea "TWAS THE NIGH BEFORE CHRISTMAS CAMP is the perfect time to let your kids come p…"
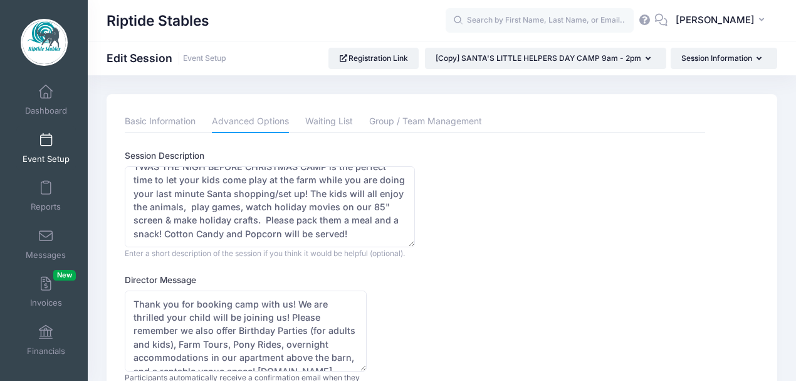
click at [488, 204] on div "Session Description SANTA'S LITTLE HELPER DAY CAMP is the perfect time to let y…" at bounding box center [415, 204] width 581 height 110
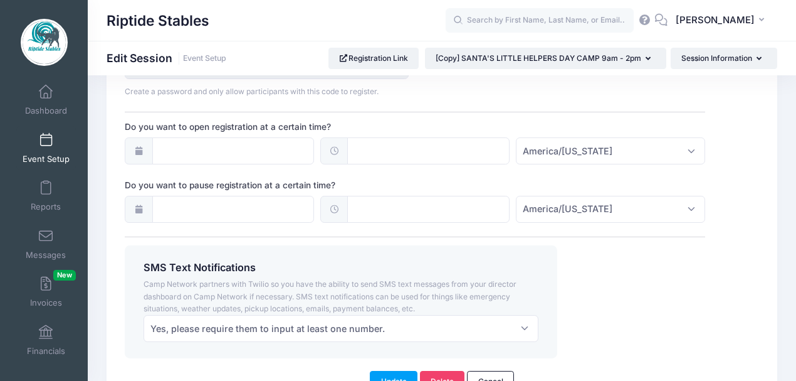
scroll to position [1025, 0]
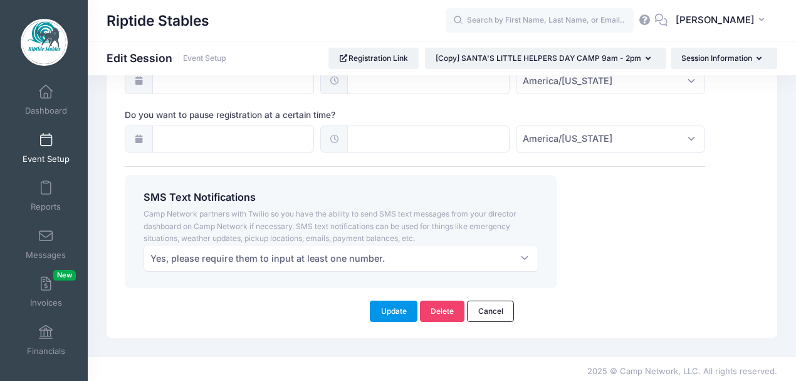
click at [395, 310] on button "Update" at bounding box center [394, 310] width 48 height 21
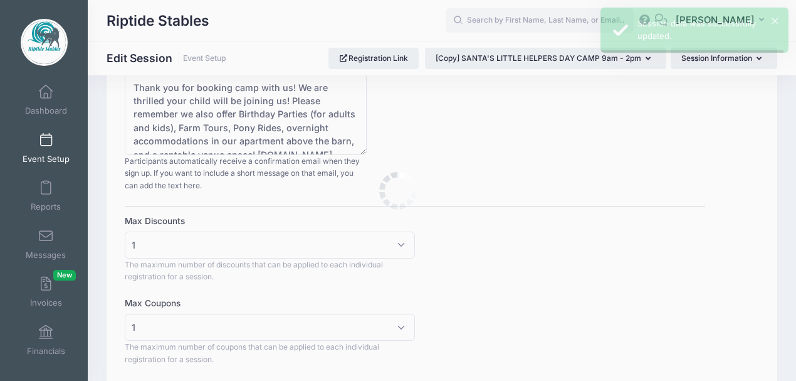
scroll to position [0, 0]
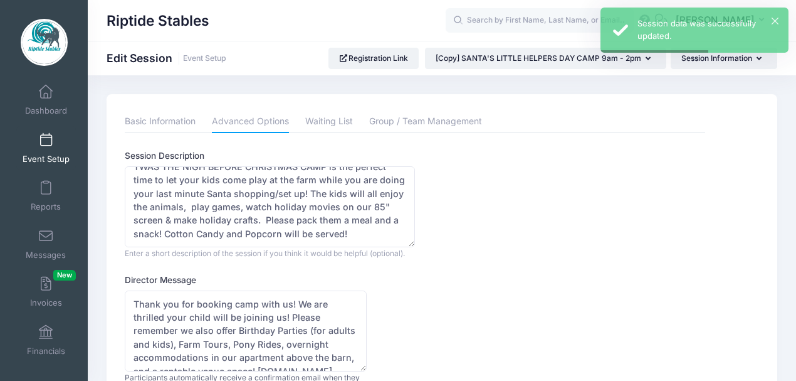
click at [48, 149] on link "Event Setup" at bounding box center [46, 148] width 60 height 44
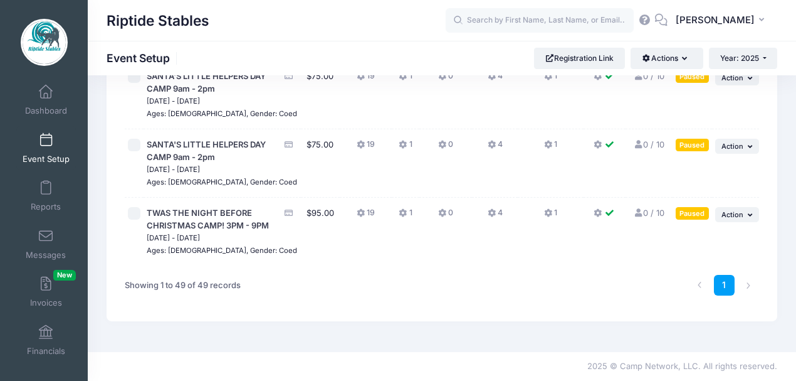
scroll to position [3469, 0]
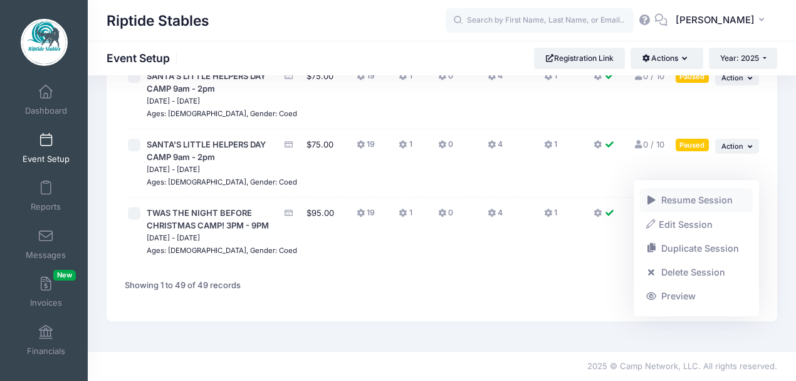
click at [705, 204] on link "Resume Session" at bounding box center [696, 200] width 113 height 24
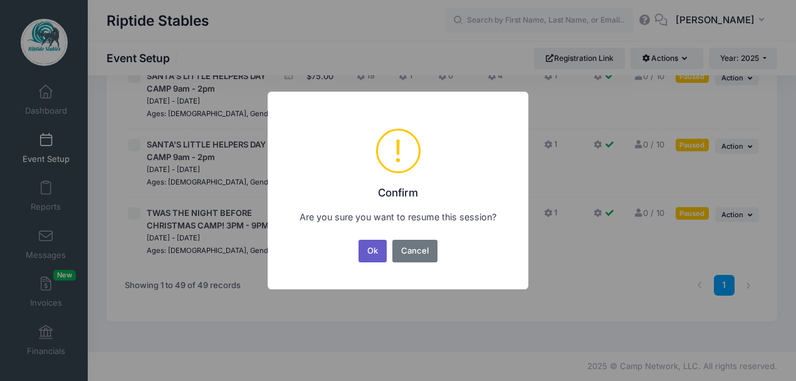
click at [377, 251] on button "Ok" at bounding box center [373, 251] width 29 height 23
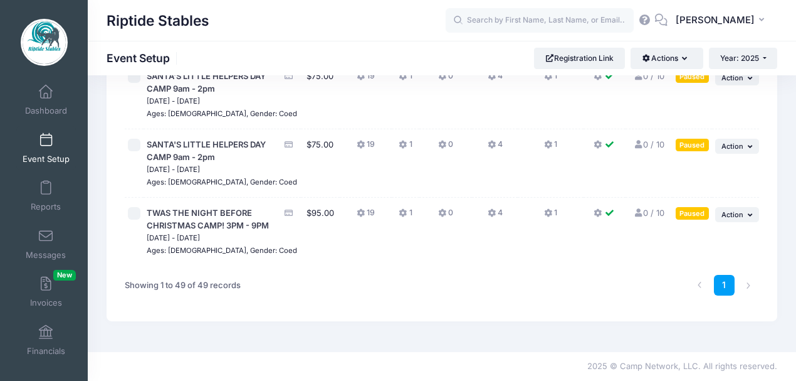
scroll to position [3511, 0]
click at [749, 13] on icon "button" at bounding box center [752, 9] width 8 height 7
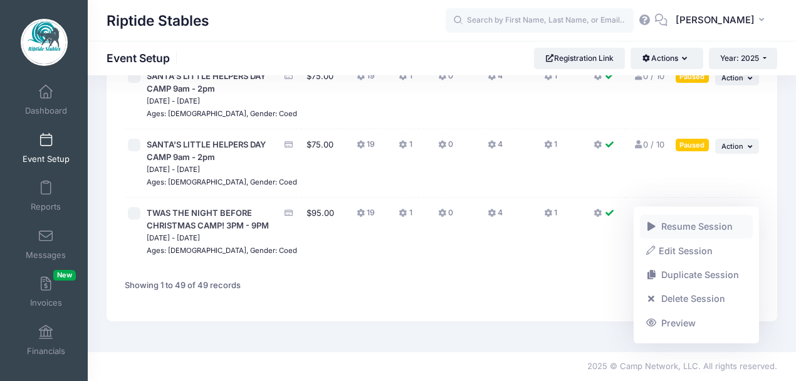
click at [707, 228] on link "Resume Session" at bounding box center [696, 226] width 113 height 24
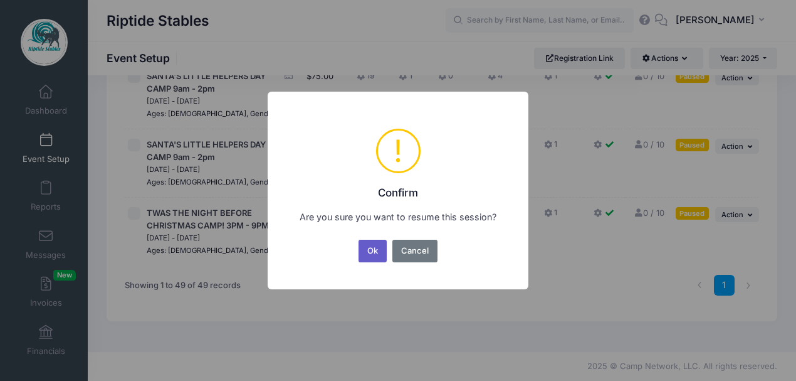
click at [375, 252] on button "Ok" at bounding box center [373, 251] width 29 height 23
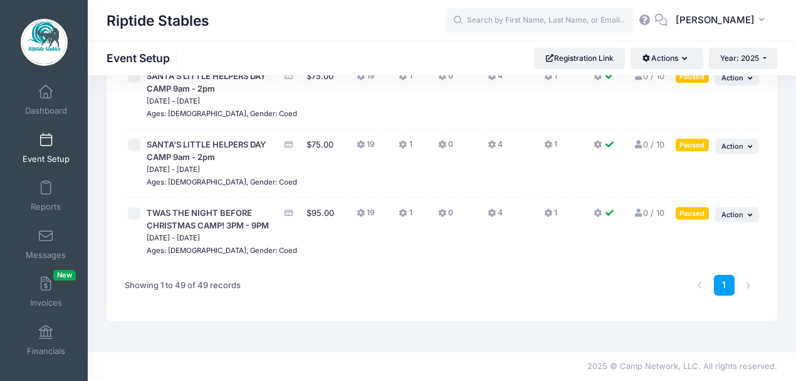
scroll to position [3595, 0]
click at [748, 82] on icon "button" at bounding box center [752, 78] width 8 height 7
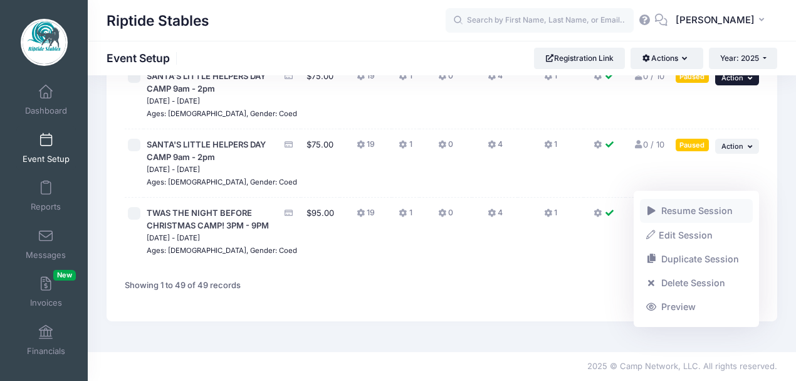
click at [694, 214] on link "Resume Session" at bounding box center [696, 211] width 113 height 24
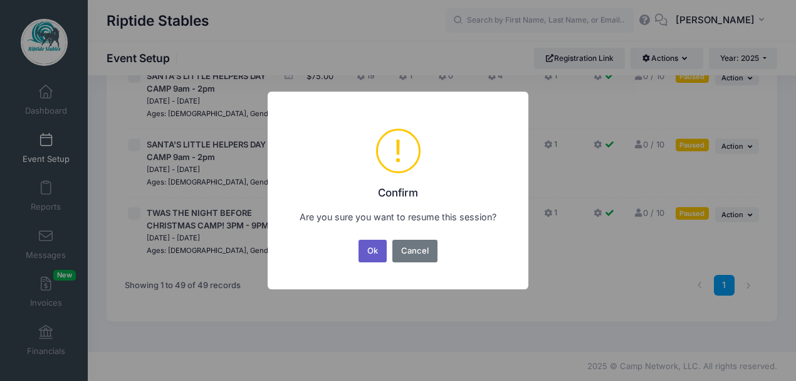
click at [374, 250] on button "Ok" at bounding box center [373, 251] width 29 height 23
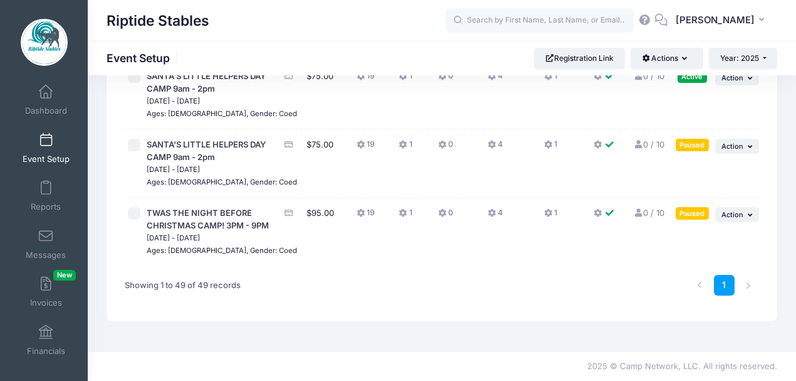
scroll to position [3678, 0]
click at [749, 150] on icon "button" at bounding box center [752, 146] width 8 height 7
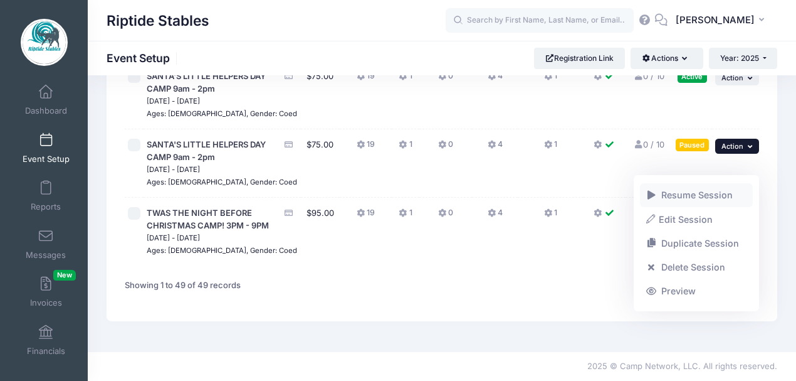
click at [696, 199] on link "Resume Session" at bounding box center [696, 195] width 113 height 24
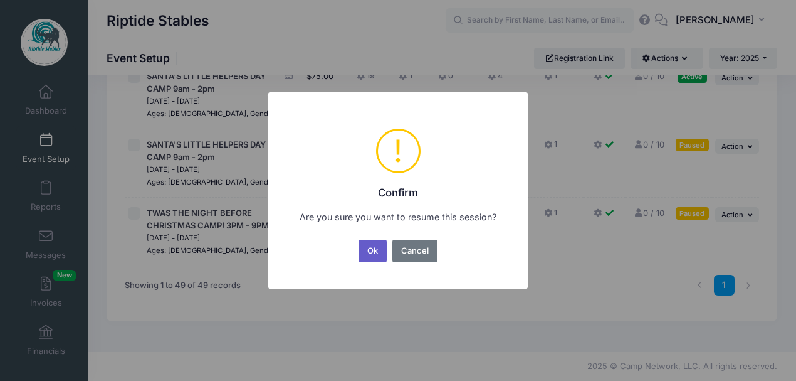
click at [381, 251] on button "Ok" at bounding box center [373, 251] width 29 height 23
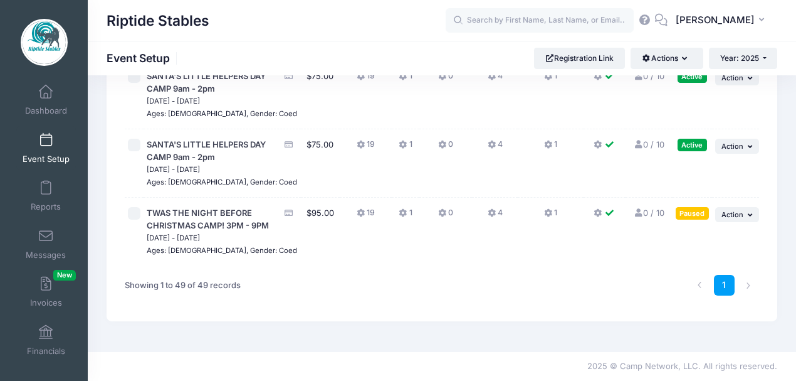
scroll to position [3712, 0]
click at [751, 211] on icon "button" at bounding box center [752, 214] width 8 height 7
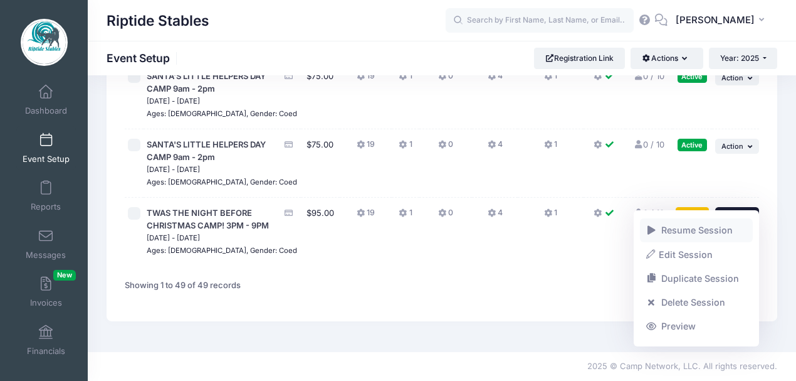
click at [705, 229] on link "Resume Session" at bounding box center [696, 230] width 113 height 24
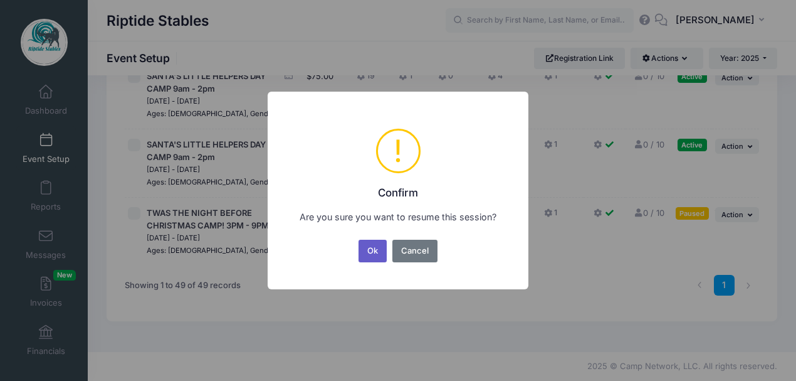
click at [367, 249] on button "Ok" at bounding box center [373, 251] width 29 height 23
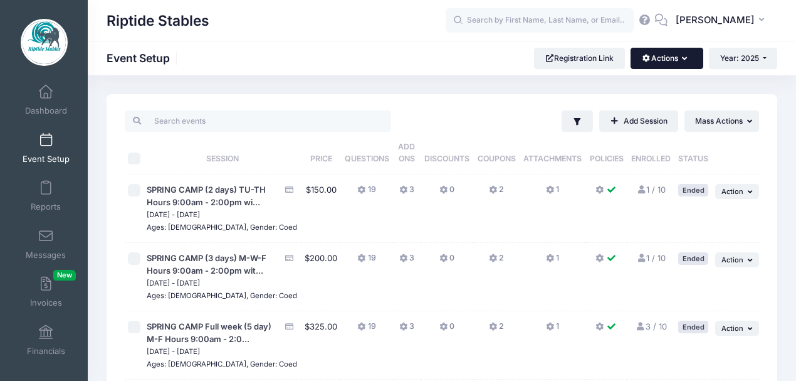
click at [675, 62] on button "Actions" at bounding box center [667, 58] width 72 height 21
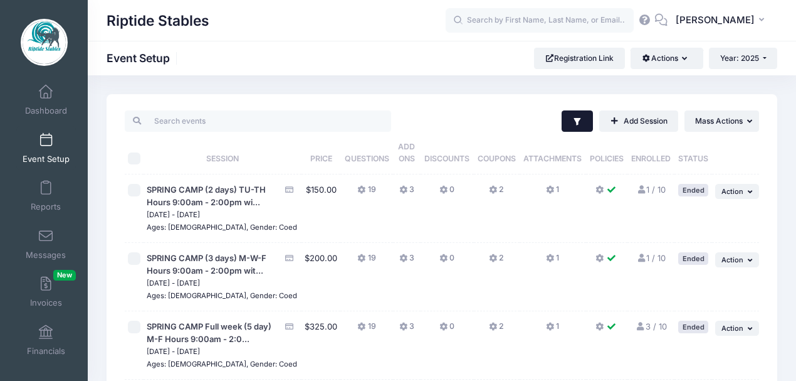
click at [577, 121] on icon "button" at bounding box center [577, 122] width 10 height 10
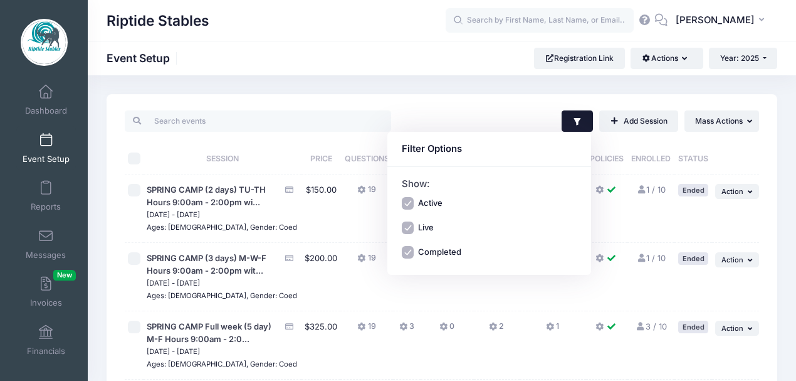
click at [406, 202] on input "Active" at bounding box center [408, 203] width 13 height 13
checkbox input "false"
drag, startPoint x: 407, startPoint y: 254, endPoint x: 414, endPoint y: 236, distance: 18.9
click at [408, 251] on input "Completed" at bounding box center [408, 252] width 13 height 13
checkbox input "false"
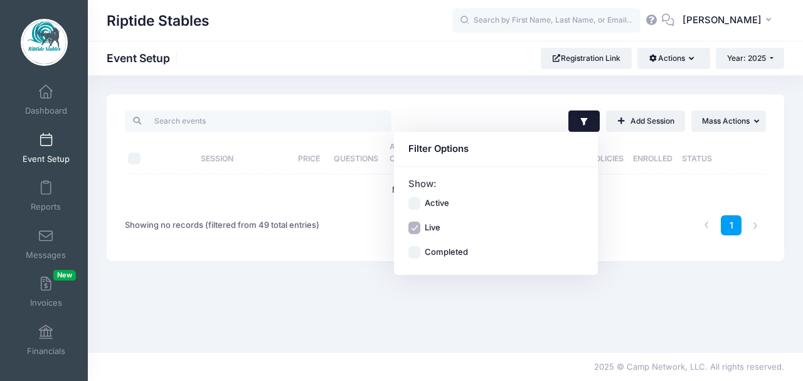
click at [415, 230] on input "Live" at bounding box center [414, 227] width 13 height 13
checkbox input "false"
click at [415, 206] on input "Active" at bounding box center [414, 203] width 13 height 13
checkbox input "true"
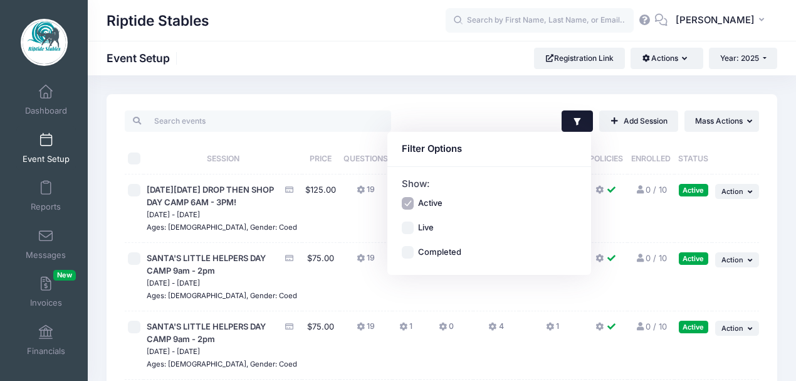
click at [436, 73] on div "Riptide Stables Event Setup Registration Link Actions Manage Registration Links…" at bounding box center [442, 58] width 709 height 34
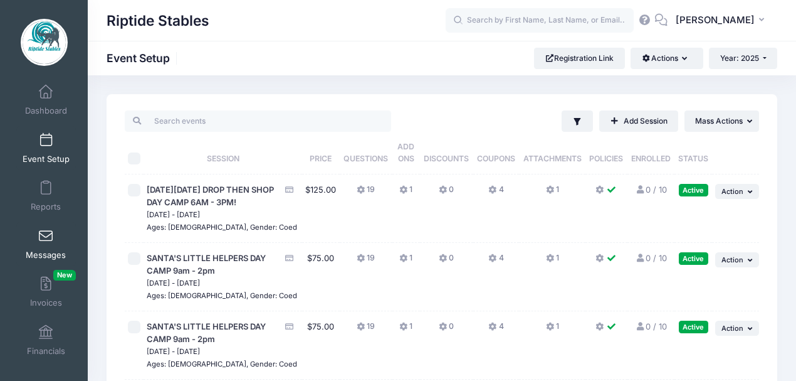
click at [51, 244] on link "Messages" at bounding box center [46, 244] width 60 height 44
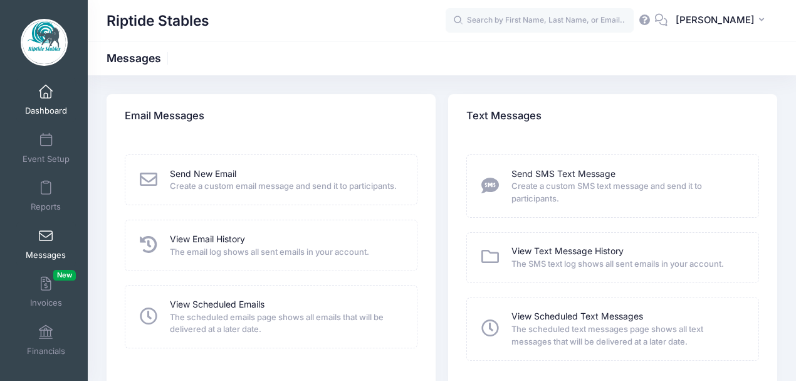
click at [46, 100] on link "Dashboard" at bounding box center [46, 100] width 60 height 44
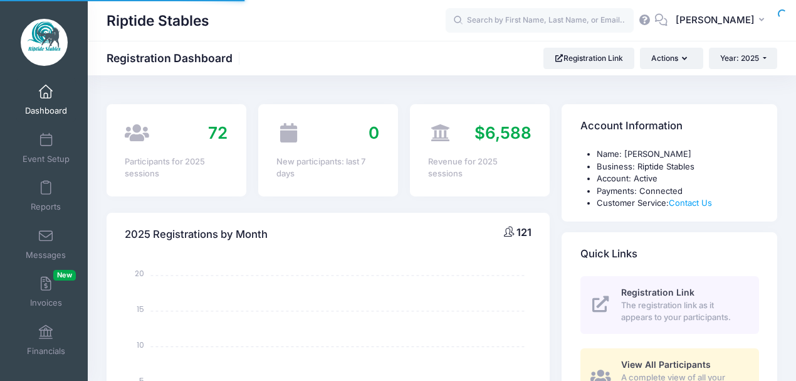
select select
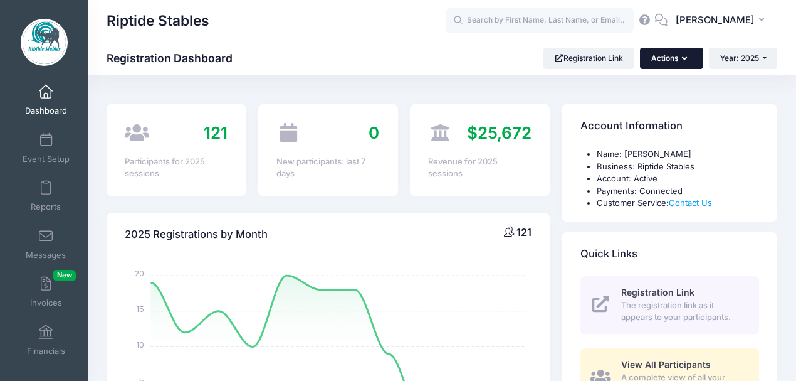
click at [683, 59] on icon "button" at bounding box center [687, 59] width 10 height 0
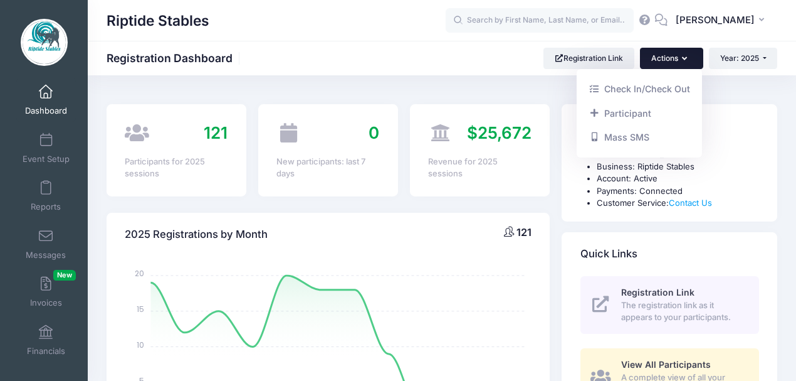
click at [732, 149] on li "Name: Dawn Berard" at bounding box center [678, 154] width 162 height 13
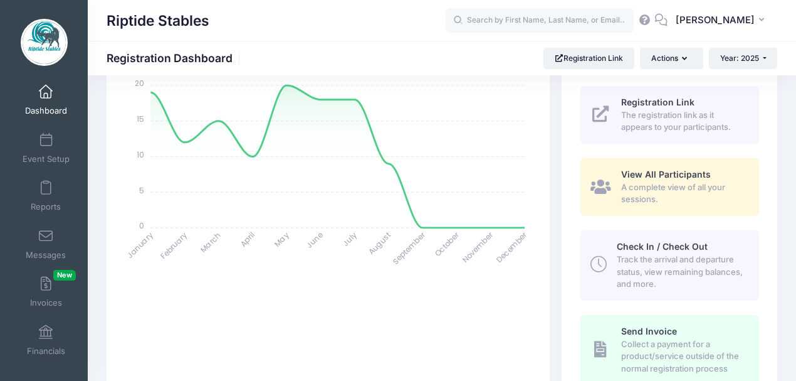
scroll to position [167, 0]
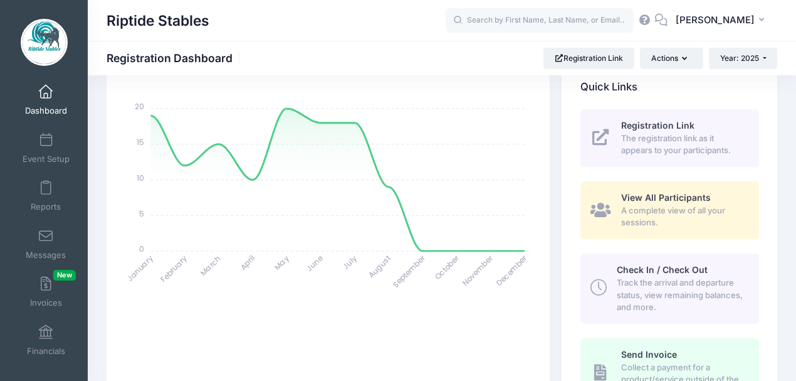
click at [668, 201] on span "View All Participants" at bounding box center [666, 197] width 90 height 11
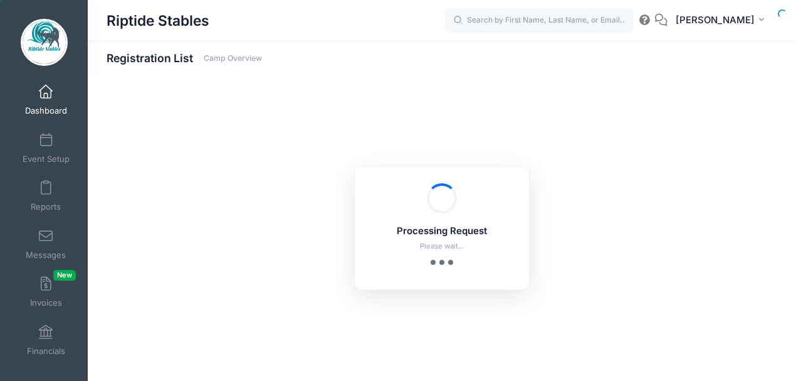
select select "10"
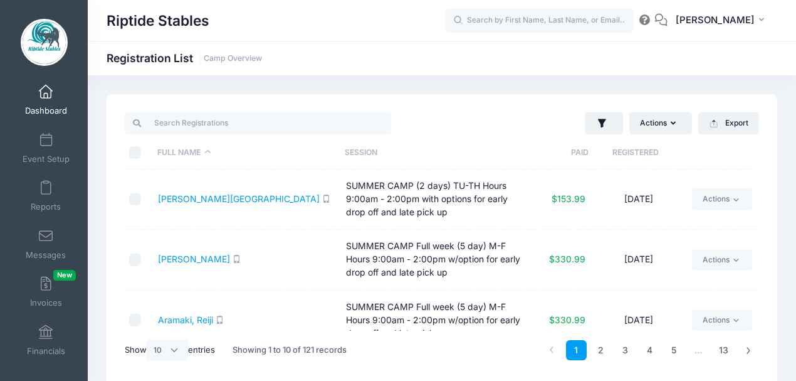
click at [46, 97] on span at bounding box center [46, 92] width 0 height 14
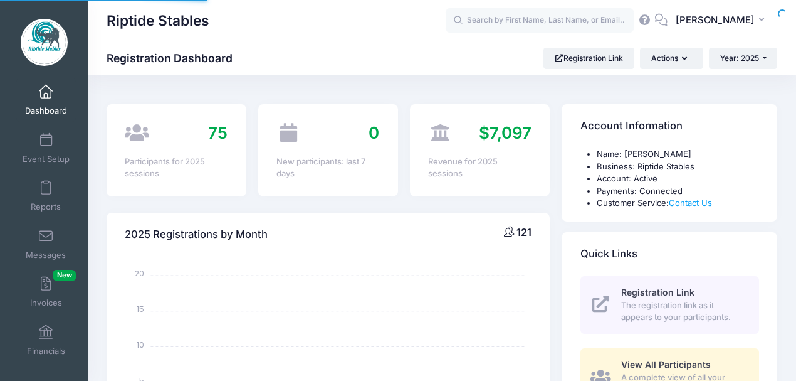
select select
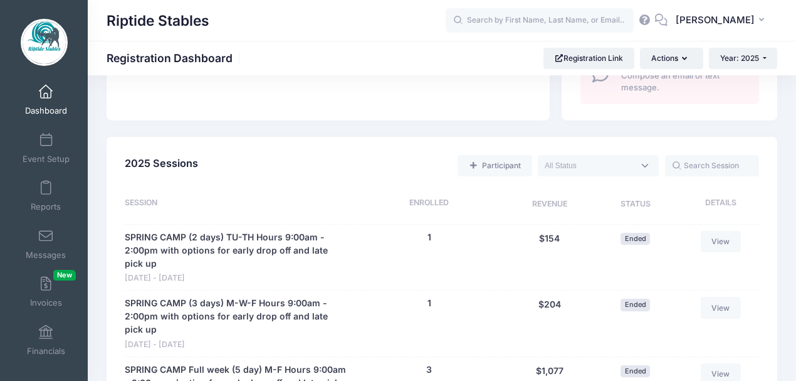
scroll to position [502, 0]
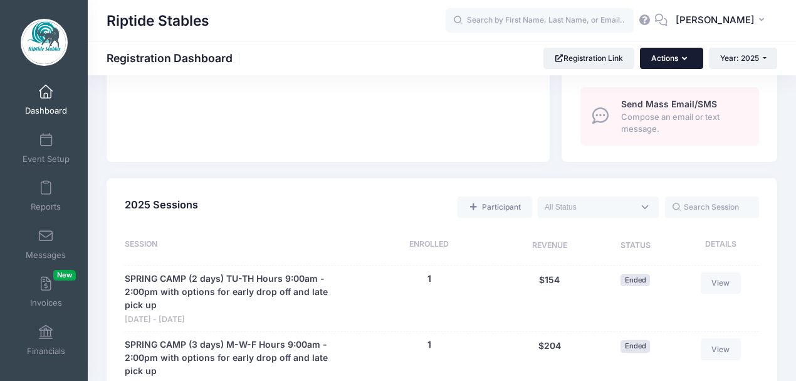
click at [689, 56] on button "Actions" at bounding box center [671, 58] width 63 height 21
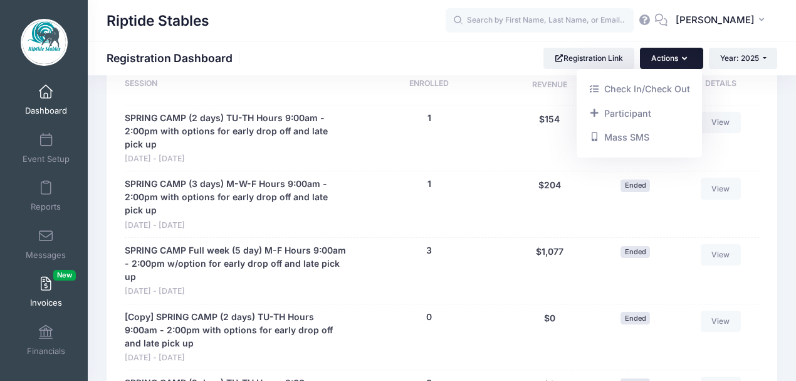
scroll to position [668, 0]
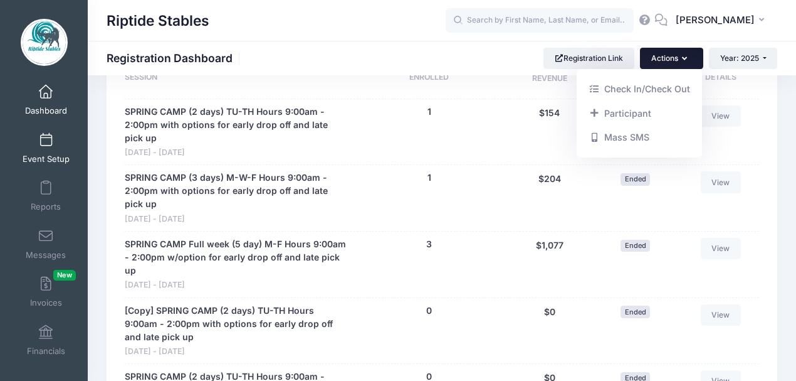
click at [46, 145] on span at bounding box center [46, 141] width 0 height 14
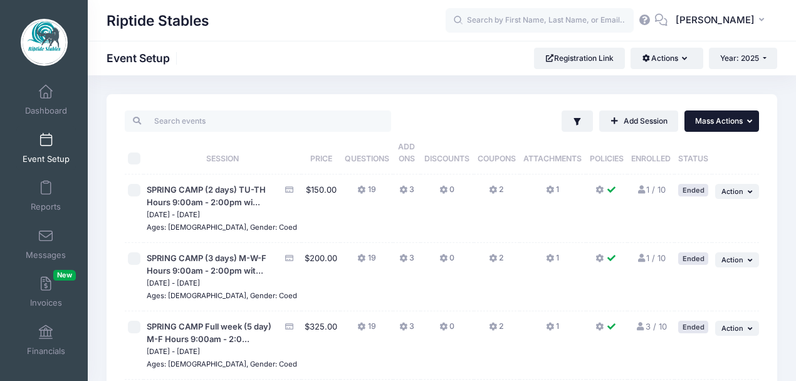
click at [724, 125] on span "Mass Actions" at bounding box center [719, 120] width 48 height 9
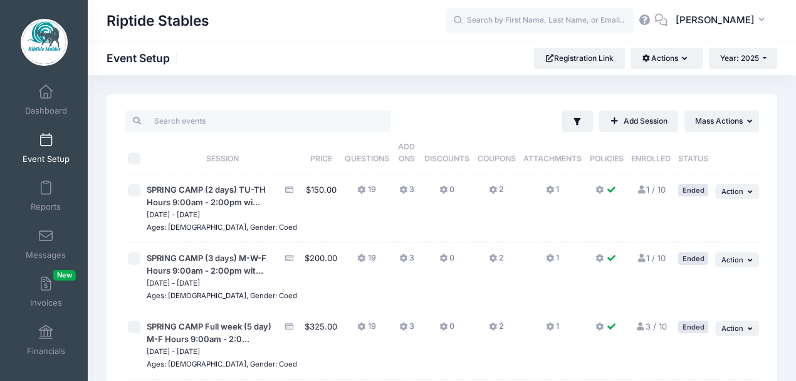
click at [488, 147] on th "Coupons" at bounding box center [497, 153] width 46 height 43
click at [493, 154] on span "Coupons" at bounding box center [497, 158] width 38 height 9
click at [730, 19] on span "[PERSON_NAME]" at bounding box center [715, 20] width 79 height 14
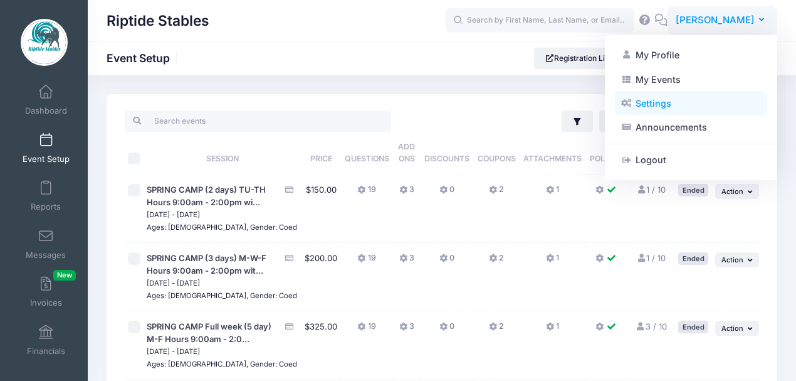
click at [655, 103] on link "Settings" at bounding box center [691, 104] width 152 height 24
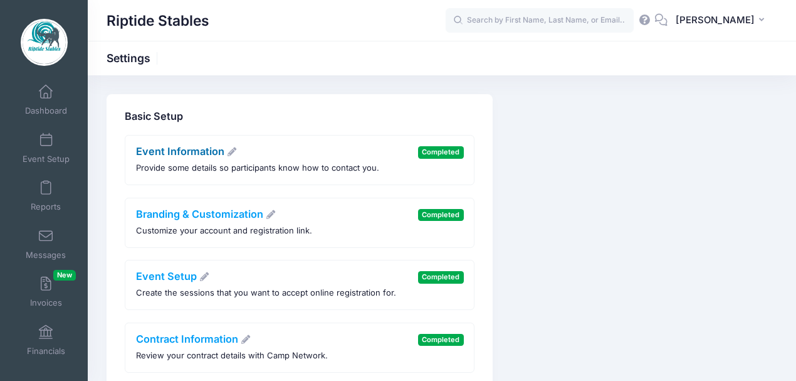
click at [231, 153] on icon at bounding box center [231, 151] width 11 height 9
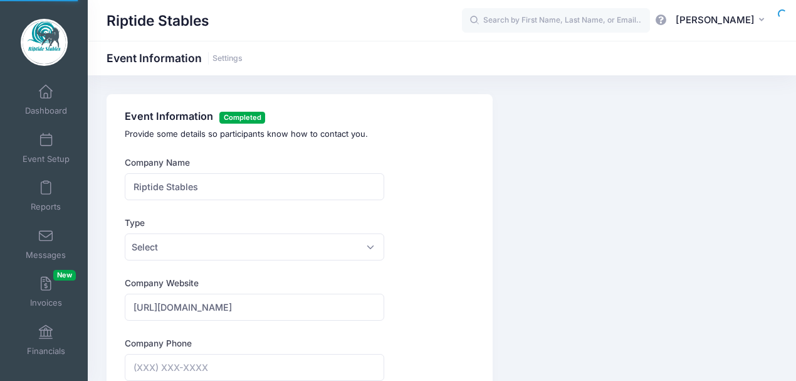
type input "(910) 262-5716"
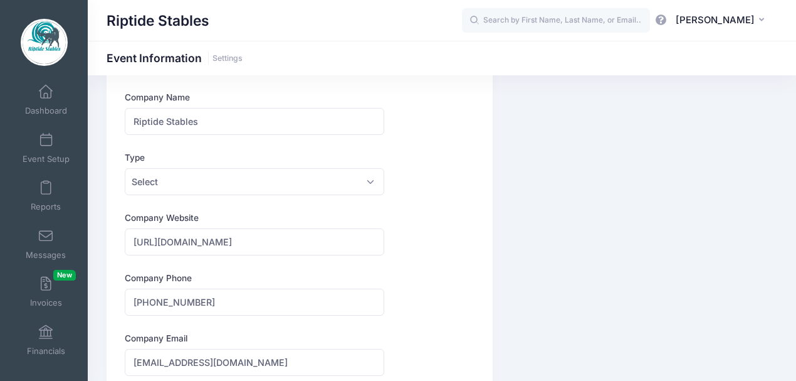
scroll to position [83, 0]
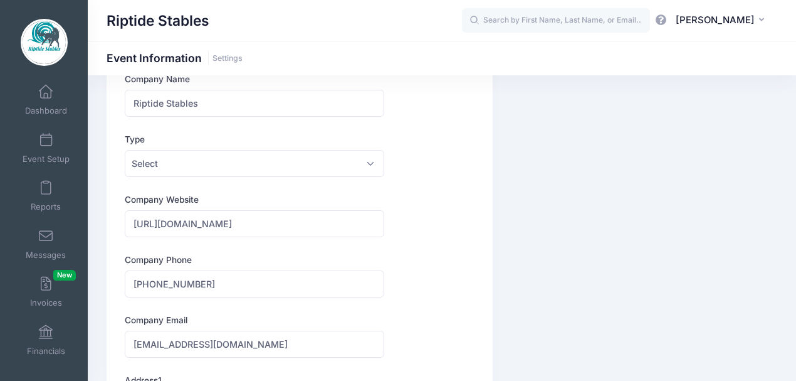
click at [370, 164] on span "Select" at bounding box center [254, 163] width 259 height 27
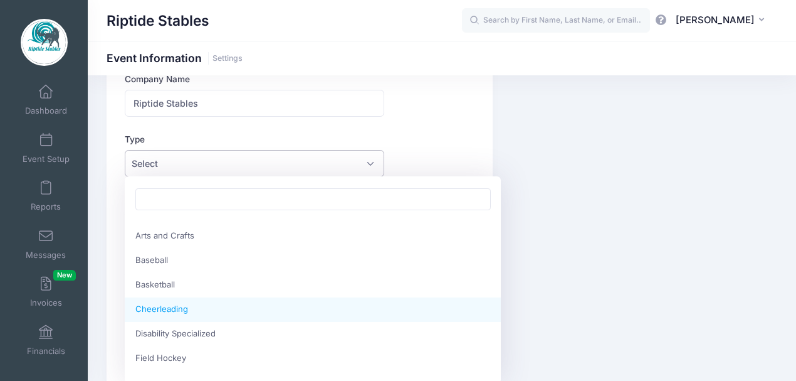
scroll to position [0, 0]
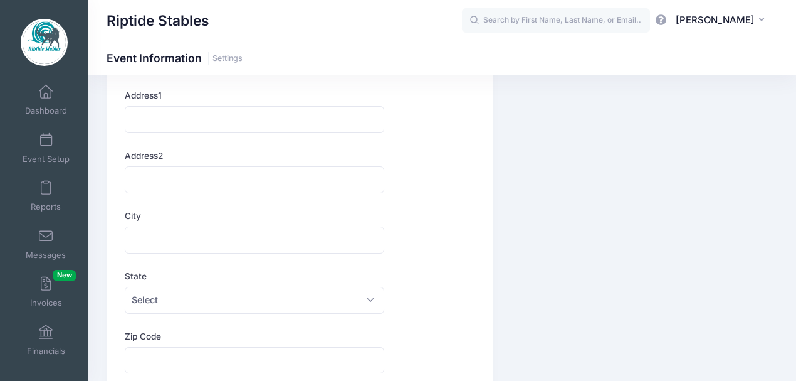
scroll to position [376, 0]
click at [201, 114] on input "Address1" at bounding box center [254, 111] width 259 height 27
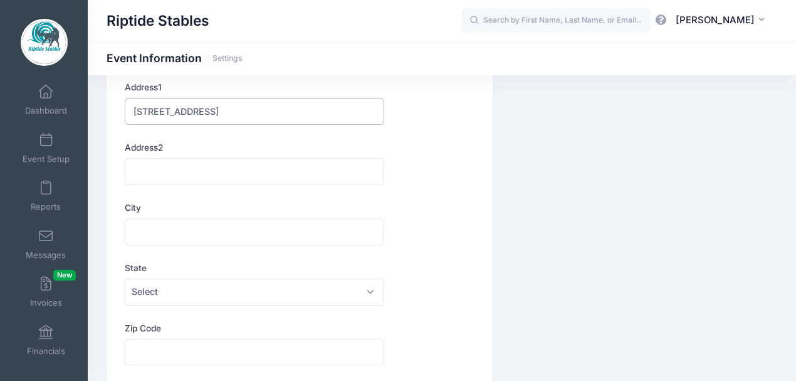
type input "4220 Buck Road"
click at [221, 236] on input "City" at bounding box center [254, 231] width 259 height 27
type input "Castle Hayne"
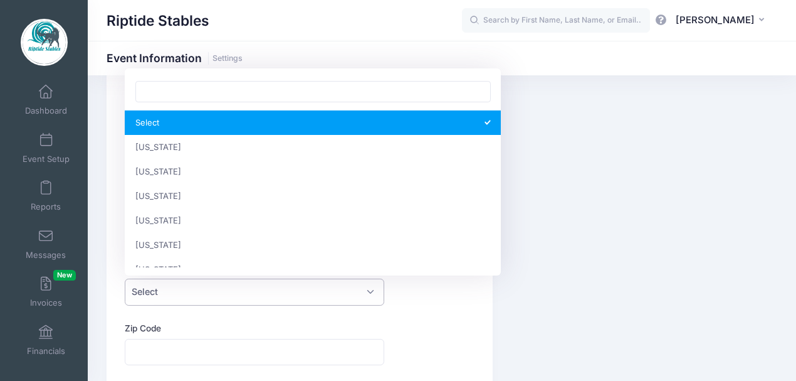
click at [219, 295] on span "Select" at bounding box center [254, 291] width 259 height 27
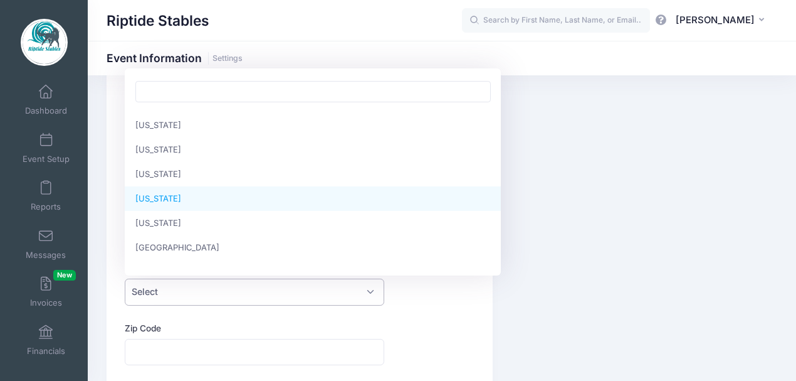
scroll to position [752, 0]
select select "North Carolina"
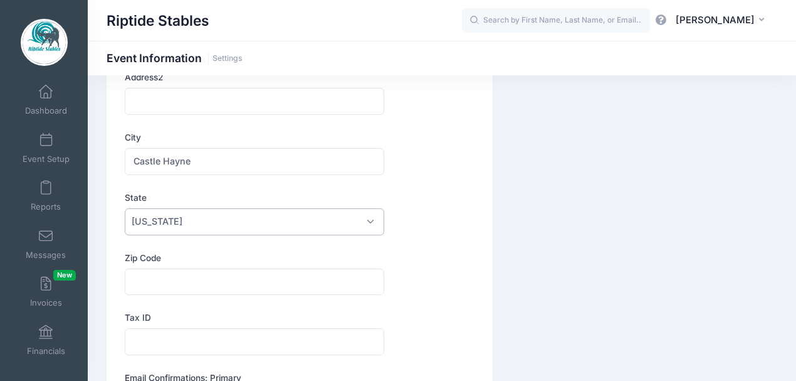
scroll to position [460, 0]
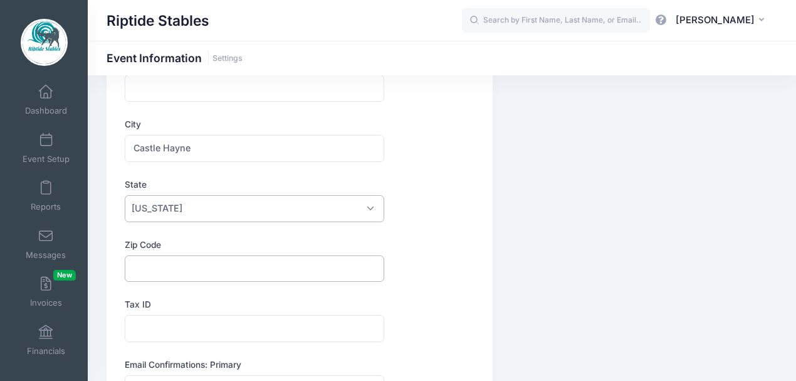
click at [263, 268] on input "Zip Code" at bounding box center [254, 268] width 259 height 27
type input "28429"
click at [435, 263] on div "Company Name Riptide Stables Type Select Academic Adventure Arts and Crafts @" at bounding box center [300, 272] width 362 height 1150
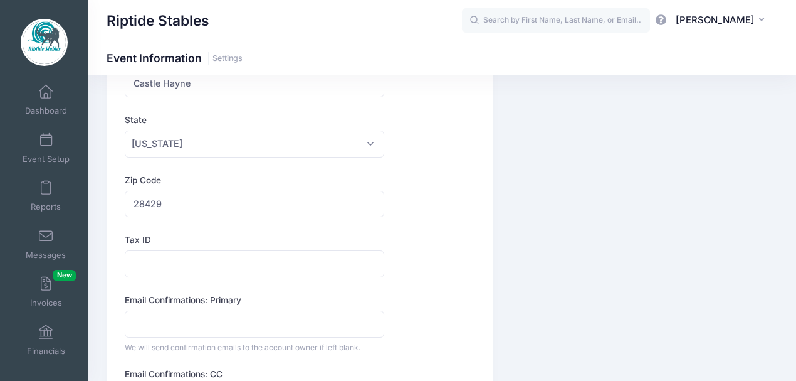
scroll to position [543, 0]
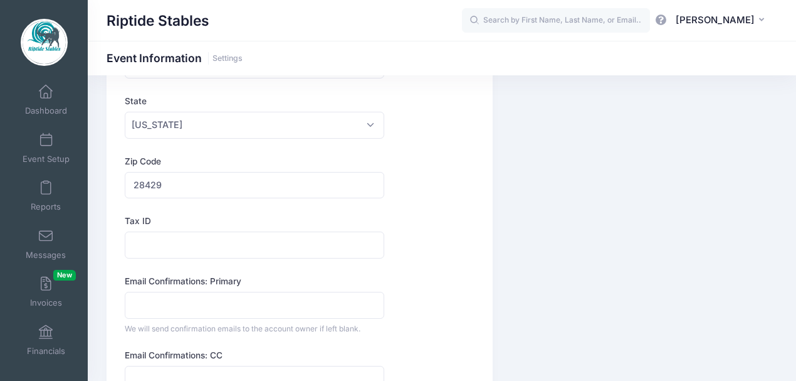
click at [432, 306] on div "Company Name Riptide Stables Type Select Academic Adventure Arts and Crafts @" at bounding box center [300, 188] width 362 height 1150
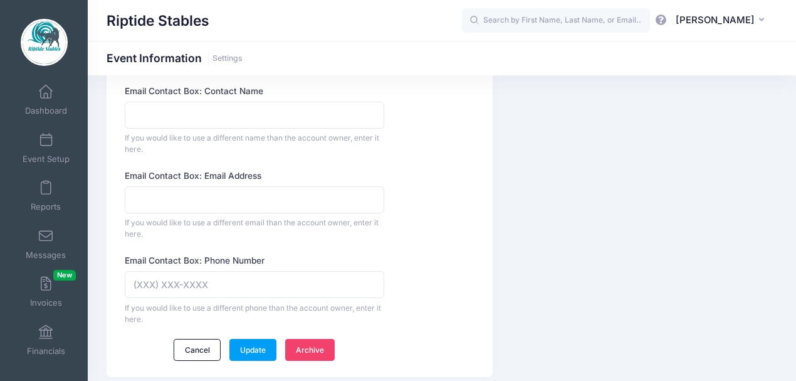
scroll to position [982, 0]
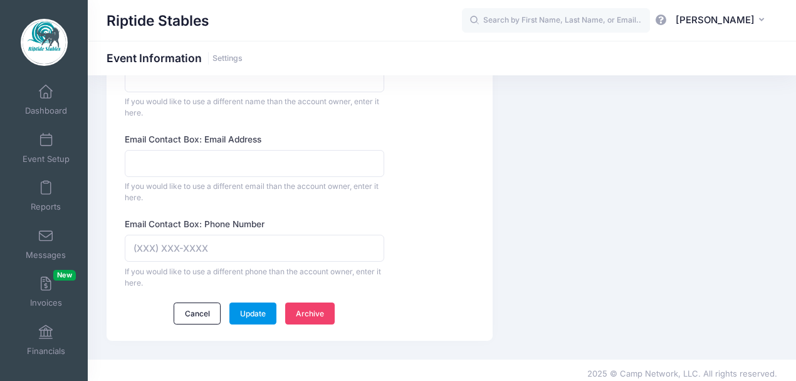
click at [255, 306] on link "Update" at bounding box center [254, 312] width 48 height 21
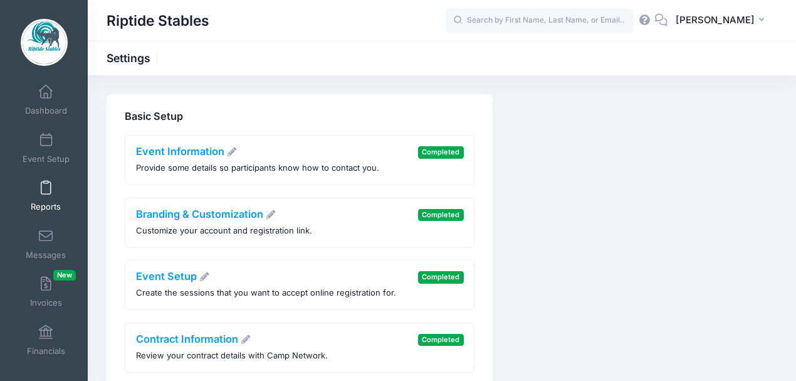
click at [43, 180] on link "Reports" at bounding box center [46, 196] width 60 height 44
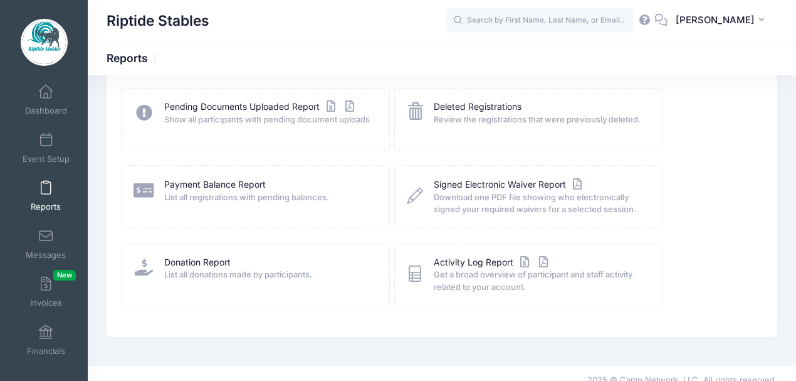
scroll to position [235, 0]
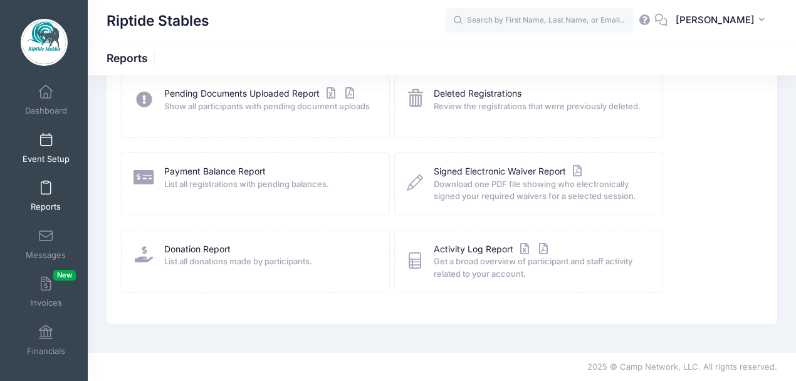
click at [46, 145] on span at bounding box center [46, 141] width 0 height 14
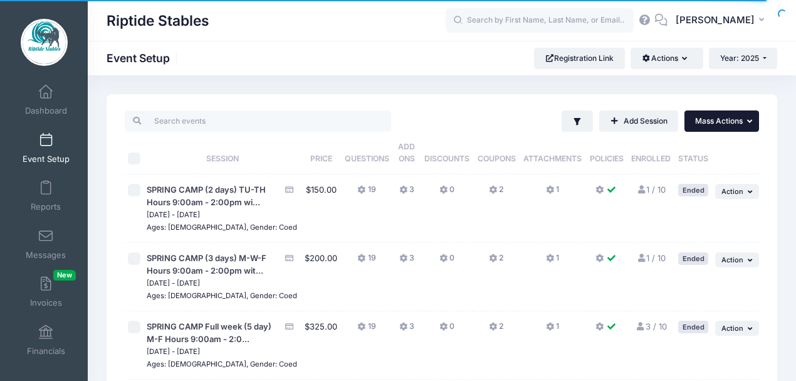
click at [724, 122] on span "Mass Actions" at bounding box center [719, 120] width 48 height 9
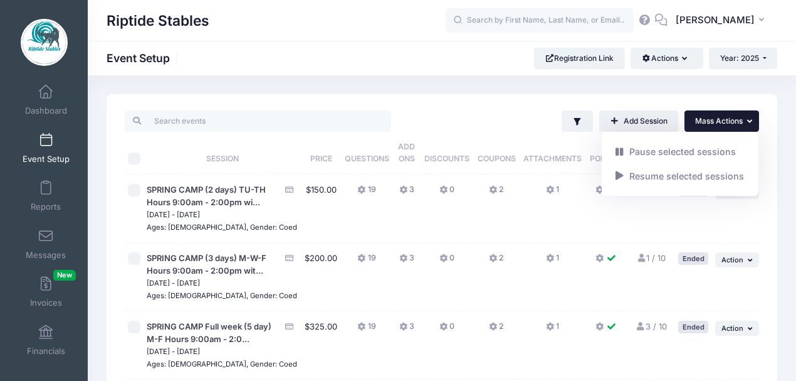
click at [449, 124] on div "Filter Filter Options Show: Active Live Completed Add Session ... Mass Actions …" at bounding box center [579, 120] width 362 height 21
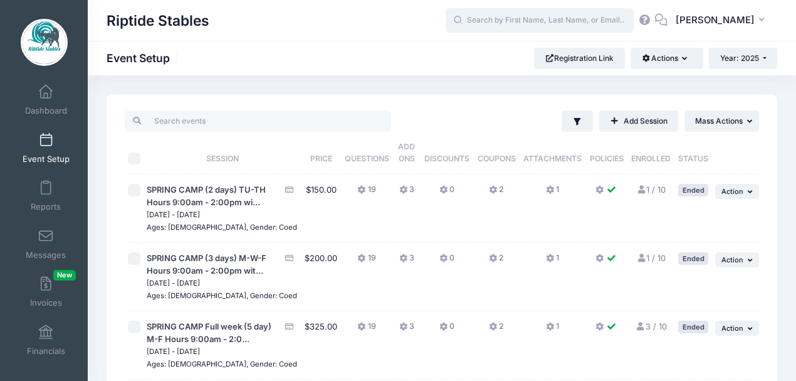
click at [529, 23] on input "text" at bounding box center [540, 20] width 188 height 25
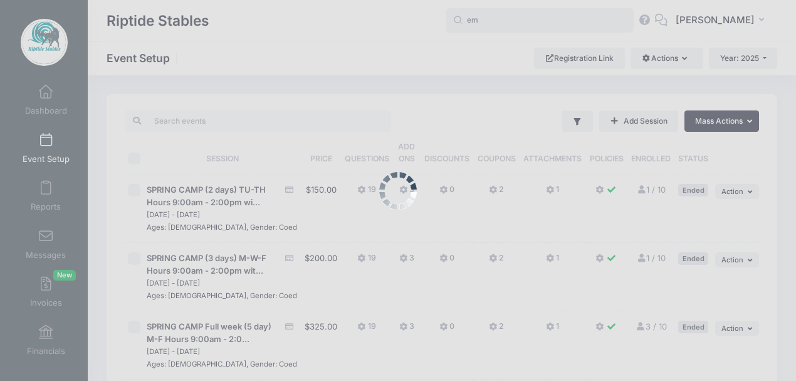
type input "e"
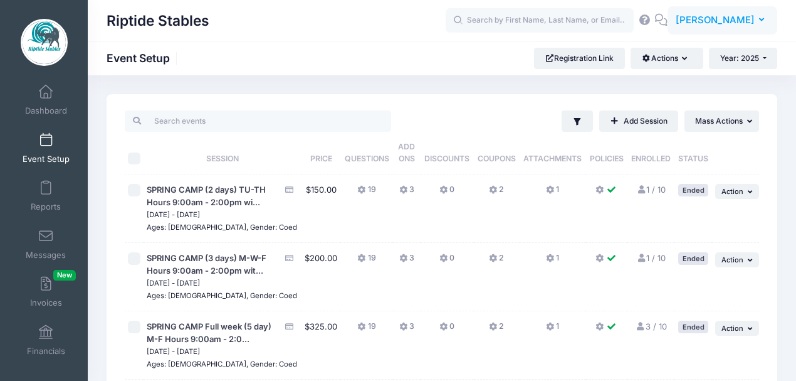
click at [727, 23] on span "[PERSON_NAME]" at bounding box center [715, 20] width 79 height 14
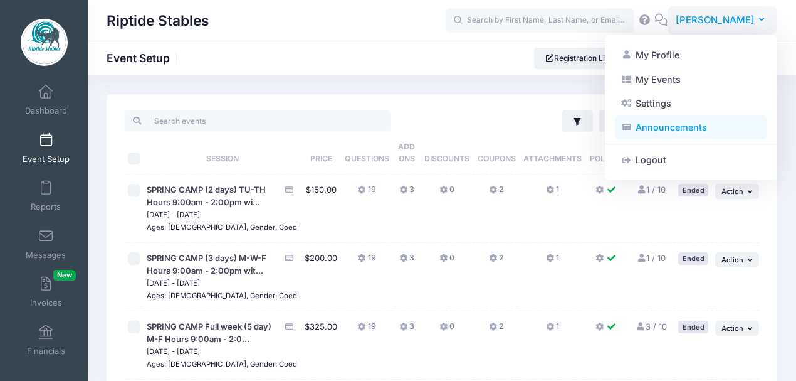
click at [657, 130] on link "Announcements" at bounding box center [691, 127] width 152 height 24
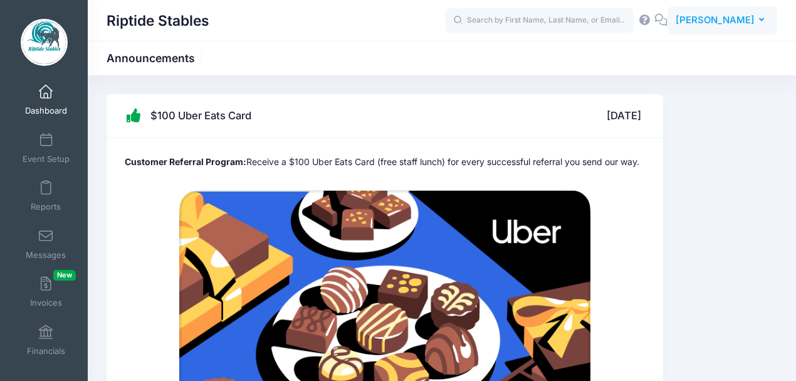
click at [751, 19] on span "[PERSON_NAME]" at bounding box center [715, 20] width 79 height 14
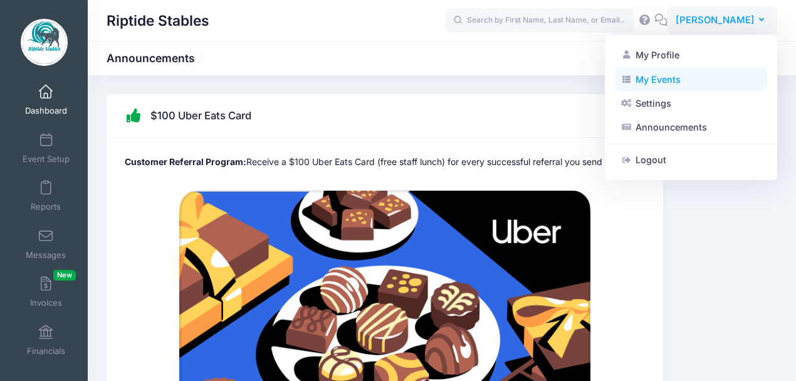
click at [651, 78] on link "My Events" at bounding box center [691, 79] width 152 height 24
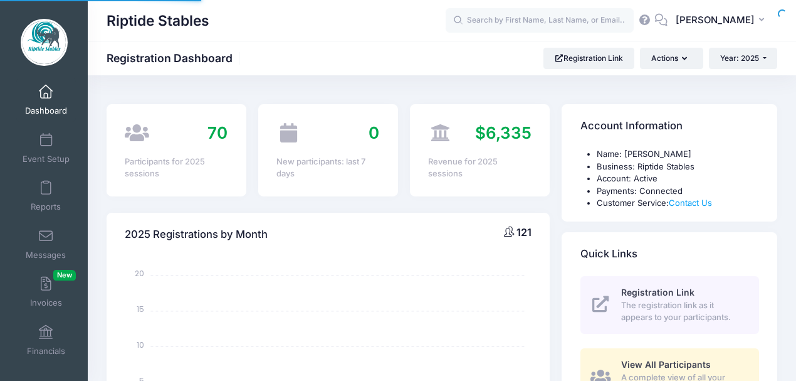
select select
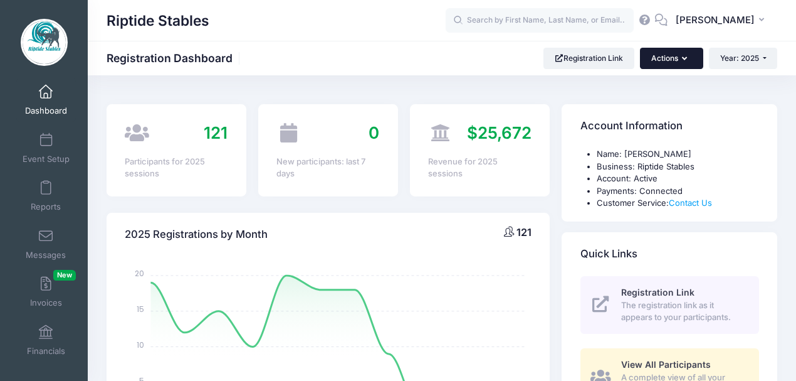
click at [685, 59] on icon "button" at bounding box center [687, 59] width 10 height 0
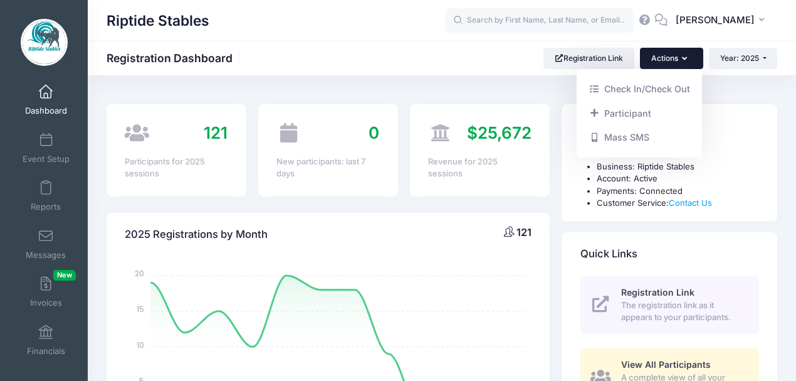
click at [454, 56] on div "Riptide Stables Registration Dashboard Registration Link Actions Year: 2025 Yea…" at bounding box center [442, 58] width 709 height 21
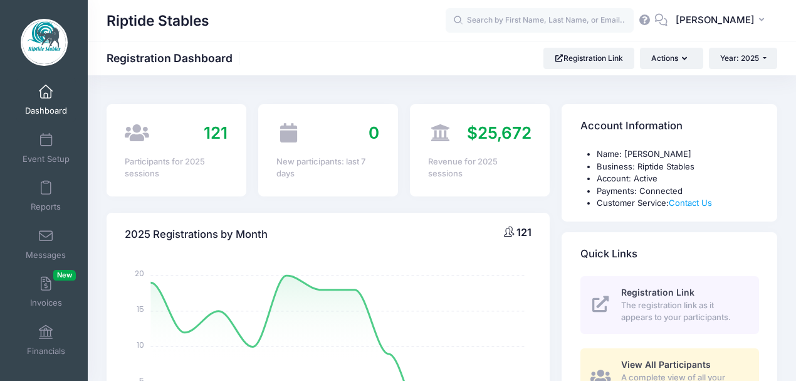
click at [652, 19] on icon at bounding box center [645, 20] width 14 height 8
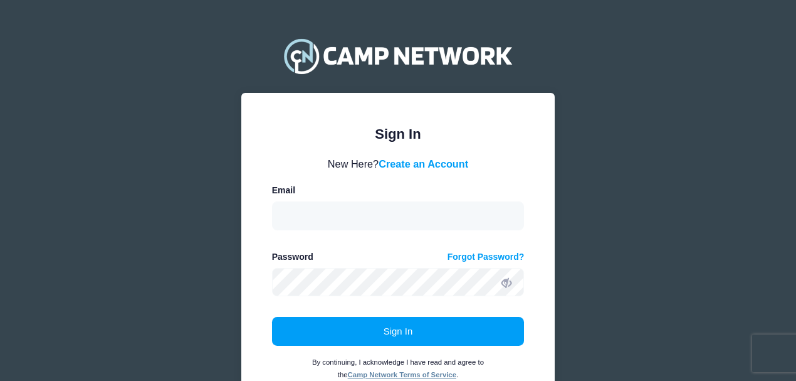
type input "[EMAIL_ADDRESS][DOMAIN_NAME]"
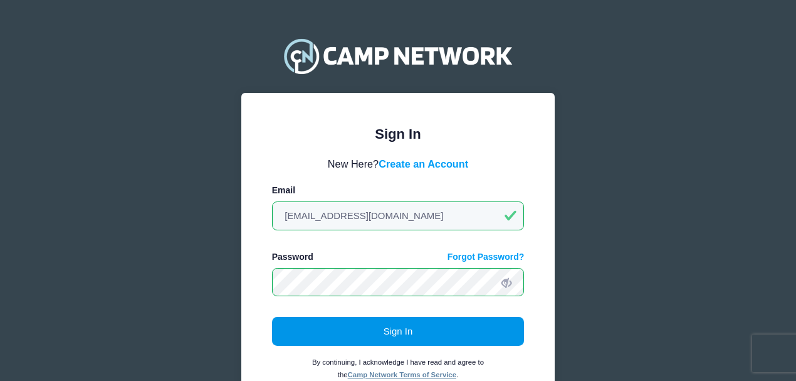
click at [401, 329] on button "Sign In" at bounding box center [398, 331] width 253 height 29
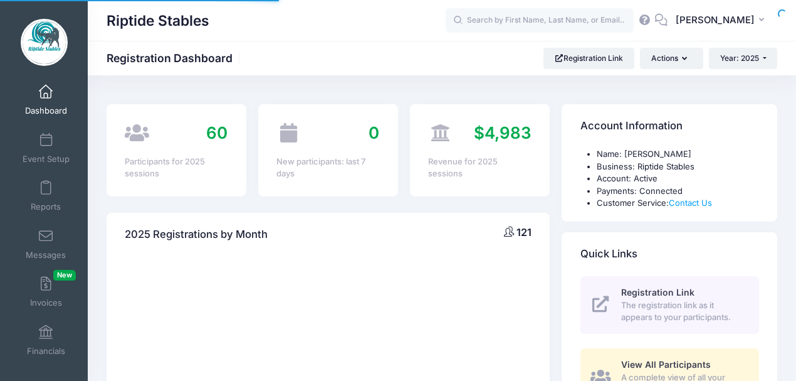
select select
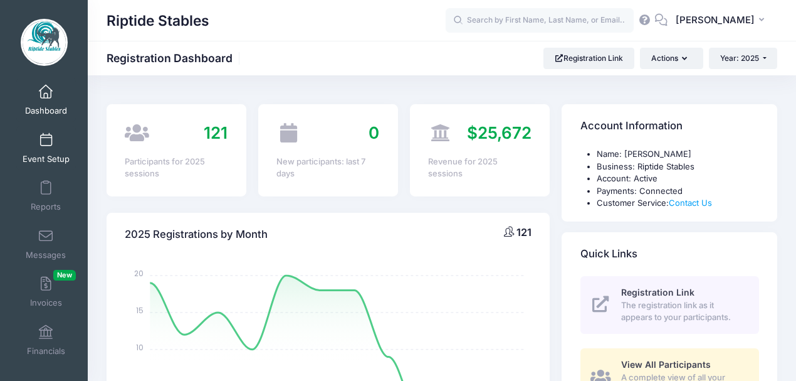
click at [46, 138] on span at bounding box center [46, 141] width 0 height 14
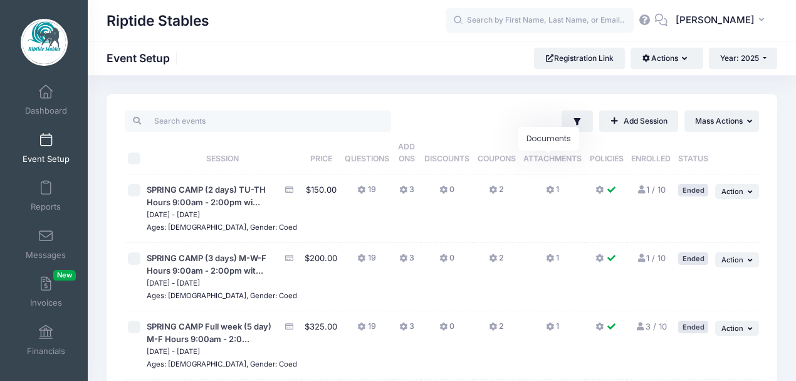
click at [539, 161] on span "Attachments" at bounding box center [553, 158] width 58 height 9
click at [549, 140] on th "Attachments" at bounding box center [553, 153] width 66 height 43
click at [546, 190] on icon at bounding box center [551, 190] width 10 height 0
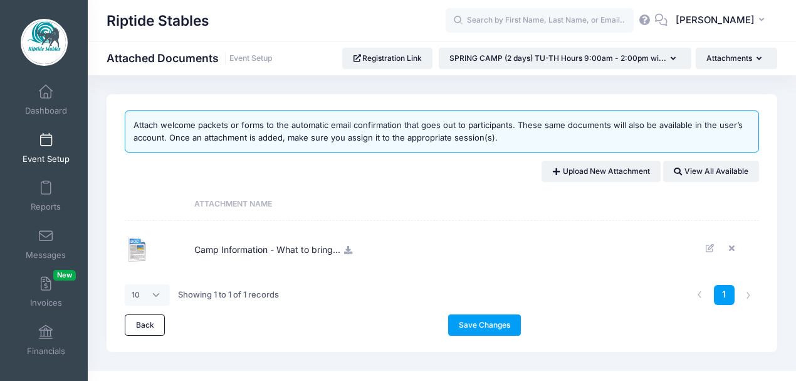
click at [302, 253] on span "Camp Information - What to bring..." at bounding box center [267, 248] width 146 height 34
click at [348, 248] on icon at bounding box center [348, 250] width 10 height 8
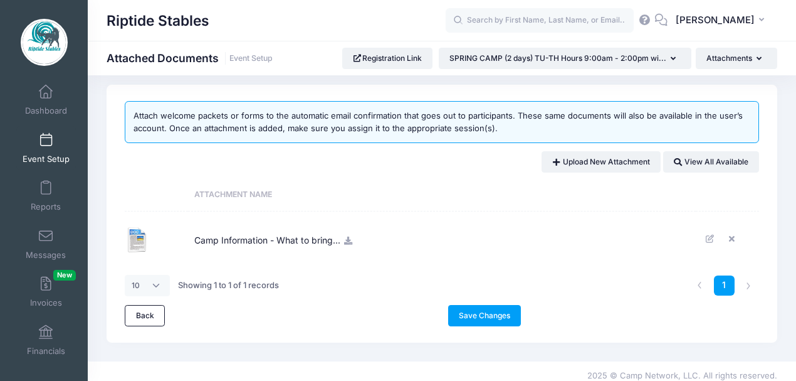
scroll to position [18, 0]
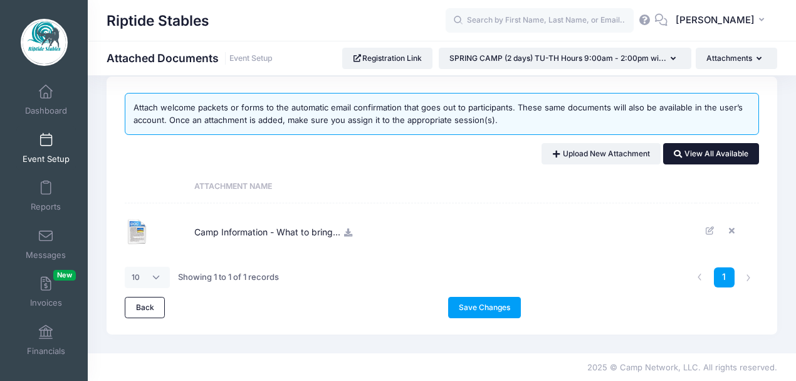
click at [702, 158] on link "View All Available" at bounding box center [711, 153] width 96 height 21
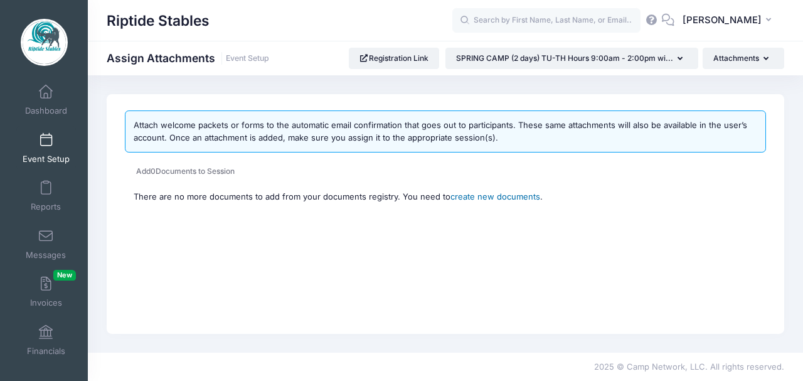
click at [484, 198] on link "create new documents" at bounding box center [495, 196] width 90 height 10
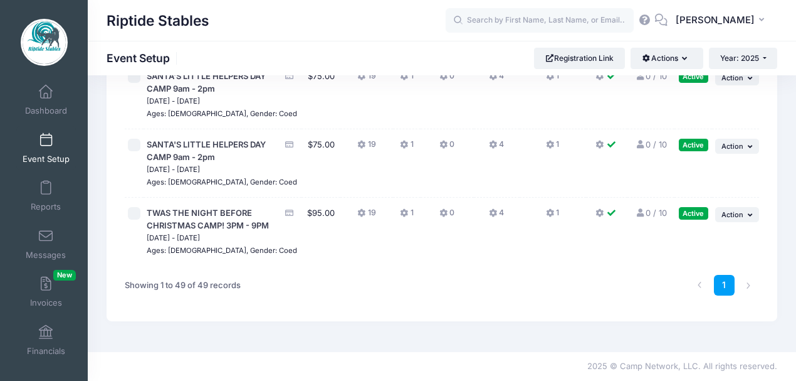
scroll to position [3678, 0]
click at [546, 213] on icon at bounding box center [551, 213] width 10 height 0
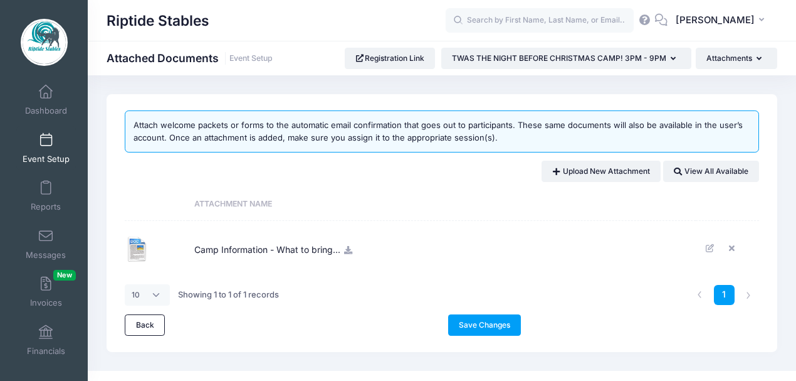
drag, startPoint x: 139, startPoint y: 248, endPoint x: 168, endPoint y: 248, distance: 29.5
click at [139, 248] on img at bounding box center [137, 248] width 25 height 25
click at [345, 249] on icon at bounding box center [348, 250] width 10 height 8
click at [584, 178] on link "Upload New Attachment" at bounding box center [601, 171] width 119 height 21
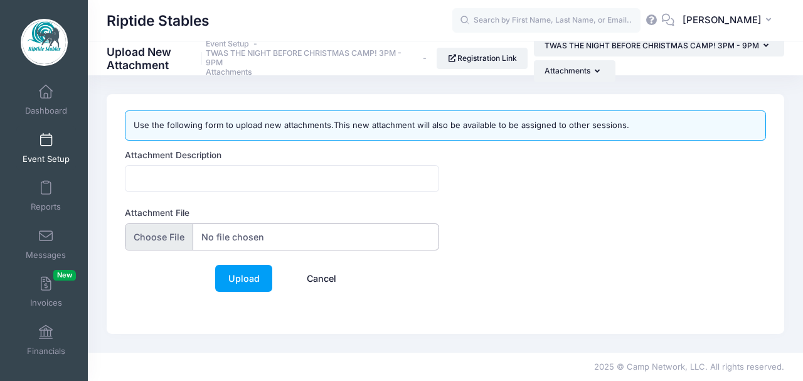
click at [162, 240] on input "Attachment File" at bounding box center [282, 236] width 314 height 27
type input "C:\fakepath\CAMP WAIVER AND INFO RIPTIDE STABLES .pdf"
click at [208, 174] on input "Attachment Description" at bounding box center [282, 178] width 314 height 27
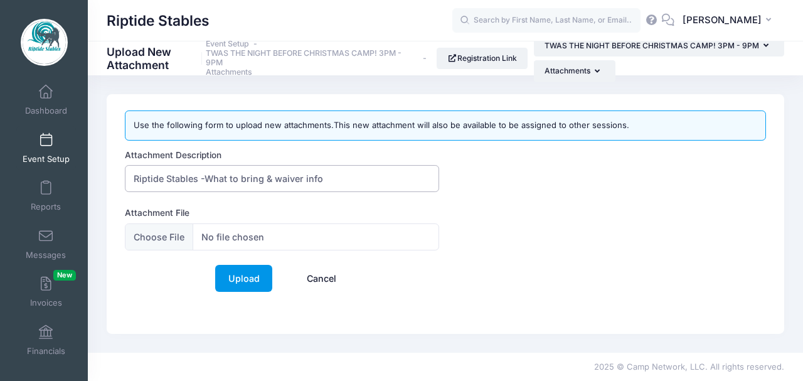
type input "Riptide Stables -What to bring & waiver info"
click at [251, 280] on link "Upload" at bounding box center [243, 278] width 57 height 27
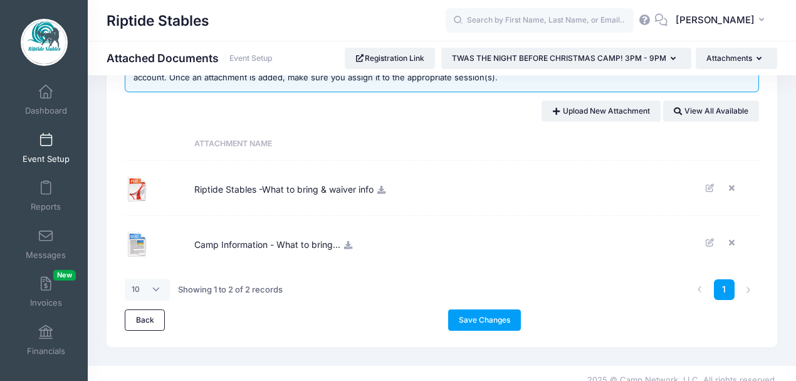
scroll to position [73, 0]
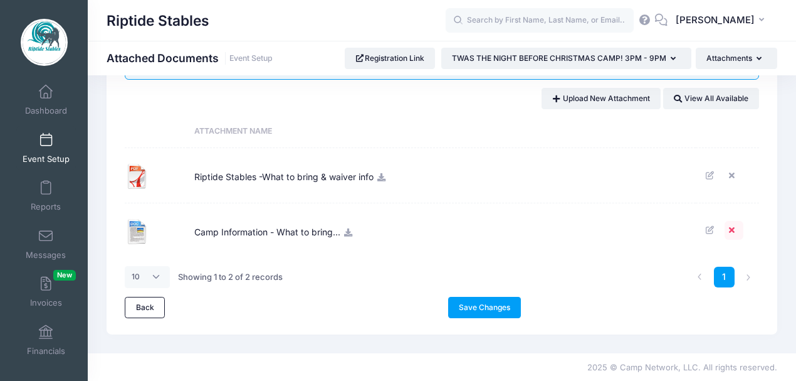
click at [732, 228] on icon at bounding box center [734, 230] width 10 height 8
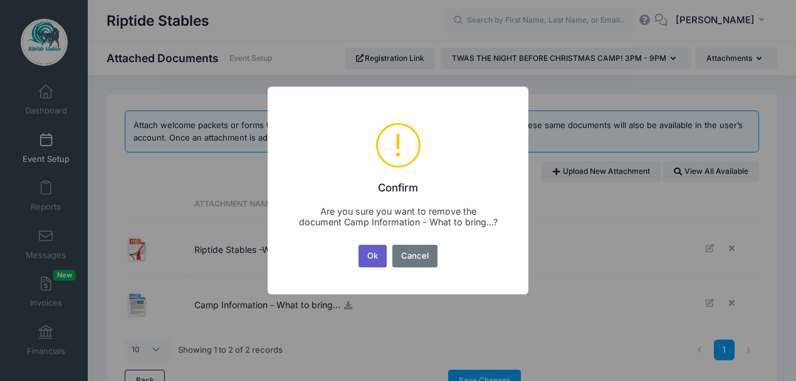
click at [376, 257] on button "Ok" at bounding box center [373, 256] width 29 height 23
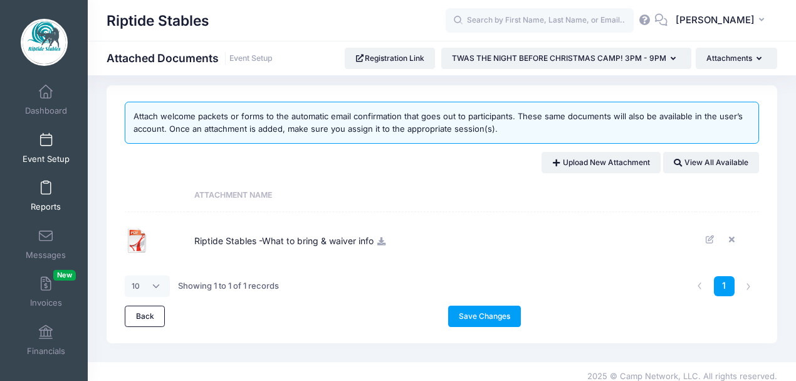
scroll to position [18, 0]
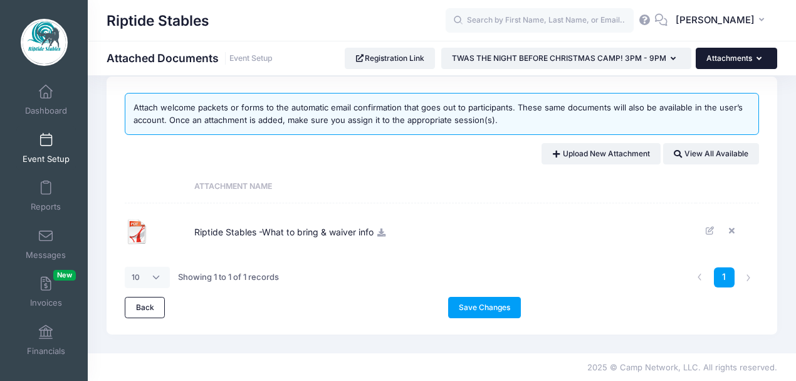
click at [750, 58] on button "Attachments" at bounding box center [737, 58] width 82 height 21
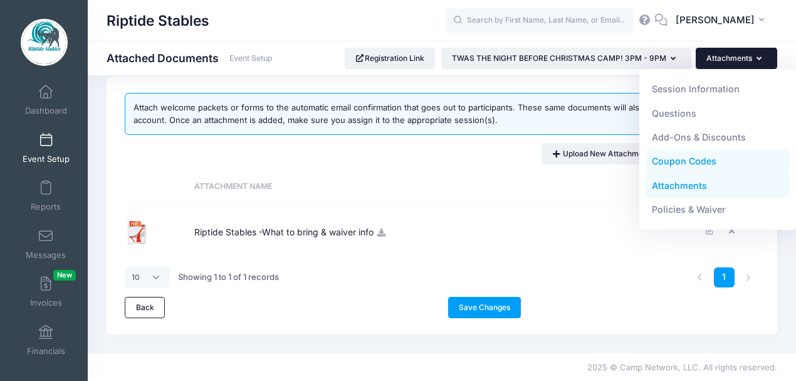
click at [685, 161] on link "Coupon Codes" at bounding box center [718, 161] width 145 height 24
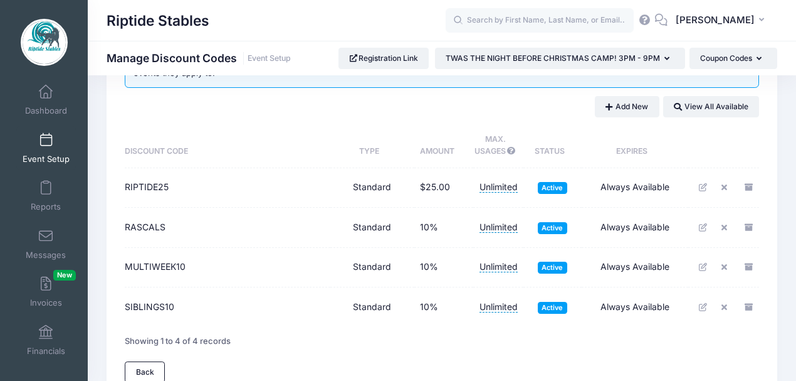
scroll to position [45, 0]
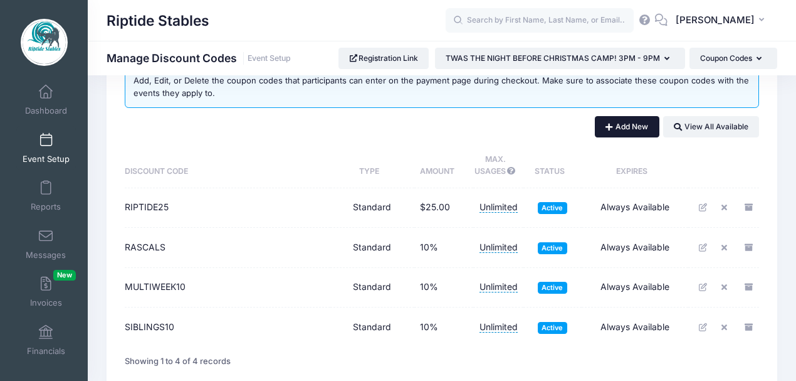
click at [625, 129] on button "Add New" at bounding box center [627, 126] width 65 height 21
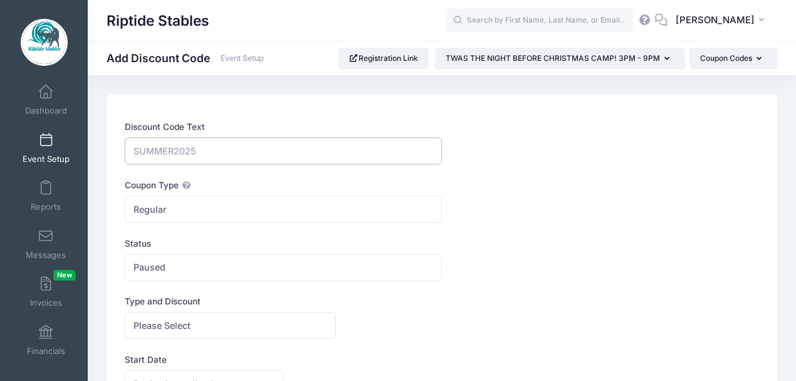
drag, startPoint x: 208, startPoint y: 148, endPoint x: 124, endPoint y: 150, distance: 84.0
click at [124, 150] on div "Discount Code Text Coupon Type Regular Conditional Regular These coupons will a…" at bounding box center [442, 350] width 646 height 460
type input "r"
type input "R"
drag, startPoint x: 198, startPoint y: 149, endPoint x: 132, endPoint y: 149, distance: 65.8
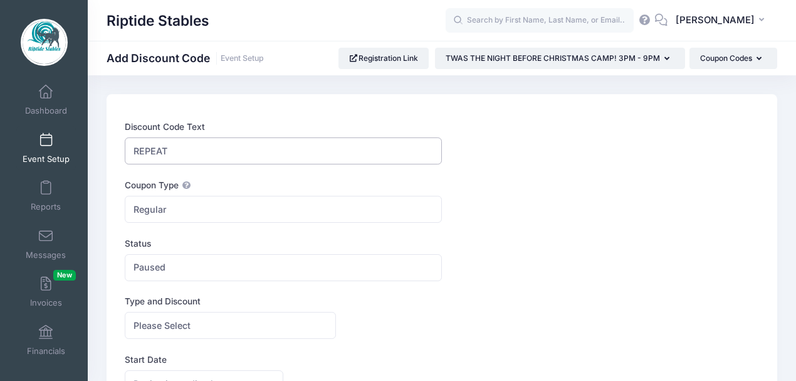
click at [132, 149] on input "REPEAT" at bounding box center [283, 150] width 317 height 27
type input "R"
type input "CAMPCLUB"
click at [519, 220] on div "Coupon Type Regular Conditional Regular These coupons will automatically apply …" at bounding box center [442, 201] width 635 height 44
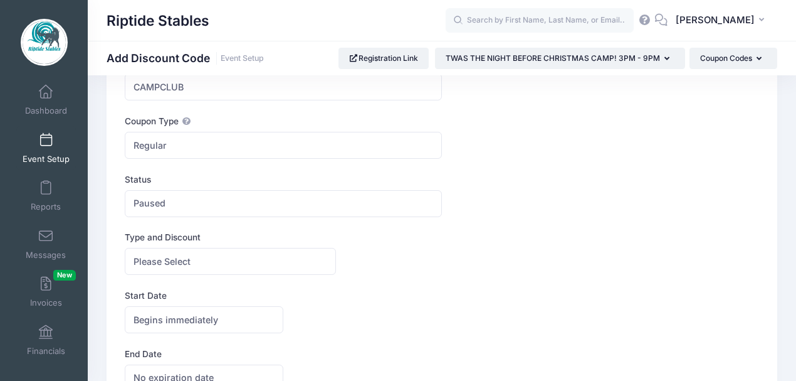
scroll to position [83, 0]
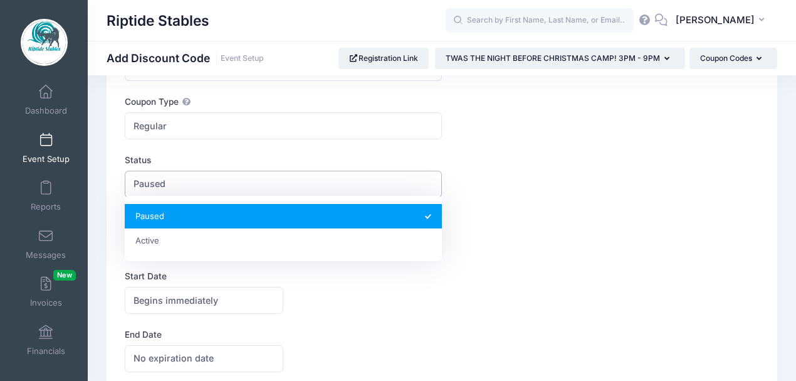
click at [194, 177] on span "Paused" at bounding box center [283, 184] width 317 height 27
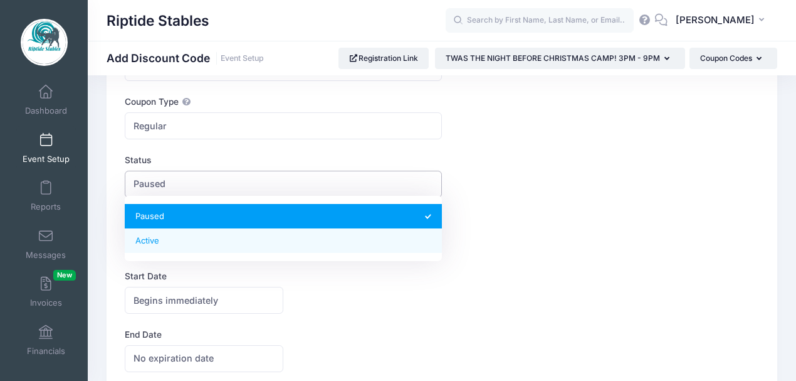
select select "1"
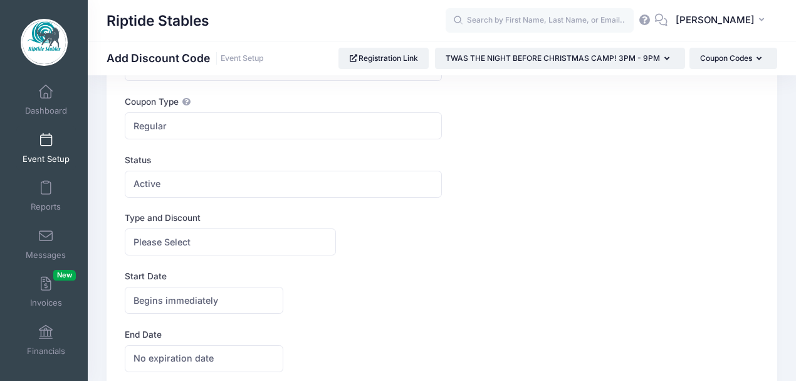
click at [503, 233] on div "Please Select Dollar Percentage Please Select $ 0 0 %" at bounding box center [336, 241] width 423 height 27
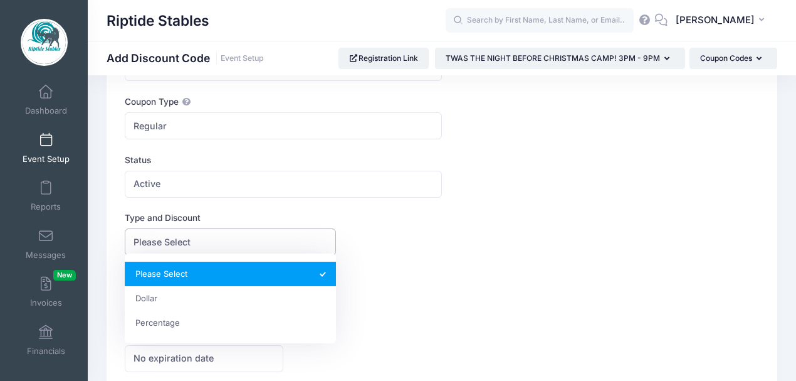
click at [240, 237] on span "Please Select" at bounding box center [230, 241] width 211 height 27
select select "2"
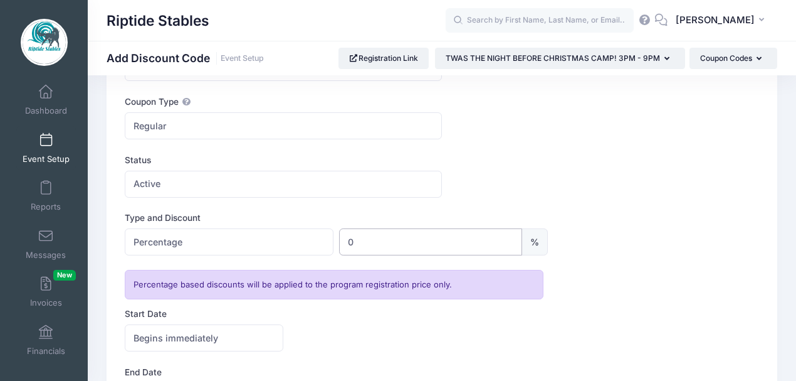
click at [469, 238] on input "0" at bounding box center [430, 241] width 182 height 27
type input "10"
click at [636, 214] on div "Type and Discount Please Select Dollar Percentage Percentage $ 0 10 %" at bounding box center [442, 233] width 635 height 44
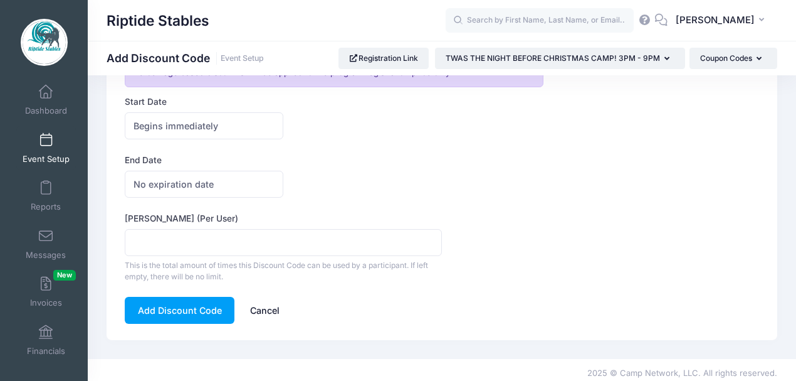
scroll to position [298, 0]
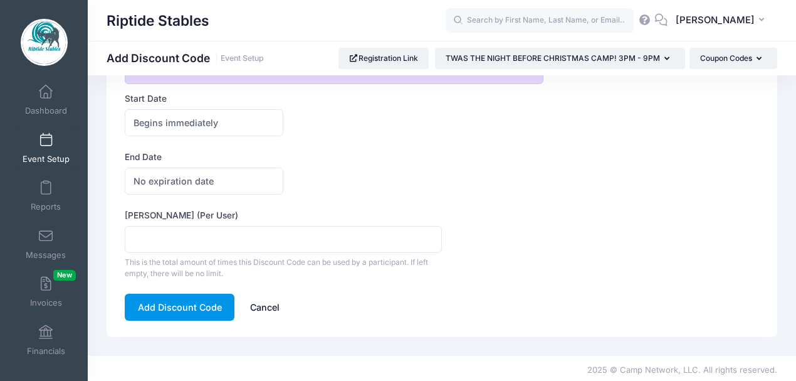
click at [185, 306] on button "Add Discount Code" at bounding box center [180, 306] width 110 height 27
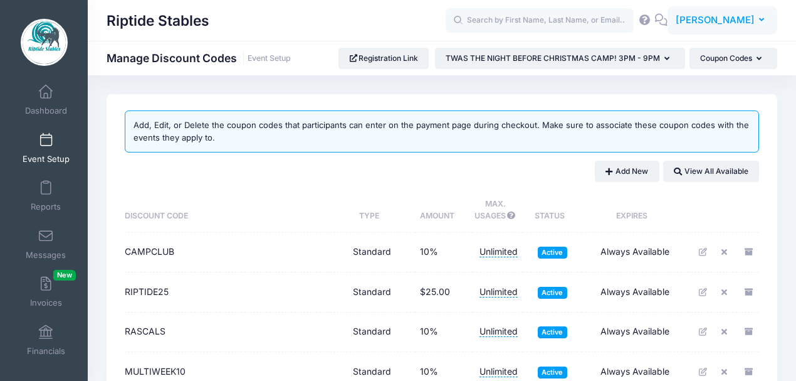
click at [739, 23] on span "[PERSON_NAME]" at bounding box center [715, 20] width 79 height 14
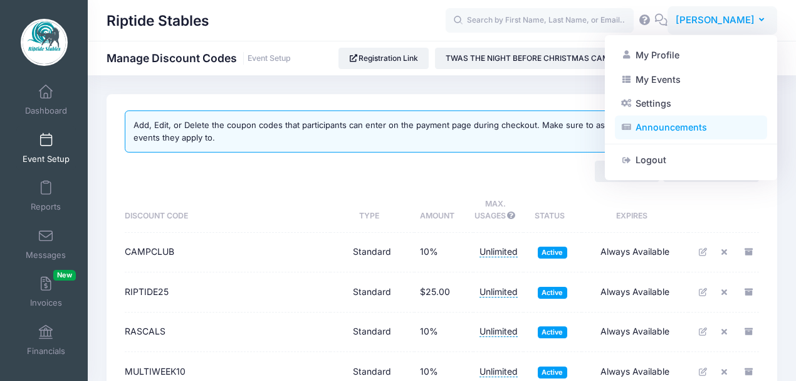
click at [672, 129] on link "Announcements" at bounding box center [691, 127] width 152 height 24
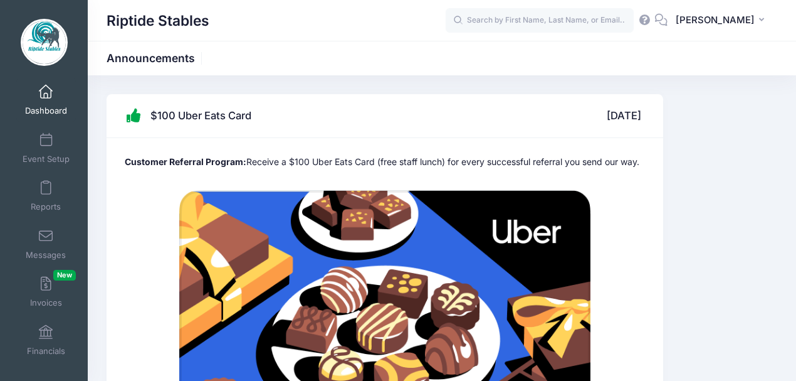
click at [46, 97] on span at bounding box center [46, 92] width 0 height 14
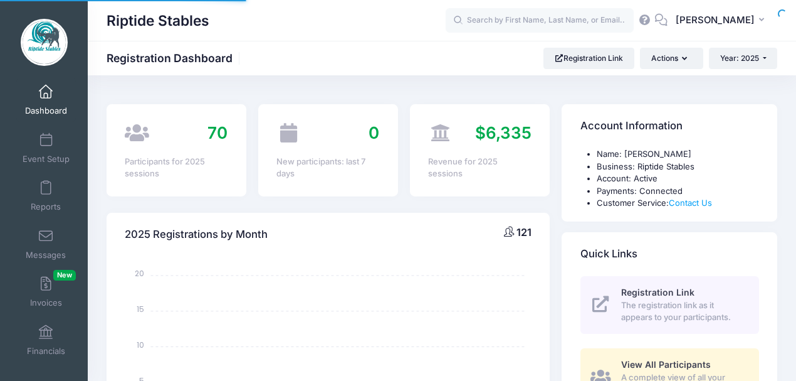
select select
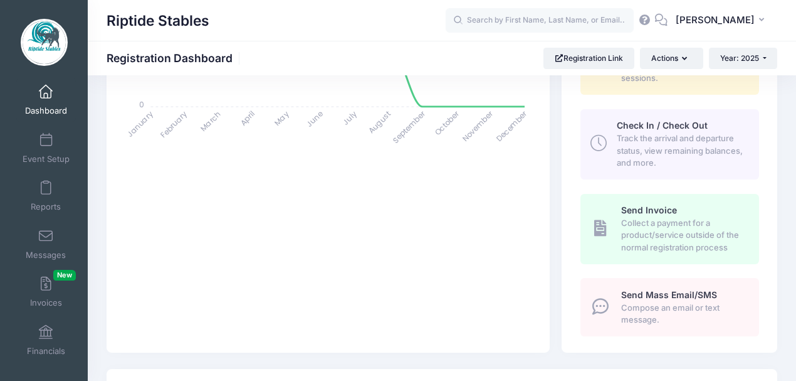
scroll to position [334, 0]
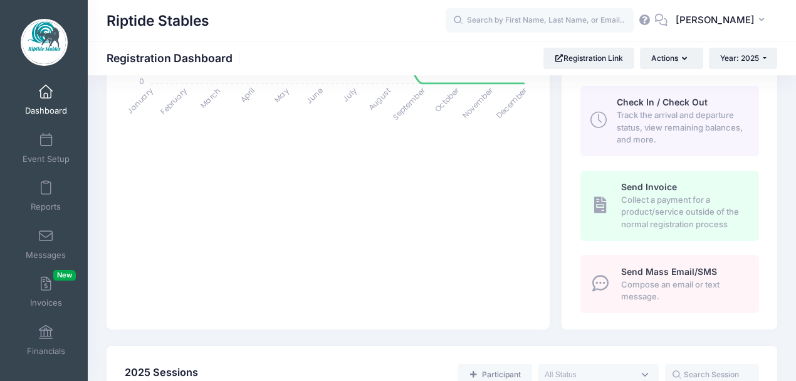
click at [675, 271] on span "Send Mass Email/SMS" at bounding box center [669, 271] width 96 height 11
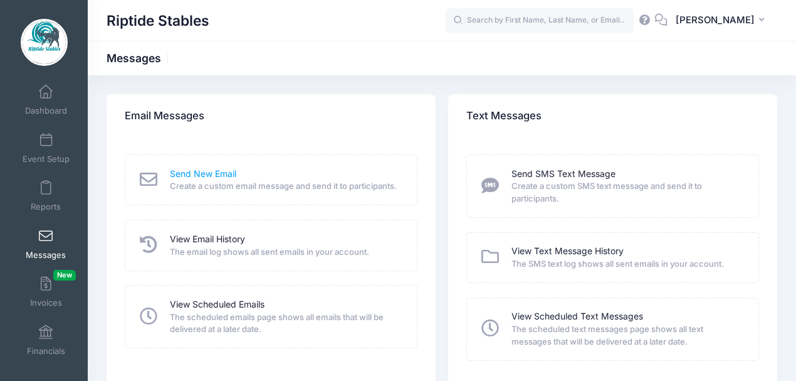
click at [212, 174] on link "Send New Email" at bounding box center [203, 173] width 66 height 13
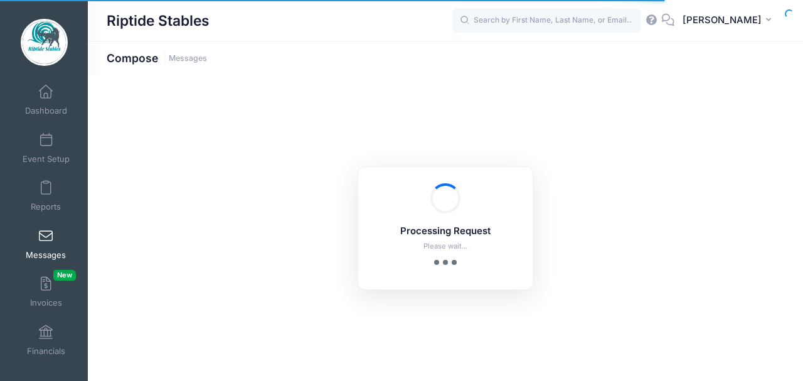
select select "2025"
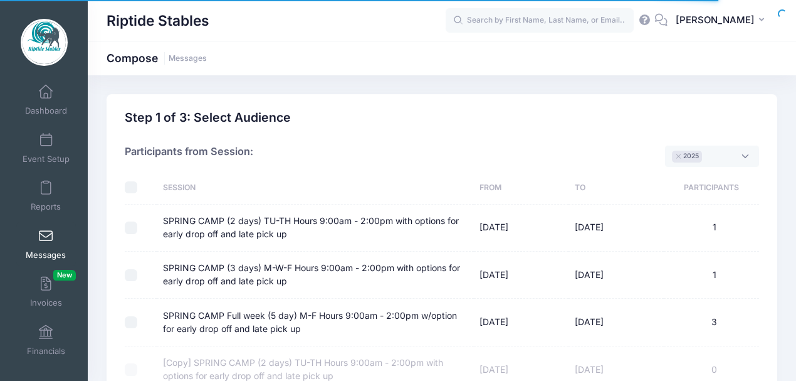
scroll to position [9, 0]
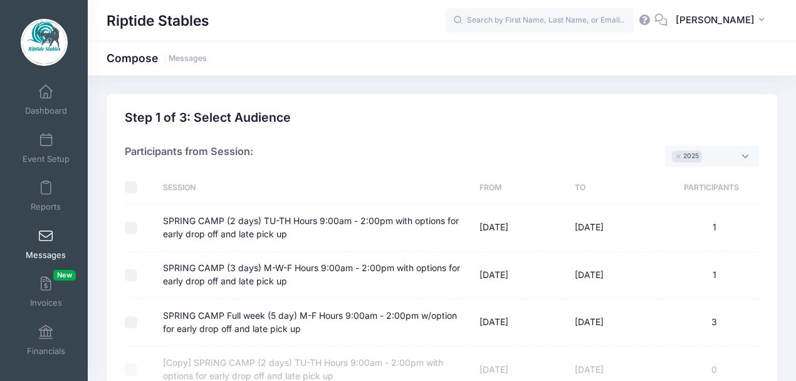
click at [132, 187] on input "checkbox" at bounding box center [131, 187] width 13 height 13
checkbox input "true"
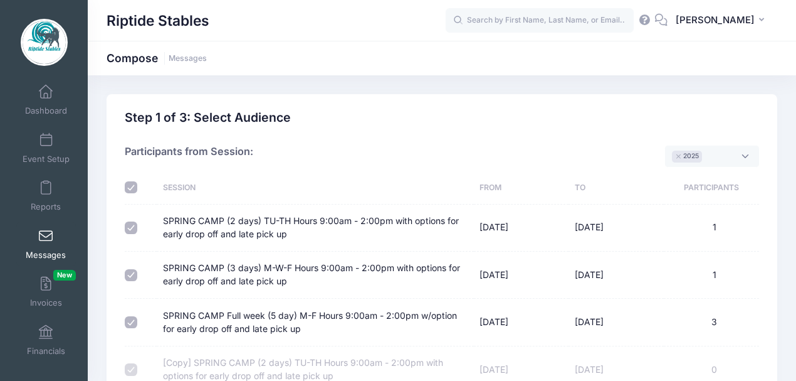
checkbox input "true"
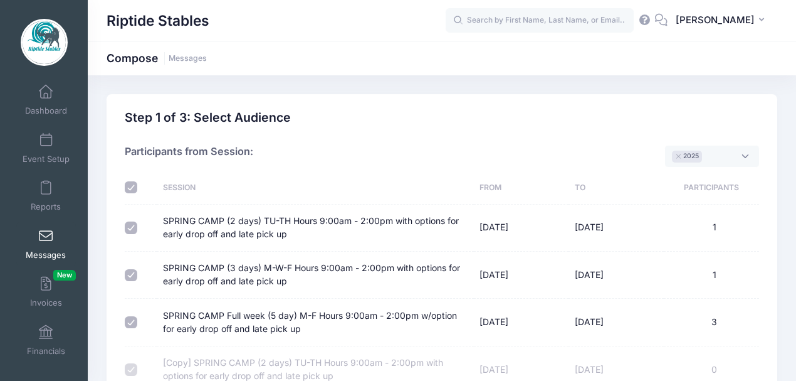
checkbox input "true"
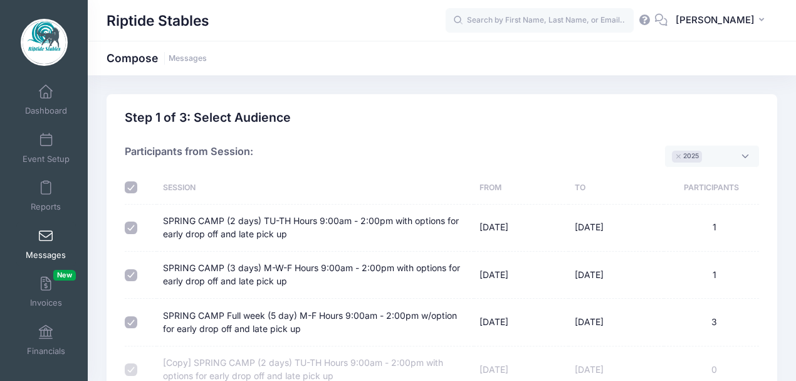
checkbox input "true"
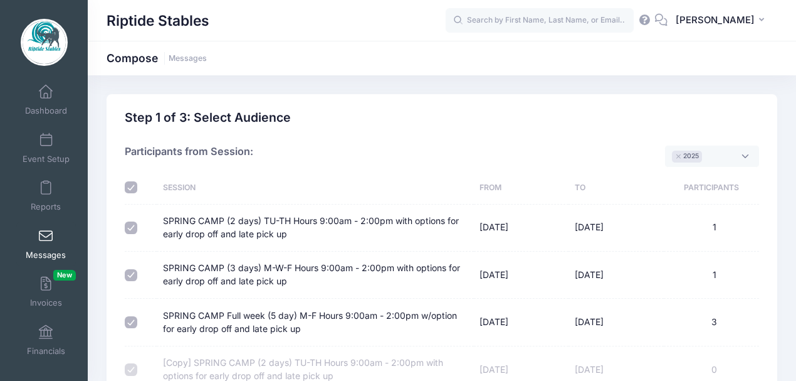
checkbox input "true"
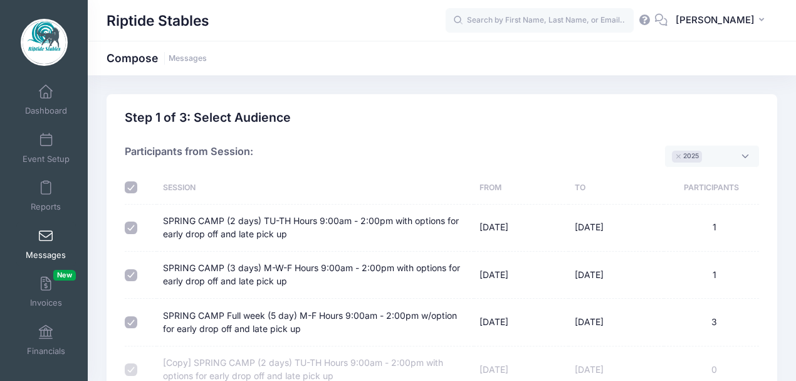
checkbox input "true"
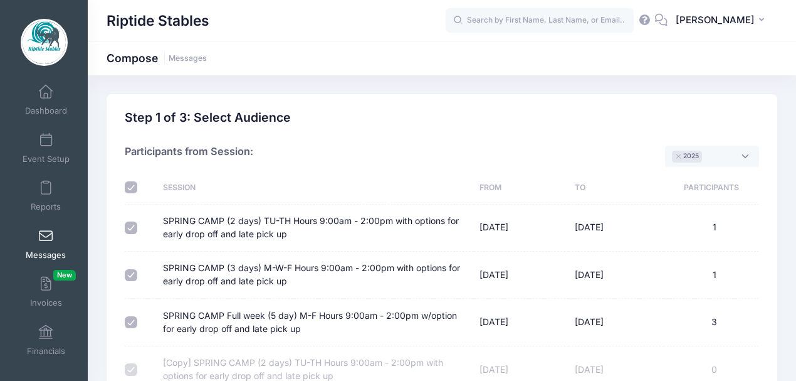
checkbox input "true"
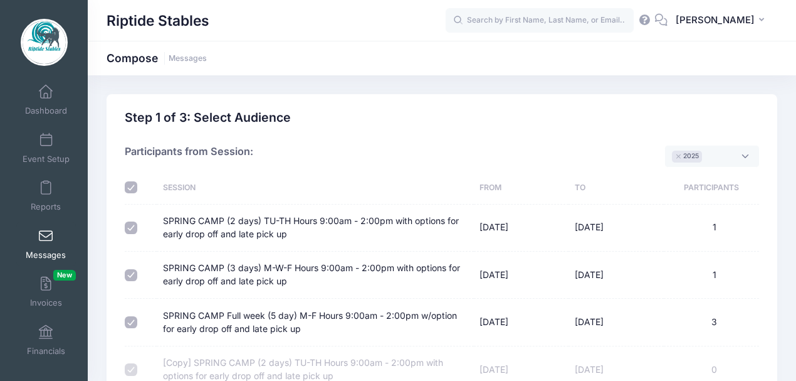
checkbox input "true"
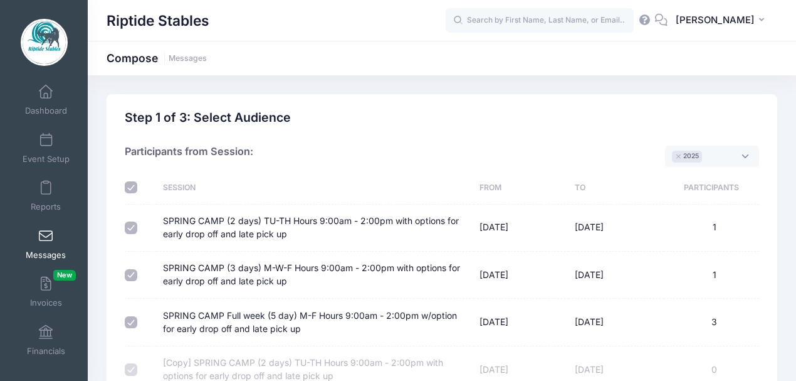
checkbox input "true"
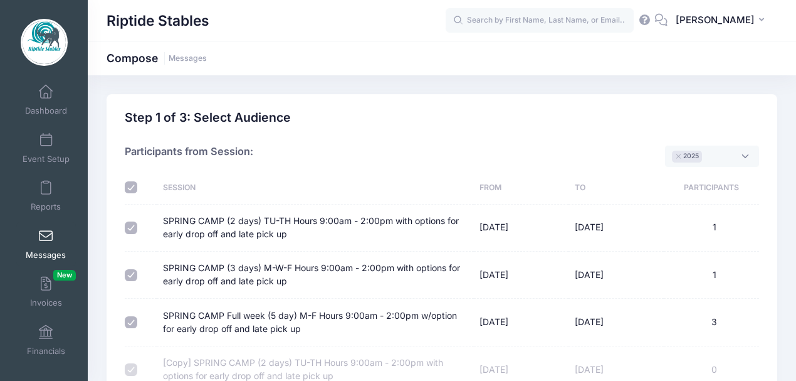
checkbox input "true"
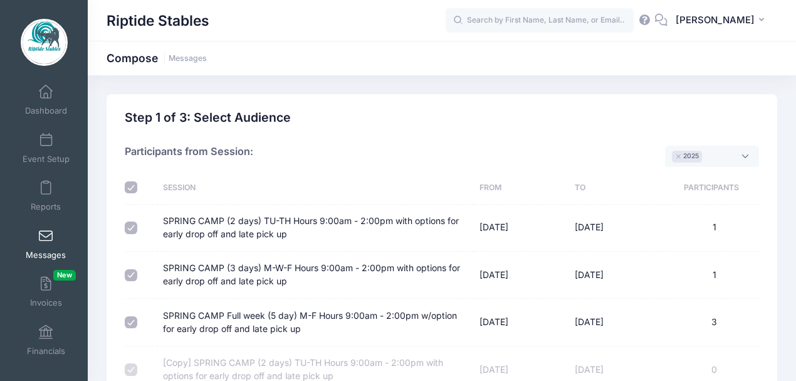
checkbox input "true"
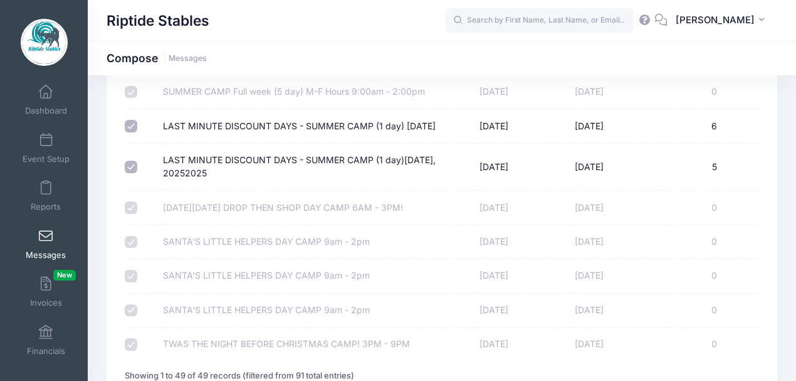
scroll to position [2032, 0]
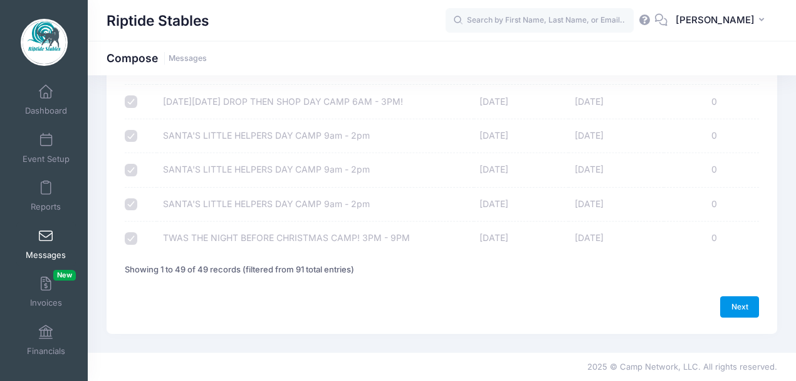
click at [744, 309] on link "Next" at bounding box center [739, 306] width 39 height 21
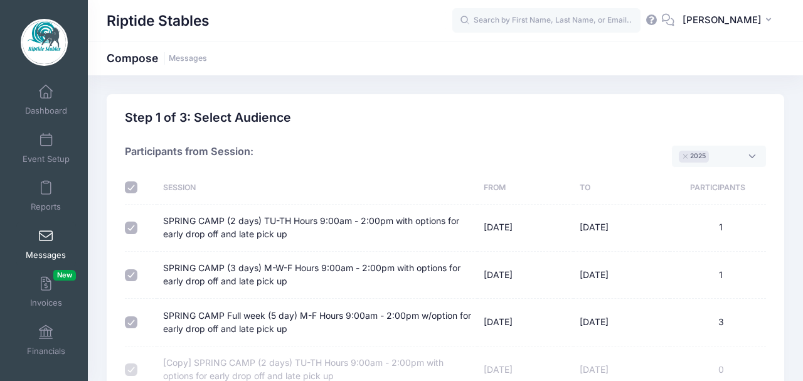
select select "50"
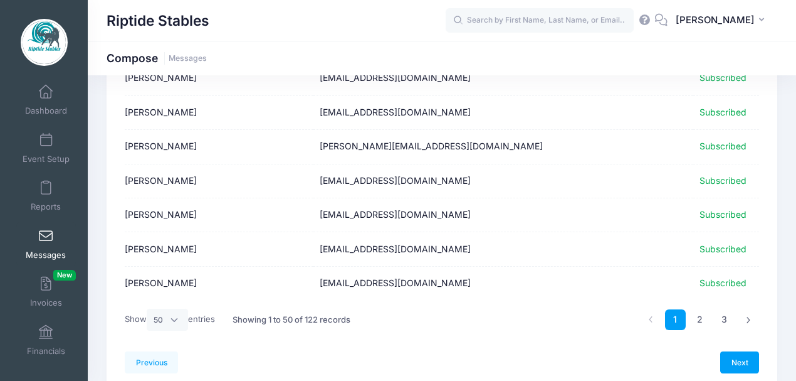
scroll to position [1640, 0]
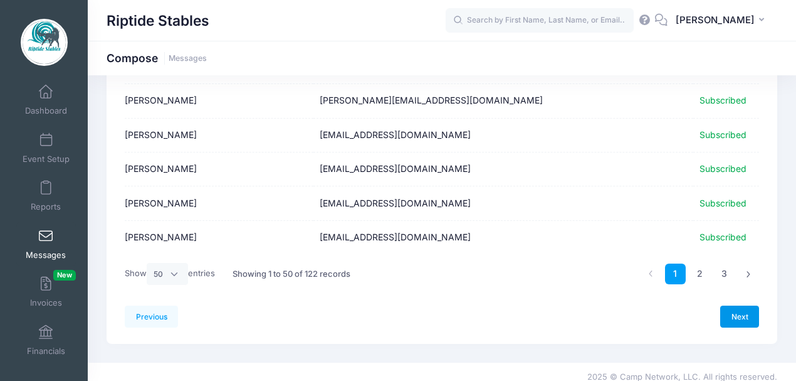
click at [737, 305] on link "Next" at bounding box center [739, 315] width 39 height 21
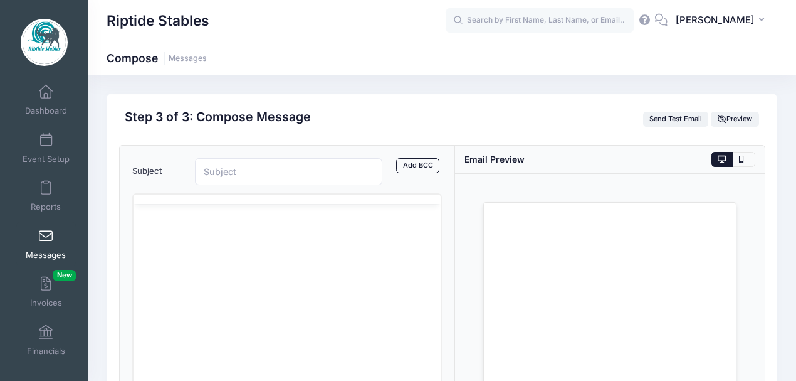
scroll to position [0, 0]
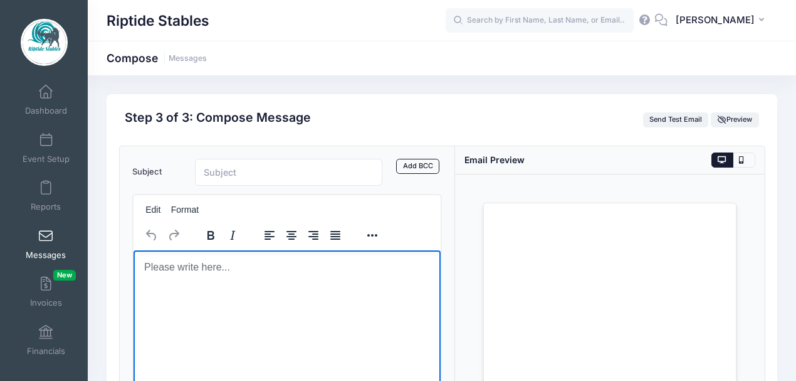
click at [194, 269] on body "Rich Text Area. Press ALT-0 for help." at bounding box center [286, 267] width 287 height 14
click at [161, 273] on html at bounding box center [286, 267] width 307 height 34
click at [154, 283] on html at bounding box center [286, 267] width 307 height 34
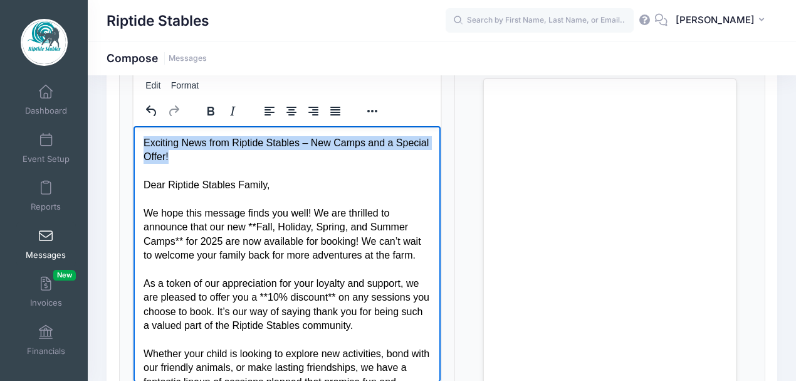
drag, startPoint x: 175, startPoint y: 161, endPoint x: 136, endPoint y: 144, distance: 42.4
click at [136, 144] on html "Exciting News from Riptide Stables – New Camps and a Special Offer! Dear Riptid…" at bounding box center [286, 338] width 307 height 427
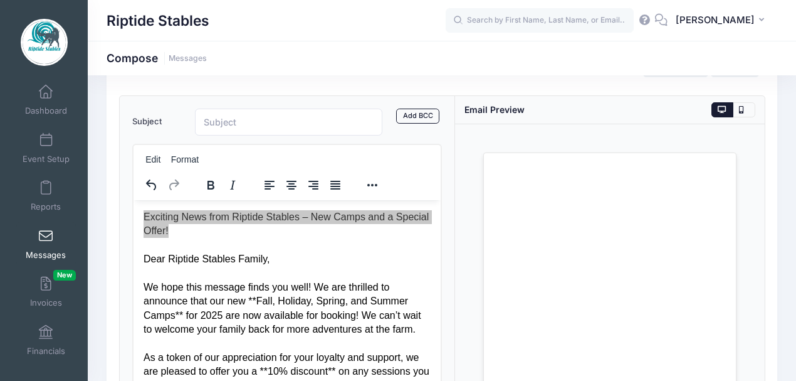
scroll to position [41, 0]
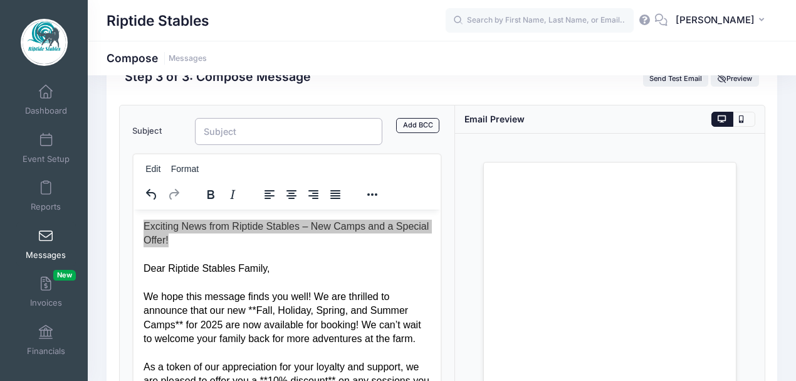
click at [256, 132] on input "Subject" at bounding box center [288, 131] width 187 height 27
type input "e"
type input "EXCITING NEWS FROM RIPTIDE STABLES! NEW CAMPS & A SPECIAL OFFER!"
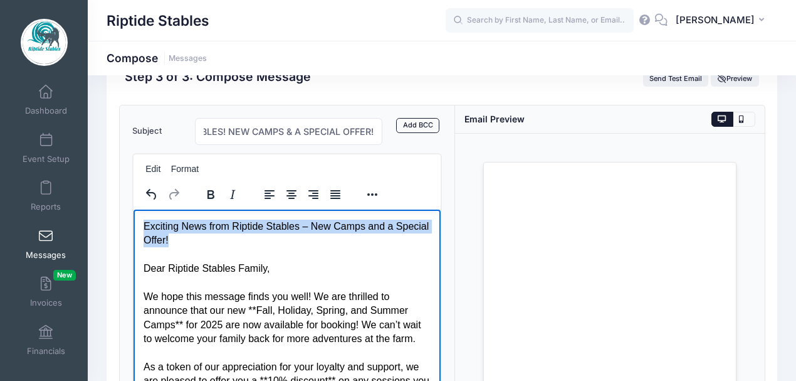
scroll to position [0, 0]
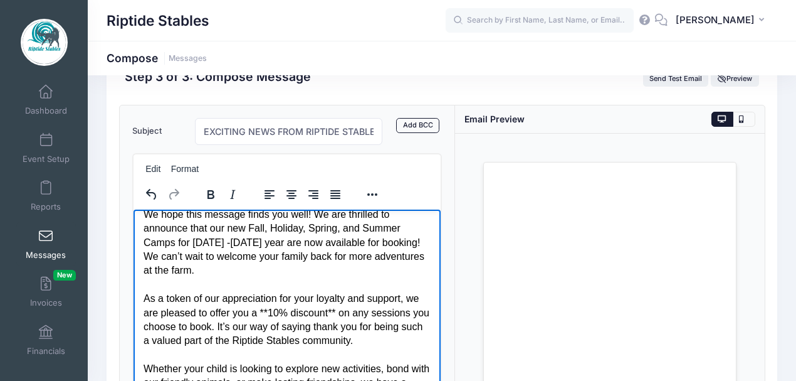
scroll to position [41, 0]
click at [270, 312] on p "Dear Riptide Stables Family, We hope this message finds you well! We are thrill…" at bounding box center [286, 366] width 287 height 379
click at [327, 309] on p "Dear Riptide Stables Family, We hope this message finds you well! We are thrill…" at bounding box center [286, 366] width 287 height 379
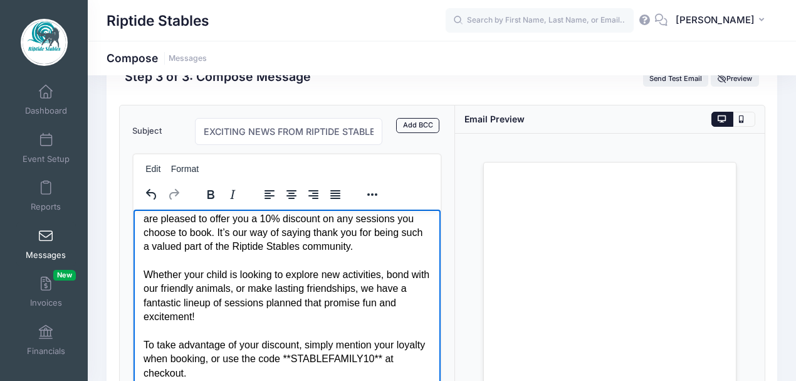
scroll to position [143, 0]
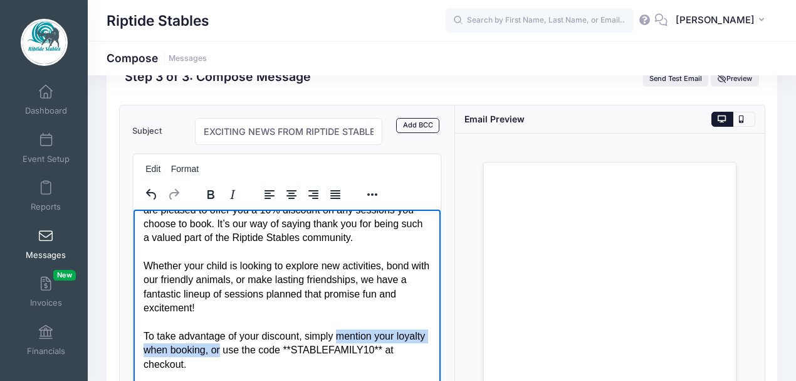
drag, startPoint x: 323, startPoint y: 340, endPoint x: 252, endPoint y: 354, distance: 72.1
click at [252, 354] on p "Dear Riptide Stables Family, We hope this message finds you well! We are thrill…" at bounding box center [286, 265] width 287 height 379
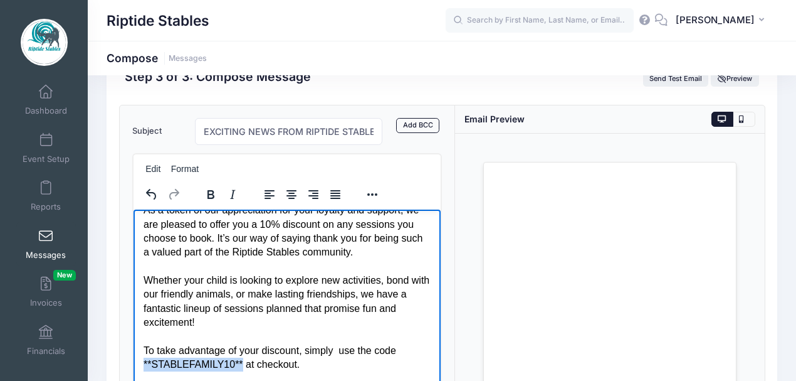
drag, startPoint x: 233, startPoint y: 361, endPoint x: 145, endPoint y: 369, distance: 88.2
click at [144, 369] on p "Dear Riptide Stables Family, We hope this message finds you well! We are thrill…" at bounding box center [286, 272] width 287 height 365
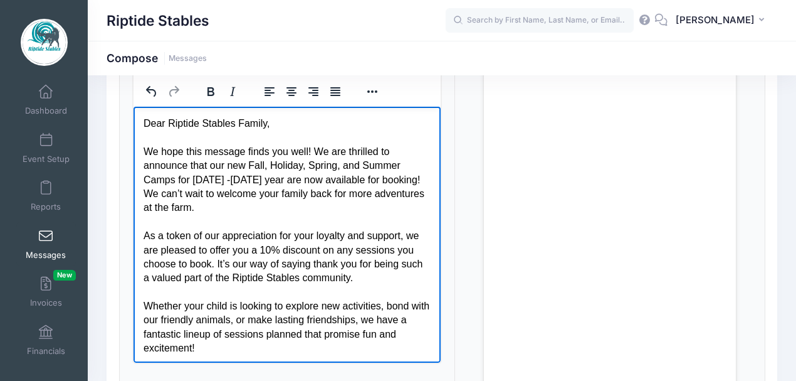
scroll to position [110, 0]
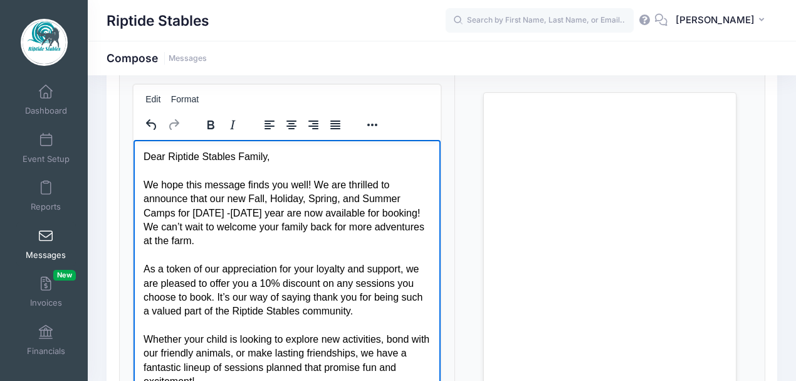
click at [252, 248] on p "Dear Riptide Stables Family, We hope this message finds you well! We are thrill…" at bounding box center [286, 331] width 287 height 365
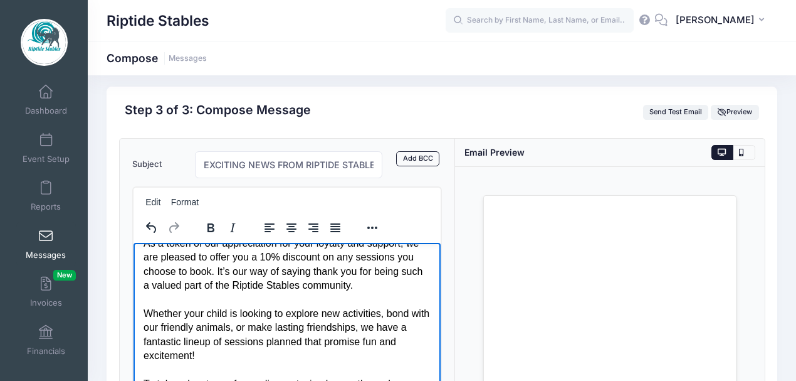
scroll to position [0, 0]
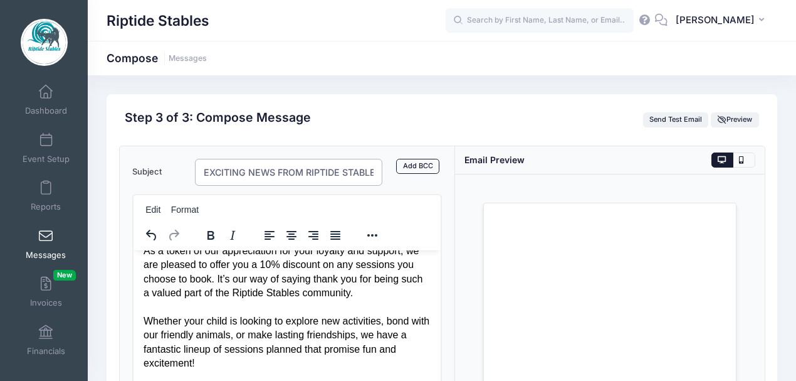
click at [278, 171] on input "EXCITING NEWS FROM RIPTIDE STABLES! NEW CAMPS & A SPECIAL OFFER!" at bounding box center [288, 172] width 187 height 27
click at [276, 168] on input "EXCITING NEWS FROM RIPTIDE STABLES! NEW CAMPS & A SPECIAL OFFER!" at bounding box center [288, 172] width 187 height 27
click at [228, 172] on input "EXCITING NEWS NEW CAMPS & A SPECIAL OFFER!" at bounding box center [288, 172] width 187 height 27
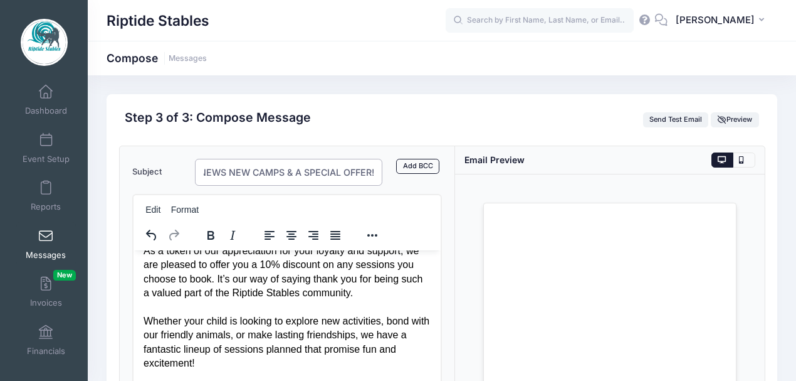
click at [224, 171] on input "EXCITING NEWS NEW CAMPS & A SPECIAL OFFER!" at bounding box center [288, 172] width 187 height 27
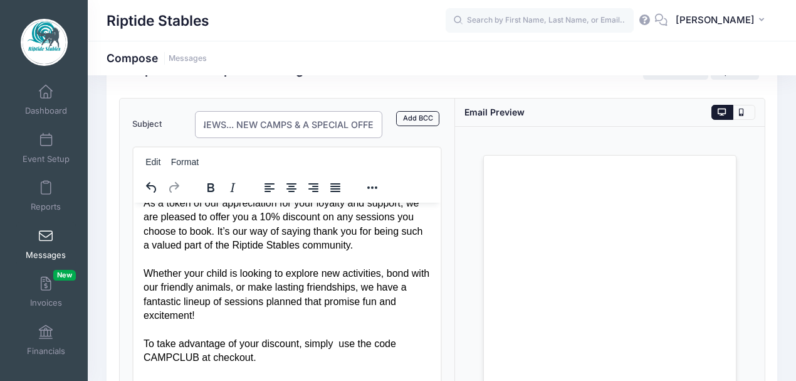
scroll to position [83, 0]
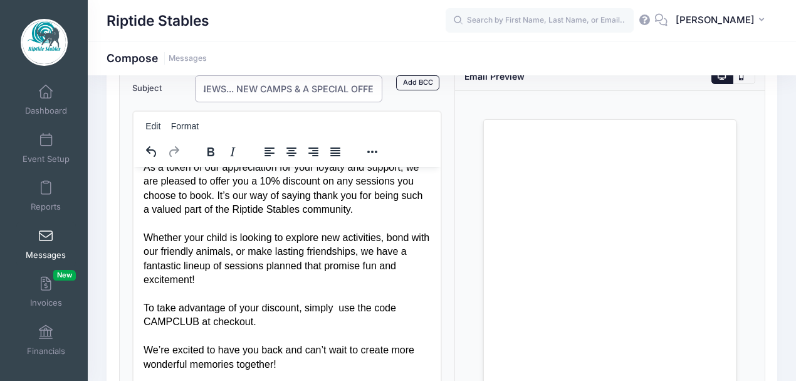
type input "EXCITING NEWS... NEW CAMPS & A SPECIAL OFFER!"
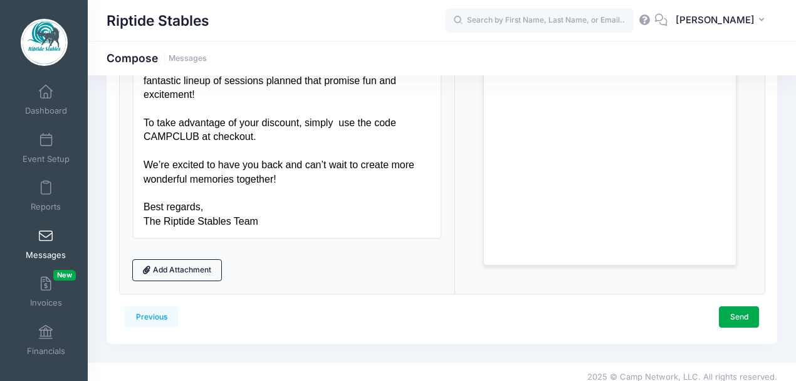
scroll to position [277, 0]
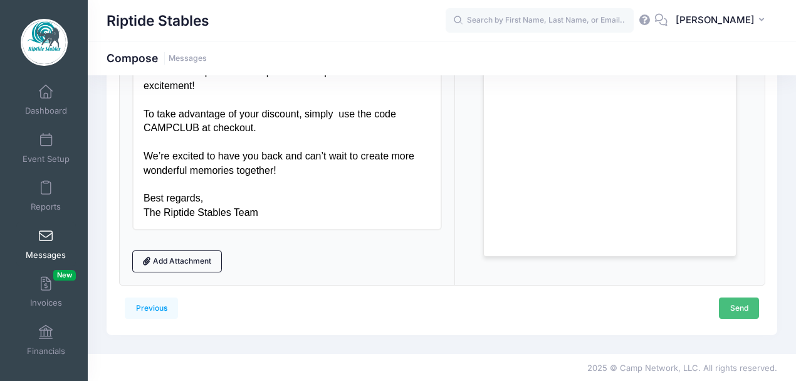
click at [739, 305] on link "Send" at bounding box center [739, 307] width 40 height 21
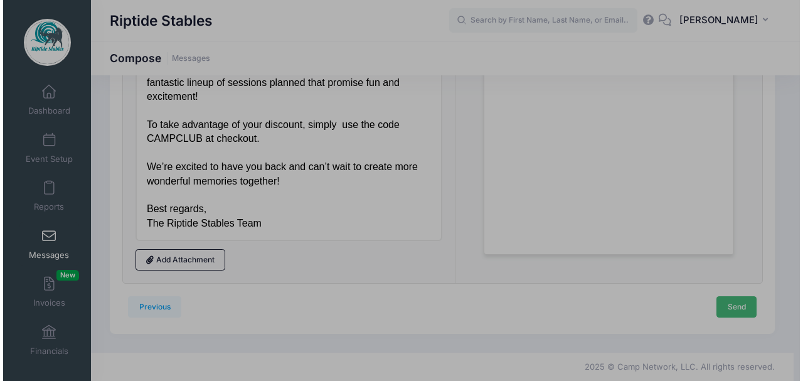
scroll to position [0, 0]
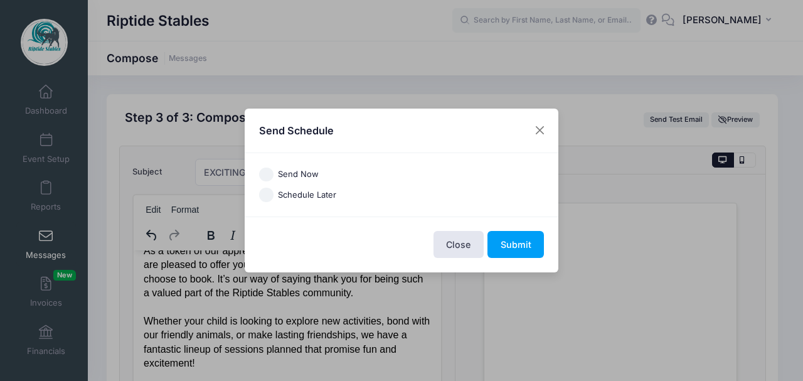
click at [270, 198] on input "Schedule Later" at bounding box center [266, 194] width 14 height 14
radio input "true"
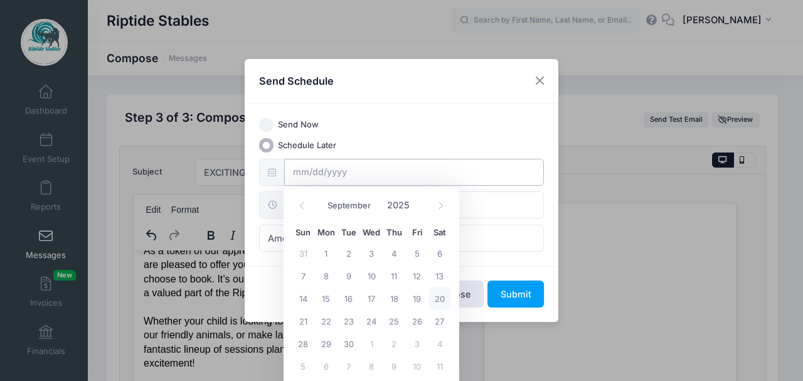
click at [309, 171] on input "text" at bounding box center [414, 172] width 260 height 27
click at [442, 298] on span "20" at bounding box center [439, 298] width 23 height 23
type input "09/20/2025"
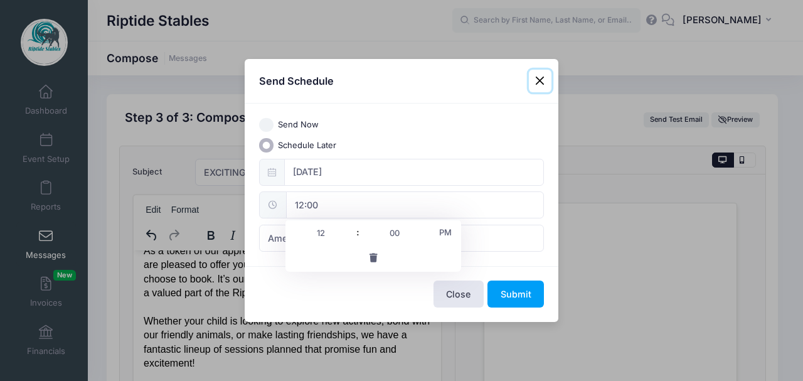
click at [319, 204] on input "12:00" at bounding box center [415, 204] width 258 height 27
click at [351, 237] on span at bounding box center [351, 239] width 9 height 13
type input "11:00"
type input "11"
click at [349, 227] on span at bounding box center [351, 226] width 9 height 13
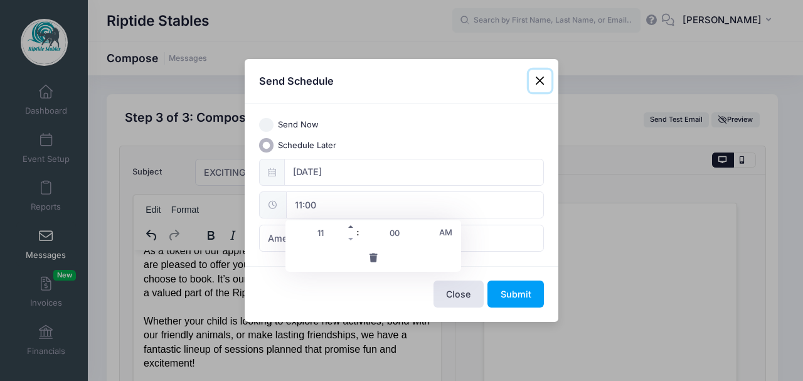
type input "12:00"
type input "12"
click at [349, 227] on span at bounding box center [351, 226] width 9 height 13
type input "13:00"
type input "01"
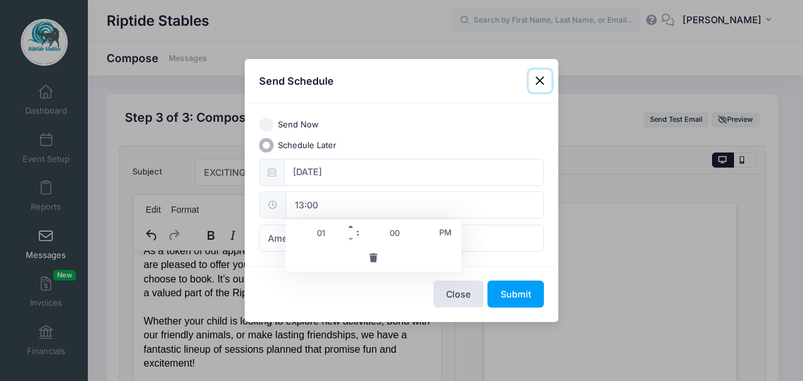
click at [349, 227] on span at bounding box center [351, 226] width 9 height 13
type input "14:00"
type input "02"
click at [349, 227] on span at bounding box center [351, 226] width 9 height 13
type input "15:00"
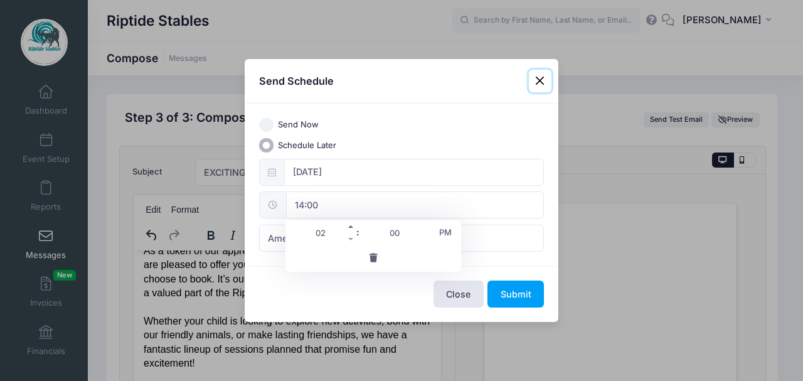
type input "03"
click at [364, 295] on div "Close Submit" at bounding box center [402, 294] width 314 height 56
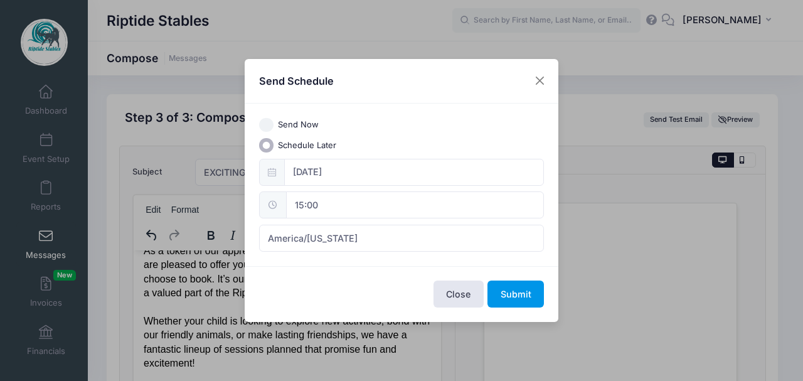
click at [514, 295] on button "Submit" at bounding box center [515, 293] width 56 height 27
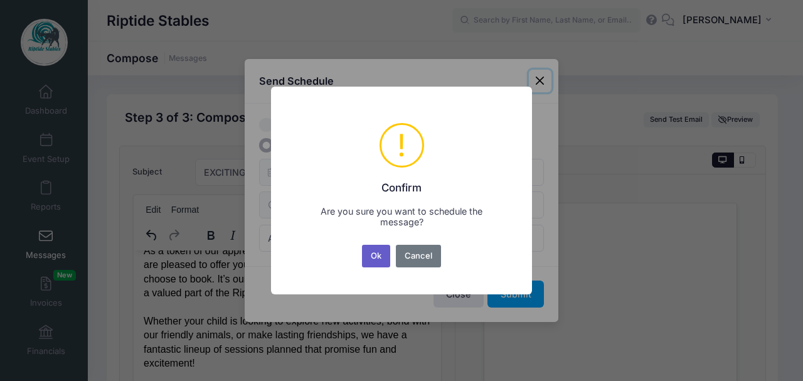
click at [377, 257] on button "Ok" at bounding box center [376, 256] width 29 height 23
